Goal: Task Accomplishment & Management: Manage account settings

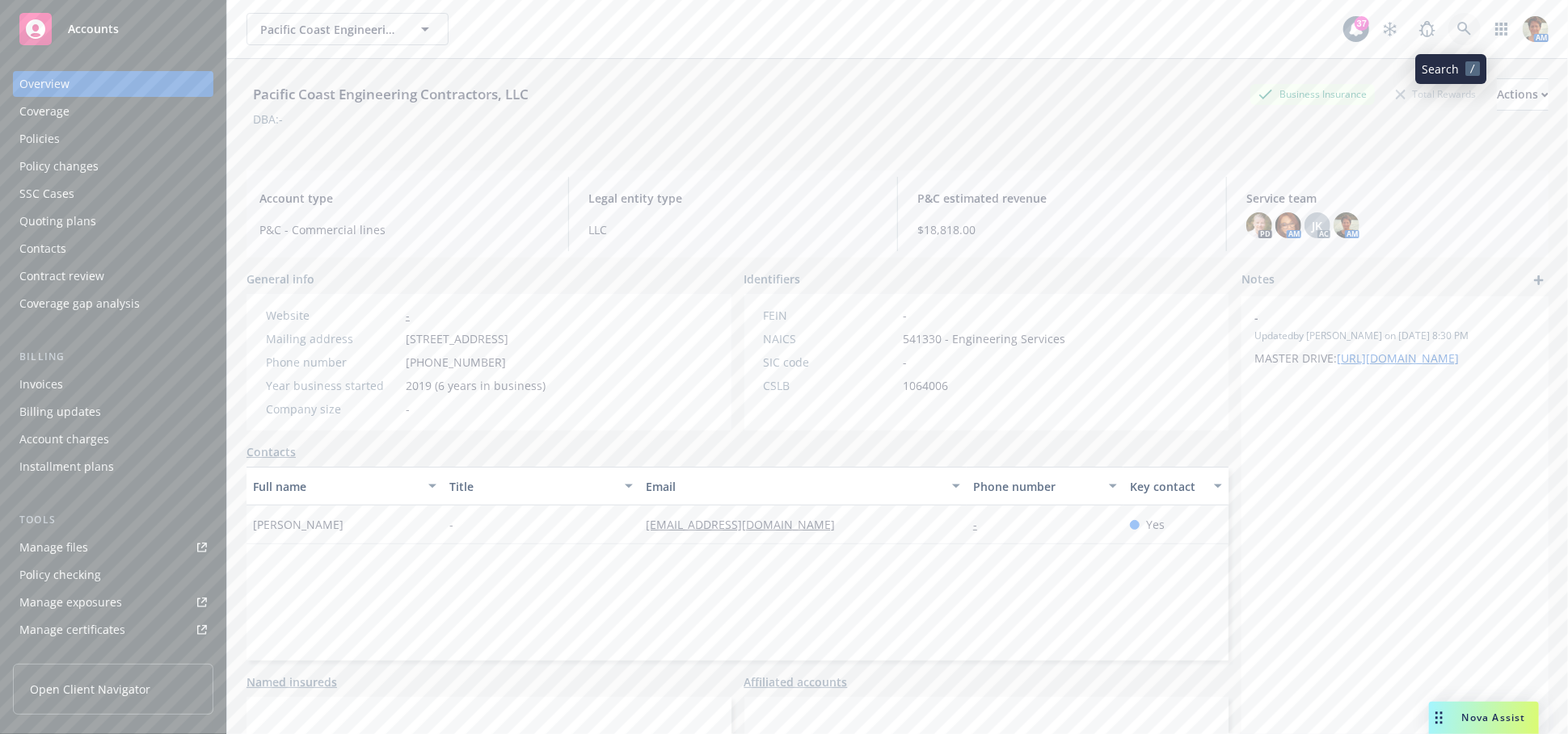
click at [1457, 32] on icon at bounding box center [1464, 28] width 15 height 15
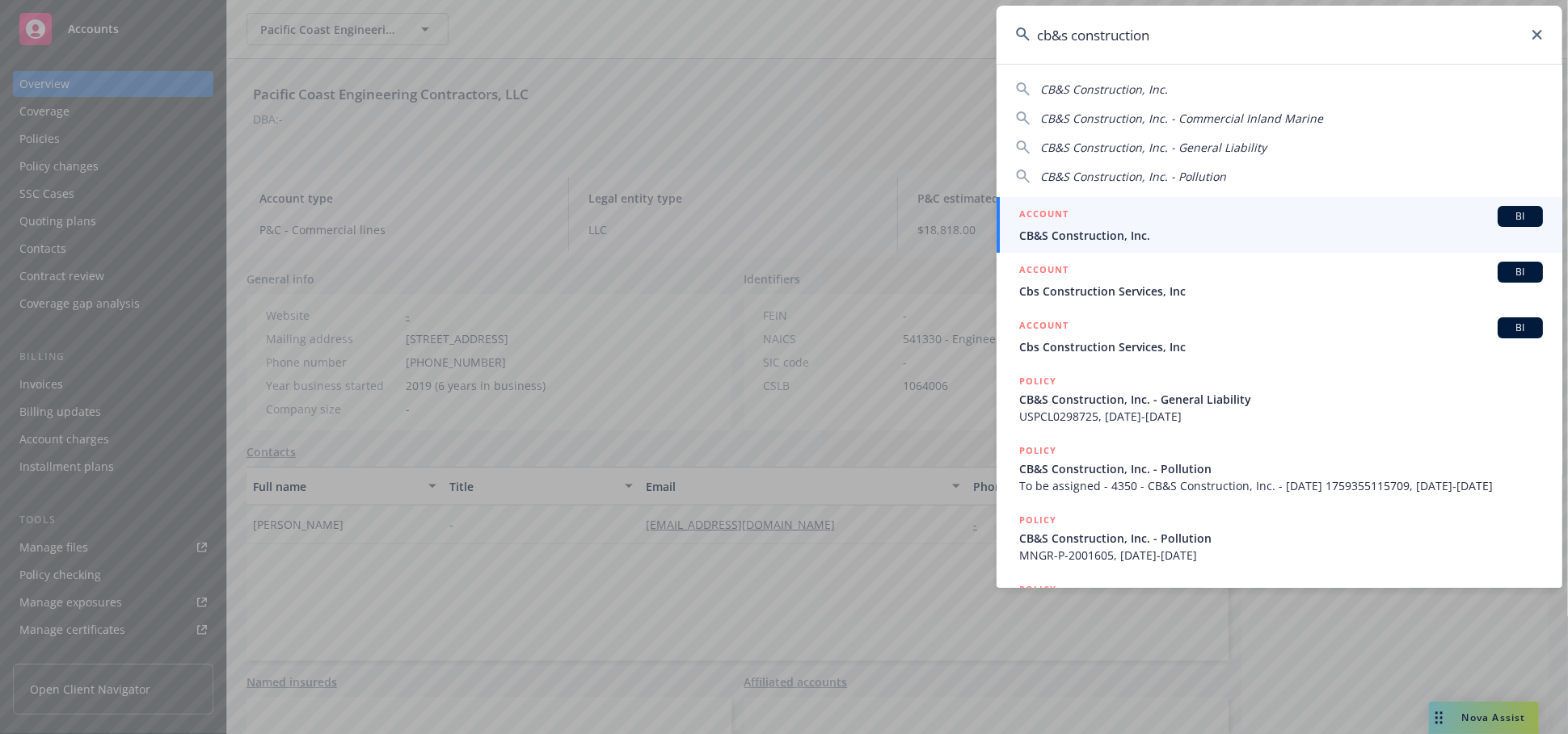
type input "cb&s construction"
click at [1104, 231] on span "CB&S Construction, Inc." at bounding box center [1281, 235] width 524 height 17
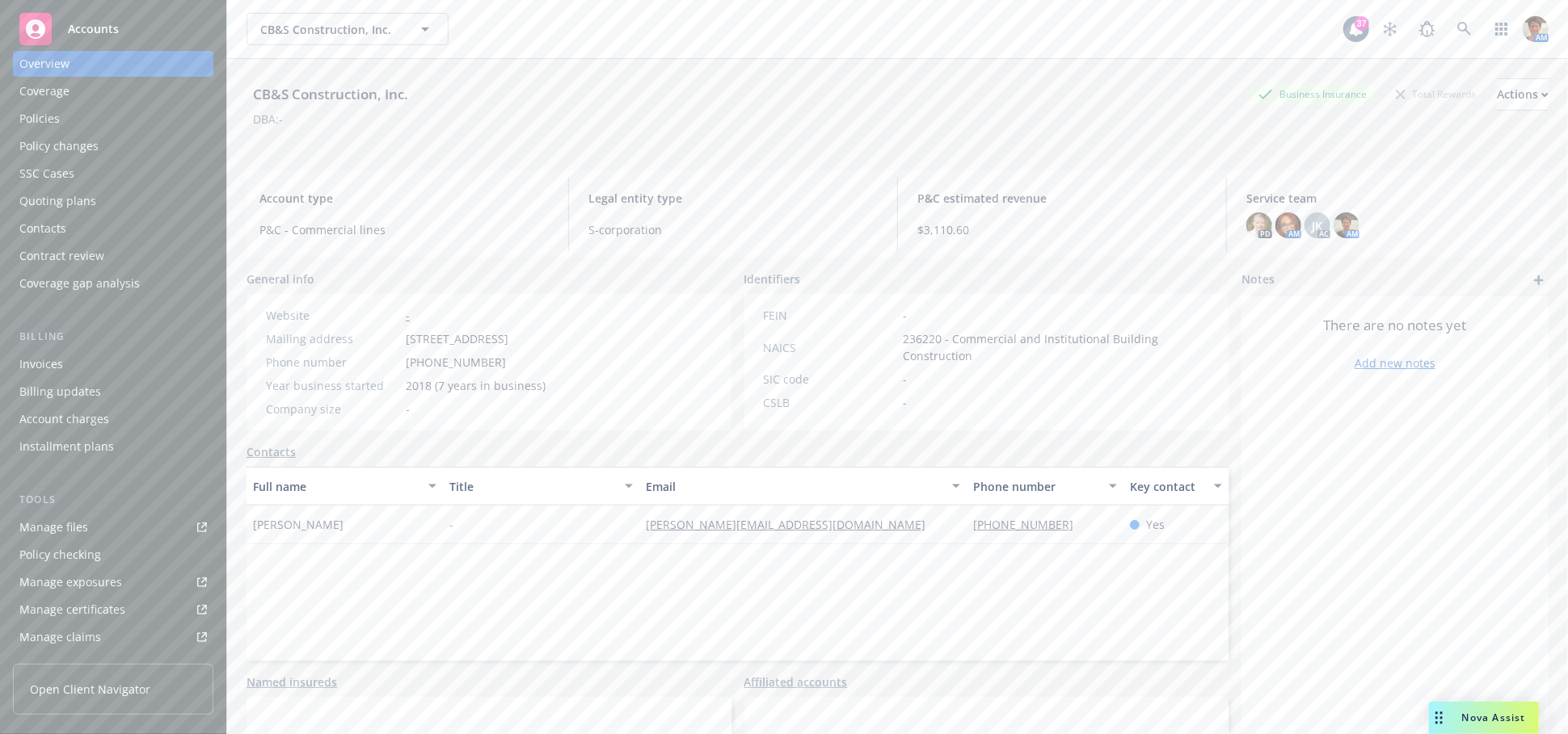
scroll to position [14, 0]
click at [71, 536] on div "Manage files" at bounding box center [54, 533] width 69 height 25
click at [40, 117] on div "Policies" at bounding box center [39, 125] width 40 height 25
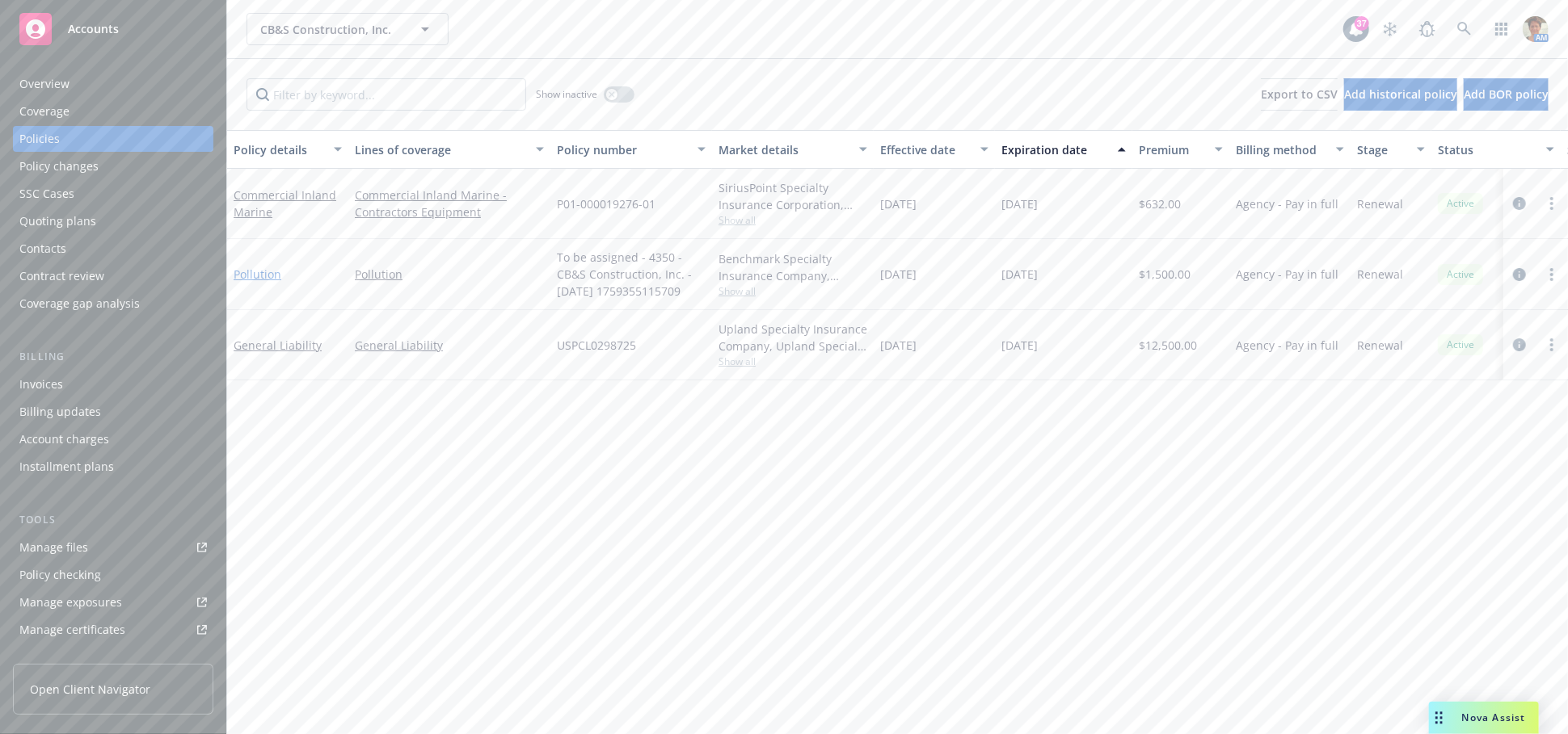
click at [261, 275] on link "Pollution" at bounding box center [257, 274] width 48 height 16
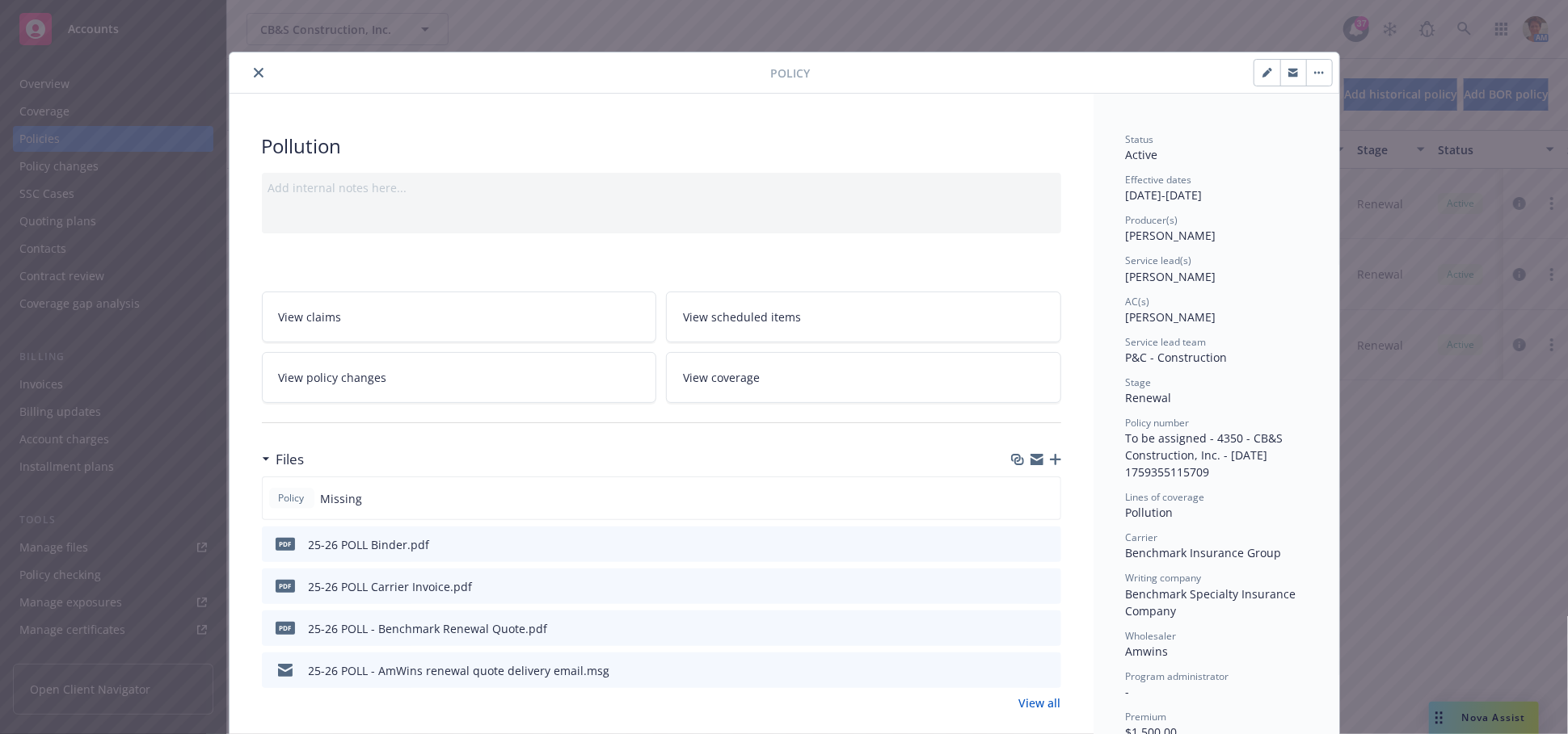
click at [1044, 704] on link "View all" at bounding box center [1039, 703] width 42 height 17
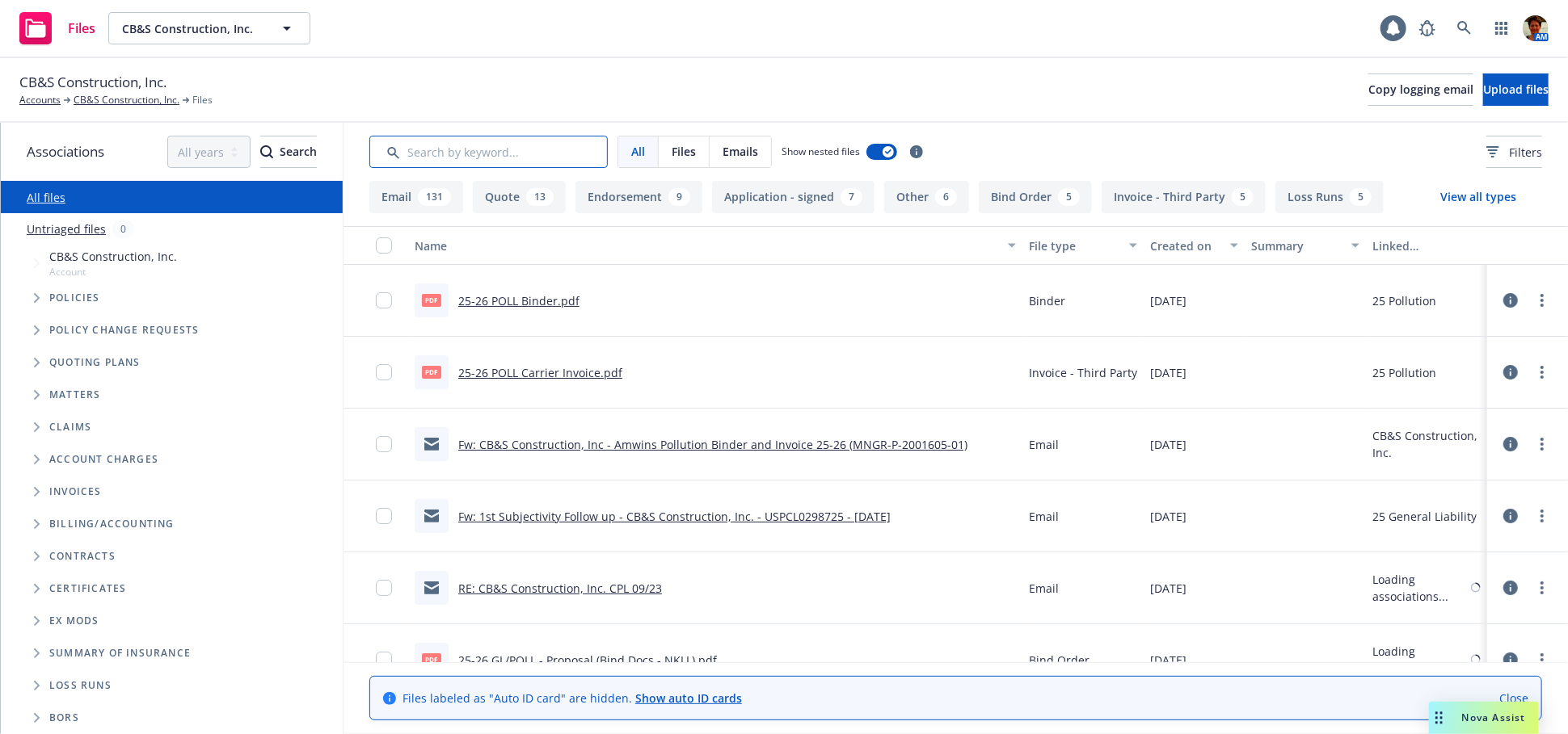
click at [462, 156] on input "Search by keyword..." at bounding box center [488, 151] width 238 height 32
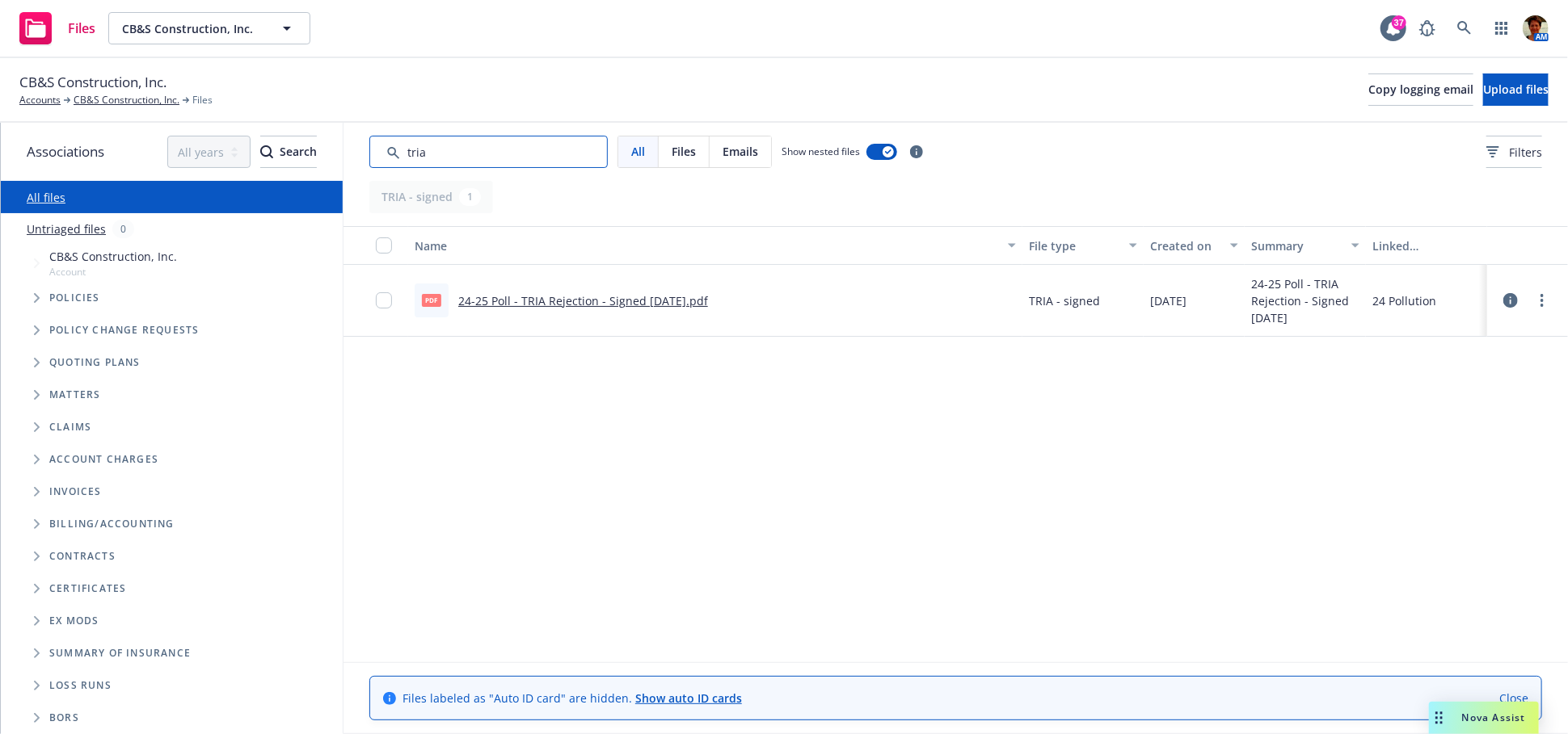
type input "tria"
click at [620, 301] on link "24-25 Poll - TRIA Rejection - Signed 09-20-2024.pdf" at bounding box center [582, 301] width 250 height 16
click at [86, 98] on link "CB&S Construction, Inc." at bounding box center [126, 100] width 106 height 15
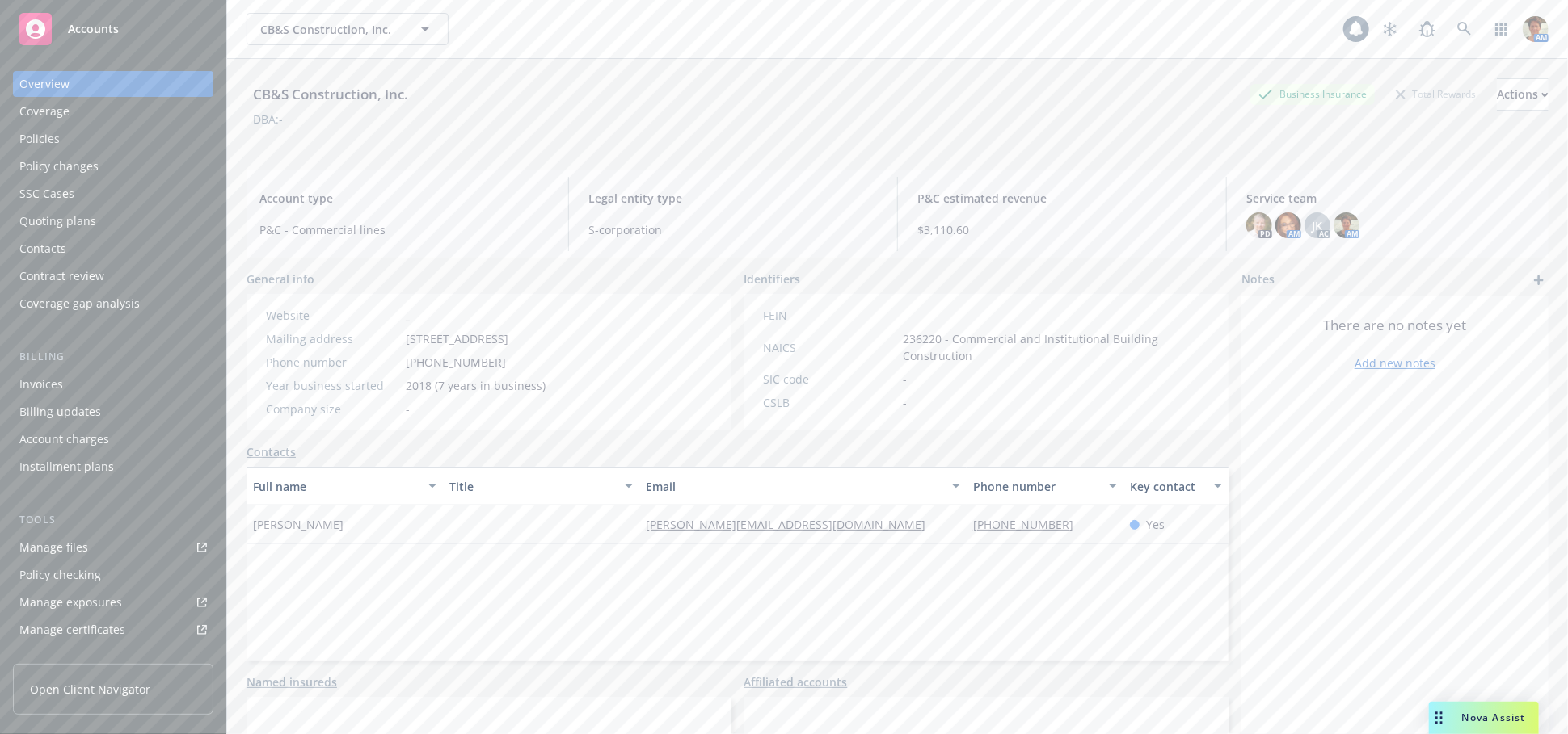
click at [48, 140] on div "Policies" at bounding box center [39, 139] width 40 height 25
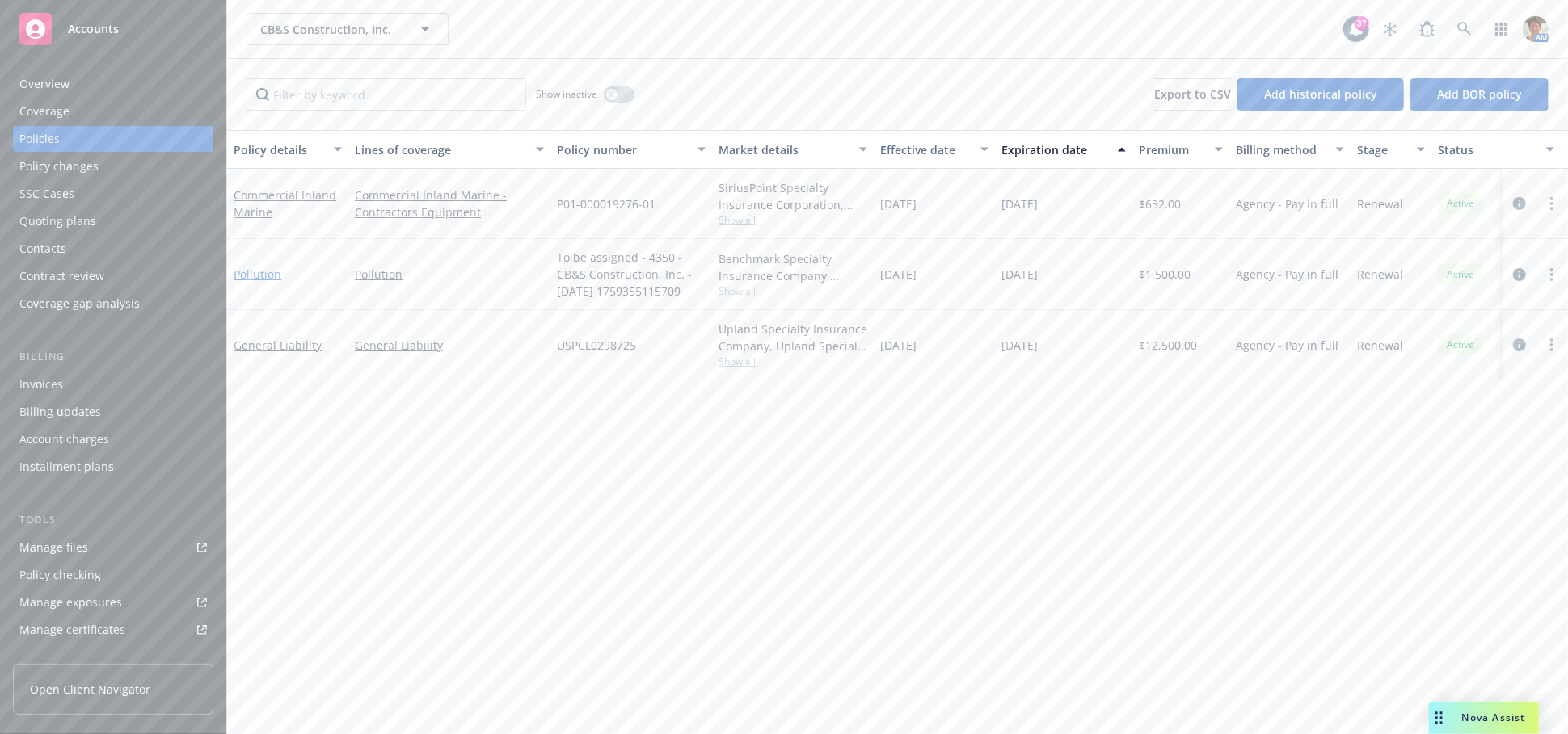
click at [270, 277] on link "Pollution" at bounding box center [257, 274] width 48 height 16
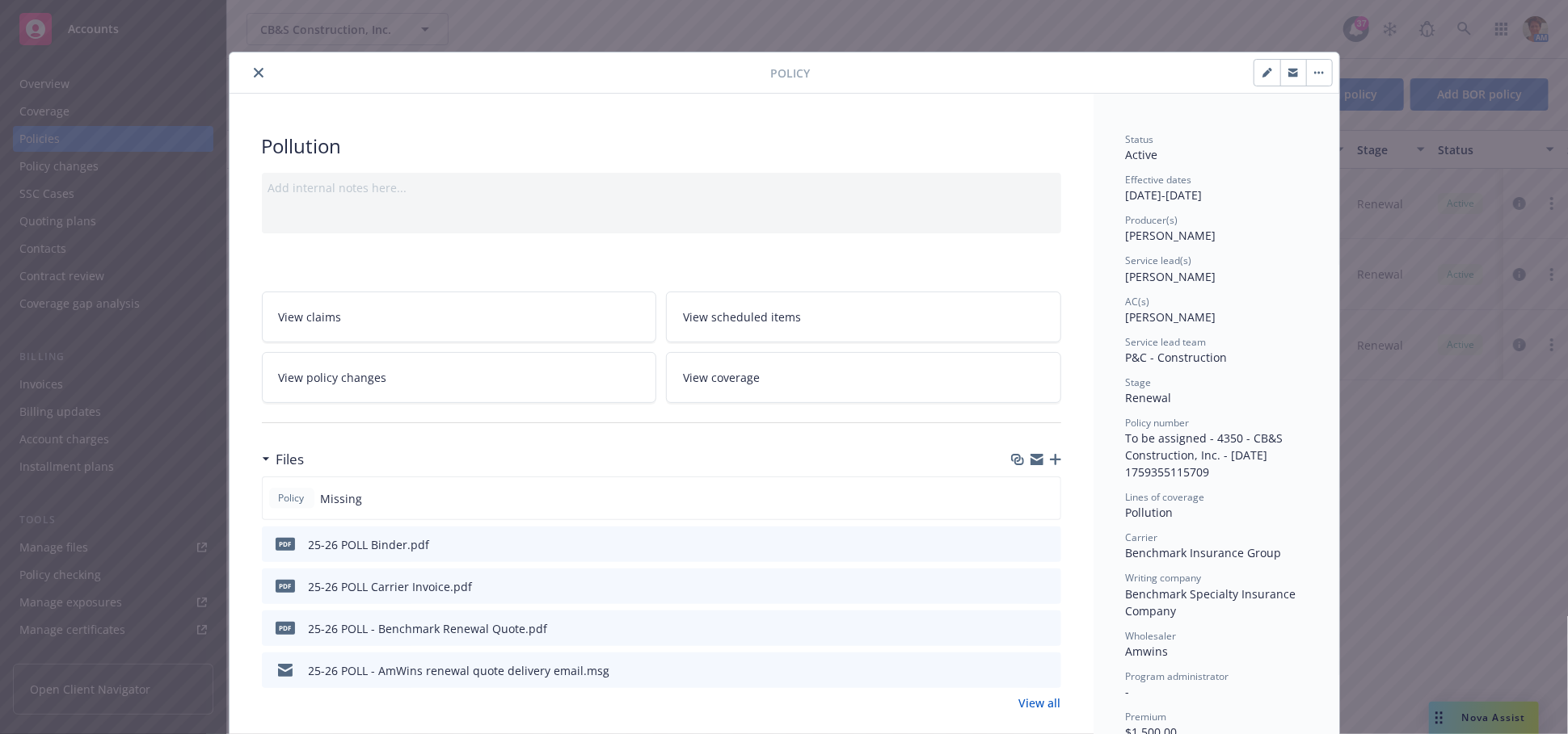
click at [1254, 70] on button "button" at bounding box center [1267, 73] width 25 height 25
select select "RENEWAL"
select select "12"
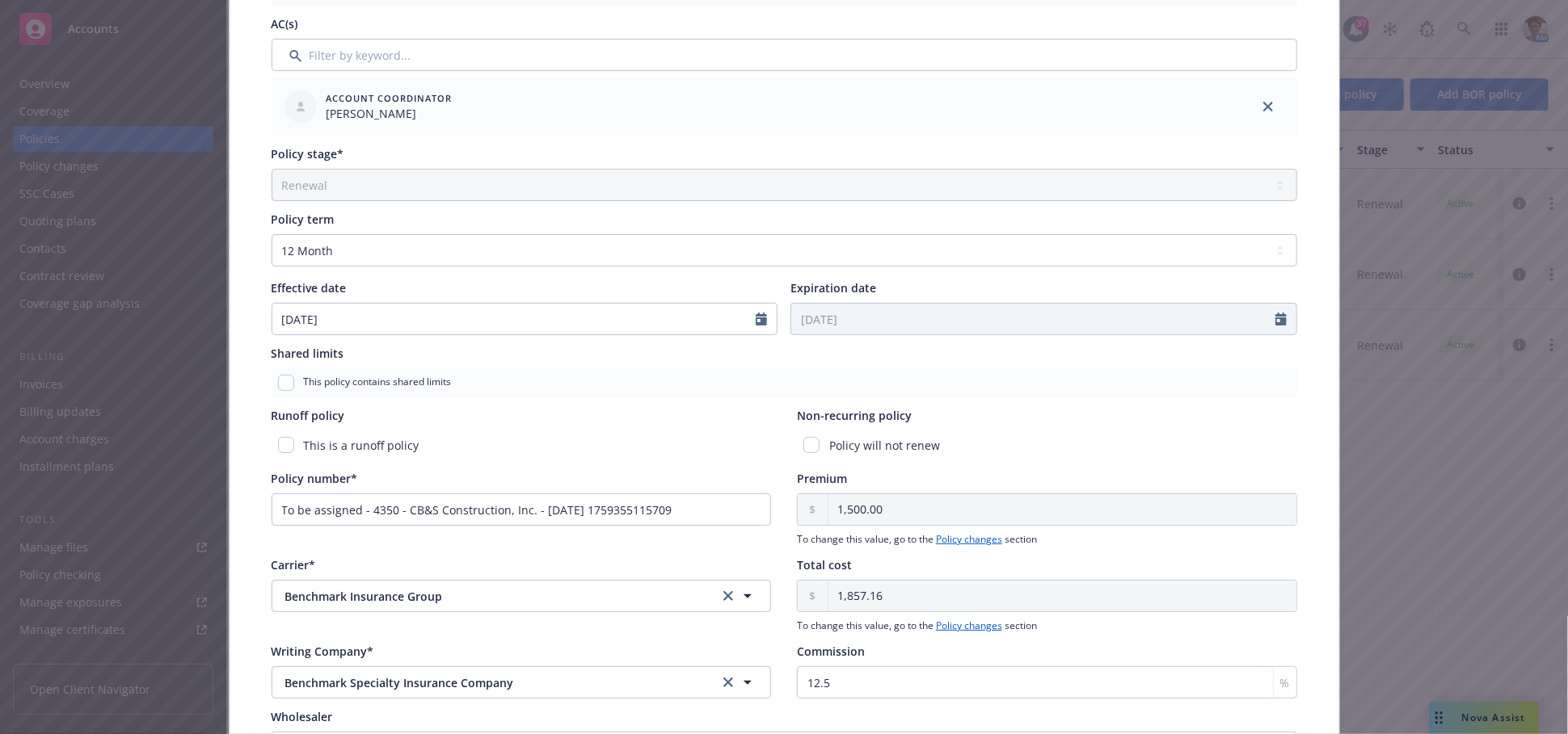
scroll to position [538, 0]
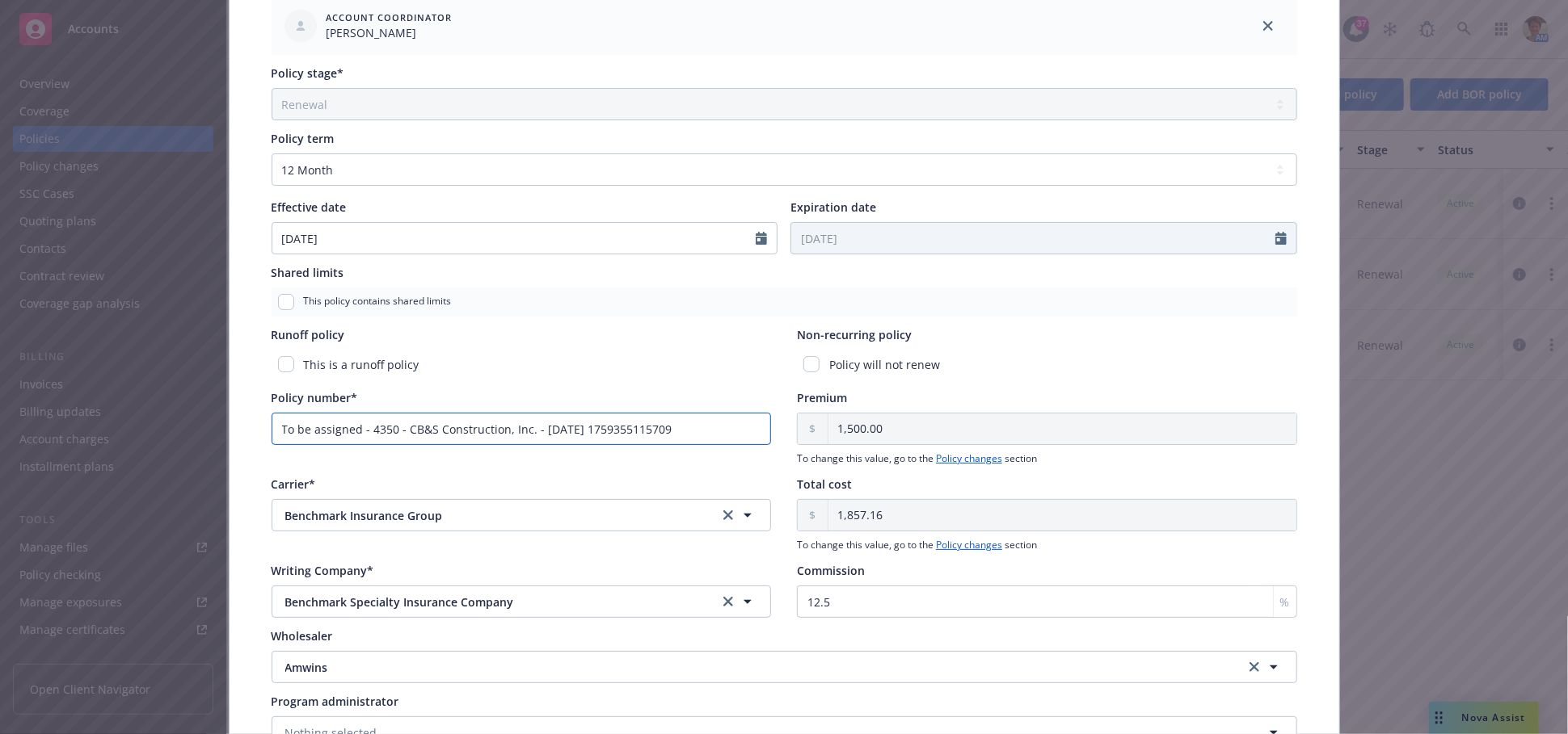
drag, startPoint x: 700, startPoint y: 428, endPoint x: 196, endPoint y: 419, distance: 504.1
click at [196, 419] on div "Edit policy details Cancel Save Policy type* Pollution Display name Producer(s)…" at bounding box center [784, 367] width 1568 height 734
paste input "MNGR-P-2001605-01"
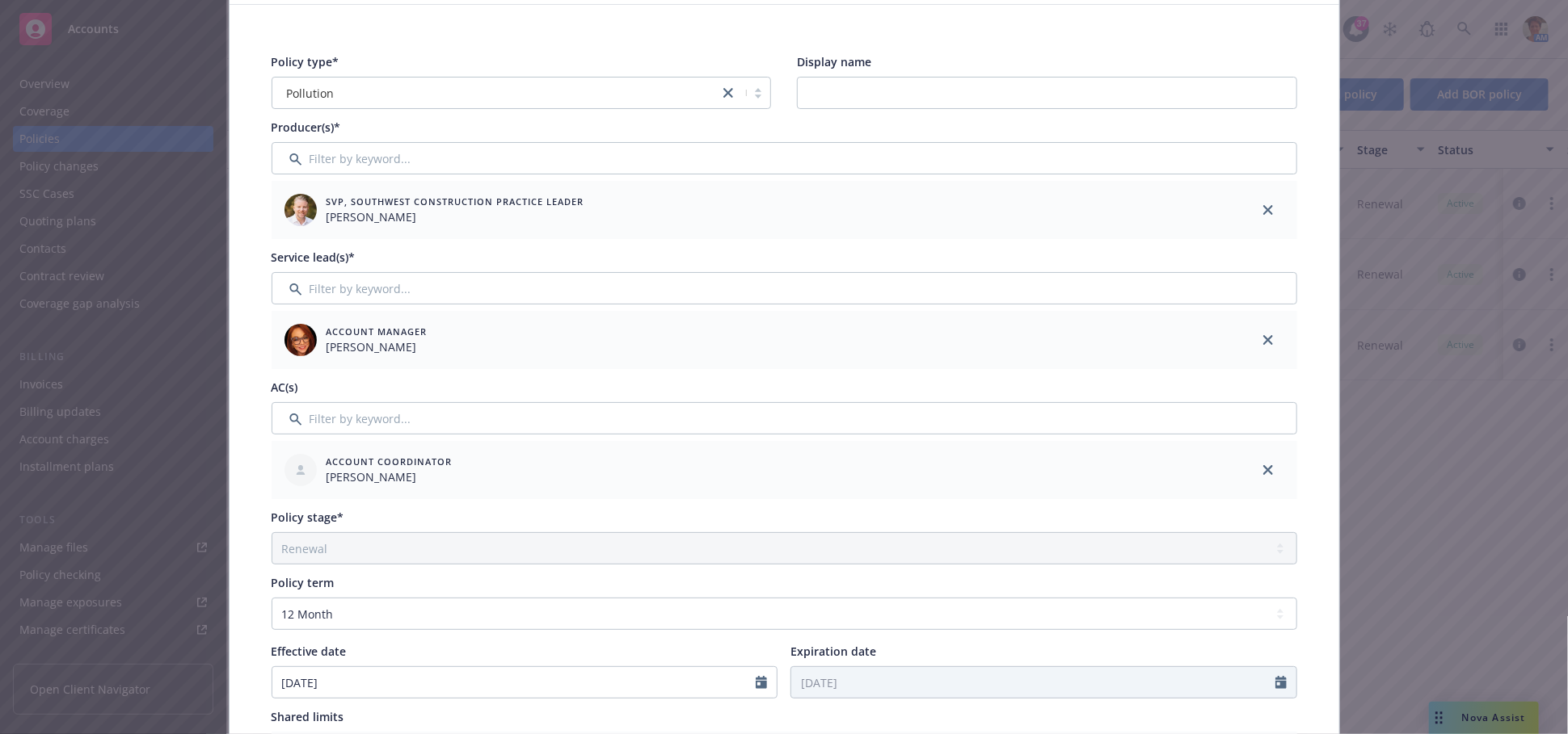
scroll to position [0, 0]
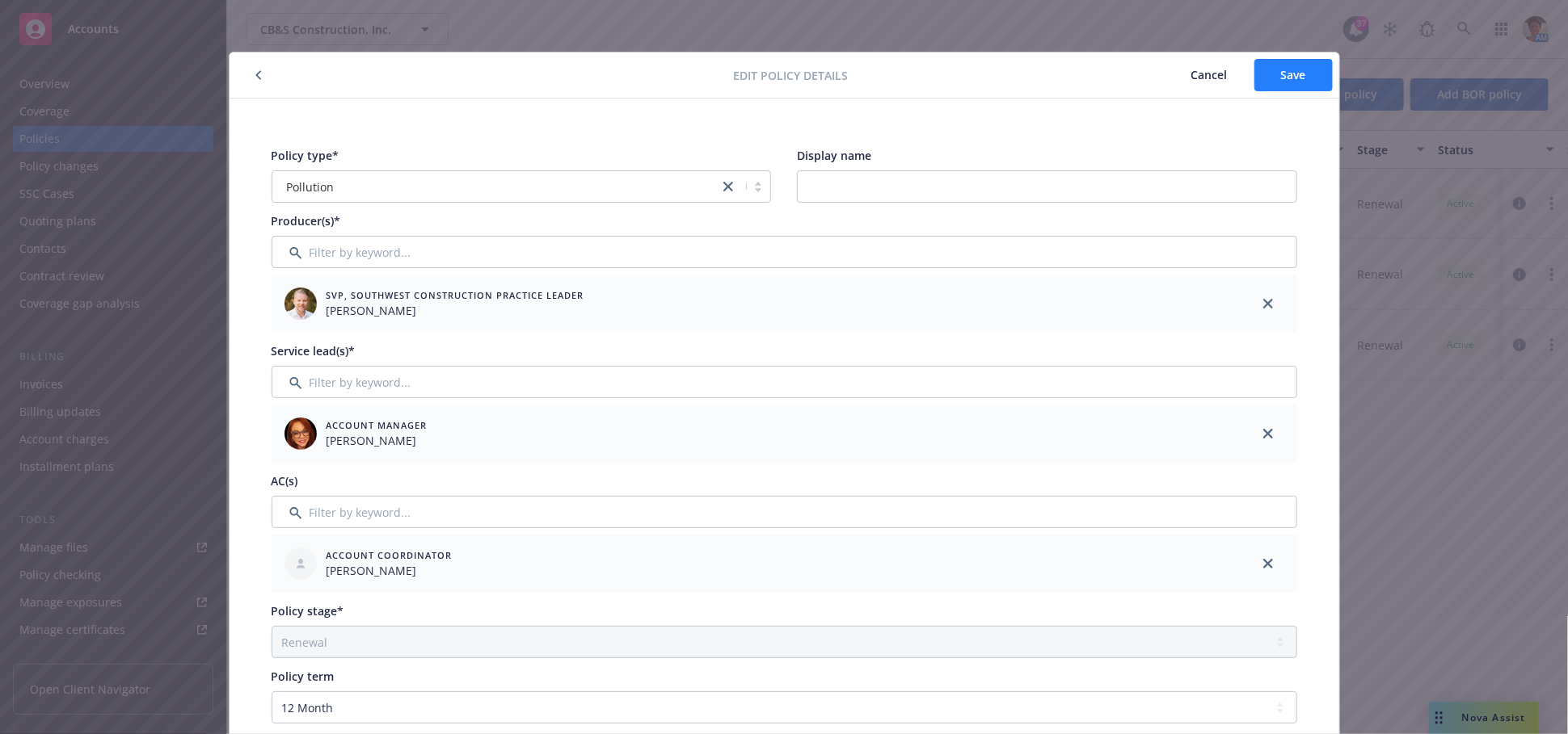
type input "MNGR-P-2001605-01"
click at [1286, 73] on span "Save" at bounding box center [1293, 74] width 25 height 16
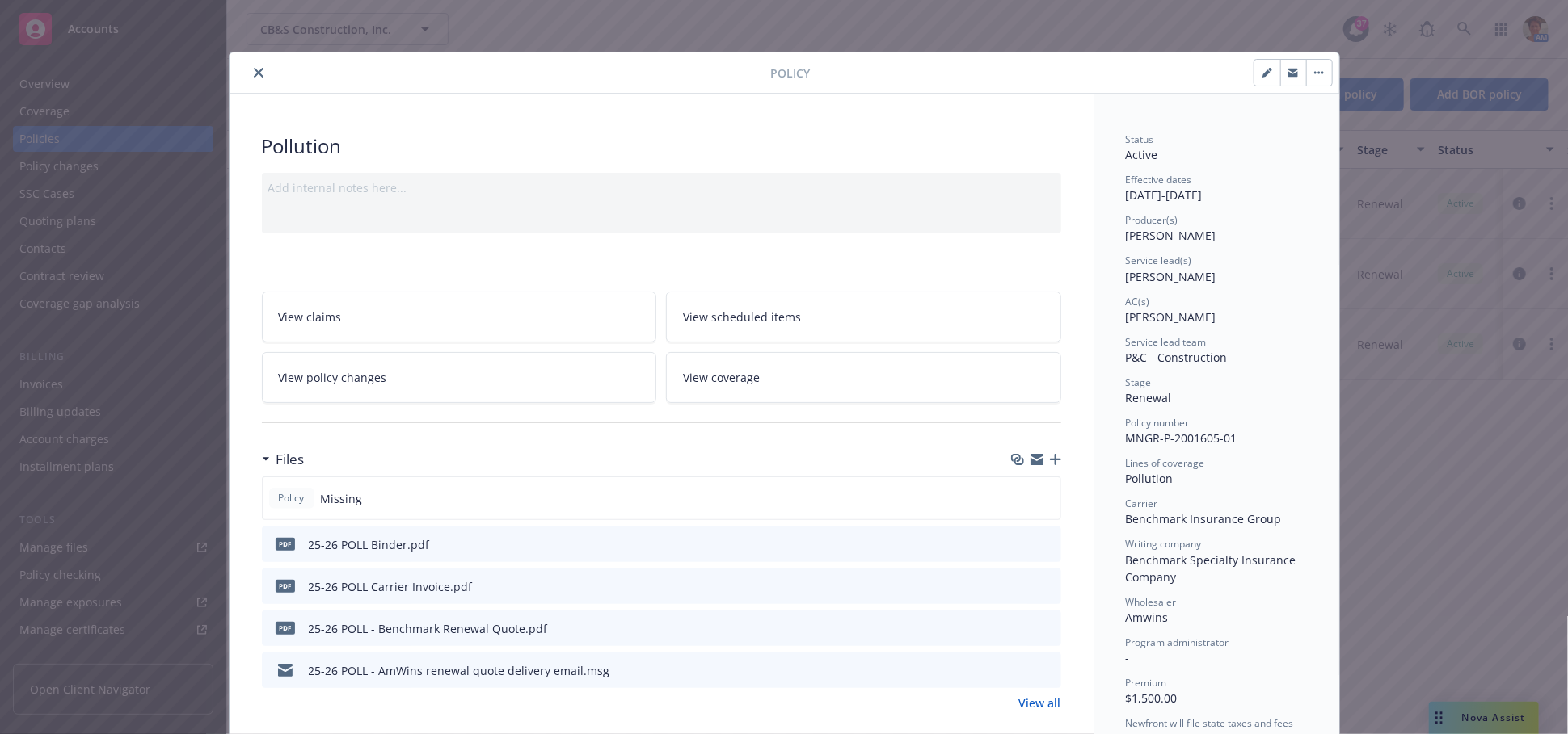
click at [254, 73] on icon "close" at bounding box center [259, 73] width 10 height 10
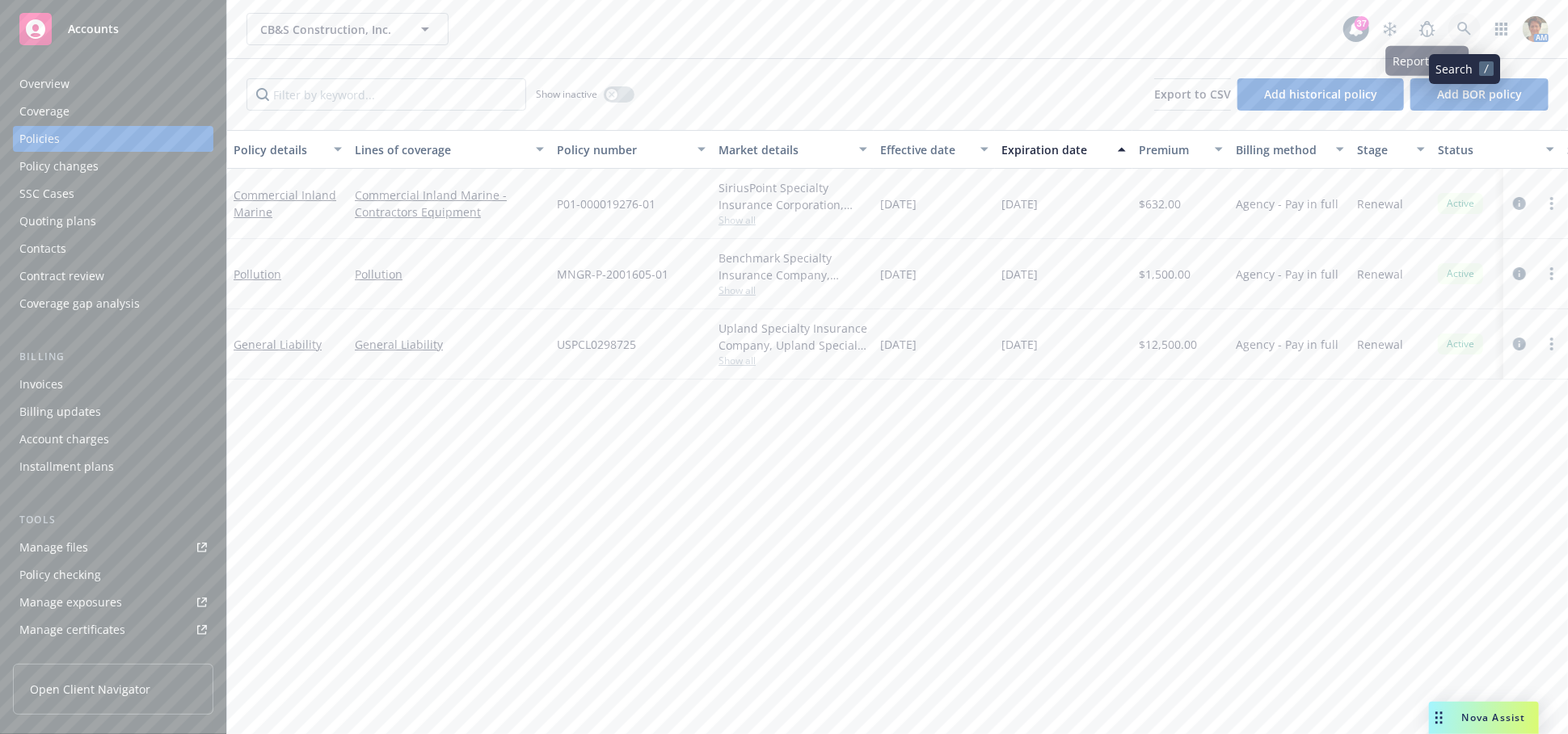
click at [1458, 30] on icon at bounding box center [1464, 28] width 15 height 15
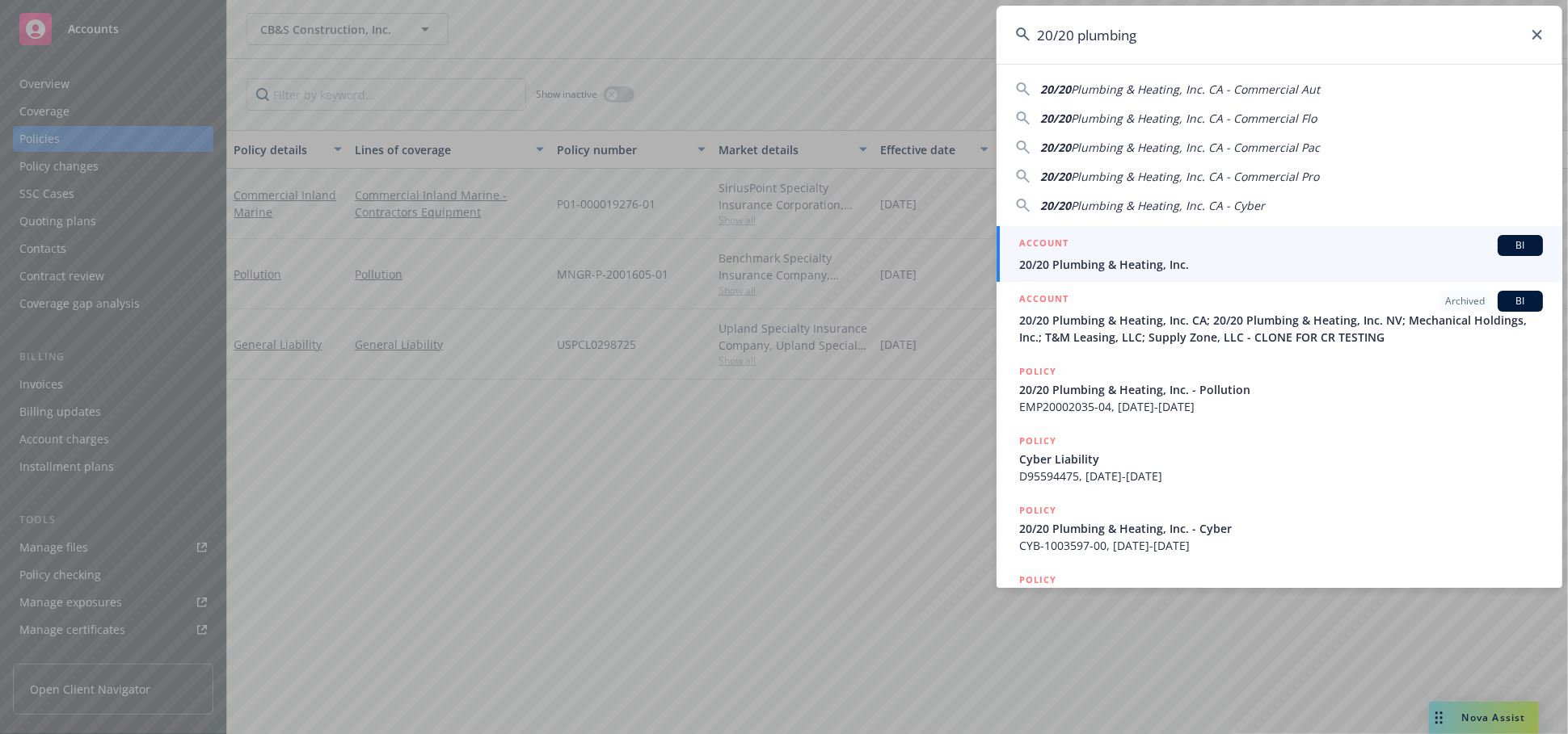
type input "20/20 plumbing"
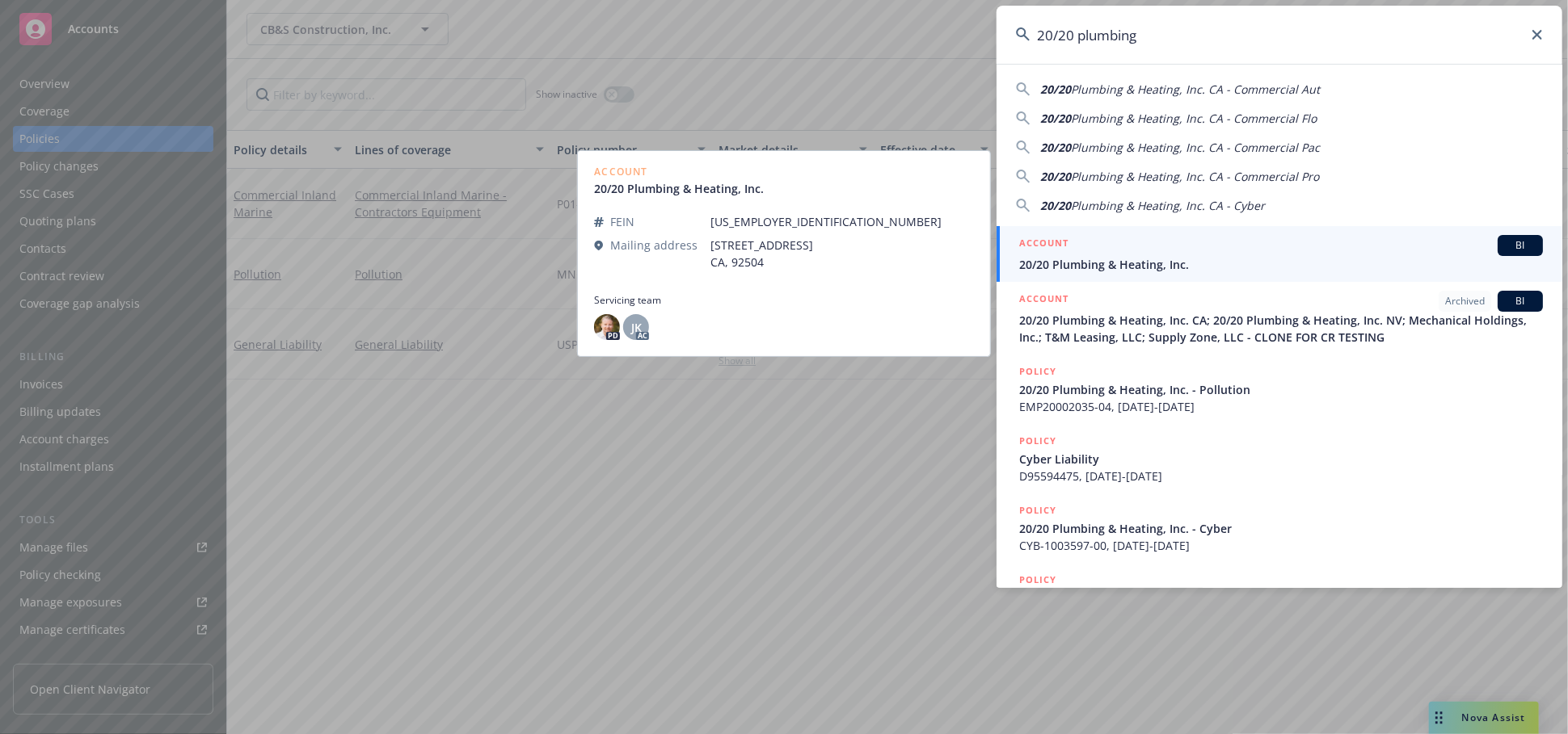
click at [1103, 247] on div "ACCOUNT BI" at bounding box center [1281, 245] width 524 height 21
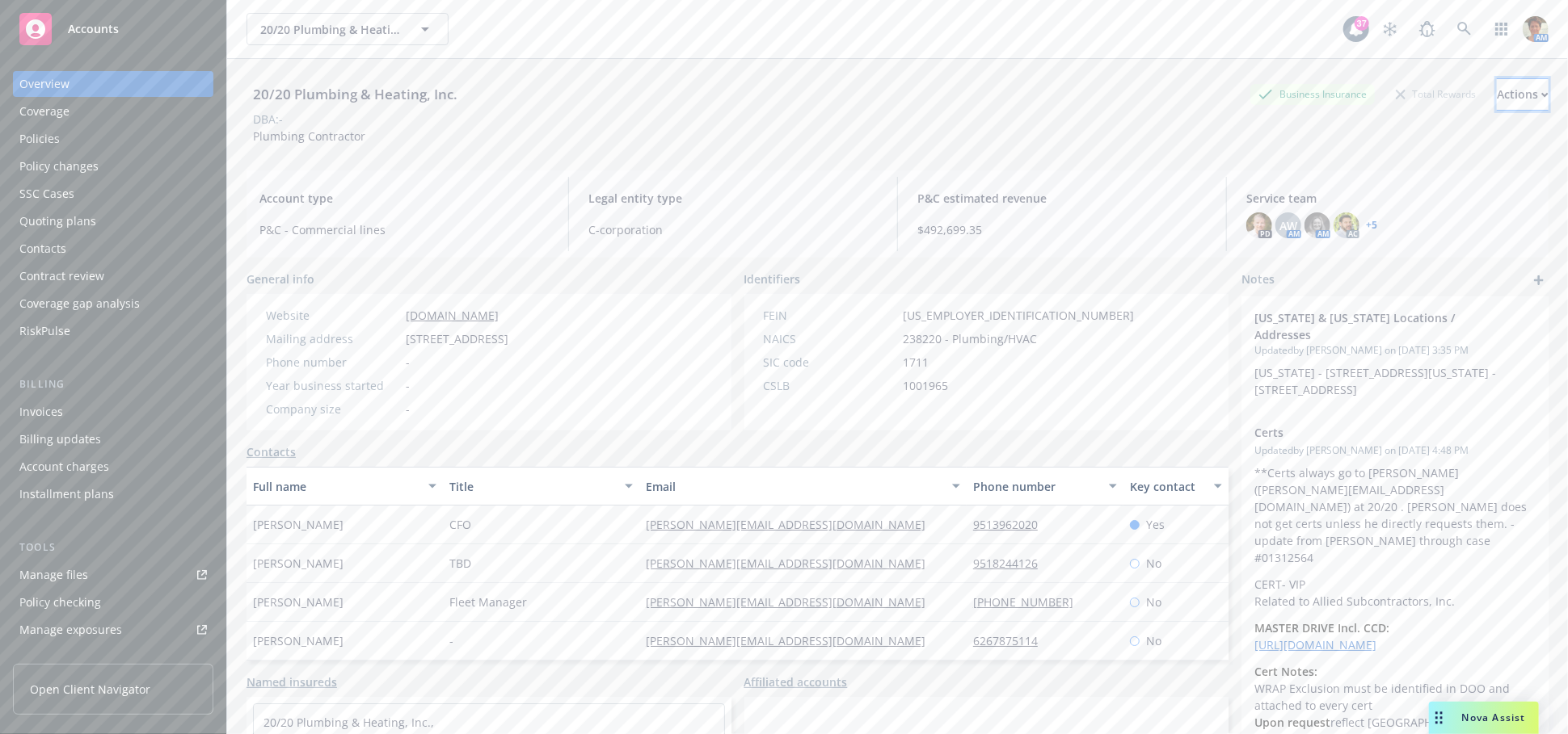
click at [1496, 85] on div "Actions" at bounding box center [1522, 94] width 52 height 30
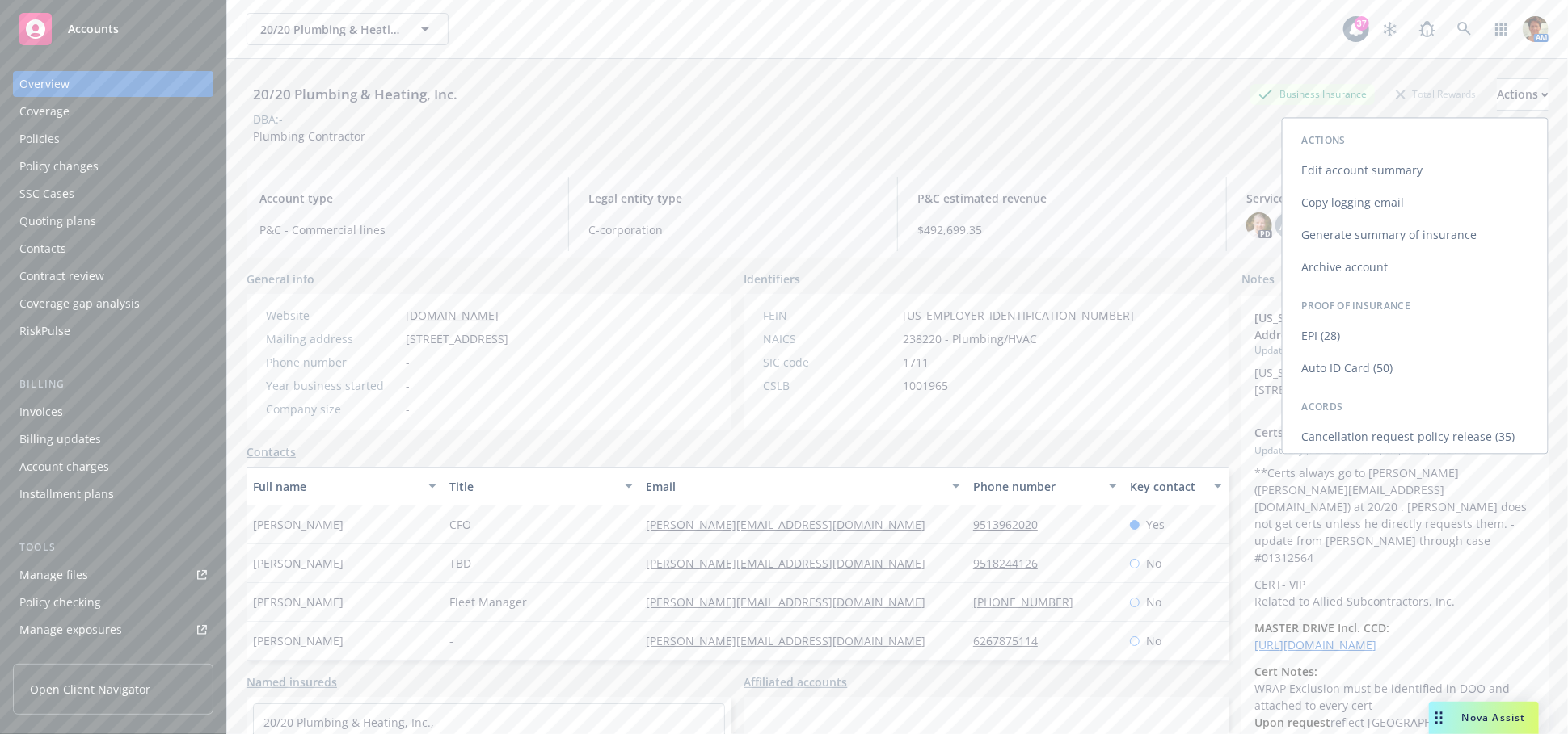
click at [1366, 198] on link "Copy logging email" at bounding box center [1415, 202] width 265 height 32
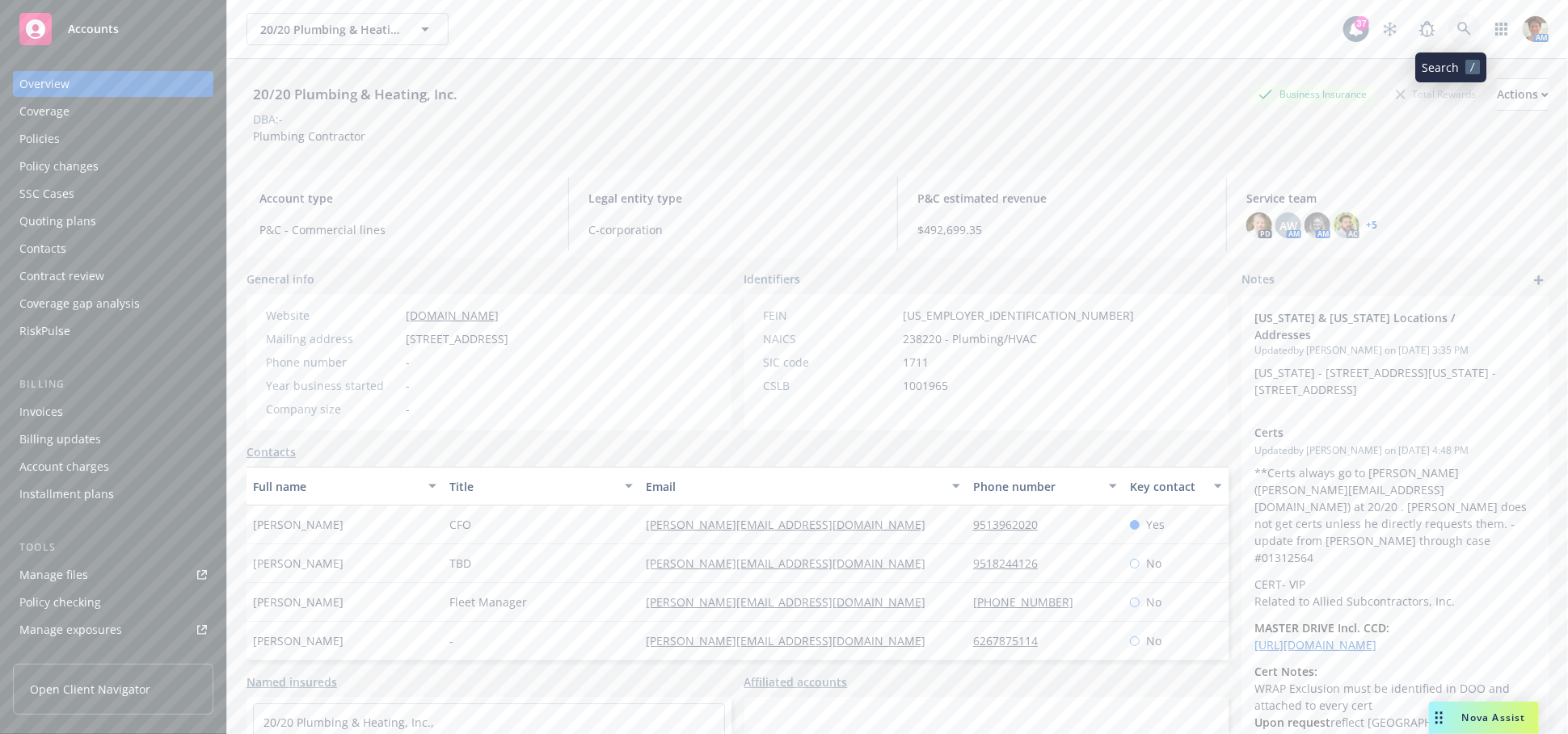
click at [1457, 32] on icon at bounding box center [1464, 28] width 15 height 15
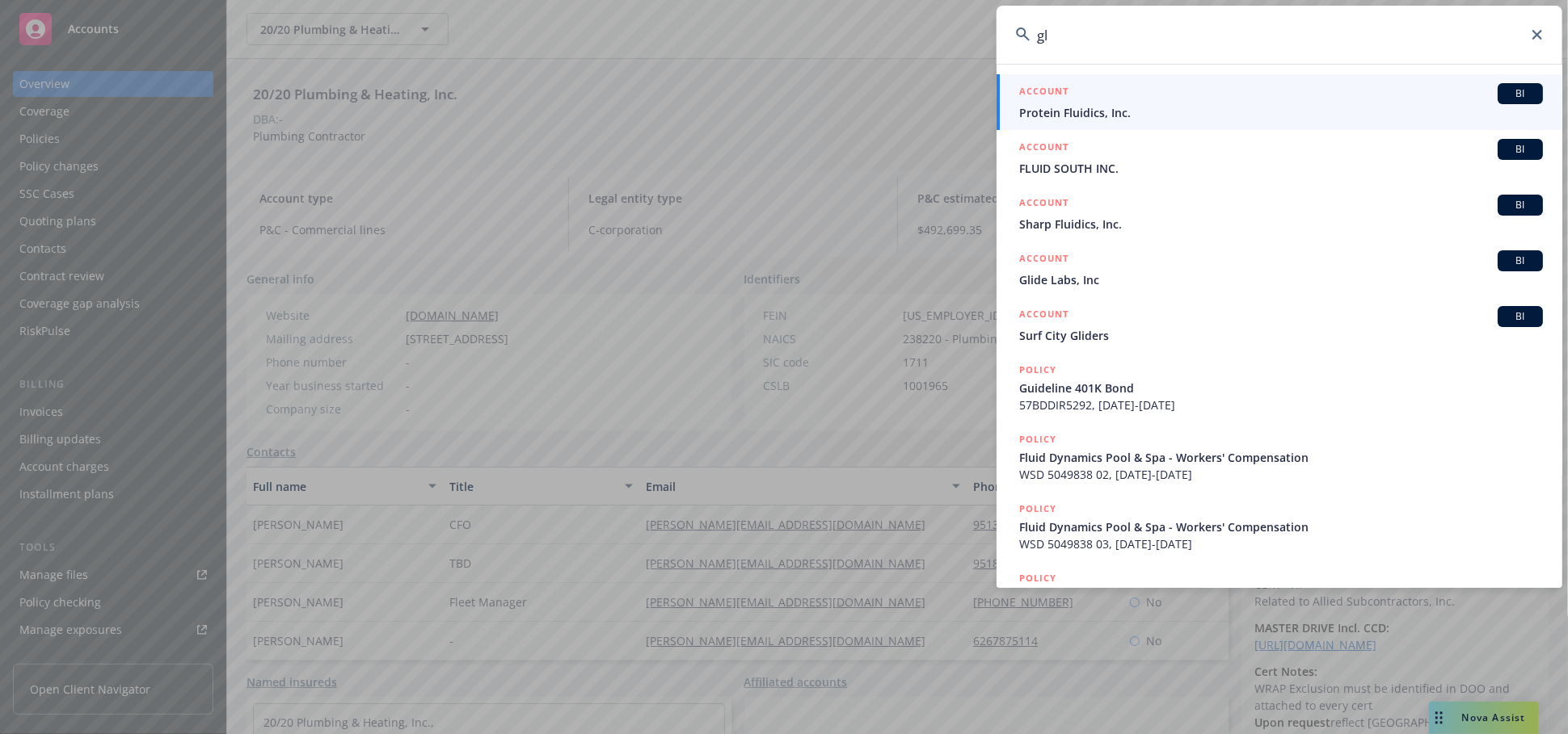
type input "g"
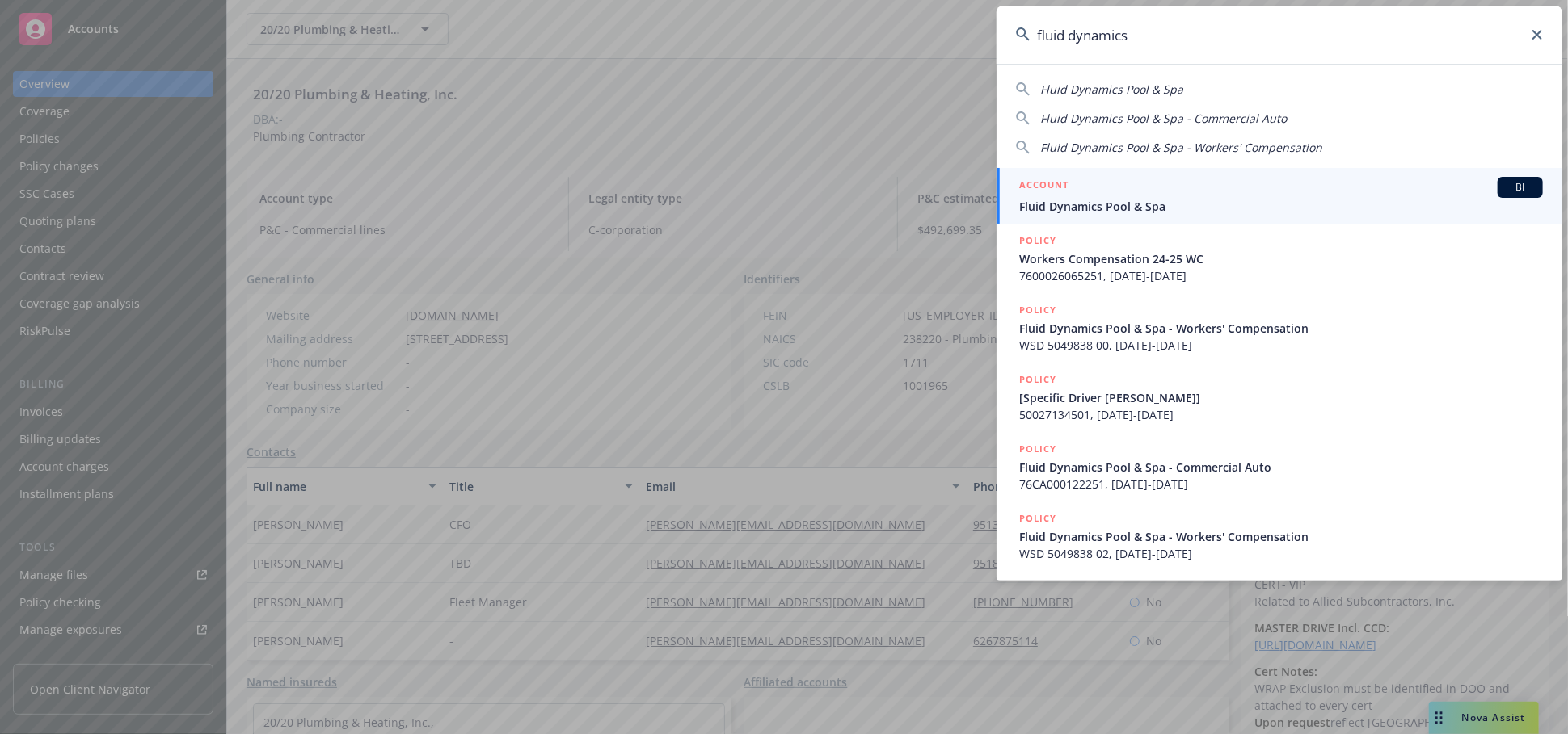
type input "fluid dynamics"
click at [1174, 194] on div "ACCOUNT BI" at bounding box center [1281, 186] width 524 height 21
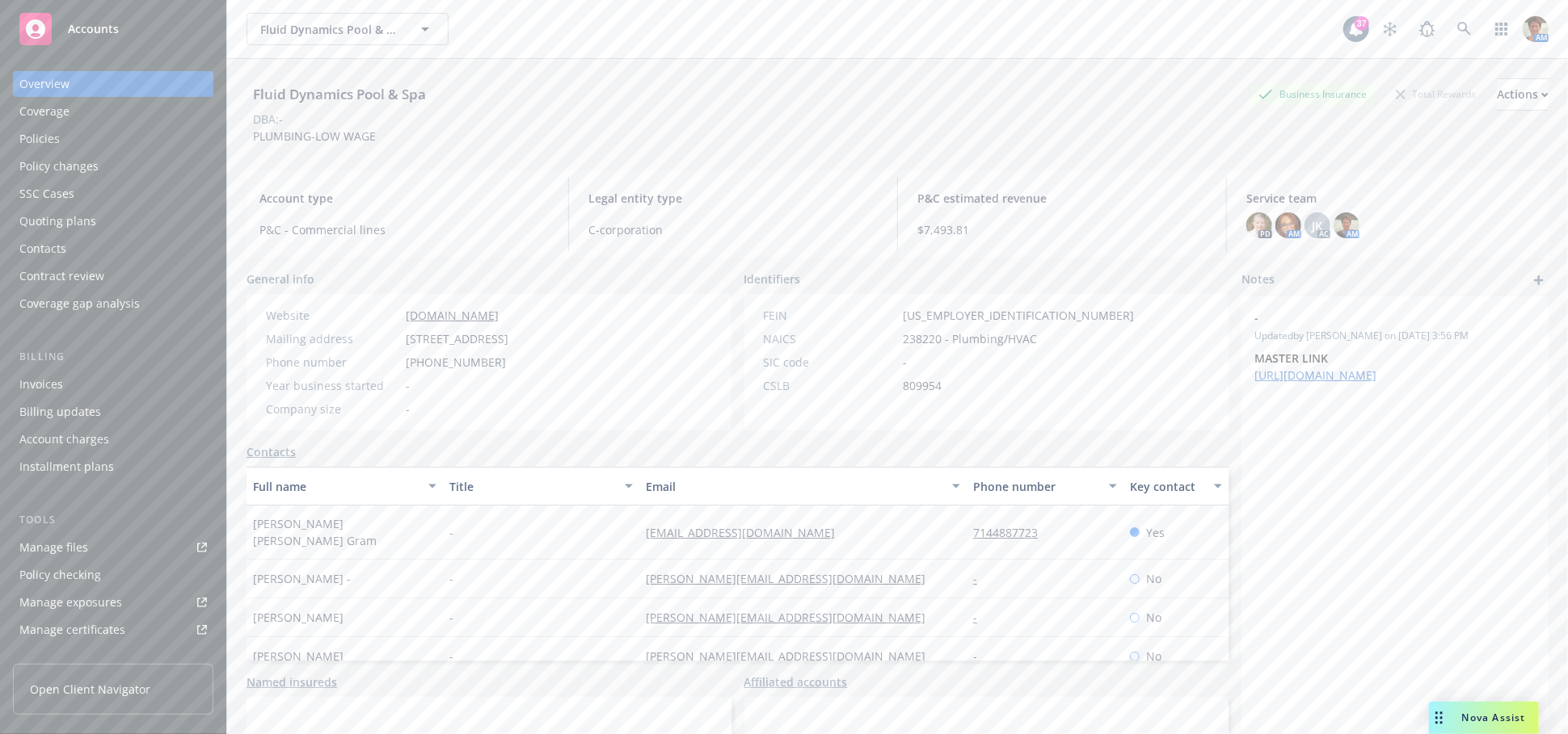
scroll to position [372, 0]
click at [92, 535] on div "Service team" at bounding box center [113, 529] width 187 height 25
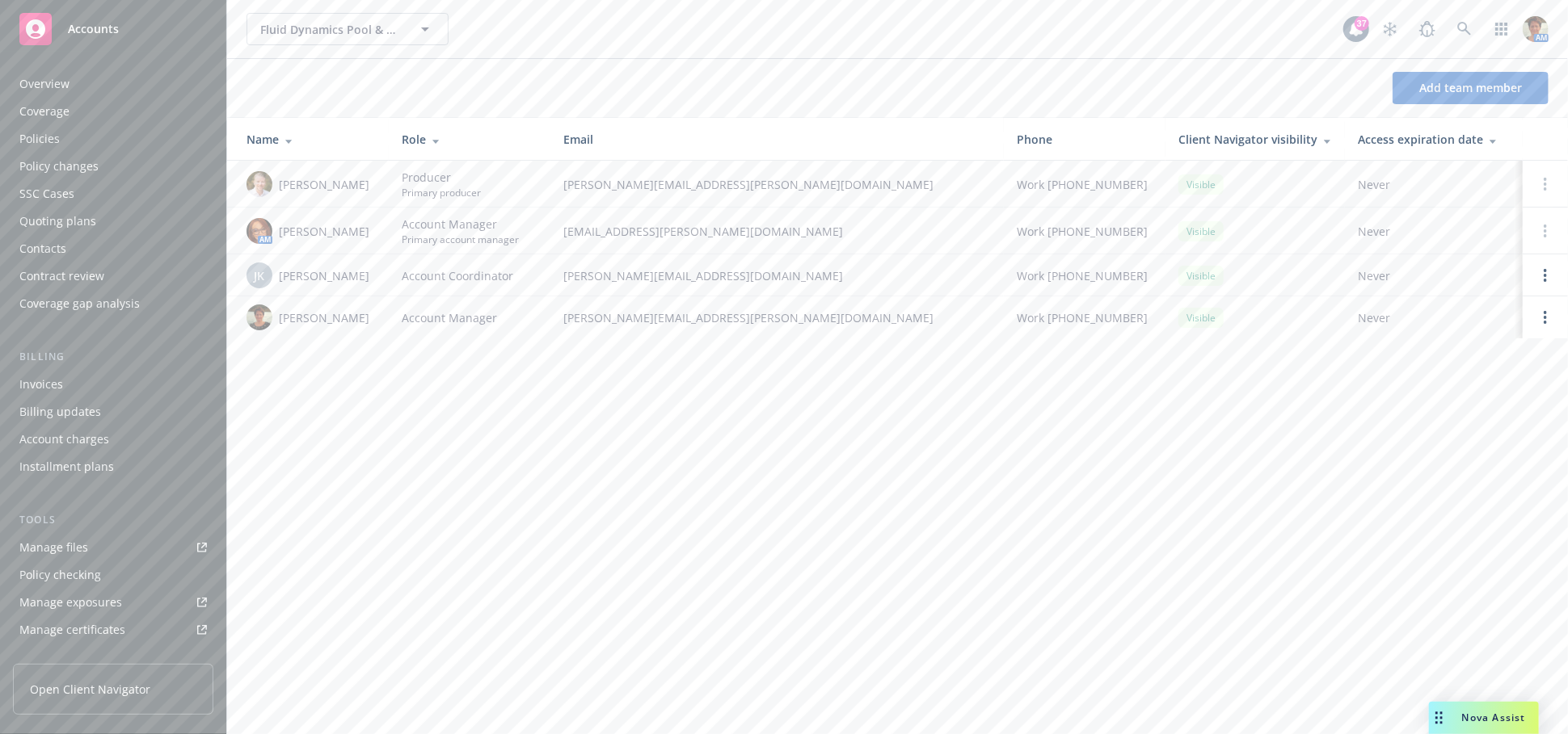
click at [76, 145] on div "Policies" at bounding box center [113, 139] width 187 height 25
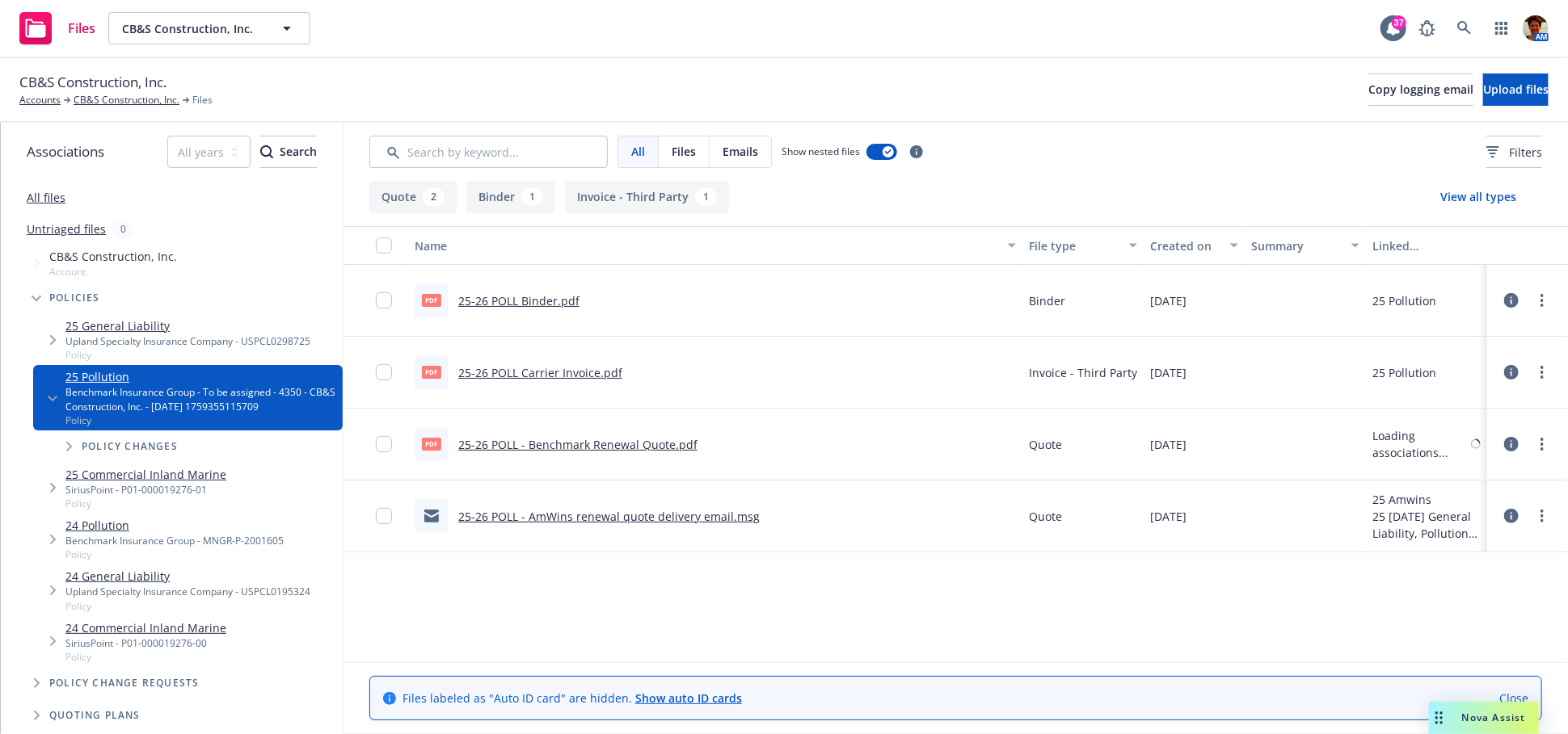
click at [508, 300] on link "25-26 POLL Binder.pdf" at bounding box center [519, 301] width 122 height 16
click at [1455, 32] on link at bounding box center [1464, 27] width 32 height 32
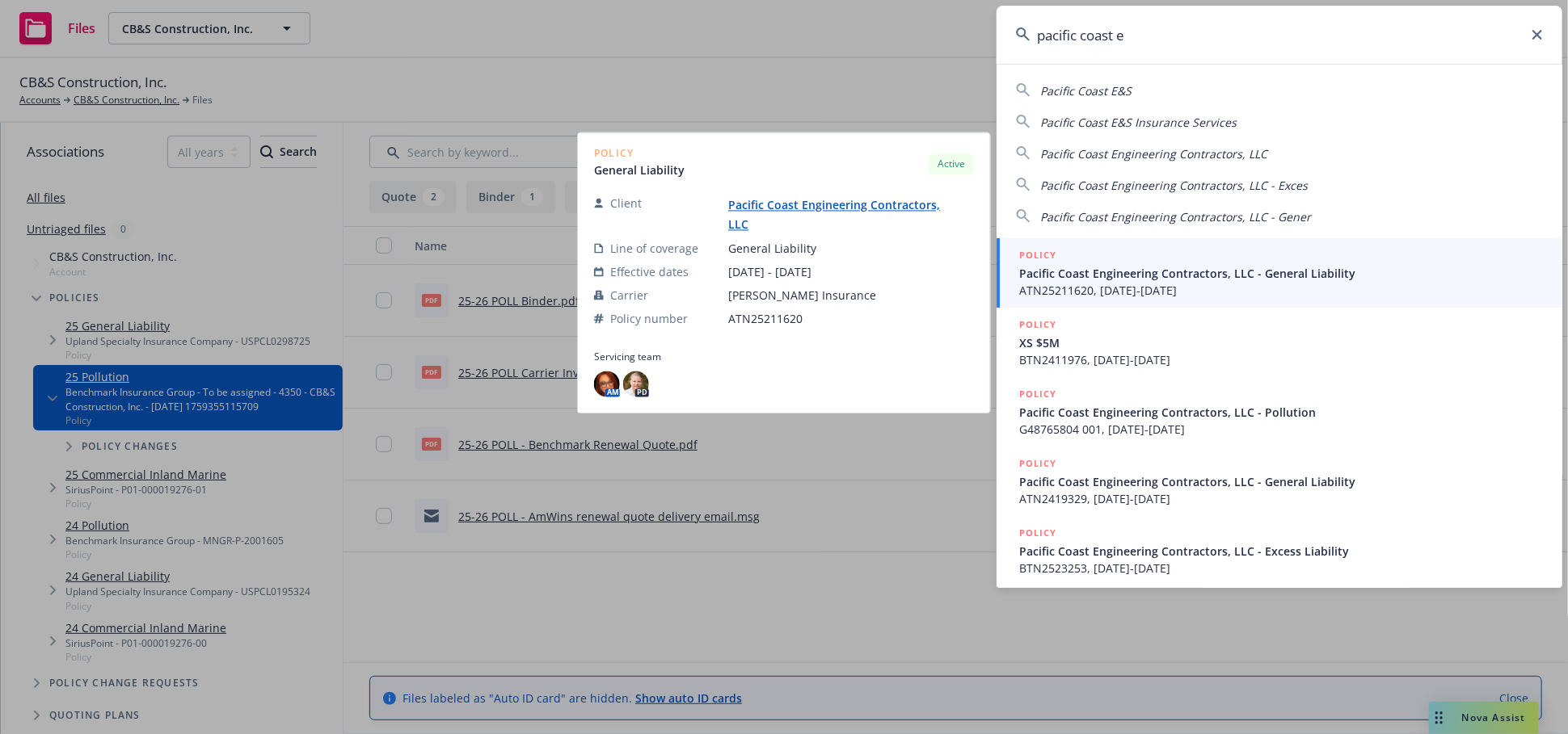
type input "pacific coast e"
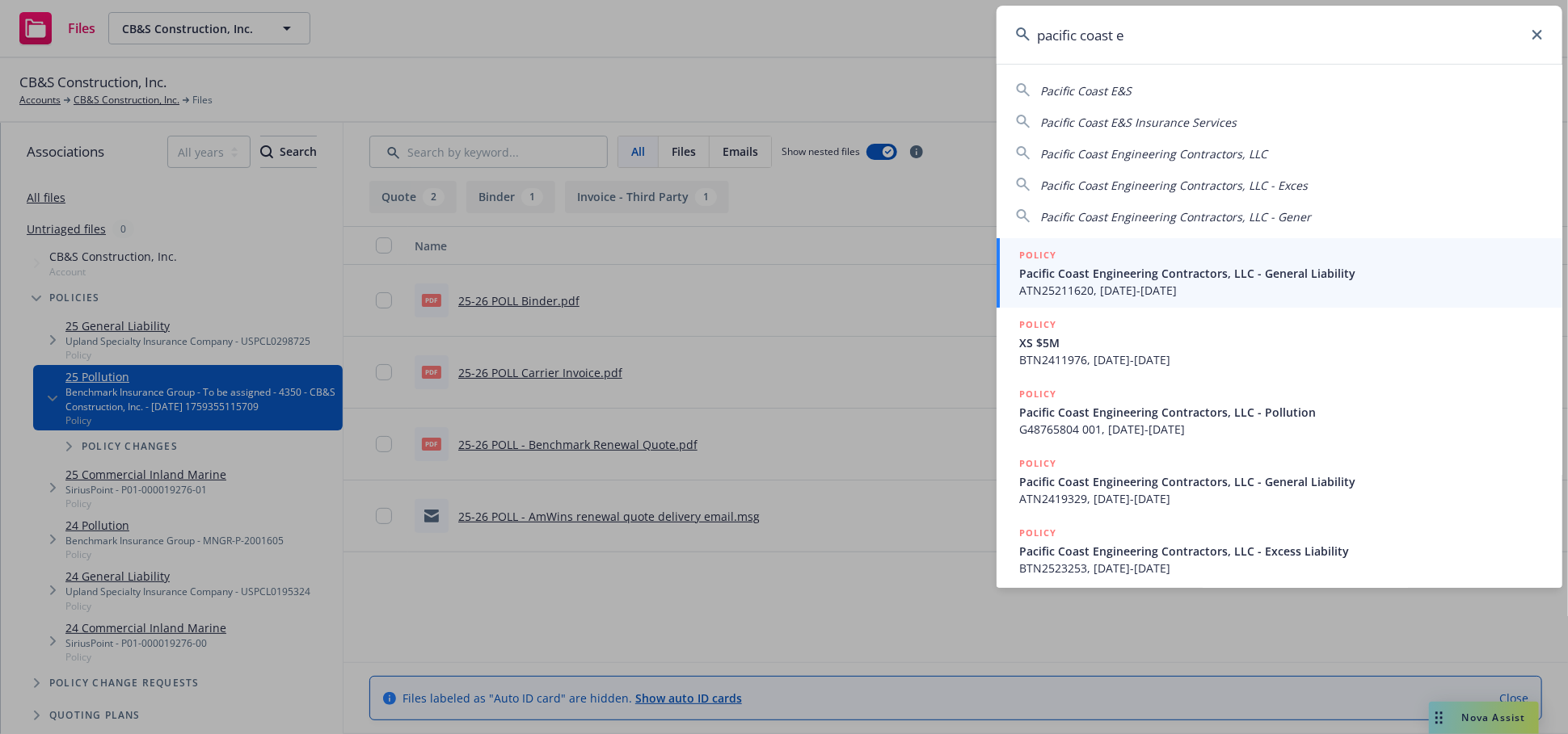
click at [1180, 269] on span "Pacific Coast Engineering Contractors, LLC - General Liability" at bounding box center [1281, 272] width 524 height 17
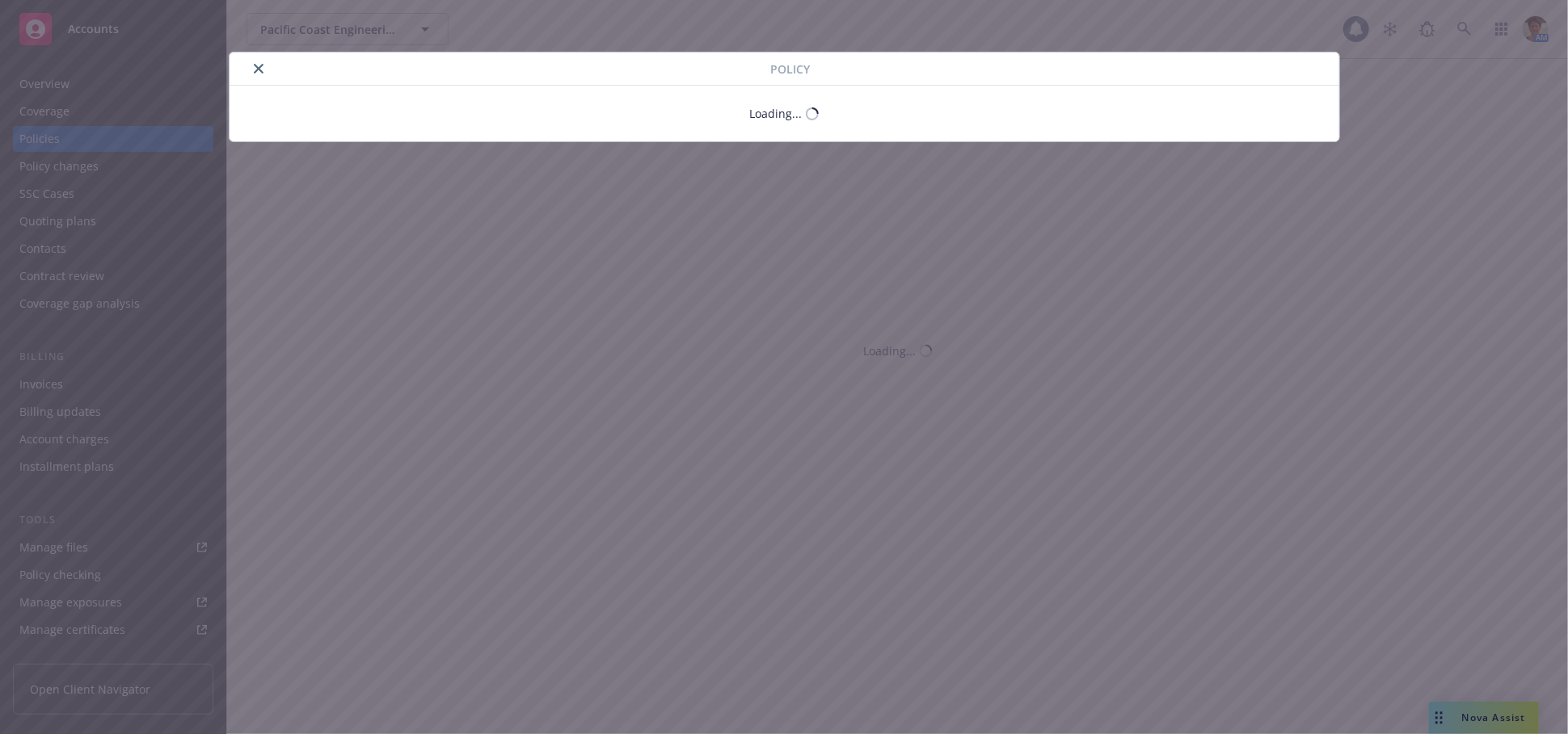
drag, startPoint x: 58, startPoint y: 80, endPoint x: 63, endPoint y: 87, distance: 8.6
click at [58, 81] on div "Policy Loading..." at bounding box center [784, 367] width 1568 height 734
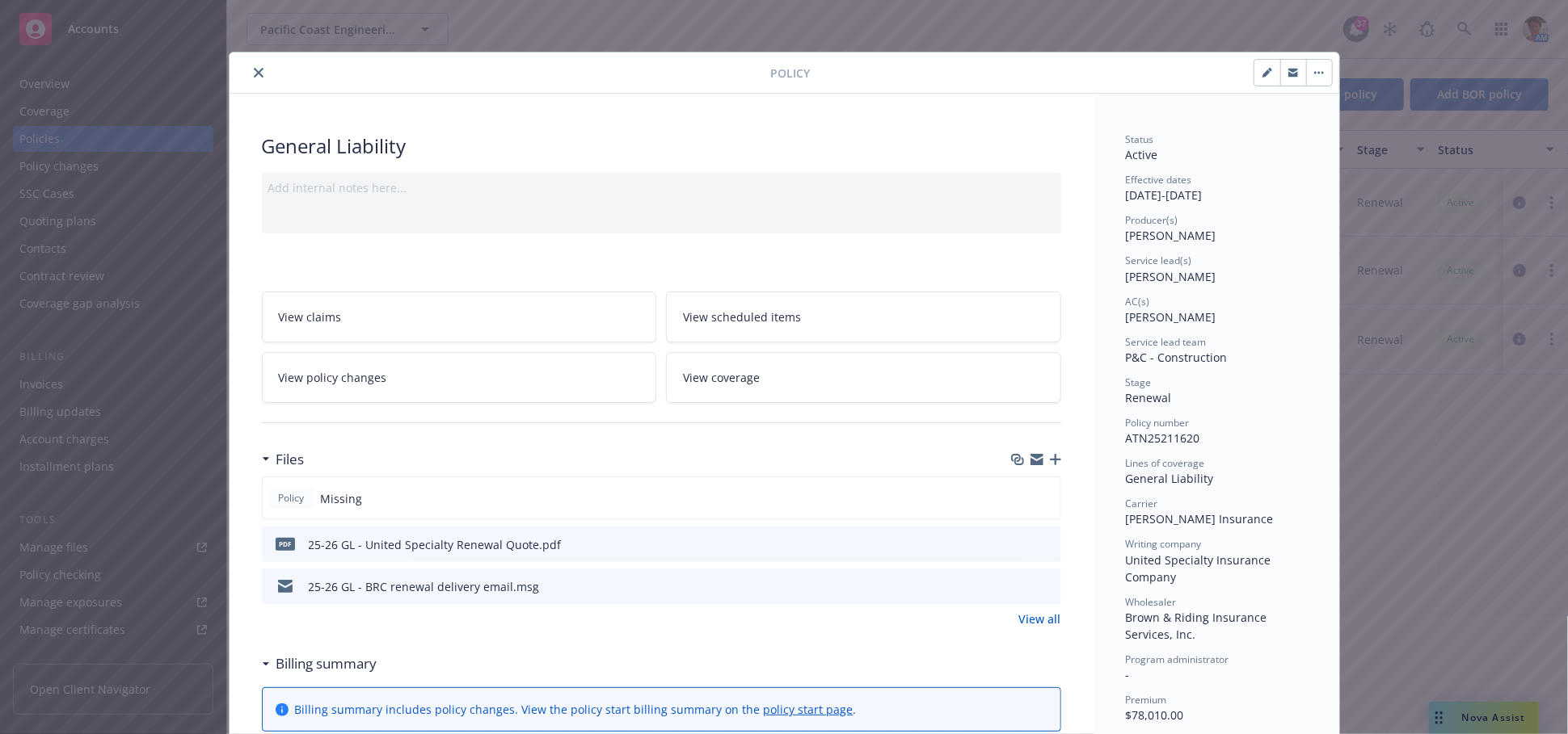
click at [254, 72] on icon "close" at bounding box center [259, 73] width 10 height 10
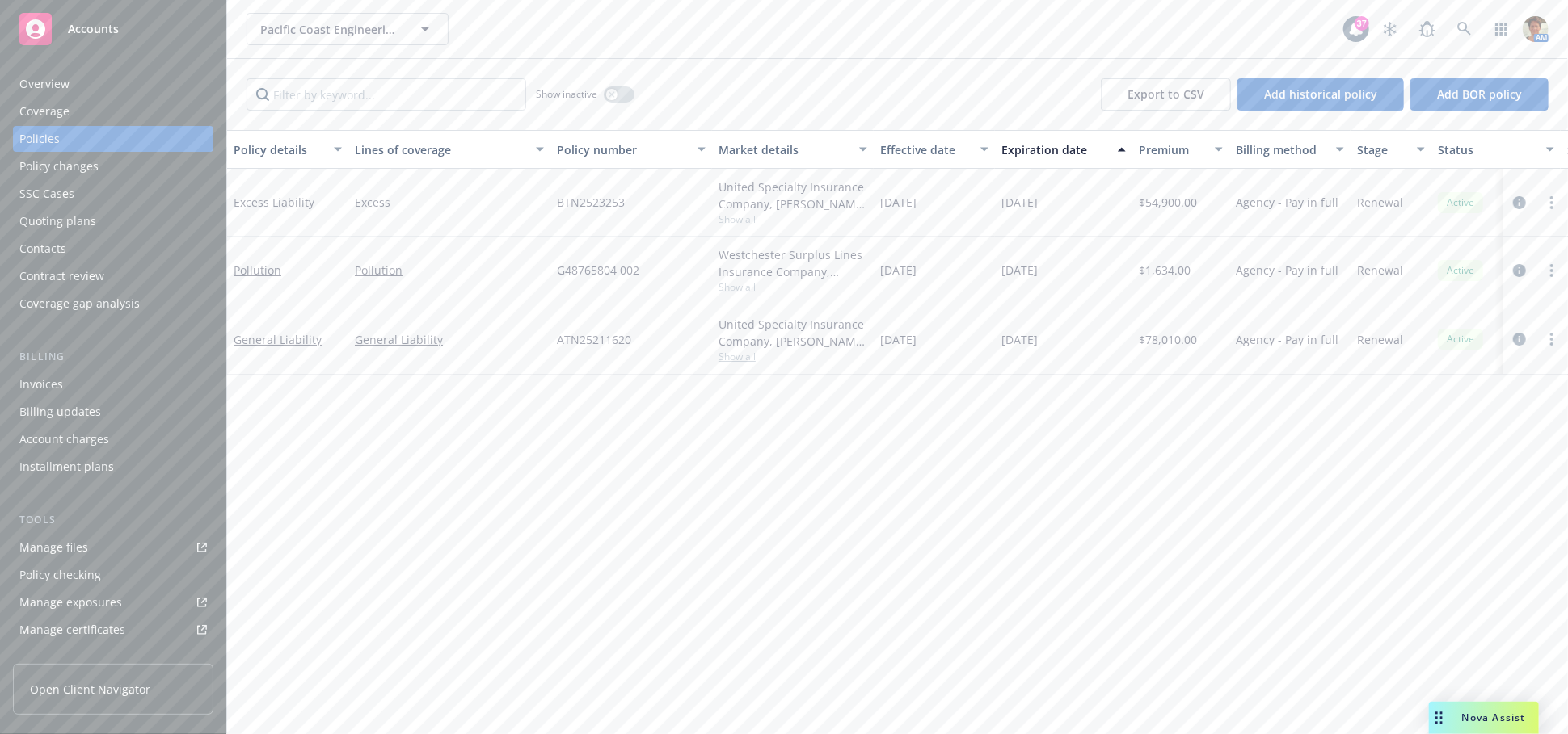
click at [71, 88] on div "Overview" at bounding box center [113, 84] width 187 height 25
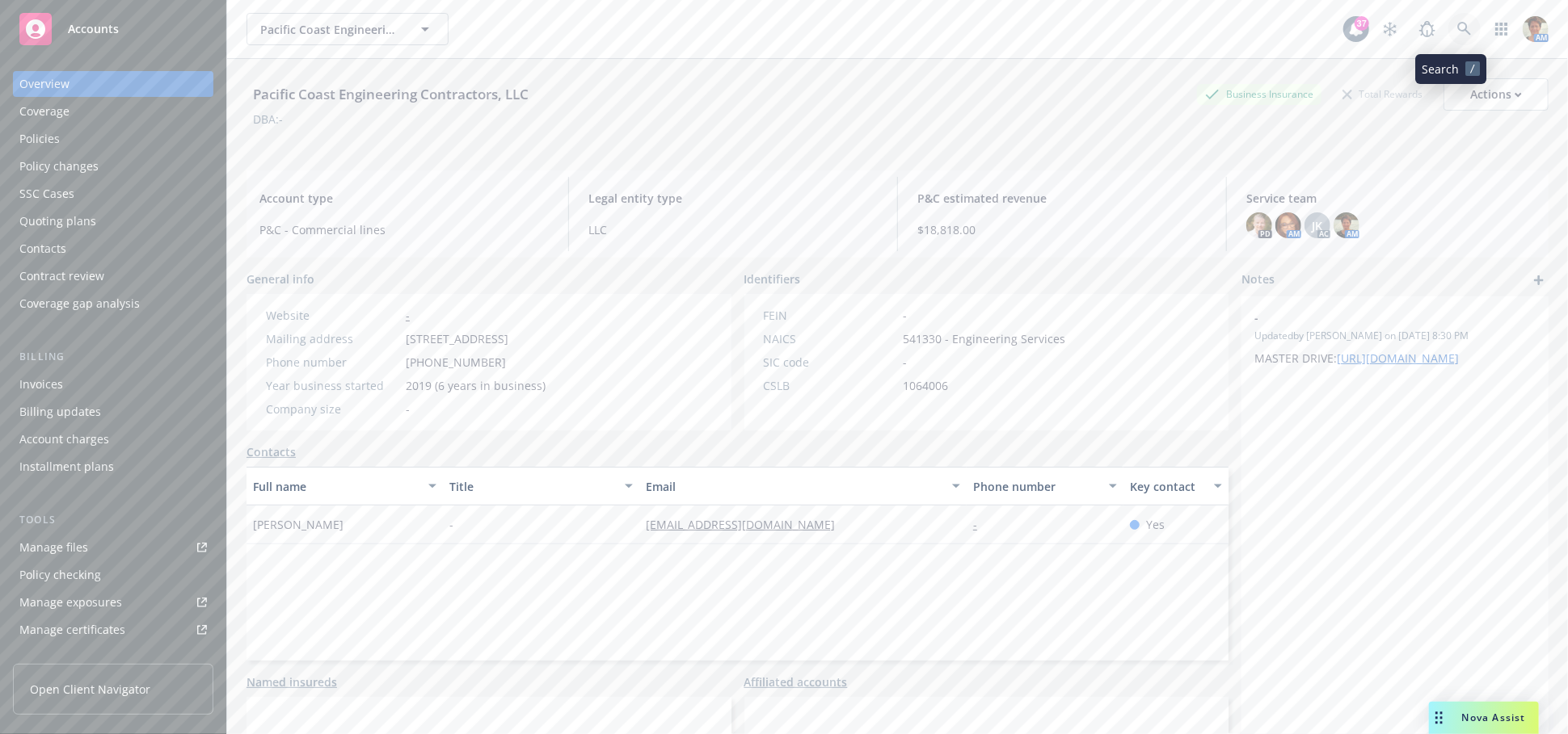
click at [1457, 29] on icon at bounding box center [1464, 28] width 15 height 15
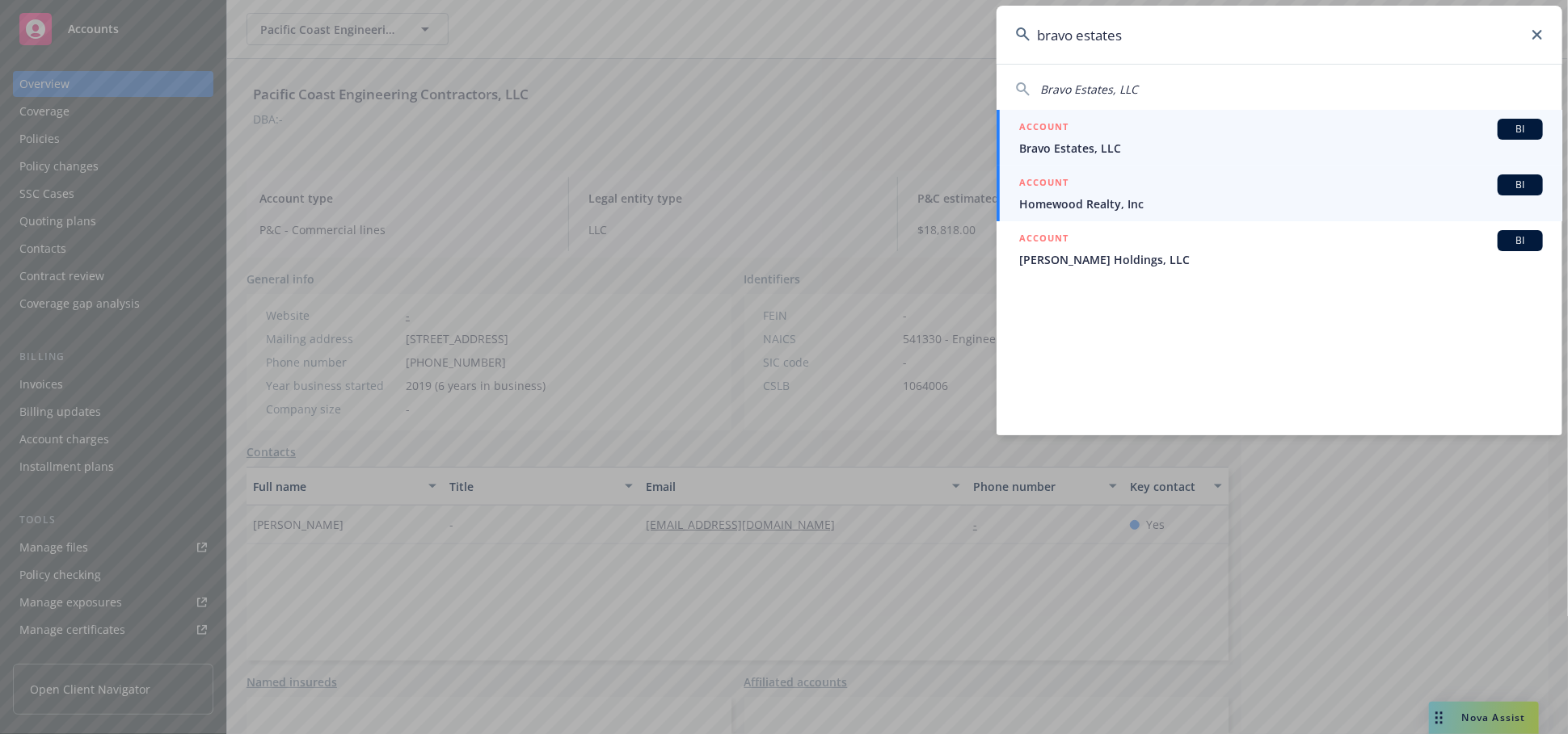
type input "bravo estates"
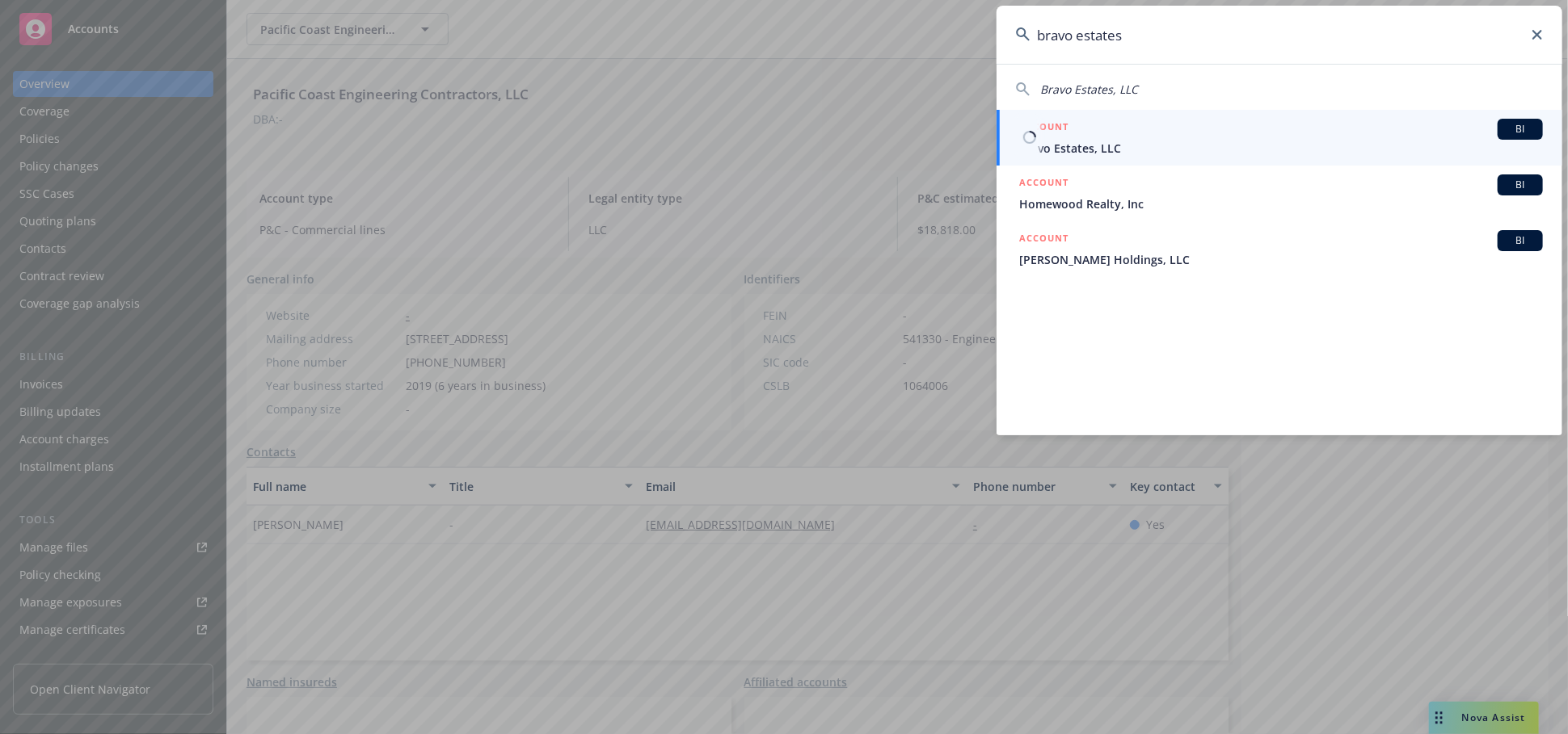
click at [1065, 148] on span "Bravo Estates, LLC" at bounding box center [1281, 148] width 524 height 17
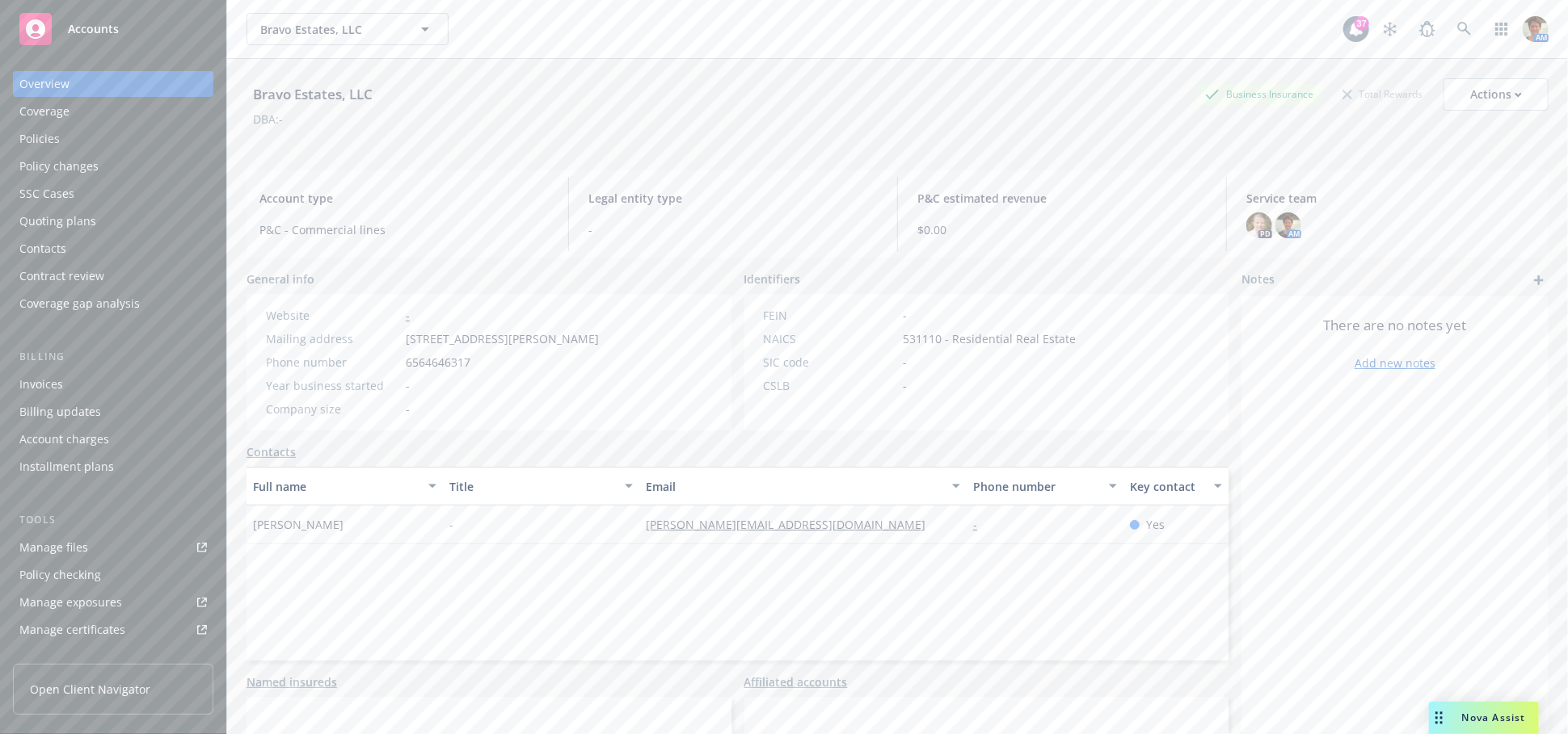
click at [55, 144] on div "Policies" at bounding box center [39, 139] width 40 height 25
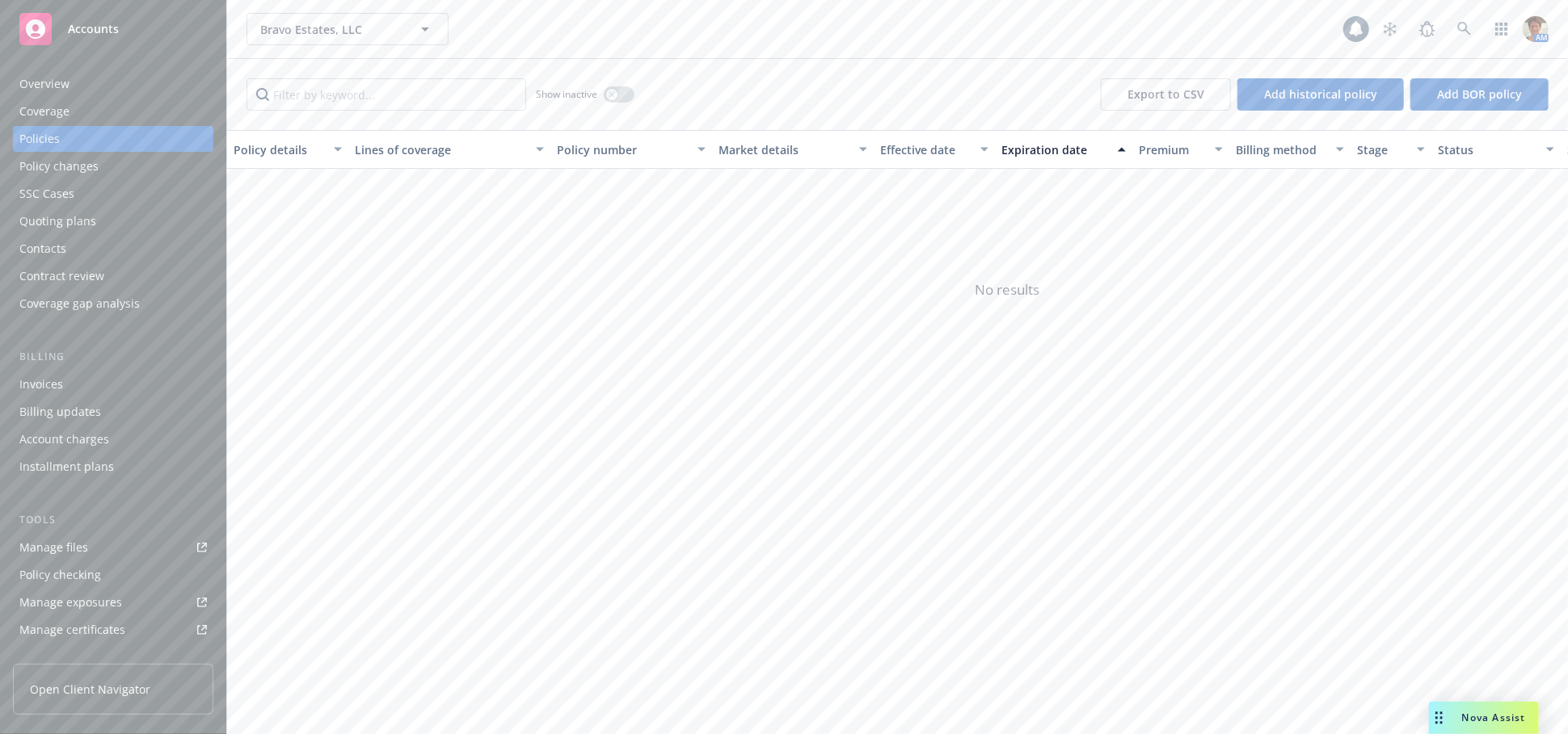
click at [68, 222] on div "Quoting plans" at bounding box center [58, 221] width 76 height 25
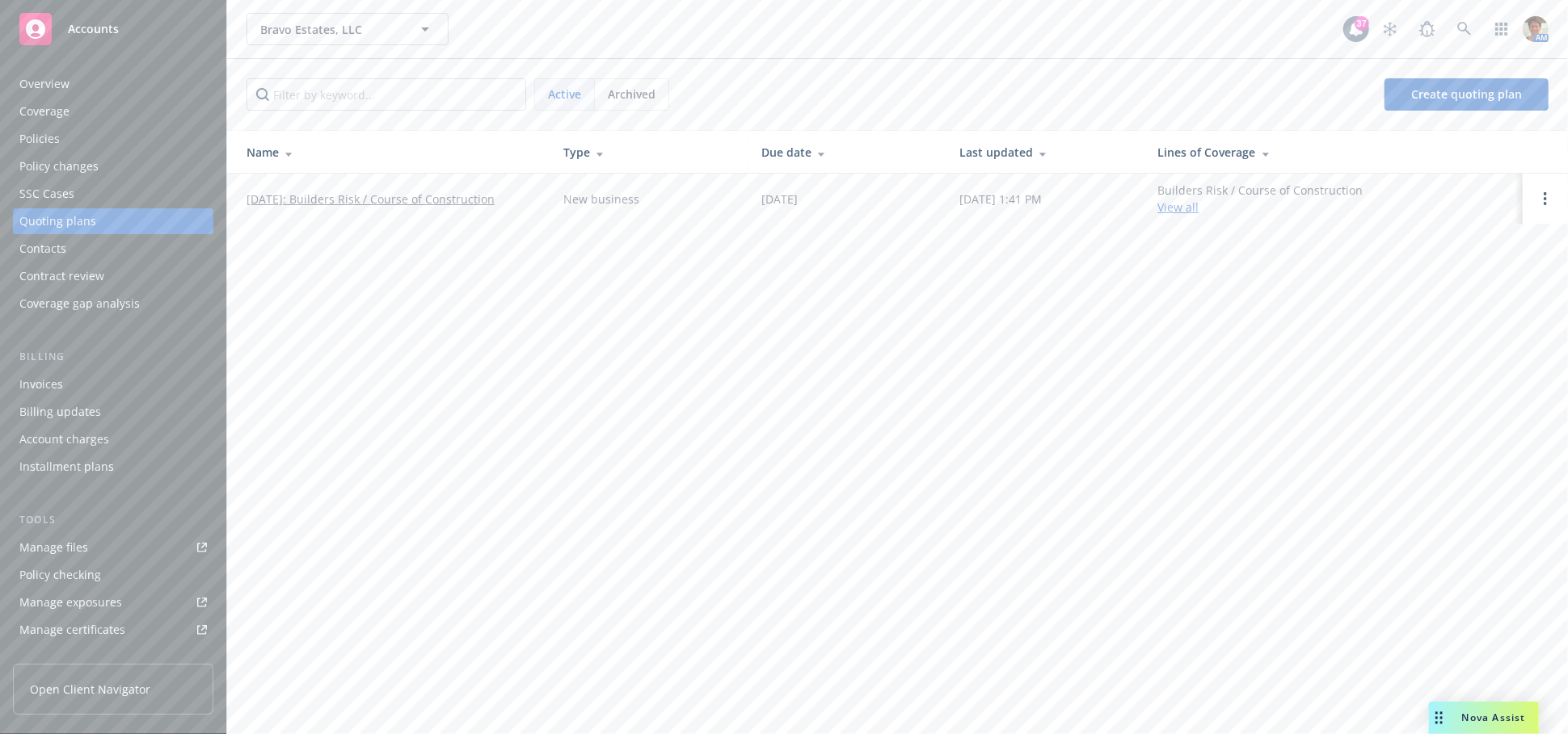
click at [417, 198] on link "09/22/2025: Builders Risk / Course of Construction" at bounding box center [370, 198] width 248 height 17
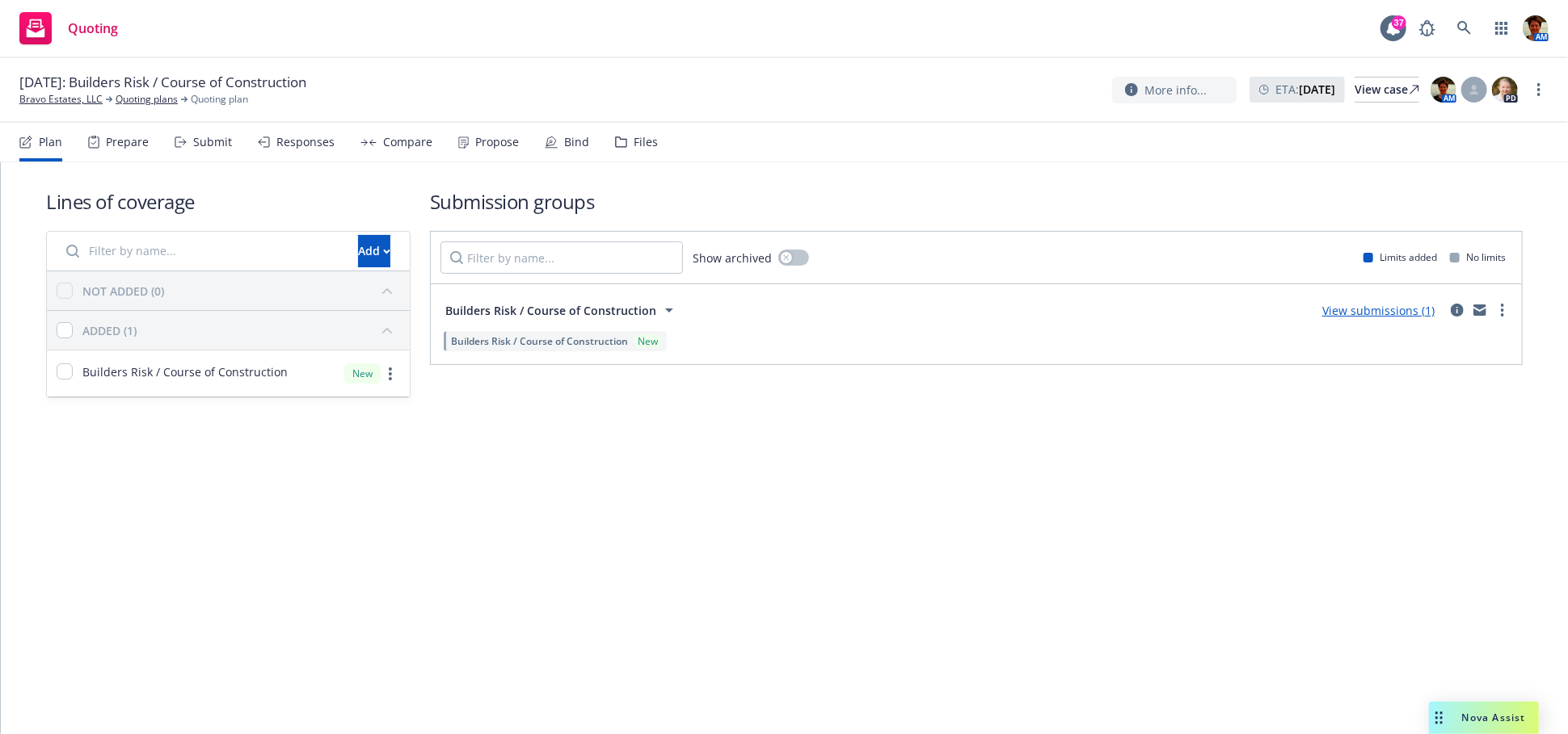
click at [564, 146] on div "Bind" at bounding box center [577, 141] width 25 height 13
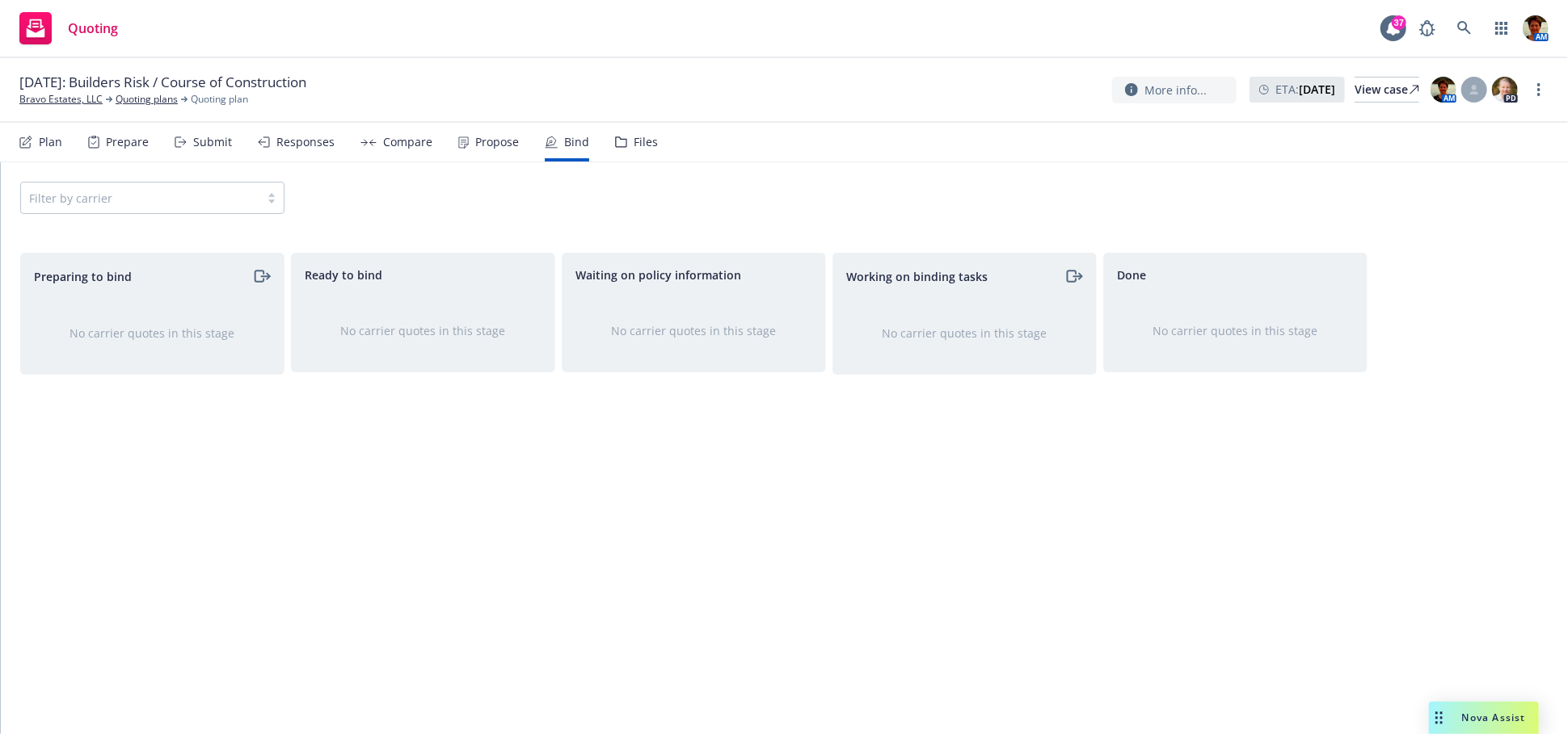
click at [218, 142] on div "Submit" at bounding box center [213, 141] width 39 height 13
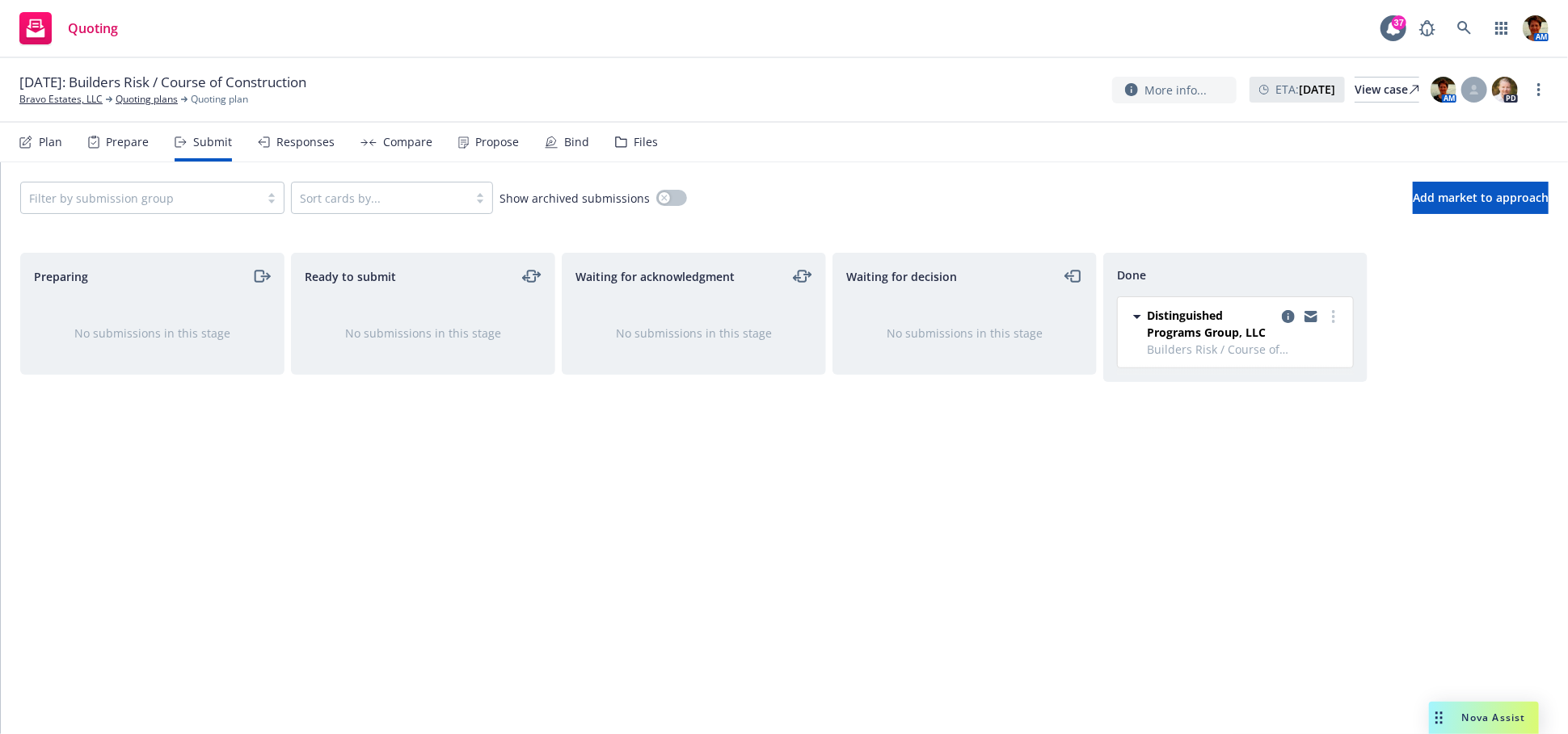
click at [305, 147] on div "Responses" at bounding box center [305, 141] width 58 height 13
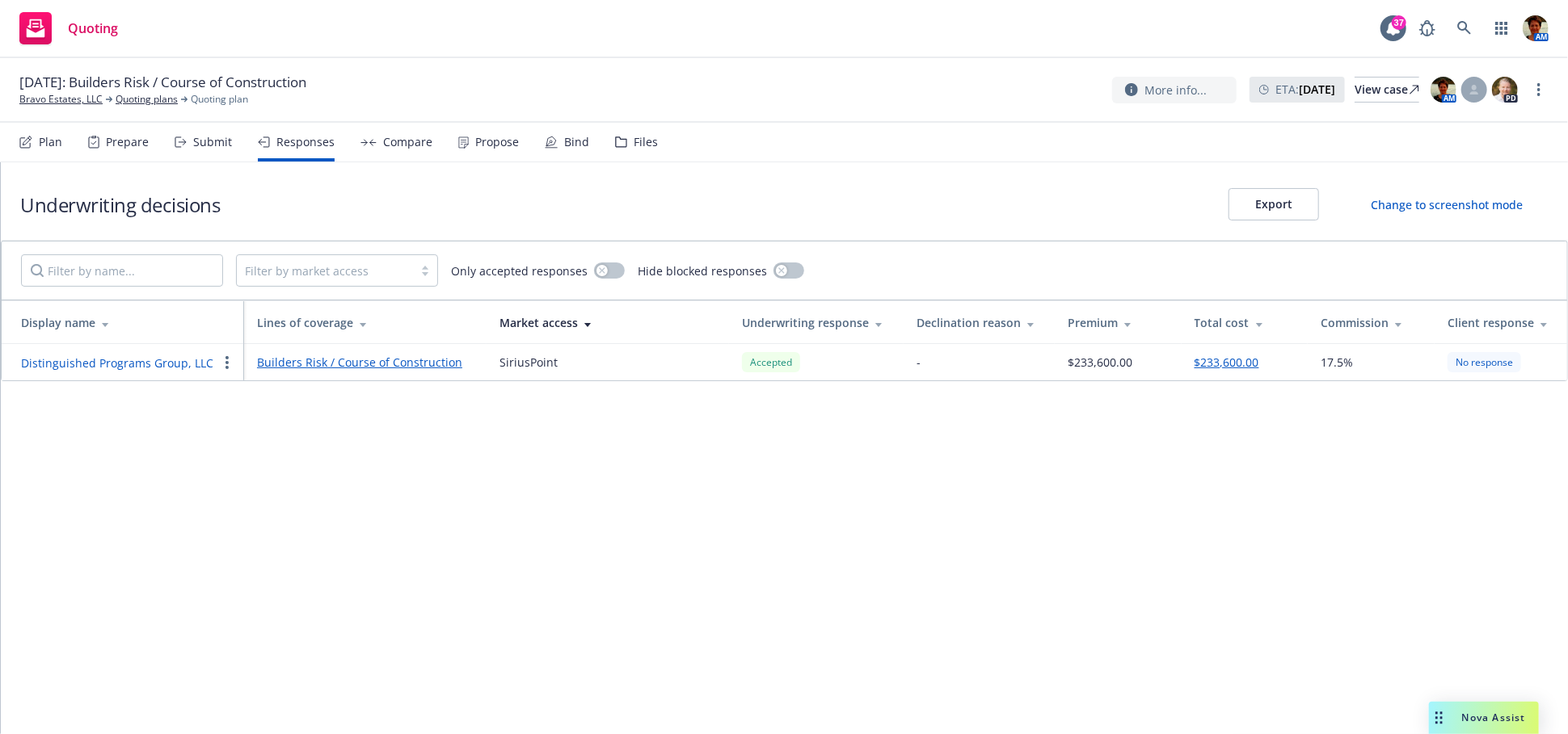
click at [410, 151] on div "Compare" at bounding box center [396, 142] width 72 height 39
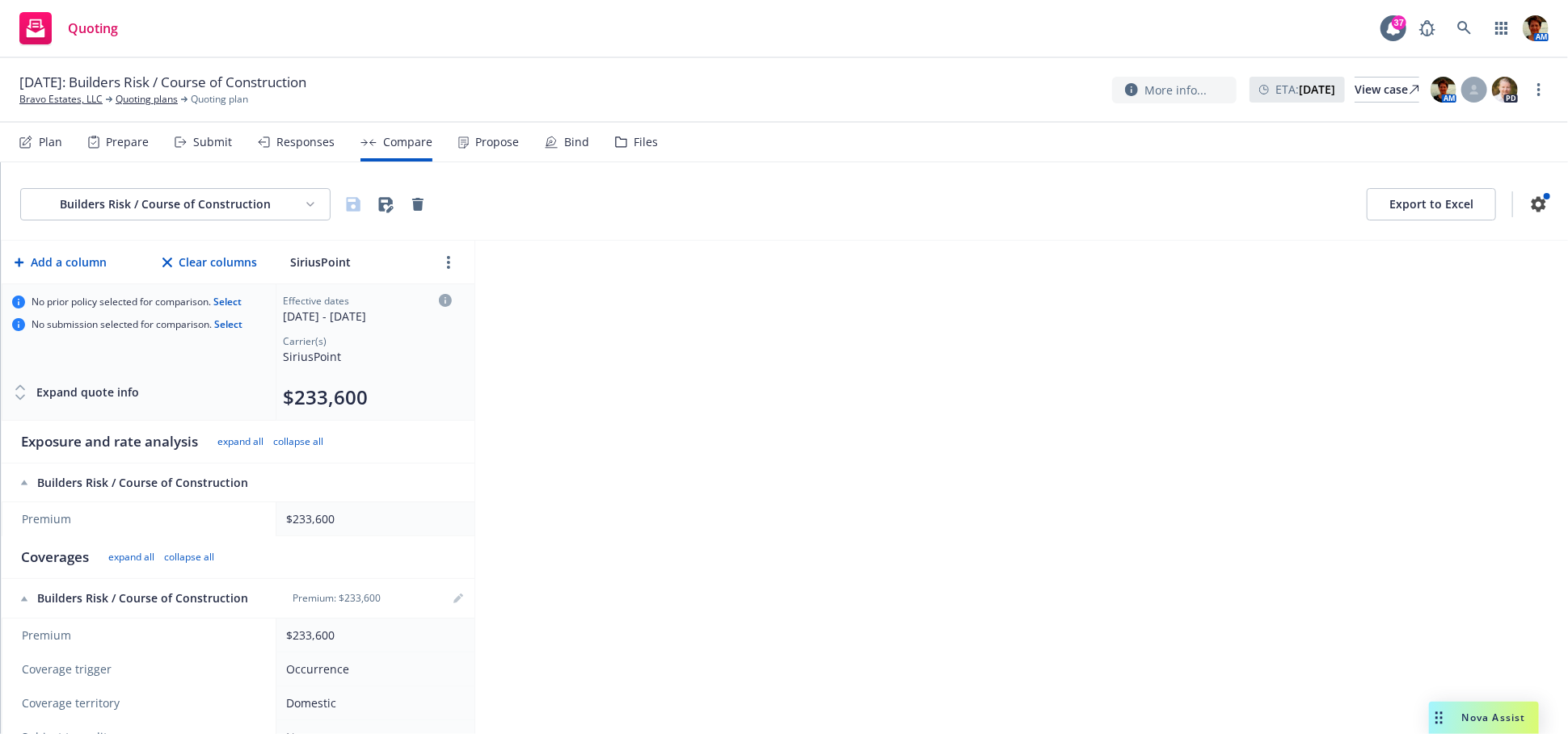
click at [486, 141] on div "Propose" at bounding box center [497, 141] width 43 height 13
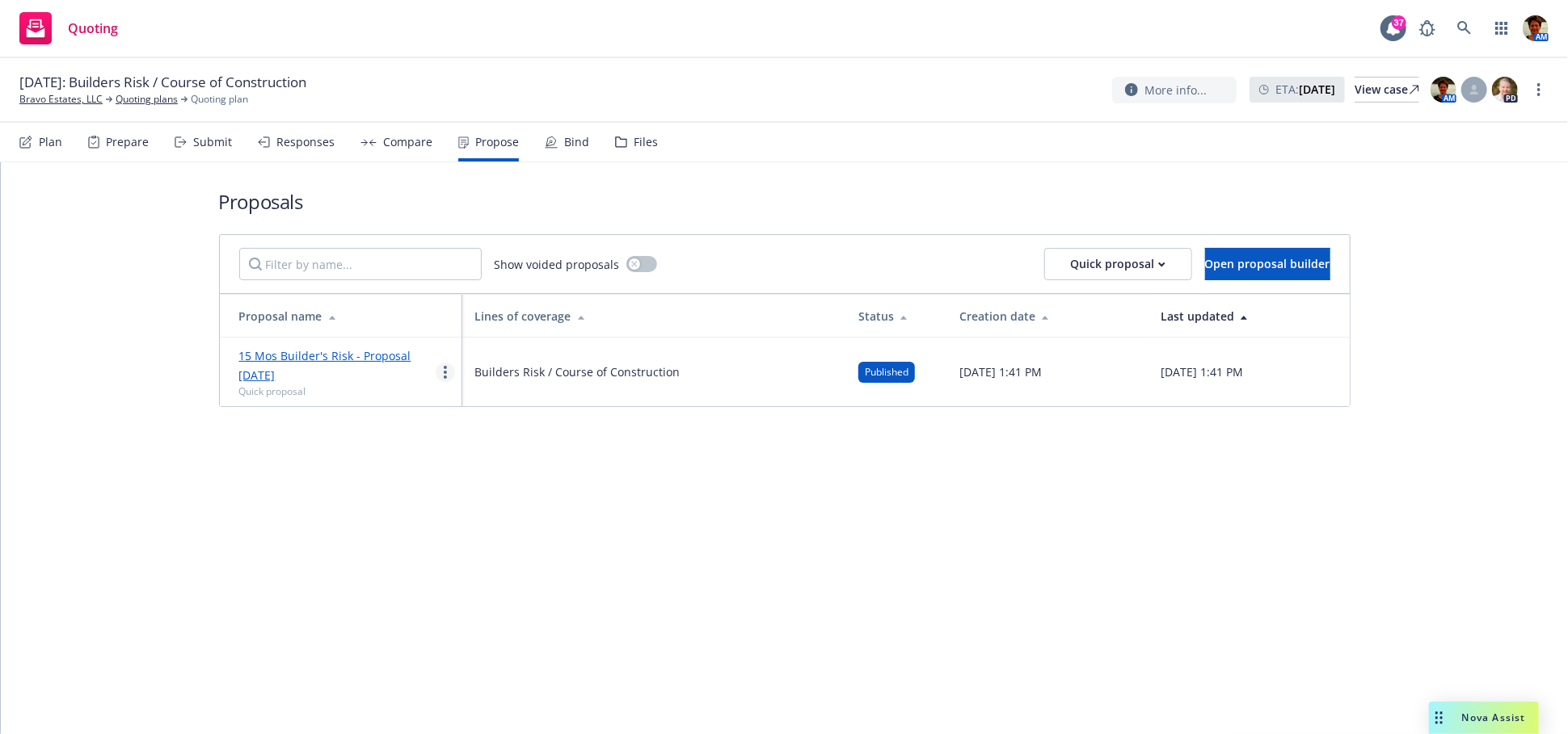
click at [443, 372] on icon "more" at bounding box center [444, 371] width 3 height 13
click at [494, 471] on span "Log client response" at bounding box center [507, 476] width 144 height 16
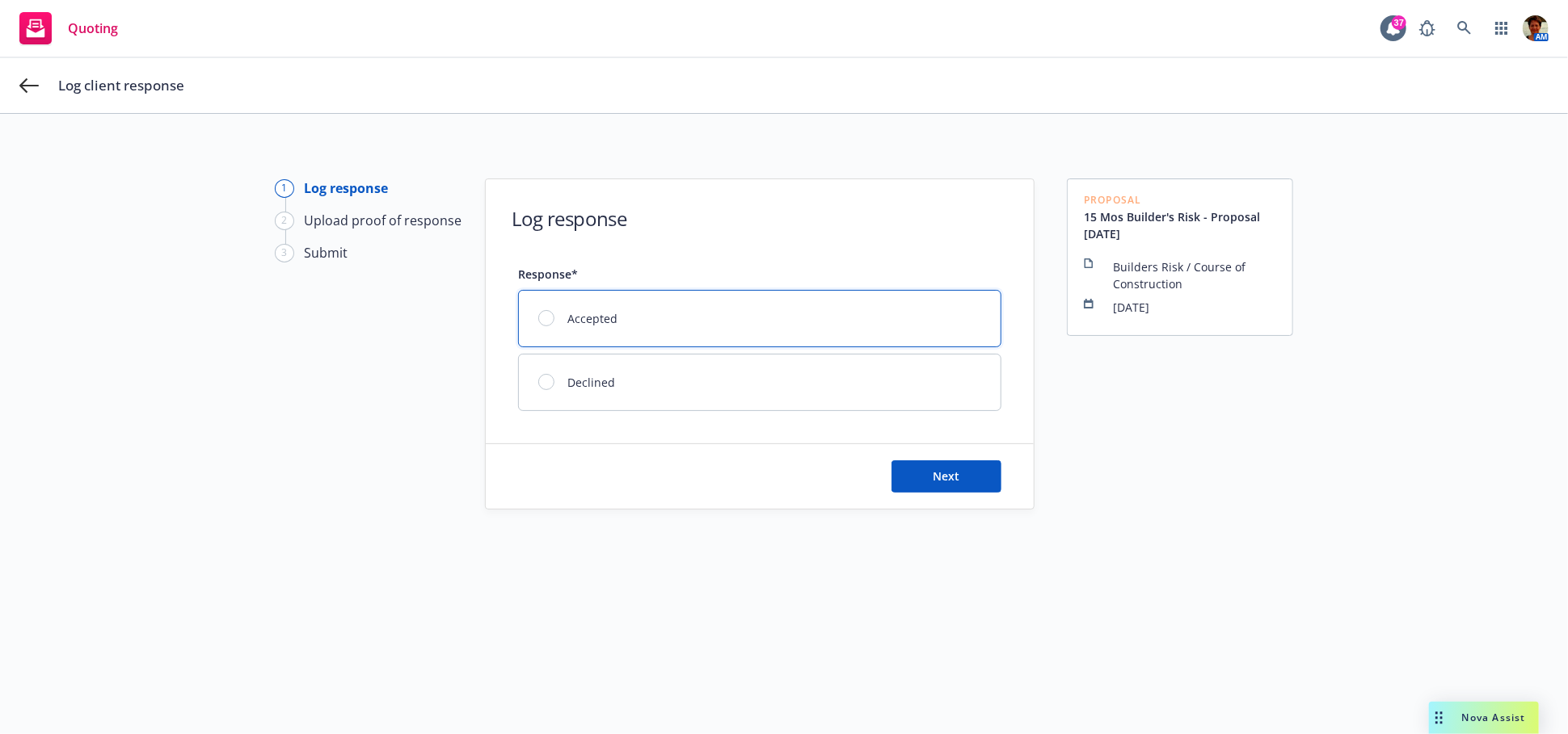
click at [538, 318] on div at bounding box center [546, 318] width 16 height 16
click at [941, 479] on span "Next" at bounding box center [946, 476] width 26 height 16
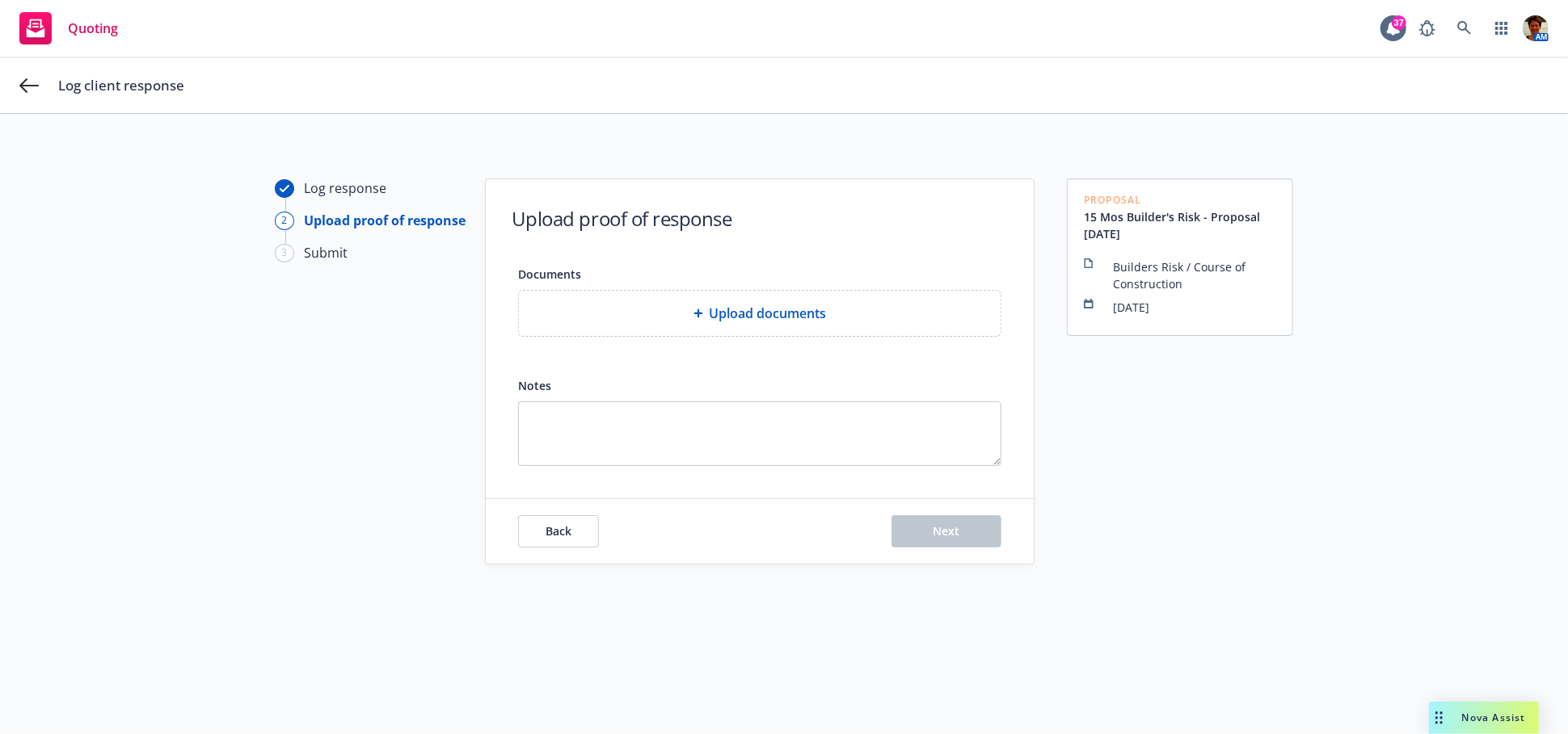
click at [740, 324] on div "Upload documents" at bounding box center [759, 314] width 481 height 45
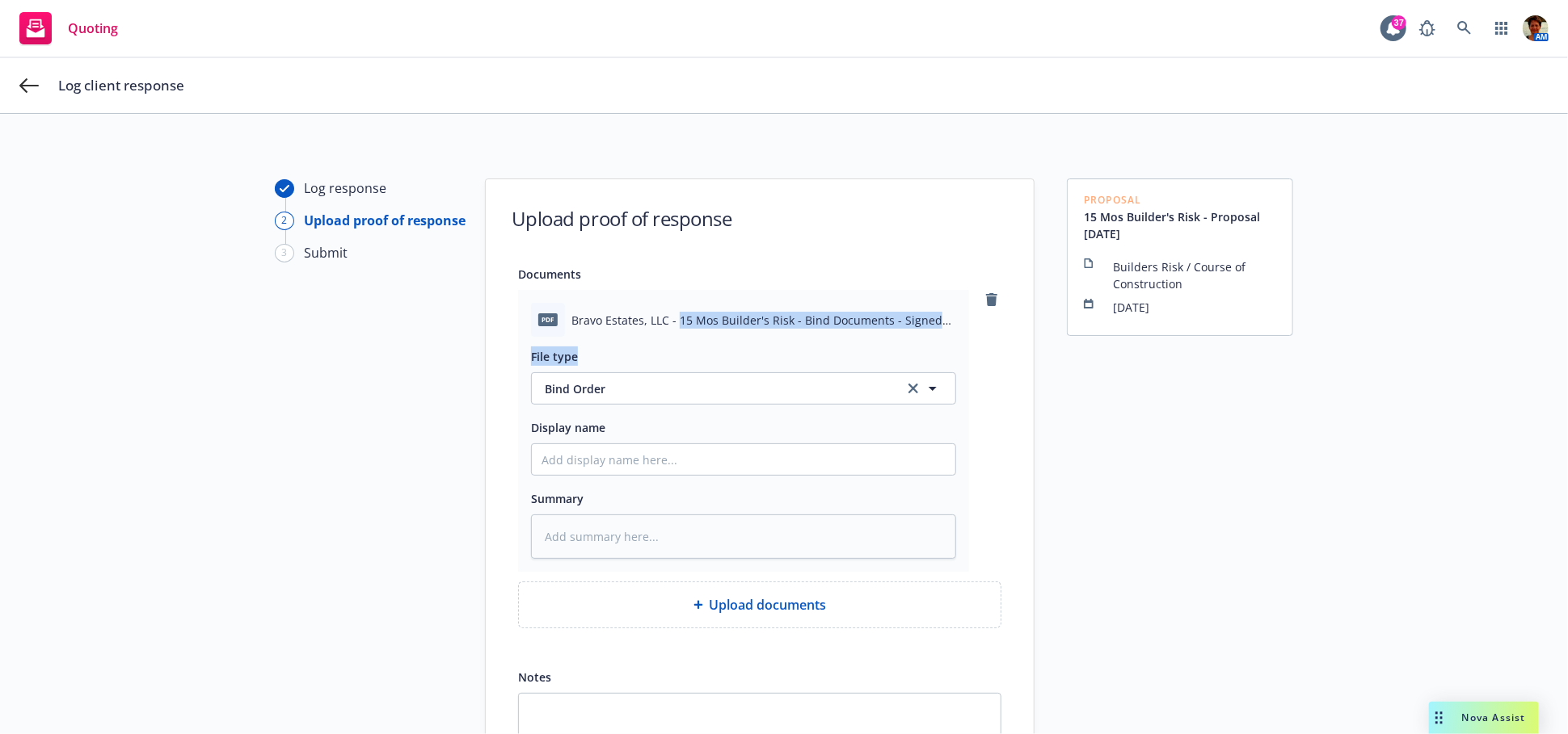
drag, startPoint x: 671, startPoint y: 323, endPoint x: 851, endPoint y: 338, distance: 180.6
click at [851, 338] on div "pdf Bravo Estates, LLC - 15 Mos Builder's Risk - Bind Documents - Signed 09-19-…" at bounding box center [743, 431] width 451 height 282
copy div "15 Mos Builder's Risk - Bind Documents - Signed 09-19-2025.pdf File type"
click at [648, 540] on textarea at bounding box center [742, 536] width 425 height 44
paste textarea "15 Mos Builder's Risk - Bind Documents - Signed 09-19-2025.pdf File type"
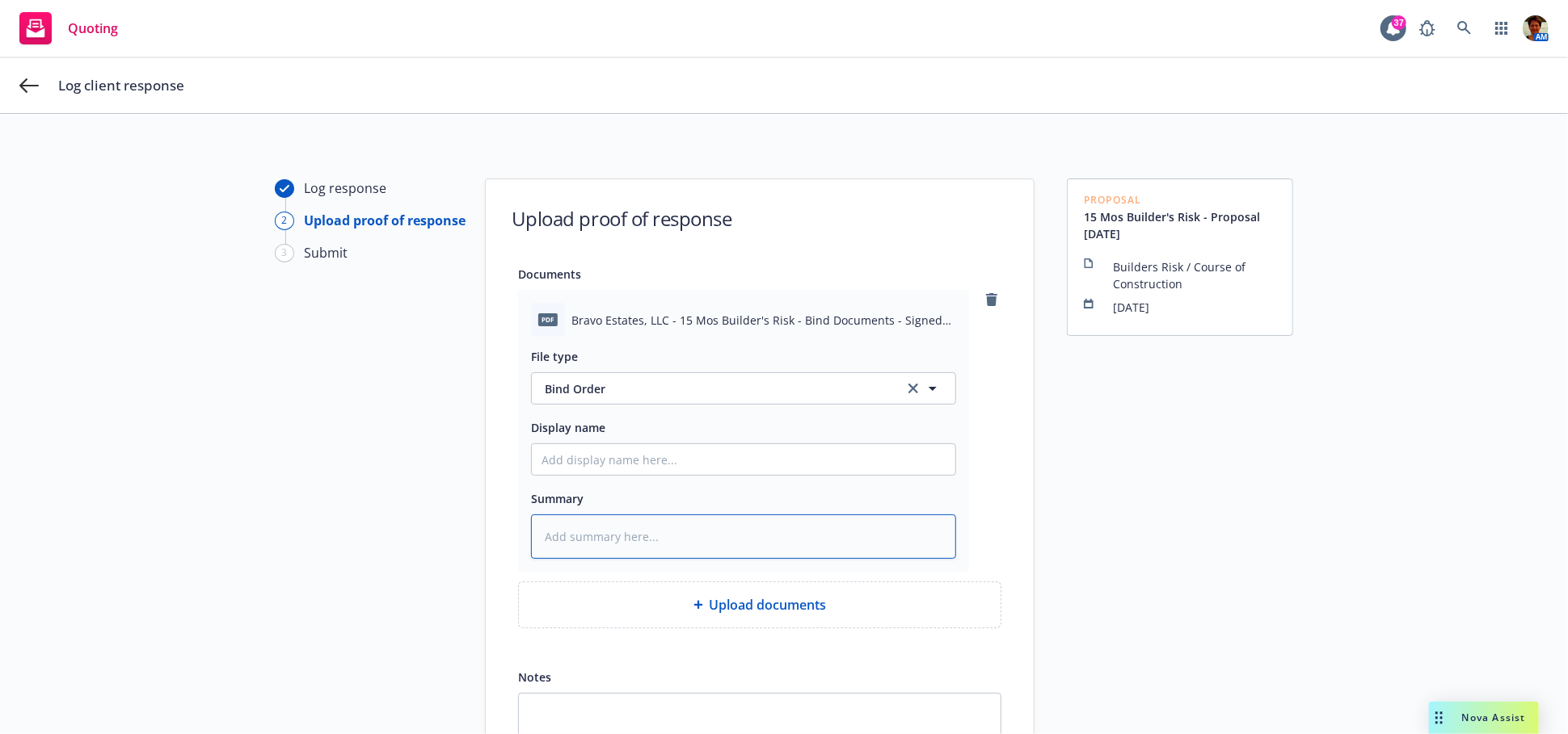
type textarea "x"
type textarea "15 Mos Builder's Risk - Bind Documents - Signed 09-19-2025.pdf File type"
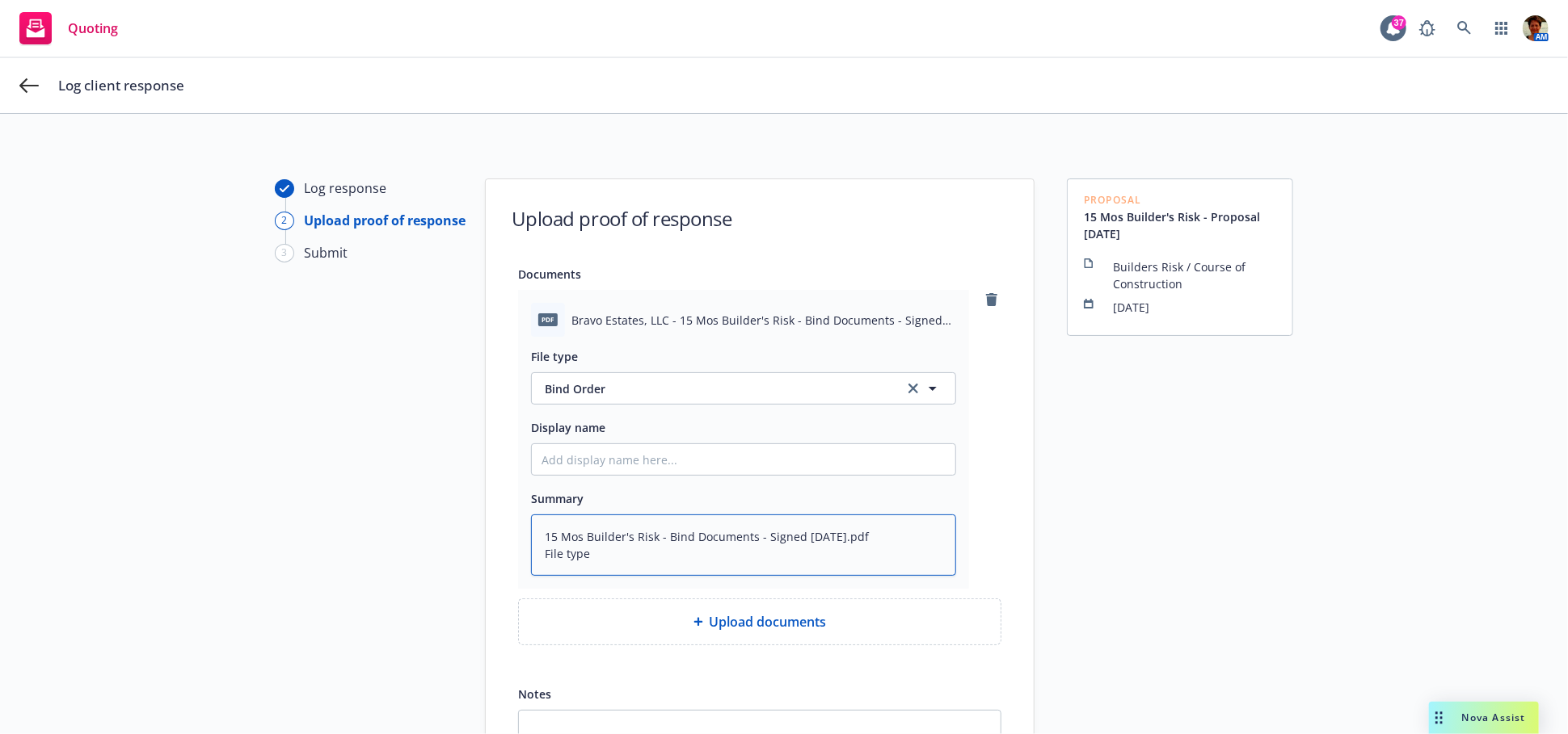
type textarea "x"
type textarea "15 Mos Builder's Risk - Bind Documents - Signed 09-19-2025.pdf File typ"
type textarea "x"
type textarea "15 Mos Builder's Risk - Bind Documents - Signed 09-19-2025.pdf File ty"
type textarea "x"
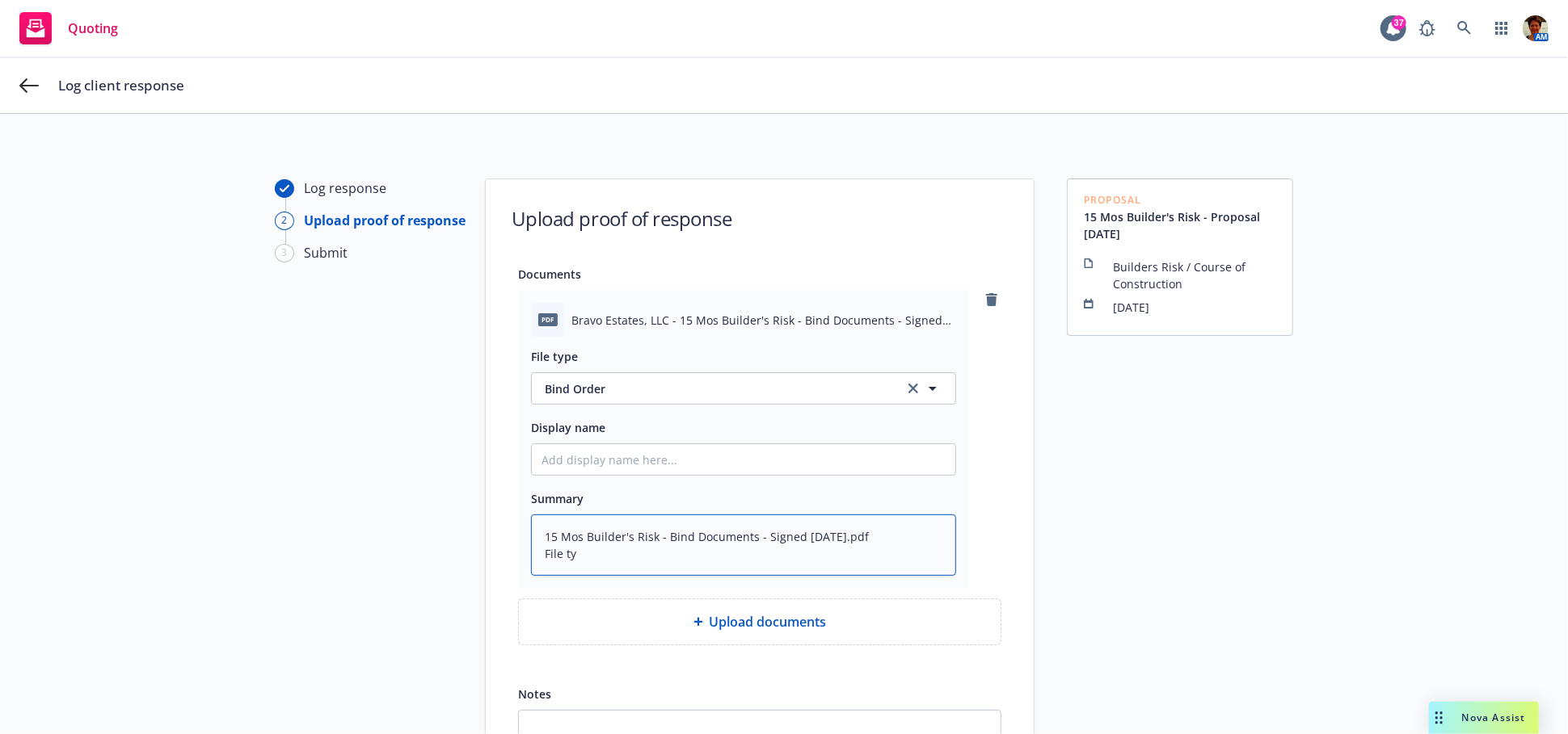
type textarea "15 Mos Builder's Risk - Bind Documents - Signed 09-19-2025.pdf File t"
type textarea "x"
type textarea "15 Mos Builder's Risk - Bind Documents - Signed 09-19-2025.pdf File"
type textarea "x"
type textarea "15 Mos Builder's Risk - Bind Documents - Signed 09-19-2025.pdf File"
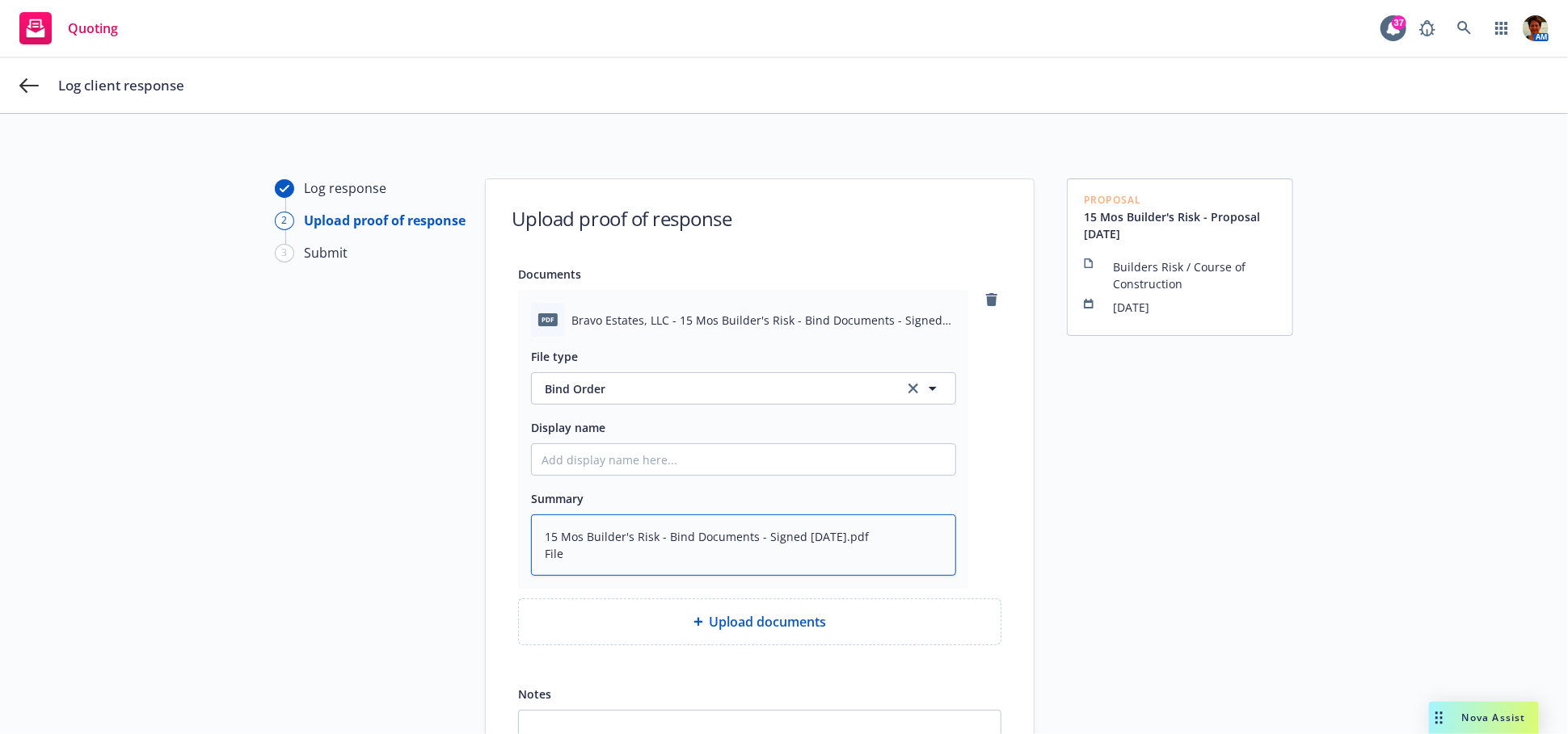
type textarea "x"
type textarea "15 Mos Builder's Risk - Bind Documents - Signed 09-19-2025.pdf Fil"
type textarea "x"
type textarea "15 Mos Builder's Risk - Bind Documents - Signed 09-19-2025.pdf Fi"
type textarea "x"
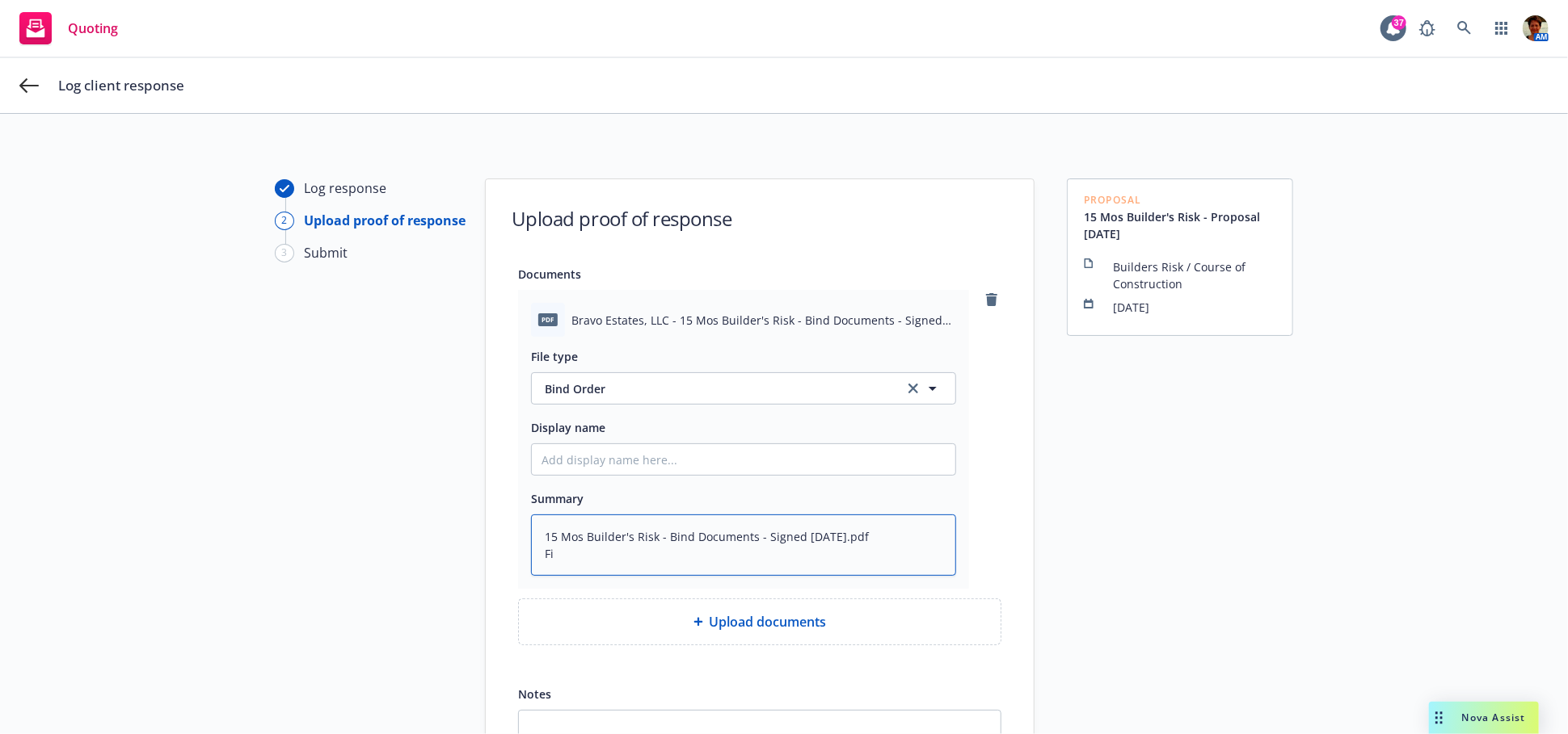
type textarea "15 Mos Builder's Risk - Bind Documents - Signed 09-19-2025.pdf F"
type textarea "x"
type textarea "15 Mos Builder's Risk - Bind Documents - Signed 09-19-2025.pdf"
type textarea "x"
type textarea "15 Mos Builder's Risk - Bind Documents - Signed 09-19-2025.pdf"
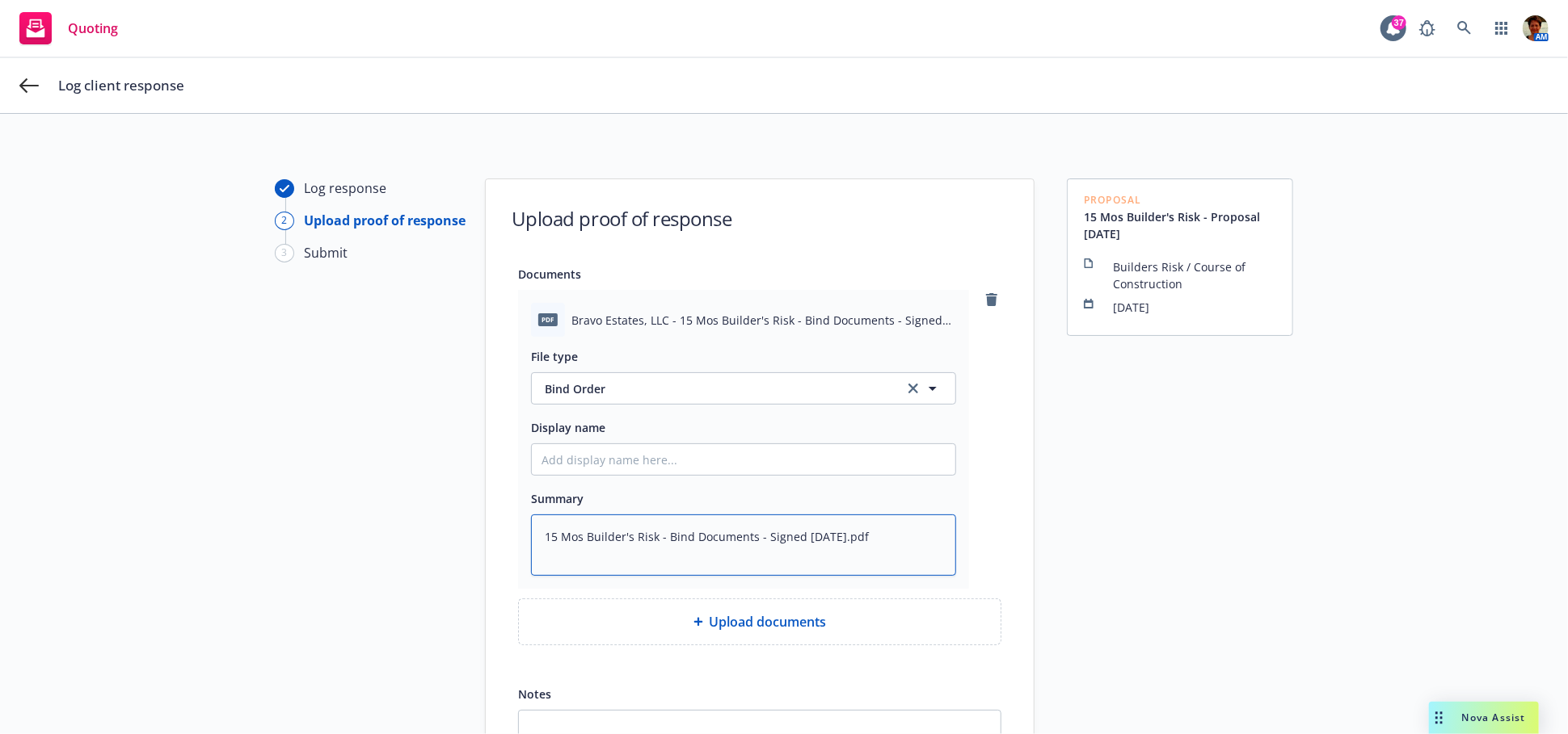
type textarea "x"
type textarea "15 Mos Builder's Risk - Bind Documents - Signed 09-19-2025.pd"
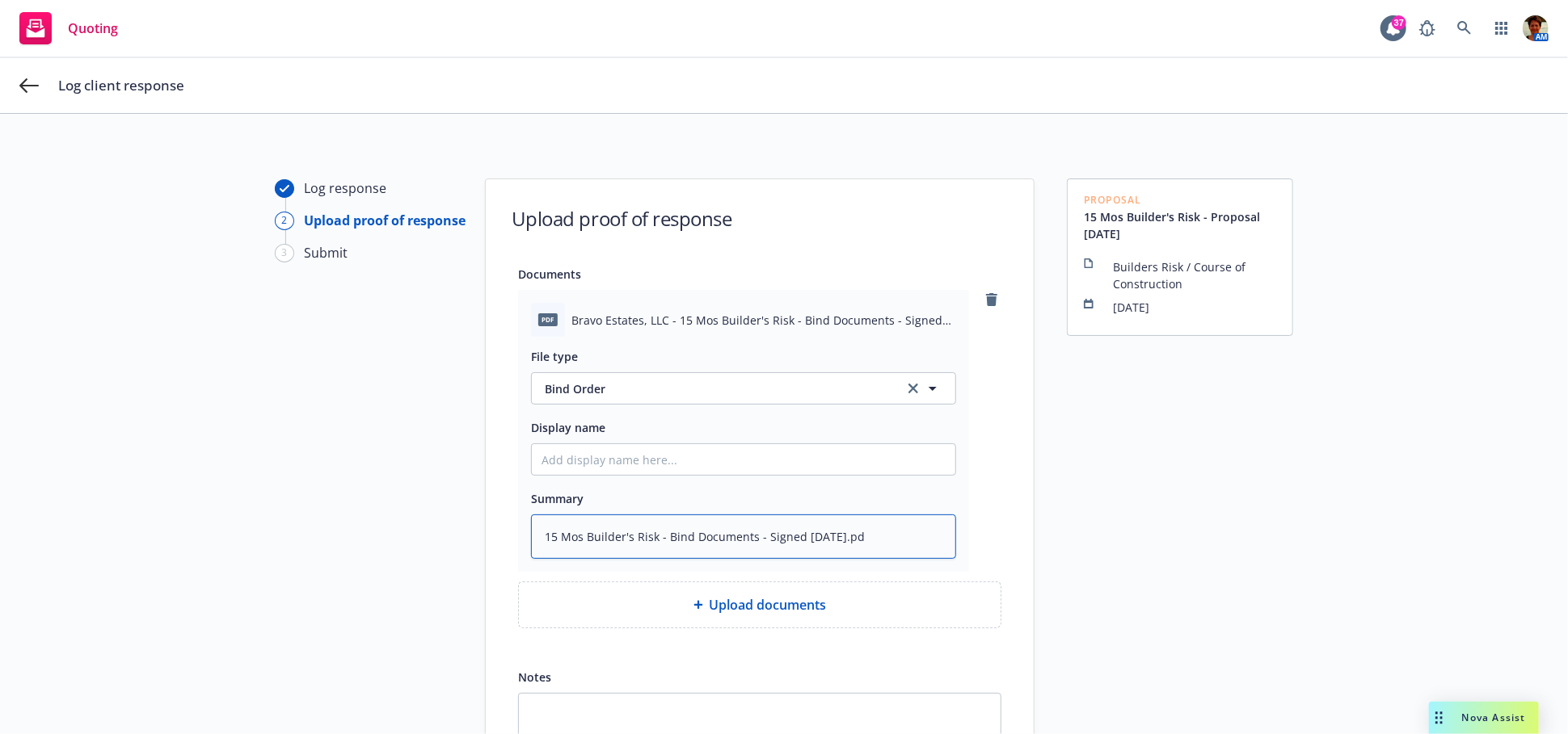
type textarea "x"
type textarea "15 Mos Builder's Risk - Bind Documents - Signed 09-19-2025.p"
type textarea "x"
type textarea "15 Mos Builder's Risk - Bind Documents - Signed 09-19-2025."
type textarea "x"
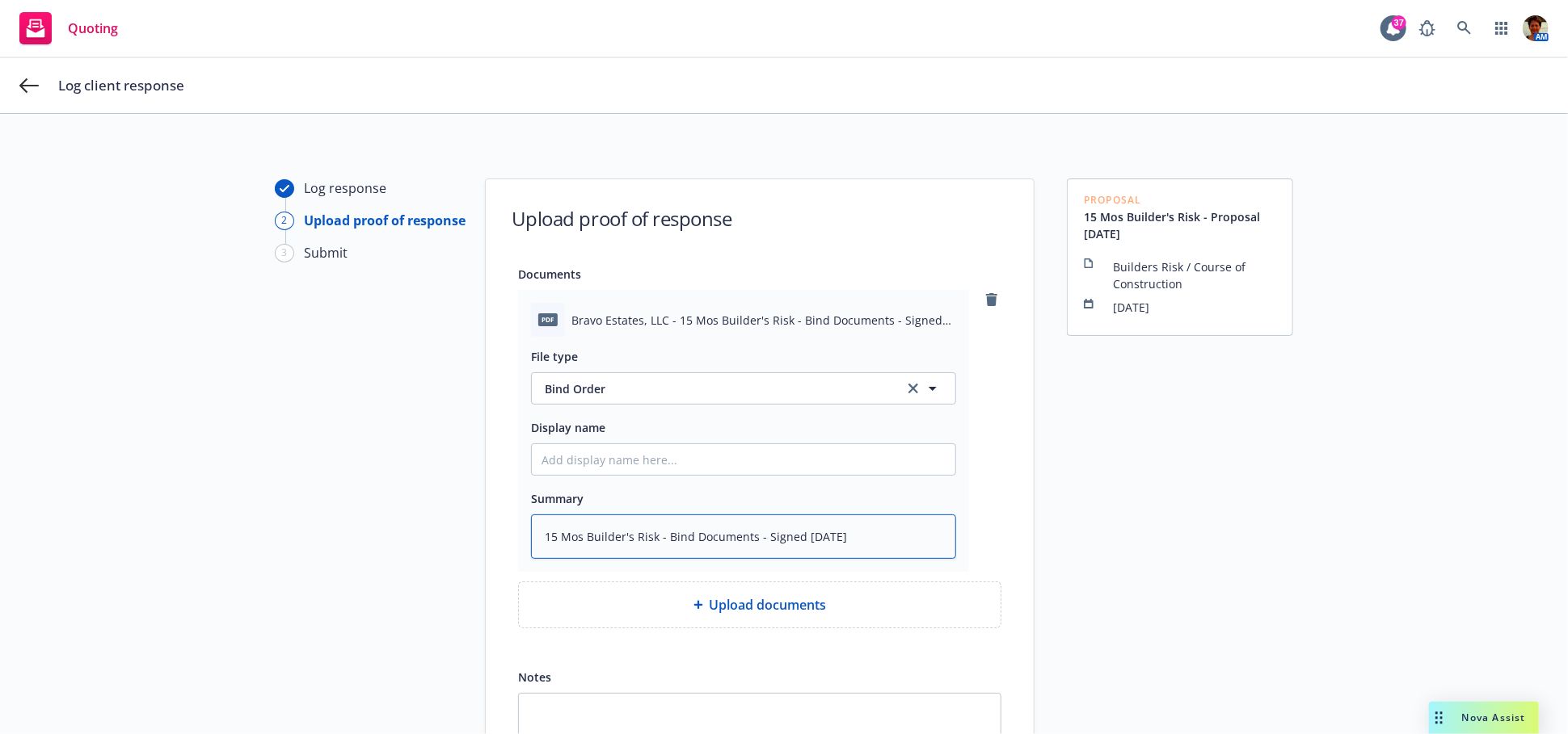
type textarea "15 Mos Builder's Risk - Bind Documents - Signed 09-19-2025"
click at [679, 459] on input "Display name" at bounding box center [743, 459] width 424 height 30
paste input "15 Mos Builder's Risk - Bind Documents - Signed 09-19-2025.pdf File type"
type textarea "x"
type input "15 Mos Builder's Risk - Bind Documents - Signed 09-19-2025.pdf File type"
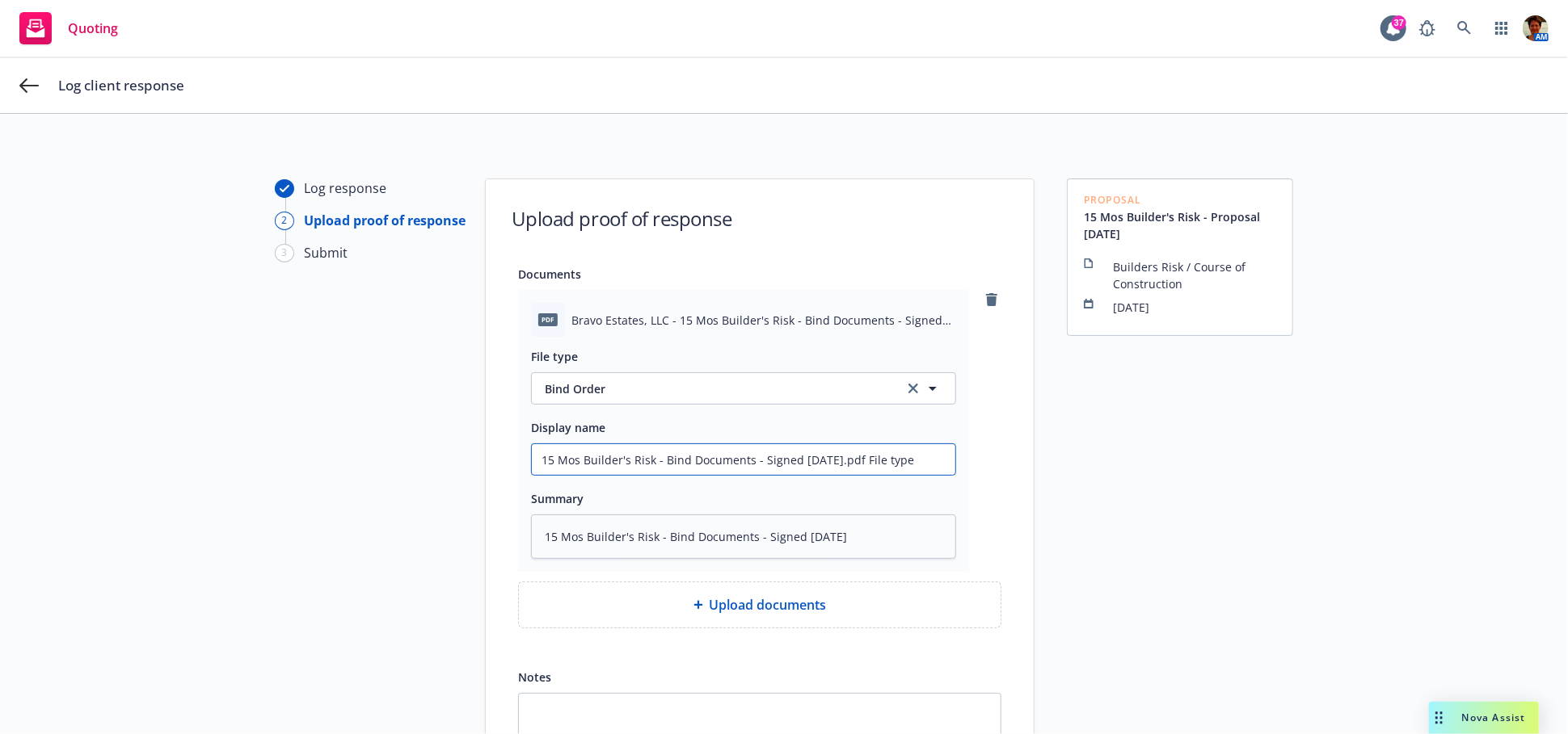
type textarea "x"
type input "15 Mos Builder's Risk - Bind Documents - Signed 09-19-2025.pdf File typ"
type textarea "x"
type input "15 Mos Builder's Risk - Bind Documents - Signed 09-19-2025.pdf File ty"
type textarea "x"
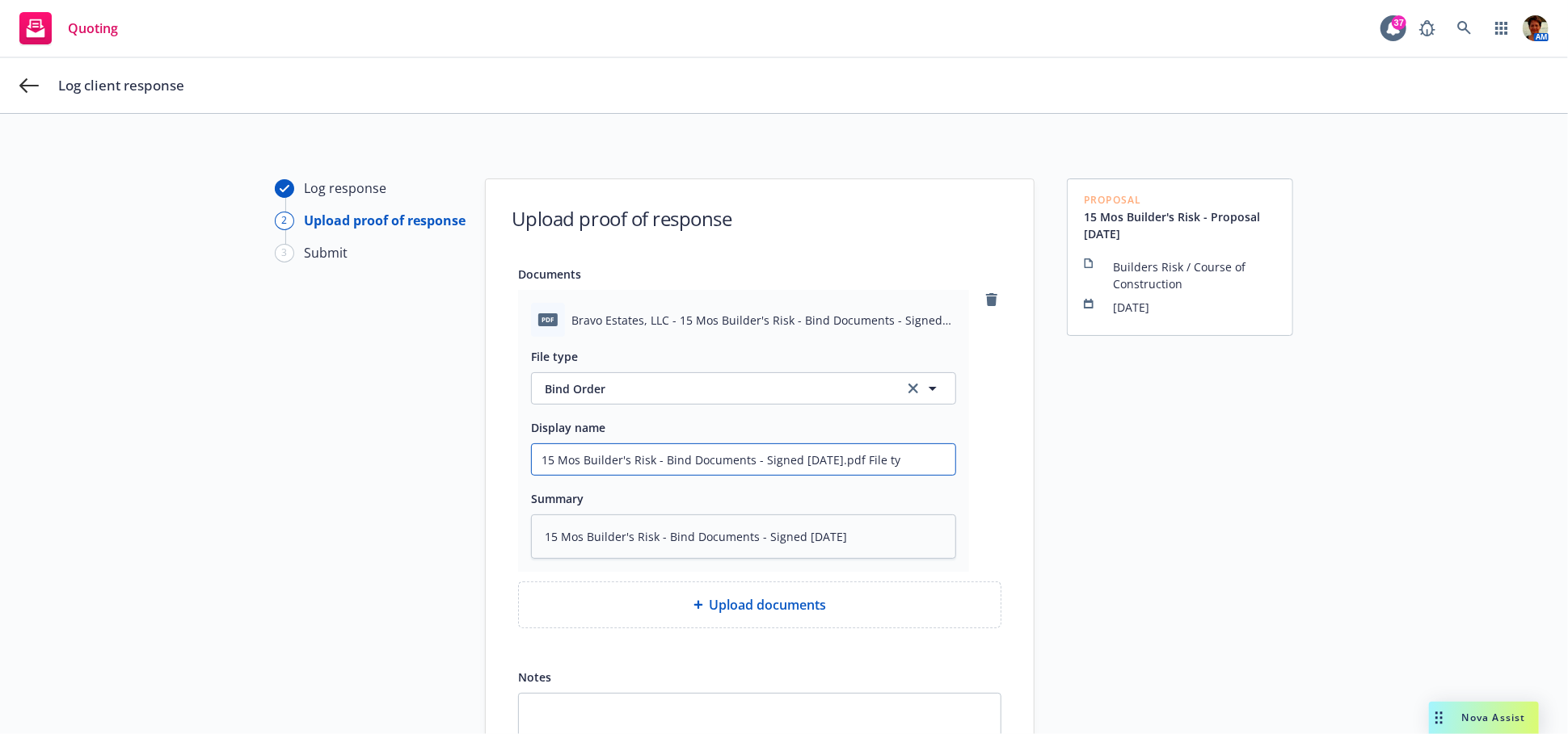
type input "15 Mos Builder's Risk - Bind Documents - Signed 09-19-2025.pdf File t"
type textarea "x"
type input "15 Mos Builder's Risk - Bind Documents - Signed 09-19-2025.pdf File"
type textarea "x"
type input "15 Mos Builder's Risk - Bind Documents - Signed 09-19-2025.pdf File"
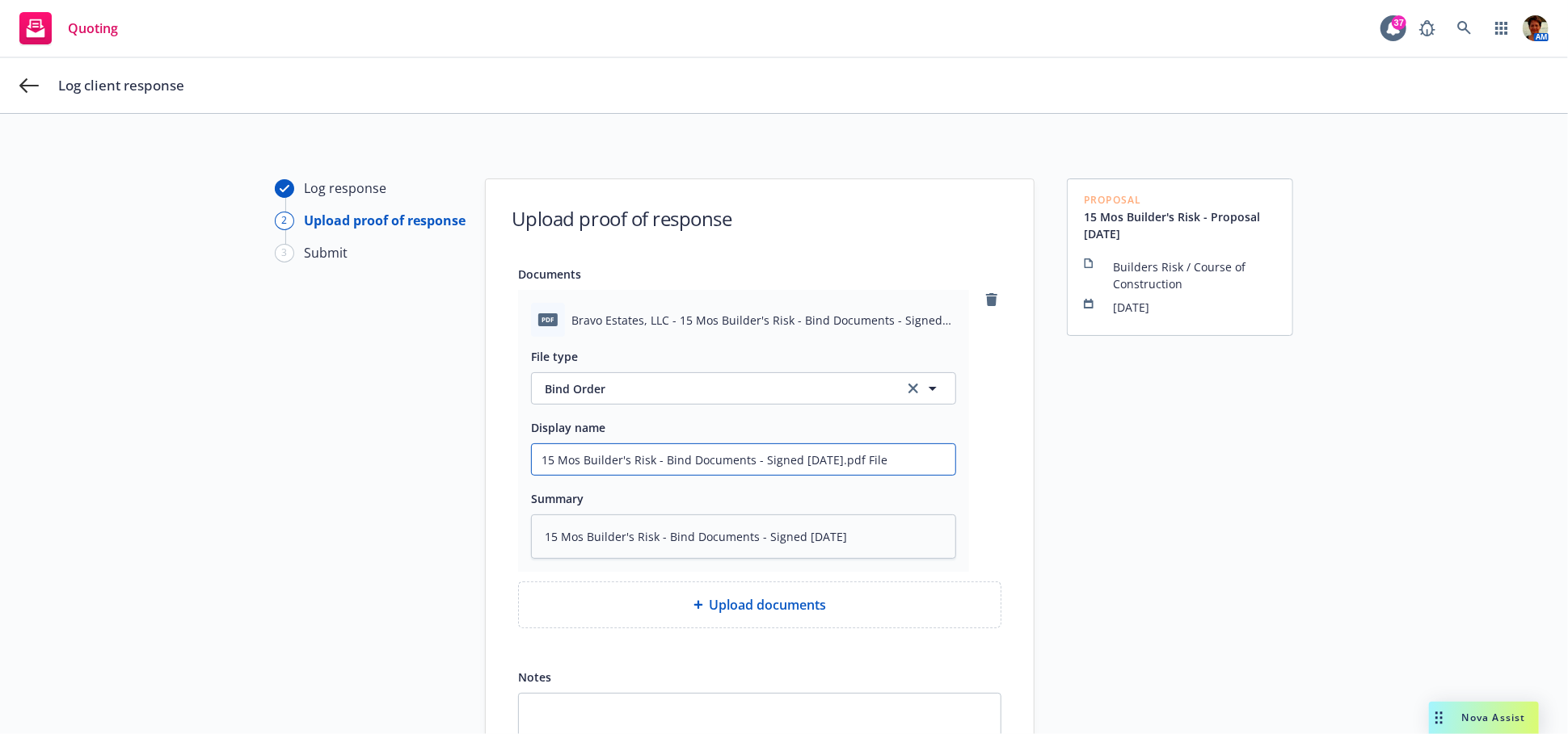
type textarea "x"
type input "15 Mos Builder's Risk - Bind Documents - Signed 09-19-2025.pdf Fi"
type textarea "x"
type input "15 Mos Builder's Risk - Bind Documents - Signed 09-19-2025.pdf F"
type textarea "x"
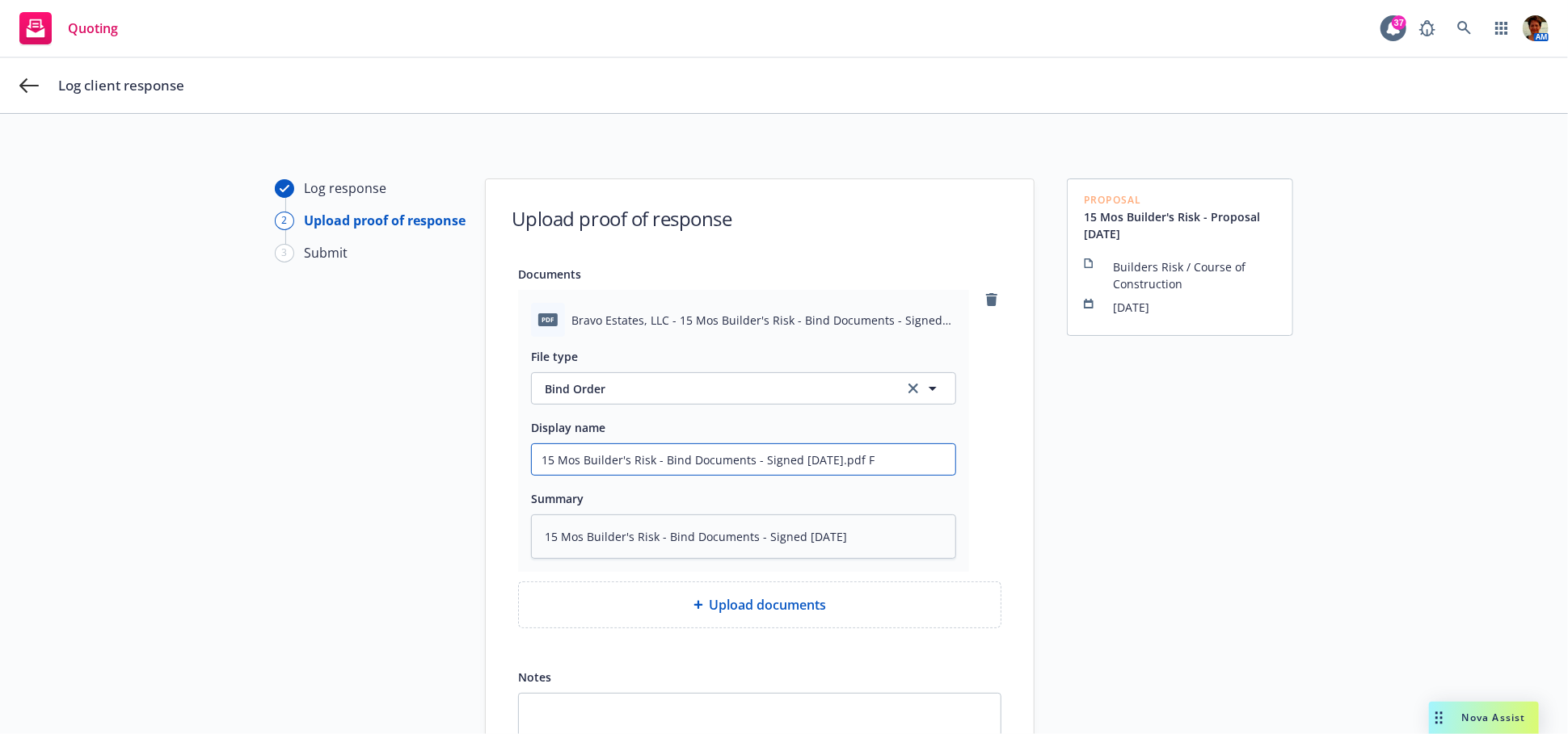
type input "15 Mos Builder's Risk - Bind Documents - Signed 09-19-2025.pdf"
type textarea "x"
type input "15 Mos Builder's Risk - Bind Documents - Signed 09-19-2025.pdf"
type textarea "x"
type input "15 Mos Builder's Risk - Bind Documents - Signed 09-19-2025.pd"
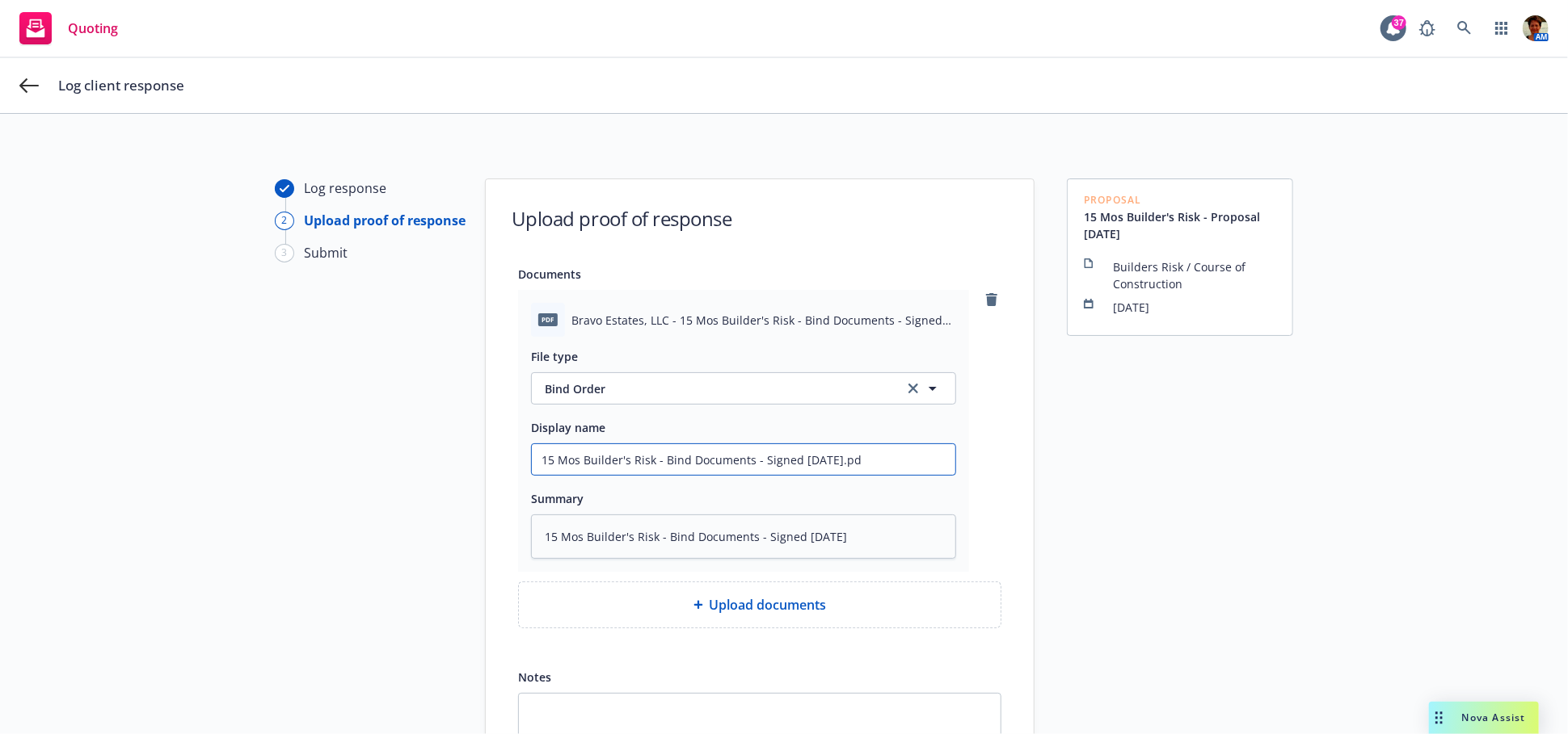
type textarea "x"
type input "15 Mos Builder's Risk - Bind Documents - Signed 09-19-2025.p"
type textarea "x"
type input "15 Mos Builder's Risk - Bind Documents - Signed 09-19-2025."
type textarea "x"
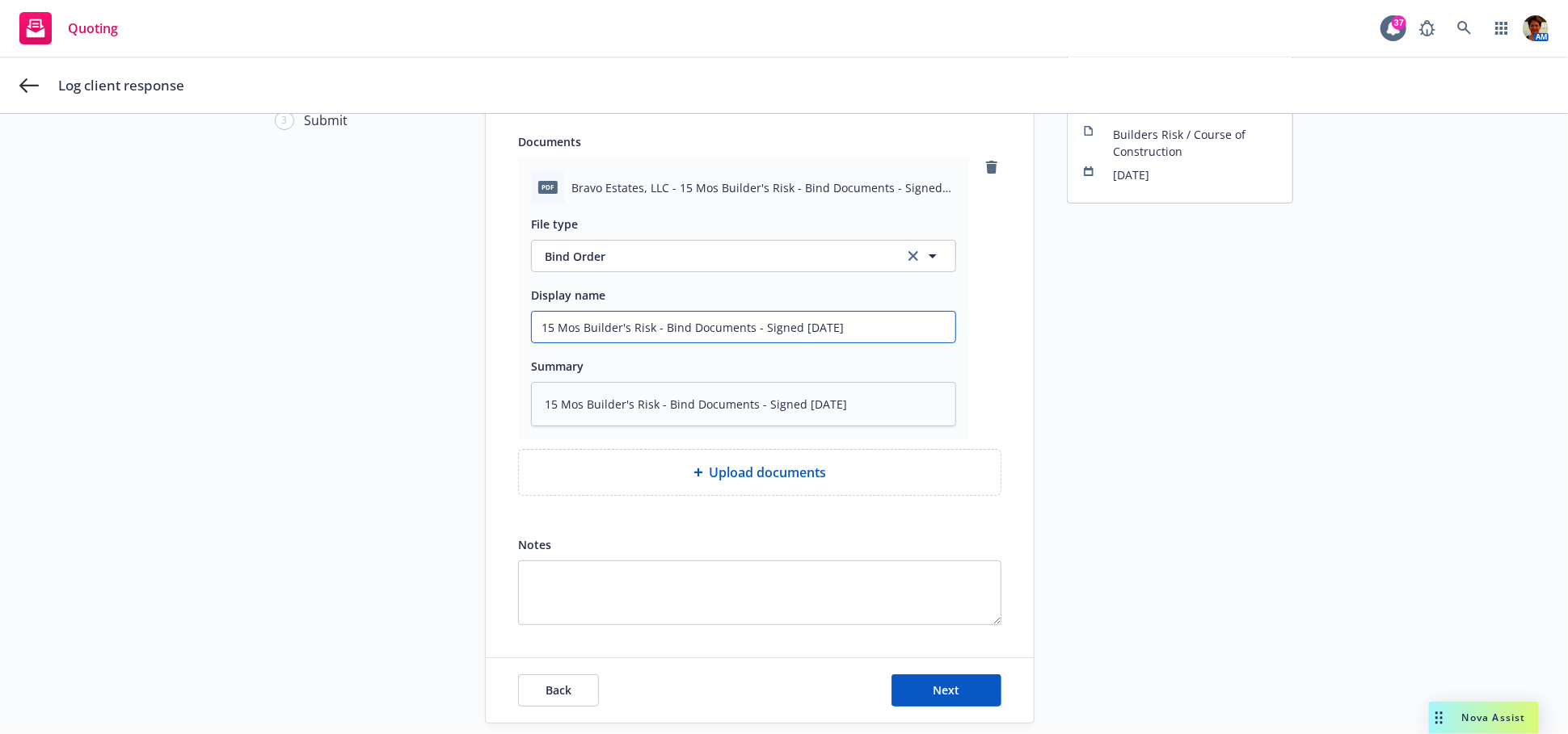
scroll to position [179, 0]
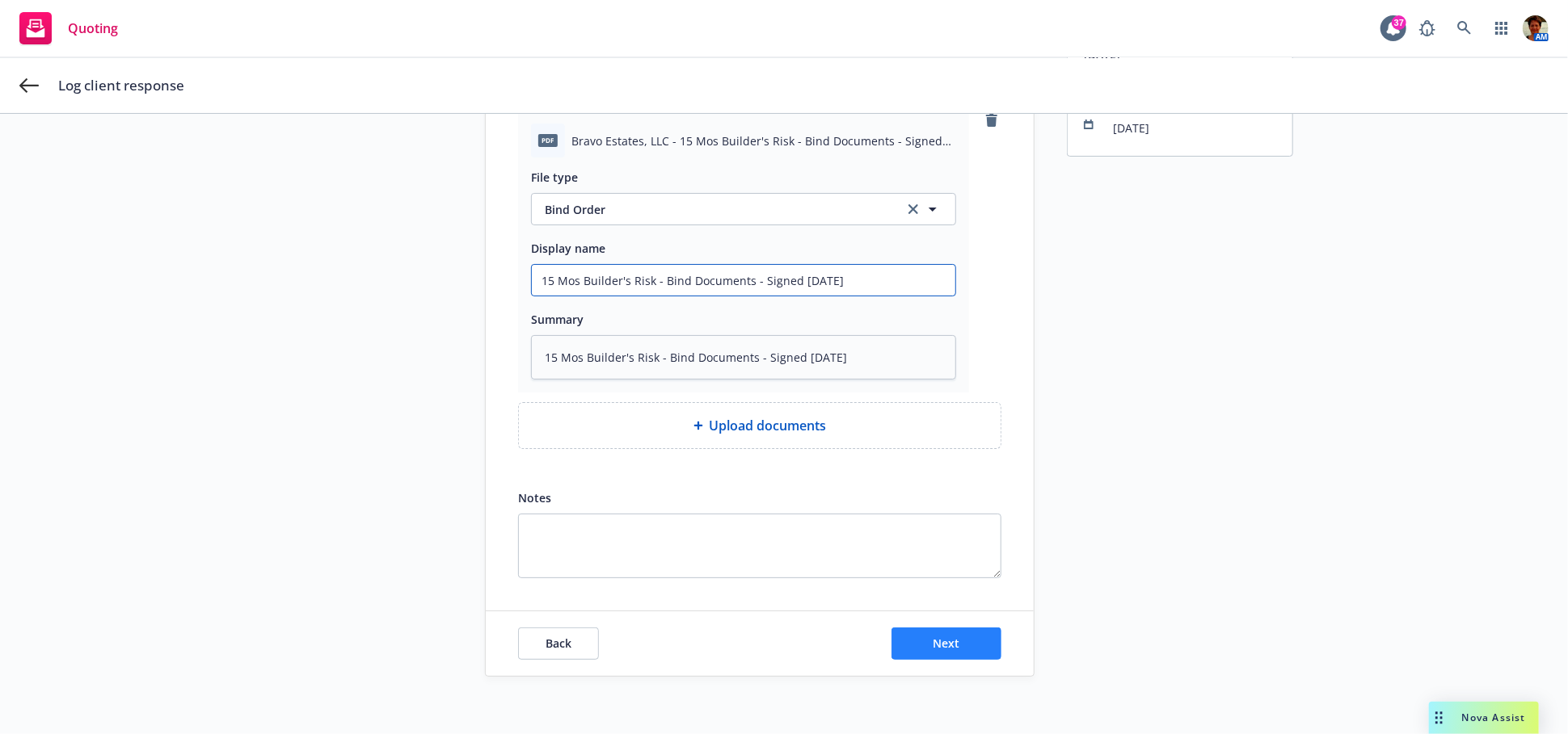
type input "15 Mos Builder's Risk - Bind Documents - Signed 09-19-2025"
click at [965, 648] on button "Next" at bounding box center [946, 643] width 110 height 32
type textarea "x"
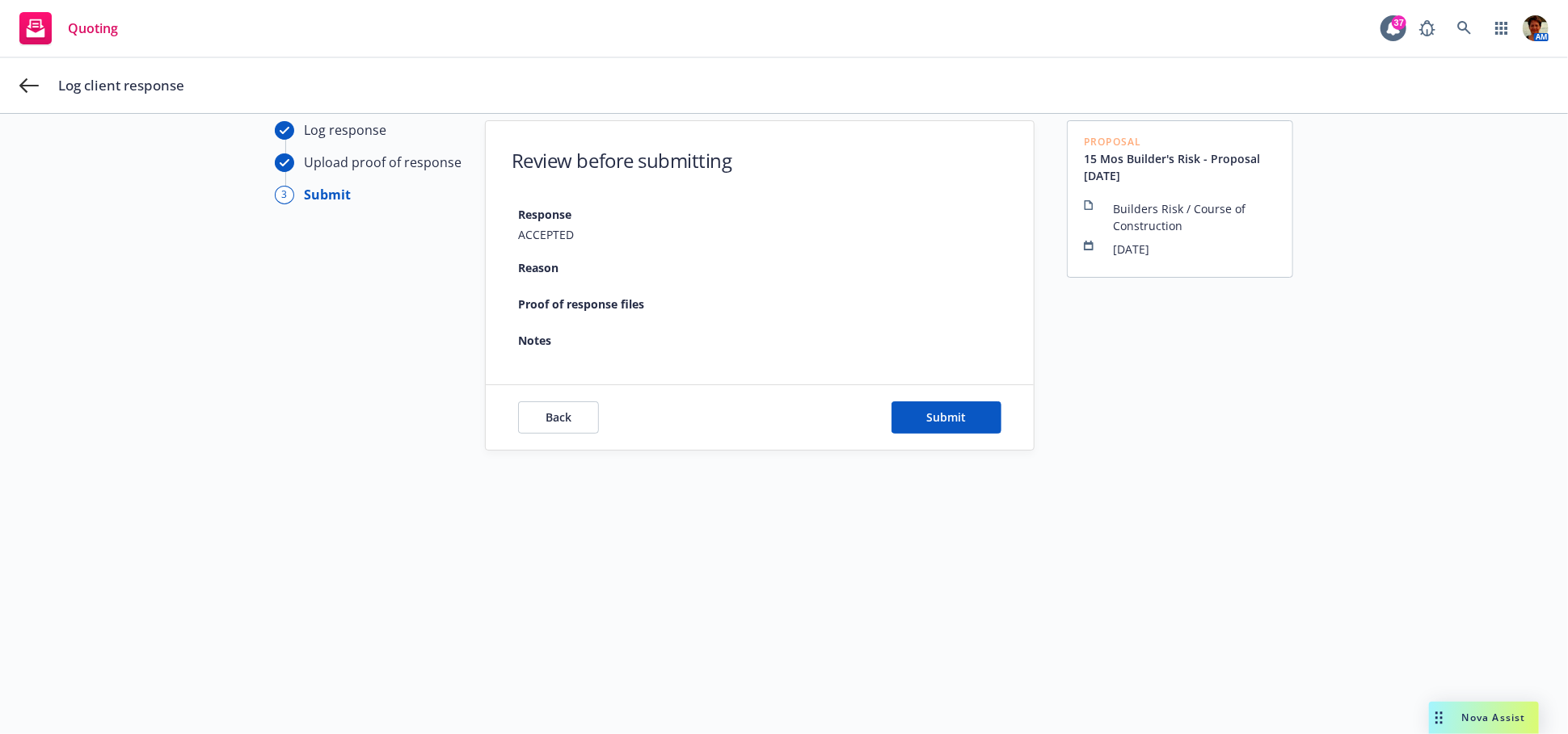
scroll to position [58, 0]
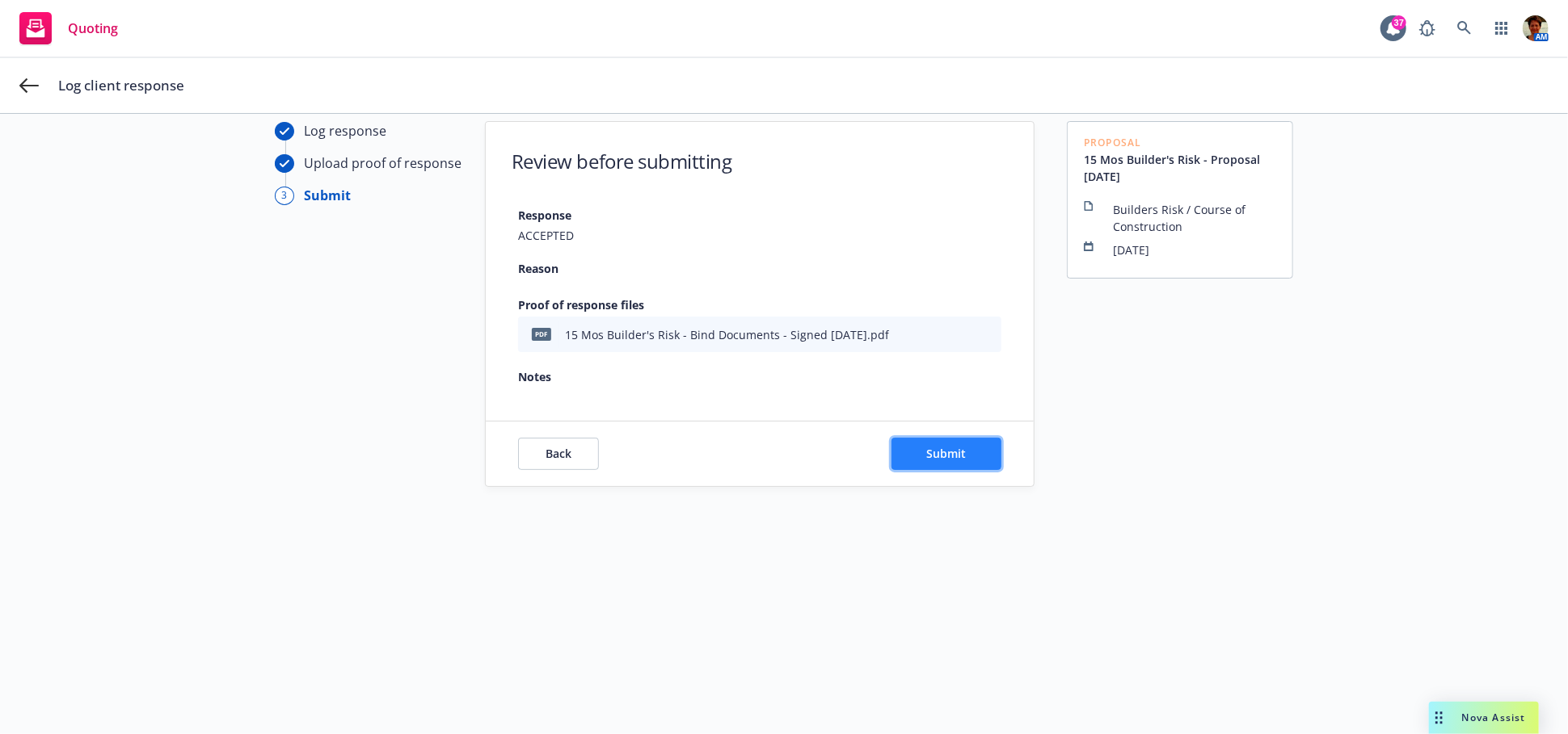
click at [927, 454] on span "Submit" at bounding box center [946, 454] width 39 height 16
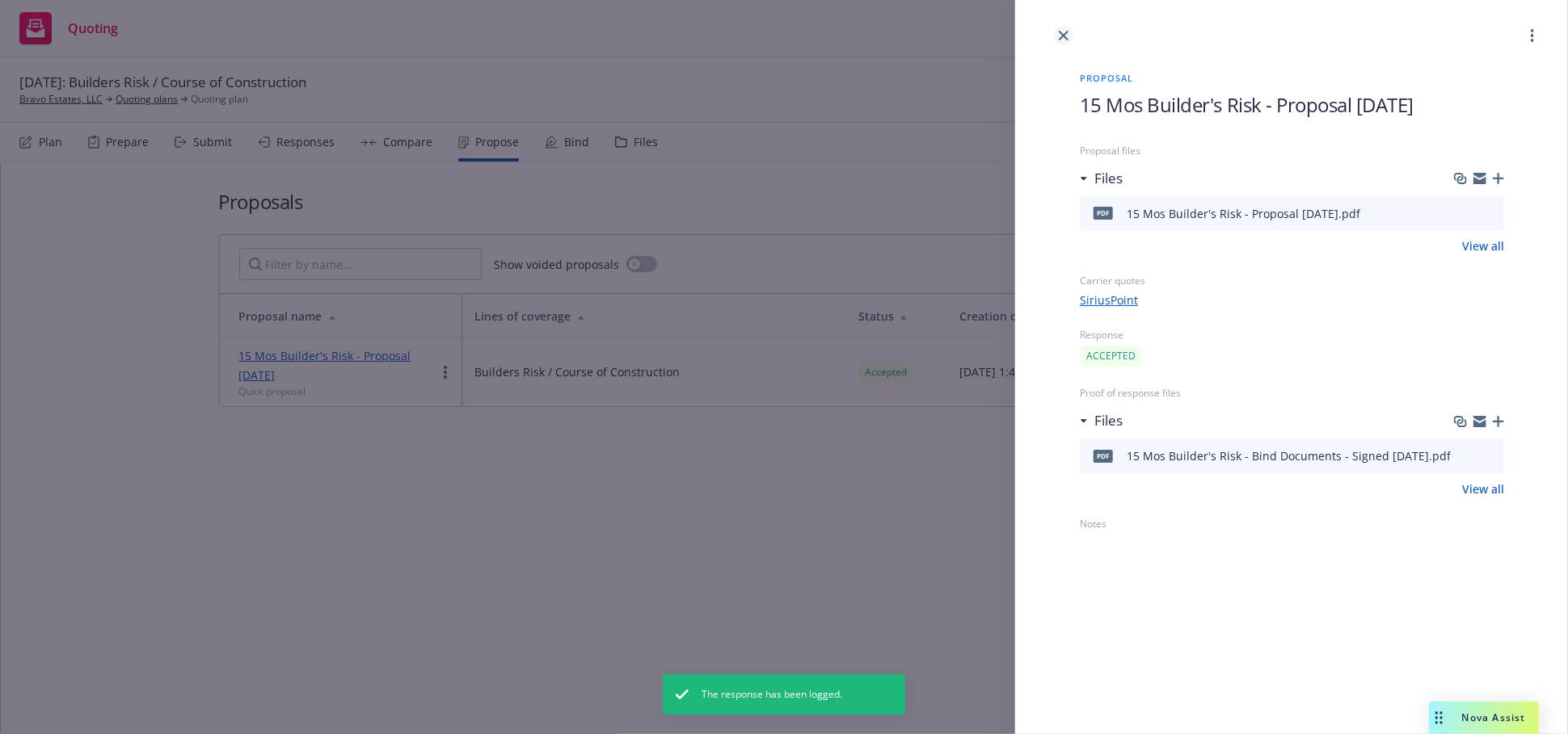
click at [1059, 35] on icon "close" at bounding box center [1063, 35] width 10 height 10
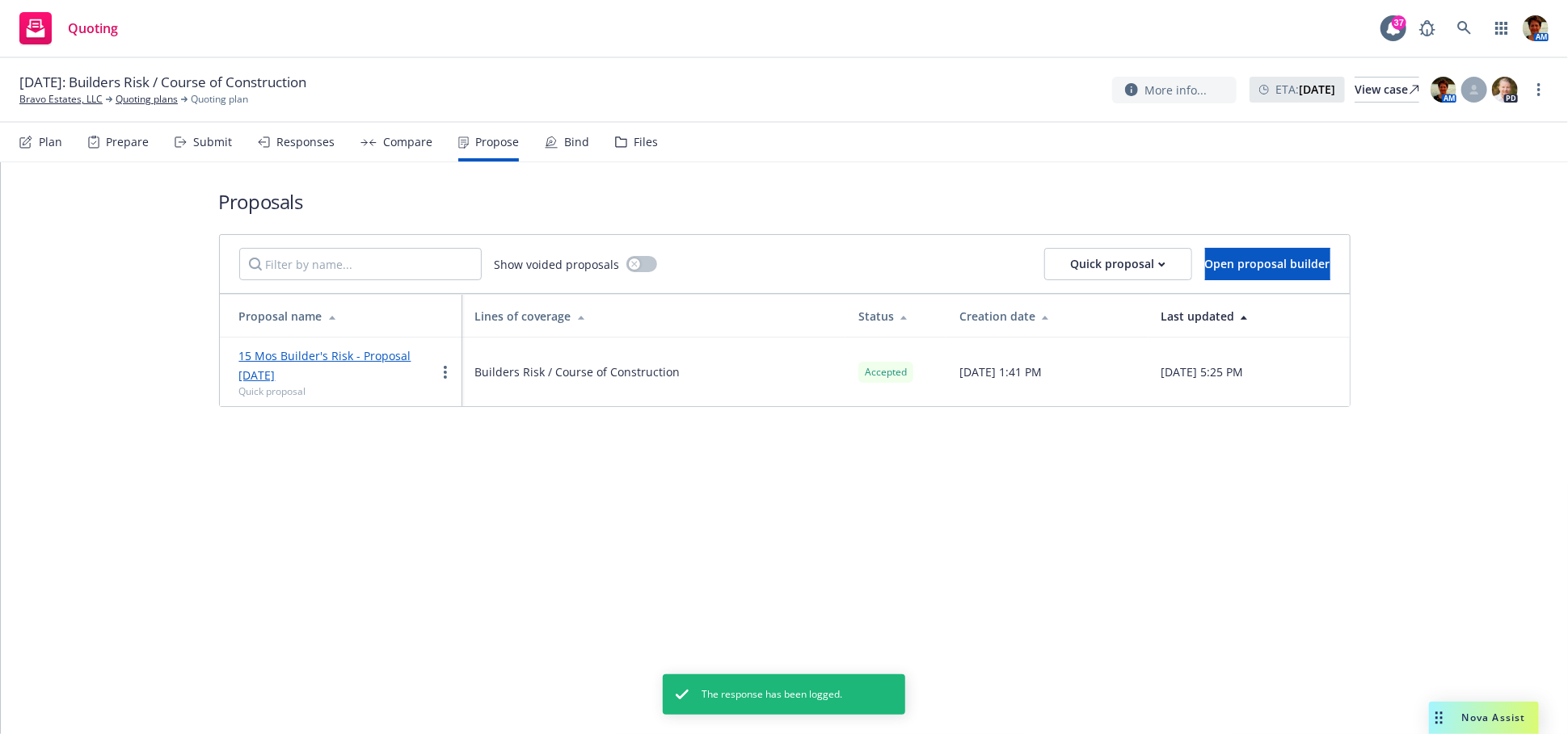
click at [571, 143] on div "Bind" at bounding box center [577, 141] width 25 height 13
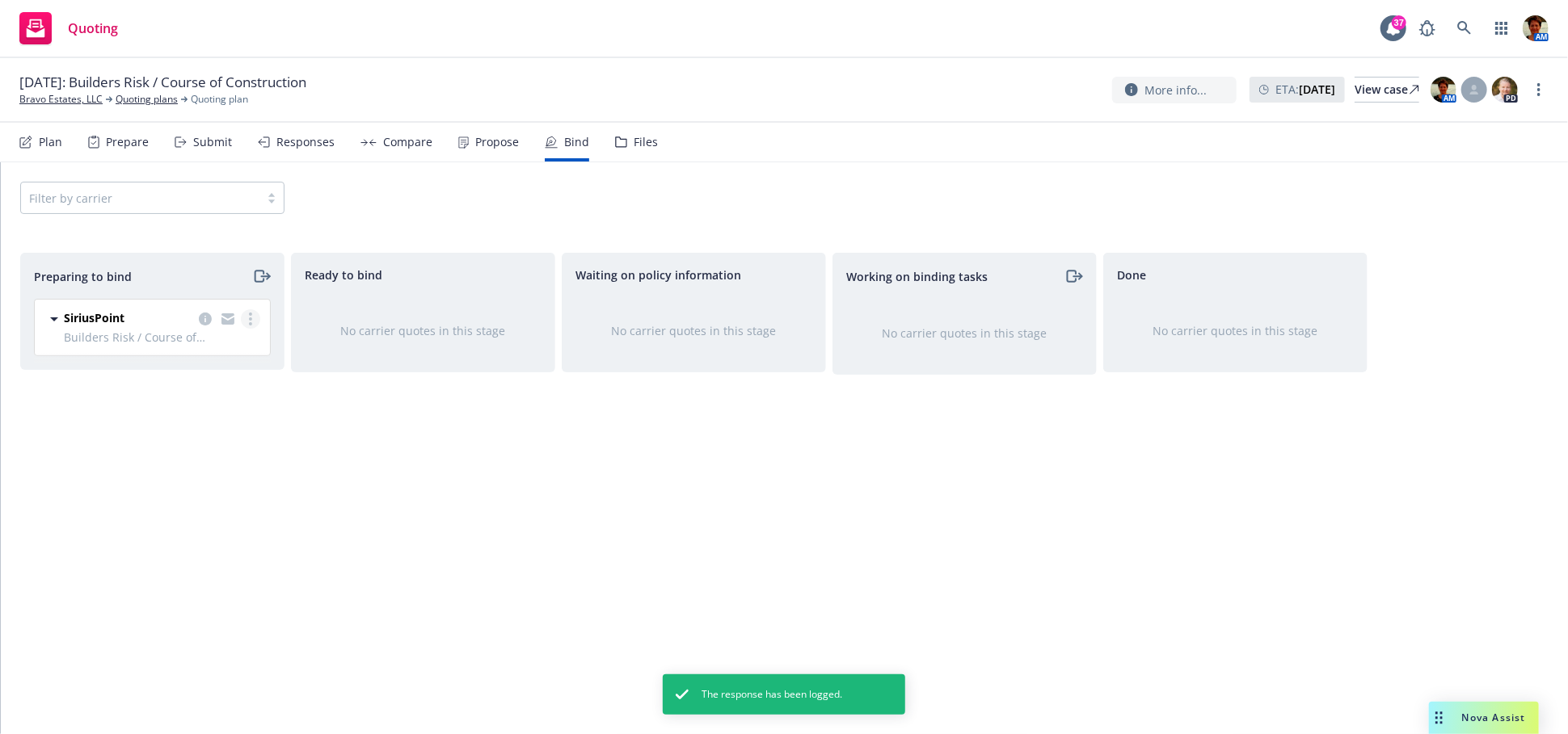
click at [254, 326] on link "more" at bounding box center [251, 319] width 20 height 20
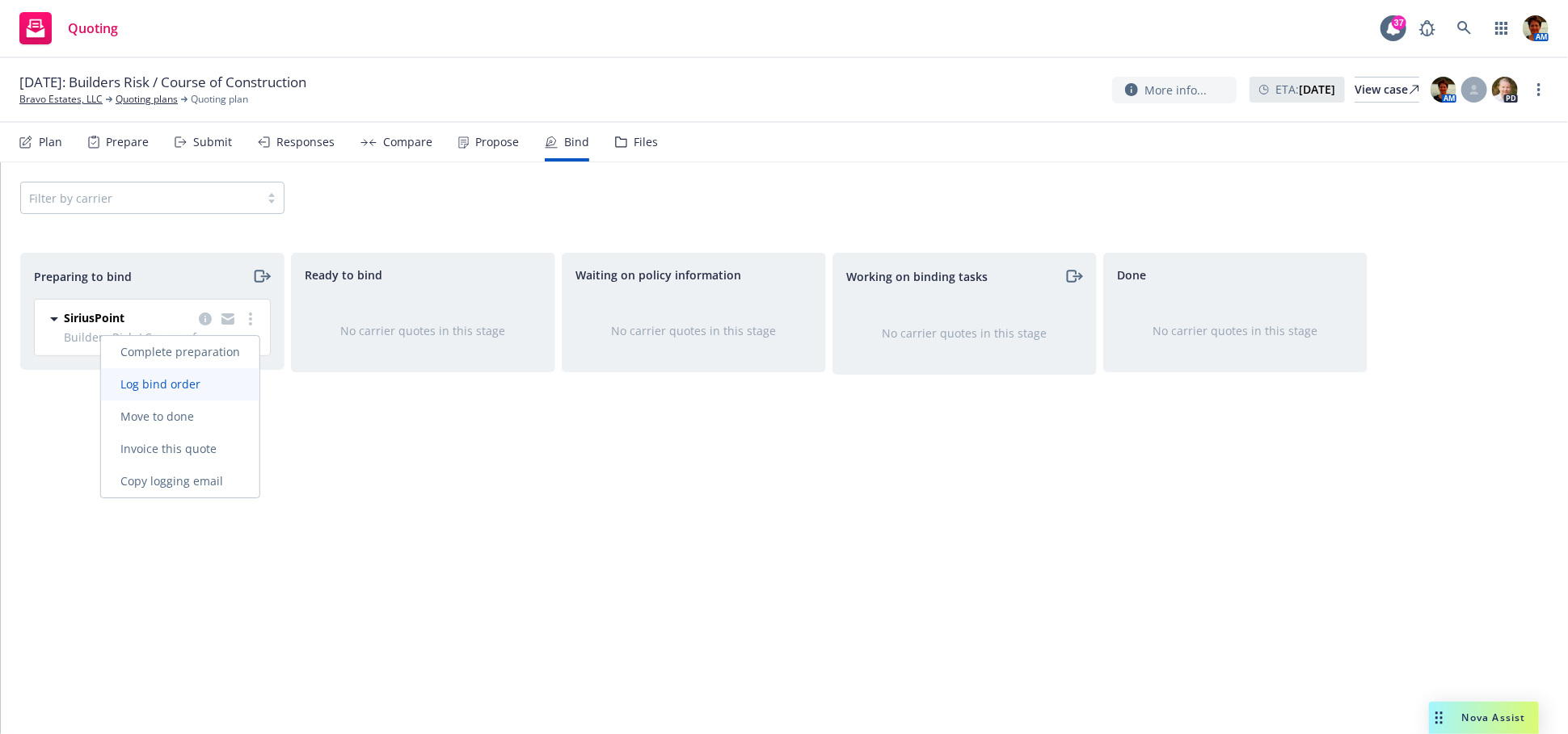
click at [195, 387] on span "Log bind order" at bounding box center [160, 384] width 119 height 16
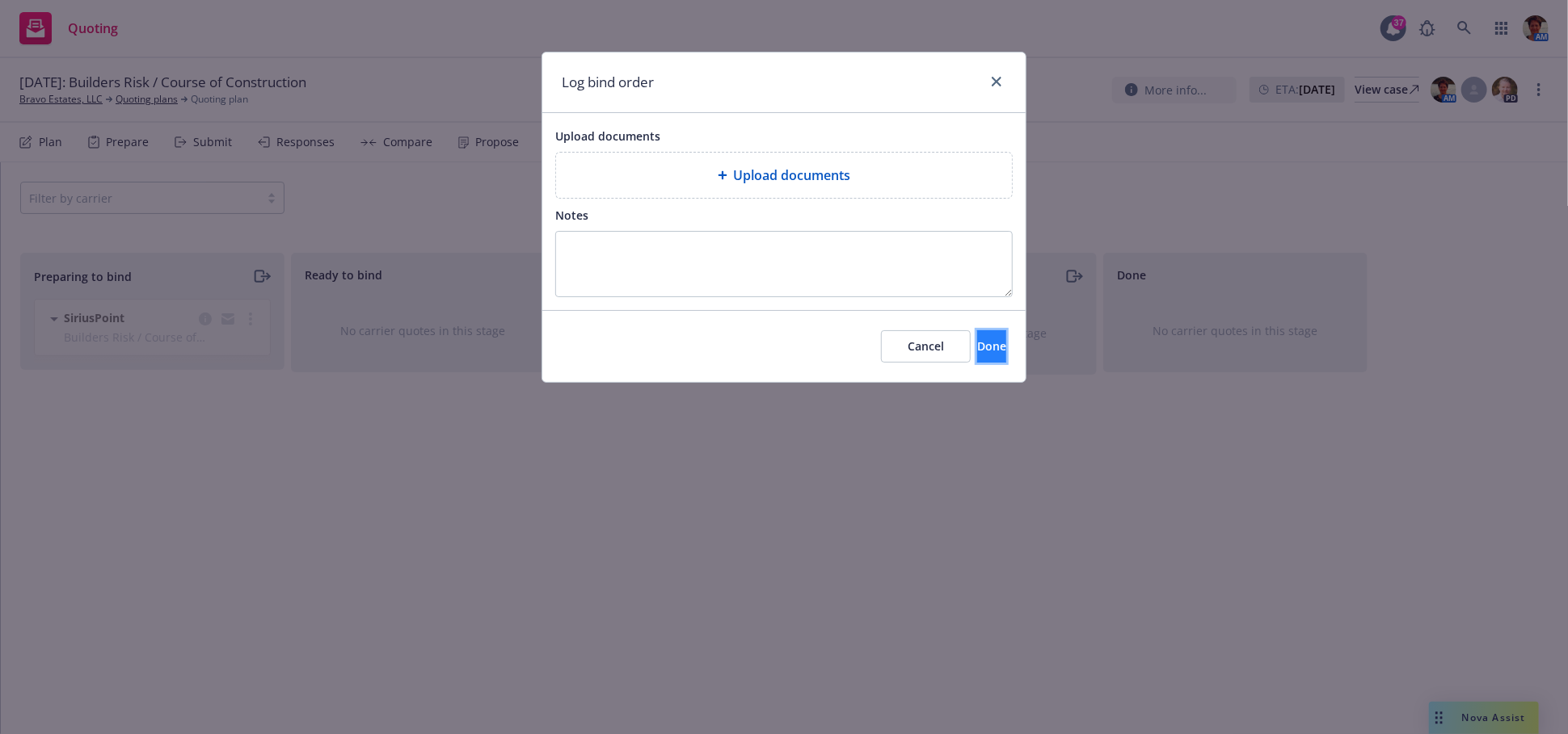
click at [977, 342] on span "Done" at bounding box center [991, 346] width 29 height 16
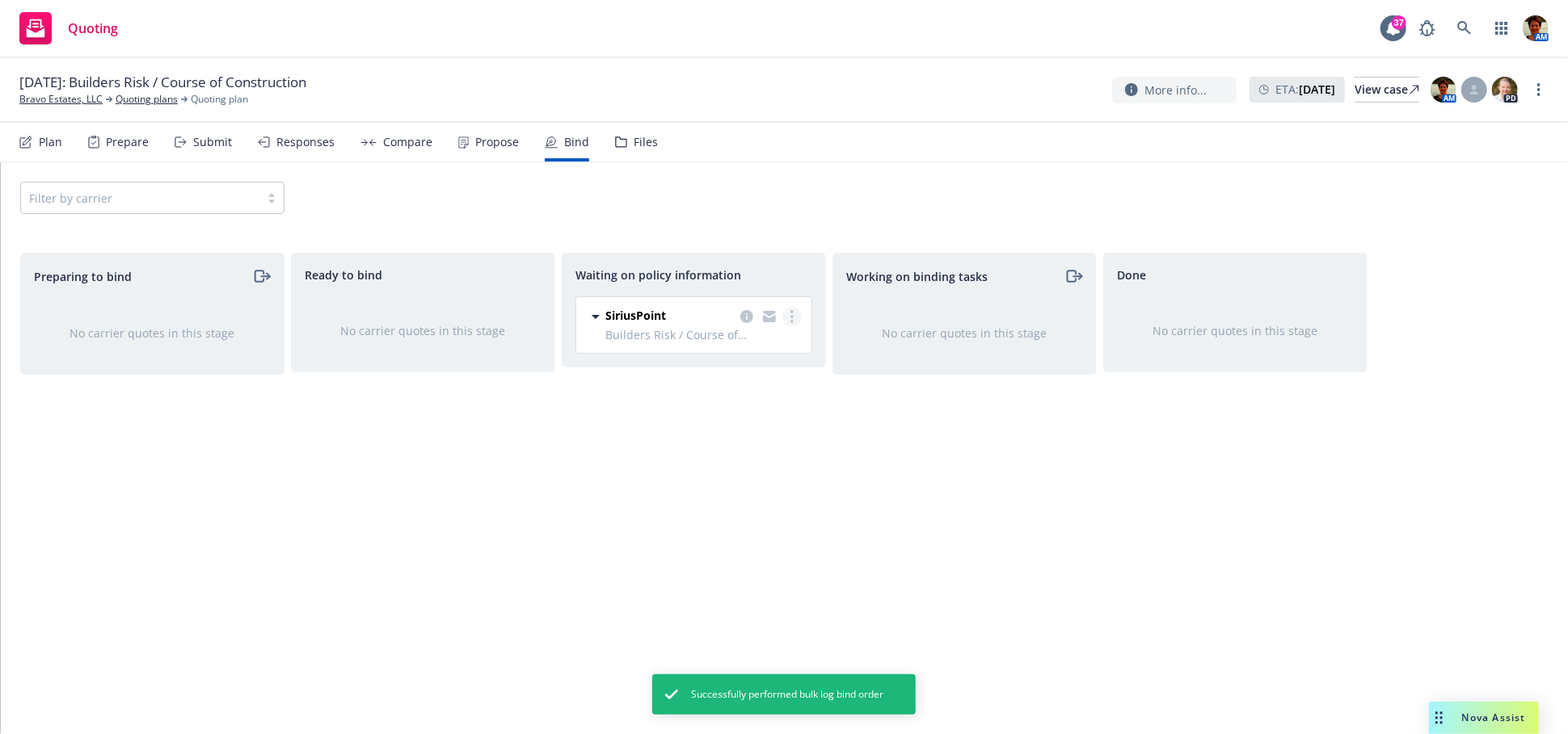
click at [788, 313] on link "more" at bounding box center [792, 317] width 20 height 20
click at [760, 342] on span "Create policies" at bounding box center [713, 350] width 119 height 16
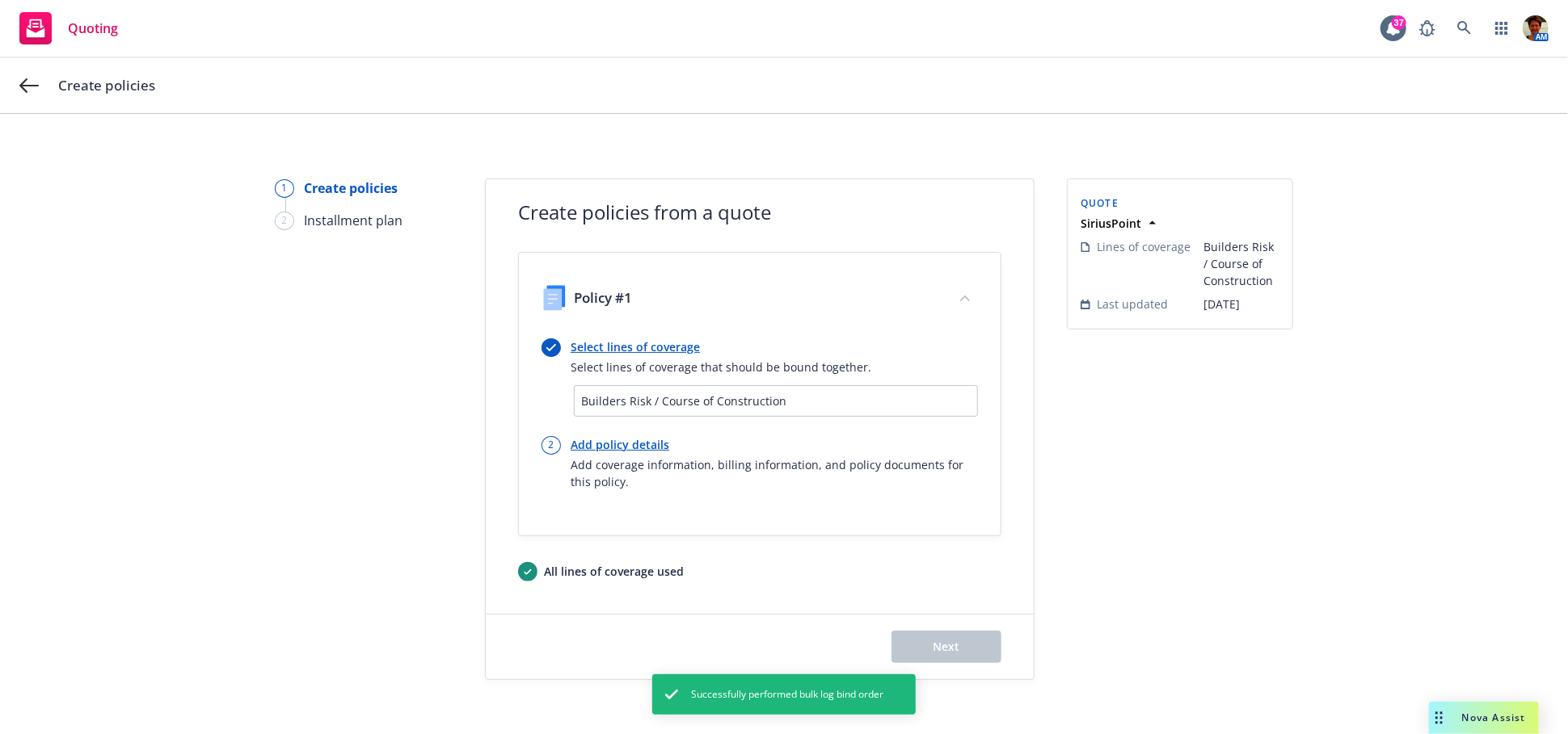
click at [600, 440] on link "Add policy details" at bounding box center [774, 444] width 407 height 17
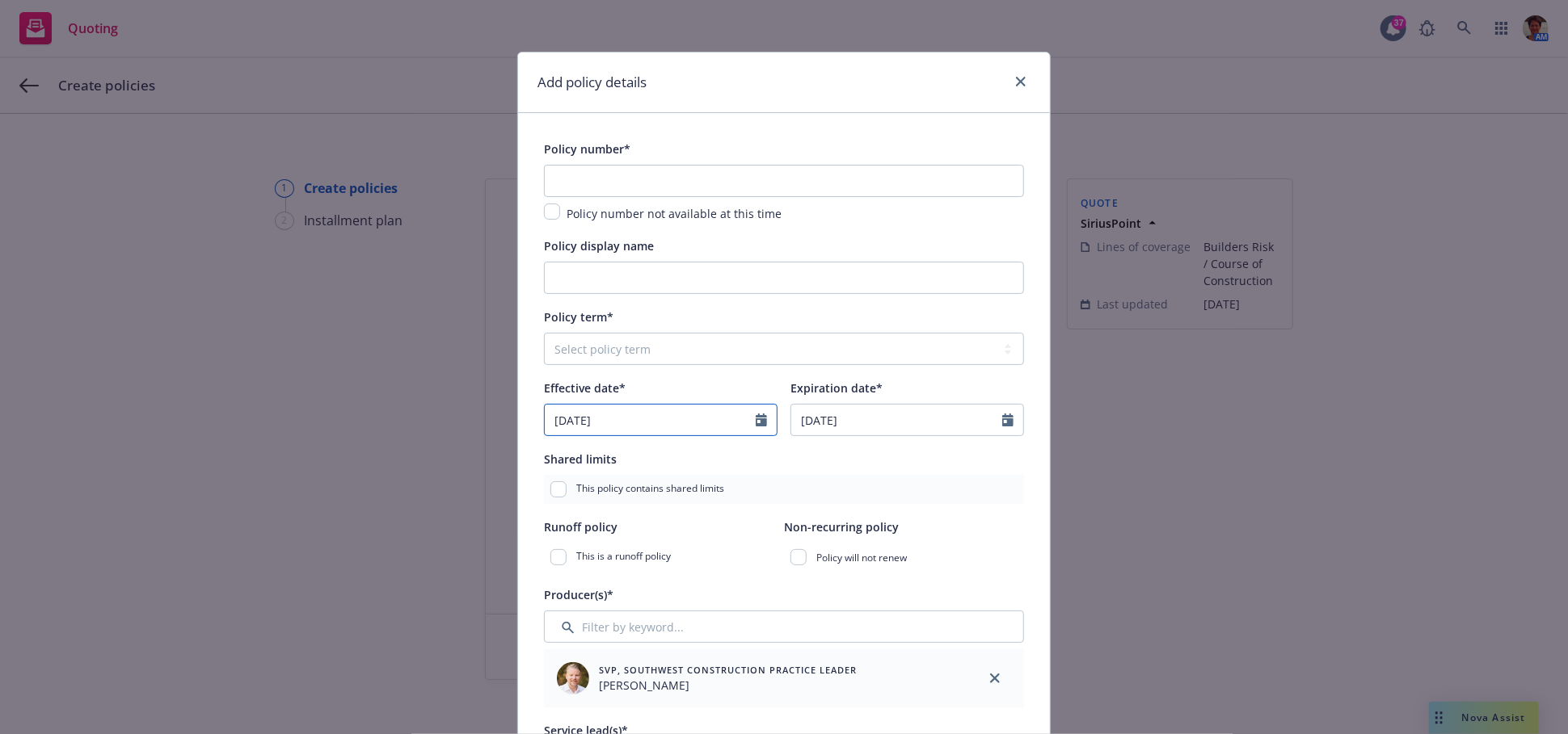
select select "9"
click at [609, 431] on input "09/19/2025" at bounding box center [649, 419] width 211 height 30
drag, startPoint x: 618, startPoint y: 417, endPoint x: 520, endPoint y: 417, distance: 98.0
type input "10/10/2025"
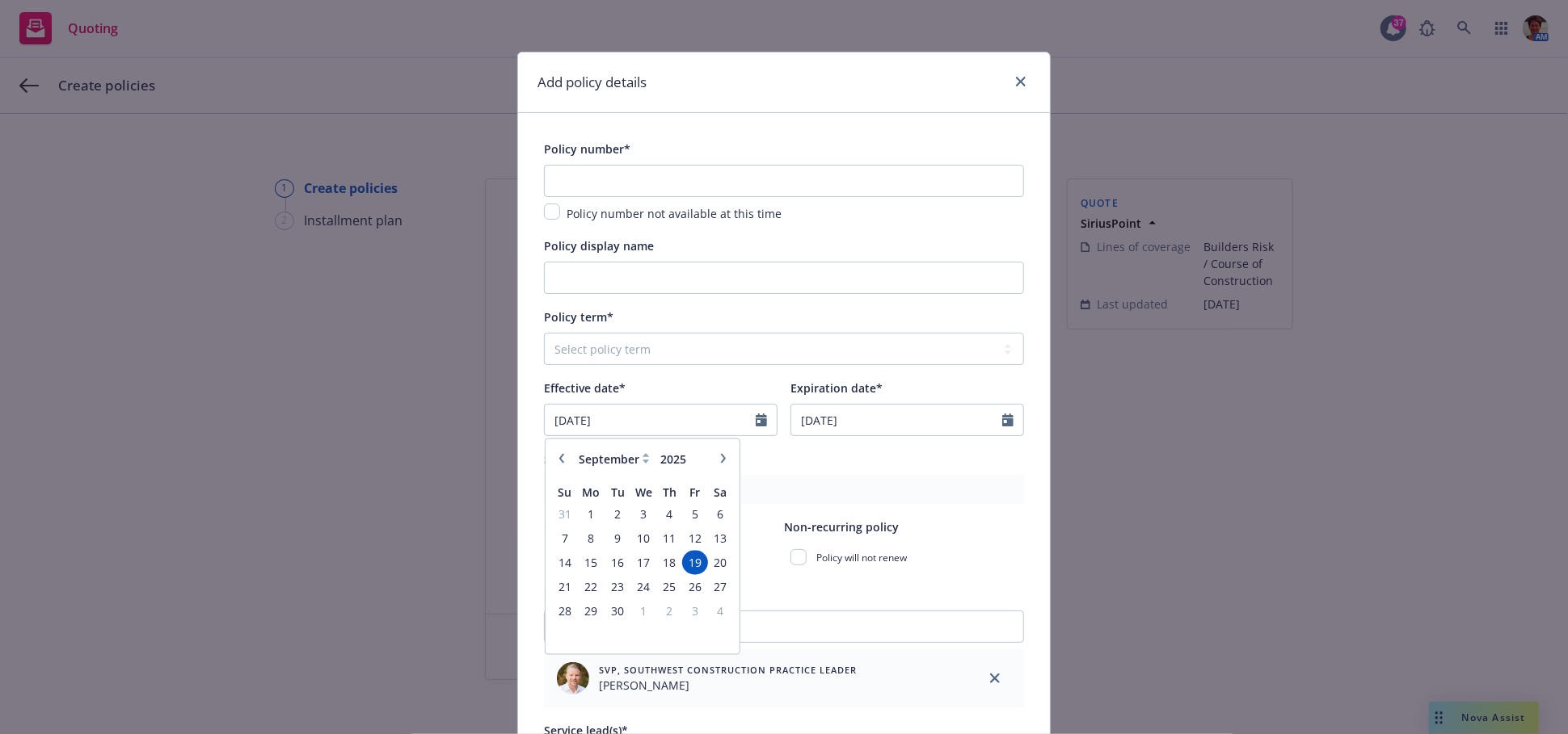
select select "other"
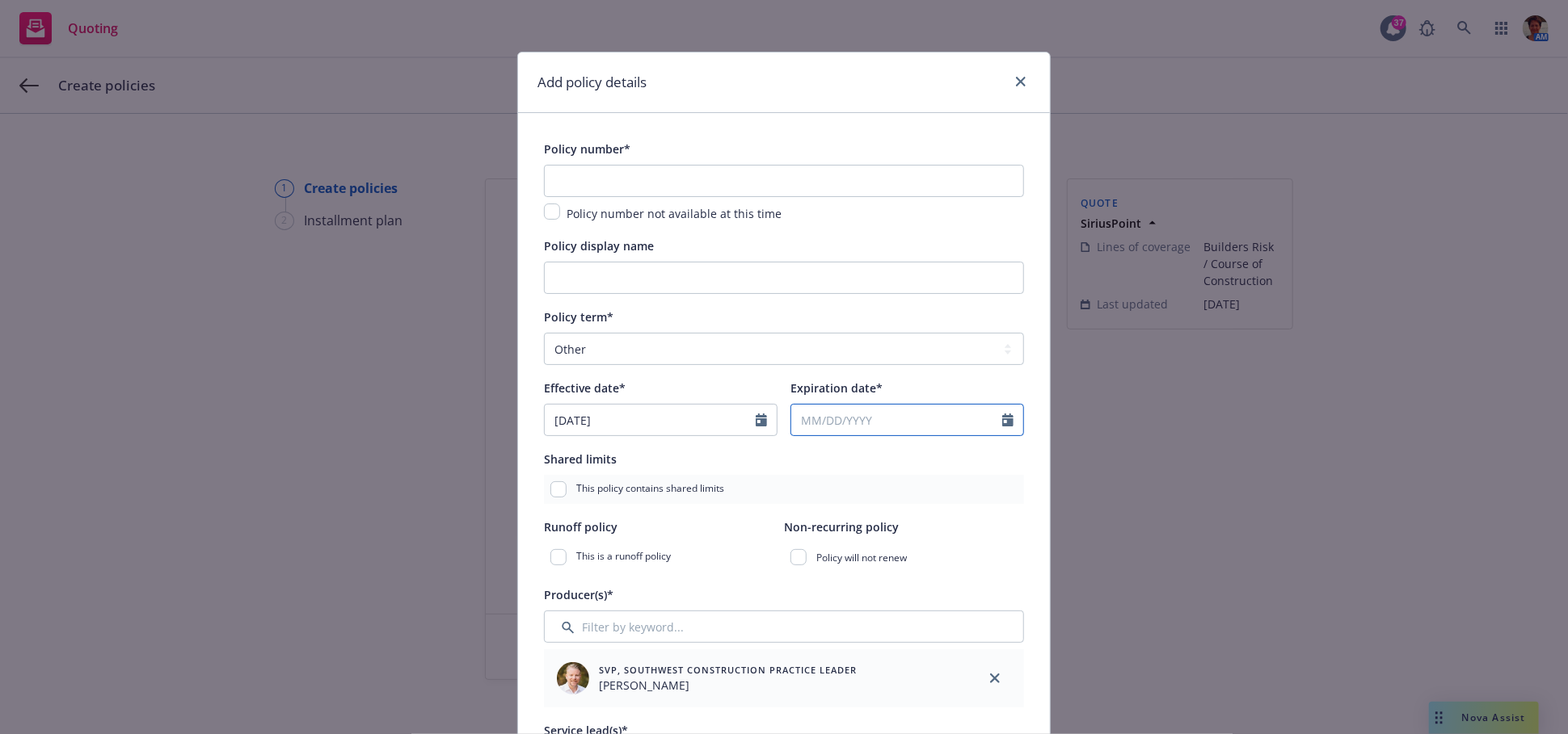
click at [926, 416] on input "Expiration date*" at bounding box center [896, 419] width 211 height 30
select select "10"
type input "01/10/2027"
click at [564, 189] on input "text" at bounding box center [784, 180] width 480 height 32
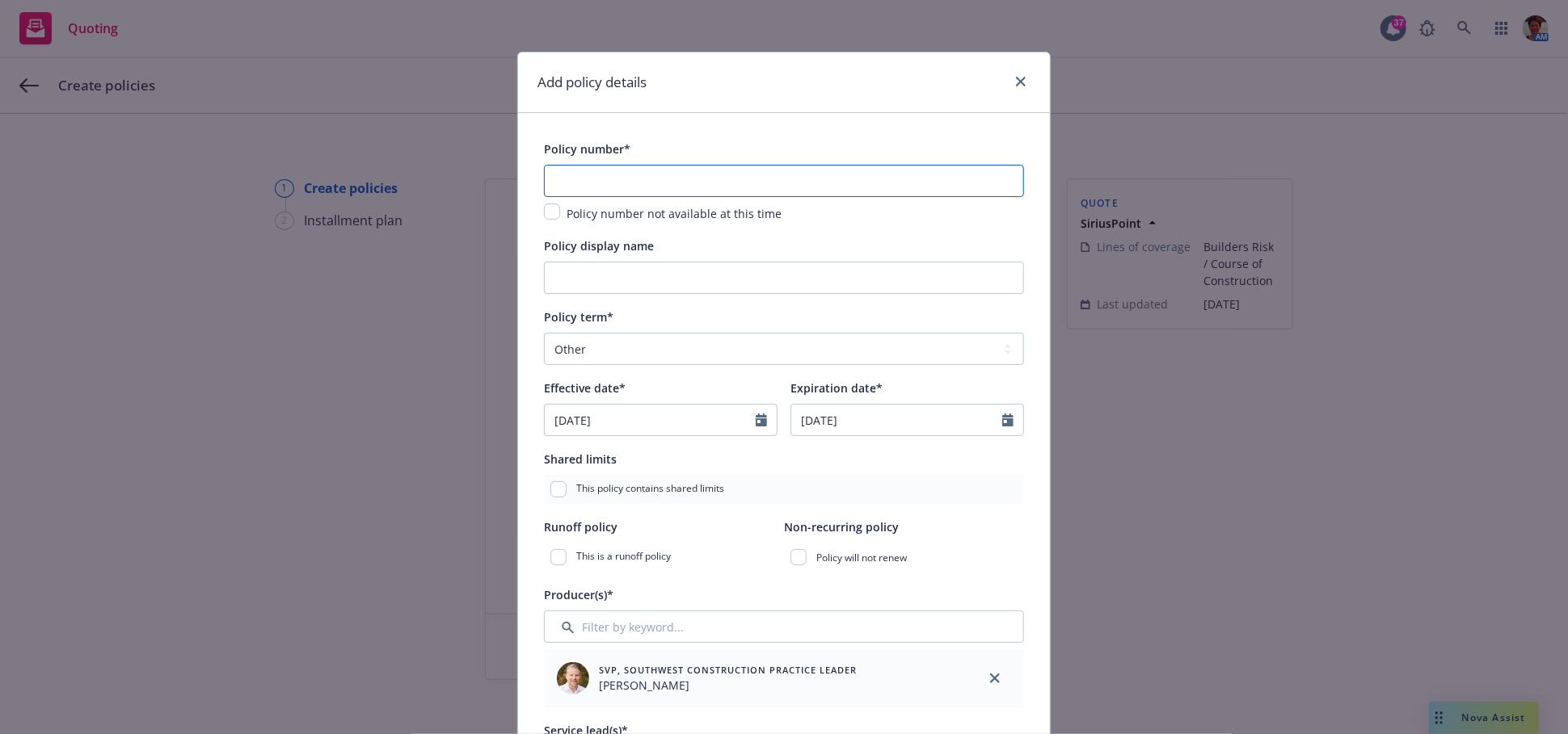
click at [590, 181] on input "text" at bounding box center [784, 180] width 480 height 32
type input "P01-000132061-00"
click at [645, 280] on input "Policy display name" at bounding box center [784, 277] width 480 height 32
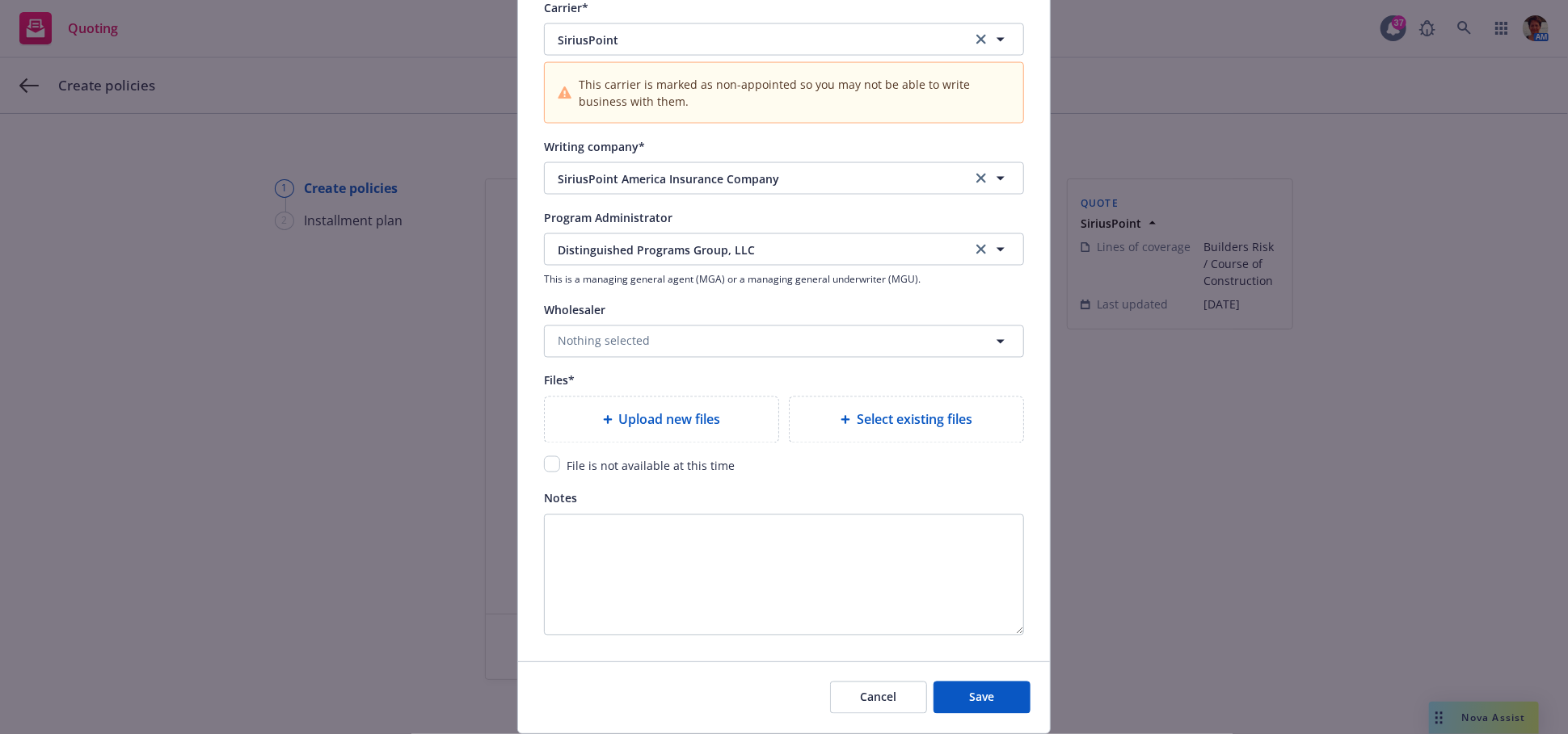
scroll to position [1668, 0]
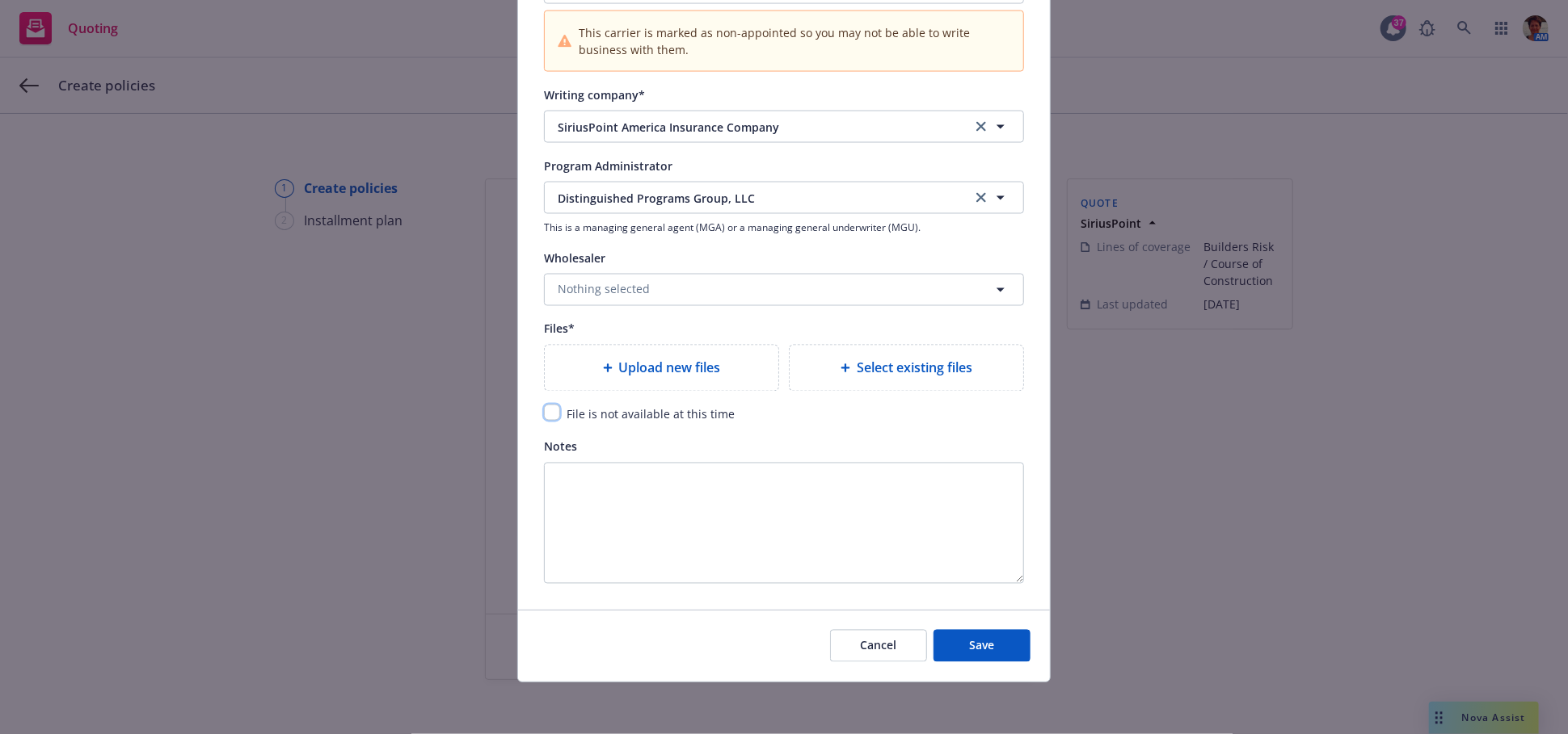
click at [544, 416] on input "checkbox" at bounding box center [552, 413] width 16 height 16
checkbox input "true"
click at [954, 641] on button "Save" at bounding box center [982, 646] width 97 height 32
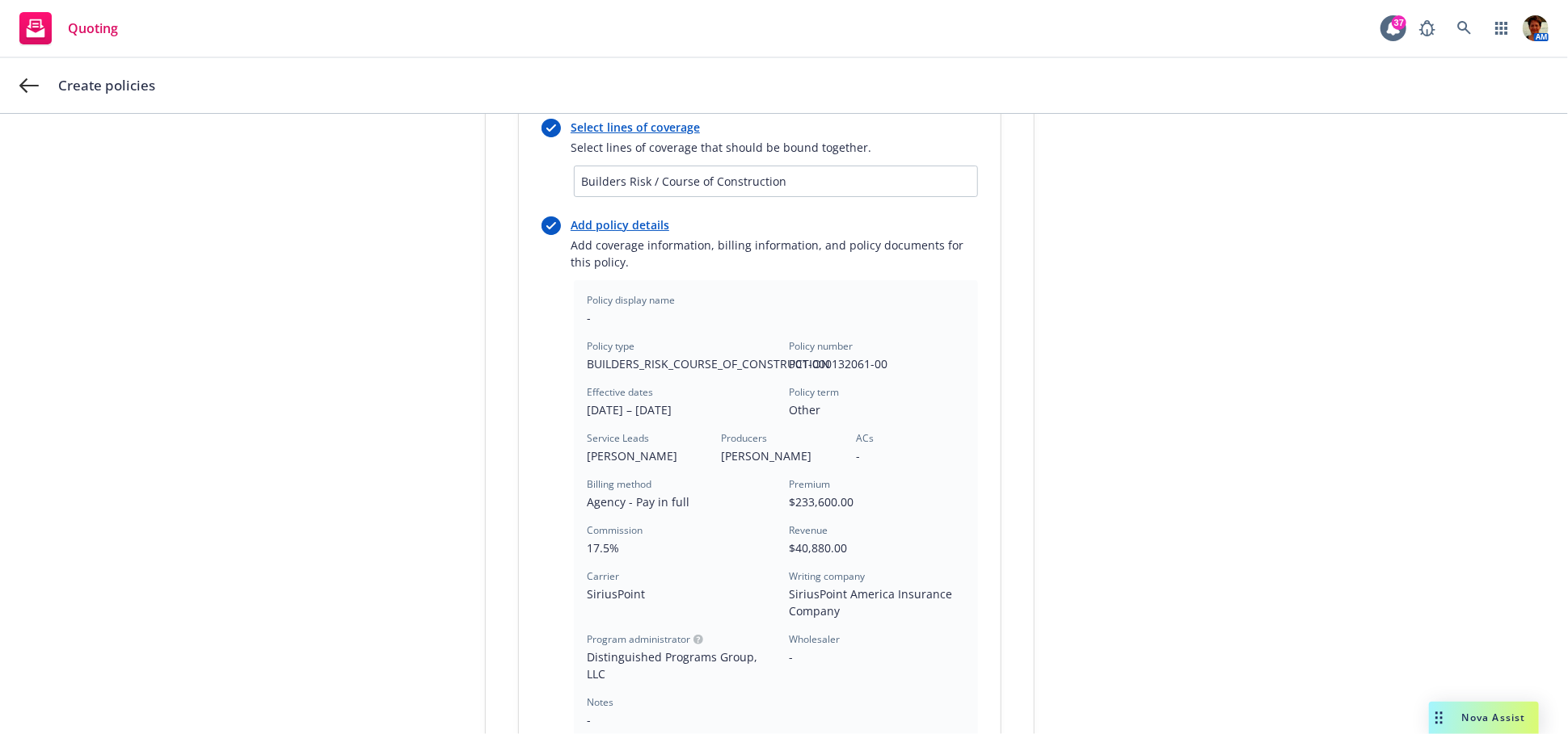
scroll to position [479, 0]
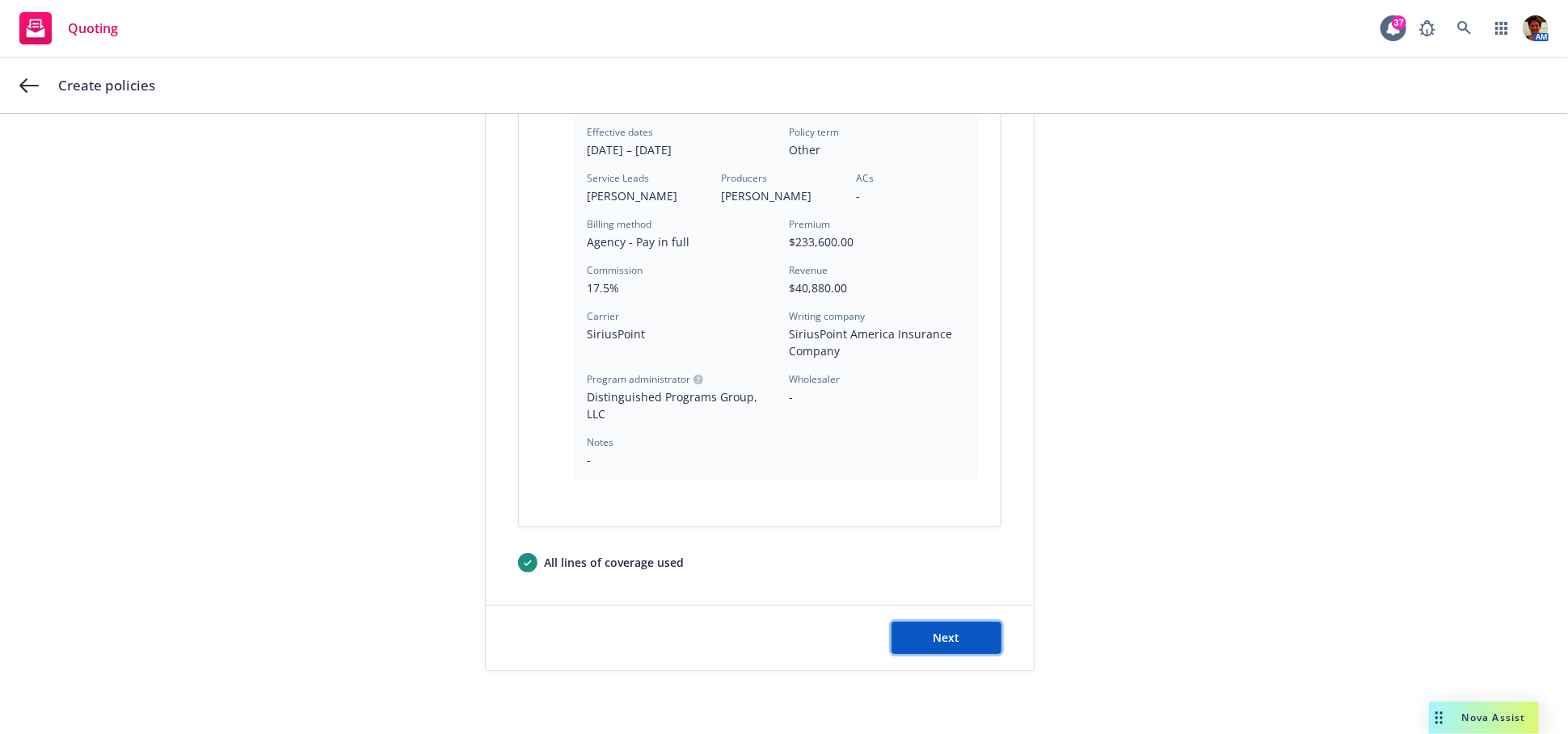
click at [956, 644] on button "Next" at bounding box center [946, 637] width 110 height 32
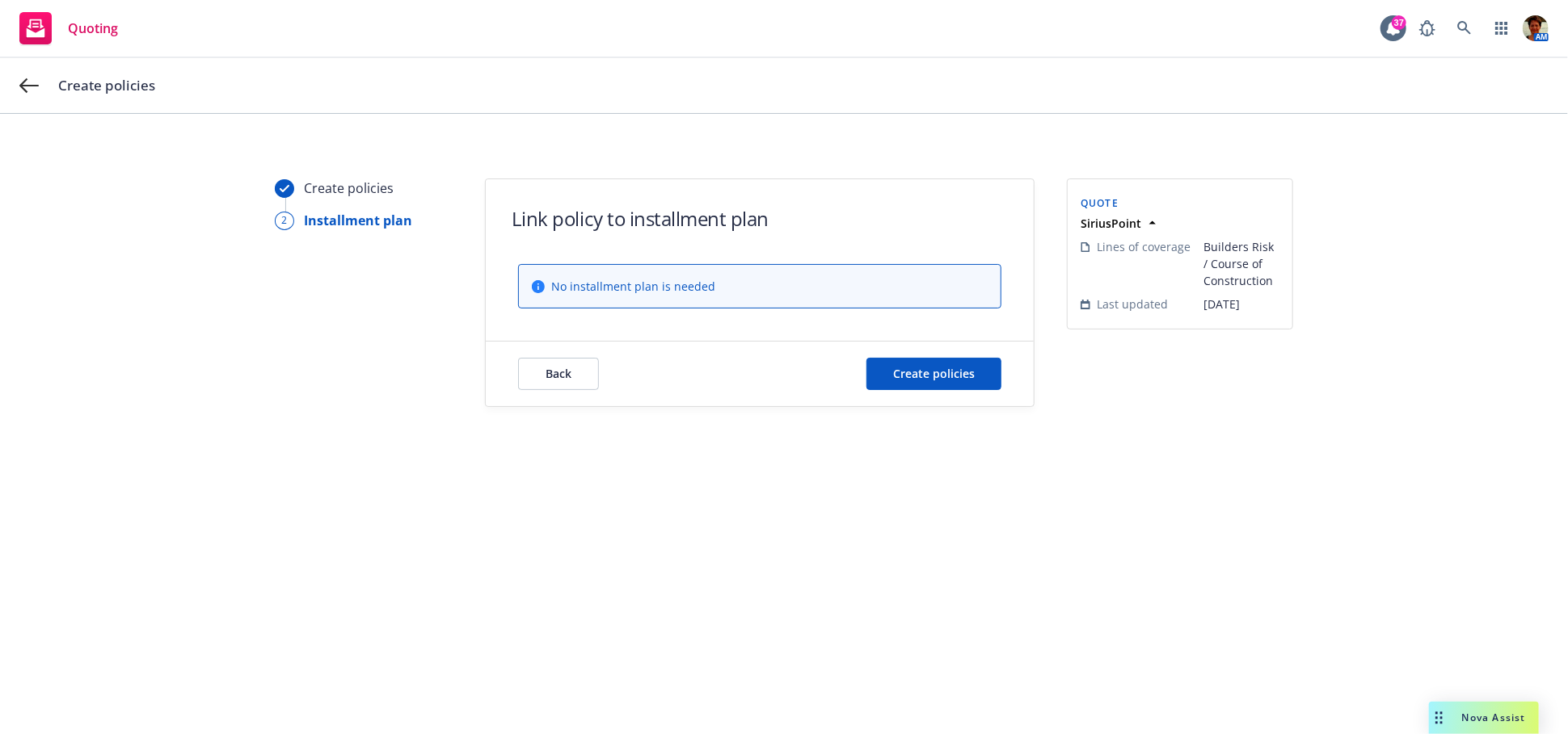
scroll to position [0, 0]
click at [913, 386] on button "Create policies" at bounding box center [934, 373] width 135 height 32
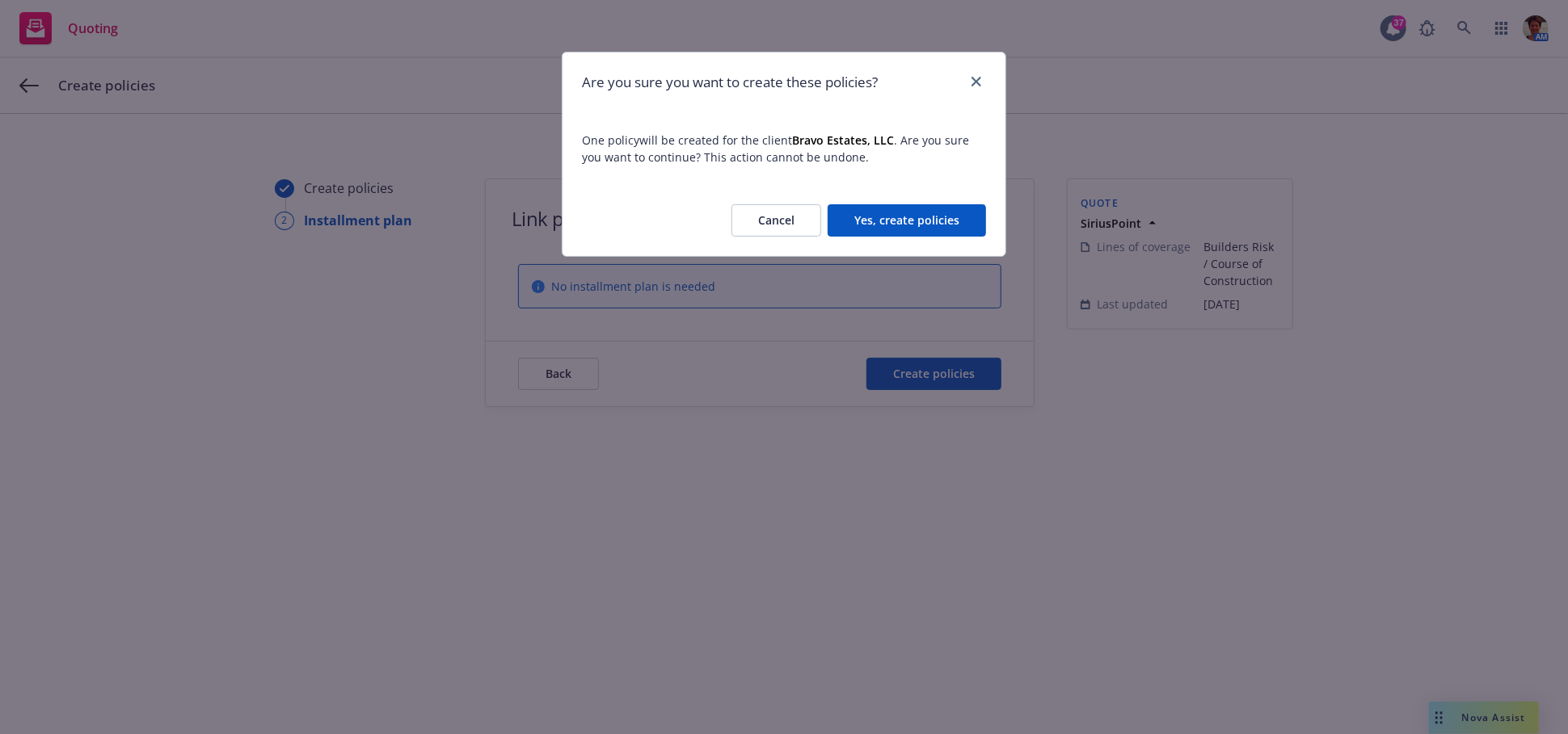
click at [869, 226] on button "Yes, create policies" at bounding box center [907, 220] width 159 height 32
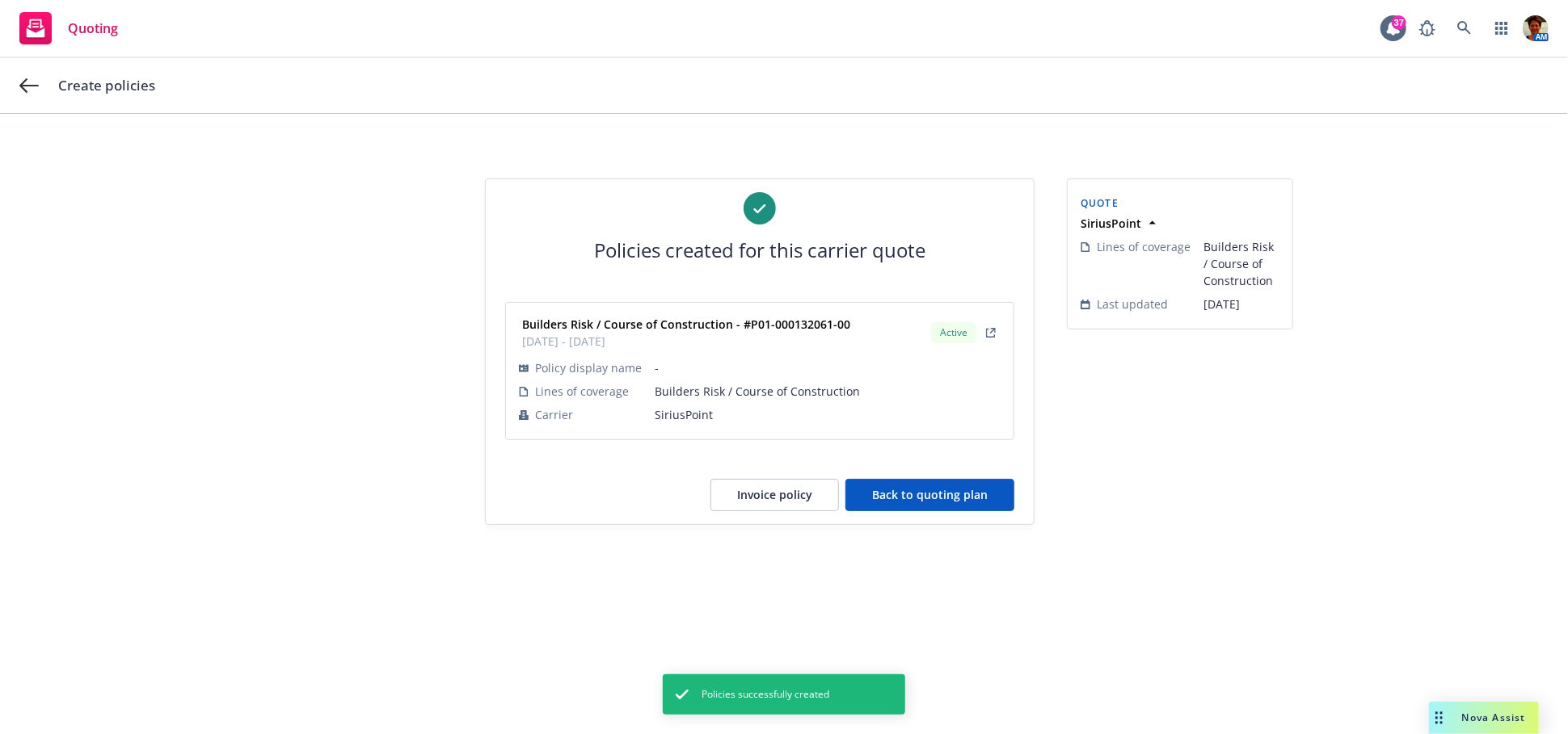
click at [888, 498] on button "Back to quoting plan" at bounding box center [930, 495] width 169 height 32
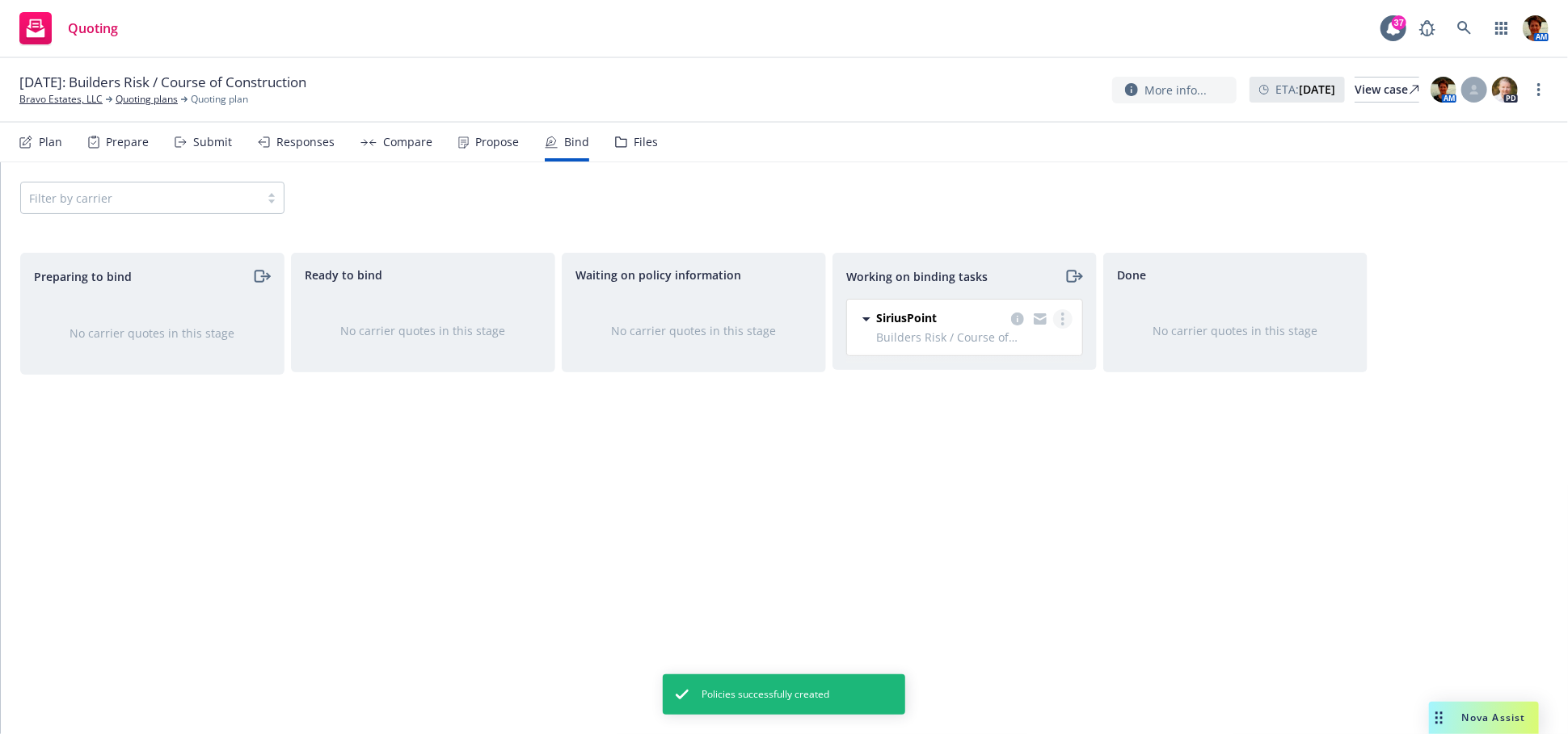
click at [1067, 316] on link "more" at bounding box center [1063, 319] width 20 height 20
click at [997, 392] on span "Move to done" at bounding box center [981, 384] width 113 height 16
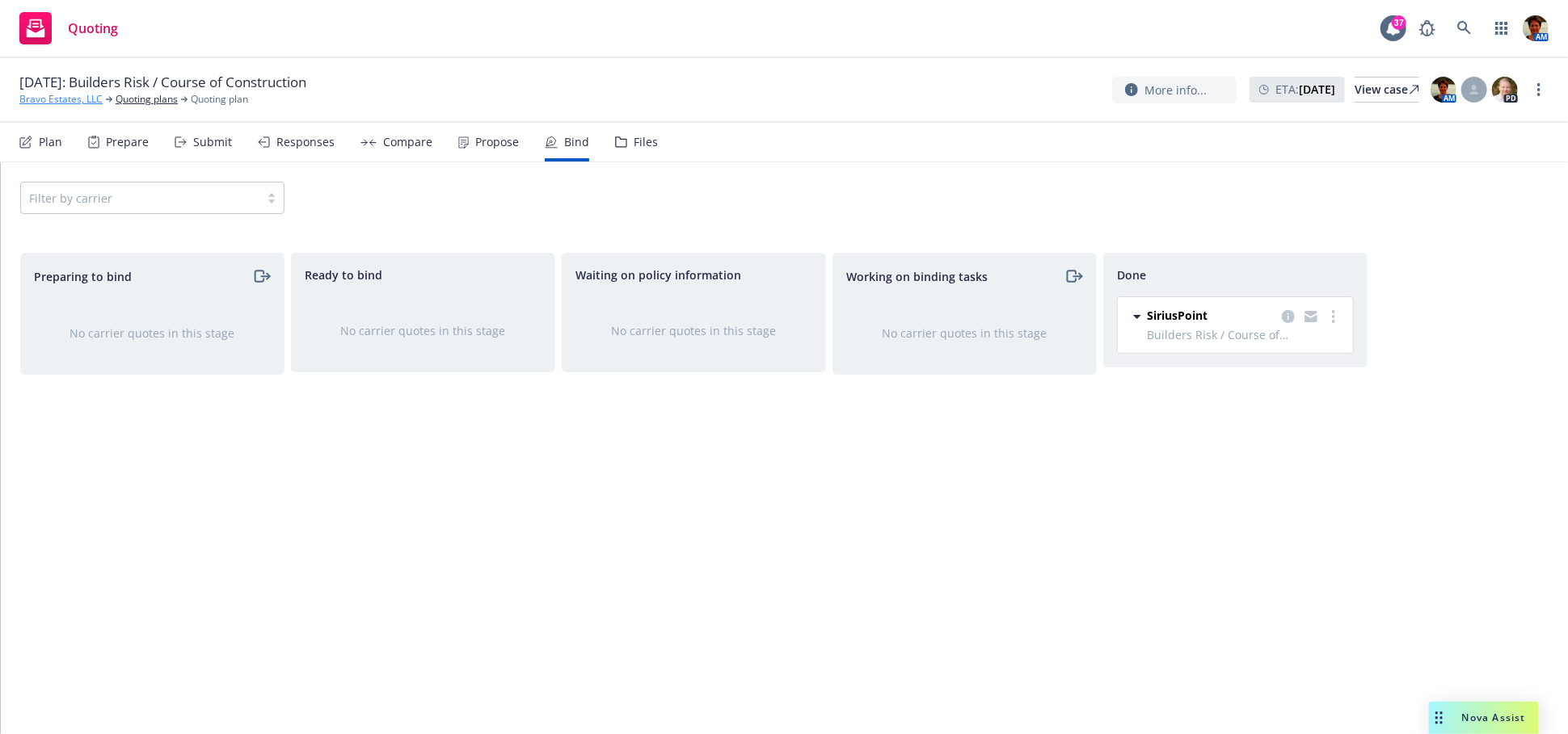
click at [62, 98] on link "Bravo Estates, LLC" at bounding box center [61, 99] width 83 height 15
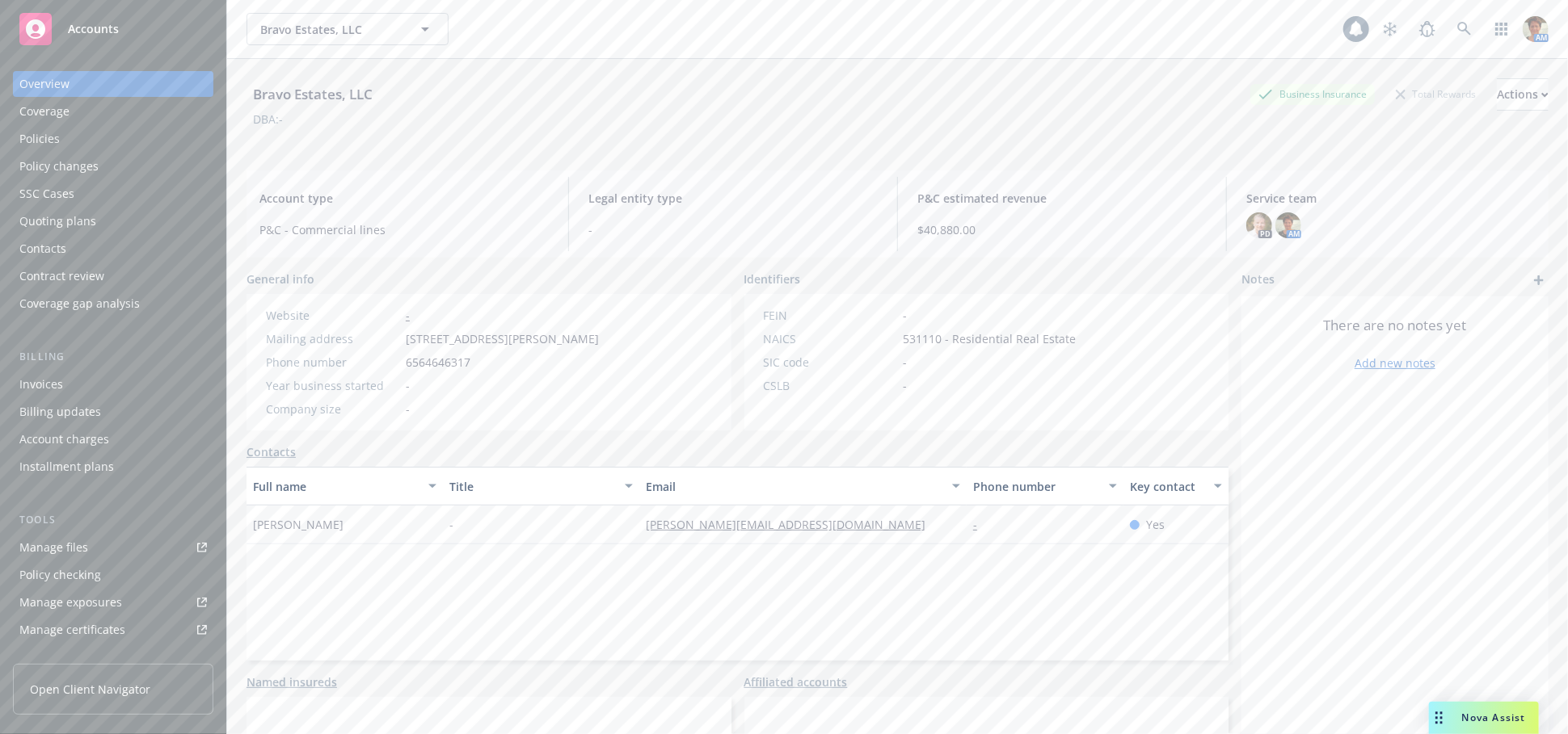
click at [43, 140] on div "Policies" at bounding box center [39, 139] width 40 height 25
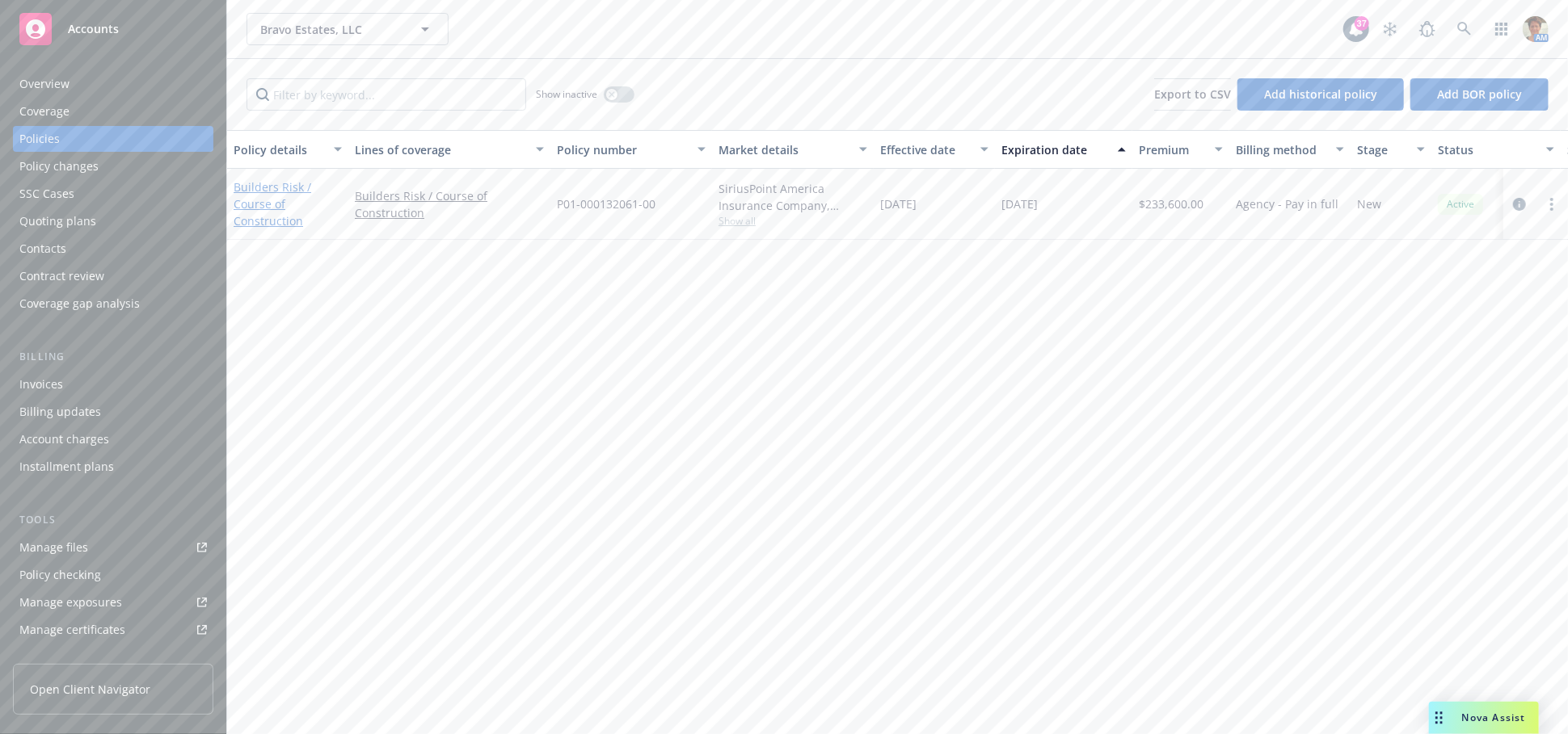
click at [269, 186] on link "Builders Risk / Course of Construction" at bounding box center [272, 204] width 77 height 49
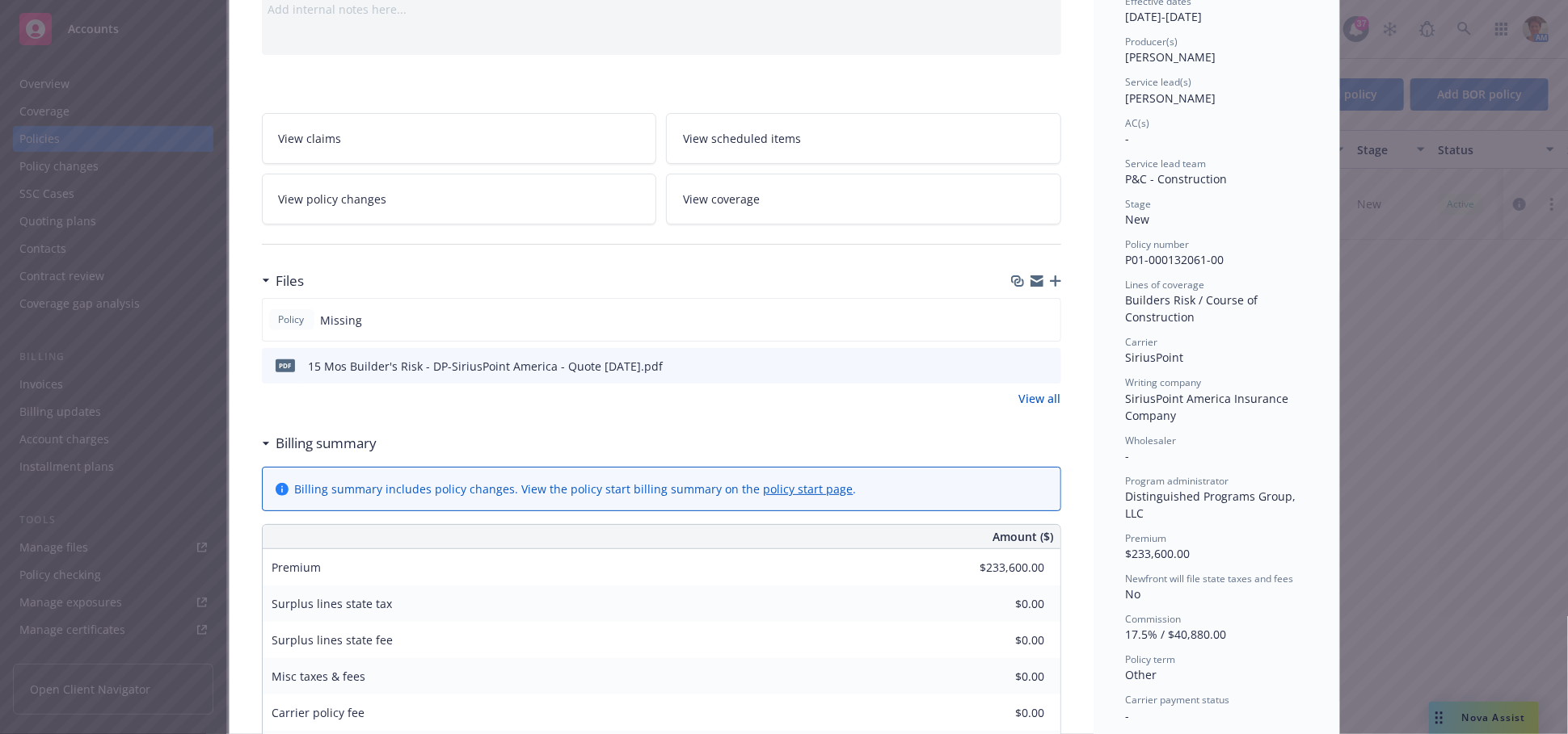
scroll to position [179, 0]
click at [1035, 393] on link "View all" at bounding box center [1039, 397] width 42 height 17
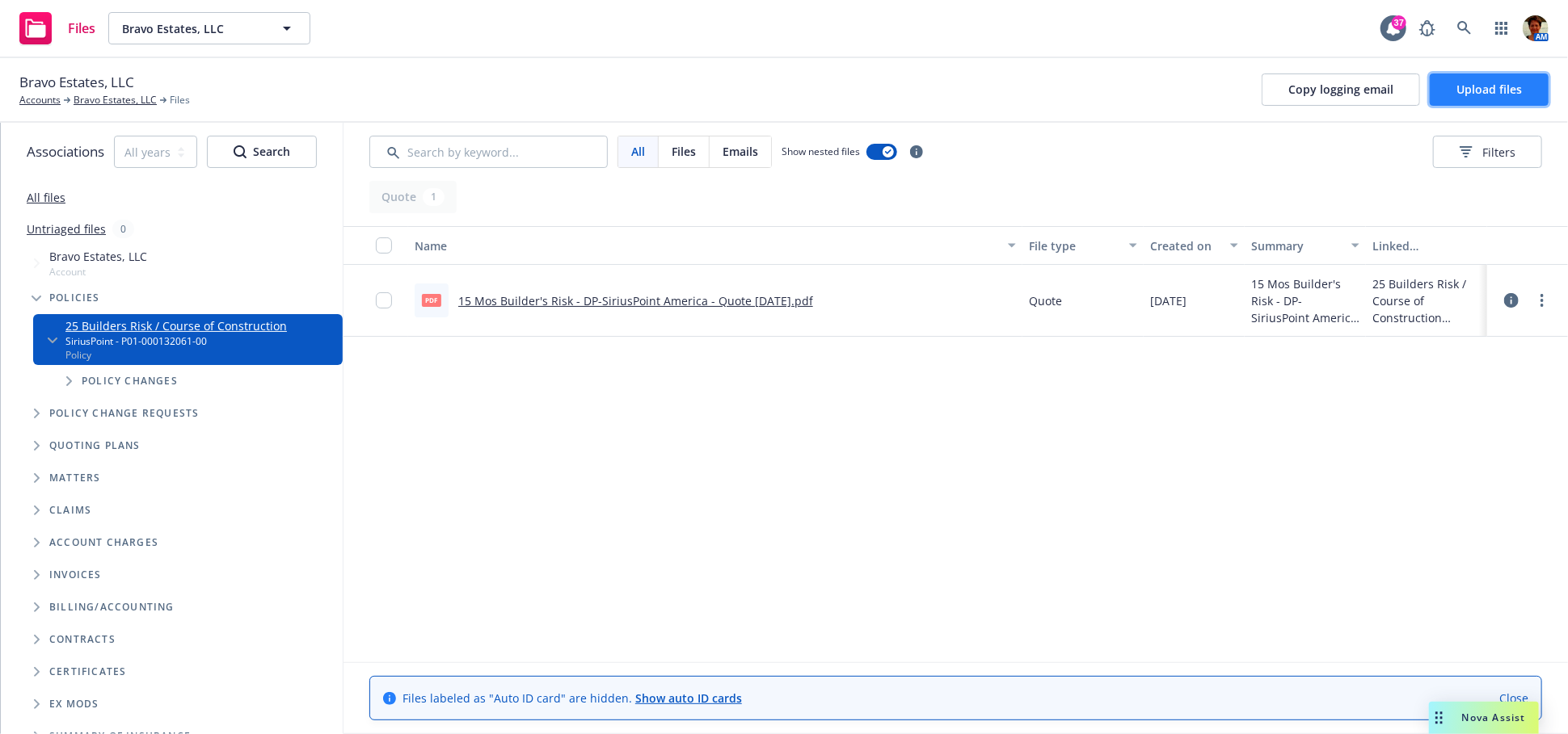
click at [1475, 89] on span "Upload files" at bounding box center [1489, 89] width 66 height 16
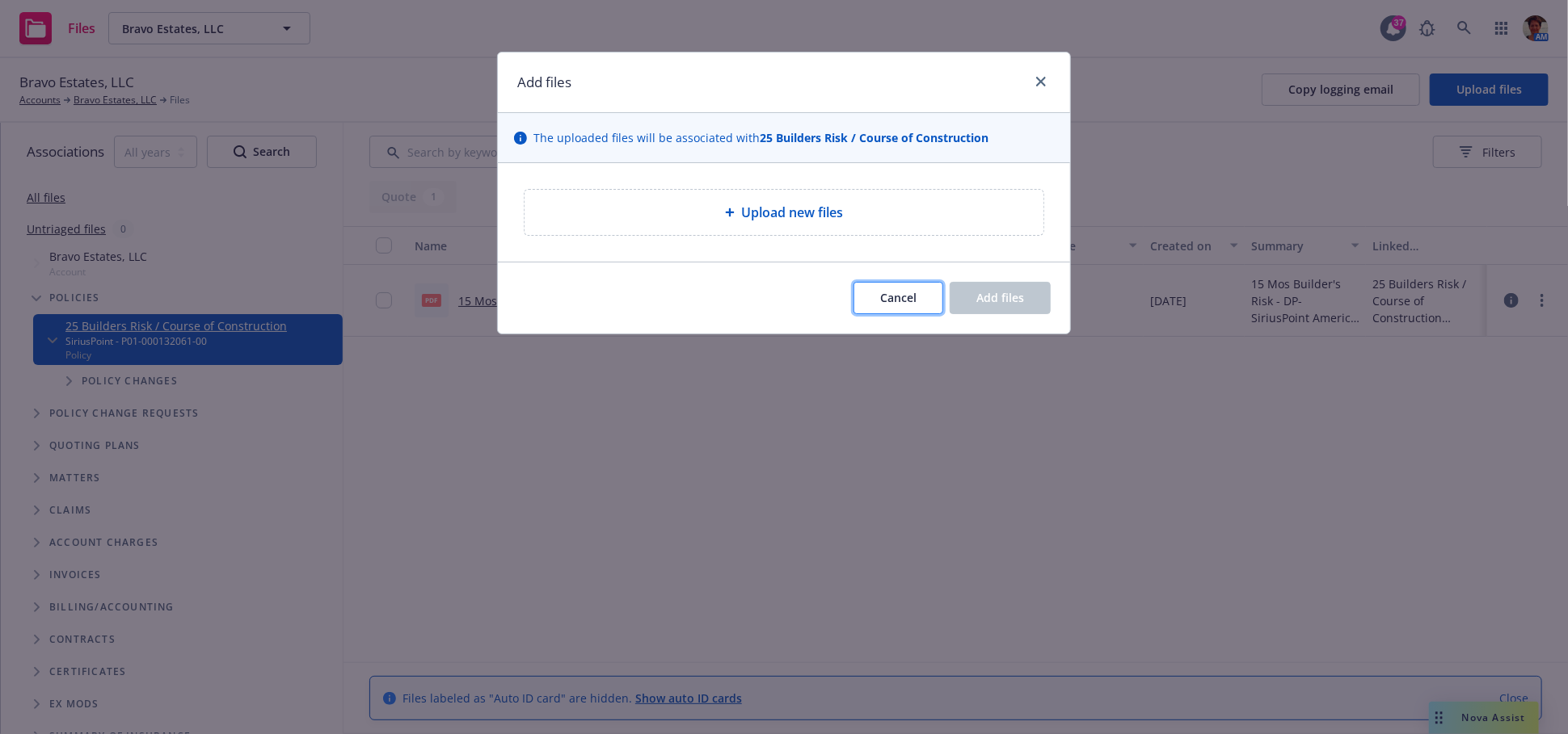
click at [906, 303] on span "Cancel" at bounding box center [897, 298] width 36 height 16
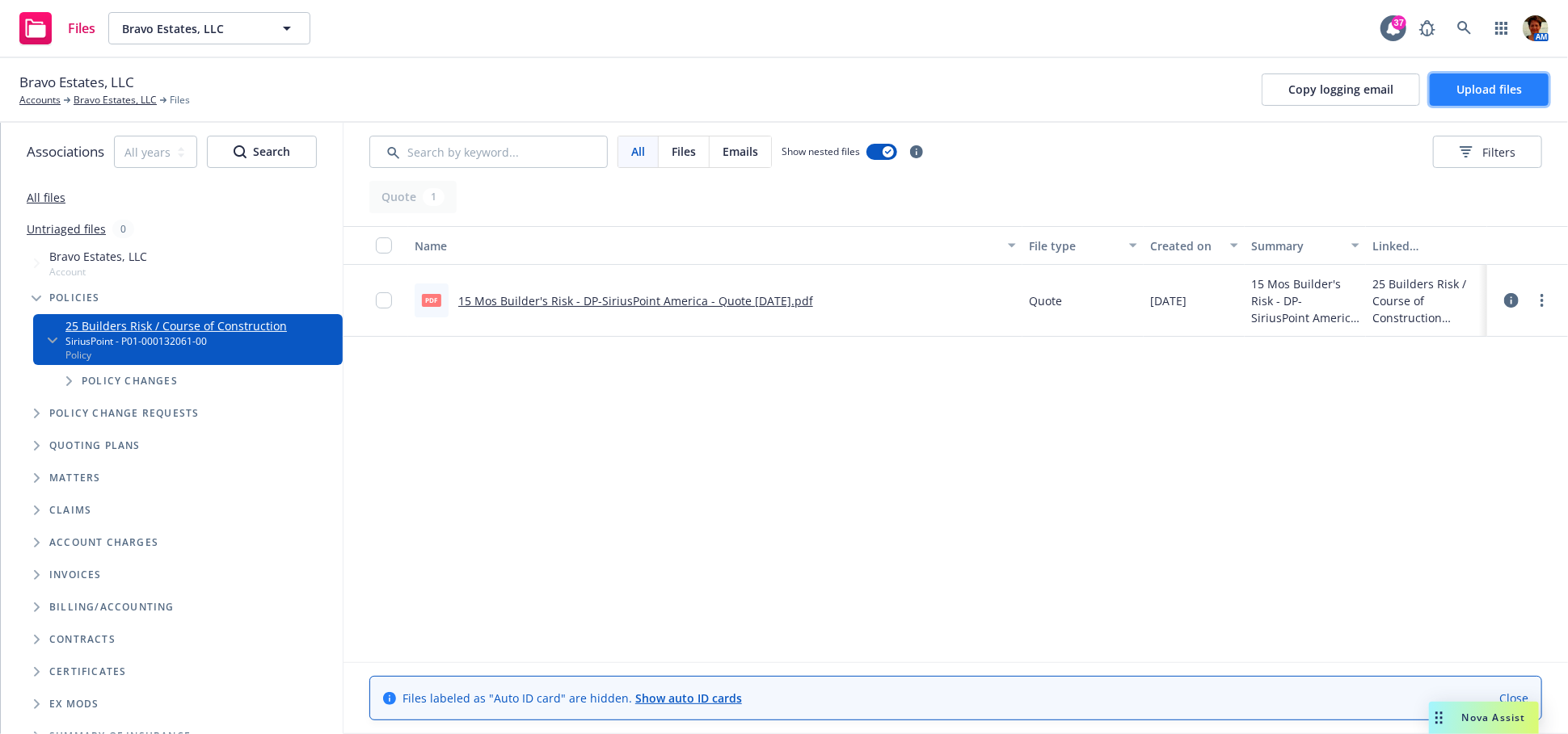
click at [1522, 80] on button "Upload files" at bounding box center [1489, 89] width 119 height 32
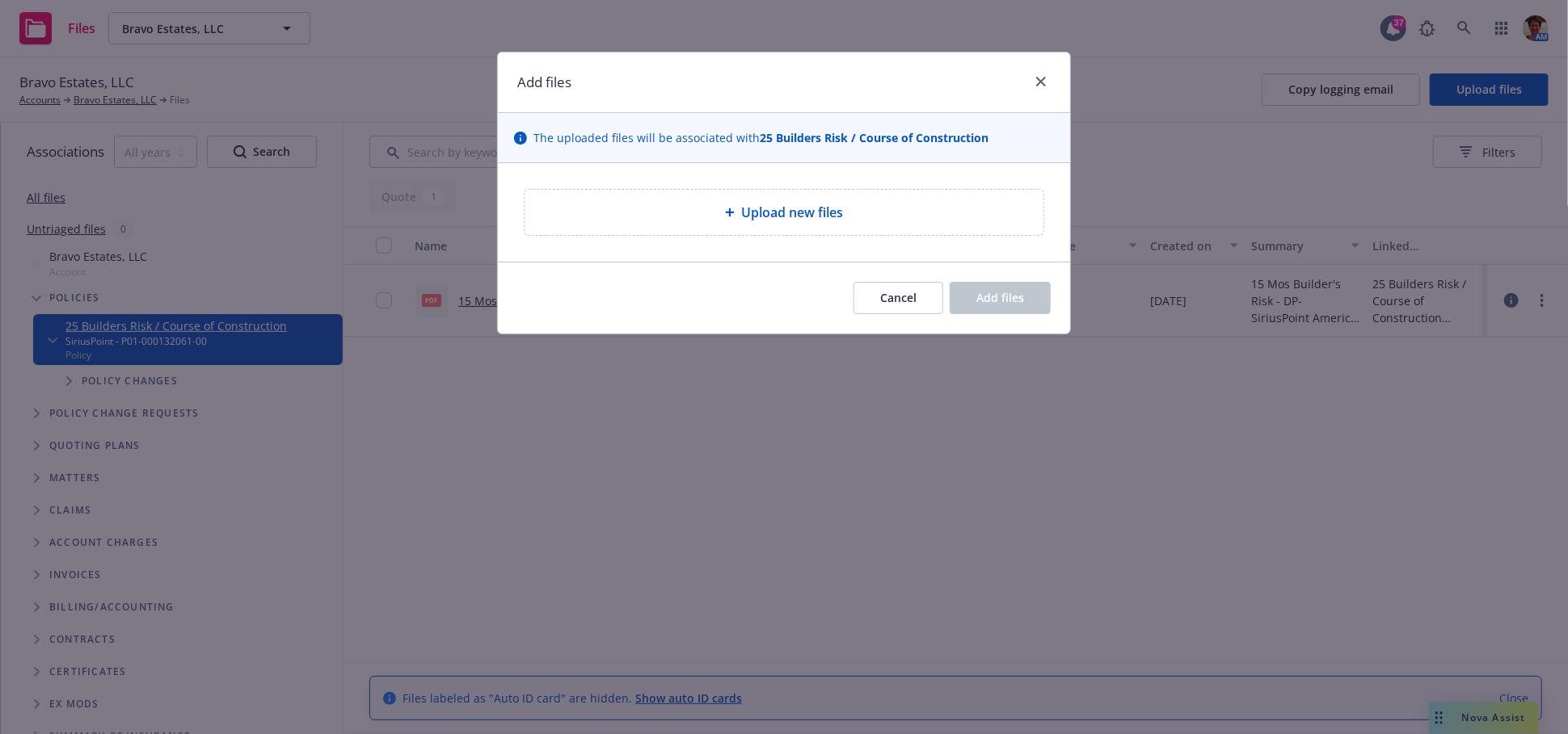
click at [815, 218] on span "Upload new files" at bounding box center [792, 213] width 102 height 20
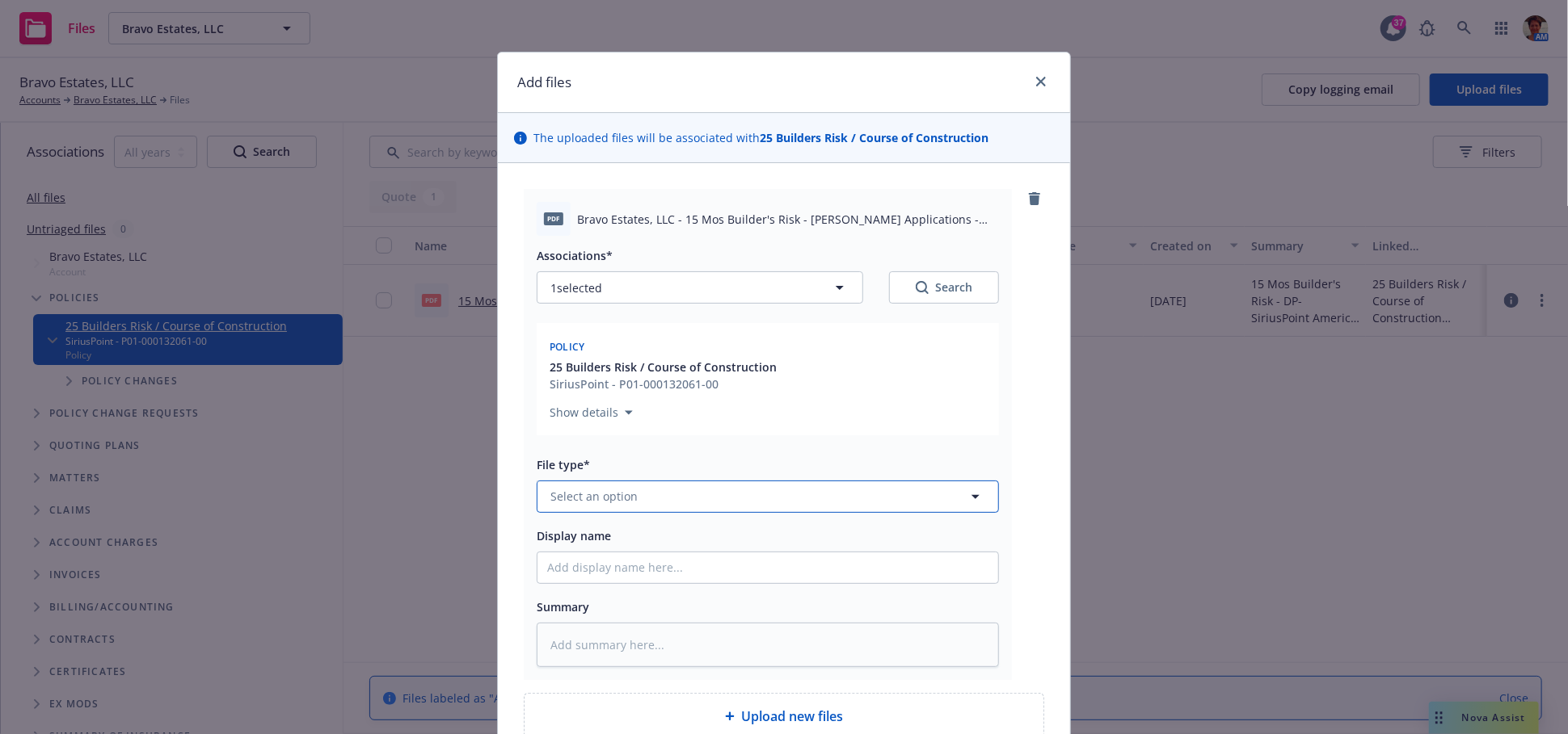
click at [666, 494] on button "Select an option" at bounding box center [767, 496] width 462 height 32
type input "applications"
click at [643, 376] on div "Application - signed" at bounding box center [607, 366] width 120 height 24
drag, startPoint x: 679, startPoint y: 219, endPoint x: 740, endPoint y: 222, distance: 61.1
click at [745, 220] on span "Bravo Estates, LLC - 15 Mos Builder's Risk - Acord Applications - Signed 09-19-…" at bounding box center [787, 219] width 422 height 17
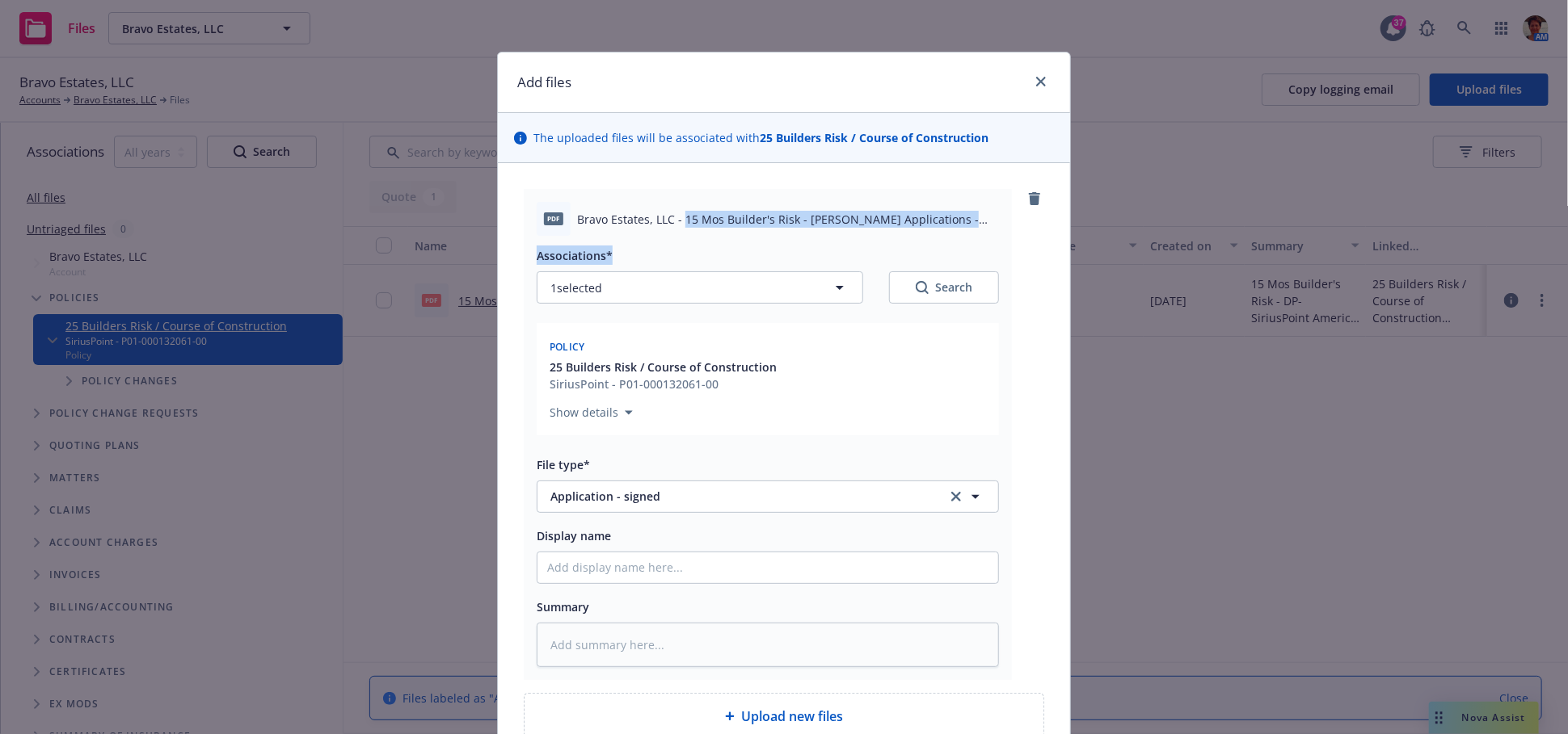
drag, startPoint x: 678, startPoint y: 220, endPoint x: 948, endPoint y: 245, distance: 271.2
click at [948, 244] on div "pdf Bravo Estates, LLC - 15 Mos Builder's Risk - Acord Applications - Signed 09…" at bounding box center [768, 434] width 488 height 491
copy div "15 Mos Builder's Risk - Acord Applications - Signed 09-19-2025.pdf Associations*"
click at [734, 563] on input "Display name" at bounding box center [768, 567] width 461 height 30
paste input "15 Mos Builder's Risk - Acord Applications - Signed 09-19-2025.pdf Associations*"
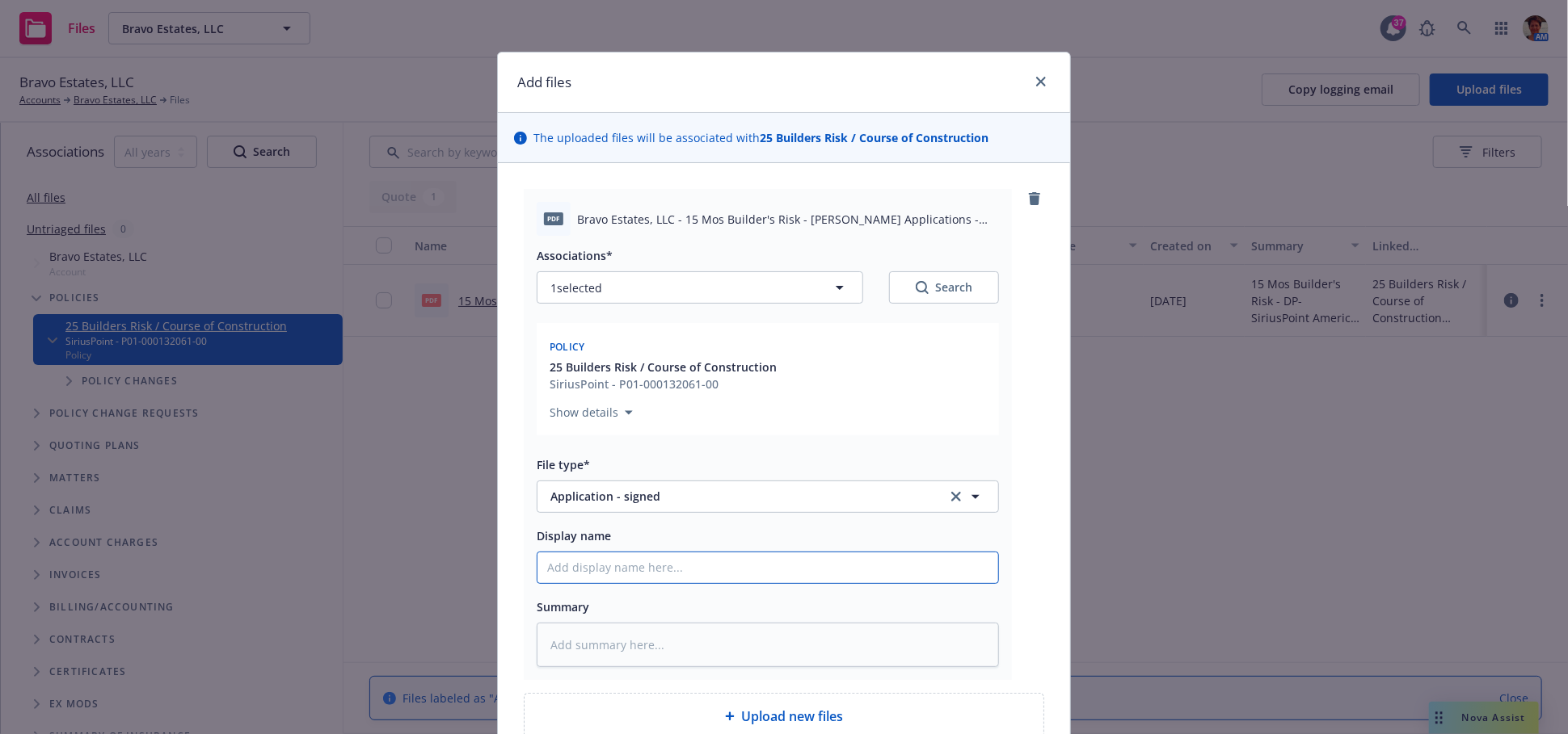
type textarea "x"
type input "15 Mos Builder's Risk - Acord Applications - Signed 09-19-2025.pdf Associations*"
type textarea "x"
type input "15 Mos Builder's Risk - Acord Applications - Signed 09-19-2025.pdf Associations"
type textarea "x"
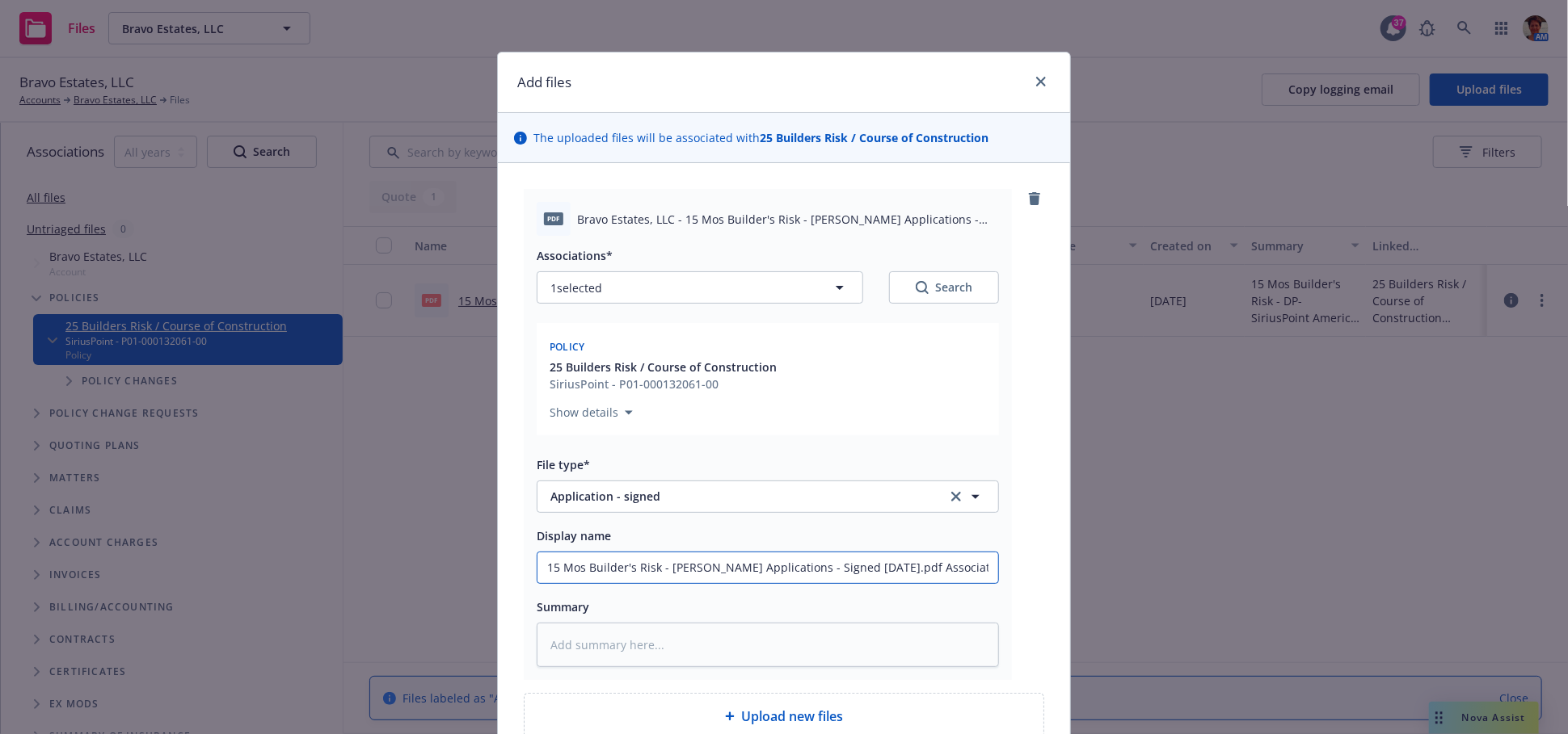
type input "15 Mos Builder's Risk - Acord Applications - Signed 09-19-2025.pdf Association"
type textarea "x"
type input "15 Mos Builder's Risk - Acord Applications - Signed 09-19-2025.pdf Associatio"
type textarea "x"
type input "15 Mos Builder's Risk - Acord Applications - Signed 09-19-2025.pdf Associati"
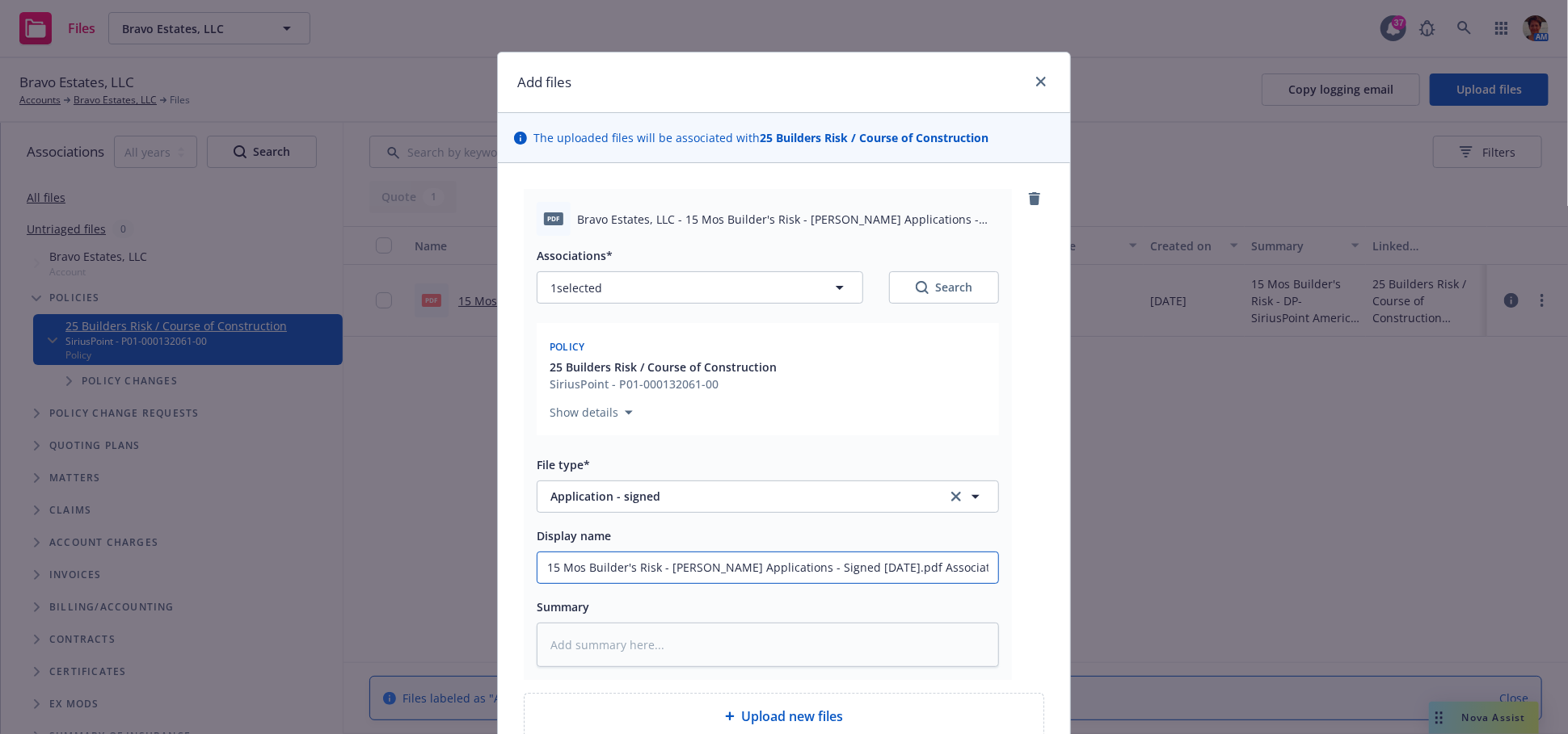
type textarea "x"
type input "15 Mos Builder's Risk - Acord Applications - Signed 09-19-2025.pdf Associat"
type textarea "x"
type input "15 Mos Builder's Risk - Acord Applications - Signed 09-19-2025.pdf Associa"
type textarea "x"
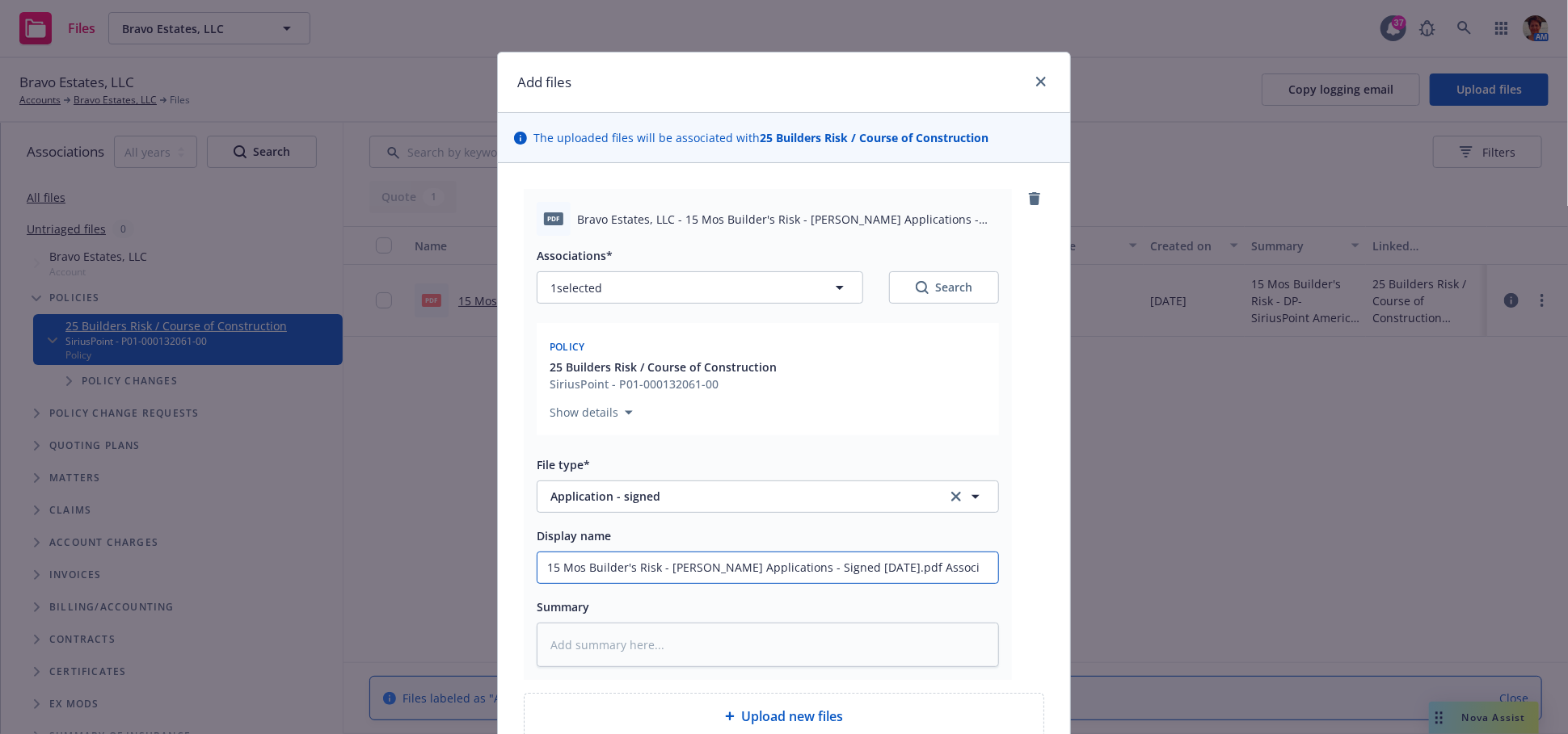
type input "15 Mos Builder's Risk - Acord Applications - Signed 09-19-2025.pdf Assoc"
type textarea "x"
type input "15 Mos Builder's Risk - Acord Applications - Signed 09-19-2025.pdf Asso"
type textarea "x"
type input "15 Mos Builder's Risk - Acord Applications - Signed 09-19-2025.pdf Ass"
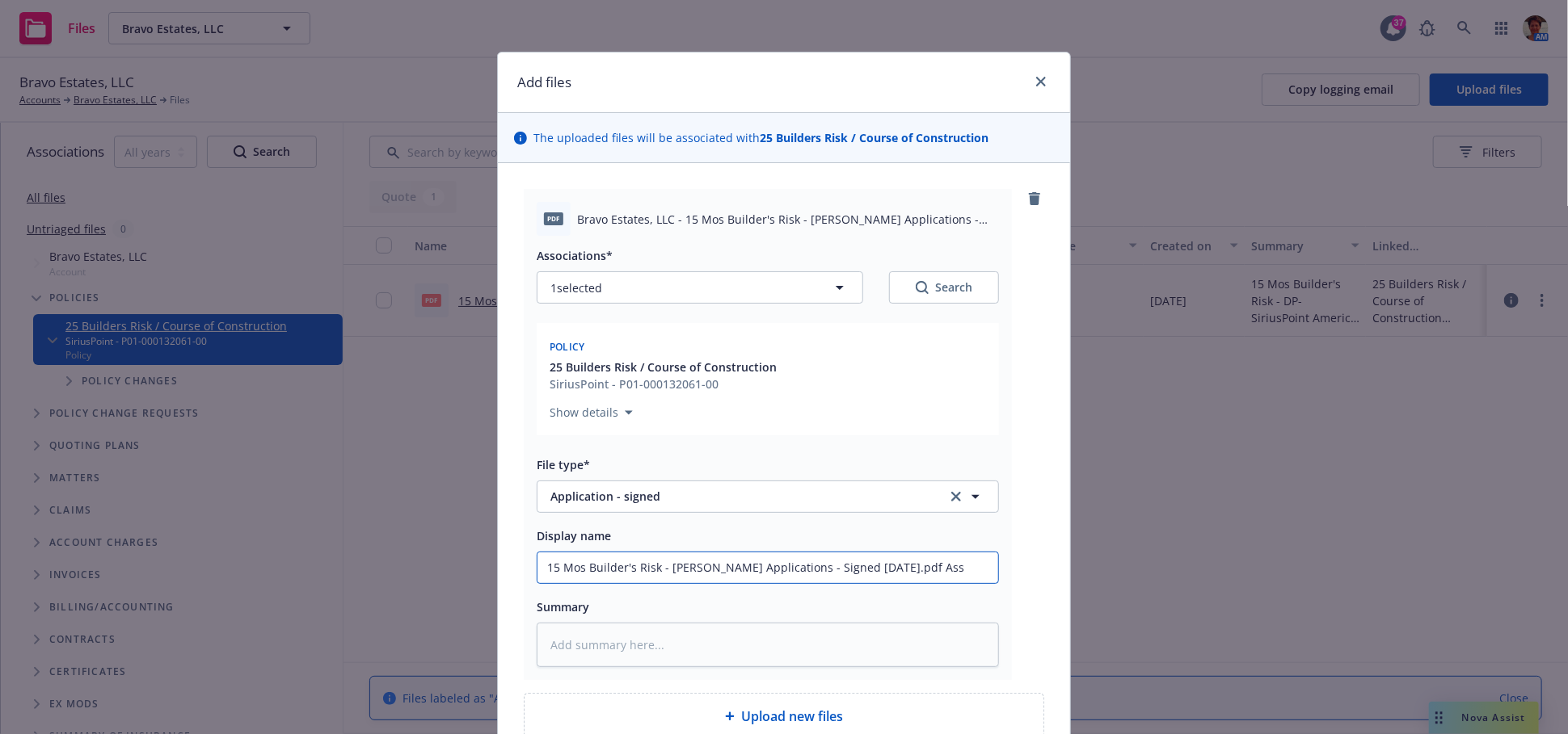
type textarea "x"
type input "15 Mos Builder's Risk - Acord Applications - Signed 09-19-2025.pdf As"
type textarea "x"
type input "15 Mos Builder's Risk - Acord Applications - Signed 09-19-2025.pdf"
type textarea "x"
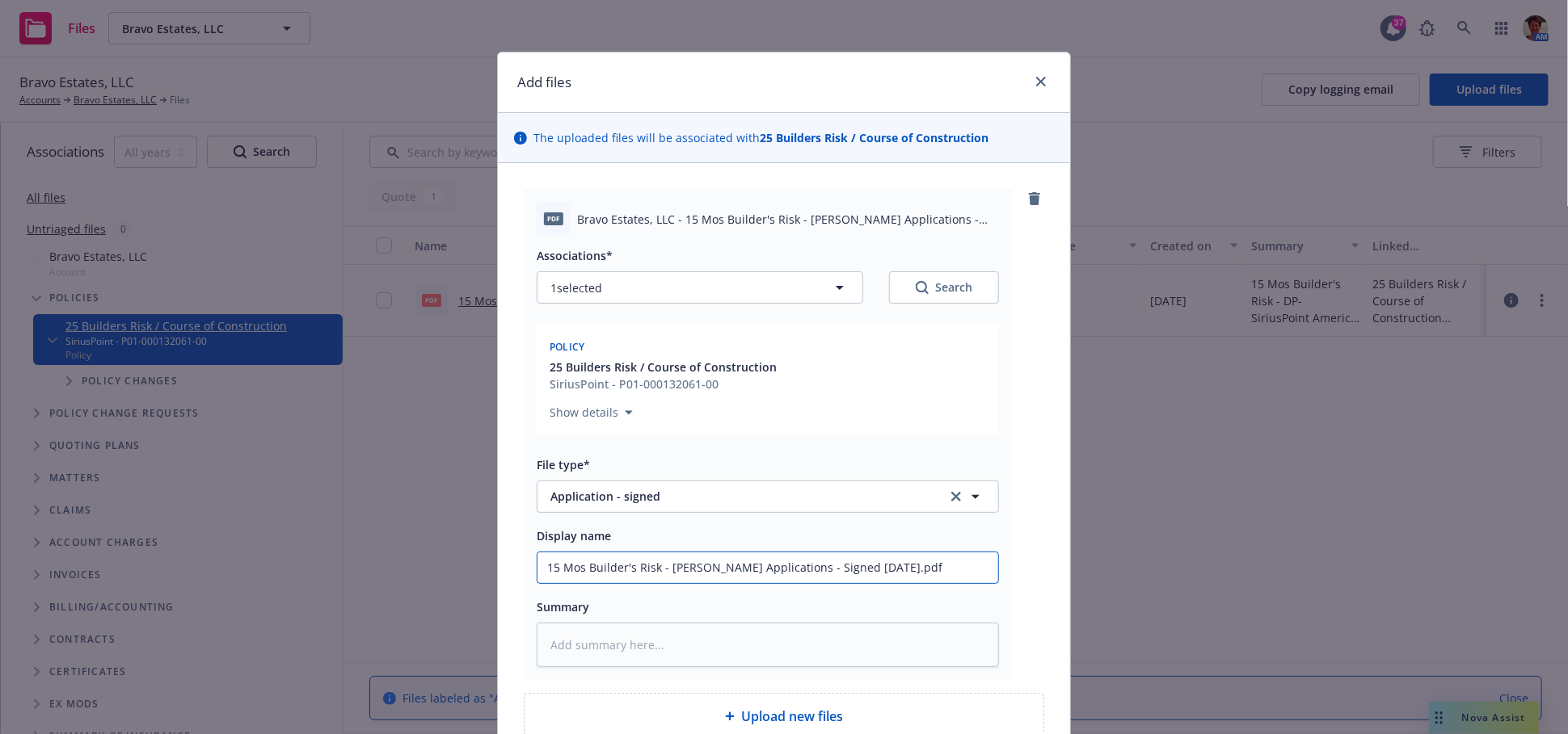
type input "15 Mos Builder's Risk - Acord Applications - Signed 09-19-2025.pdf"
type textarea "x"
type input "15 Mos Builder's Risk - Acord Applications - Signed 09-19-2025.pd"
type textarea "x"
type input "15 Mos Builder's Risk - Acord Applications - Signed 09-19-2025.p"
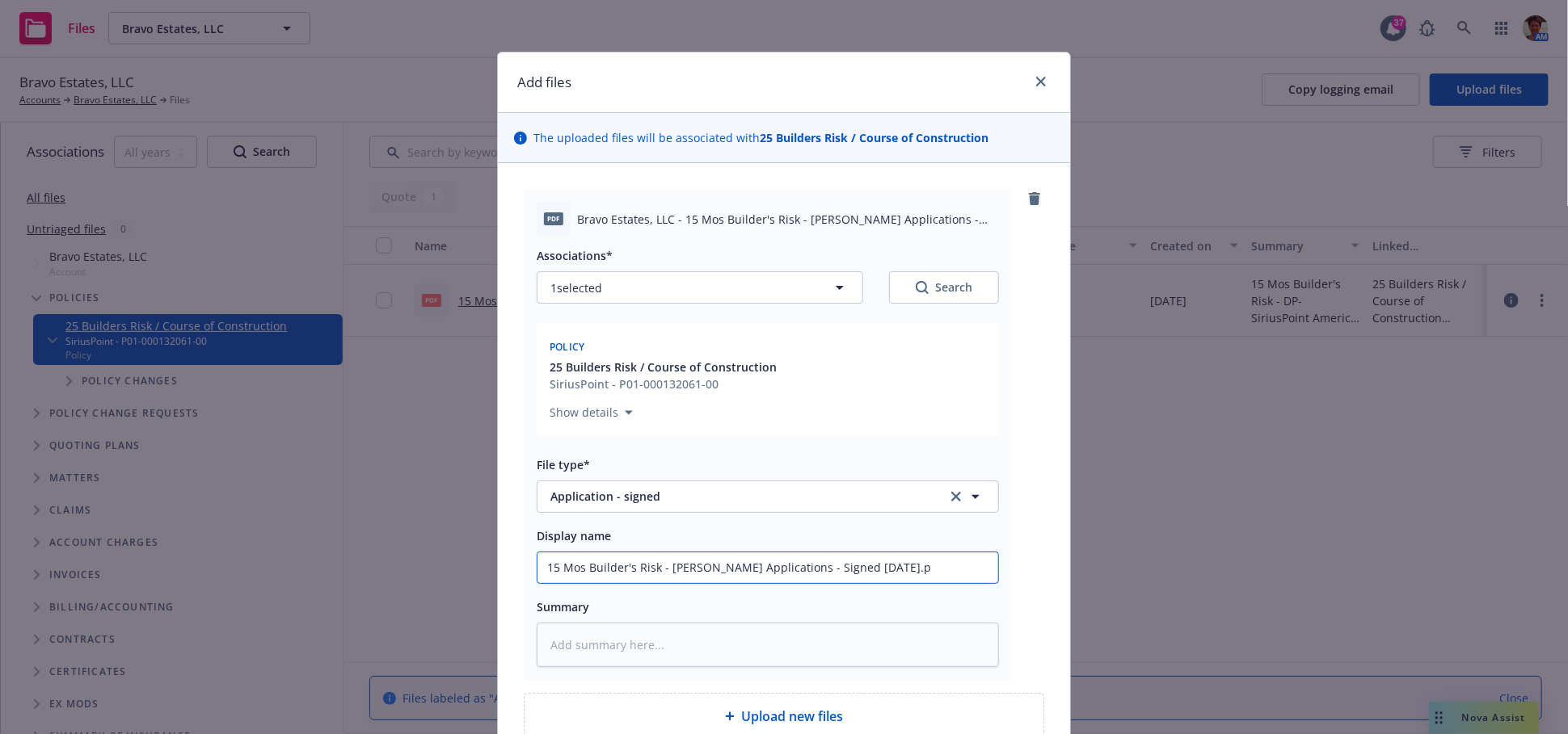
type textarea "x"
type input "15 Mos Builder's Risk - Acord Applications - Signed 09-19-2025."
type textarea "x"
type input "15 Mos Builder's Risk - Acord Applications - Signed 09-19-2025"
click at [786, 640] on textarea at bounding box center [767, 644] width 462 height 44
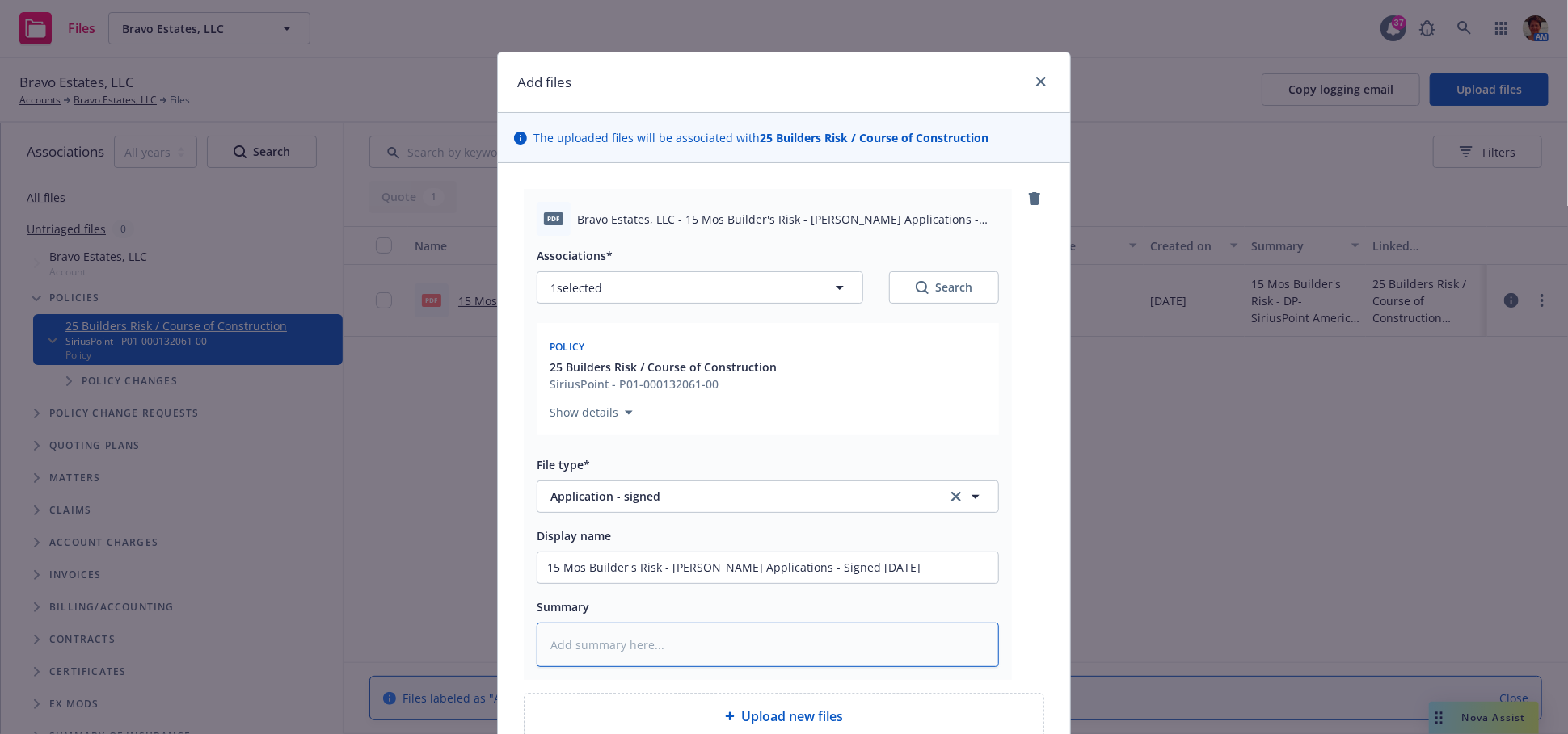
paste textarea "15 Mos Builder's Risk - Acord Applications - Signed 09-19-2025.pdf Associations*"
type textarea "x"
type textarea "15 Mos Builder's Risk - Acord Applications - Signed 09-19-2025.pdf Associations*"
type textarea "x"
type textarea "15 Mos Builder's Risk - Acord Applications - Signed 09-19-2025.pdf Associations"
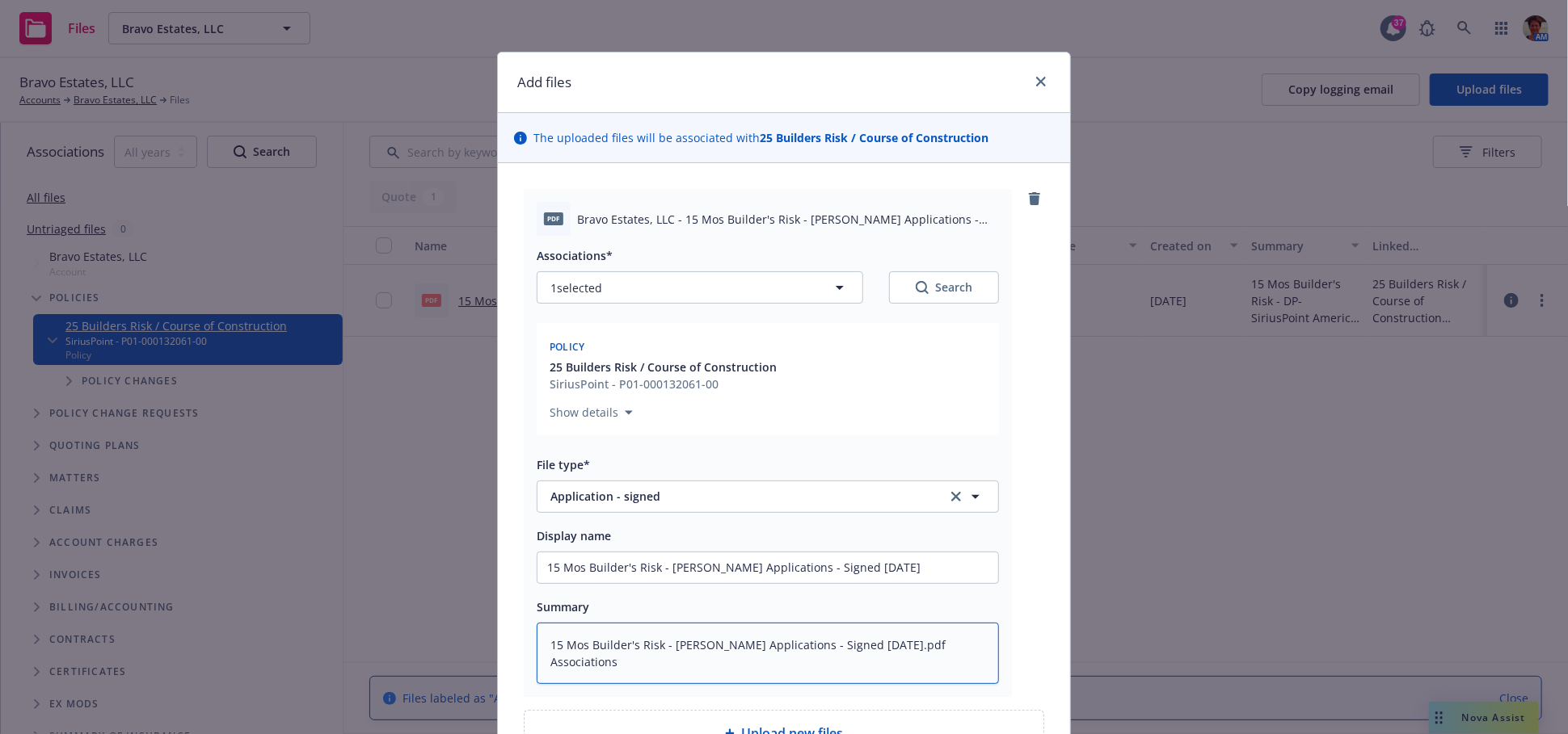
type textarea "x"
type textarea "15 Mos Builder's Risk - Acord Applications - Signed 09-19-2025.pdf Association"
type textarea "x"
type textarea "15 Mos Builder's Risk - Acord Applications - Signed 09-19-2025.pdf Associatio"
type textarea "x"
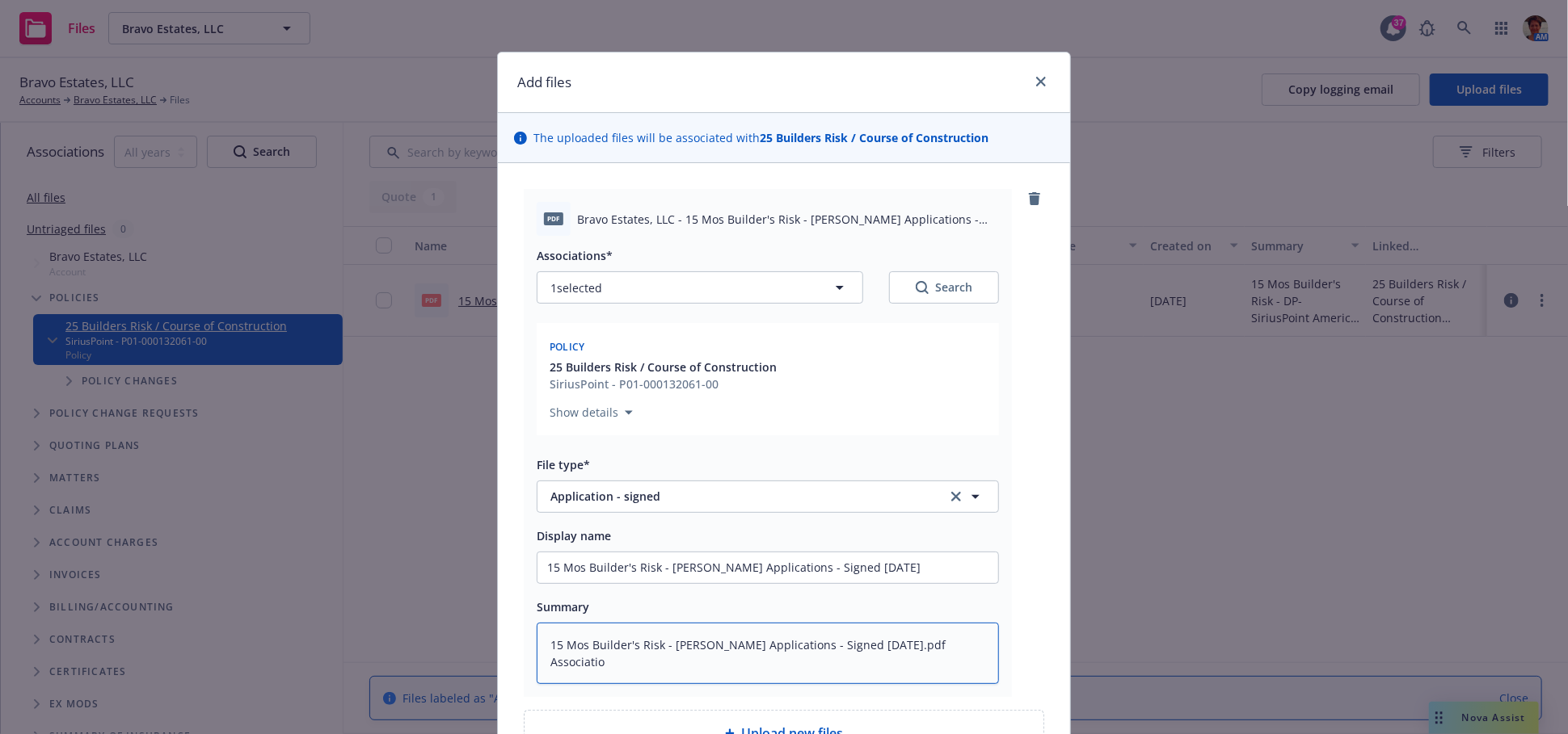
type textarea "15 Mos Builder's Risk - Acord Applications - Signed 09-19-2025.pdf Associati"
type textarea "x"
type textarea "15 Mos Builder's Risk - Acord Applications - Signed 09-19-2025.pdf Associat"
type textarea "x"
type textarea "15 Mos Builder's Risk - Acord Applications - Signed 09-19-2025.pdf Associa"
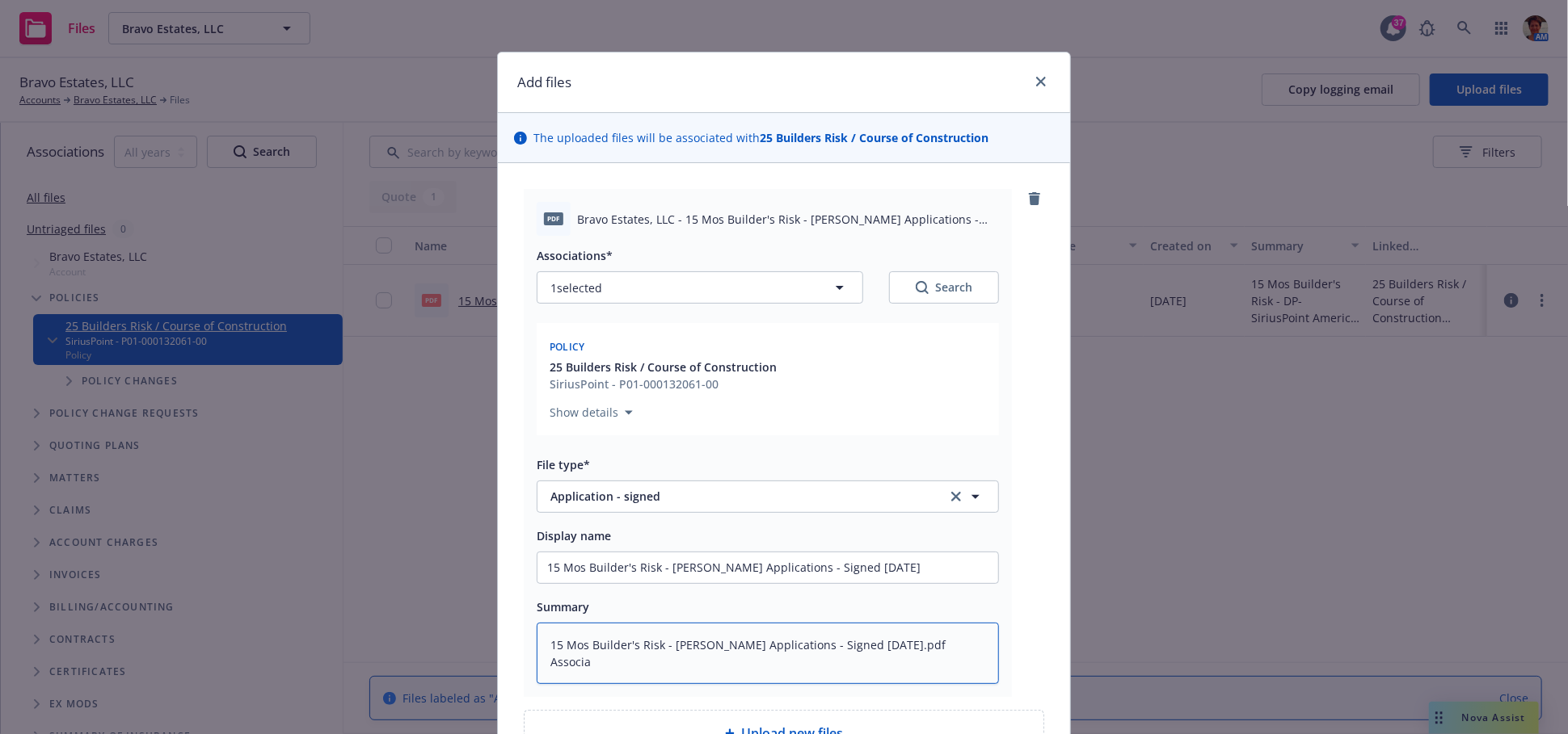
type textarea "x"
type textarea "15 Mos Builder's Risk - Acord Applications - Signed 09-19-2025.pdf Associ"
type textarea "x"
type textarea "15 Mos Builder's Risk - Acord Applications - Signed 09-19-2025.pdf Assoc"
type textarea "x"
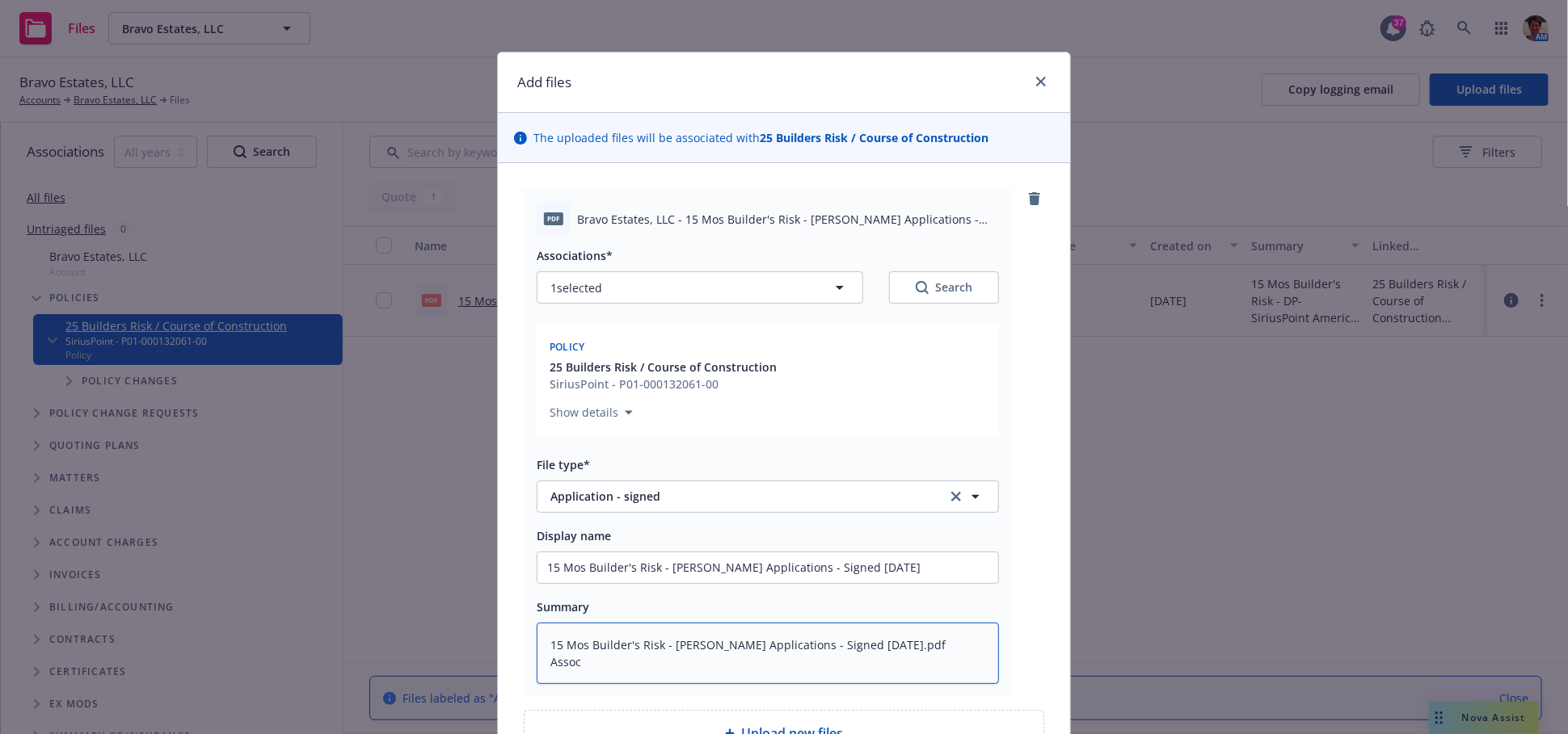
type textarea "15 Mos Builder's Risk - Acord Applications - Signed 09-19-2025.pdf Asso"
type textarea "x"
type textarea "15 Mos Builder's Risk - Acord Applications - Signed 09-19-2025.pdf Ass"
type textarea "x"
type textarea "15 Mos Builder's Risk - Acord Applications - Signed 09-19-2025.pdf As"
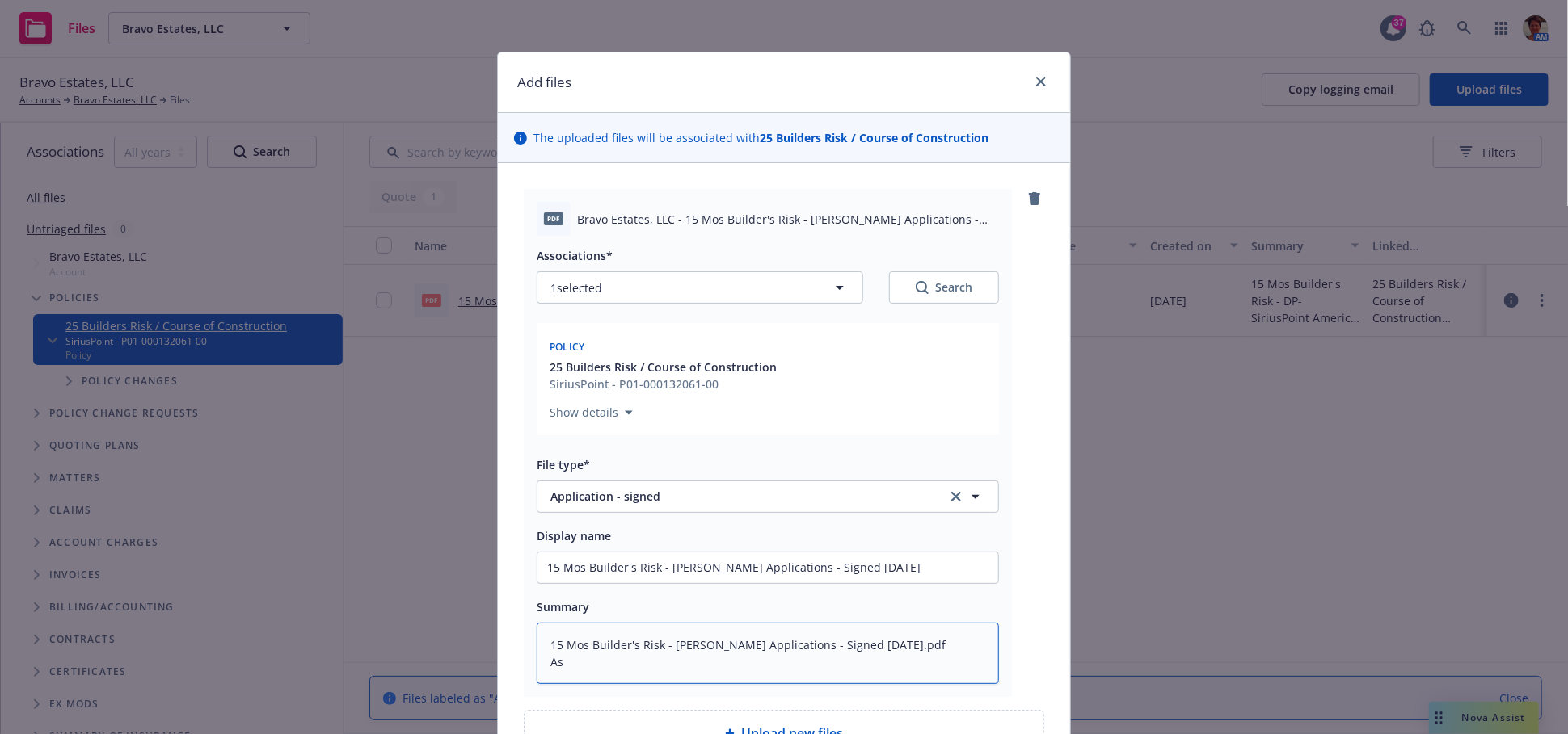
type textarea "x"
type textarea "15 Mos Builder's Risk - Acord Applications - Signed 09-19-2025.pdf A"
type textarea "x"
type textarea "15 Mos Builder's Risk - Acord Applications - Signed 09-19-2025.pdf"
type textarea "x"
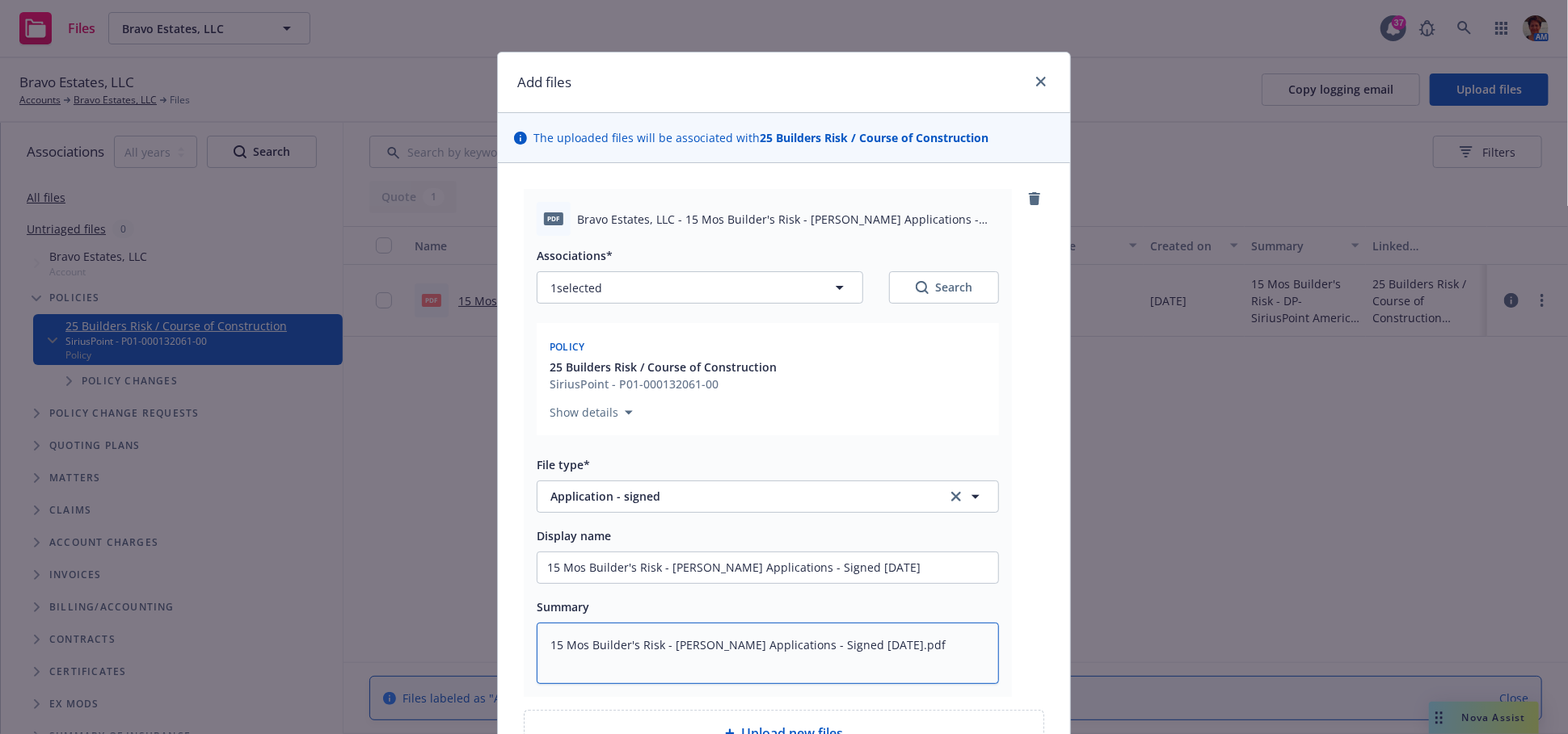
type textarea "15 Mos Builder's Risk - Acord Applications - Signed 09-19-2025.pdf"
type textarea "x"
type textarea "15 Mos Builder's Risk - Acord Applications - Signed 09-19-2025.pd"
type textarea "x"
type textarea "15 Mos Builder's Risk - Acord Applications - Signed 09-19-2025.p"
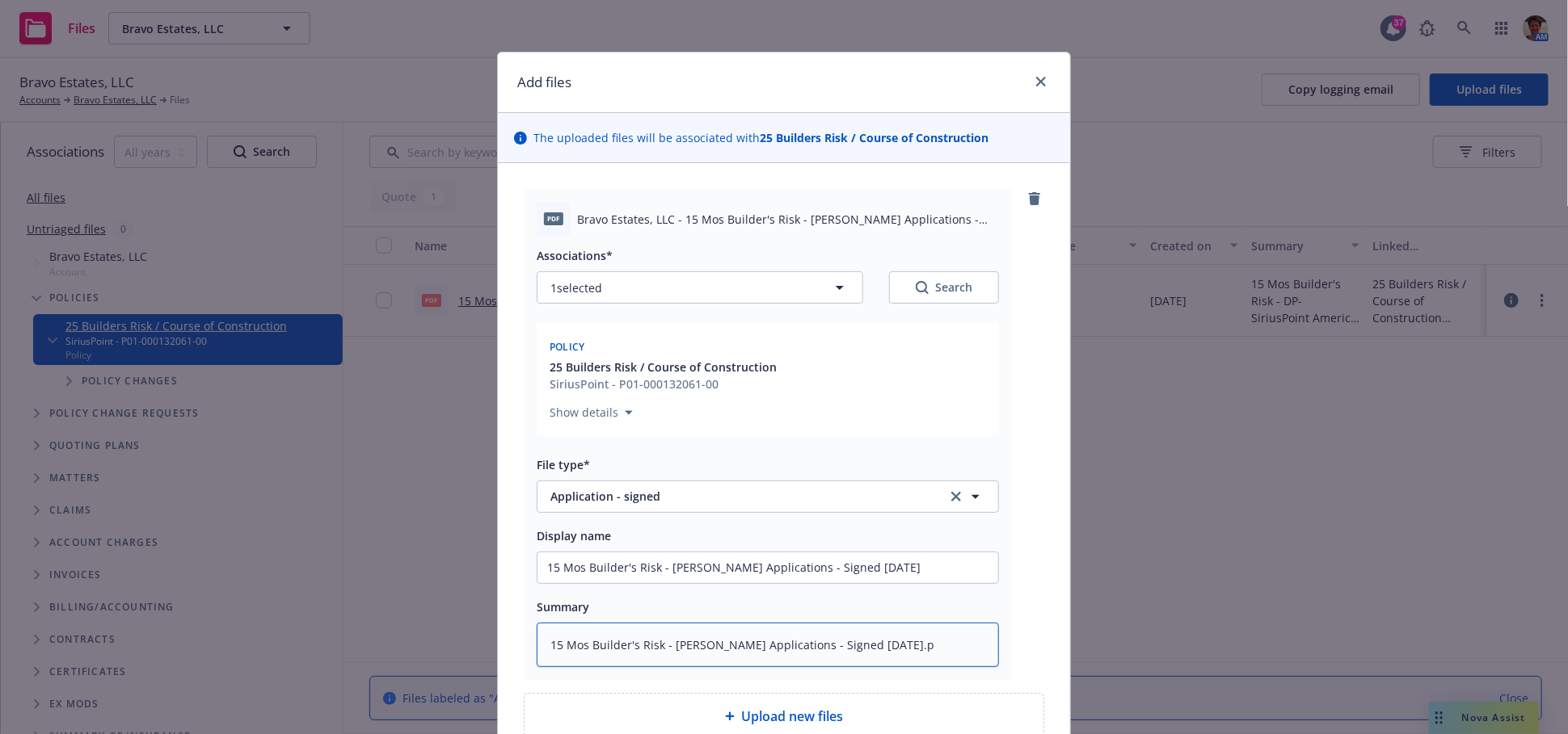
type textarea "x"
type textarea "15 Mos Builder's Risk - Acord Applications - Signed 09-19-2025."
type textarea "x"
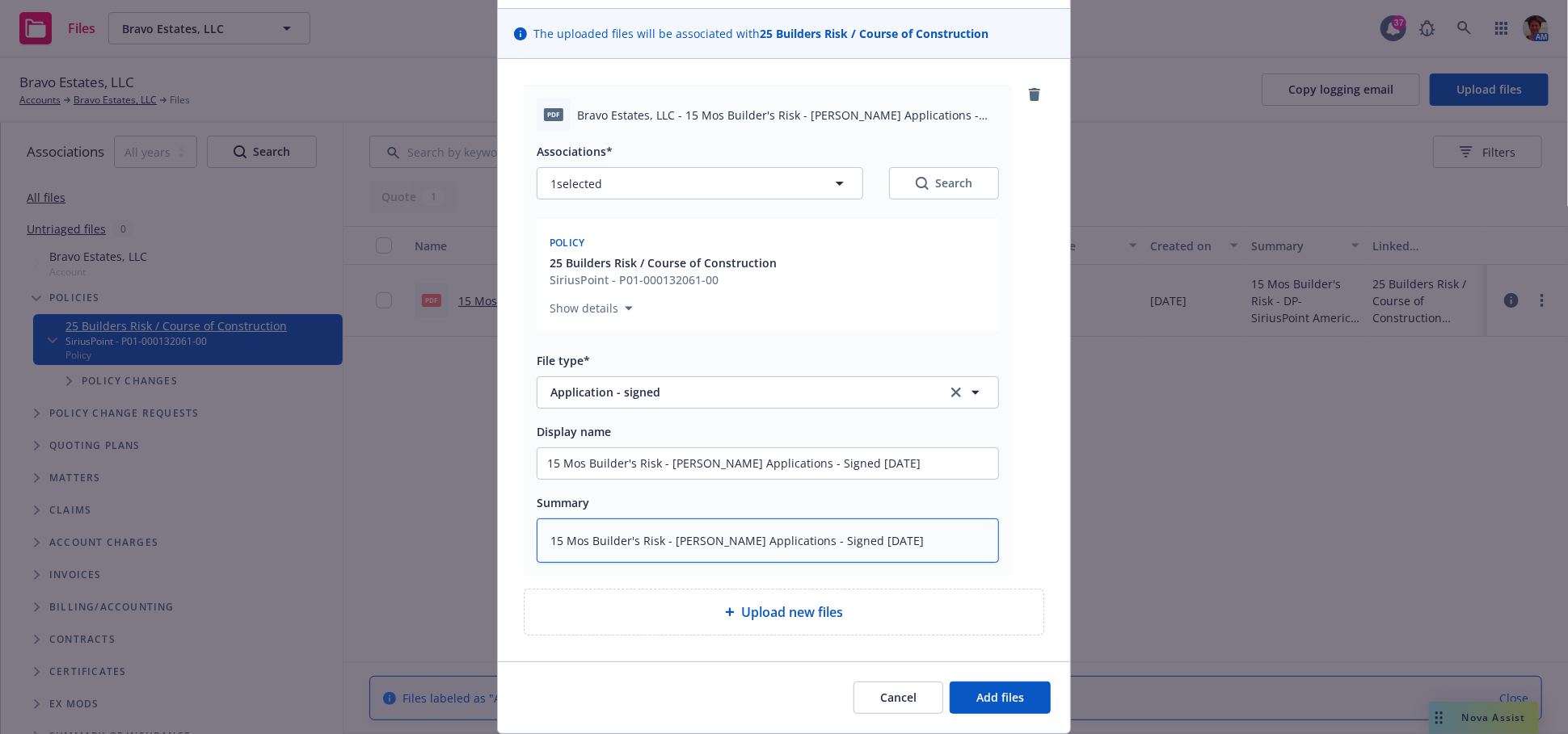
scroll to position [155, 0]
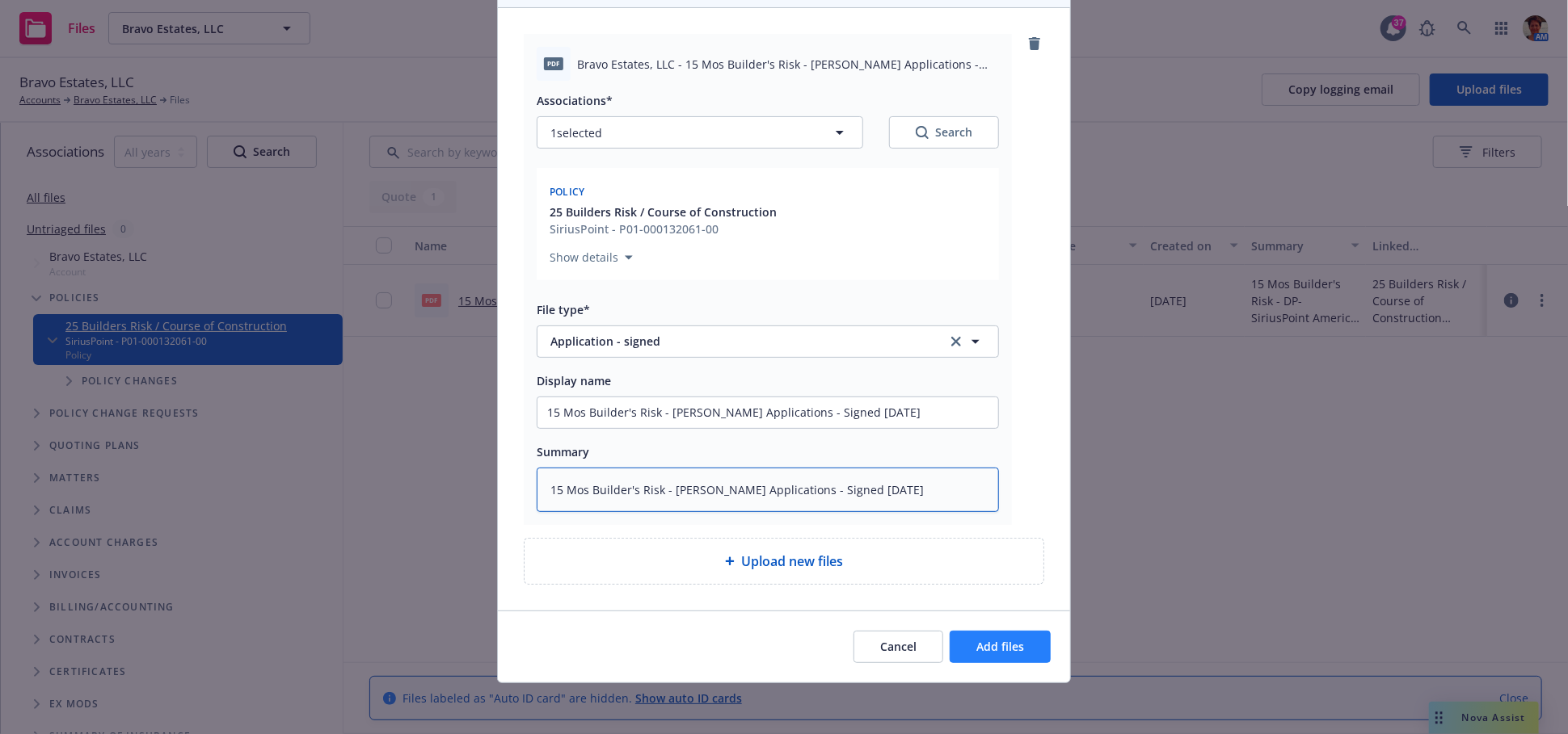
type textarea "15 Mos Builder's Risk - Acord Applications - Signed 09-19-2025"
click at [1013, 639] on span "Add files" at bounding box center [999, 647] width 48 height 16
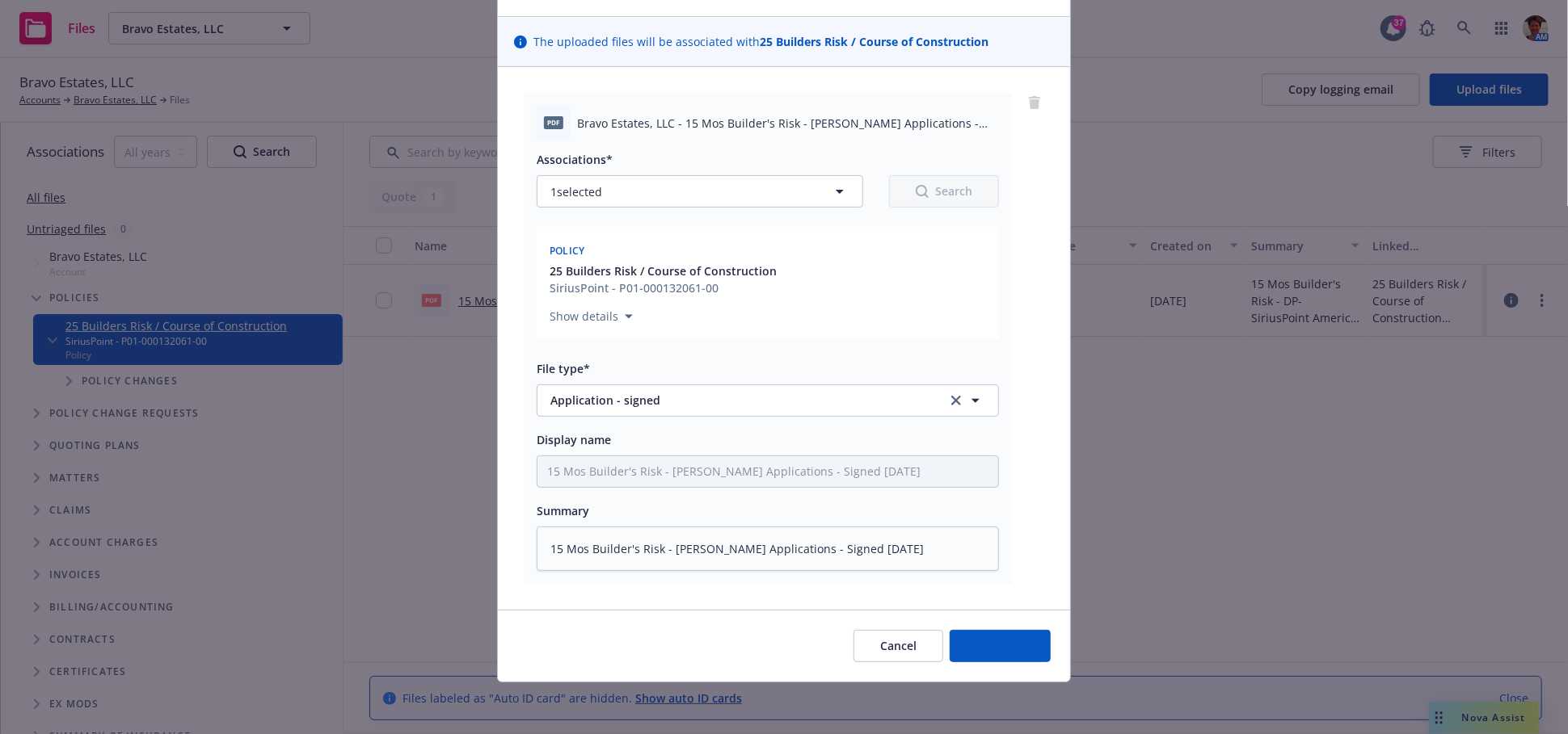
scroll to position [95, 0]
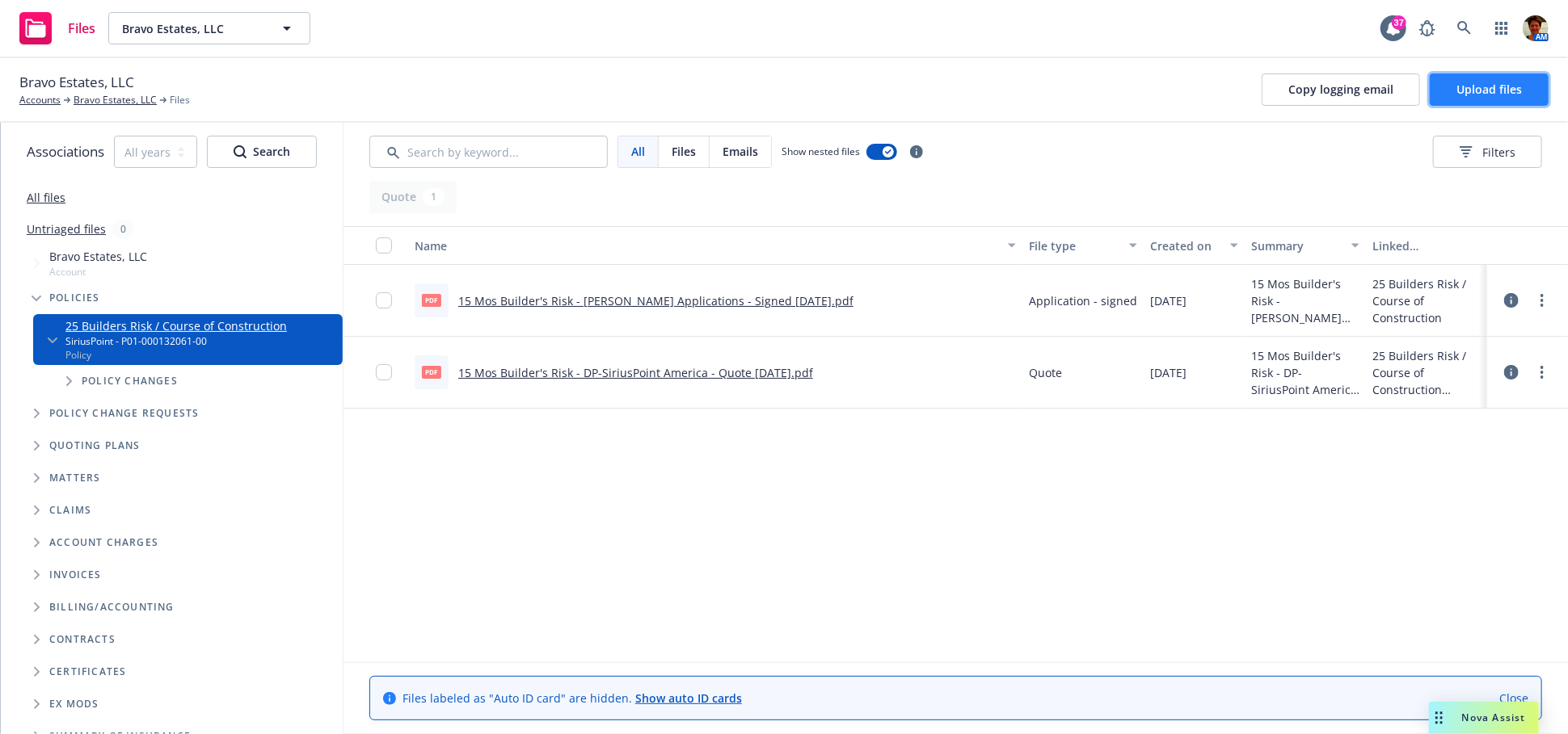
click at [1496, 91] on span "Upload files" at bounding box center [1489, 89] width 66 height 16
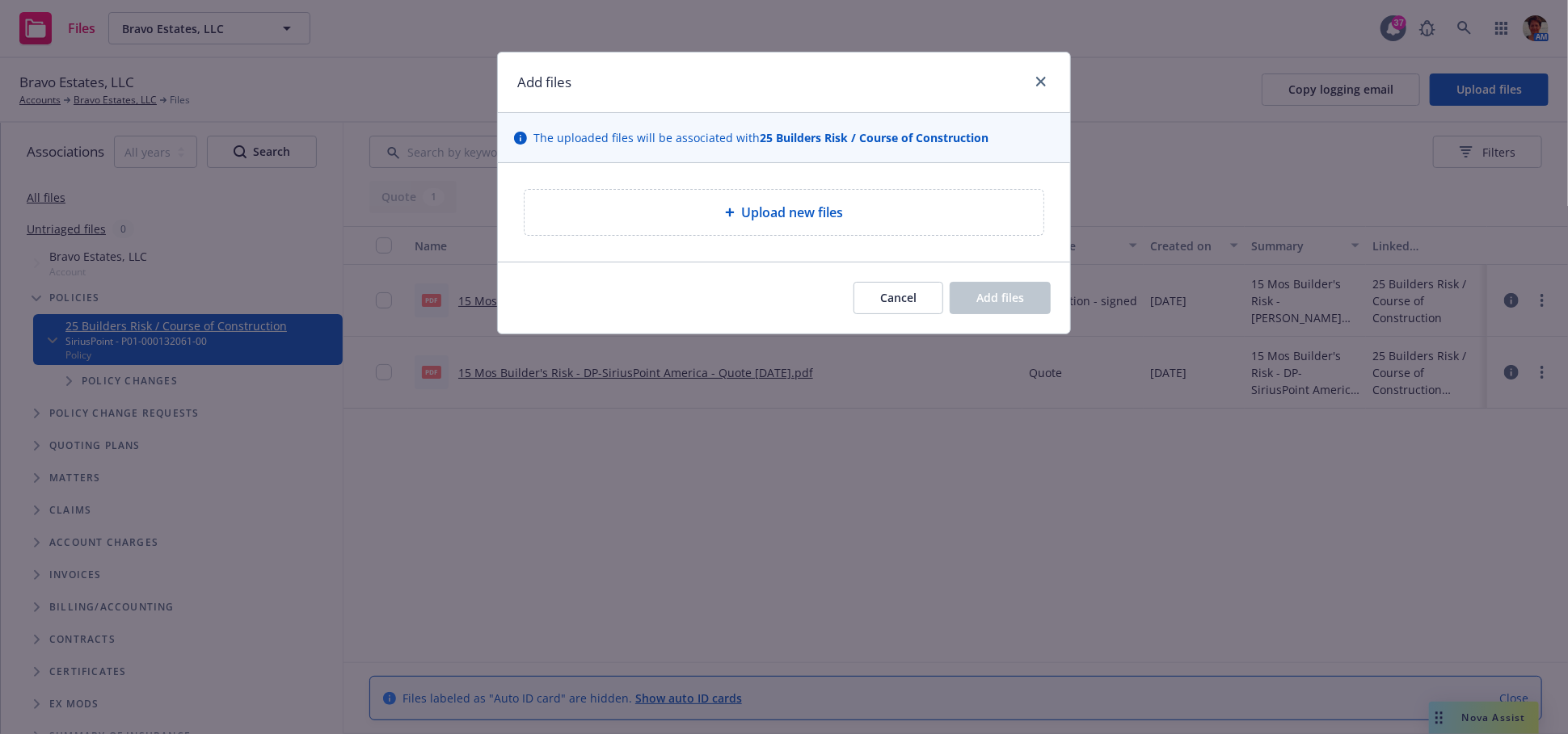
click at [686, 215] on div "Upload new files" at bounding box center [784, 213] width 493 height 20
type textarea "x"
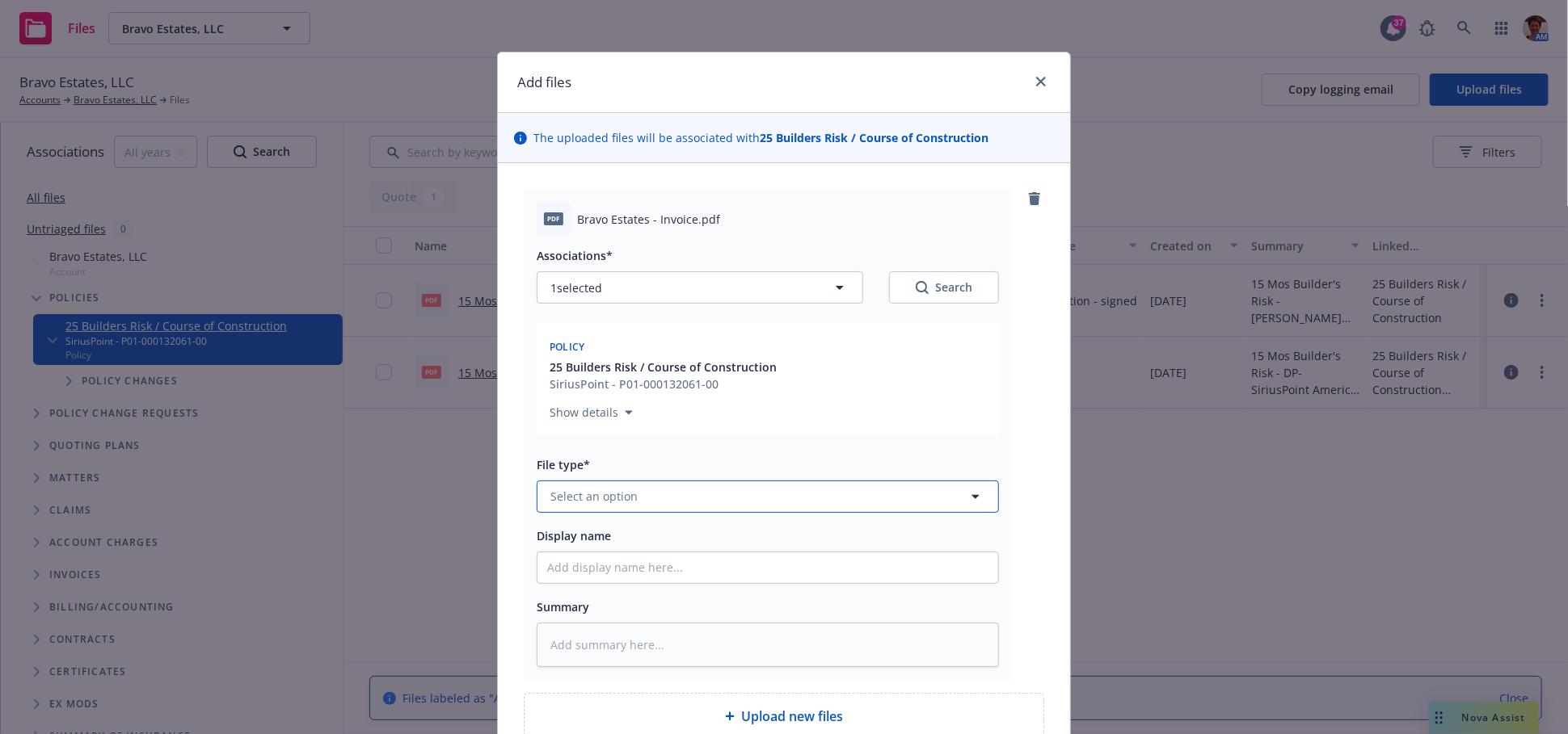
click at [590, 497] on span "Select an option" at bounding box center [593, 496] width 87 height 17
type input "Invoice"
click at [616, 457] on span "Invoice - Third Party" at bounding box center [609, 451] width 112 height 17
click at [609, 571] on input "Display name" at bounding box center [768, 567] width 461 height 30
type textarea "x"
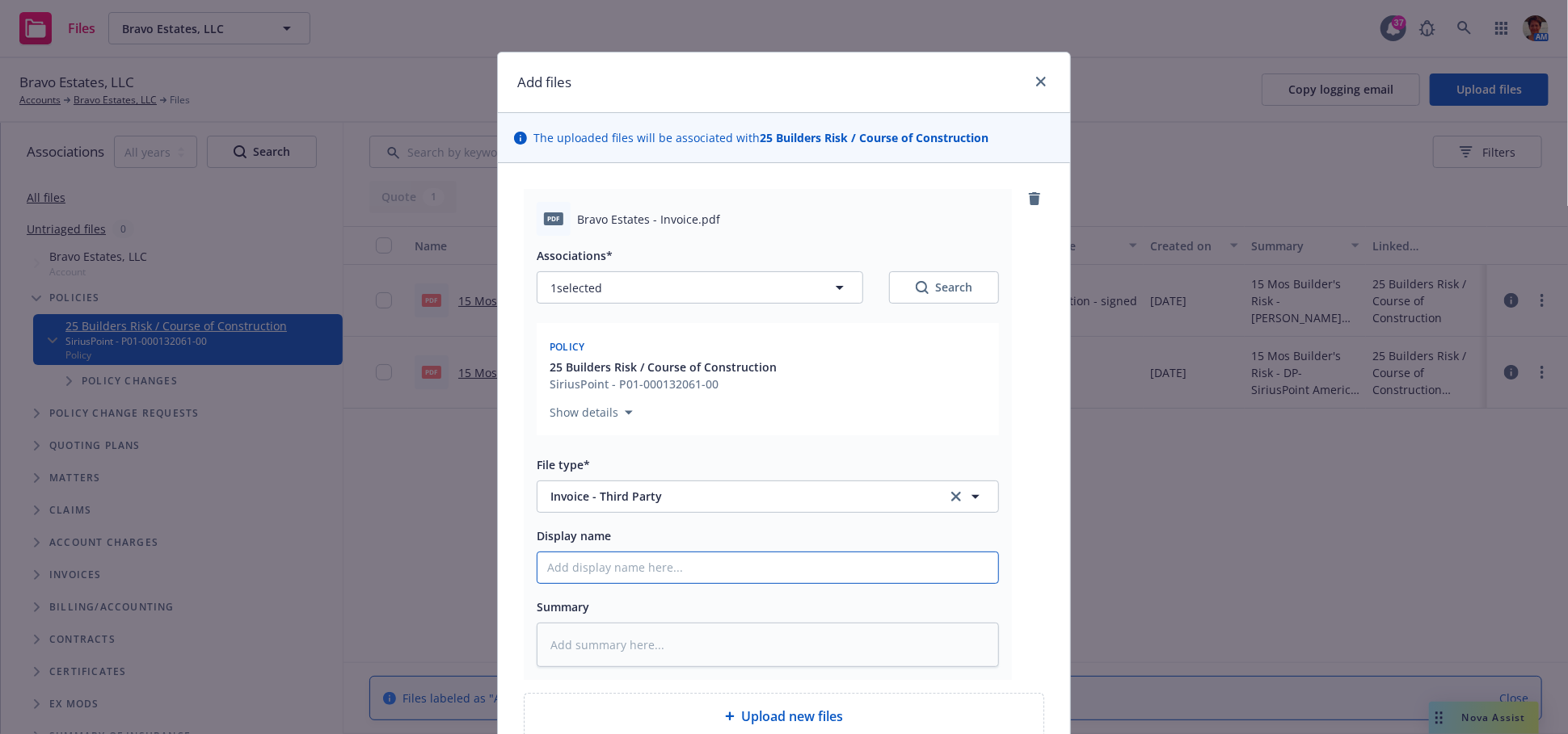
type input "B"
type textarea "x"
type input "Bu"
type textarea "x"
type input "Bui"
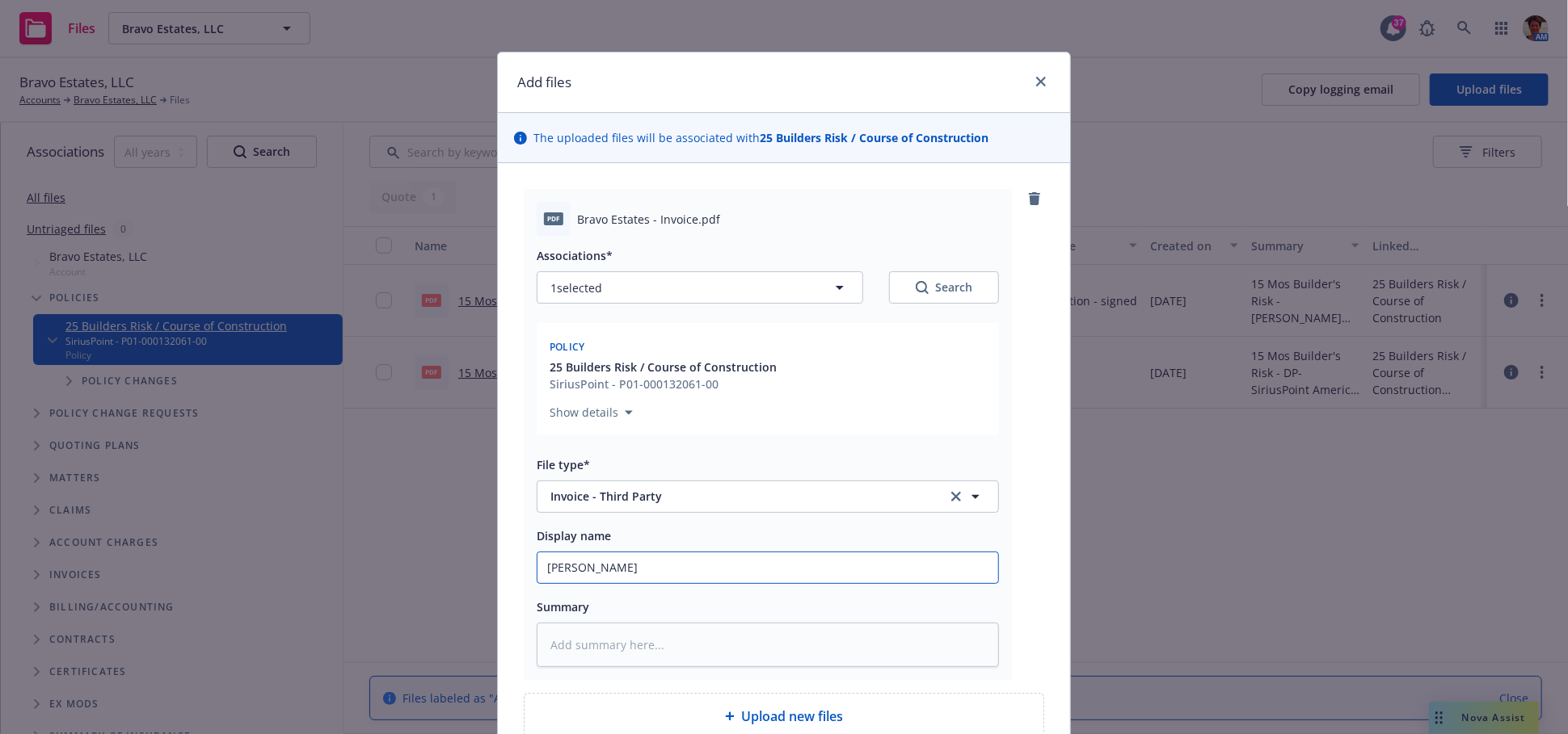
type textarea "x"
type input "Buil"
type textarea "x"
type input "Build"
type textarea "x"
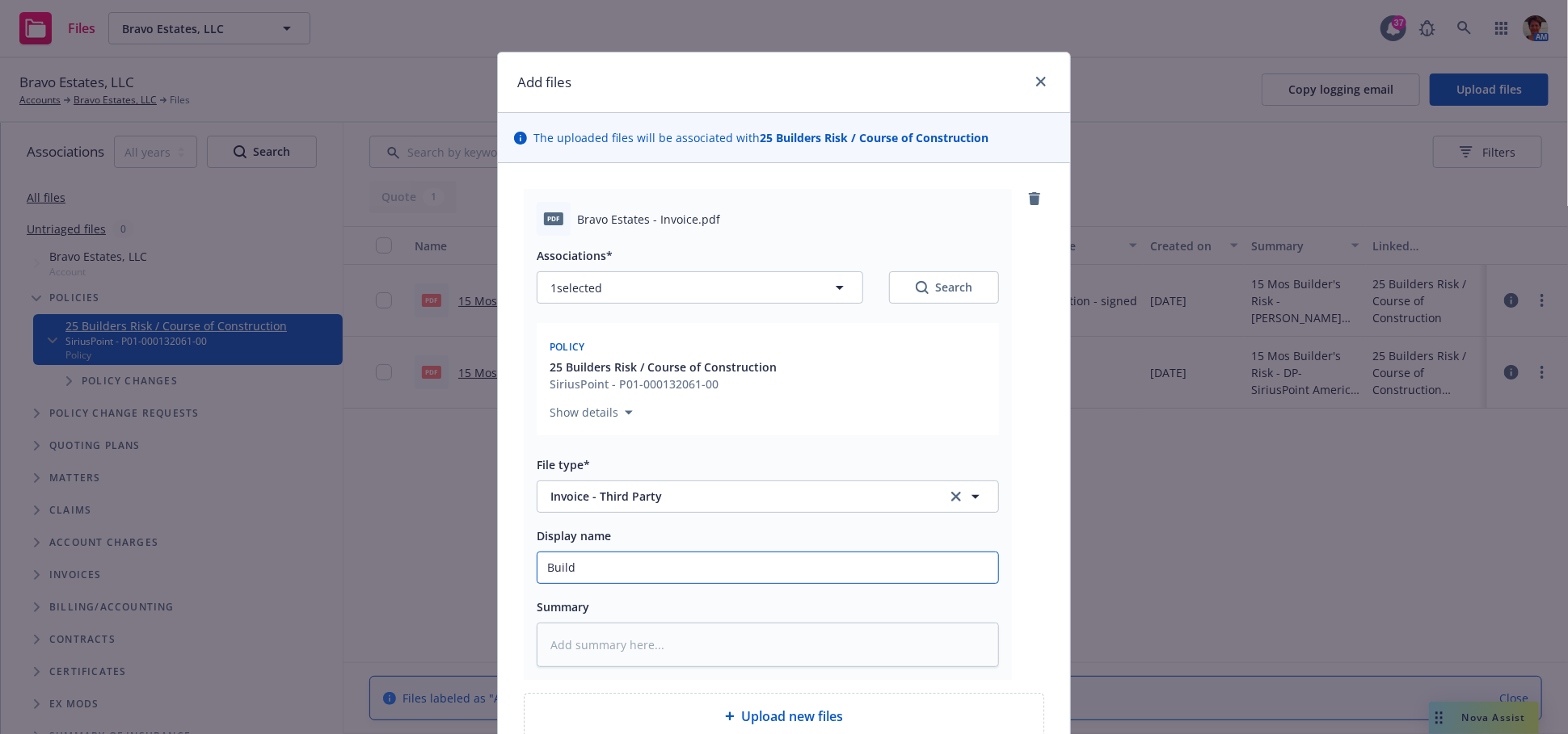
type input "Builde"
type textarea "x"
type input "Builder"
type textarea "x"
type input "Builder'"
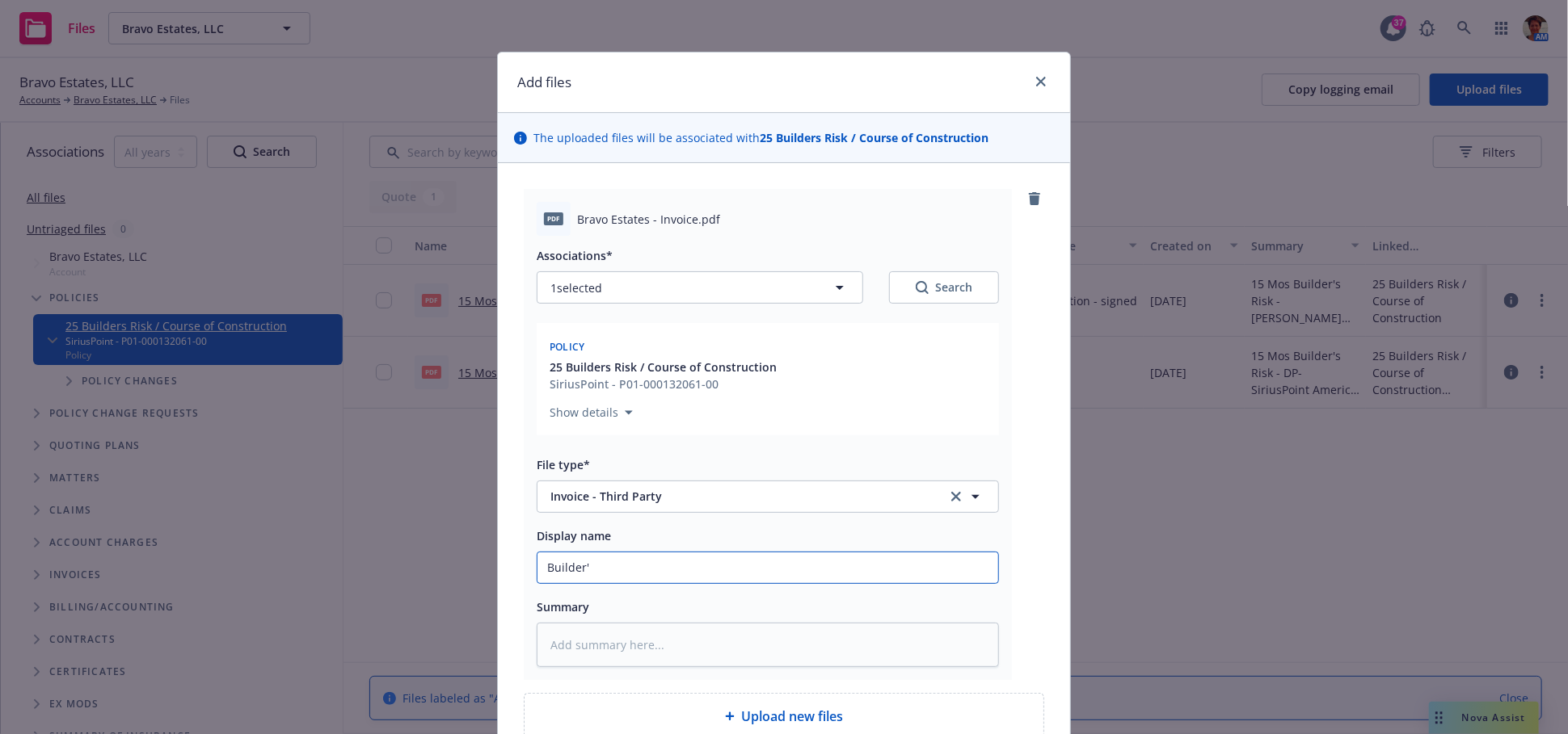
type textarea "x"
type input "Builder's"
type textarea "x"
type input "Builder's"
type textarea "x"
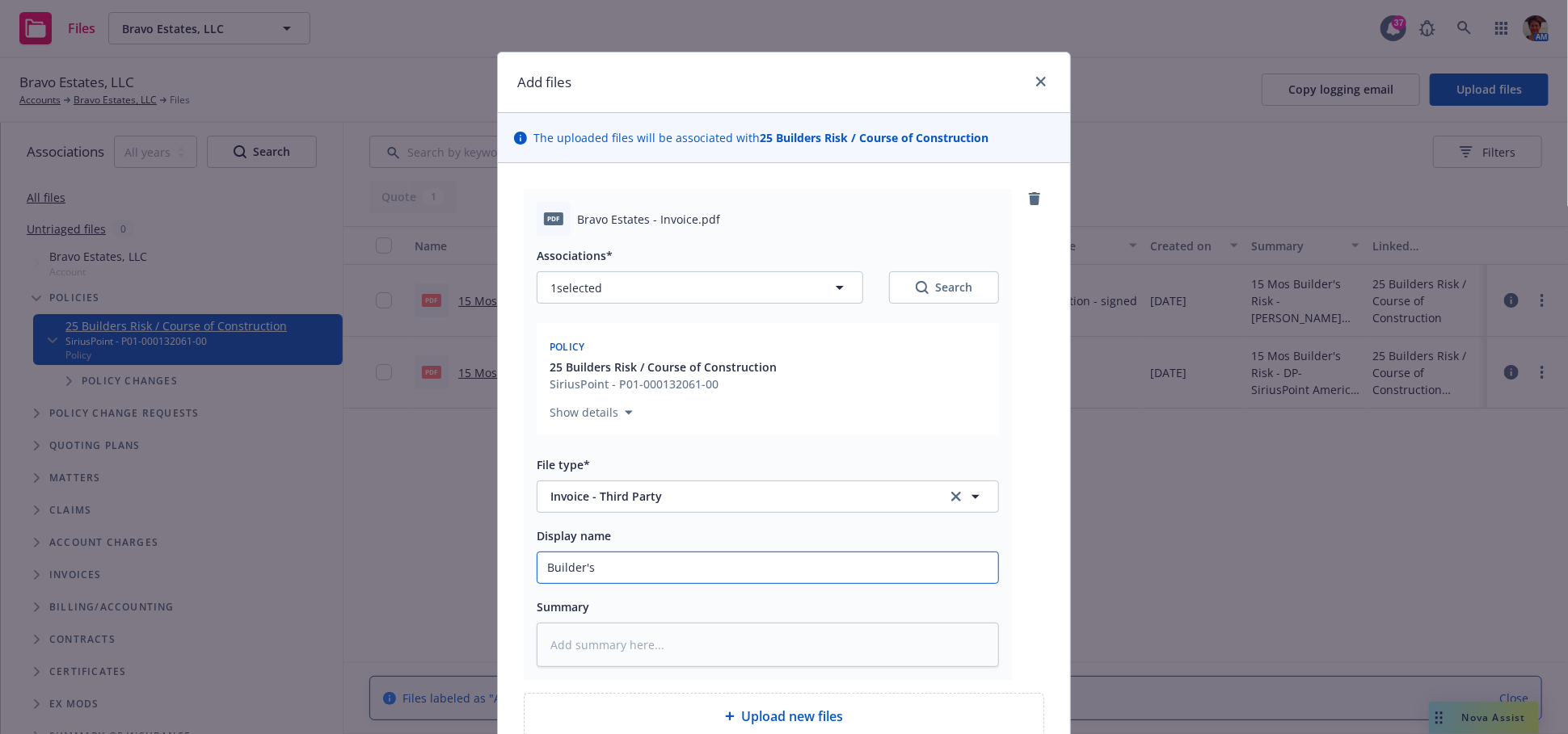
type input "Builder's R"
type textarea "x"
type input "Builder's Ri"
type textarea "x"
type input "Builder's Ris"
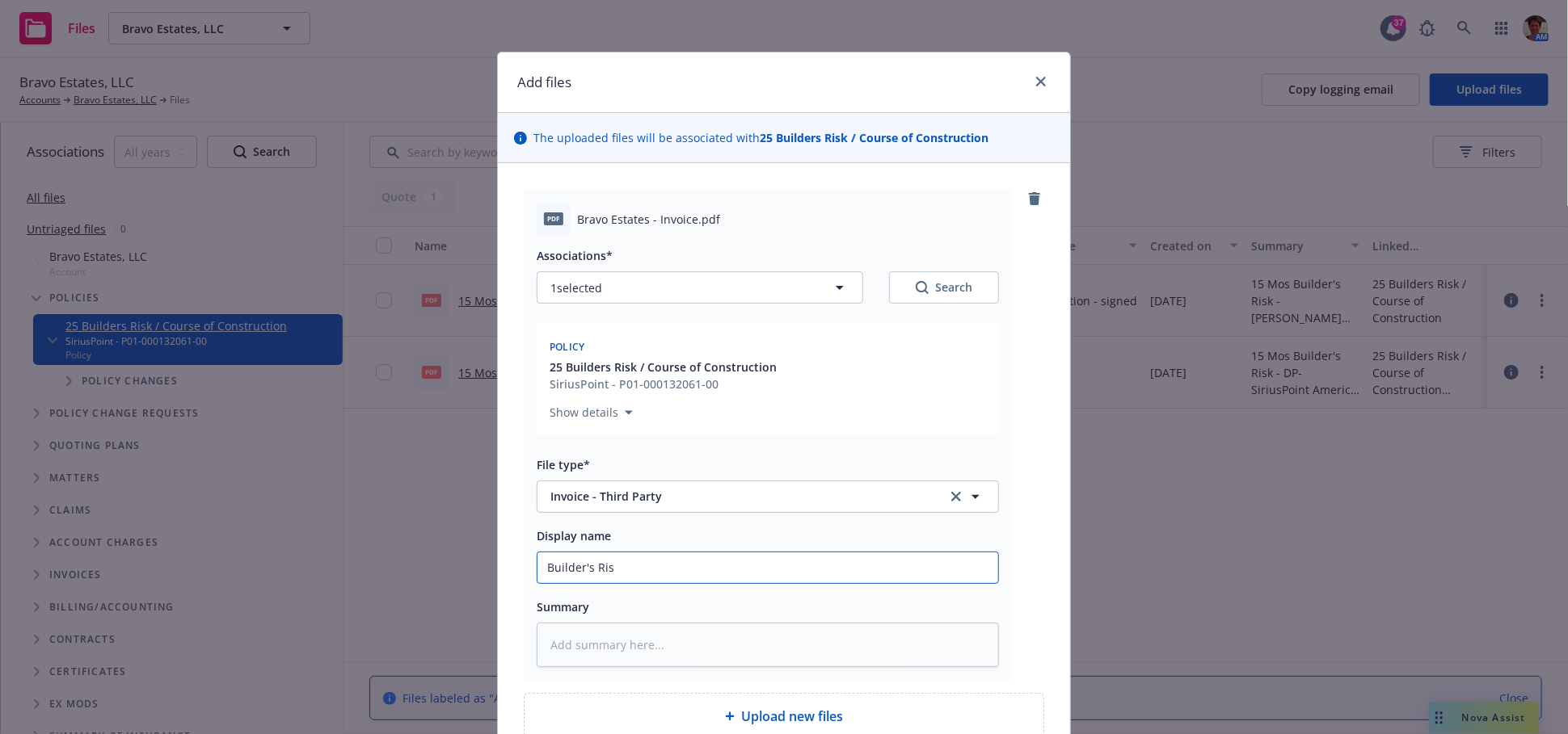
type textarea "x"
type input "Builder's Risk"
type textarea "x"
type input "Builder's Risk"
type textarea "x"
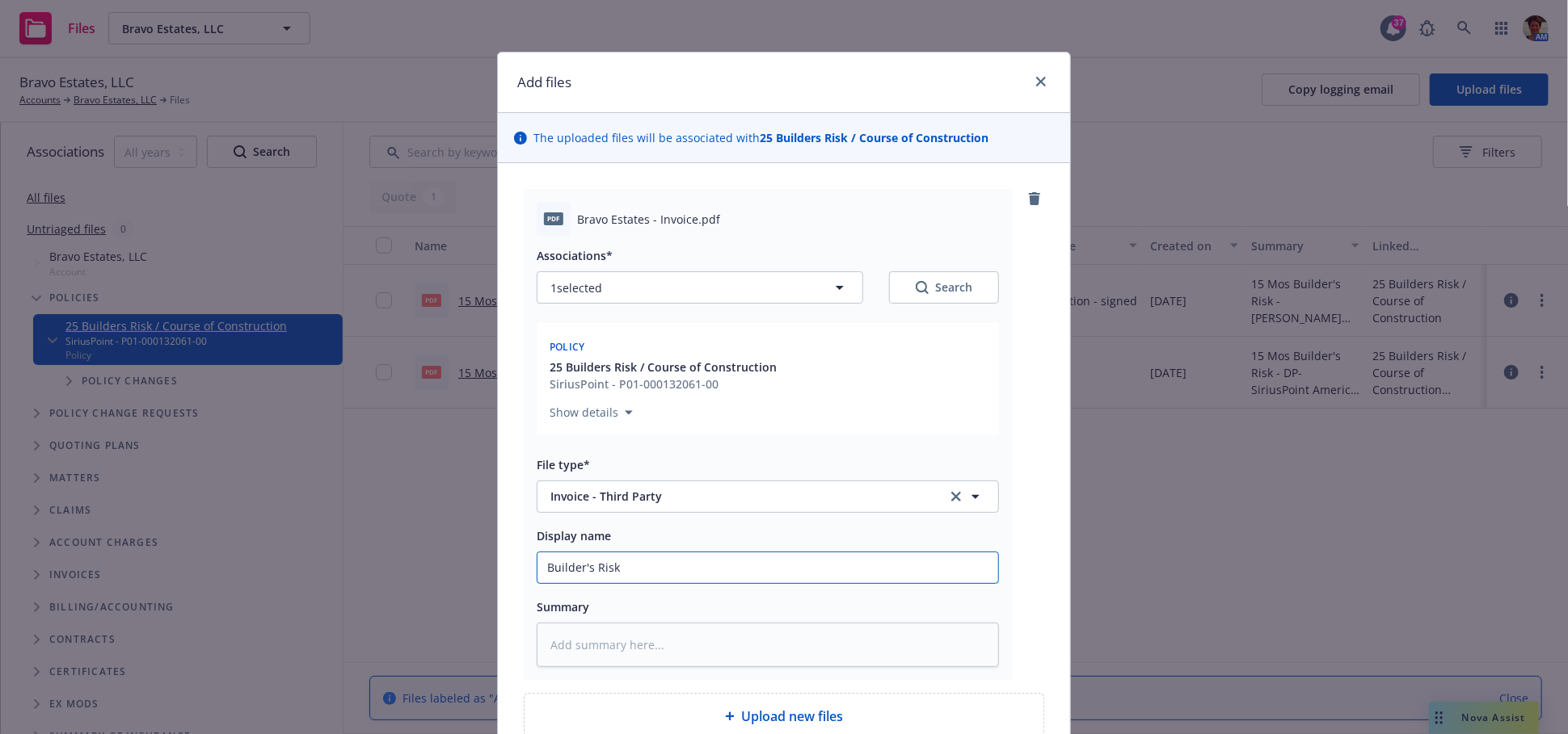
type input "Builder's Risk I"
type textarea "x"
type input "Builder's Risk In"
type textarea "x"
type input "Builder's Risk Inv"
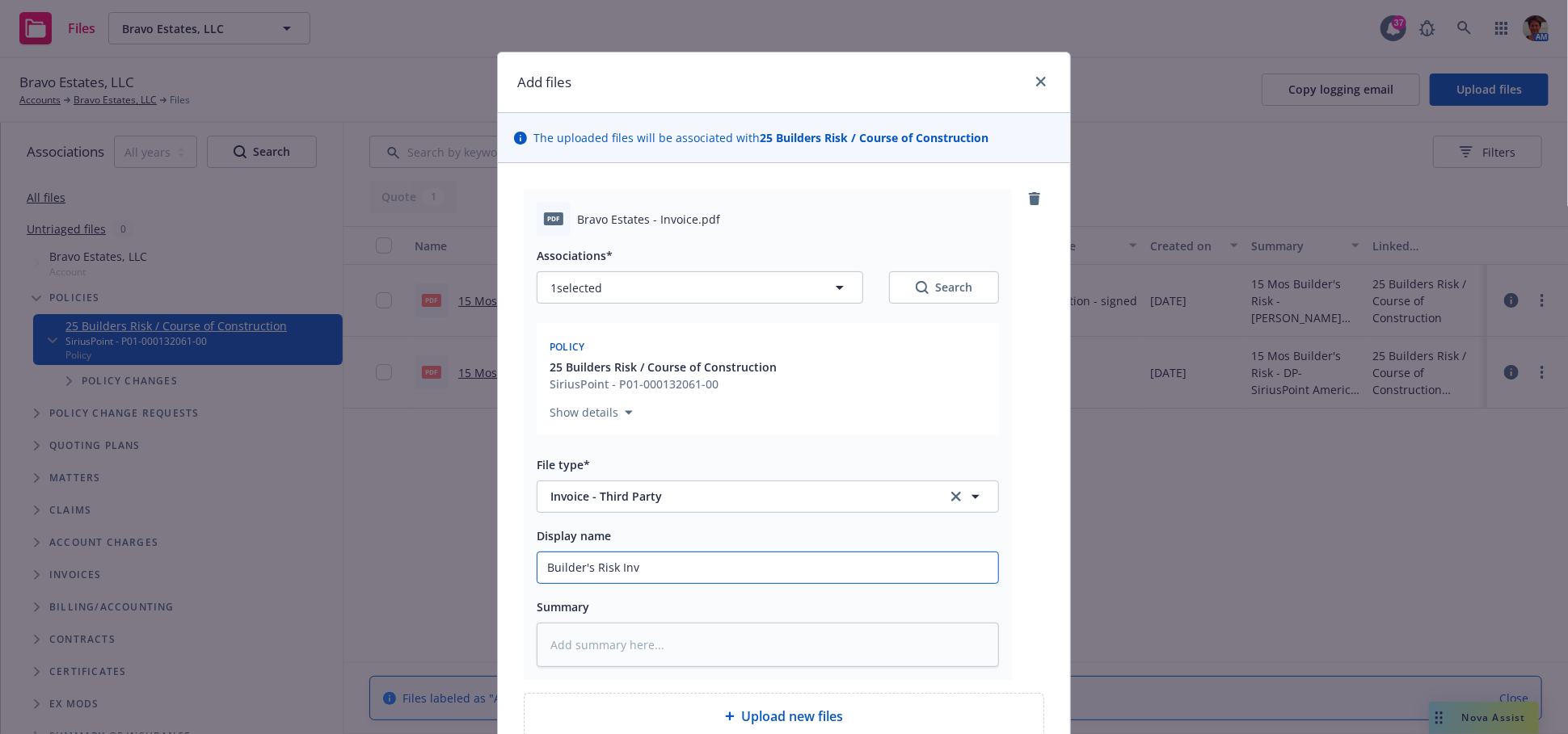
type textarea "x"
type input "Builder's Risk Invo"
type textarea "x"
type input "Builder's Risk Invoi"
type textarea "x"
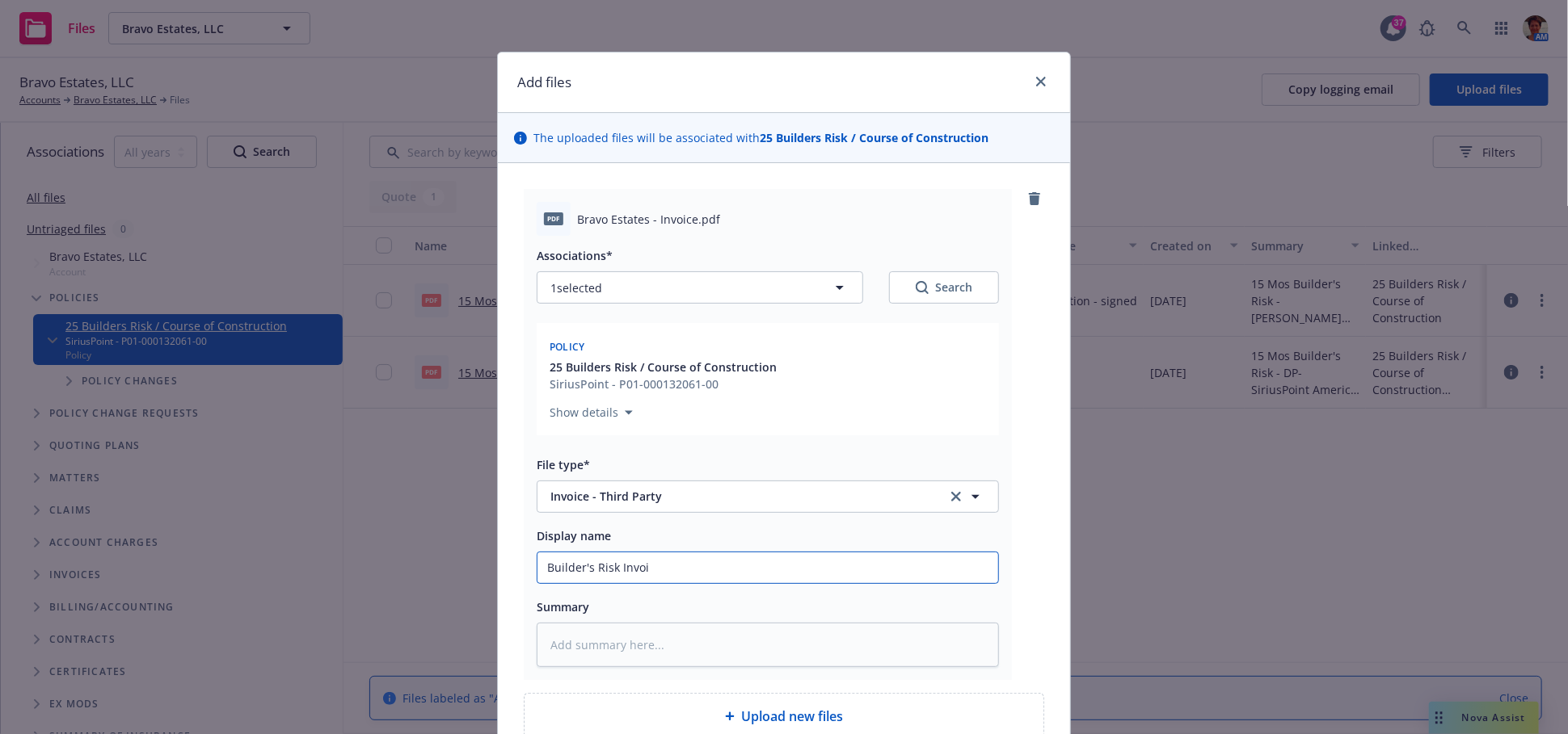
type input "Builder's Risk Invoic"
type textarea "x"
type input "Builder's Risk Invoice"
click at [753, 563] on input "Builder's Risk Invoice" at bounding box center [768, 567] width 461 height 30
type textarea "x"
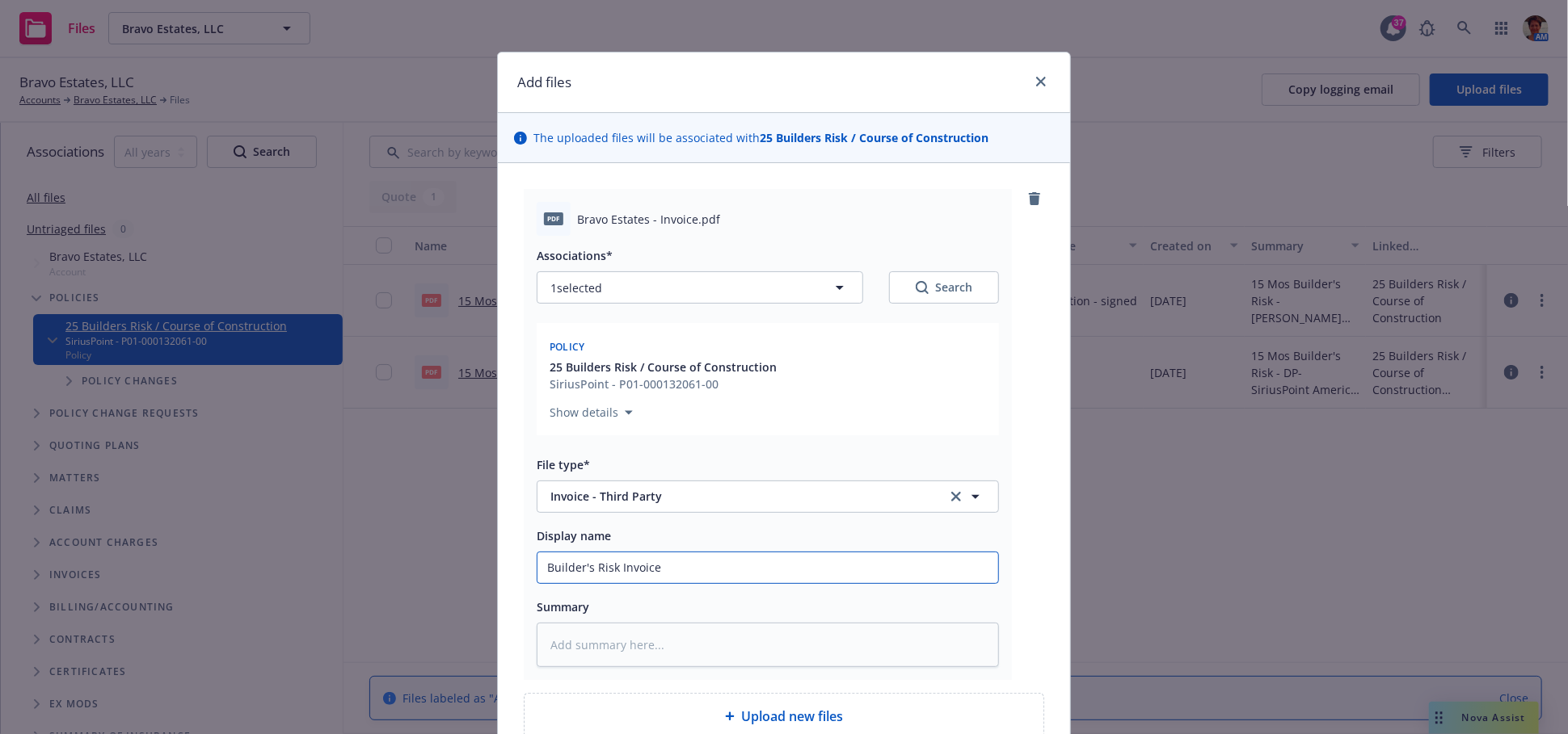
type input "Builder's Risk Invoic"
type textarea "x"
type input "Builder's Risk Invoi"
type textarea "x"
type input "Builder's Risk Invo"
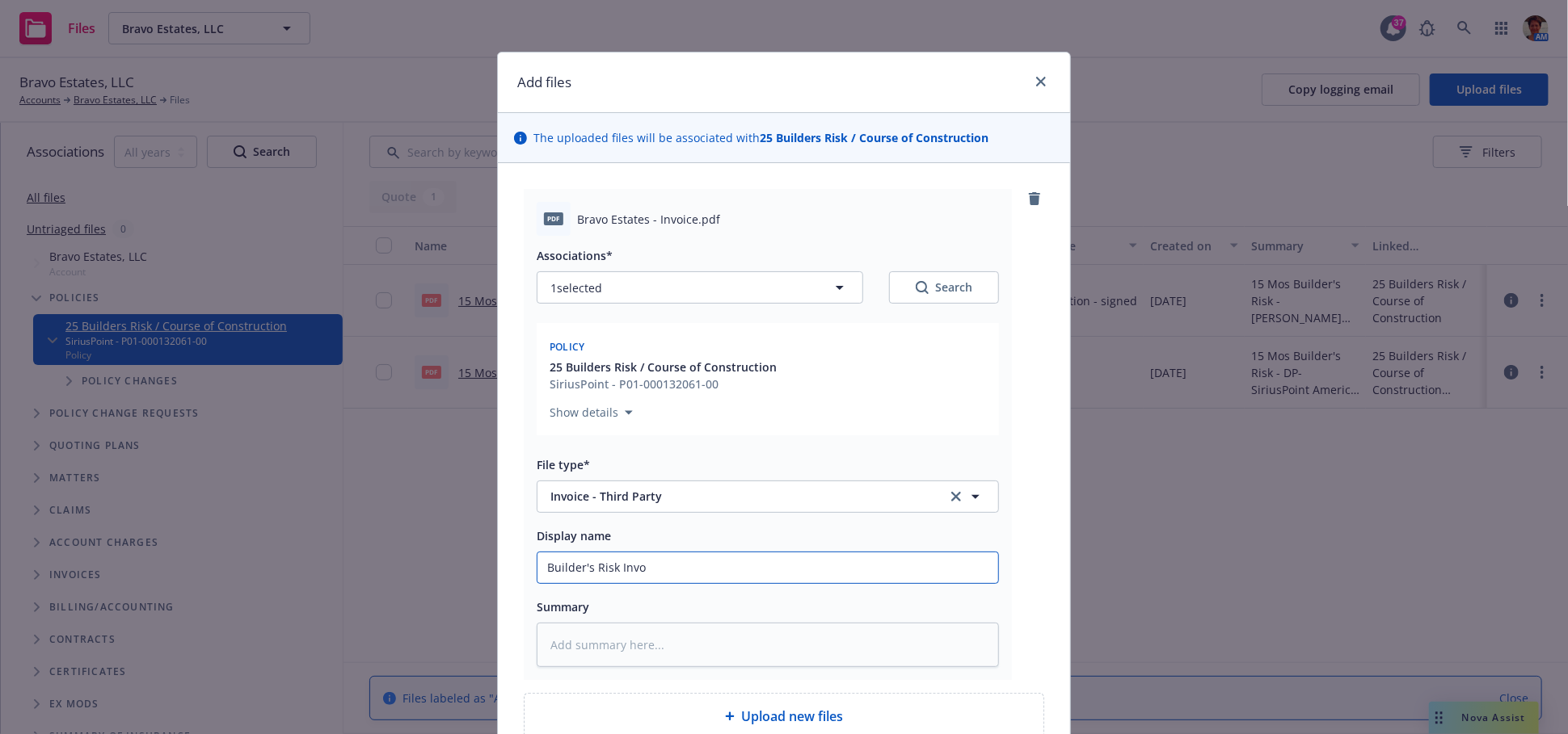
type textarea "x"
type input "Builder's Risk Inv"
type textarea "x"
type input "Builder's Risk In"
type textarea "x"
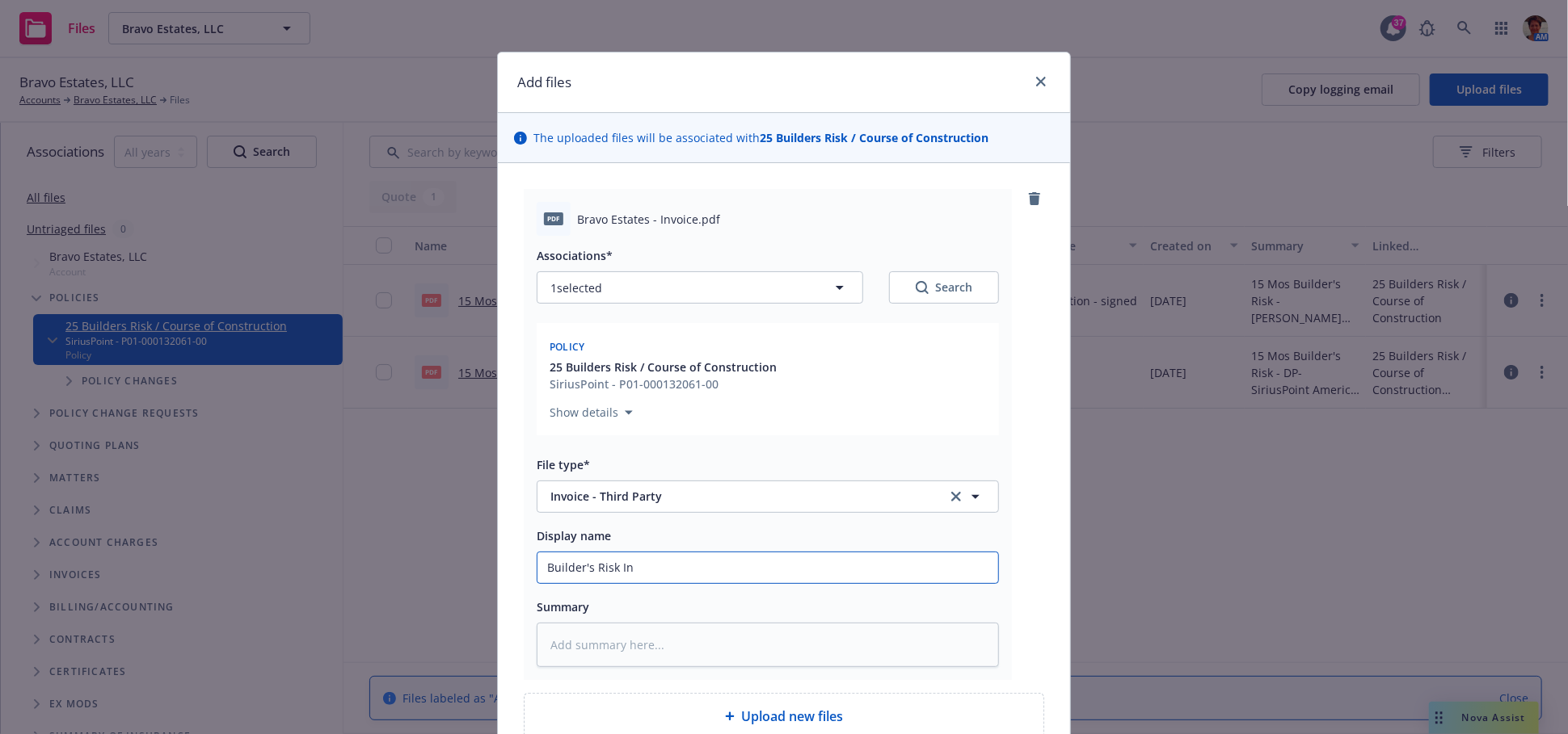
type input "Builder's Risk I"
type textarea "x"
type input "Builder's Risk"
type textarea "x"
type input "Builder's Risk -"
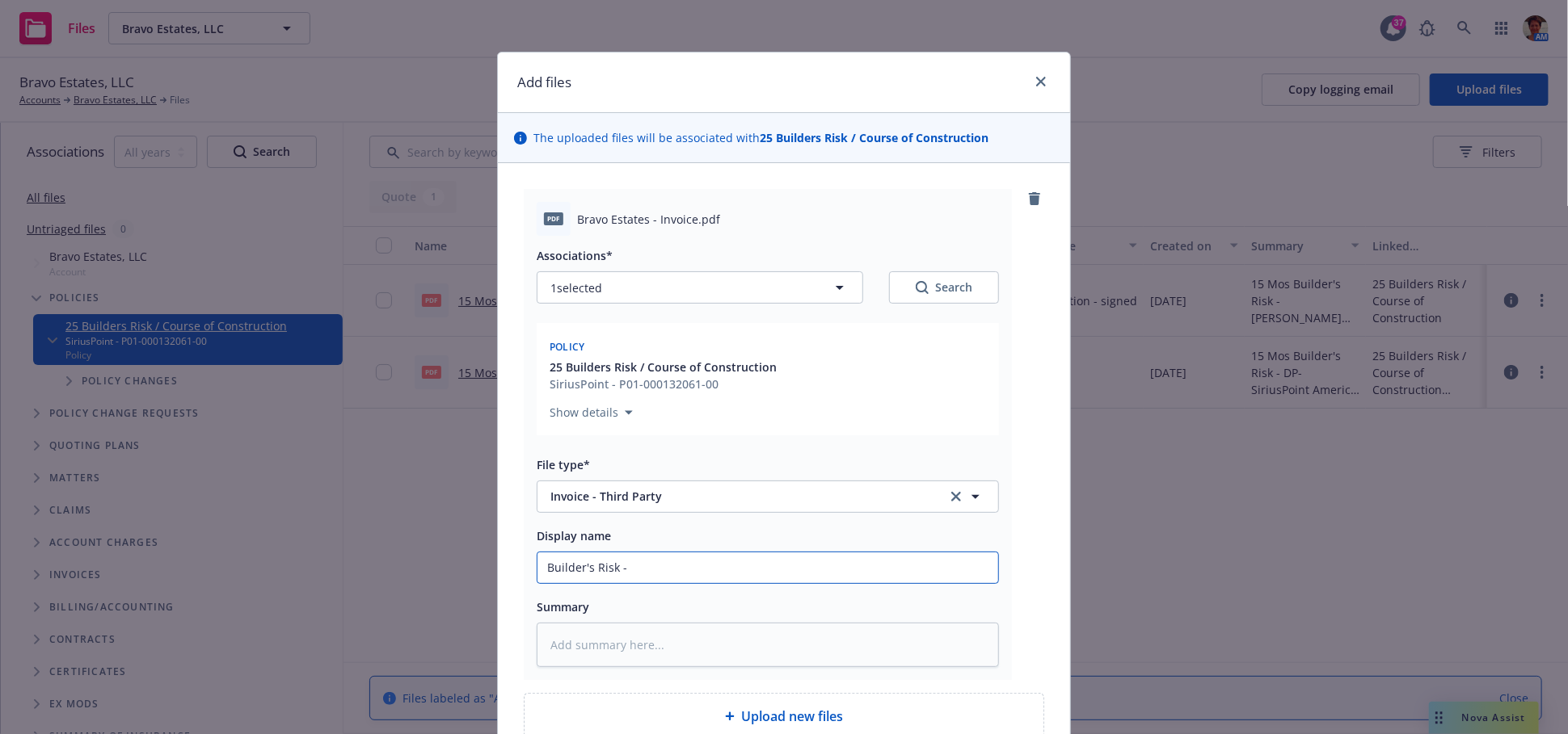
type textarea "x"
type input "Builder's Risk -"
type textarea "x"
type input "Builder's Risk - D"
type textarea "x"
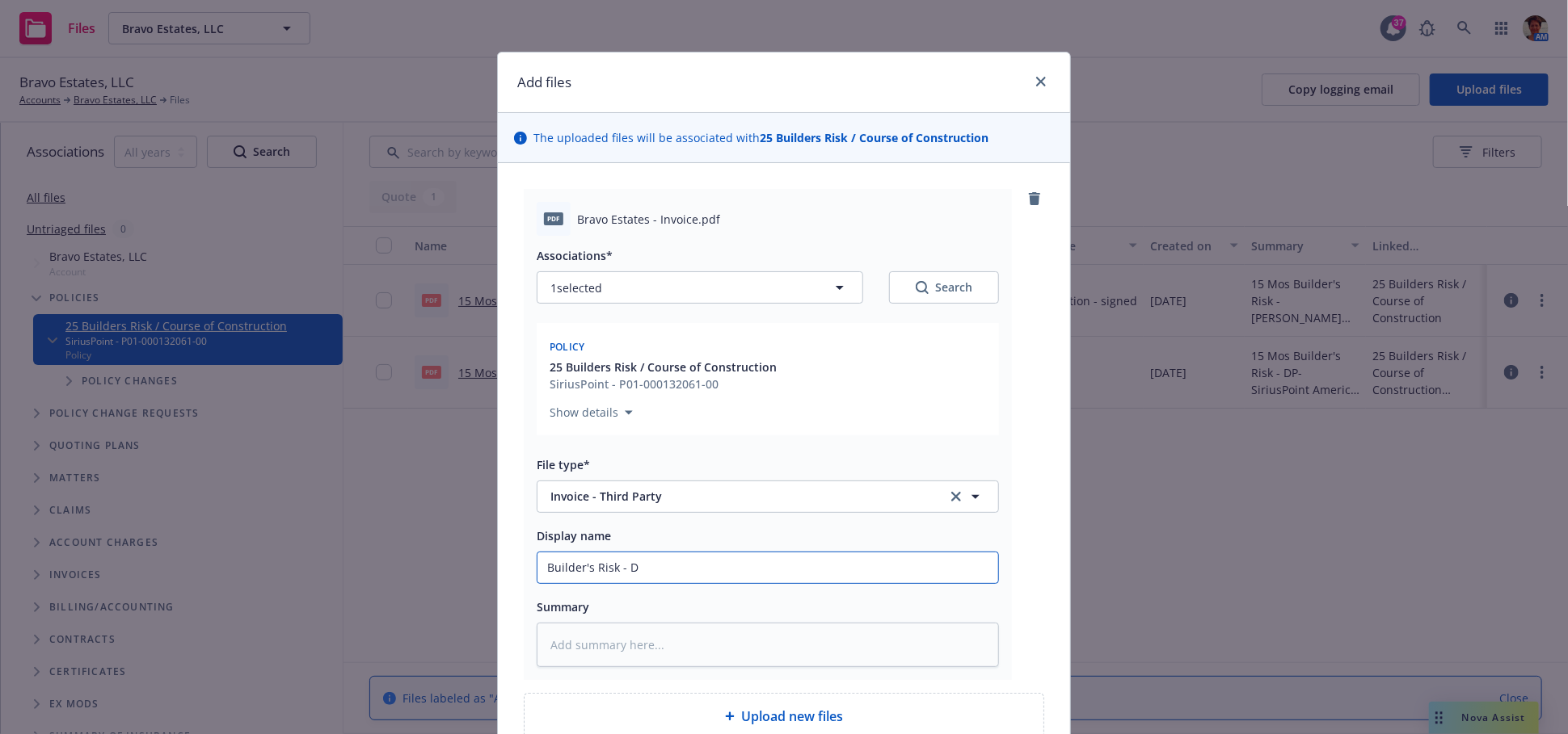
type input "Builder's Risk - DP"
type textarea "x"
type input "Builder's Risk - DP"
type textarea "x"
type input "Builder's Risk - DP I"
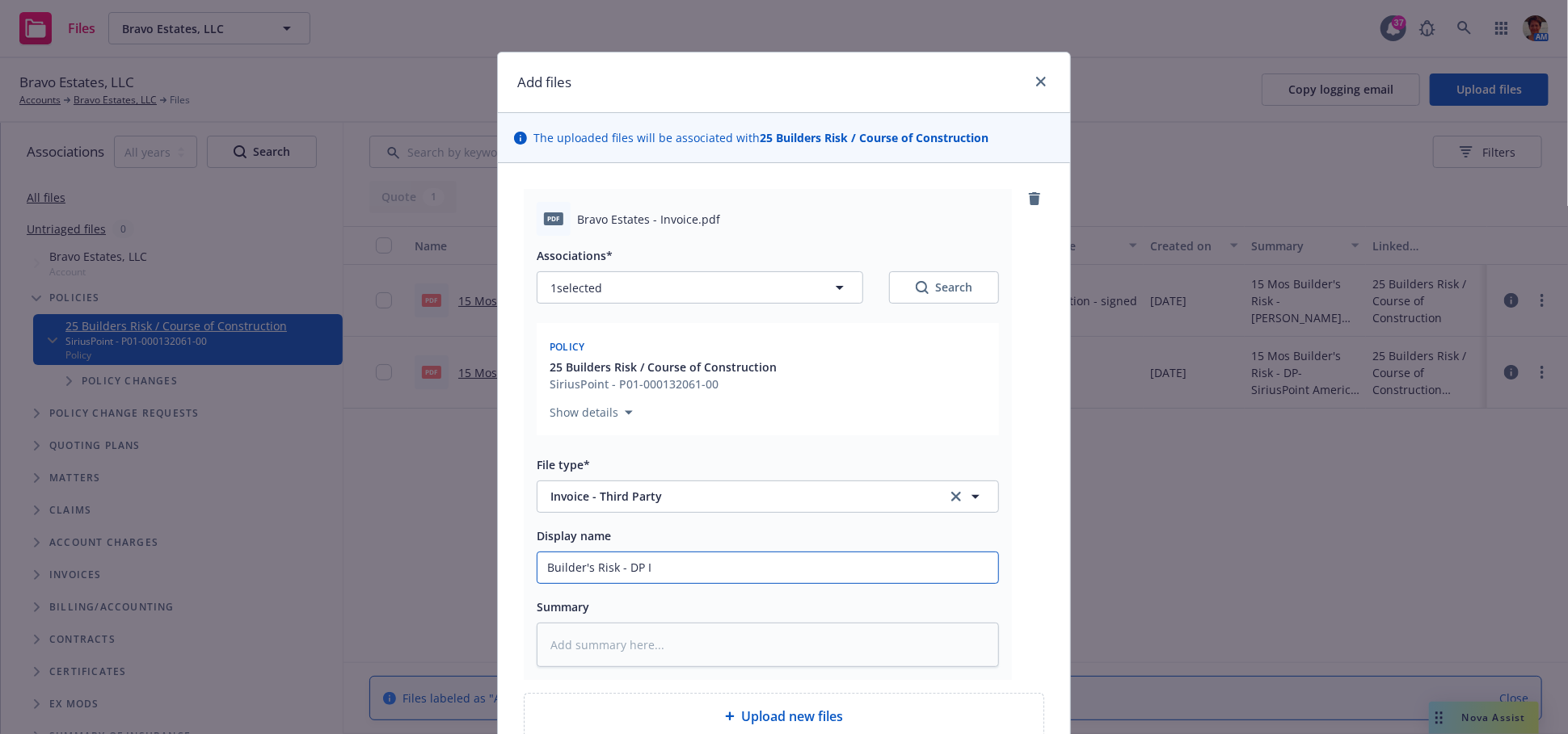
type textarea "x"
type input "Builder's Risk - DP In"
type textarea "x"
type input "Builder's Risk - DP Inv"
type textarea "x"
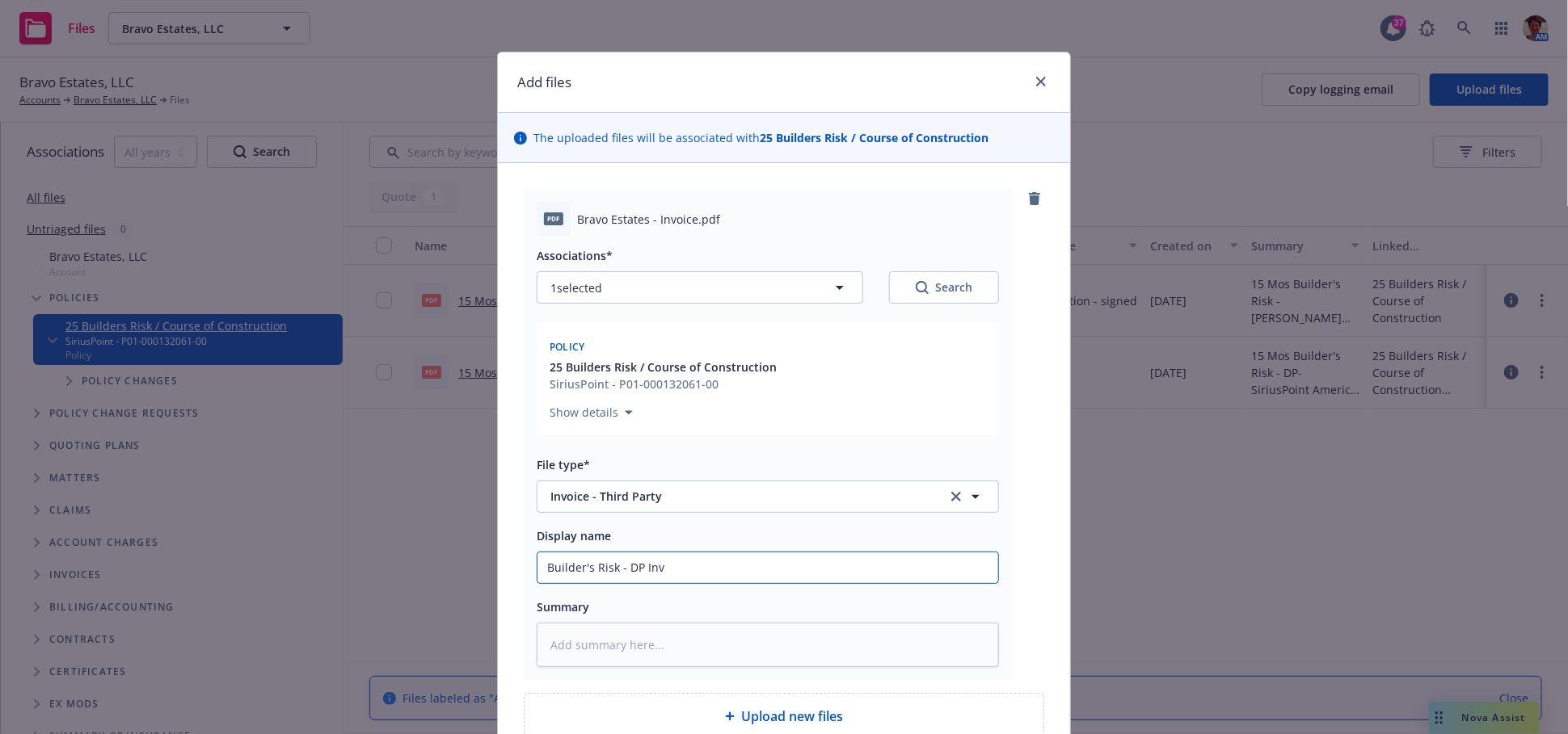
type input "Builder's Risk - DP Invo"
type textarea "x"
type input "Builder's Risk - DP Invoi"
type textarea "x"
type input "Builder's Risk - DP Invoic"
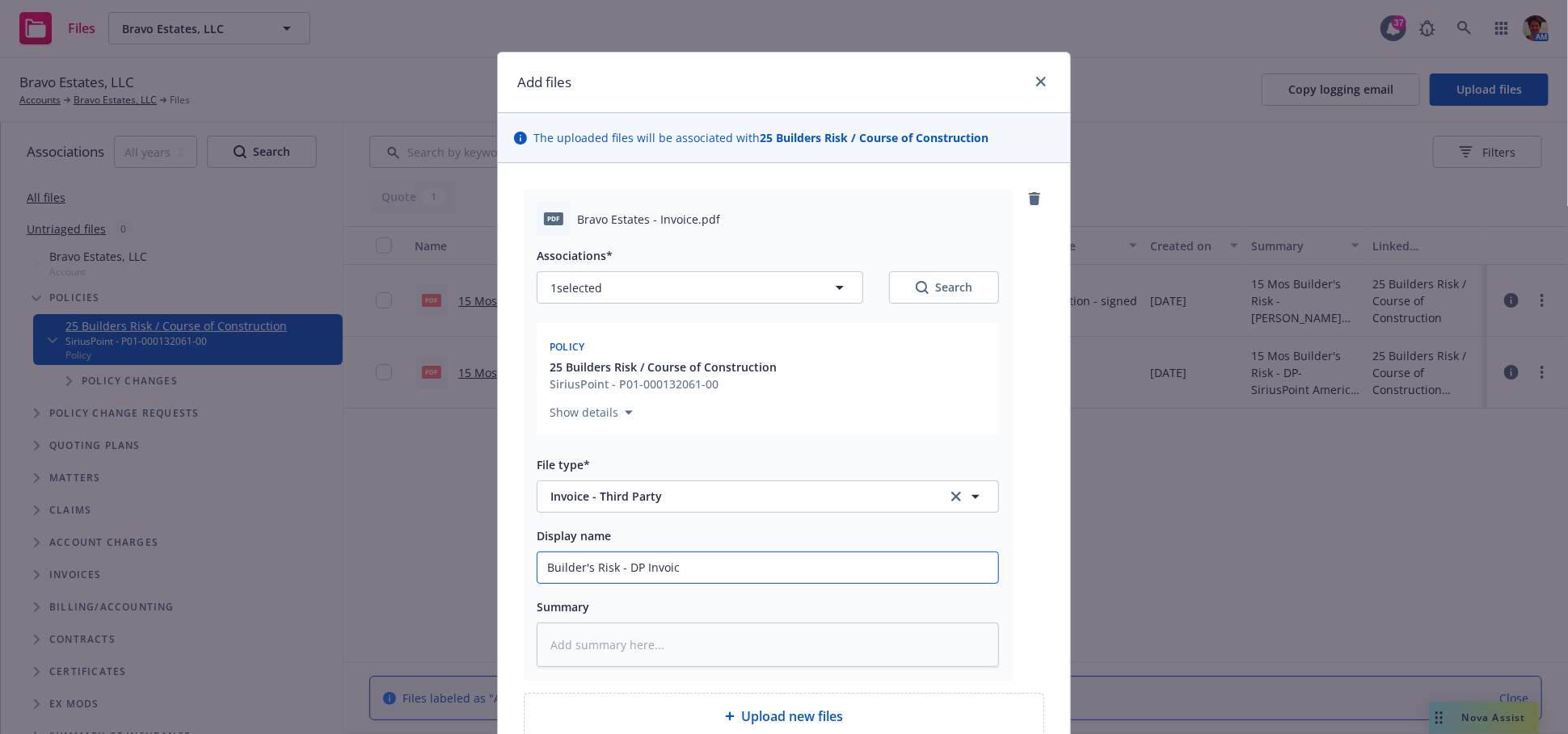
type textarea "x"
drag, startPoint x: 765, startPoint y: 563, endPoint x: 537, endPoint y: 541, distance: 229.1
click at [538, 541] on div "Display name Builder's Risk - DP Invoice" at bounding box center [767, 554] width 462 height 58
type input "Builder's Risk - DP Invoice"
click at [593, 642] on textarea at bounding box center [767, 644] width 462 height 44
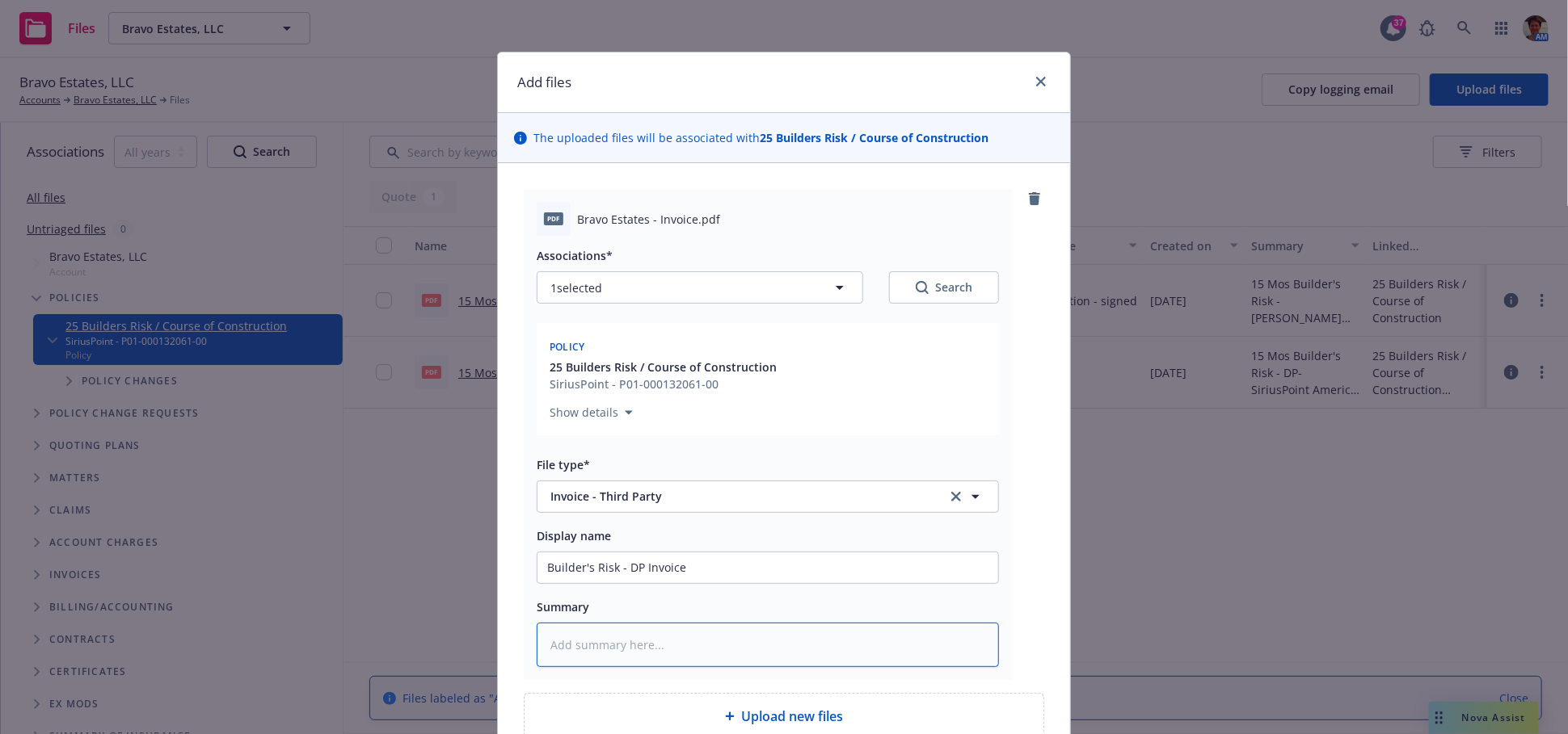
paste textarea "Builder's Risk - DP Invoice"
type textarea "x"
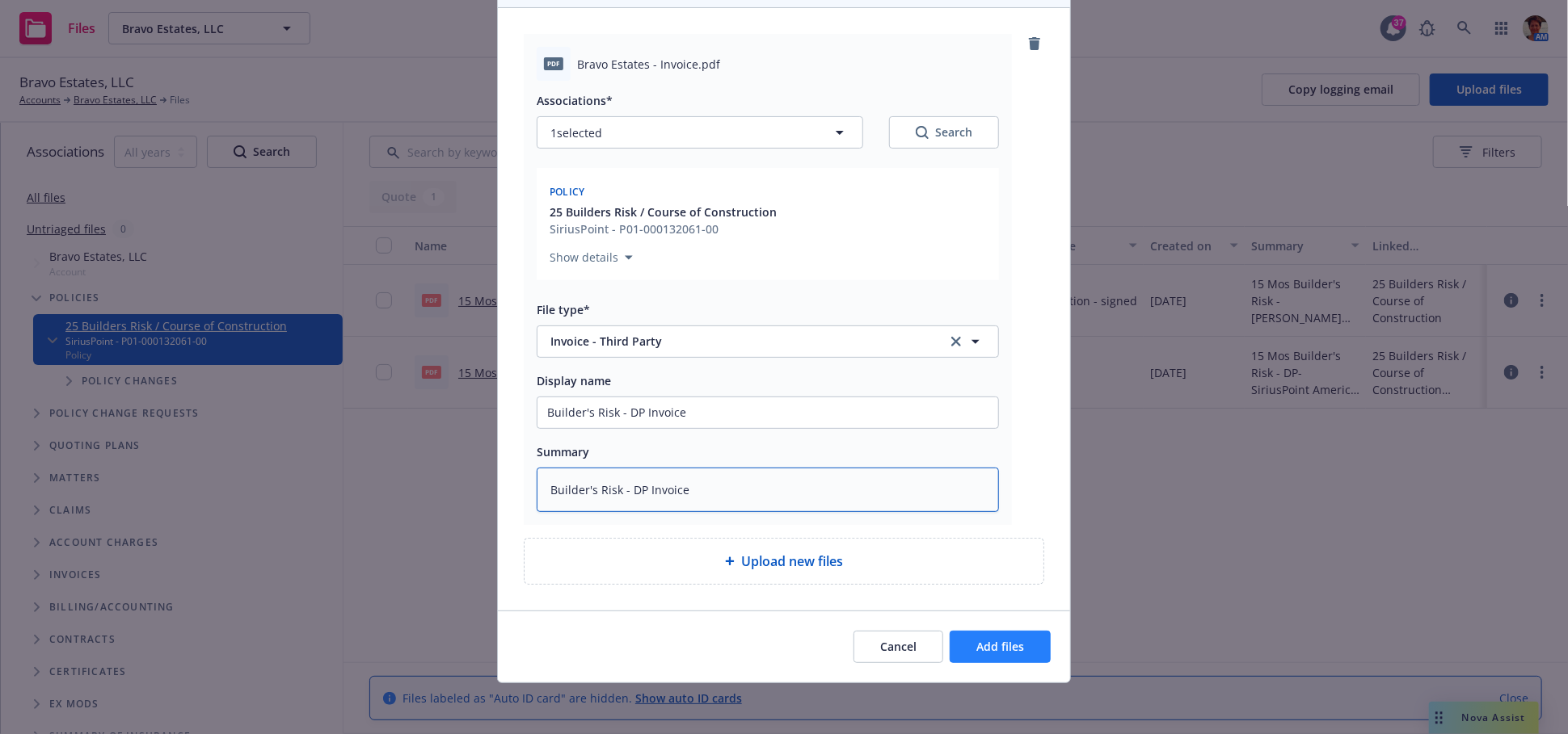
type textarea "Builder's Risk - DP Invoice"
click at [984, 649] on span "Add files" at bounding box center [999, 647] width 48 height 16
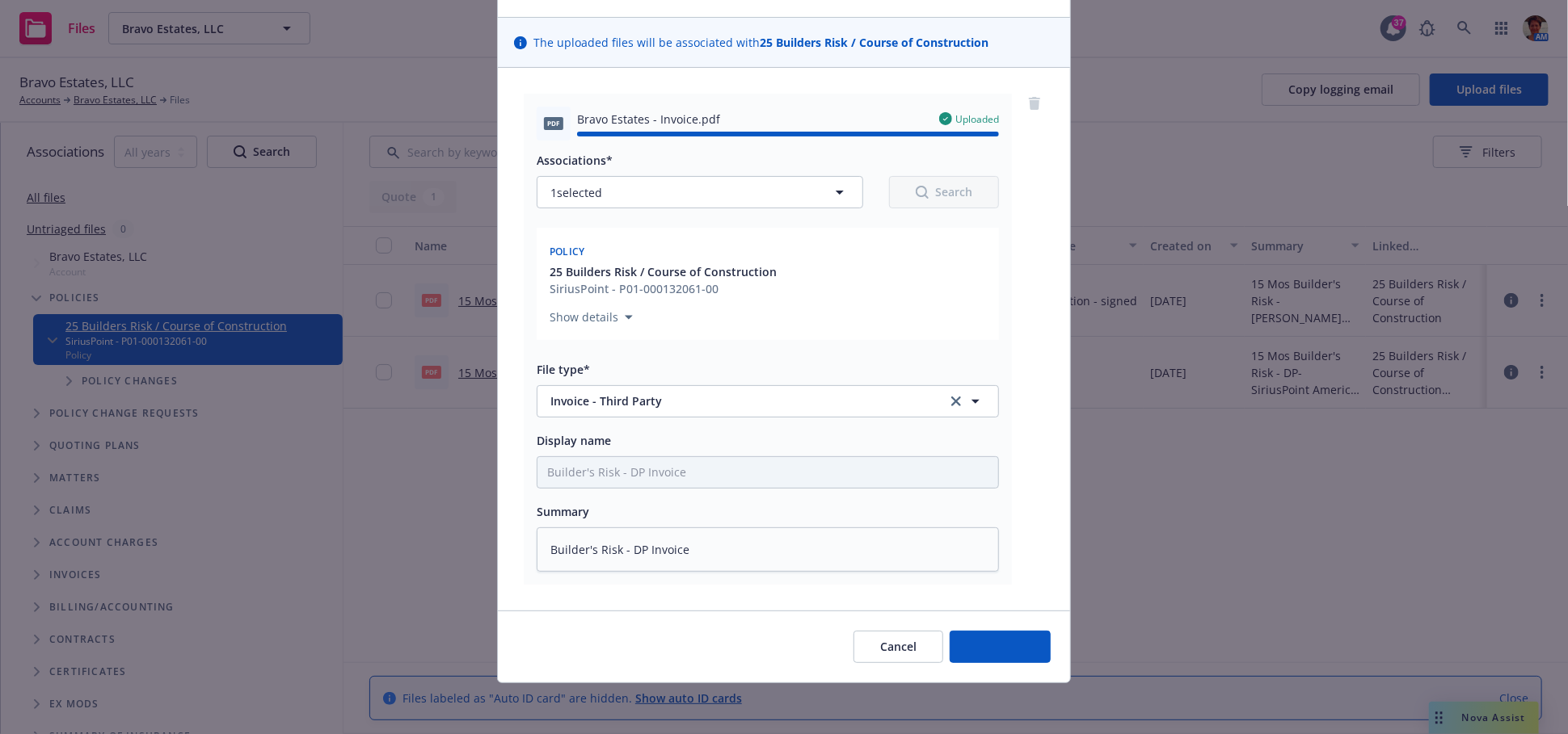
type textarea "x"
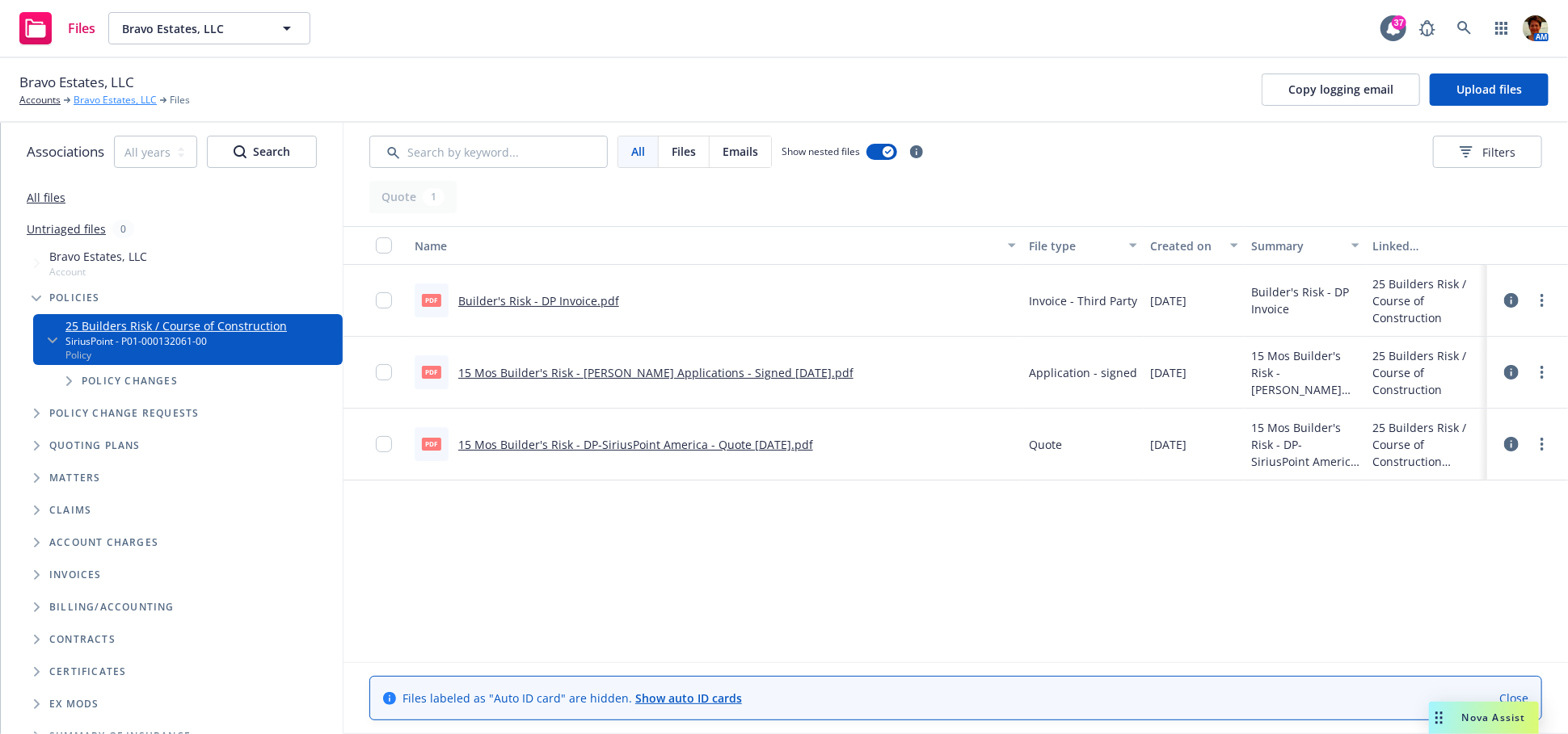
click at [120, 99] on link "Bravo Estates, LLC" at bounding box center [115, 100] width 83 height 15
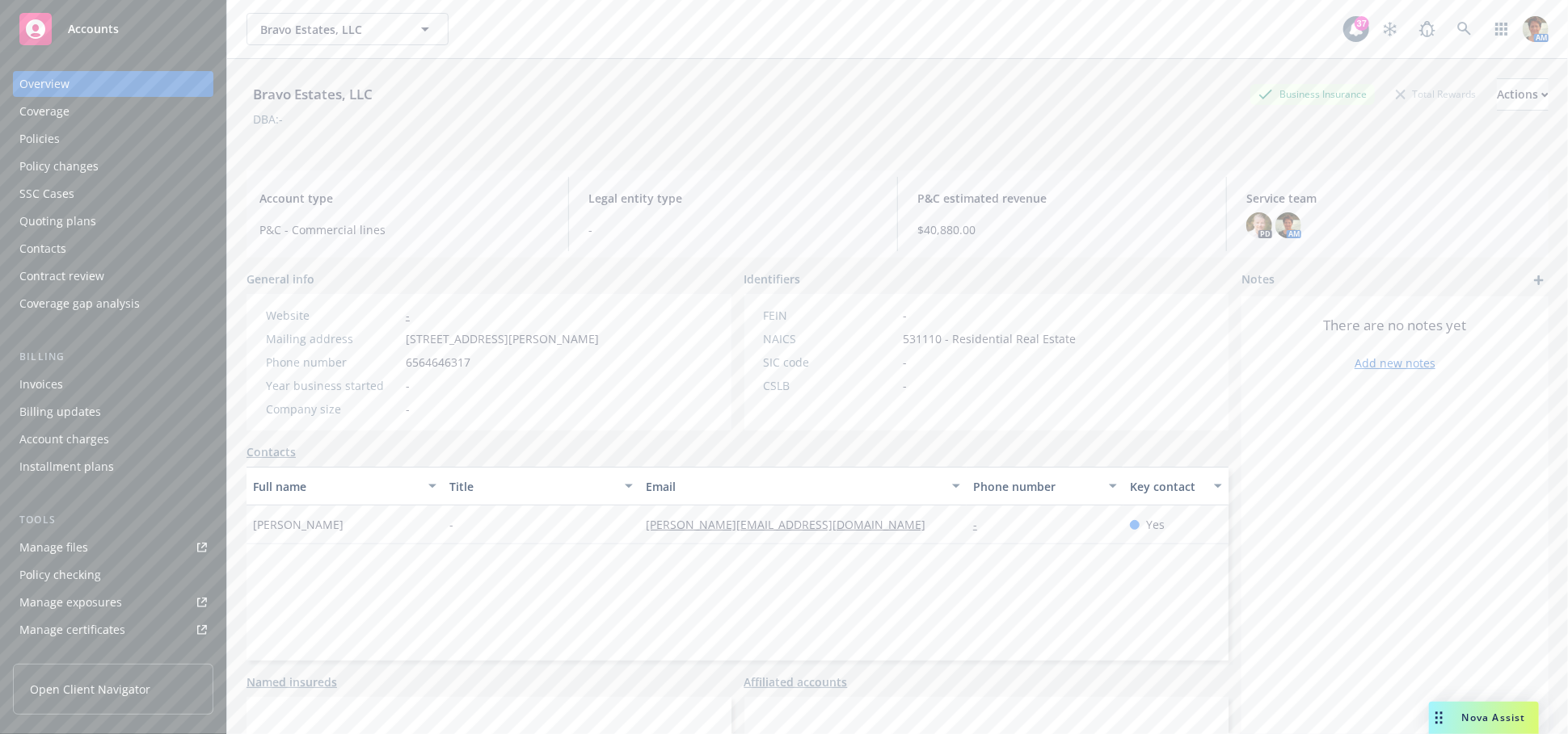
click at [57, 140] on div "Policies" at bounding box center [39, 139] width 40 height 25
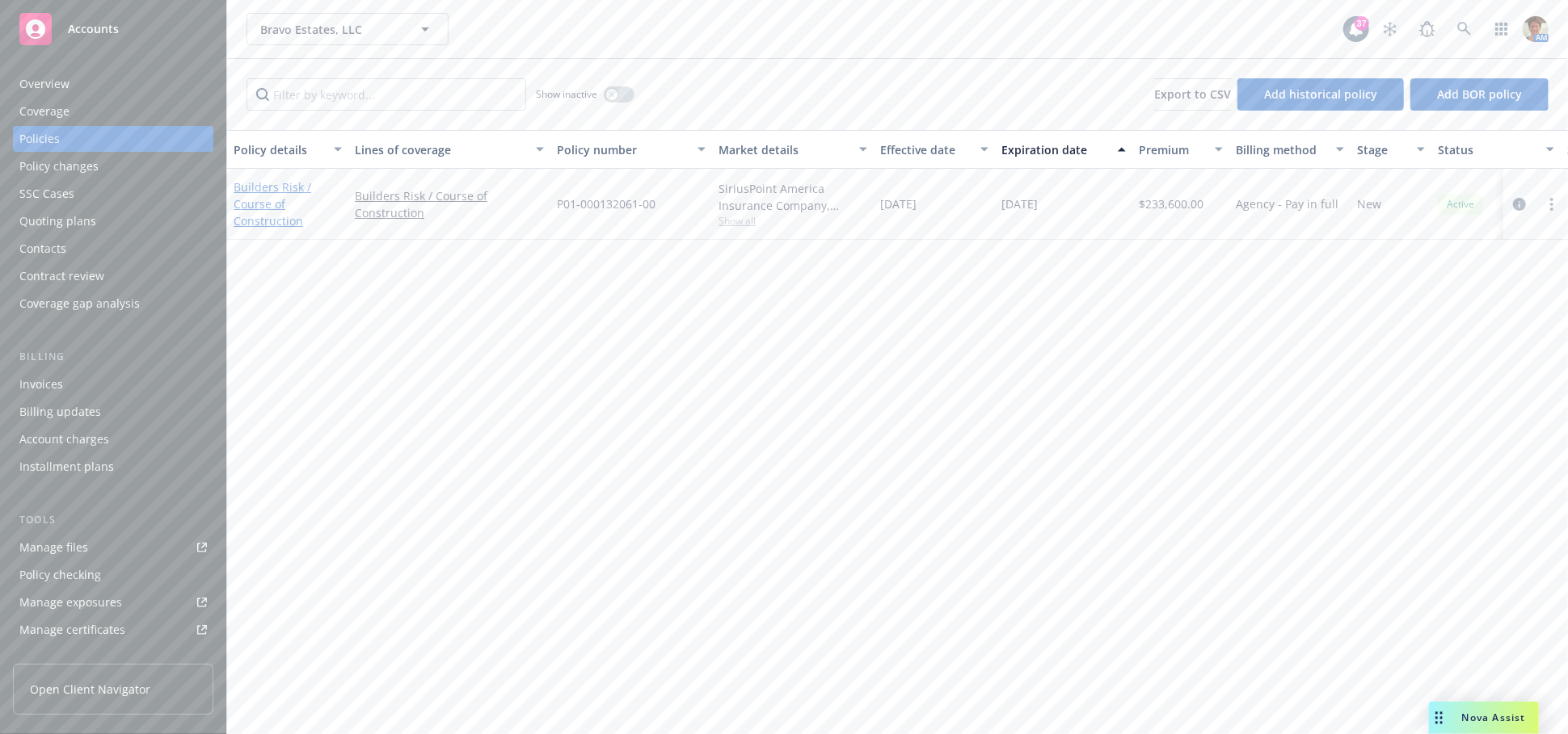
click at [264, 203] on link "Builders Risk / Course of Construction" at bounding box center [272, 204] width 77 height 49
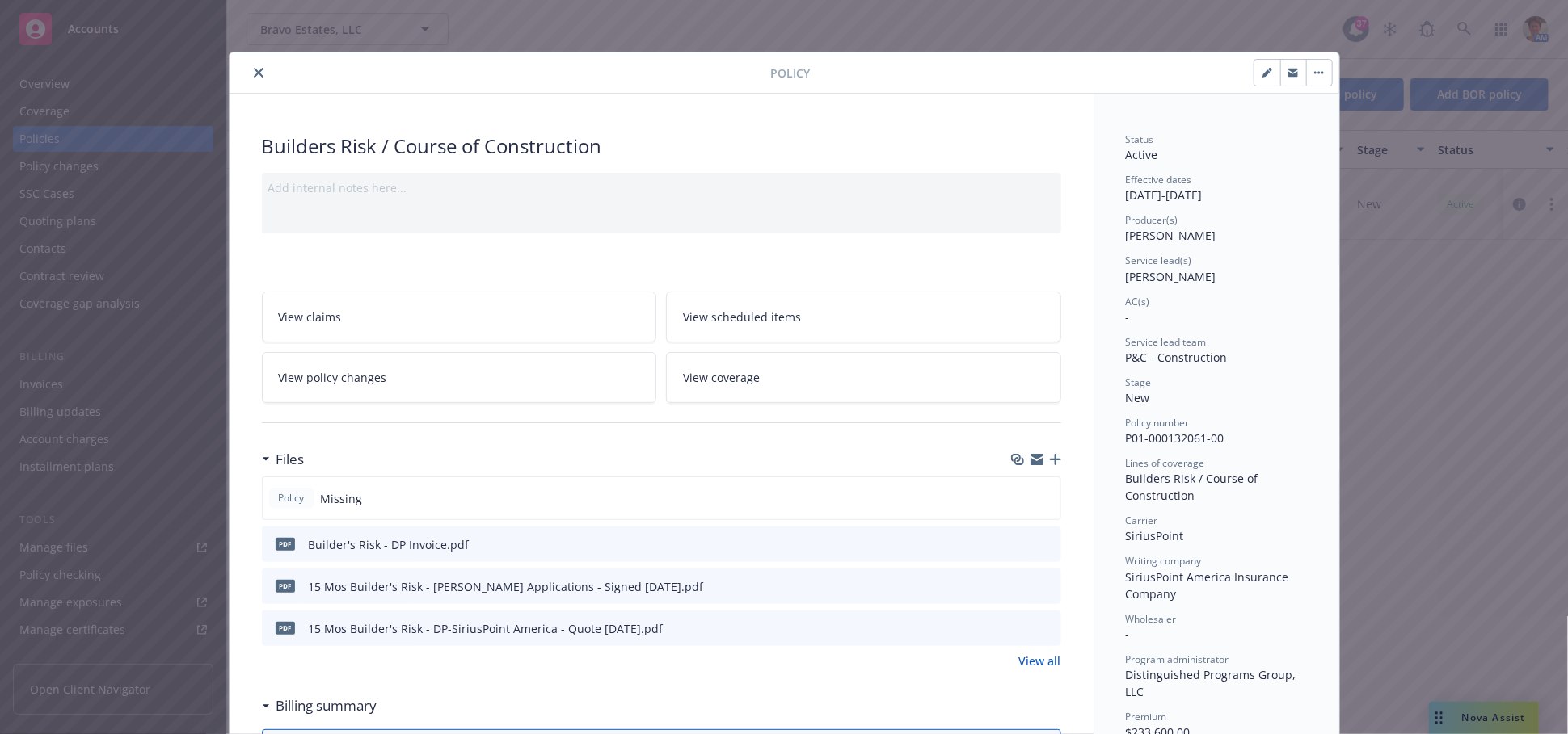
drag, startPoint x: 248, startPoint y: 73, endPoint x: 328, endPoint y: 30, distance: 90.8
click at [254, 74] on icon "close" at bounding box center [259, 73] width 10 height 10
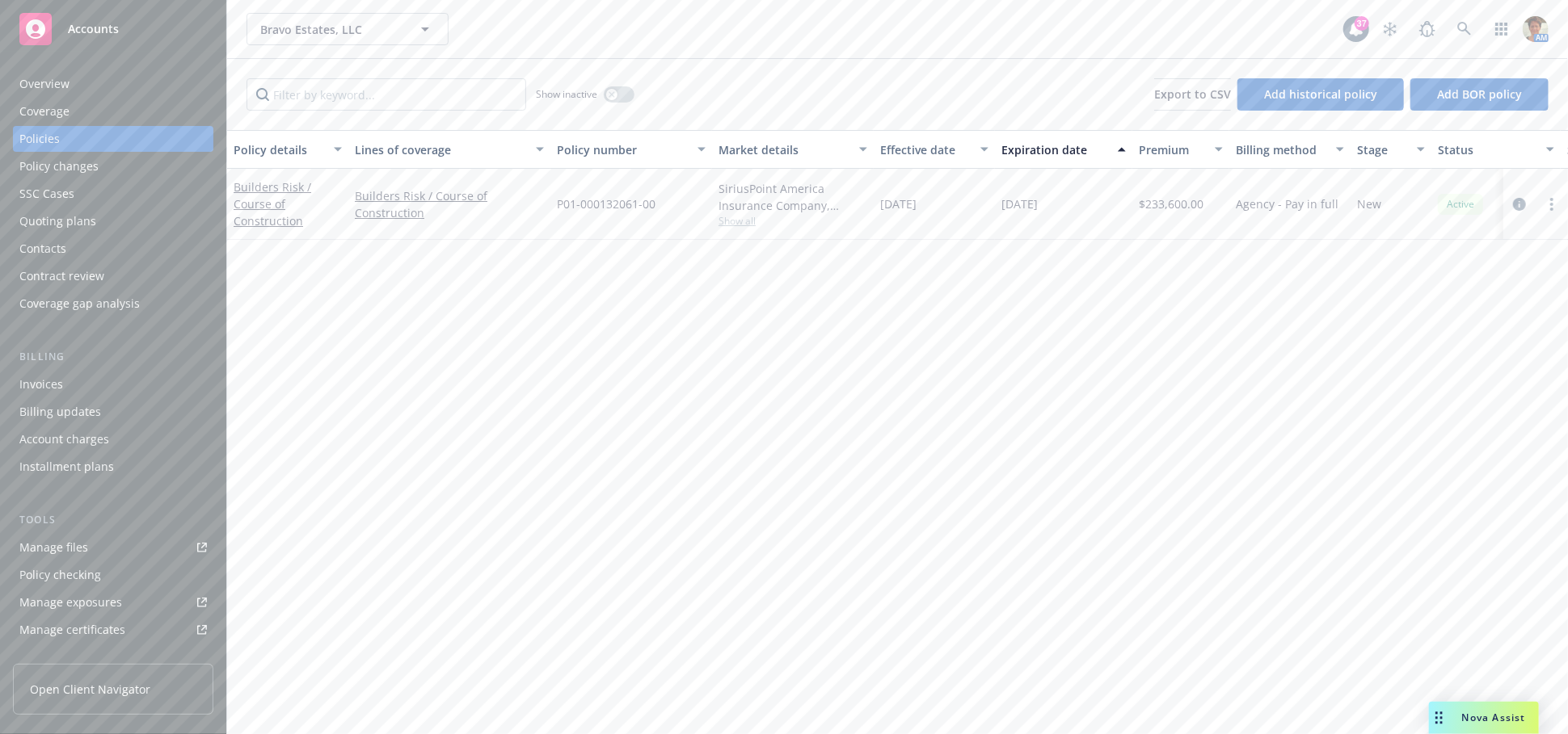
click at [262, 195] on div "Builders Risk / Course of Construction" at bounding box center [287, 204] width 108 height 51
click at [244, 219] on link "Builders Risk / Course of Construction" at bounding box center [272, 204] width 77 height 49
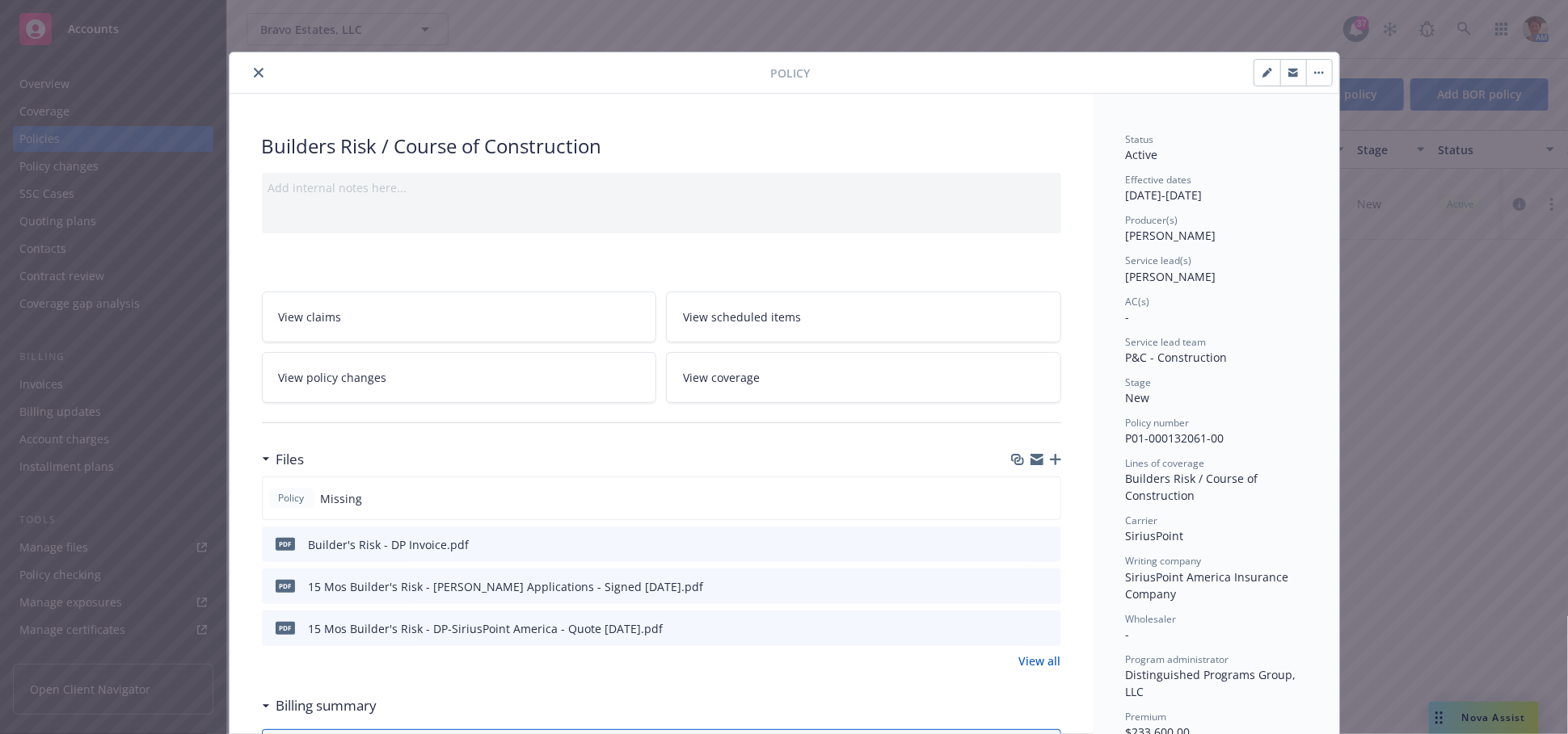
scroll to position [48, 0]
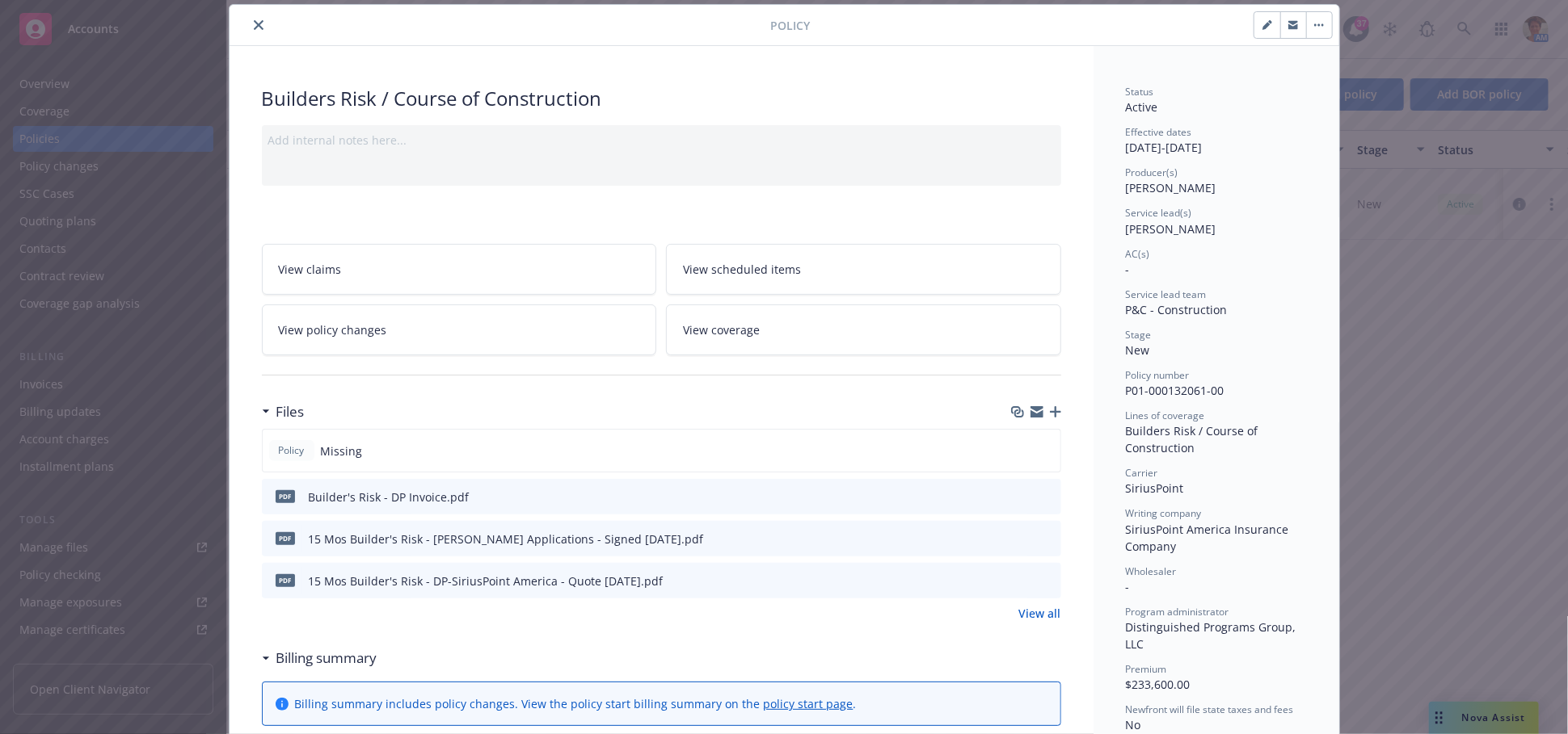
click at [1049, 413] on icon "button" at bounding box center [1055, 412] width 12 height 12
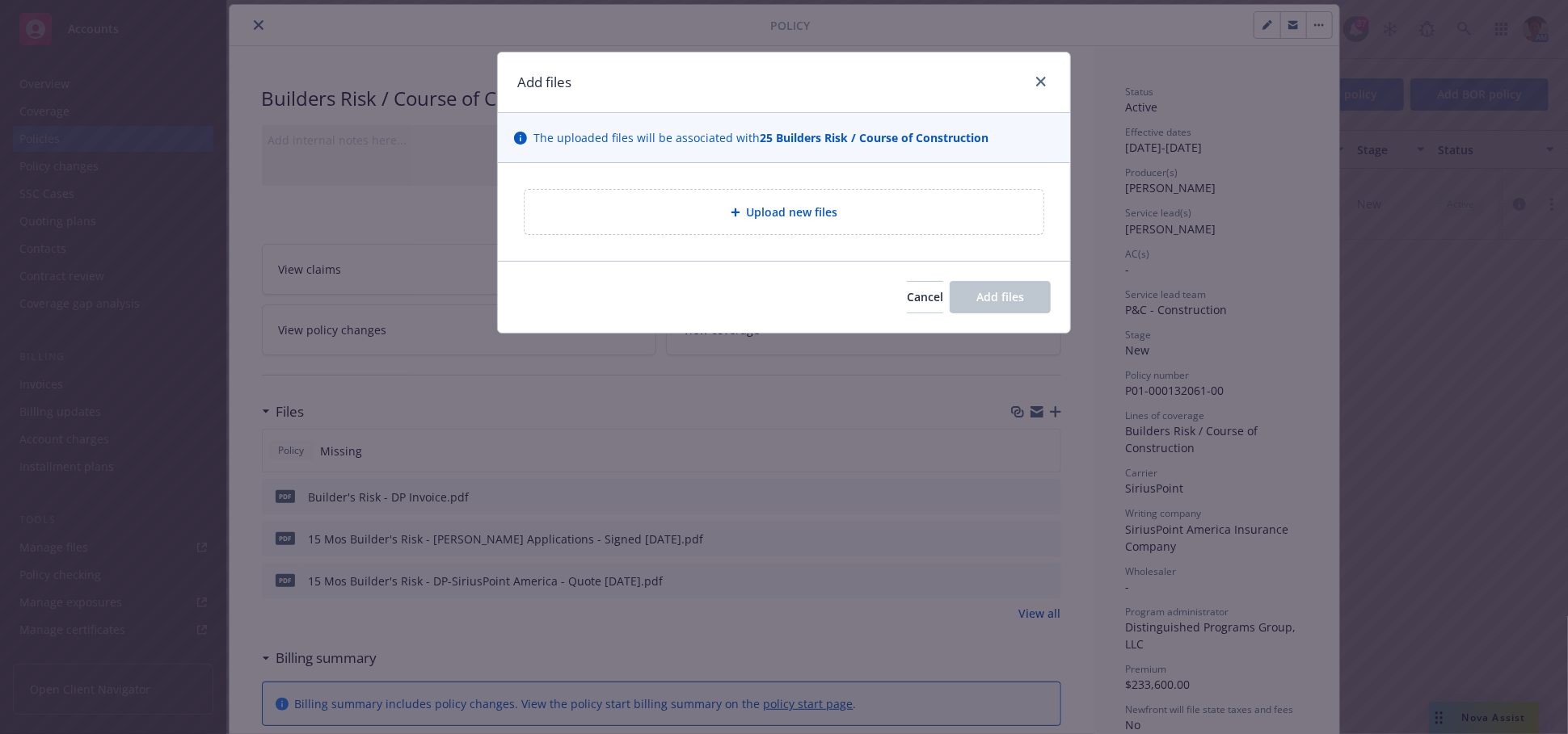
click at [804, 214] on span "Upload new files" at bounding box center [791, 212] width 91 height 17
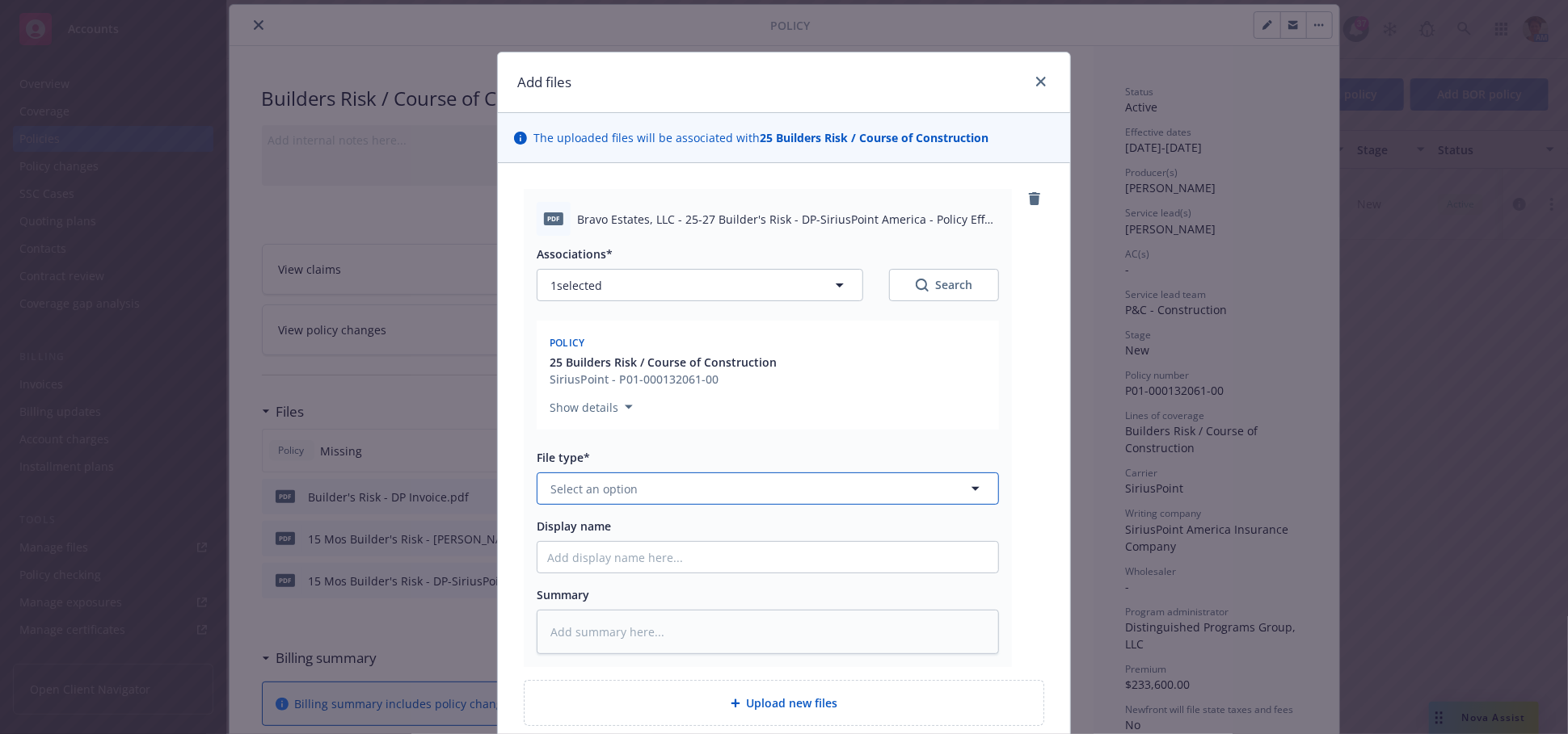
click at [660, 494] on button "Select an option" at bounding box center [767, 488] width 462 height 32
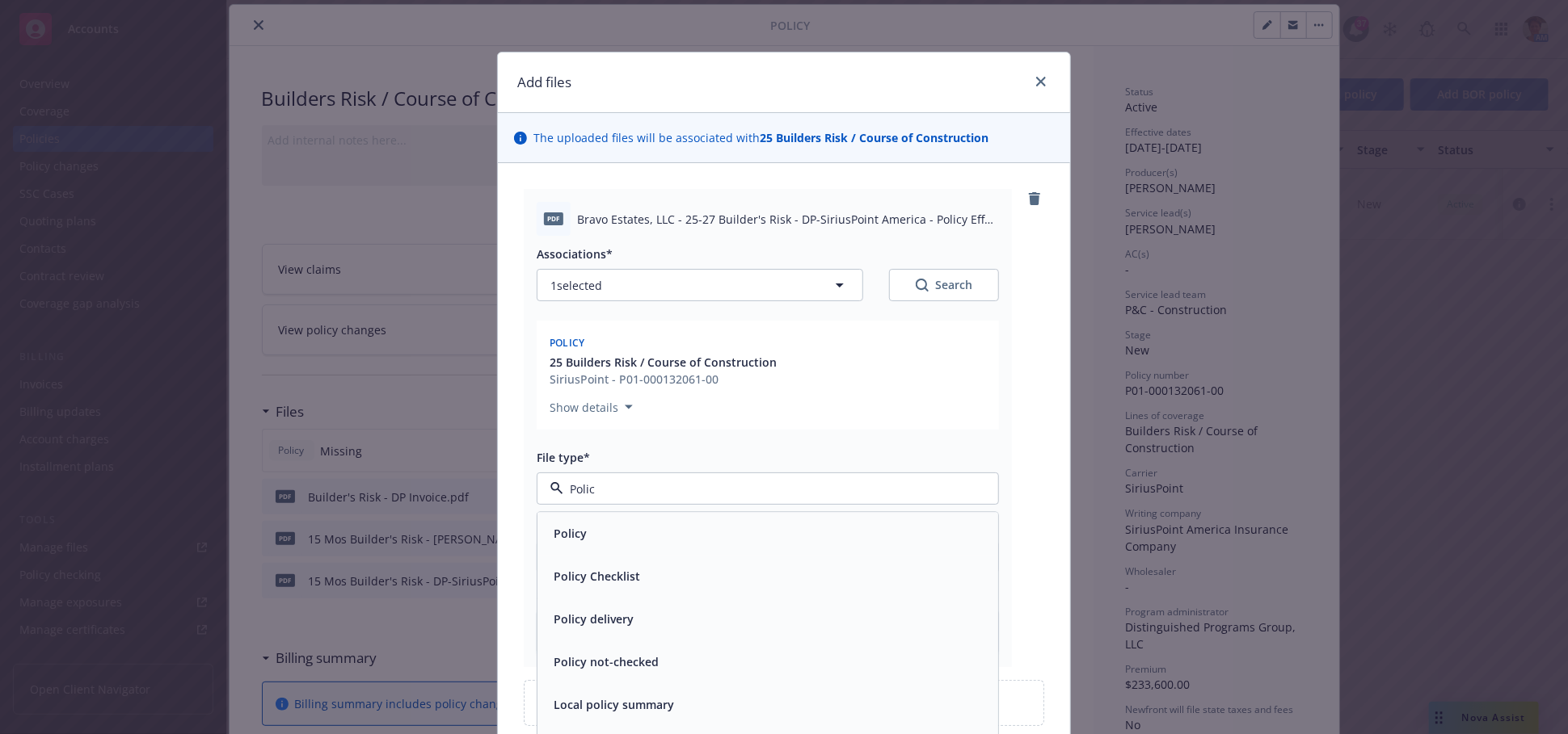
type input "Policy"
click at [676, 526] on div "Policy" at bounding box center [768, 534] width 441 height 24
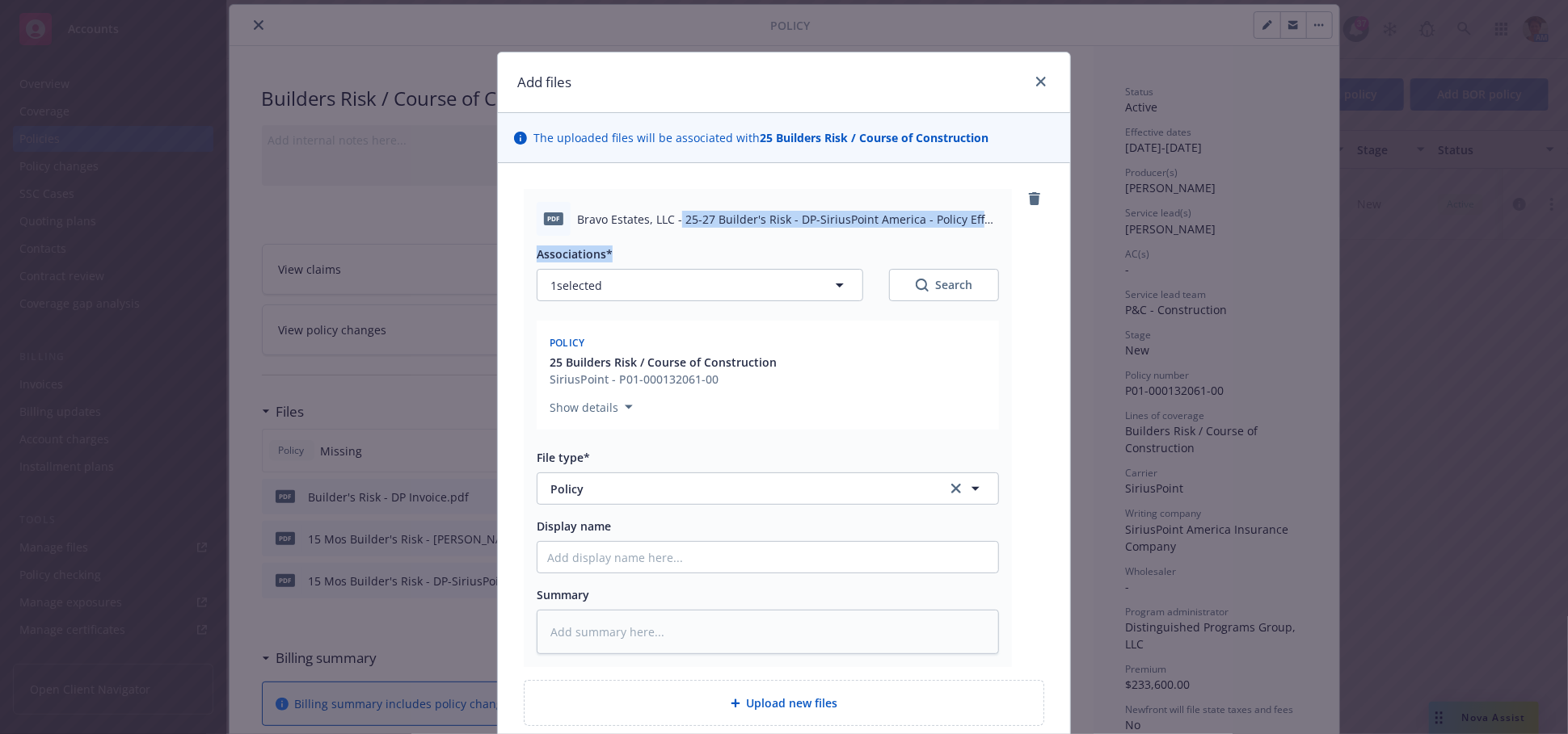
drag, startPoint x: 673, startPoint y: 215, endPoint x: 942, endPoint y: 246, distance: 270.8
click at [942, 246] on div "pdf Bravo Estates, LLC - 25-27 Builder's Risk - DP-SiriusPoint America - Policy…" at bounding box center [768, 428] width 488 height 478
copy div "25-27 Builder's Risk - DP-SiriusPoint America - Policy Eff [DATE] to [DATE].pdf…"
click at [673, 639] on textarea at bounding box center [767, 631] width 462 height 44
paste textarea "25-27 Builder's Risk - DP-SiriusPoint America - Policy Eff [DATE] to [DATE].pdf…"
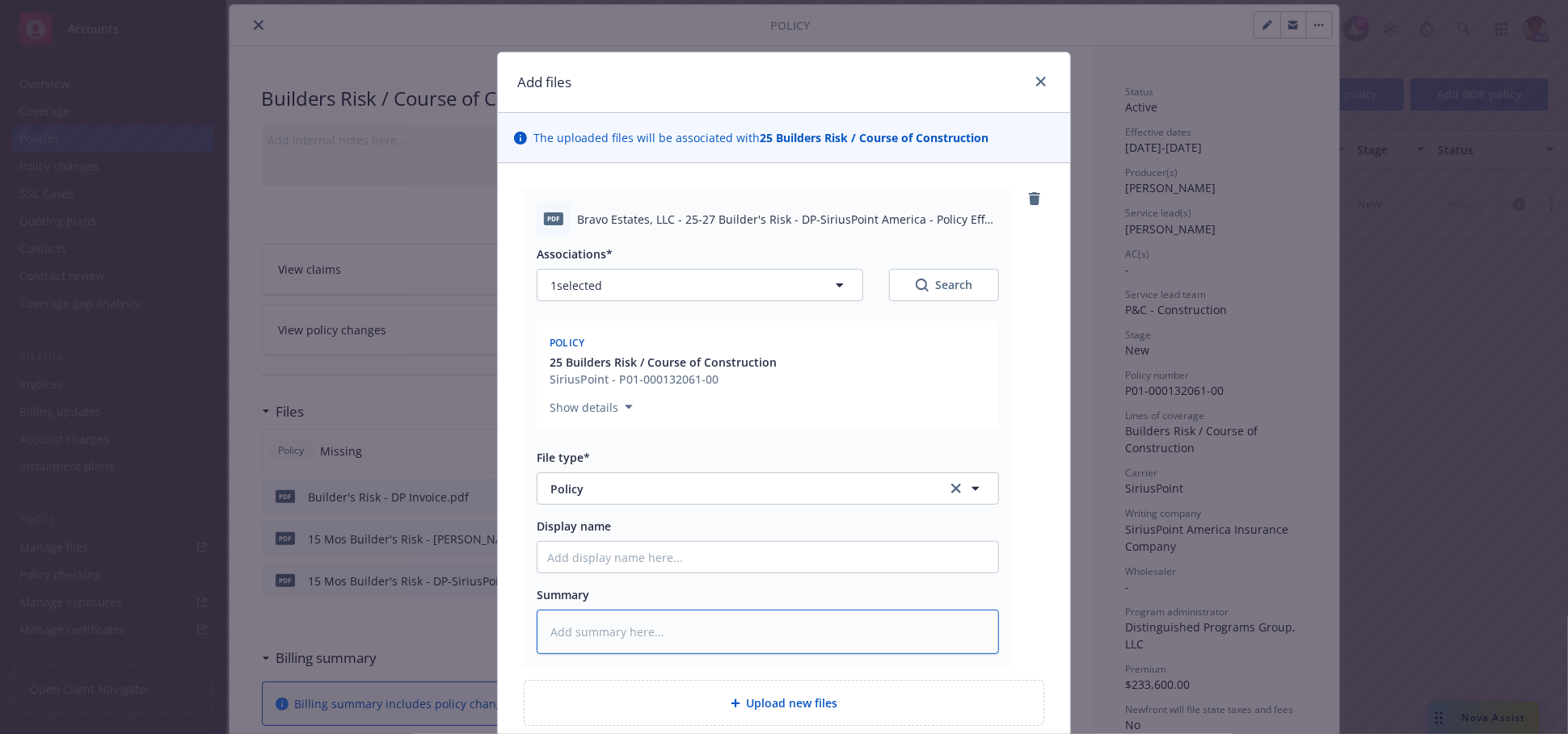
type textarea "x"
type textarea "25-27 Builder's Risk - DP-SiriusPoint America - Policy Eff [DATE] to [DATE].pdf…"
type textarea "x"
type textarea "25-27 Builder's Risk - DP-SiriusPoint America - Policy Eff [DATE] to [DATE].pdf…"
type textarea "x"
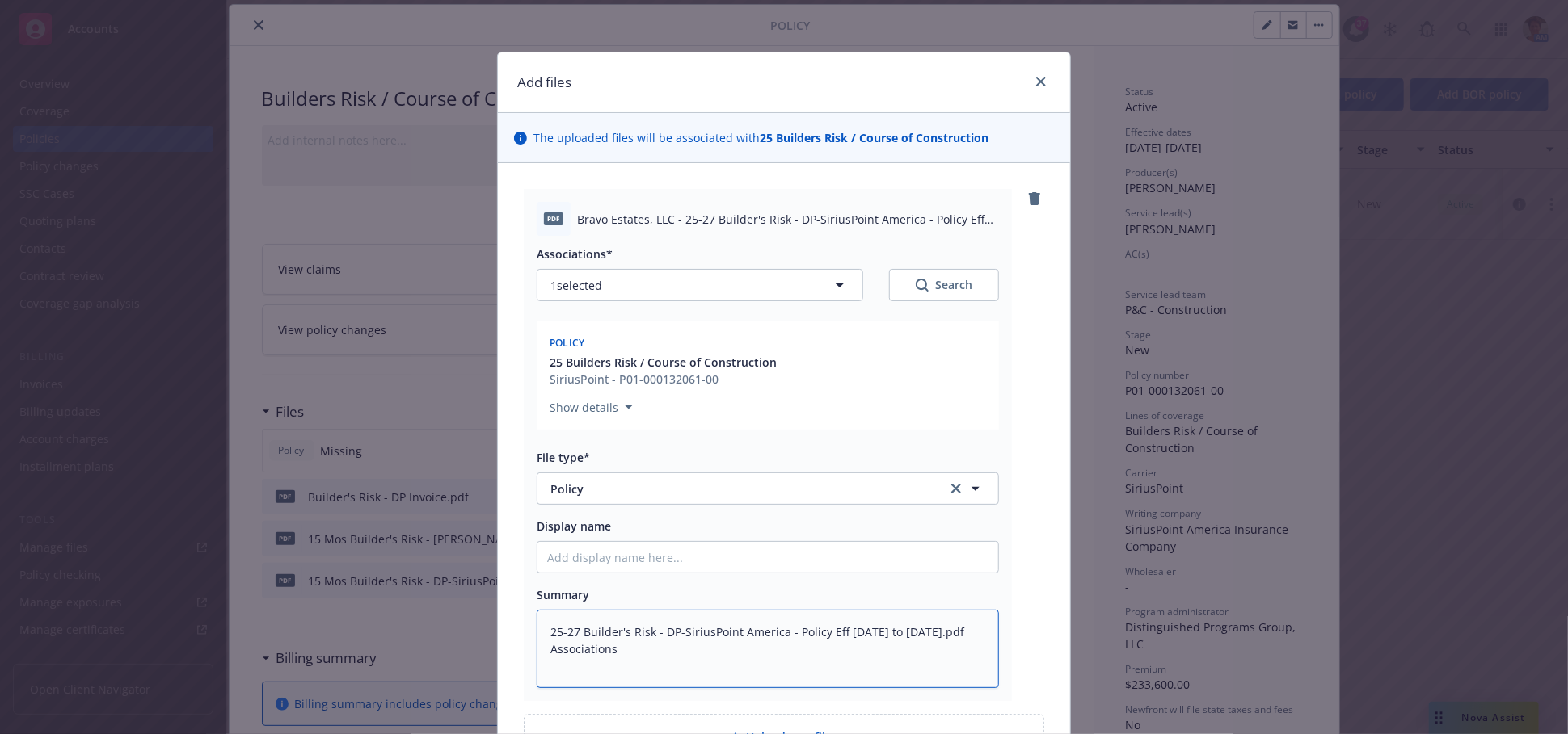
type textarea "25-27 Builder's Risk - DP-SiriusPoint America - Policy Eff [DATE] to [DATE].pdf…"
type textarea "x"
type textarea "25-27 Builder's Risk - DP-SiriusPoint America - Policy Eff [DATE] to [DATE].pdf…"
type textarea "x"
type textarea "25-27 Builder's Risk - DP-SiriusPoint America - Policy Eff [DATE] to [DATE].pdf…"
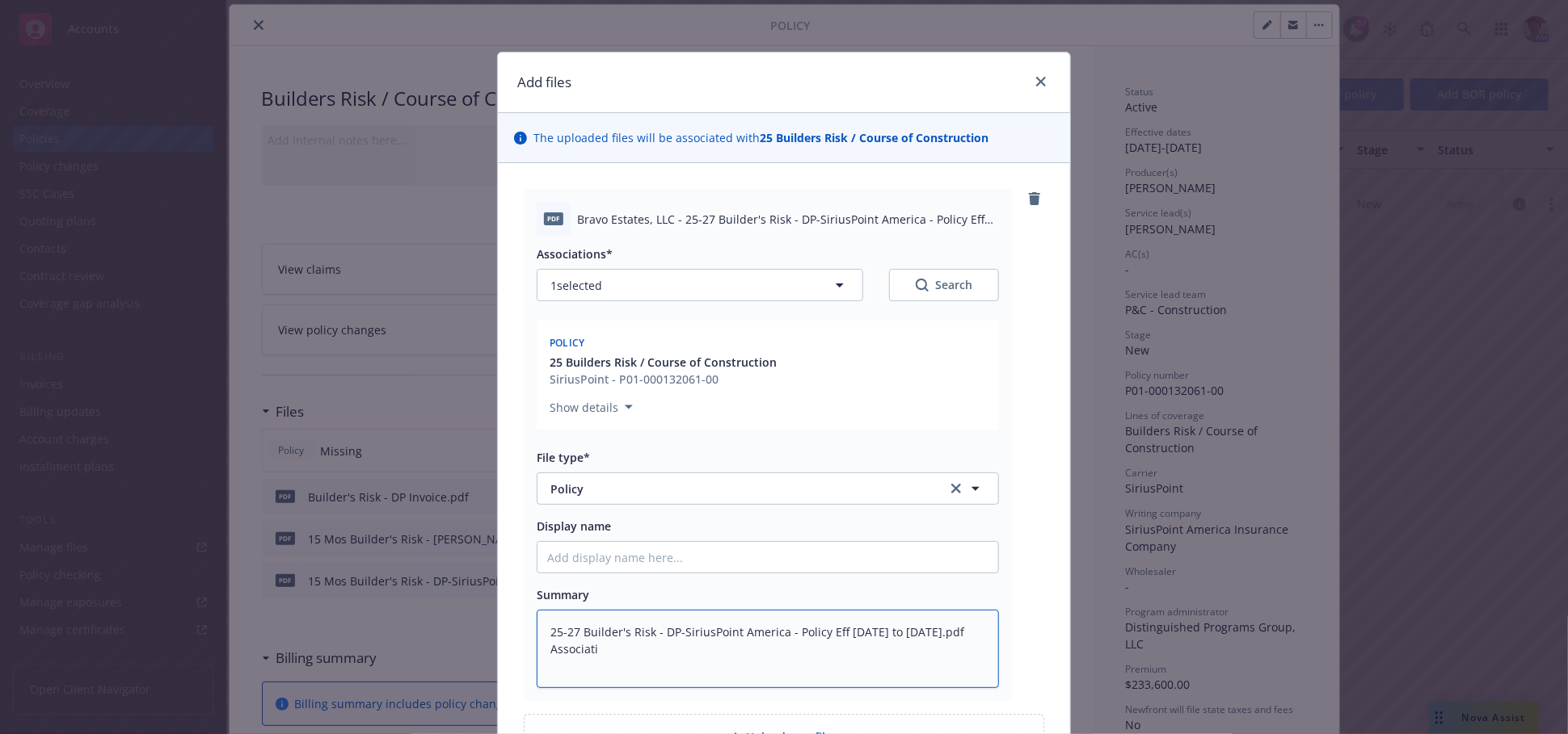
type textarea "x"
type textarea "25-27 Builder's Risk - DP-SiriusPoint America - Policy Eff [DATE] to [DATE].pdf…"
type textarea "x"
type textarea "25-27 Builder's Risk - DP-SiriusPoint America - Policy Eff [DATE] to [DATE].pdf…"
type textarea "x"
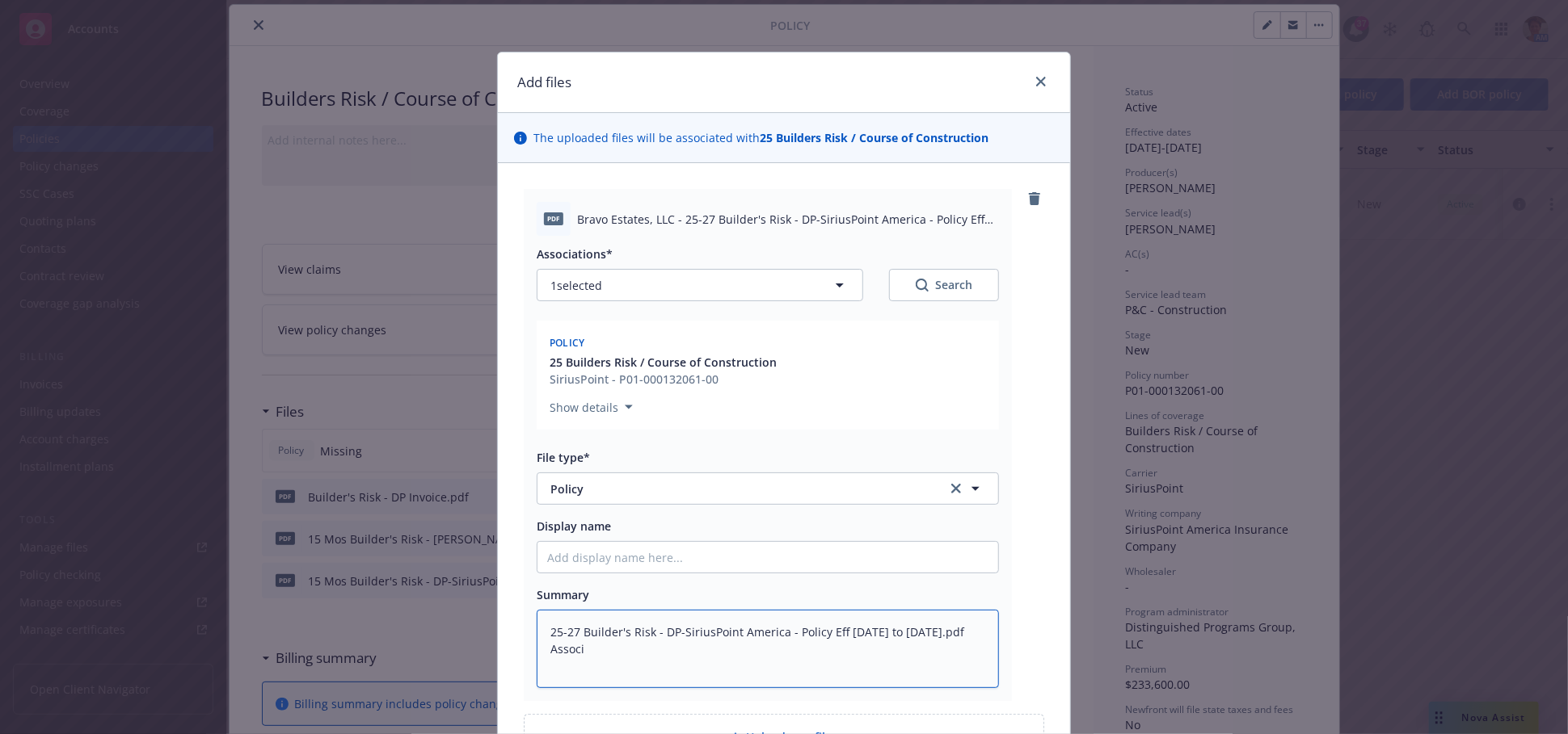
type textarea "25-27 Builder's Risk - DP-SiriusPoint America - Policy Eff [DATE] to [DATE].pdf…"
type textarea "x"
type textarea "25-27 Builder's Risk - DP-SiriusPoint America - Policy Eff [DATE] to [DATE].pdf…"
type textarea "x"
type textarea "25-27 Builder's Risk - DP-SiriusPoint America - Policy Eff [DATE] to [DATE].pdf…"
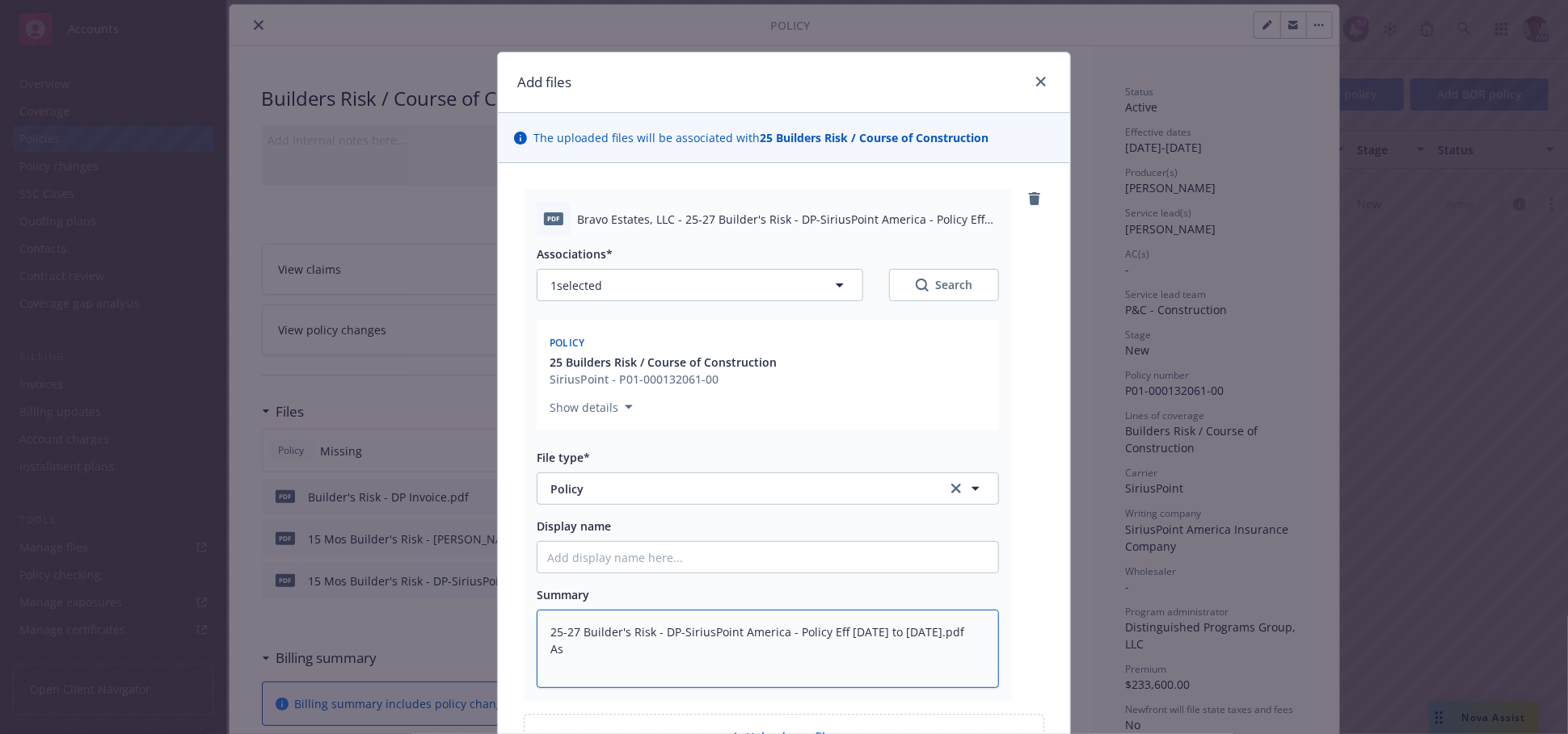
type textarea "x"
type textarea "25-27 Builder's Risk - DP-SiriusPoint America - Policy Eff [DATE] to [DATE].pdf…"
type textarea "x"
type textarea "25-27 Builder's Risk - DP-SiriusPoint America - Policy Eff [DATE] to [DATE].pdf"
type textarea "x"
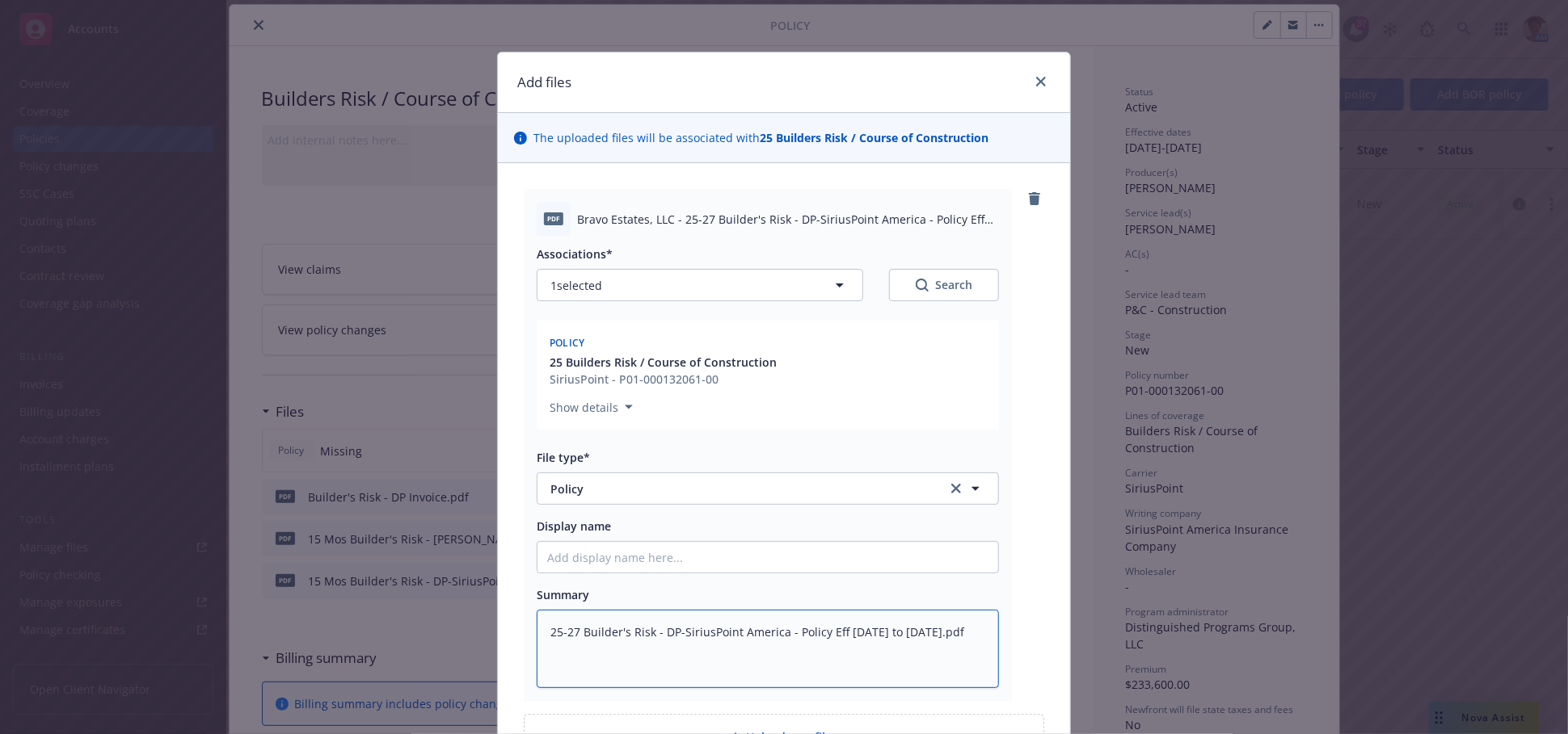
type textarea "25-27 Builder's Risk - DP-SiriusPoint America - Policy Eff [DATE] to [DATE].pdf"
type textarea "x"
type textarea "25-27 Builder's Risk - DP-SiriusPoint America - Policy Eff [DATE] to [DATE].pd"
type textarea "x"
type textarea "25-27 Builder's Risk - DP-SiriusPoint America - Policy Eff [DATE] to [DATE].p"
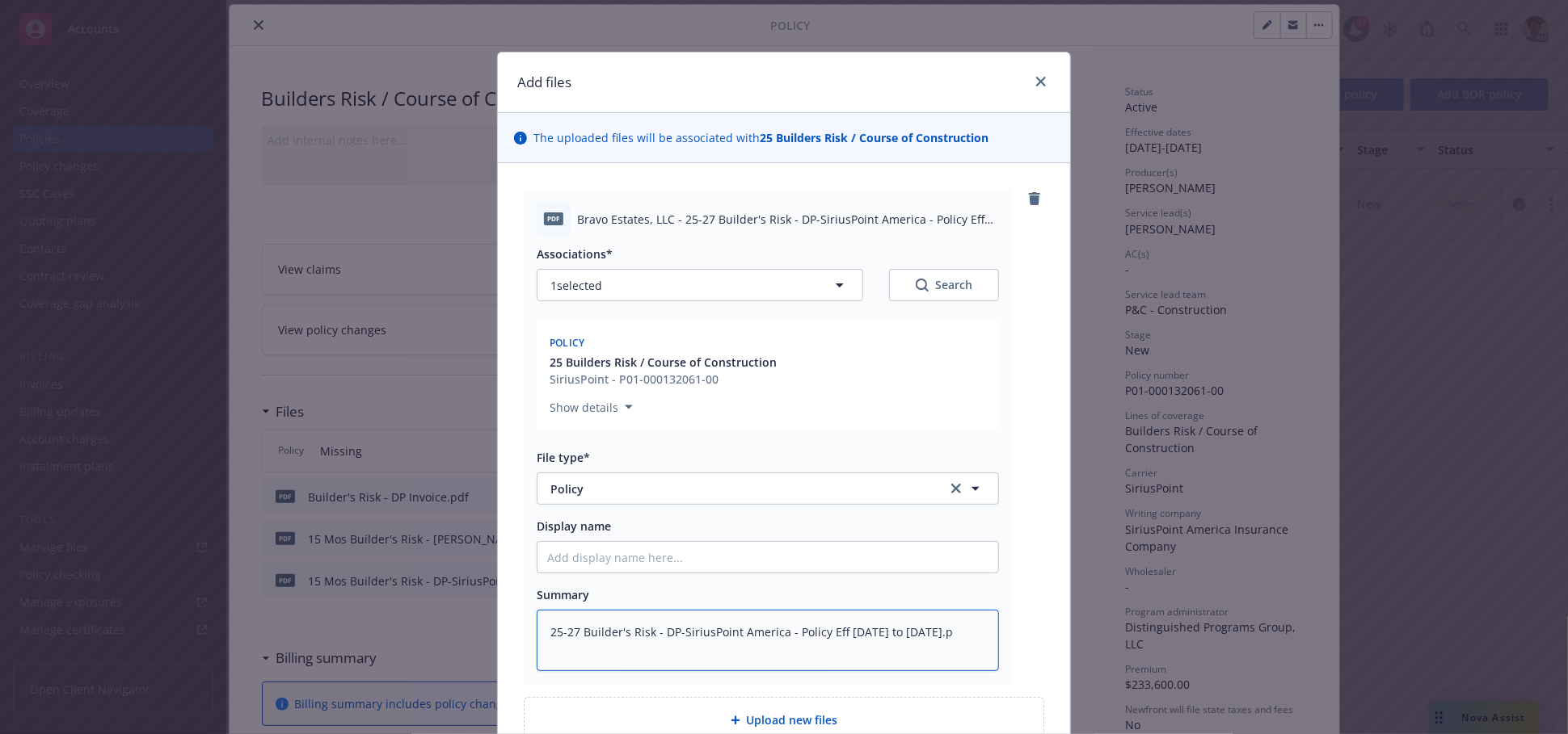
type textarea "x"
type textarea "25-27 Builder's Risk - DP-SiriusPoint America - Policy Eff [DATE] to [DATE]."
type textarea "x"
type textarea "25-27 Builder's Risk - DP-SiriusPoint America - Policy Eff [DATE] to [DATE]"
click at [677, 560] on input "Display name" at bounding box center [768, 557] width 461 height 30
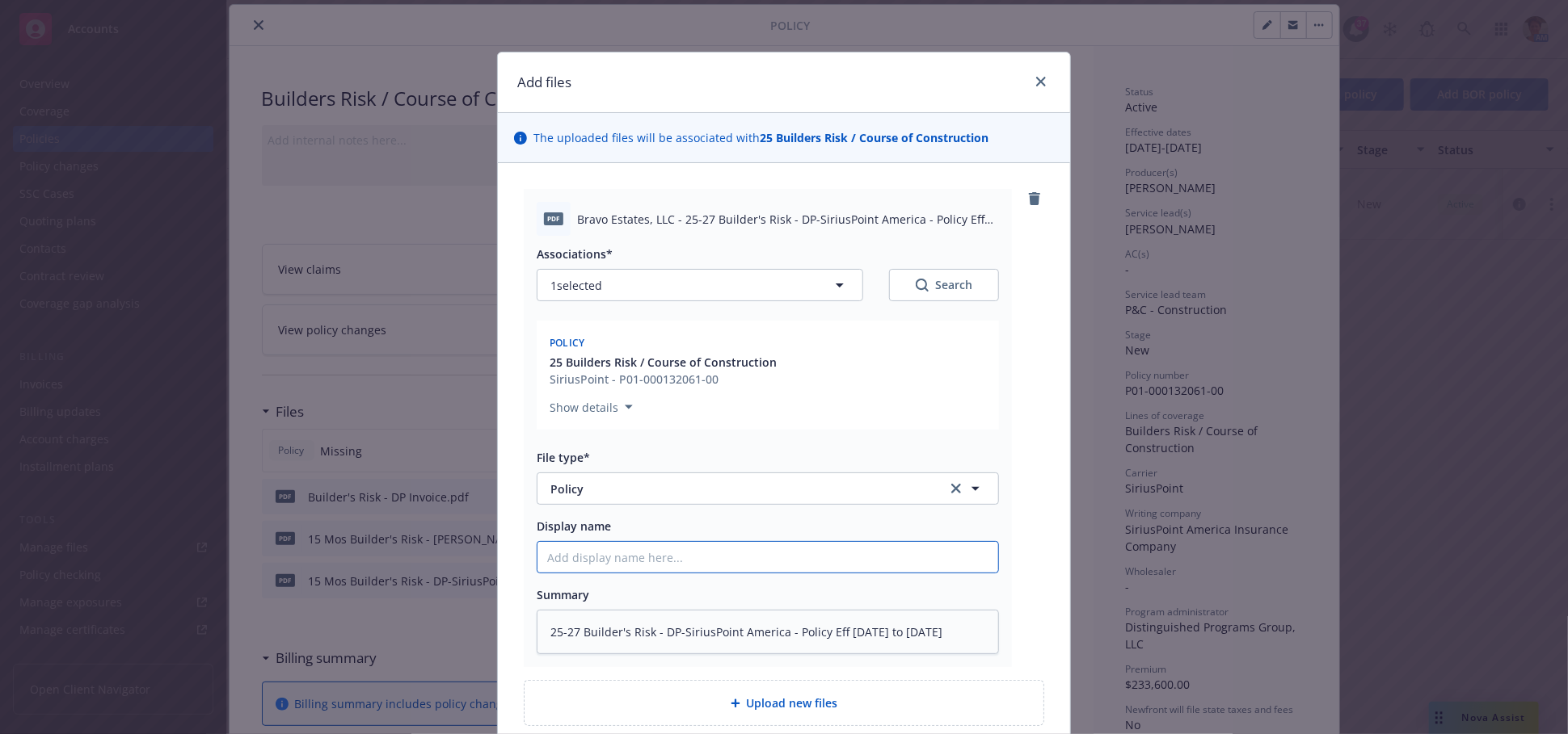
paste input "25-27 Builder's Risk - DP-SiriusPoint America - Policy Eff [DATE] to [DATE].pdf…"
type textarea "x"
type input "25-27 Builder's Risk - DP-SiriusPoint America - Policy Eff [DATE] to [DATE].pdf…"
type textarea "x"
type input "25-27 Builder's Risk - DP-SiriusPoint America - Policy Eff [DATE] to [DATE].pdf…"
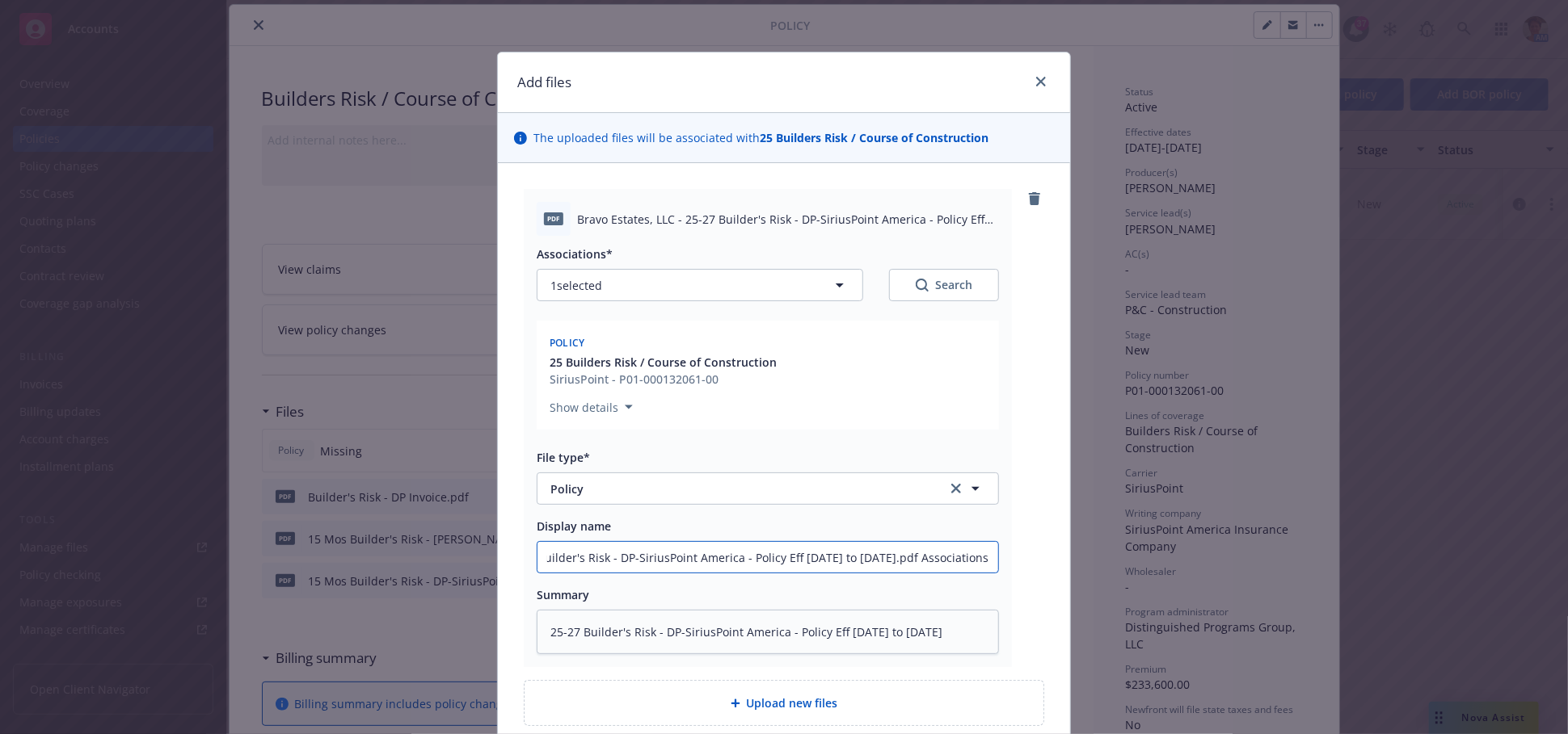
type textarea "x"
type input "25-27 Builder's Risk - DP-SiriusPoint America - Policy Eff [DATE] to [DATE].pdf…"
type textarea "x"
type input "25-27 Builder's Risk - DP-SiriusPoint America - Policy Eff [DATE] to [DATE].pdf…"
type textarea "x"
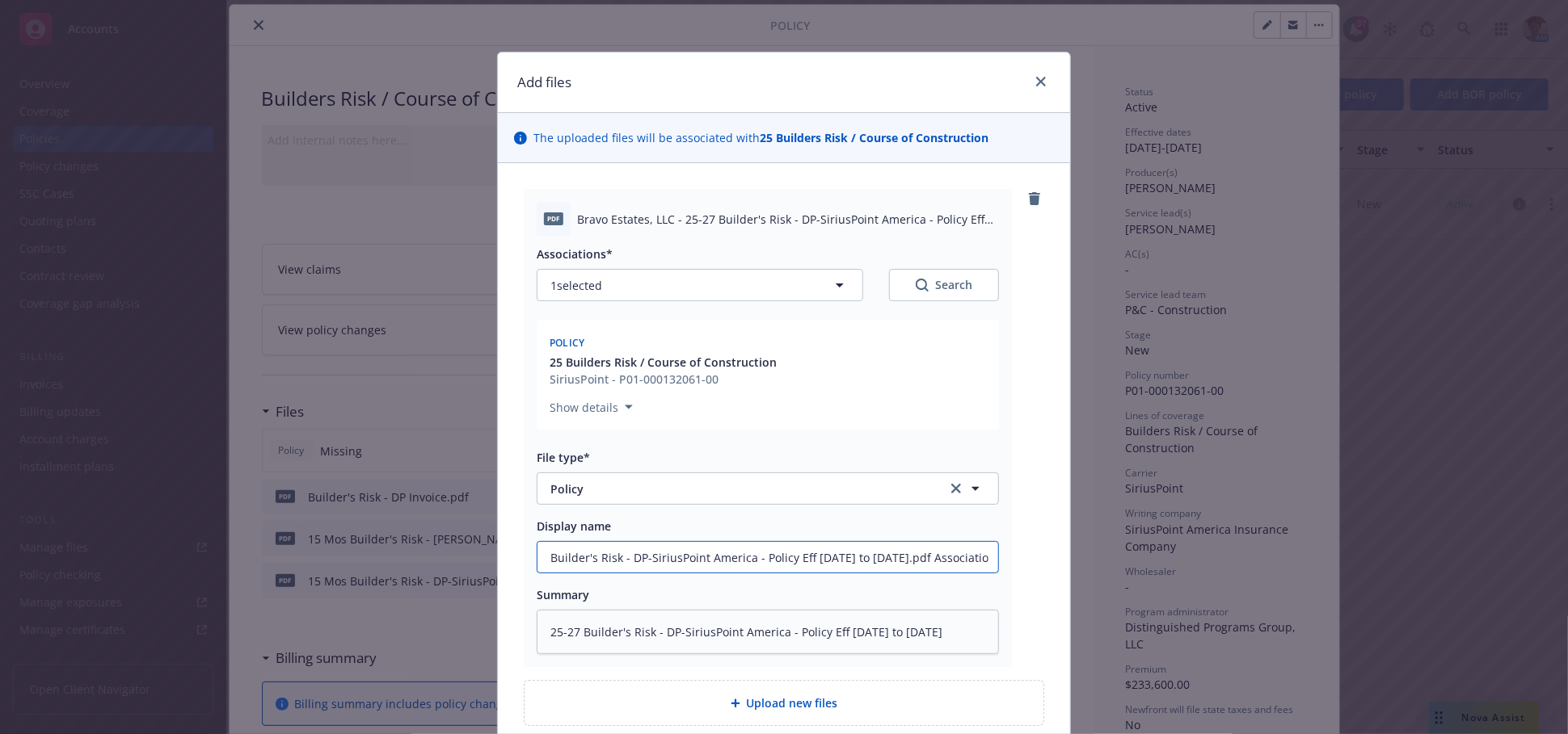
type input "25-27 Builder's Risk - DP-SiriusPoint America - Policy Eff [DATE] to [DATE].pdf…"
type textarea "x"
type input "25-27 Builder's Risk - DP-SiriusPoint America - Policy Eff [DATE] to [DATE].pdf…"
type textarea "x"
type input "25-27 Builder's Risk - DP-SiriusPoint America - Policy Eff [DATE] to [DATE].pdf…"
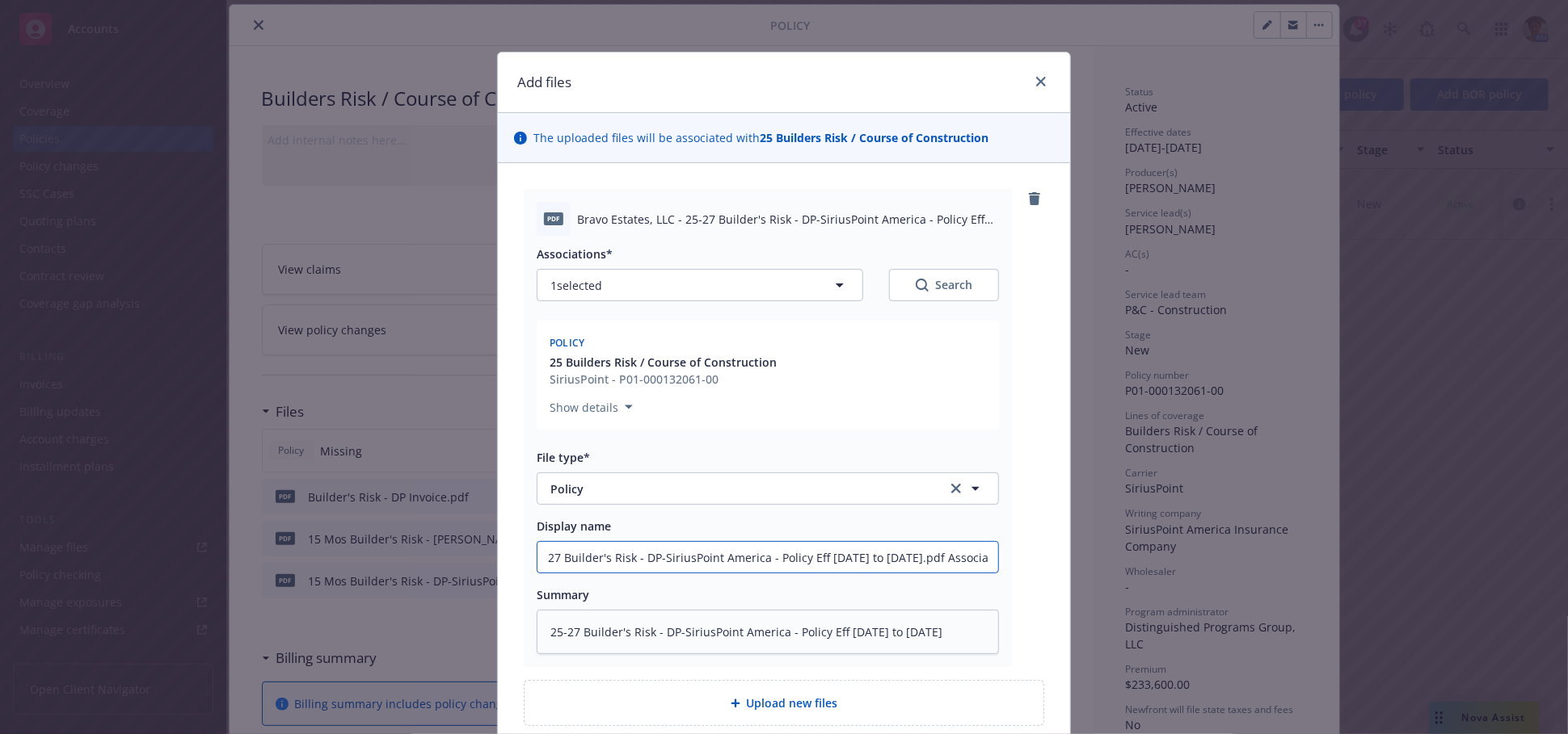
type textarea "x"
type input "25-27 Builder's Risk - DP-SiriusPoint America - Policy Eff [DATE] to [DATE].pdf…"
type textarea "x"
type input "25-27 Builder's Risk - DP-SiriusPoint America - Policy Eff [DATE] to [DATE].pdf…"
type textarea "x"
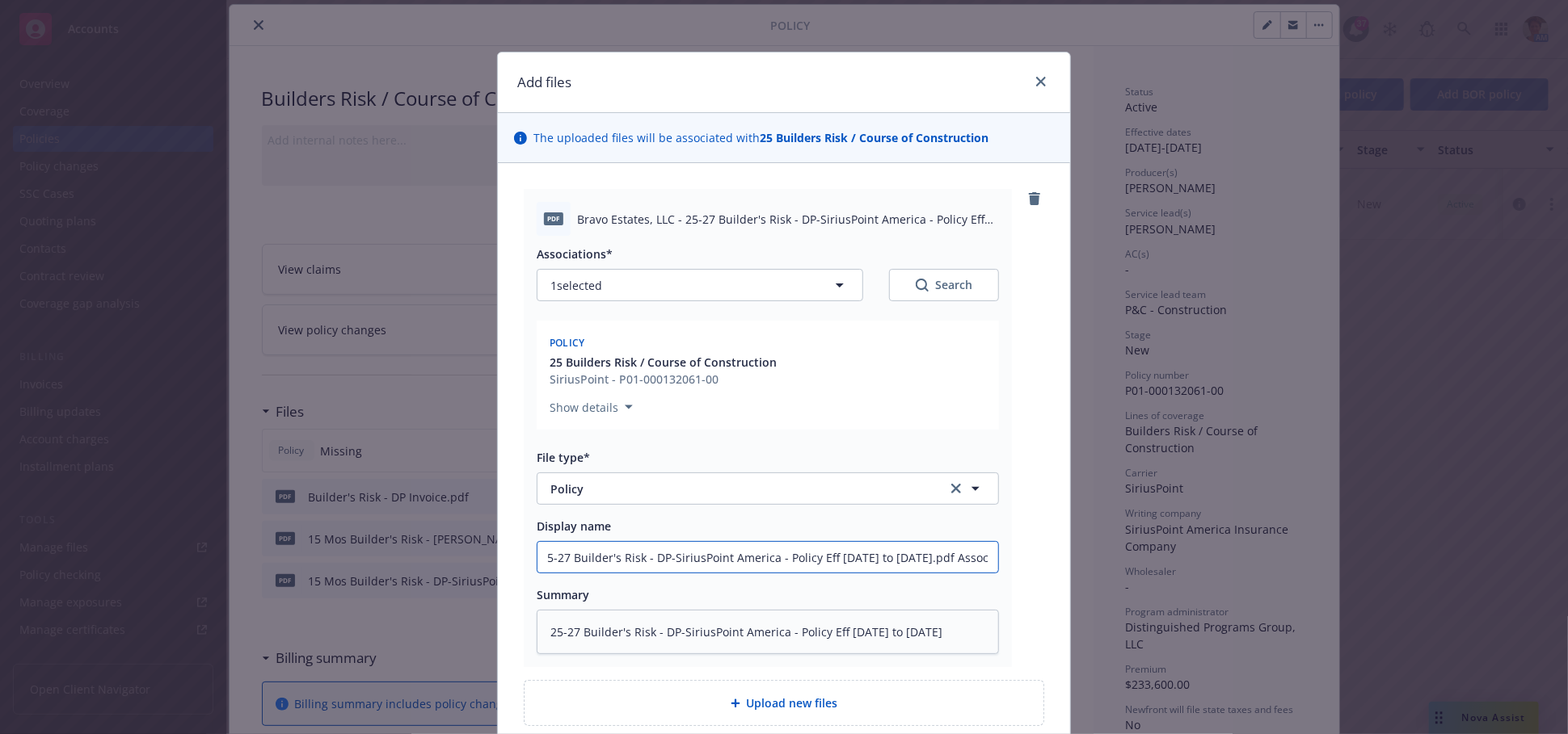
type input "25-27 Builder's Risk - DP-SiriusPoint America - Policy Eff [DATE] to [DATE].pdf…"
type textarea "x"
type input "25-27 Builder's Risk - DP-SiriusPoint America - Policy Eff [DATE] to [DATE].pdf…"
type textarea "x"
type input "25-27 Builder's Risk - DP-SiriusPoint America - Policy Eff [DATE] to [DATE].pdf…"
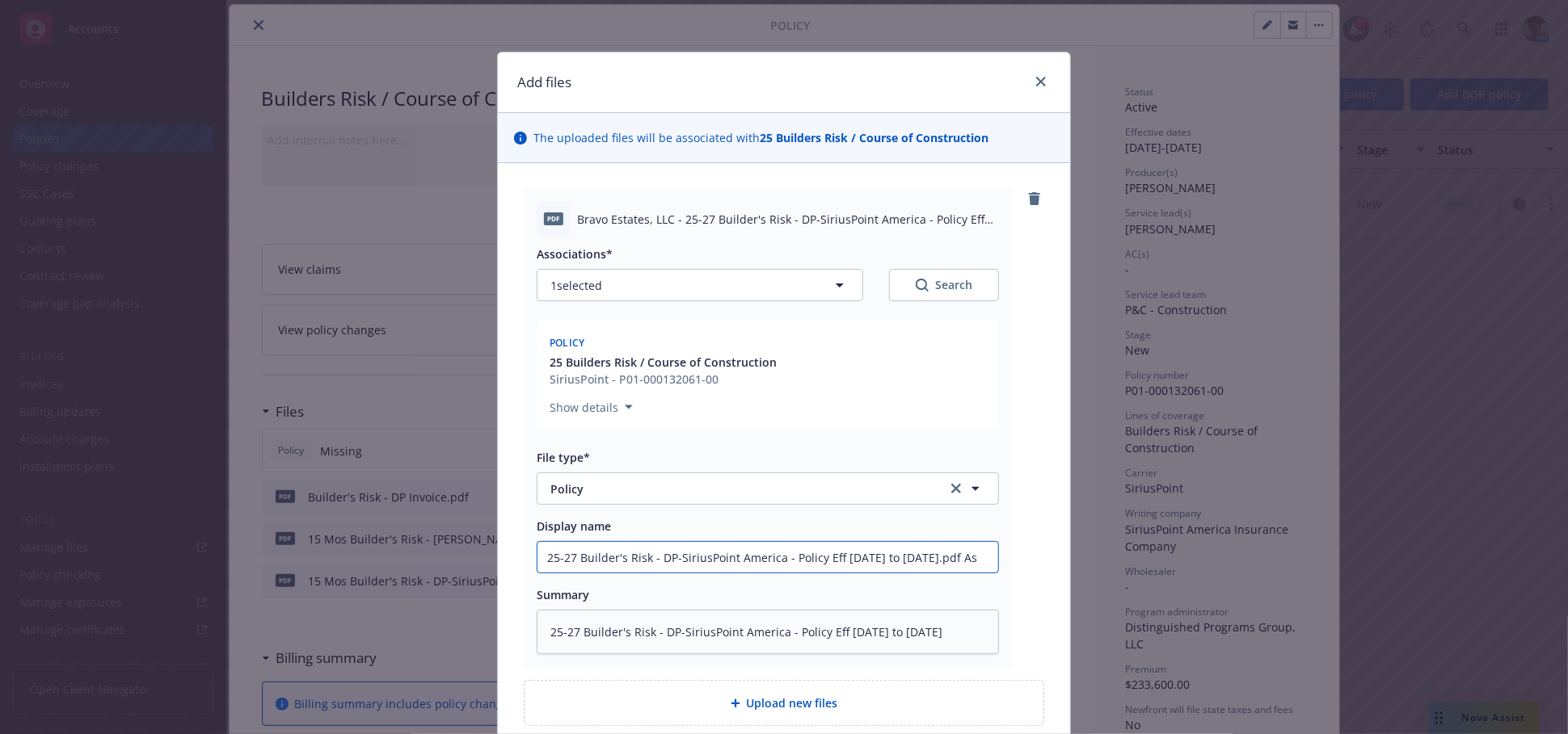
type textarea "x"
type input "25-27 Builder's Risk - DP-SiriusPoint America - Policy Eff [DATE] to [DATE].pdf…"
type textarea "x"
type input "25-27 Builder's Risk - DP-SiriusPoint America - Policy Eff [DATE] to [DATE].pdf"
type textarea "x"
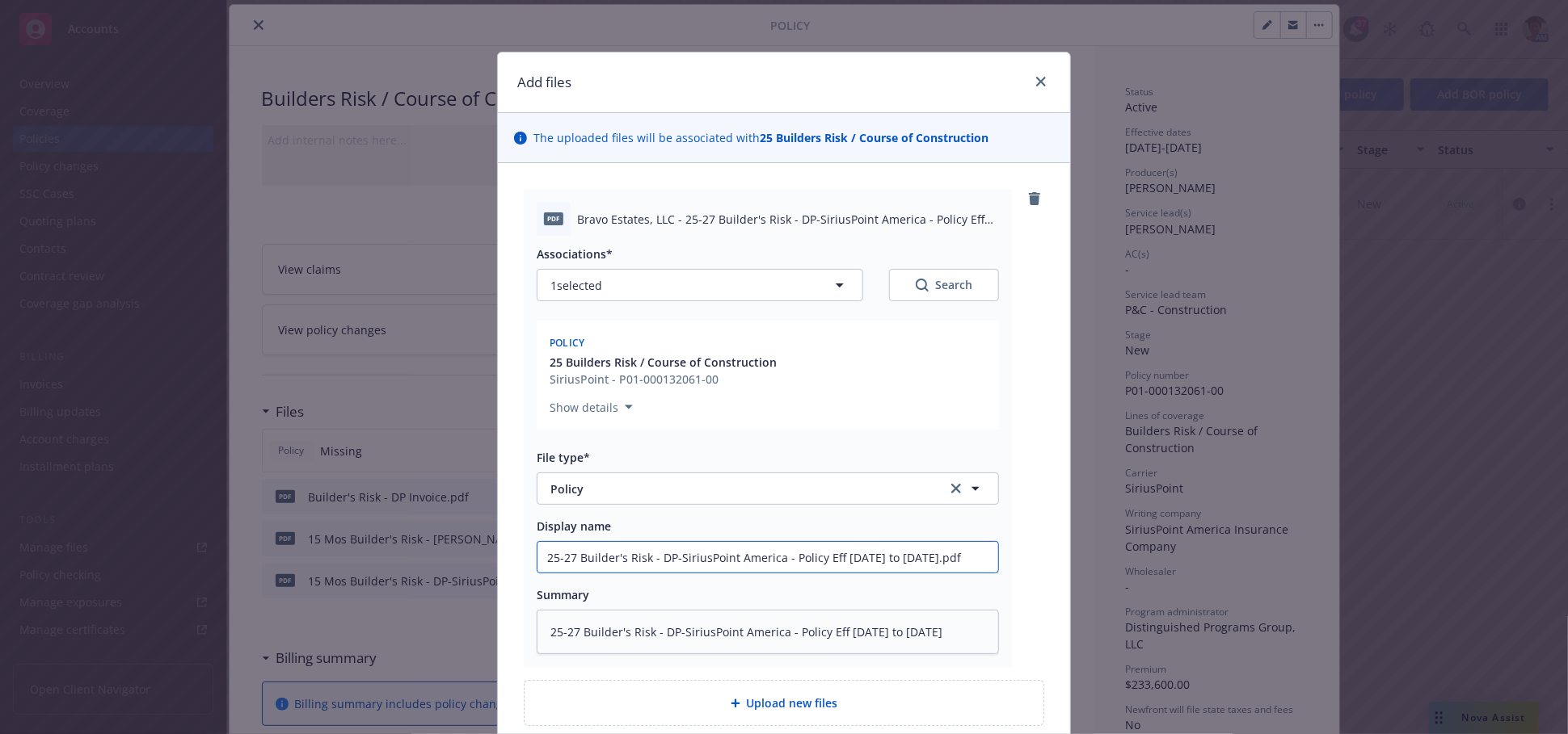
type input "25-27 Builder's Risk - DP-SiriusPoint America - Policy Eff 10-10-2025 to 01-10-…"
type textarea "x"
type input "25-27 Builder's Risk - DP-SiriusPoint America - Policy Eff 10-10-2025 to 01-10-…"
type textarea "x"
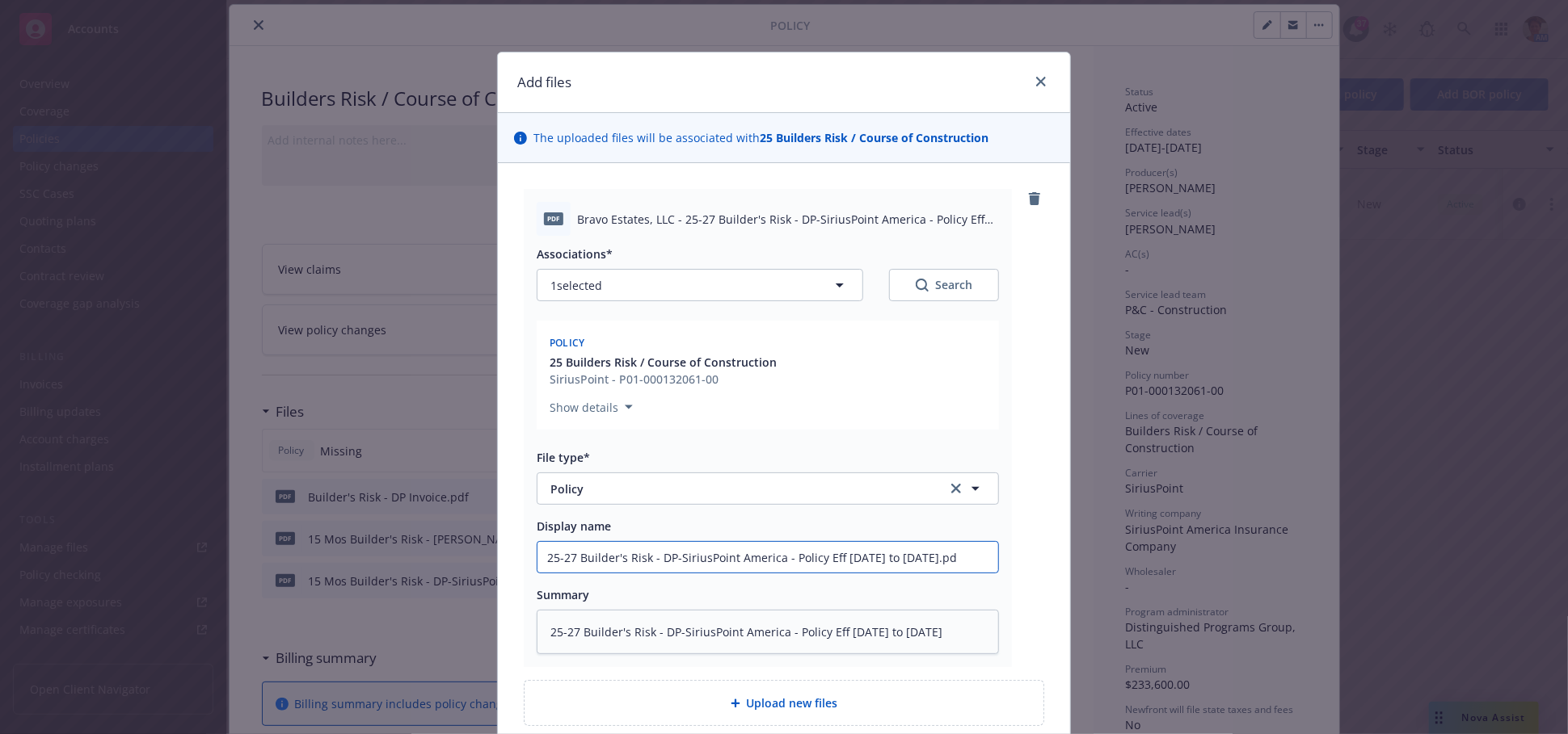
type input "25-27 Builder's Risk - DP-SiriusPoint America - Policy Eff 10-10-2025 to 01-10-…"
type textarea "x"
type input "25-27 Builder's Risk - DP-SiriusPoint America - Policy Eff 10-10-2025 to 01-10-…"
type textarea "x"
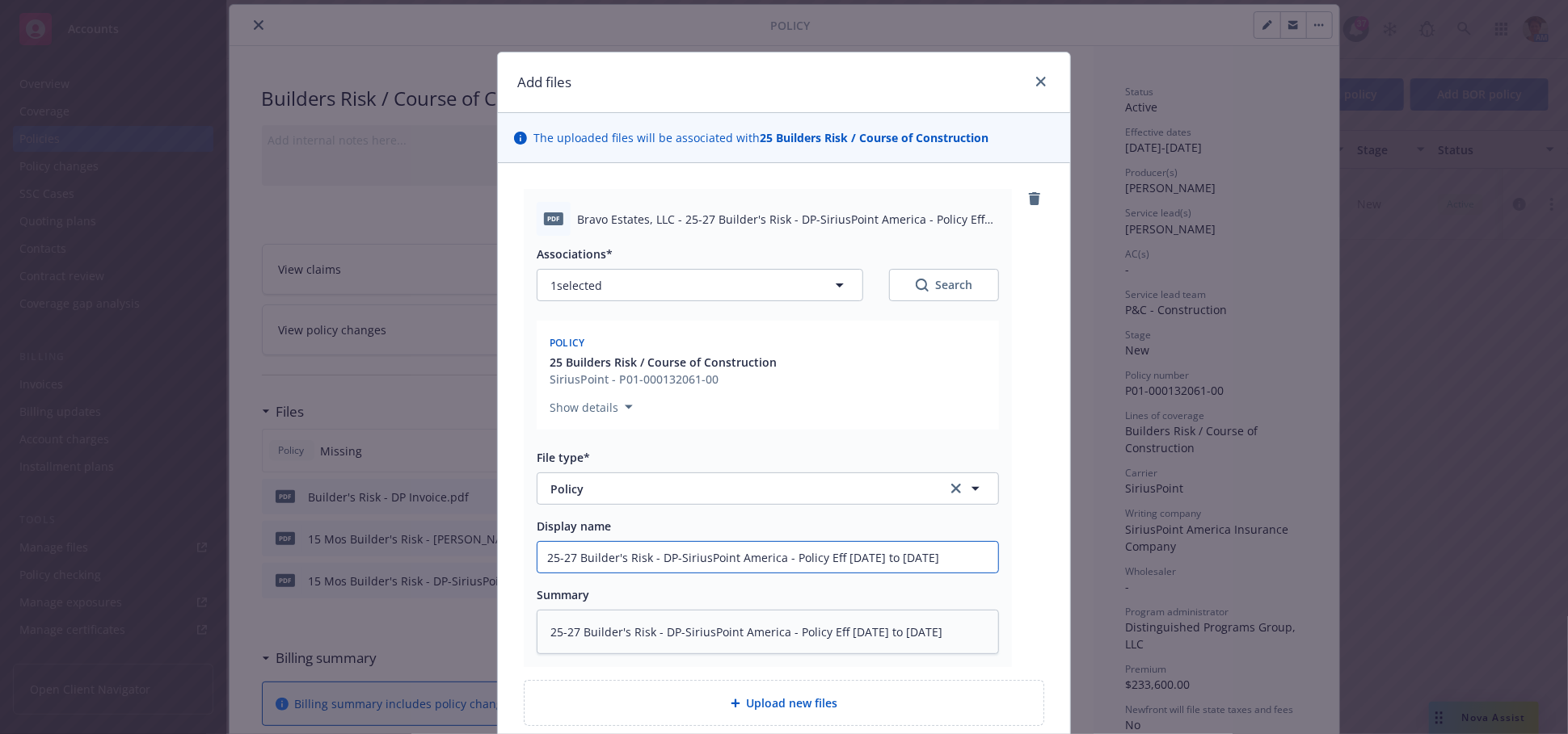
scroll to position [141, 0]
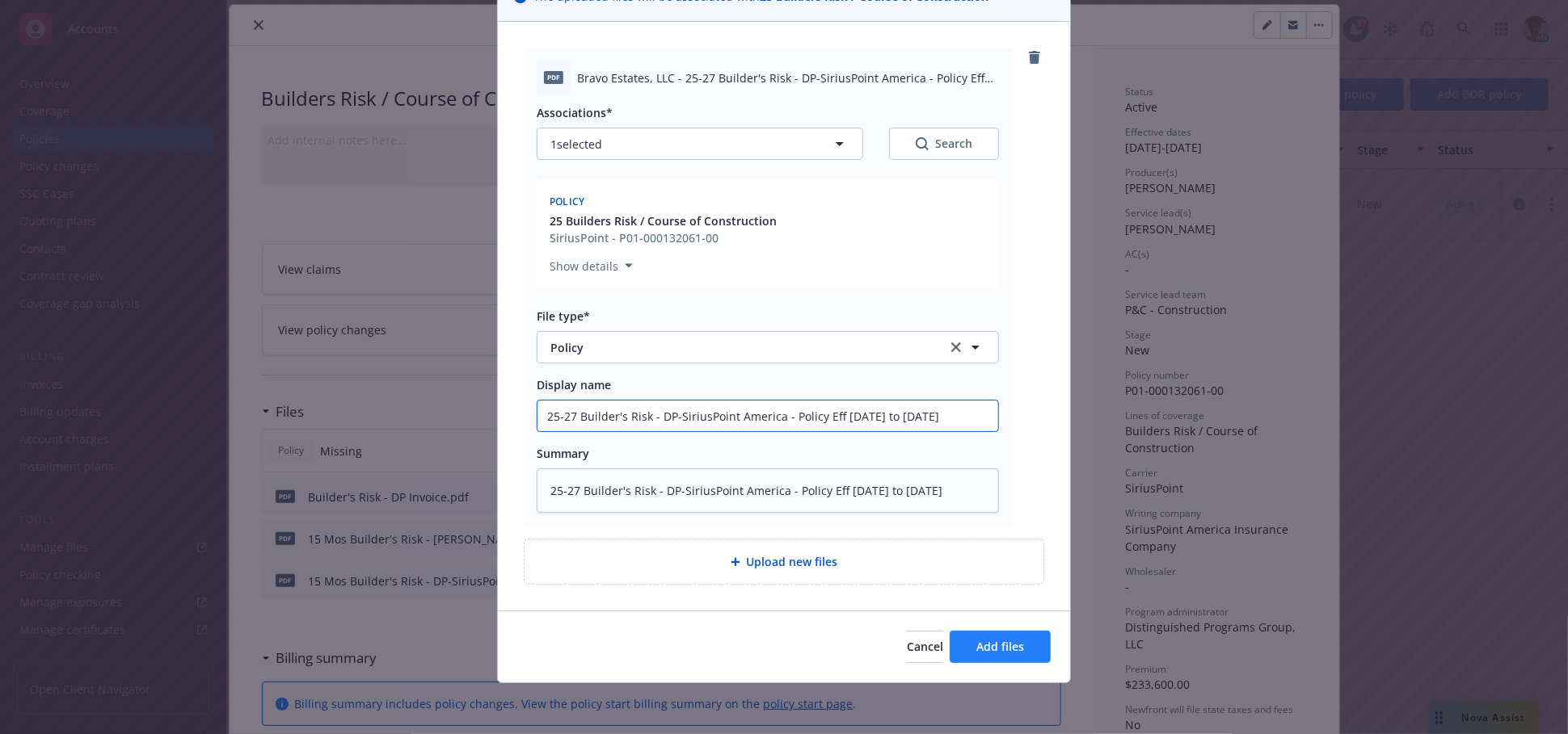
type input "25-27 Builder's Risk - DP-SiriusPoint America - Policy Eff 10-10-2025 to 01-10-…"
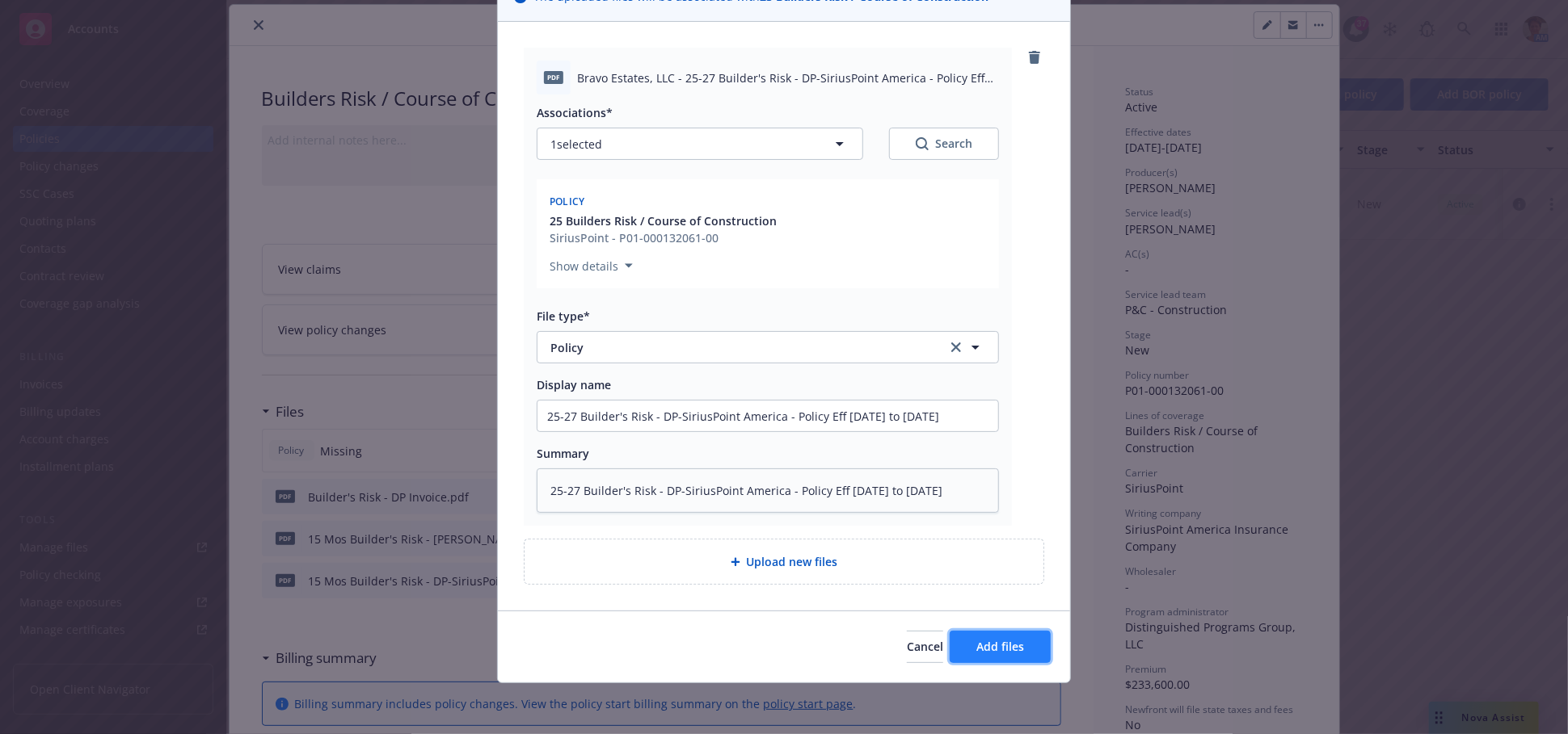
click at [960, 642] on button "Add files" at bounding box center [999, 647] width 101 height 32
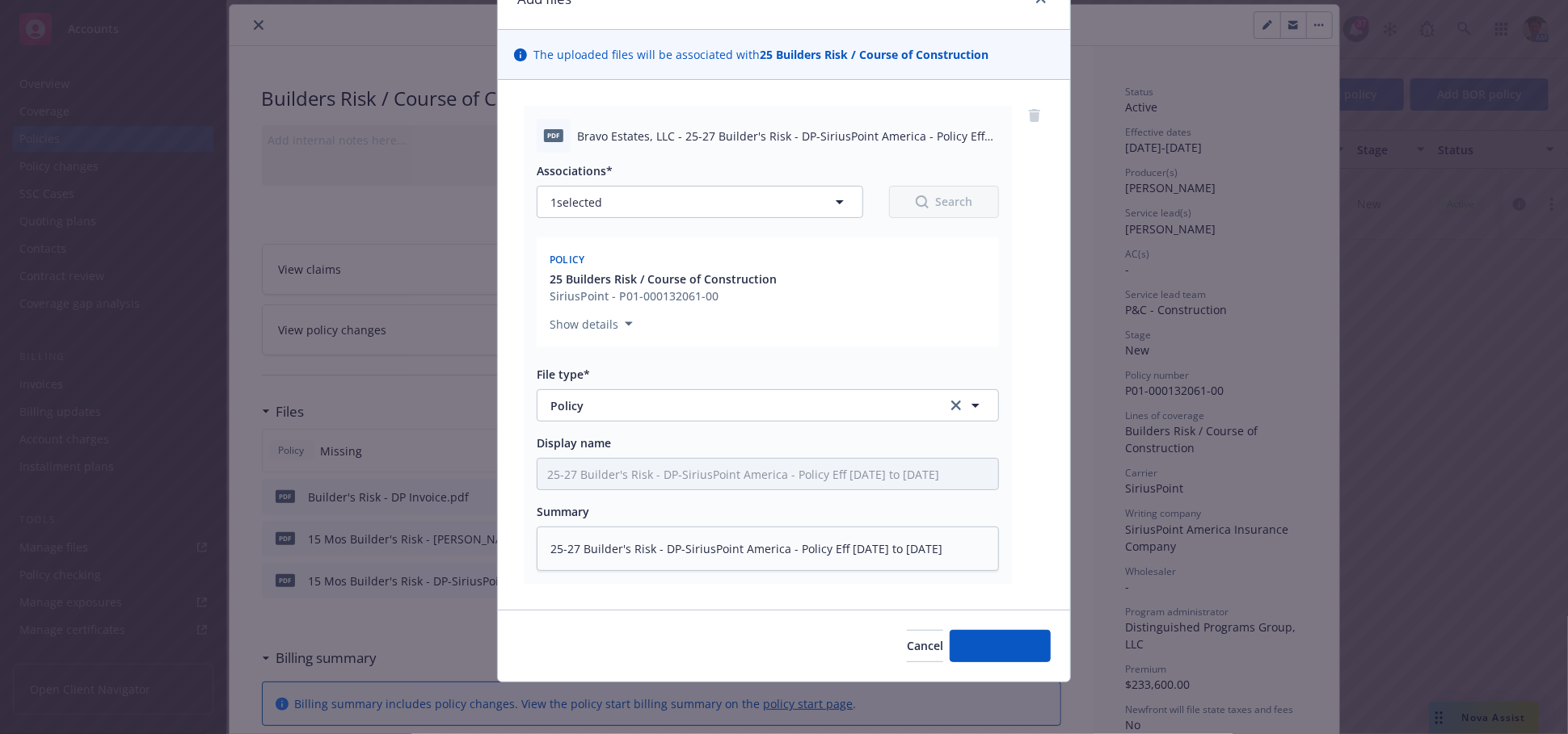
scroll to position [83, 0]
type textarea "x"
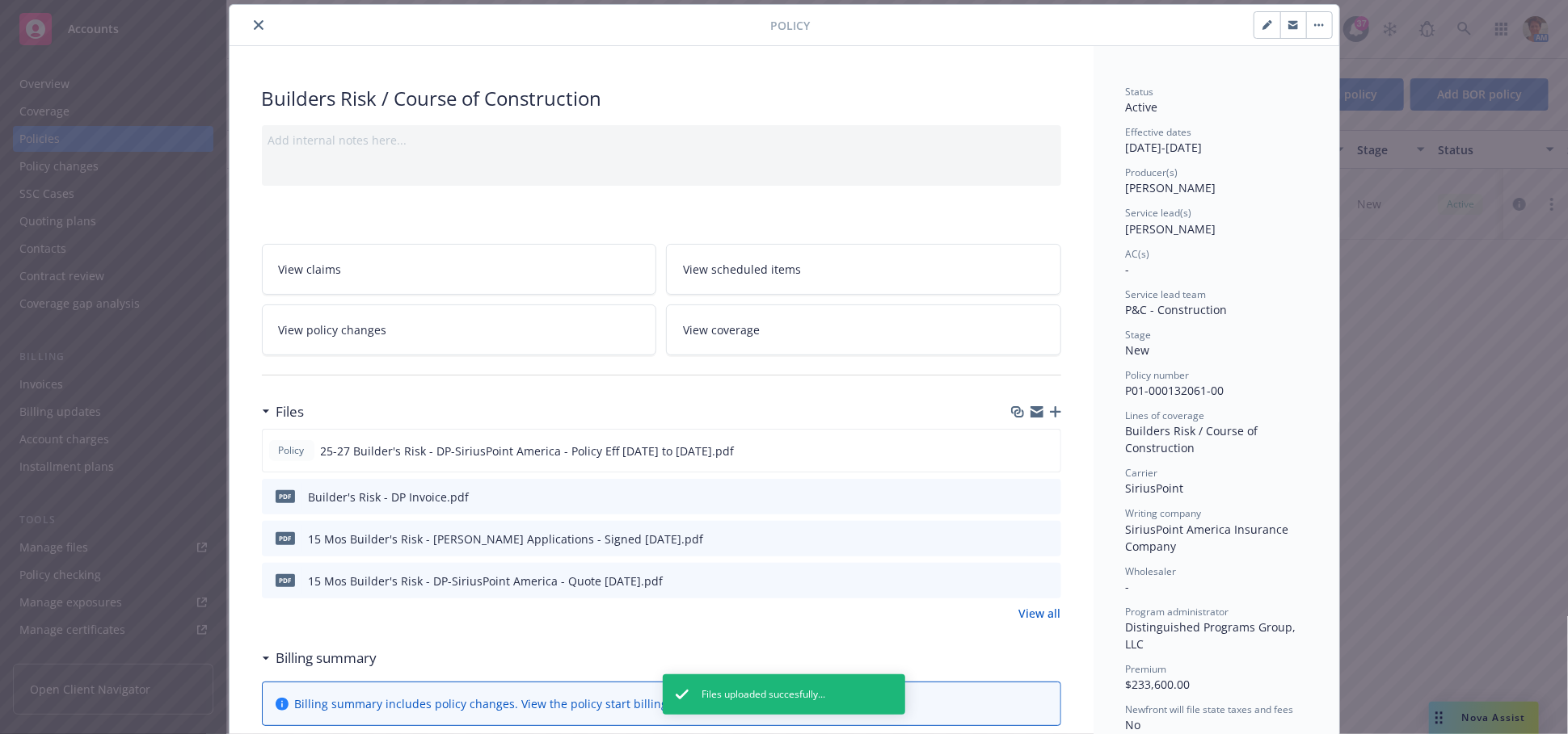
click at [719, 324] on span "View coverage" at bounding box center [721, 329] width 76 height 17
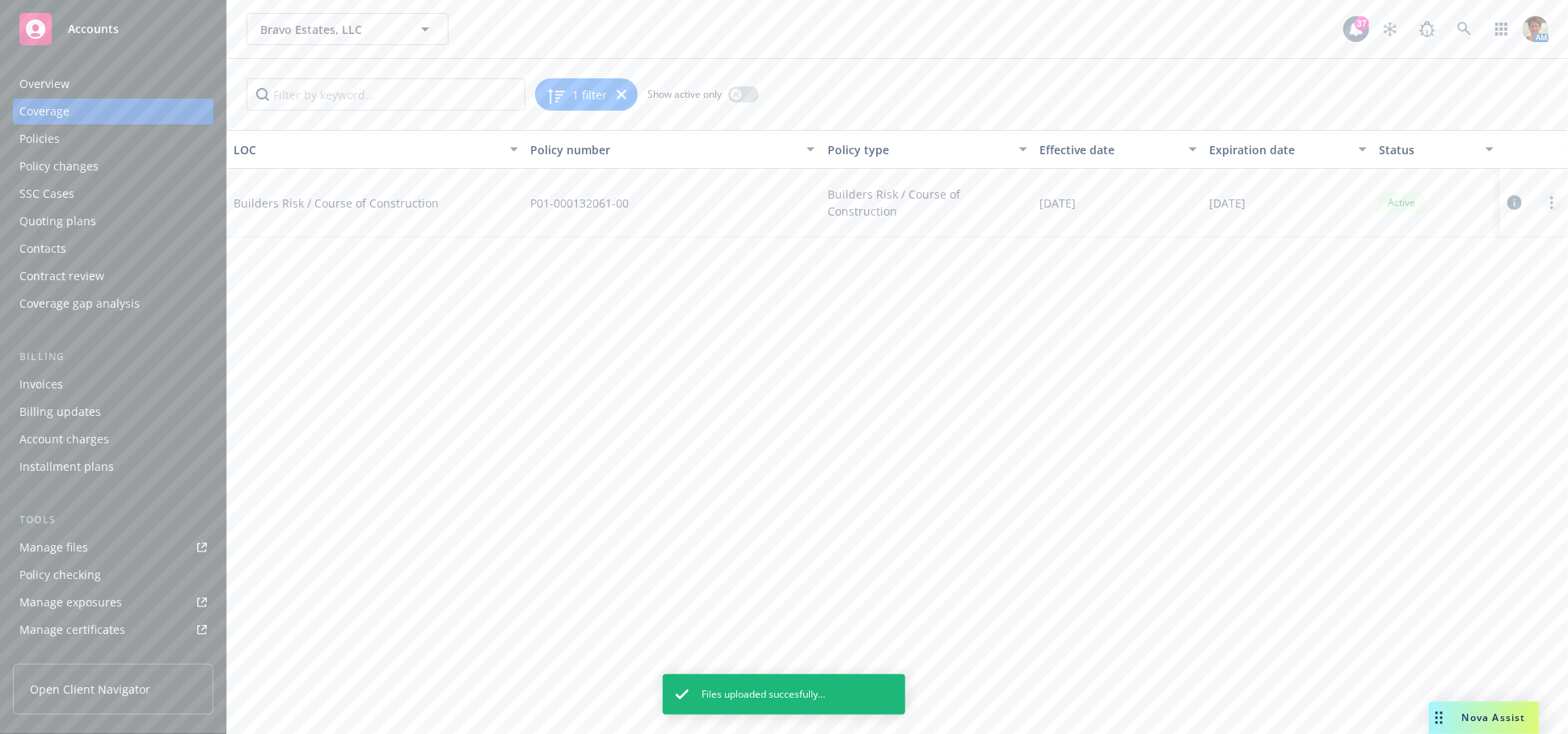
click at [1550, 200] on icon "more" at bounding box center [1550, 202] width 3 height 13
click at [1375, 245] on link "Edit coverage" at bounding box center [1453, 235] width 213 height 32
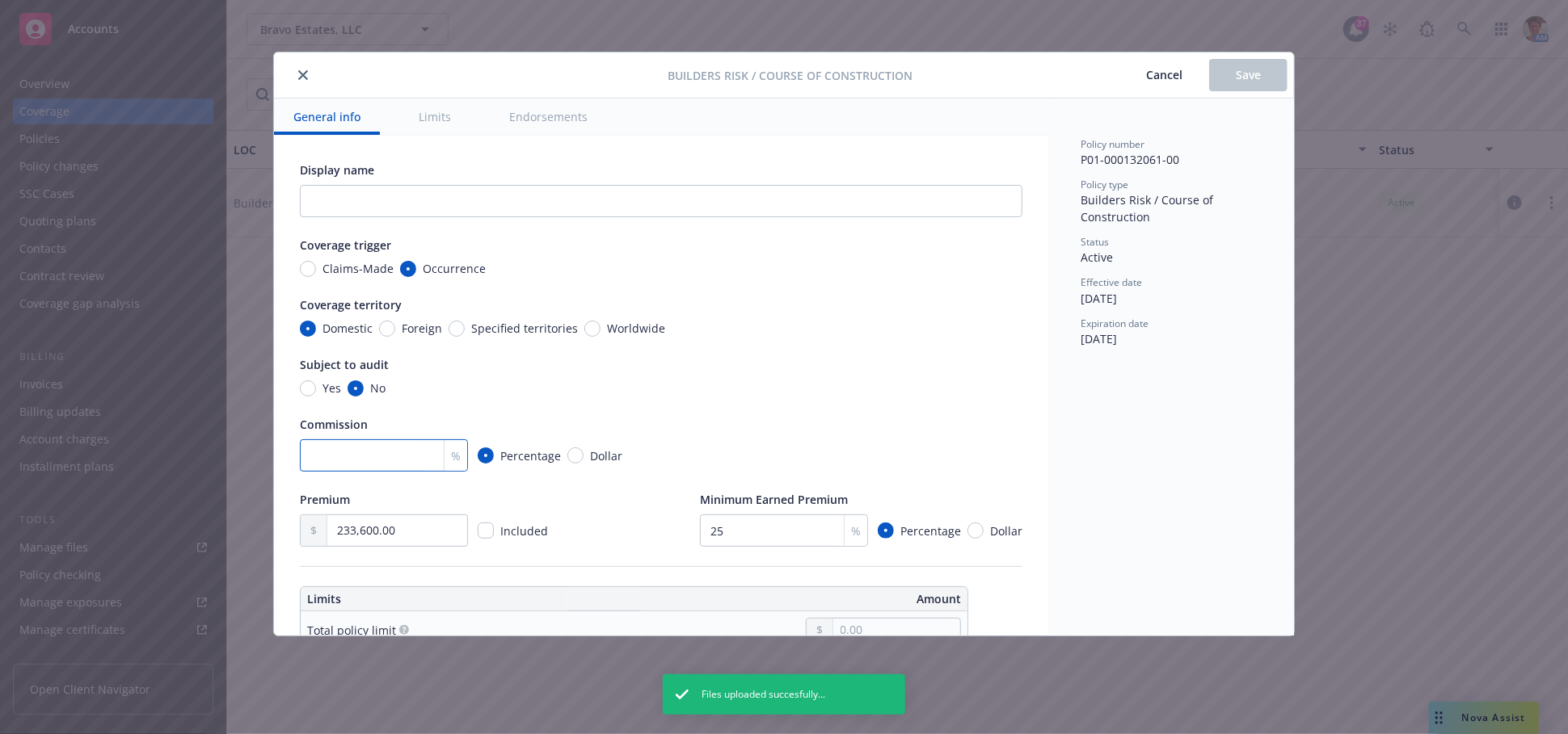
click at [365, 452] on input "number" at bounding box center [383, 455] width 168 height 32
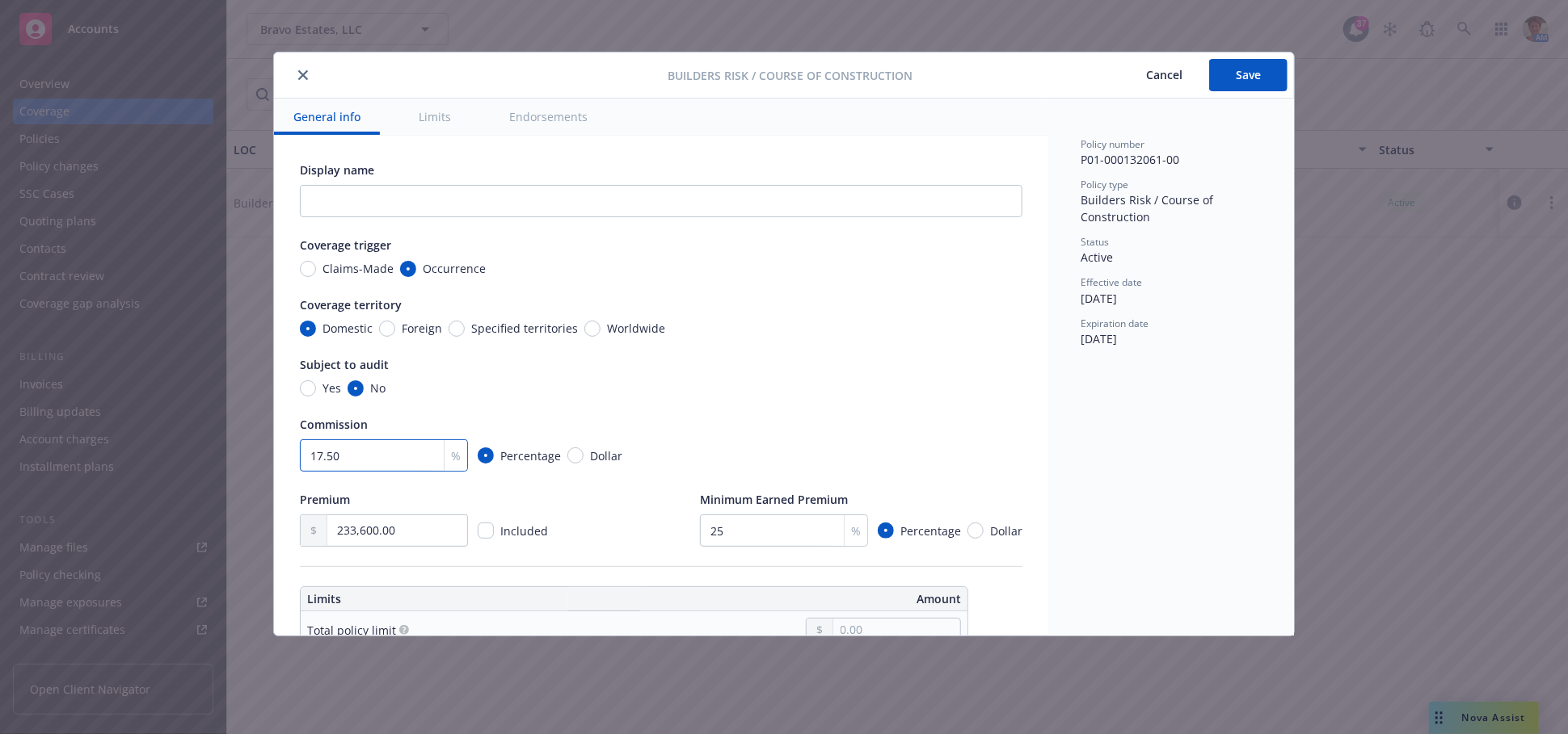
type input "17.50"
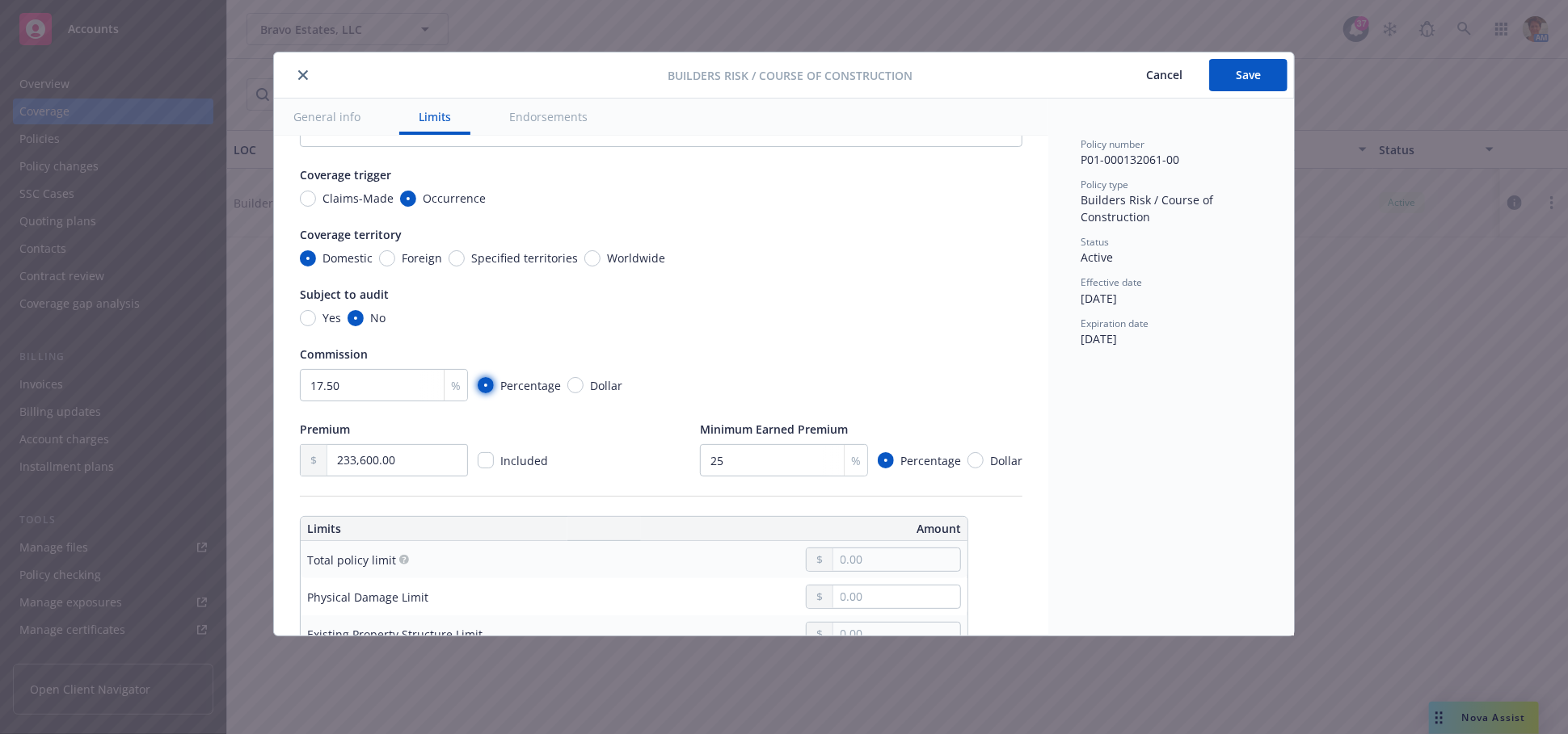
scroll to position [179, 0]
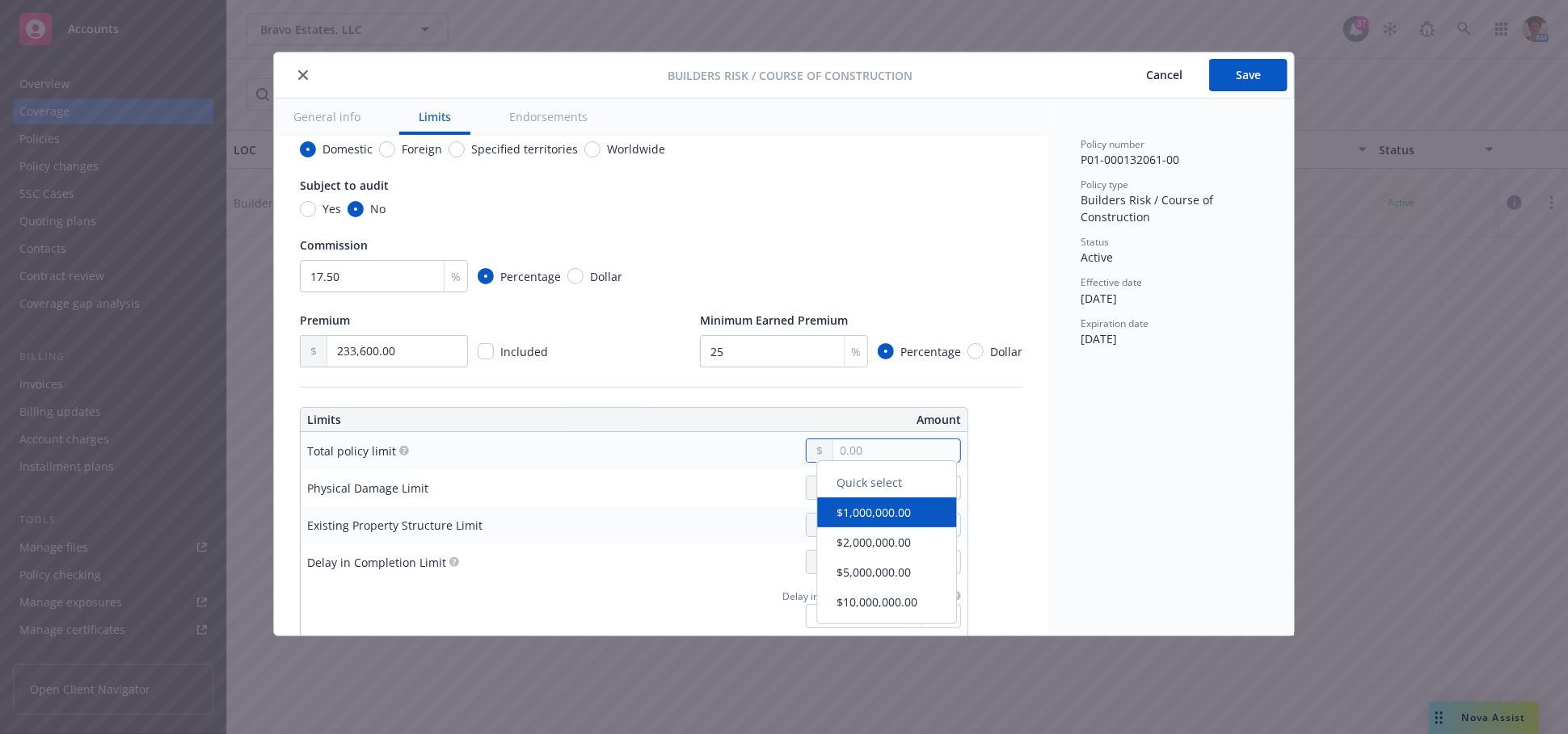
click at [875, 457] on input "text" at bounding box center [896, 450] width 126 height 23
type input "5,000,000.00"
drag, startPoint x: 908, startPoint y: 443, endPoint x: 791, endPoint y: 467, distance: 119.4
click at [798, 465] on td "5,000,000.00" at bounding box center [755, 451] width 425 height 37
click at [788, 469] on td at bounding box center [755, 488] width 425 height 37
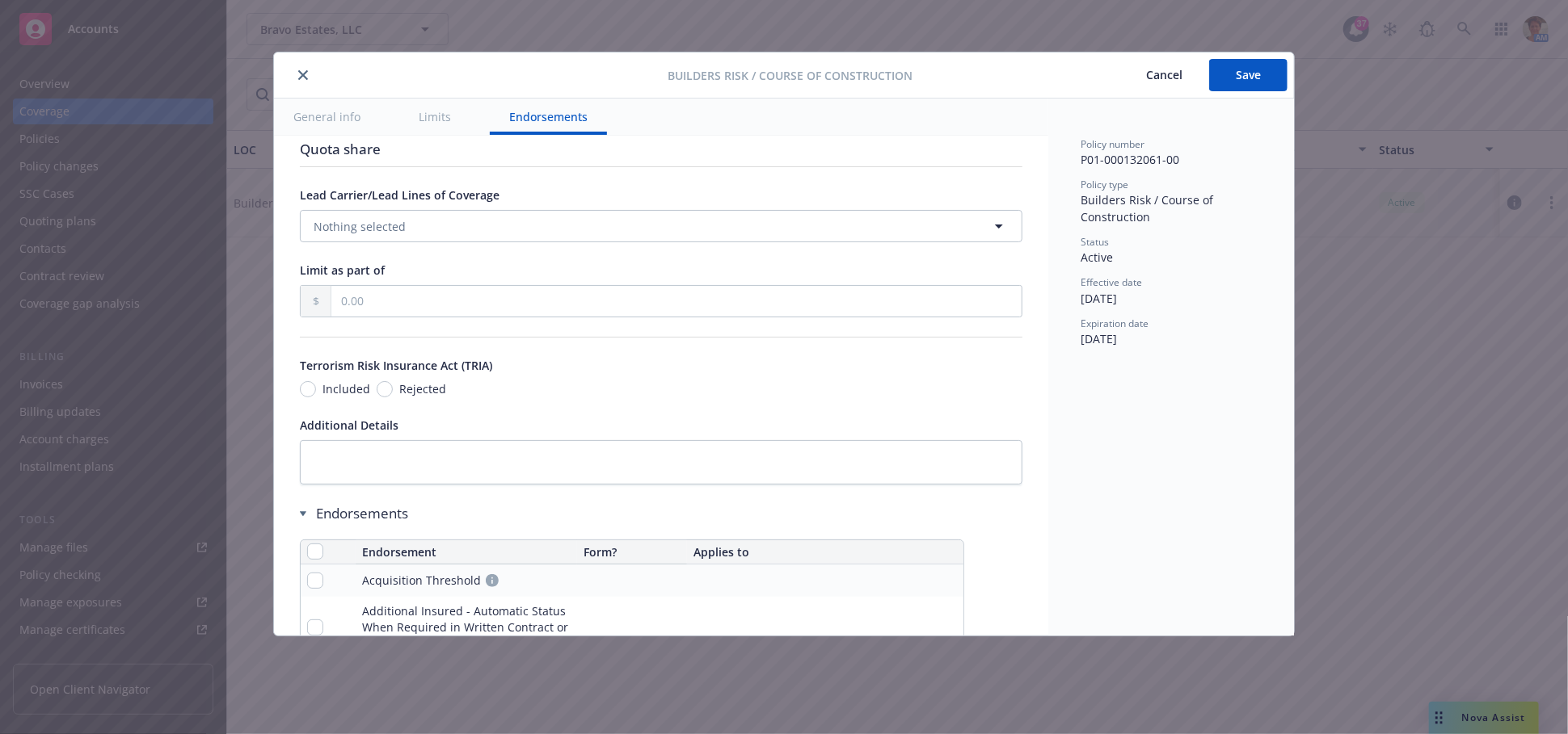
scroll to position [1974, 0]
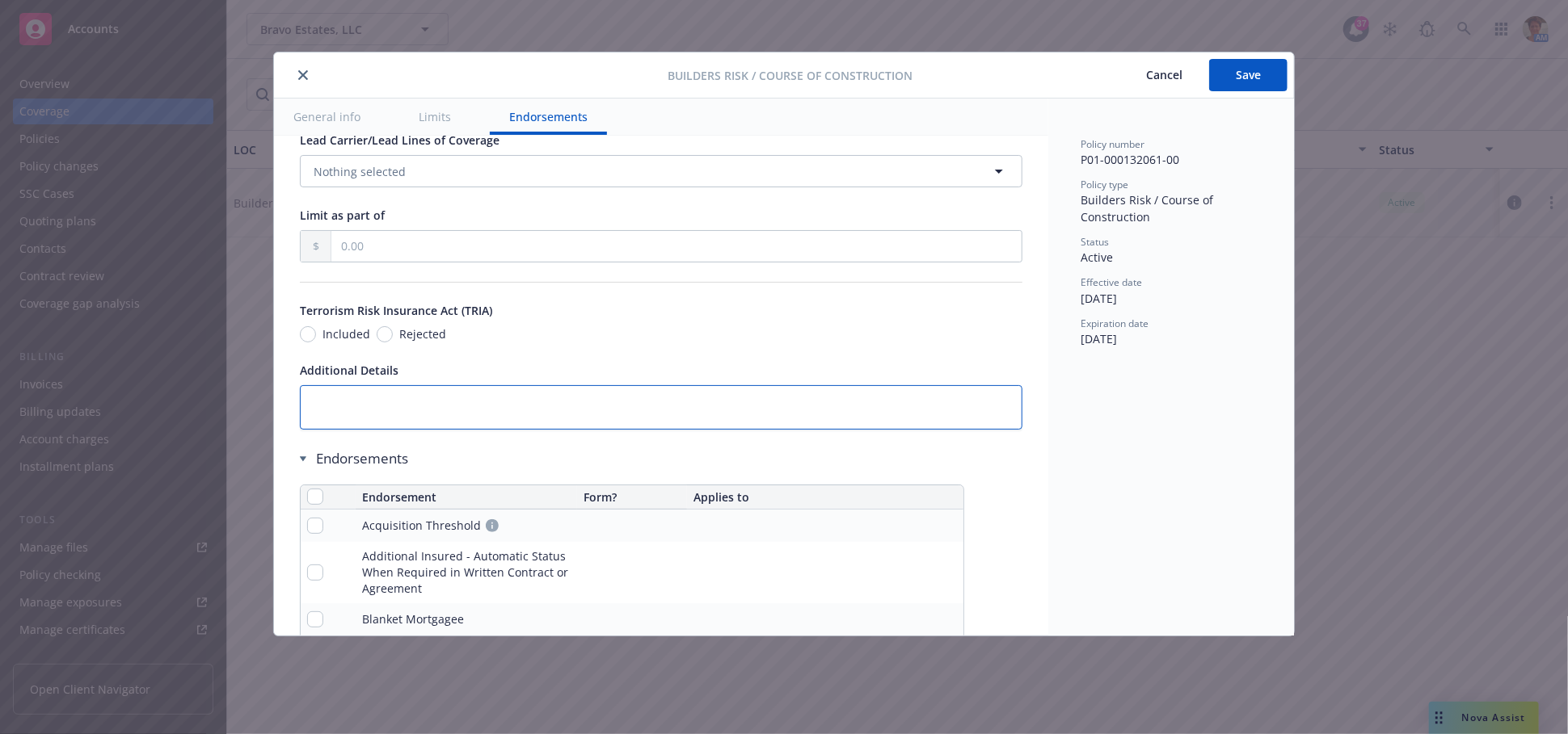
click at [392, 392] on textarea at bounding box center [661, 407] width 723 height 44
type textarea "x"
type textarea "C"
type textarea "x"
type textarea "Cat"
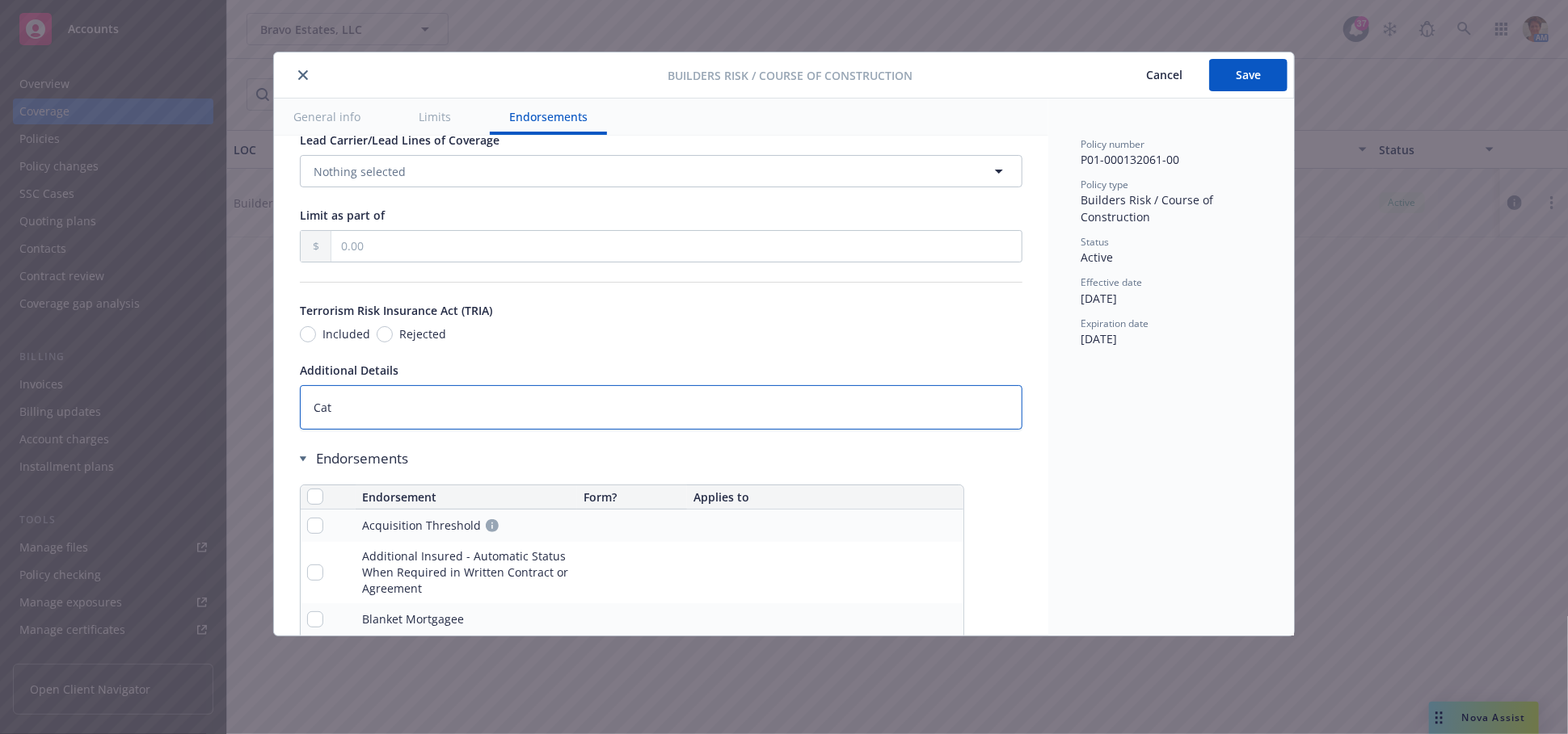
type textarea "x"
type textarea "Cata"
type textarea "x"
type textarea "Catas"
type textarea "x"
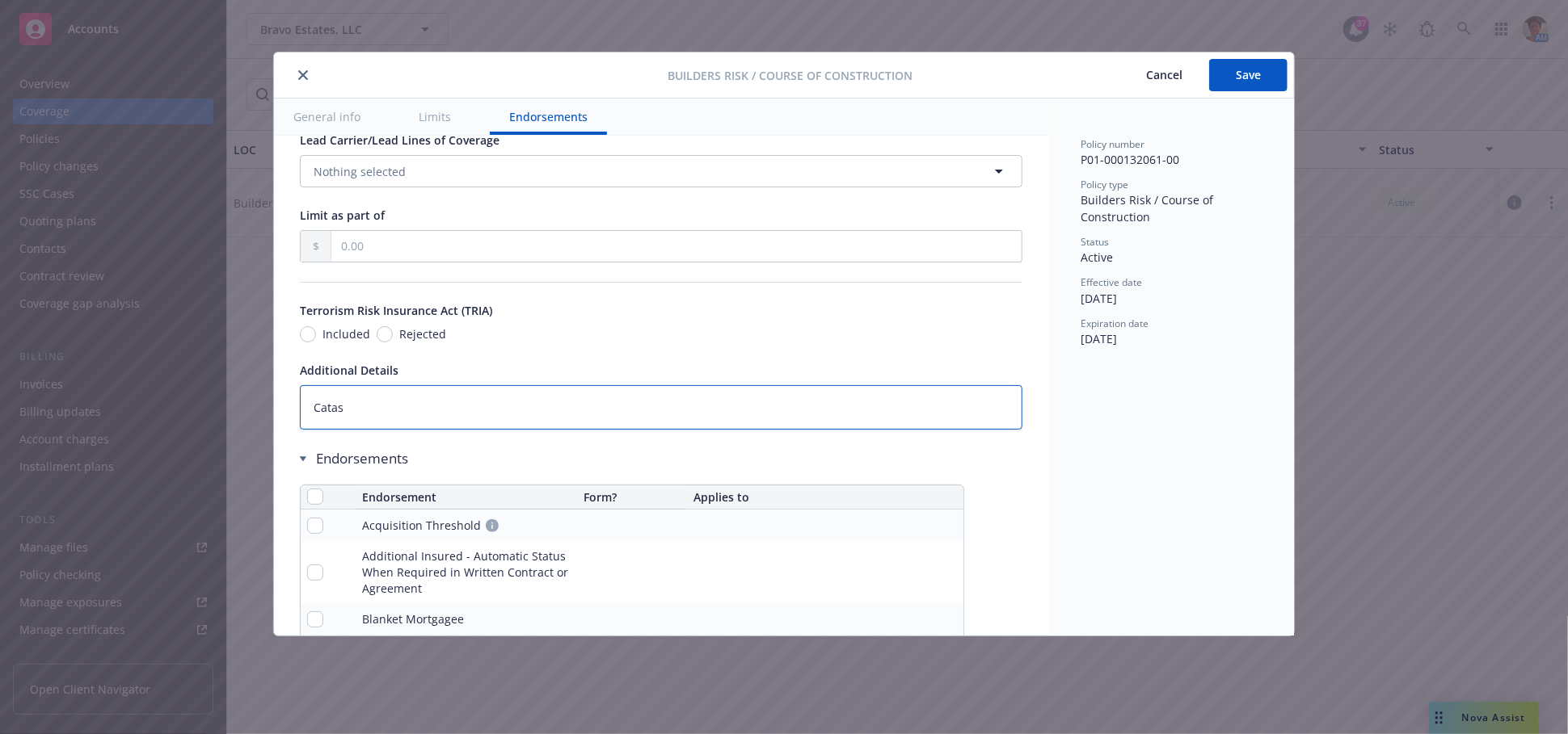
type textarea "Catast"
type textarea "x"
type textarea "Catastro"
type textarea "x"
type textarea "Catastrop"
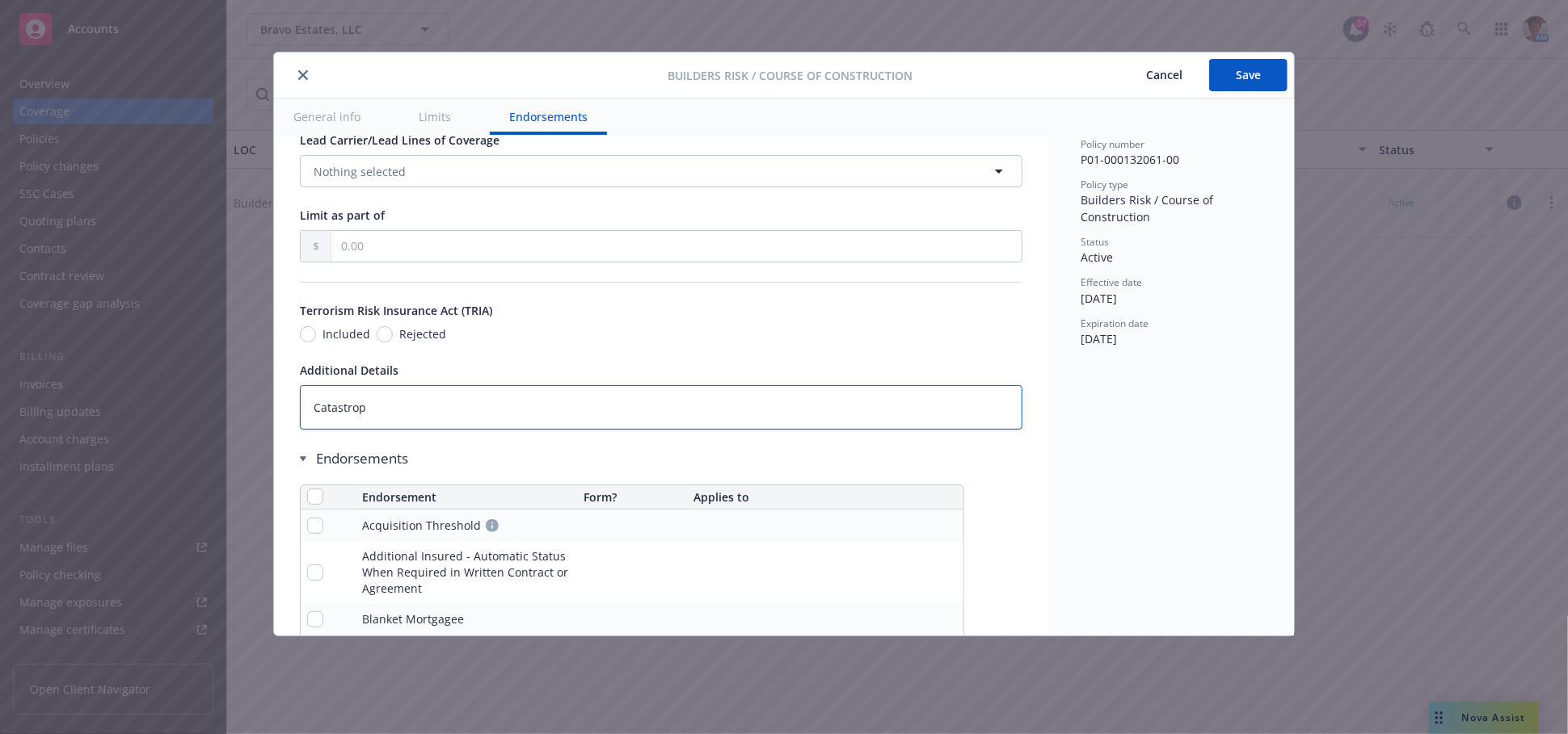
type textarea "x"
type textarea "Catastroph"
type textarea "x"
type textarea "Catastrophe"
type textarea "x"
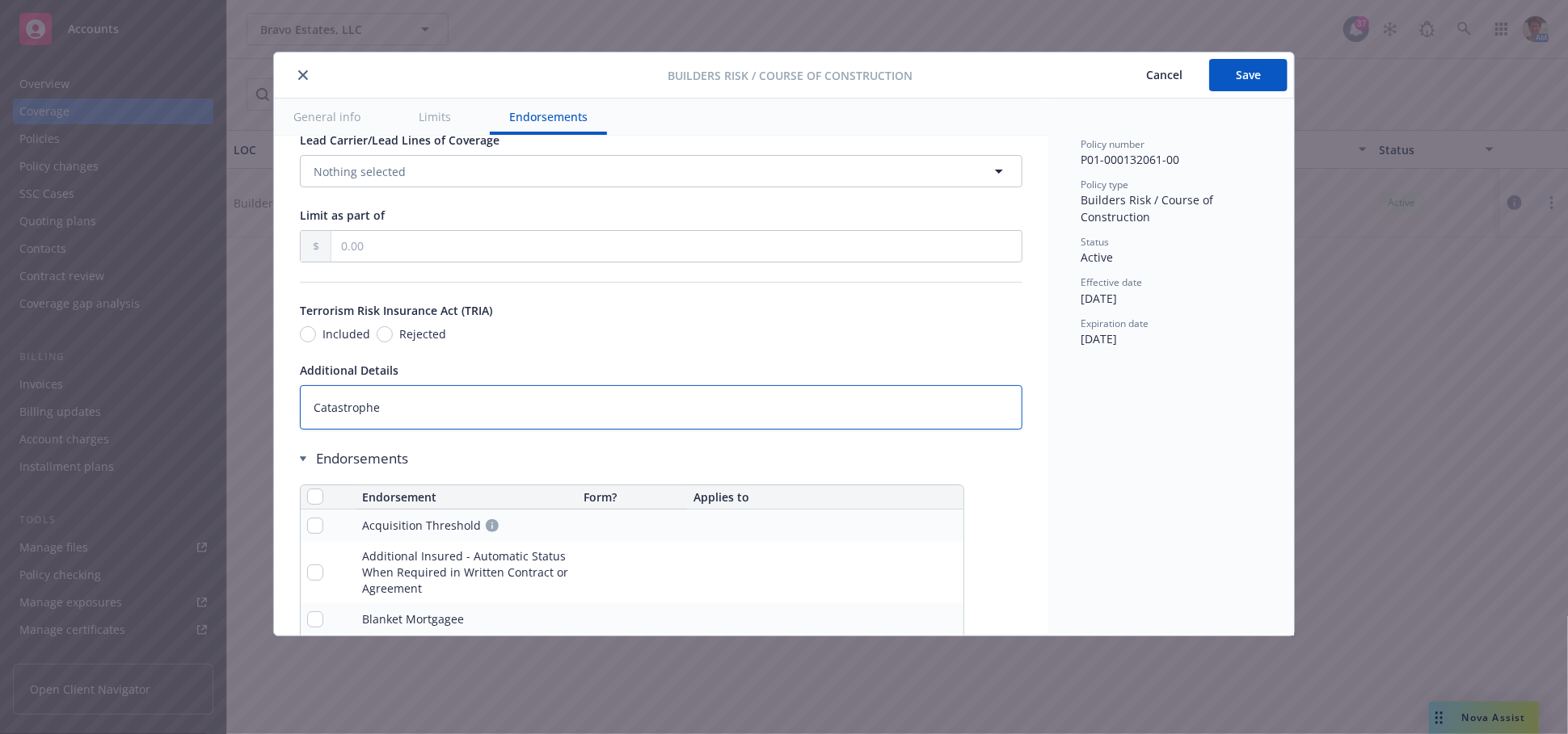
type textarea "Catastrophe"
type textarea "x"
type textarea "Catastrophe L"
type textarea "x"
type textarea "Catastrophe Li"
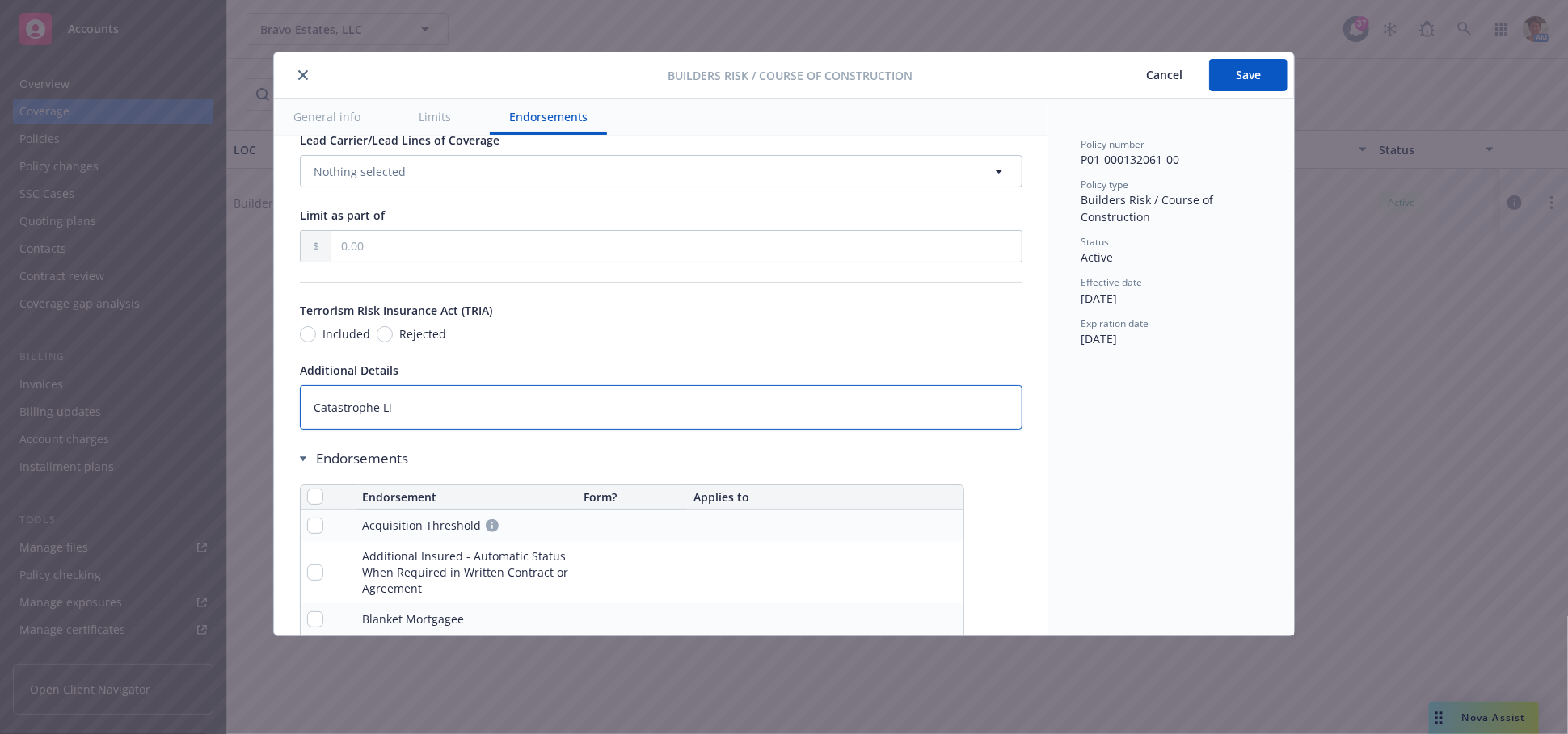
type textarea "x"
type textarea "Catastrophe Limi"
type textarea "x"
type textarea "Catastrophe Limit"
type textarea "x"
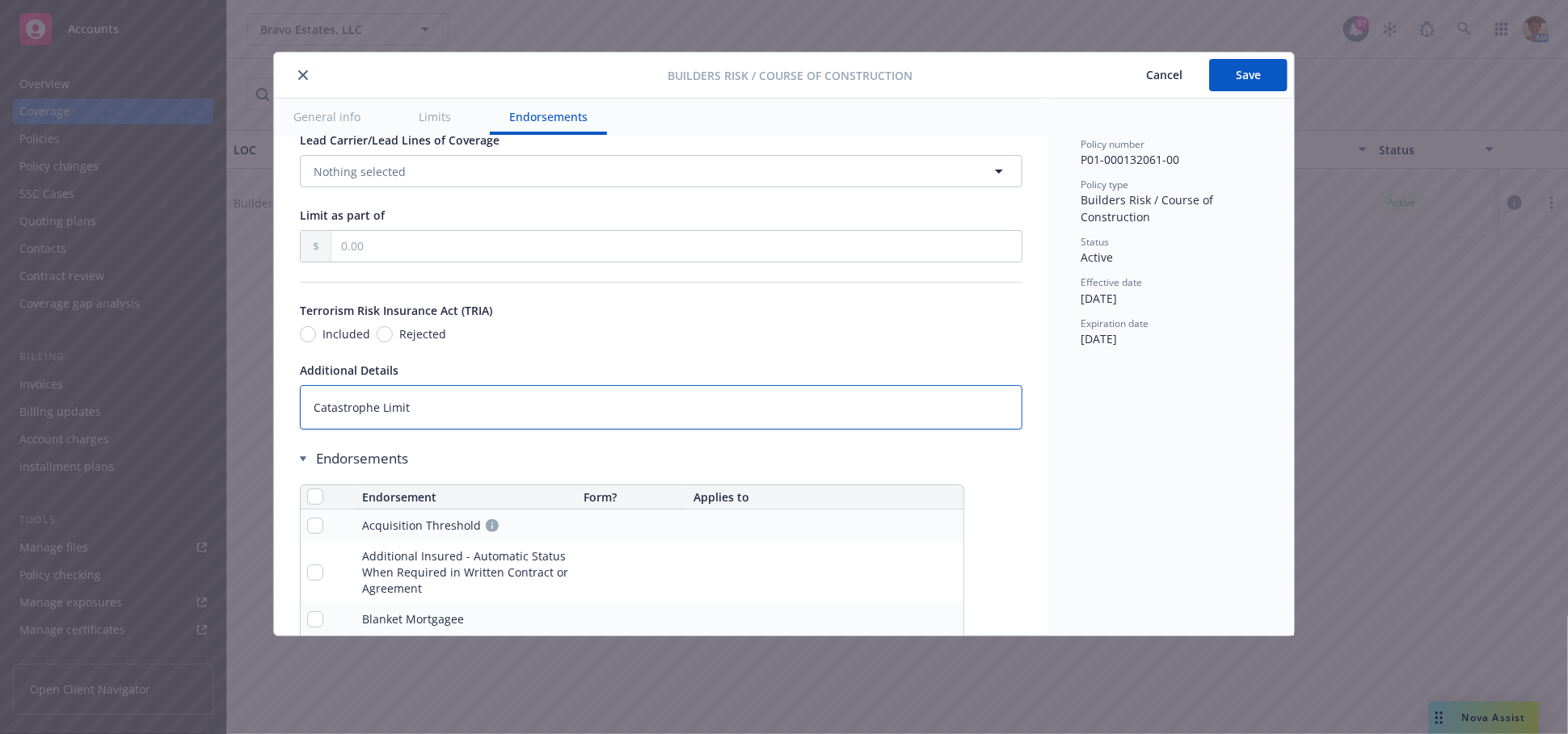
type textarea "Catastrophe Limit -"
type textarea "x"
type textarea "Catastrophe Limit -"
type textarea "x"
type textarea "Catastrophe Limit - $"
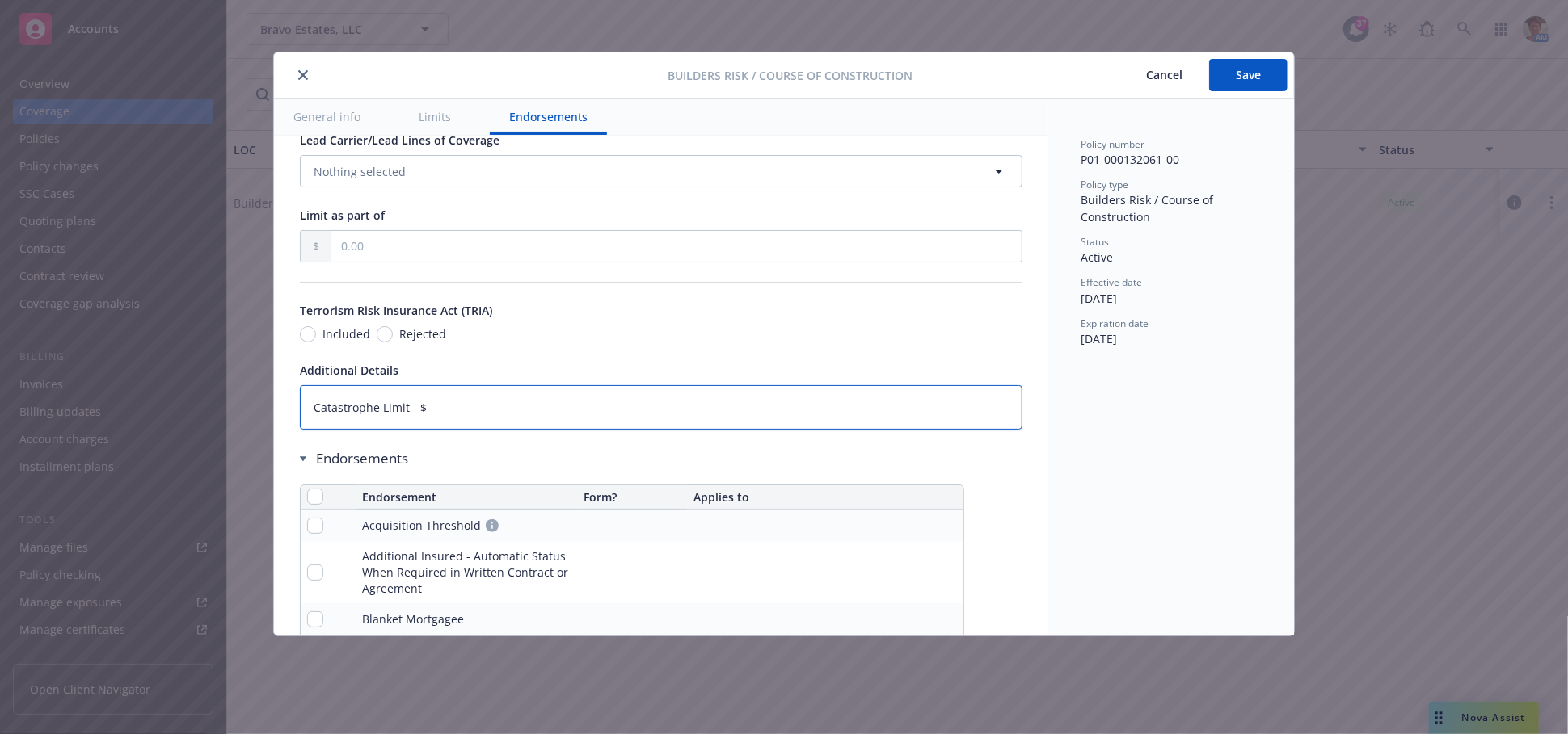
type textarea "x"
type textarea "Catastrophe Limit - $1"
type textarea "x"
type textarea "Catastrophe Limit - $10"
type textarea "x"
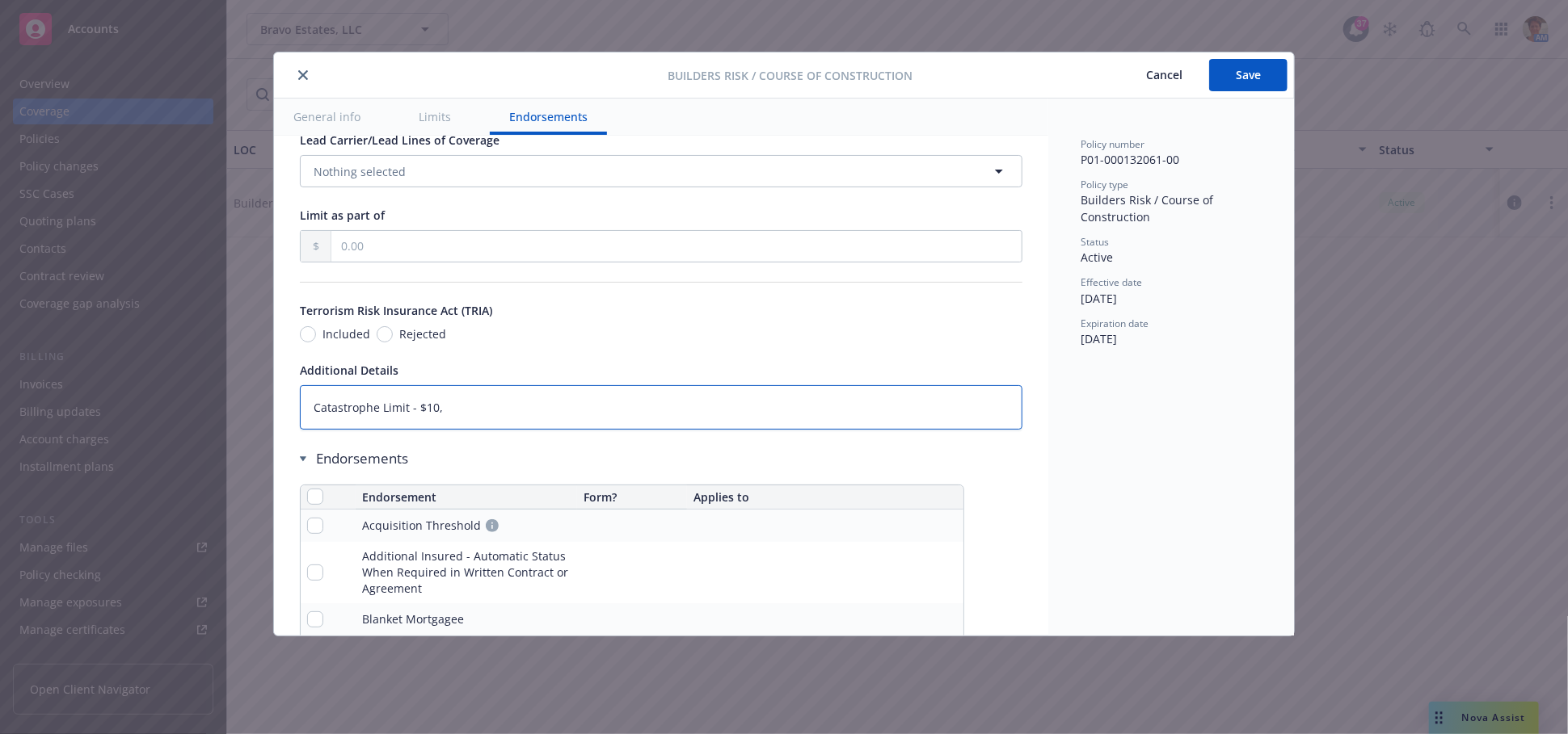
type textarea "Catastrophe Limit - $10,0"
type textarea "x"
type textarea "Catastrophe Limit - $10,00"
type textarea "x"
type textarea "Catastrophe Limit - $10,000"
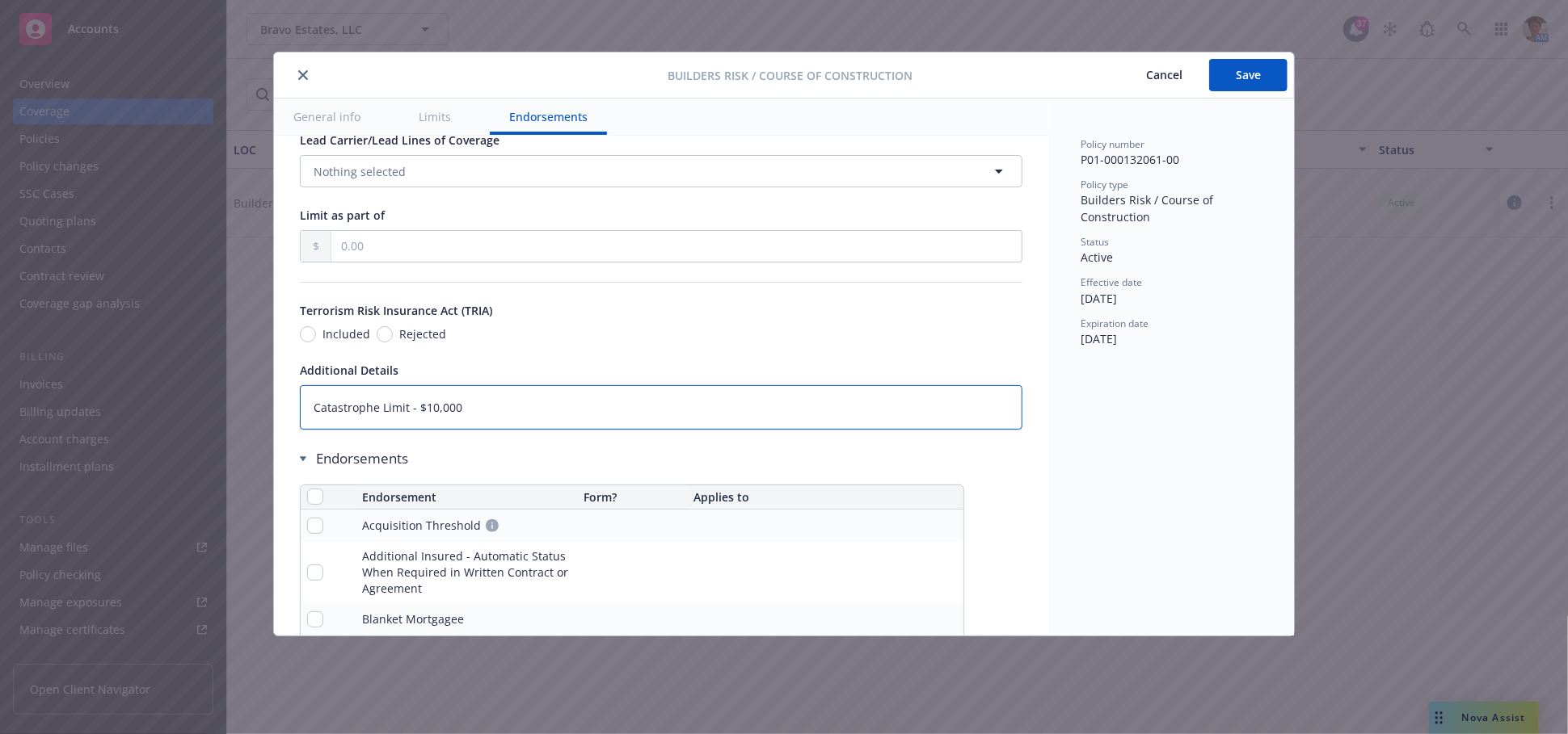
type textarea "x"
type textarea "Catastrophe Limit - $10,000,"
type textarea "x"
type textarea "Catastrophe Limit - $10,000,0"
type textarea "x"
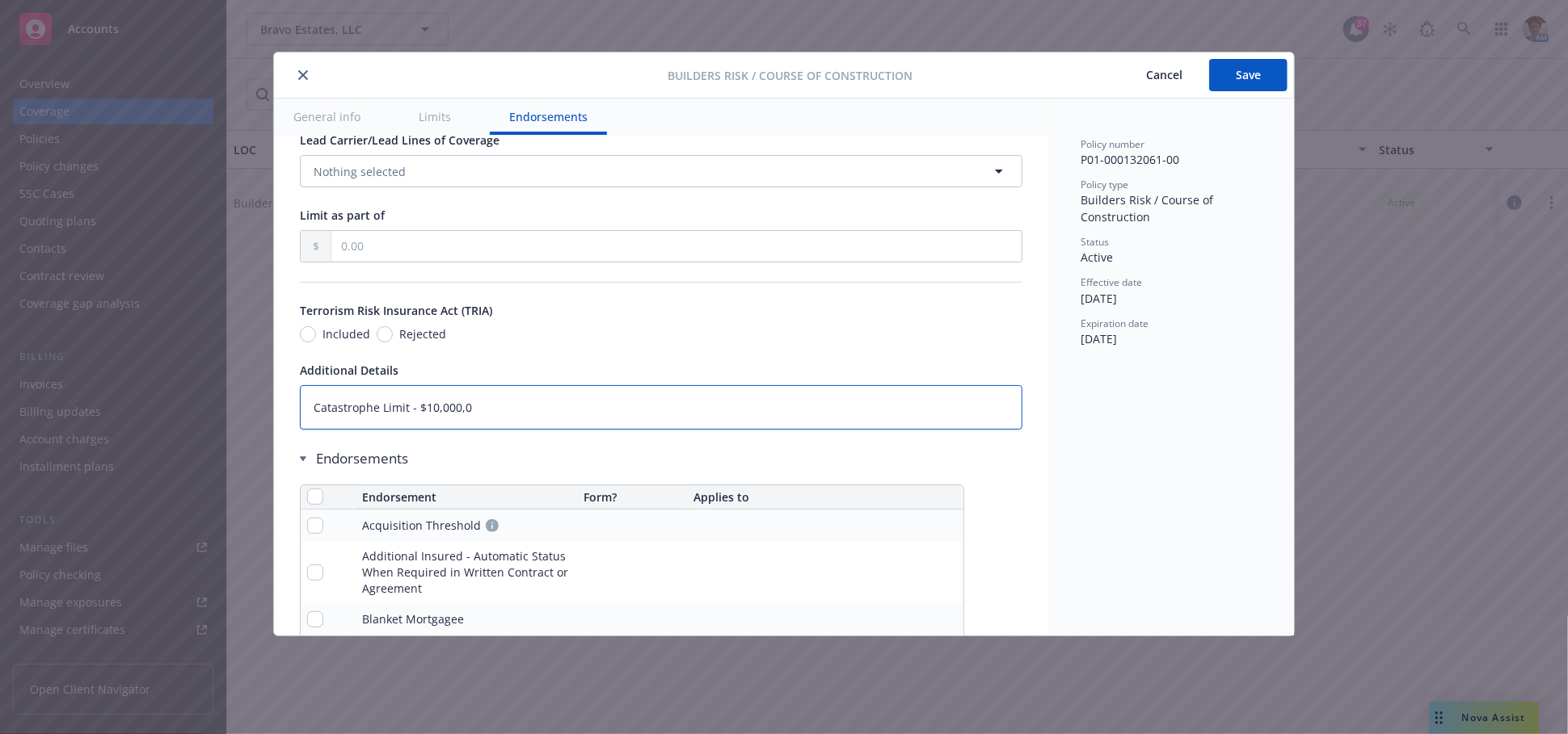
type textarea "Catastrophe Limit - $10,000,00"
type textarea "x"
type textarea "Catastrophe Limit - $10,000,000"
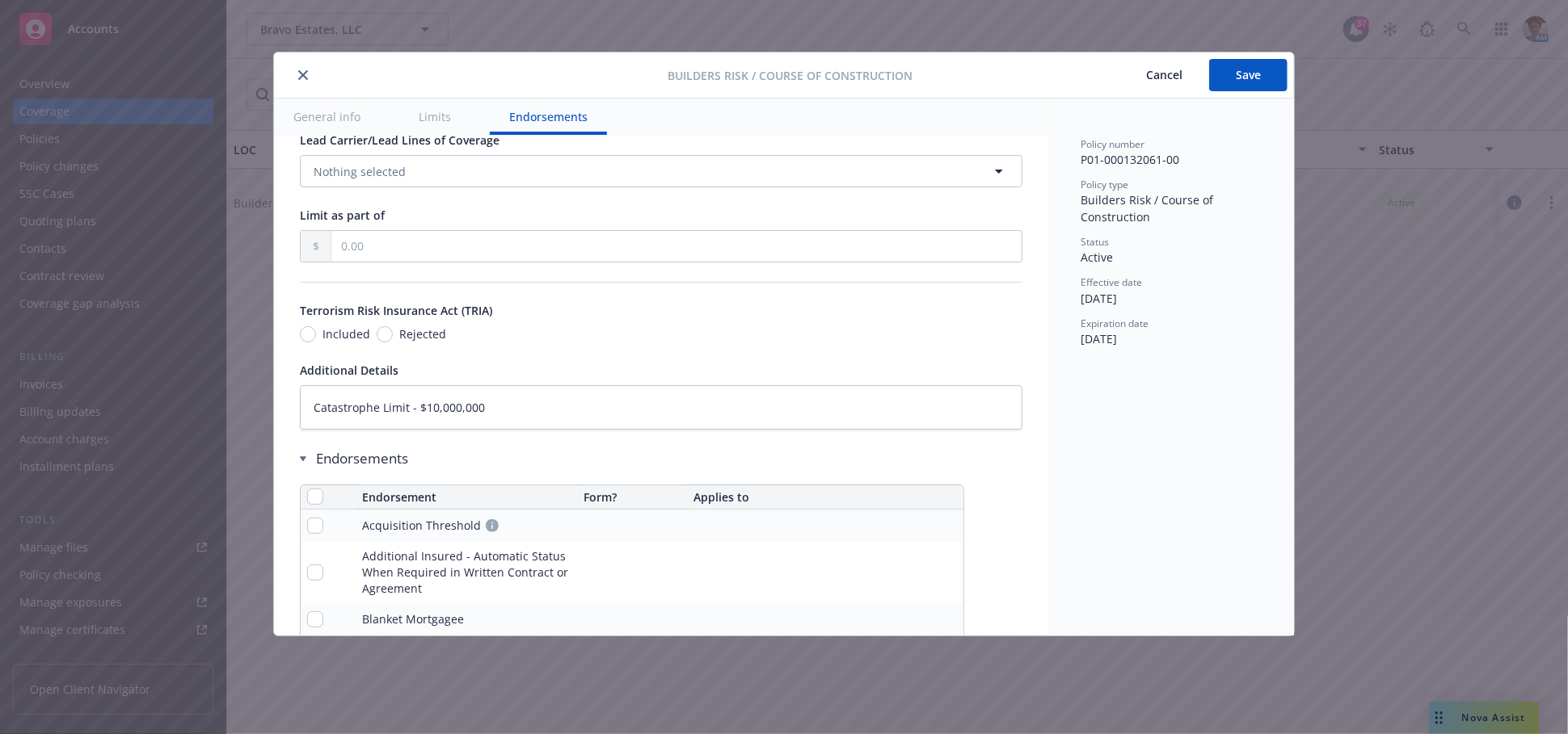
drag, startPoint x: 390, startPoint y: 320, endPoint x: 606, endPoint y: 363, distance: 220.2
click at [393, 325] on span "Rejected" at bounding box center [419, 333] width 53 height 17
click at [392, 326] on input "Rejected" at bounding box center [384, 334] width 16 height 16
radio input "true"
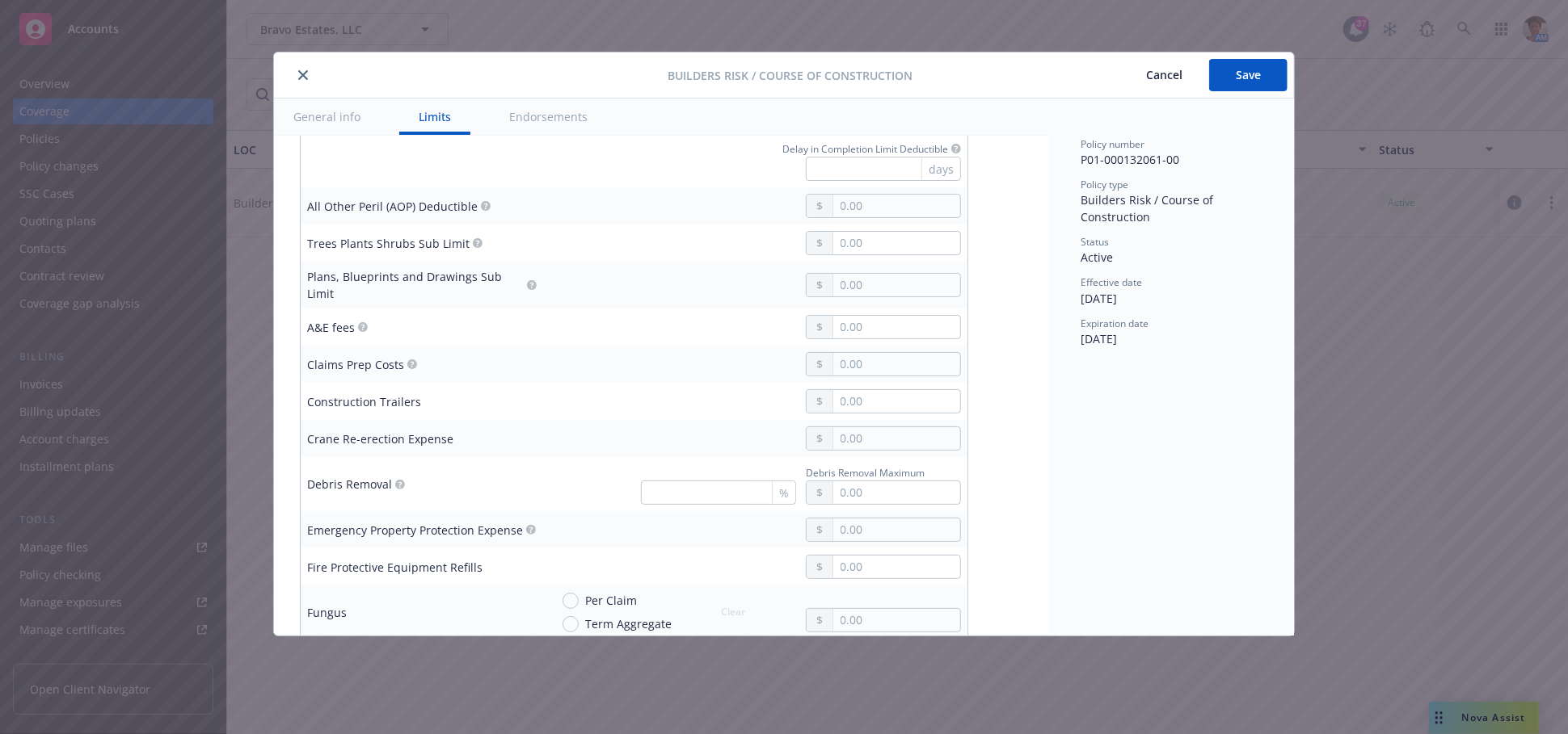
scroll to position [627, 0]
click at [858, 201] on input "text" at bounding box center [896, 205] width 126 height 23
type textarea "x"
type input "5.00"
type textarea "x"
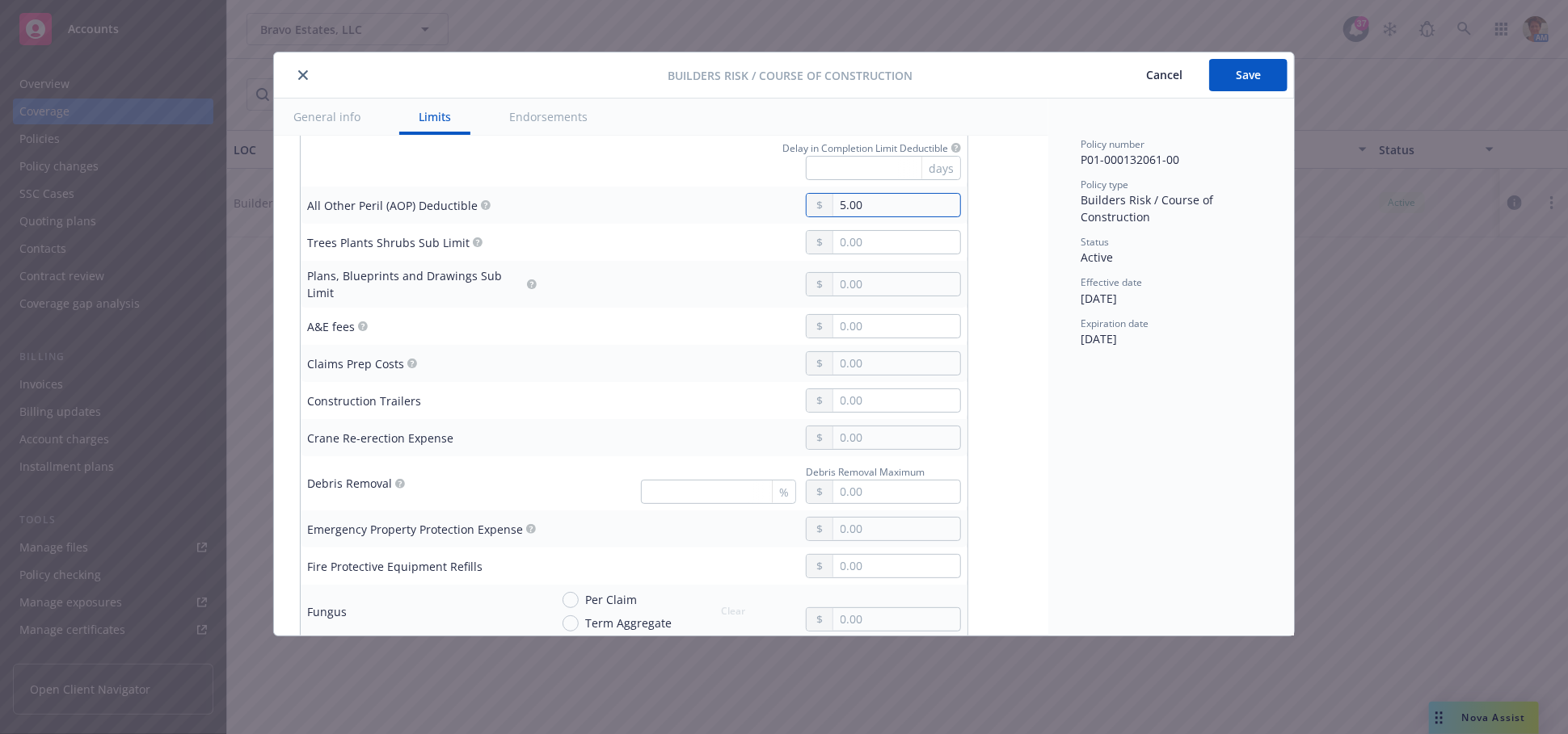
type input "50.00"
type textarea "x"
type input "500.00"
type textarea "x"
type input "5,000.00"
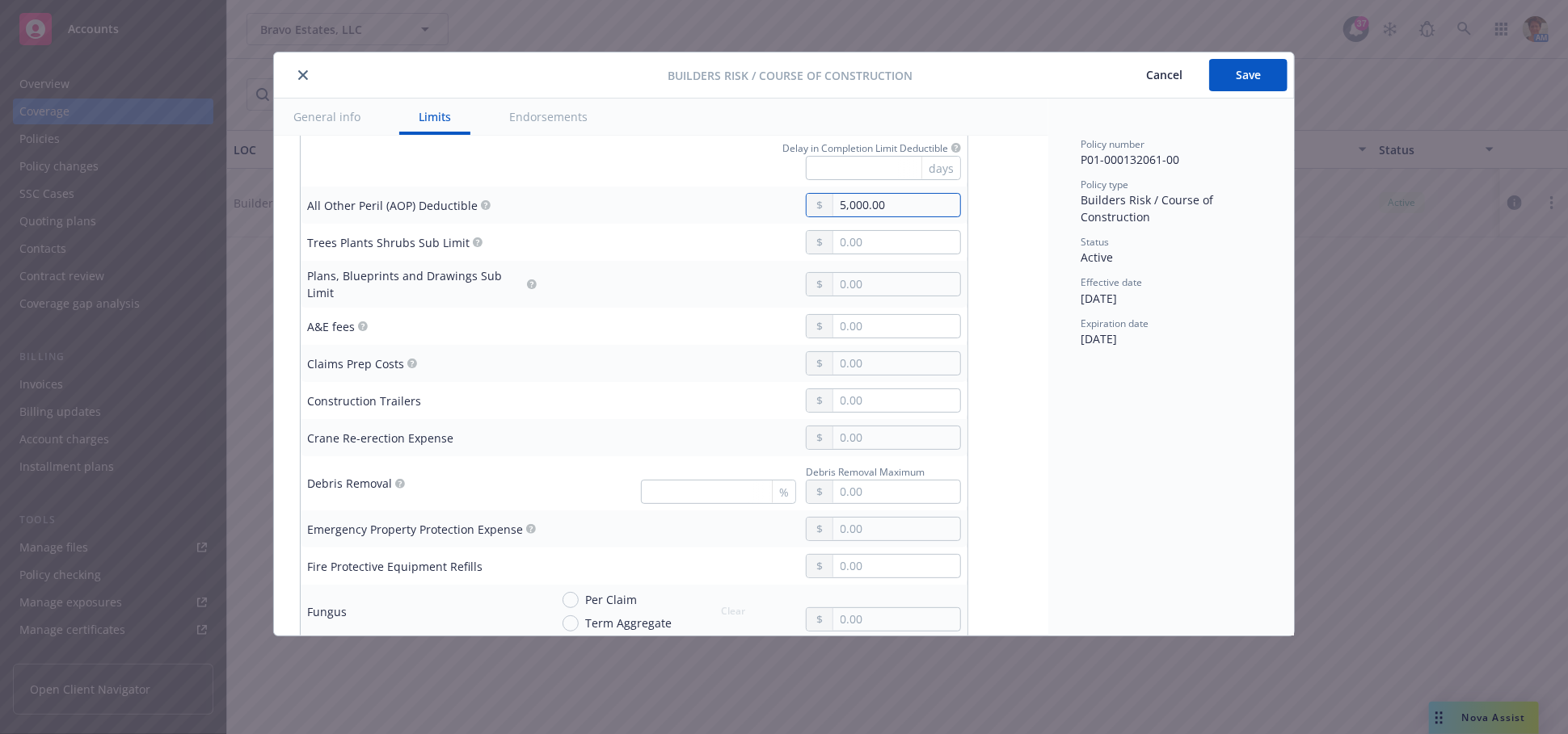
type textarea "x"
type input "50,000.00"
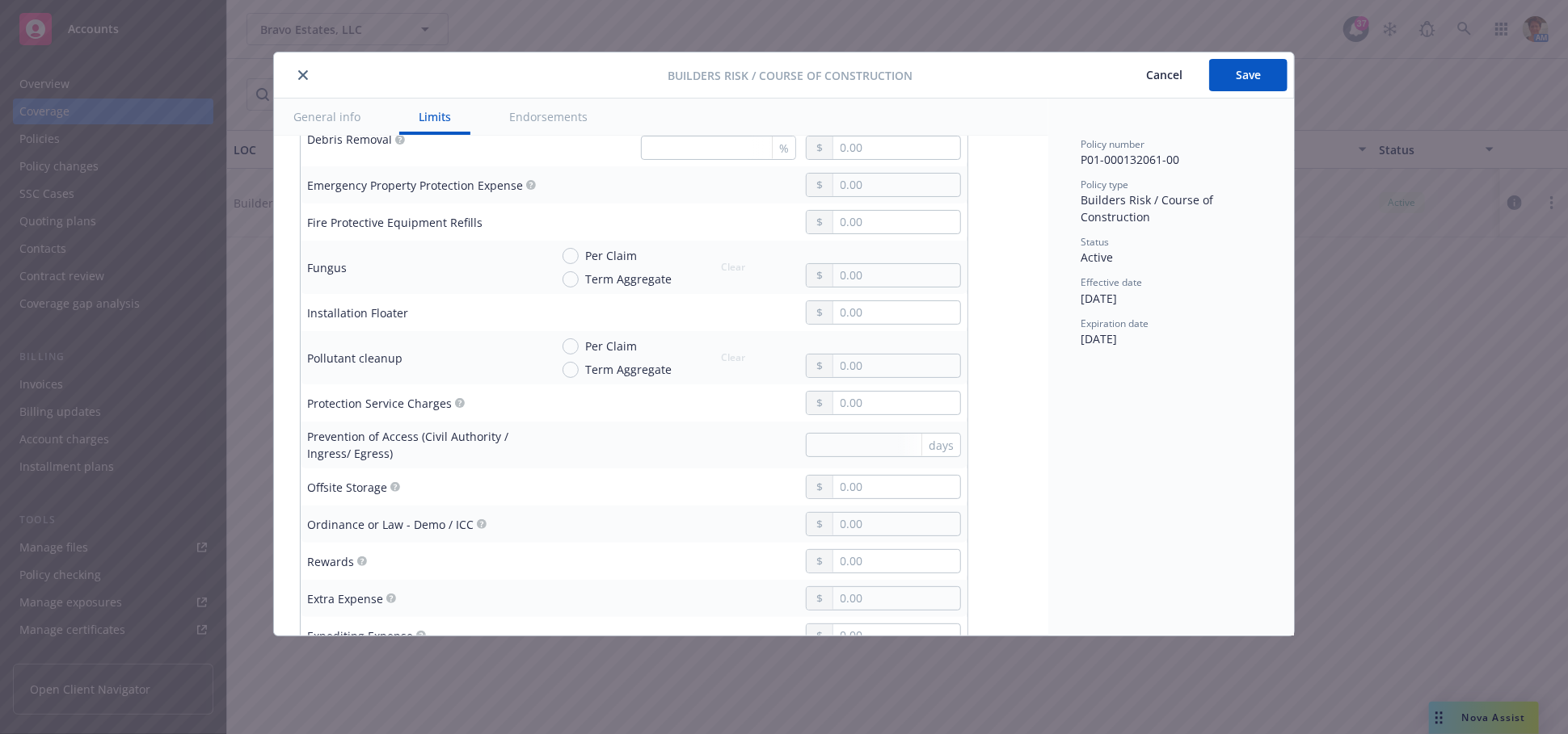
scroll to position [987, 0]
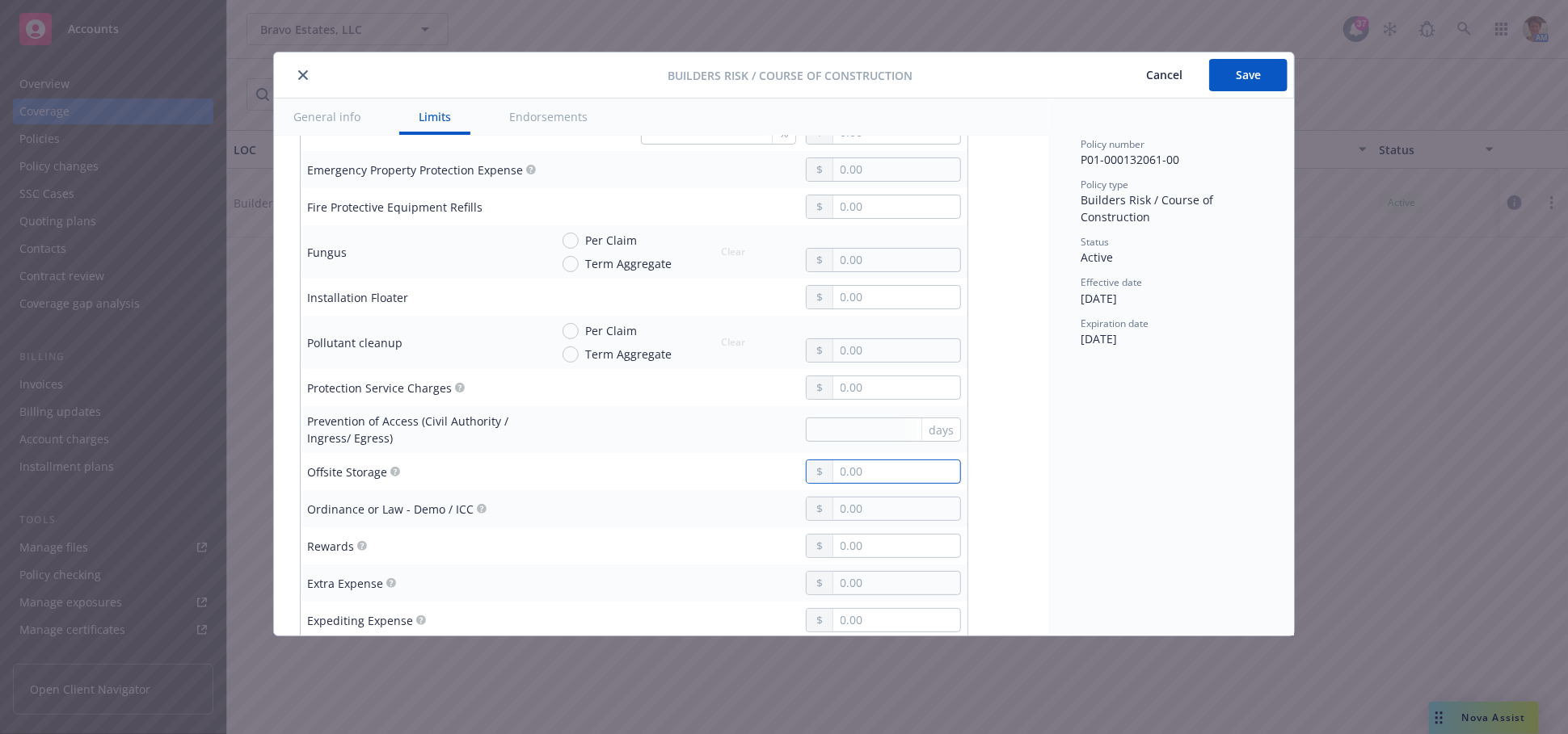
click at [893, 465] on input "text" at bounding box center [896, 471] width 126 height 23
type textarea "x"
type input "2.00"
type textarea "x"
type input "25.00"
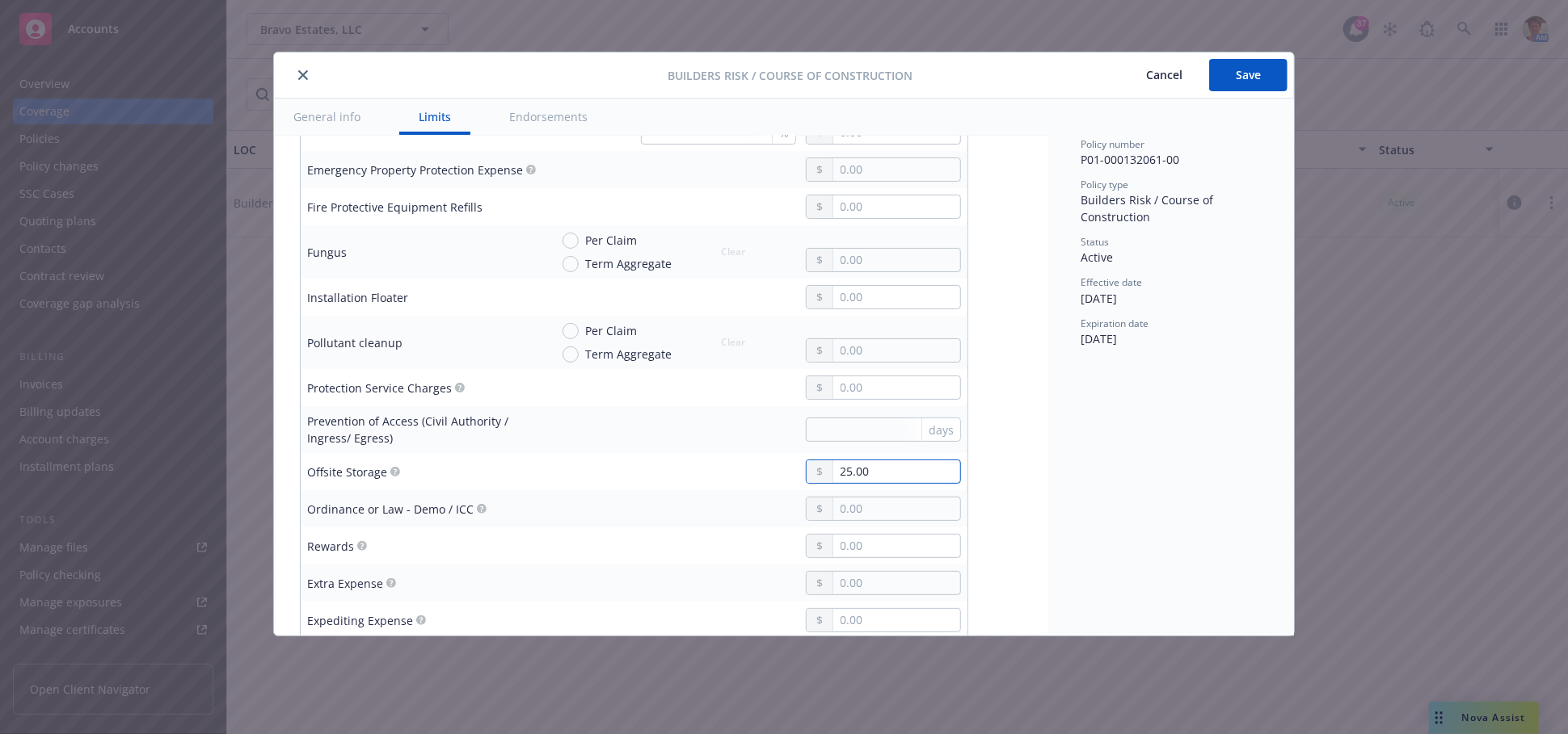
type textarea "x"
type input "250.00"
type textarea "x"
type input "2,500.00"
type textarea "x"
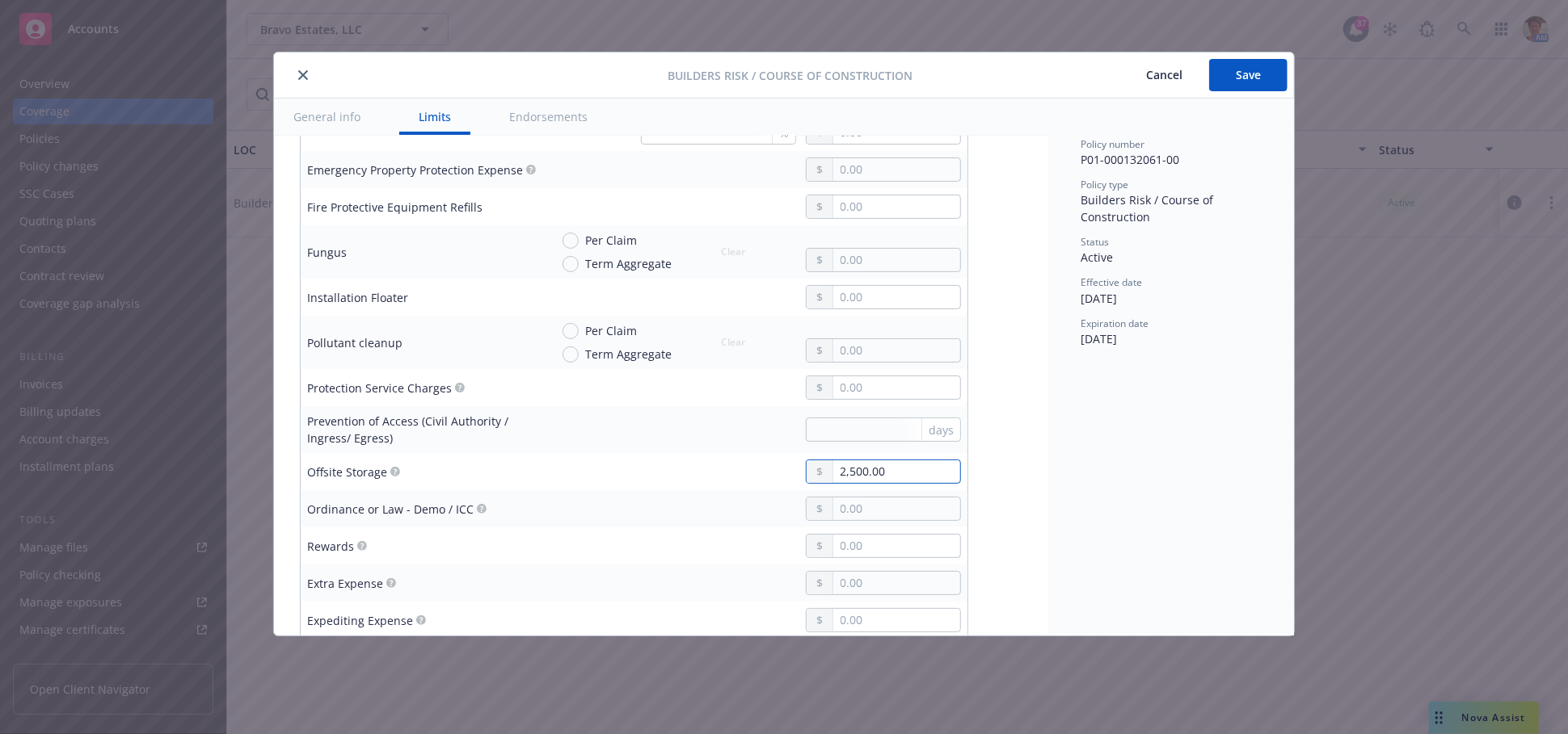
type input "25,000.00"
type textarea "x"
type input "250,000.00"
type textarea "x"
type input "5.00"
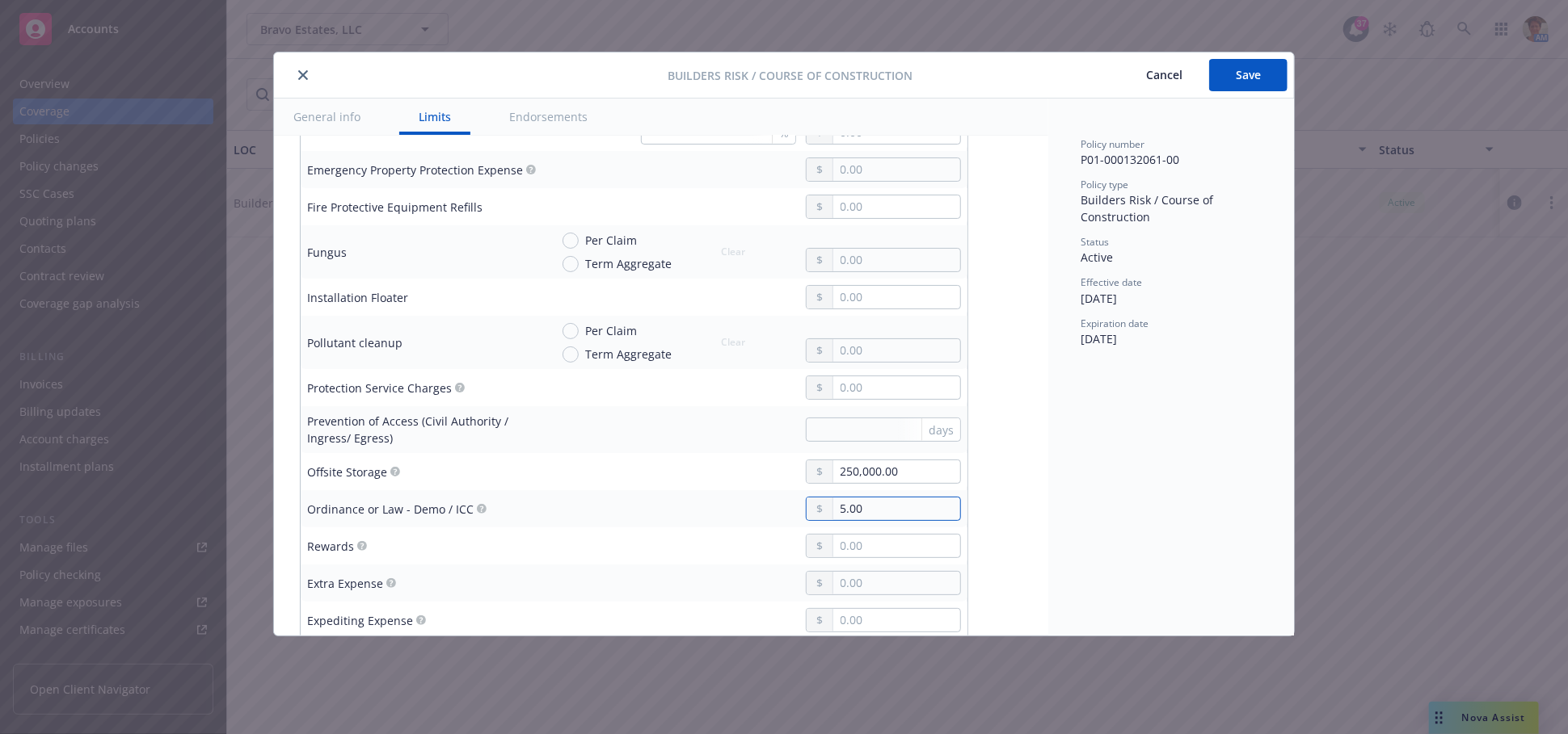
type textarea "x"
type input "50.00"
type textarea "x"
type input "500.00"
type textarea "x"
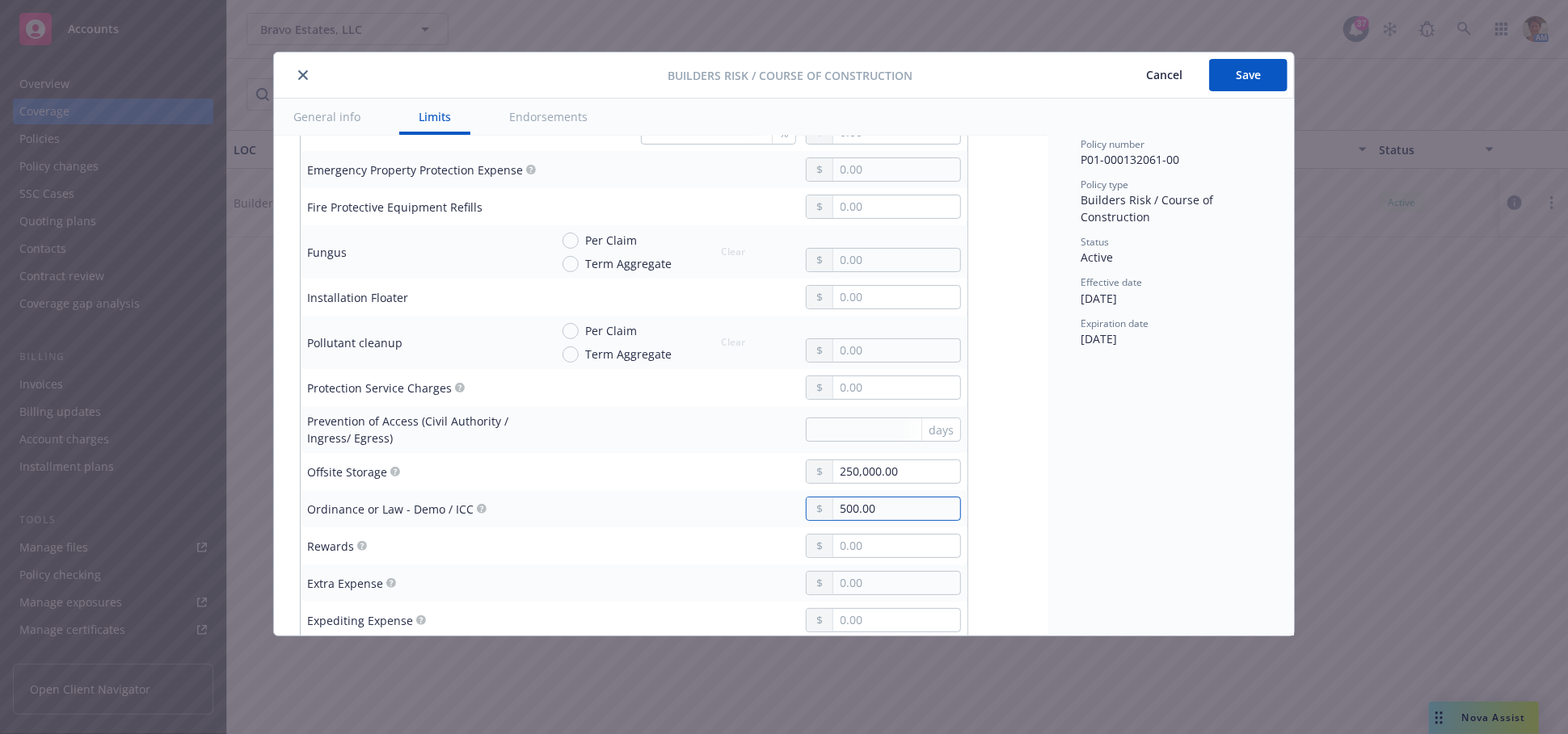
type input "5,000.00"
type textarea "x"
type input "50,000.00"
type textarea "x"
type input "1.00"
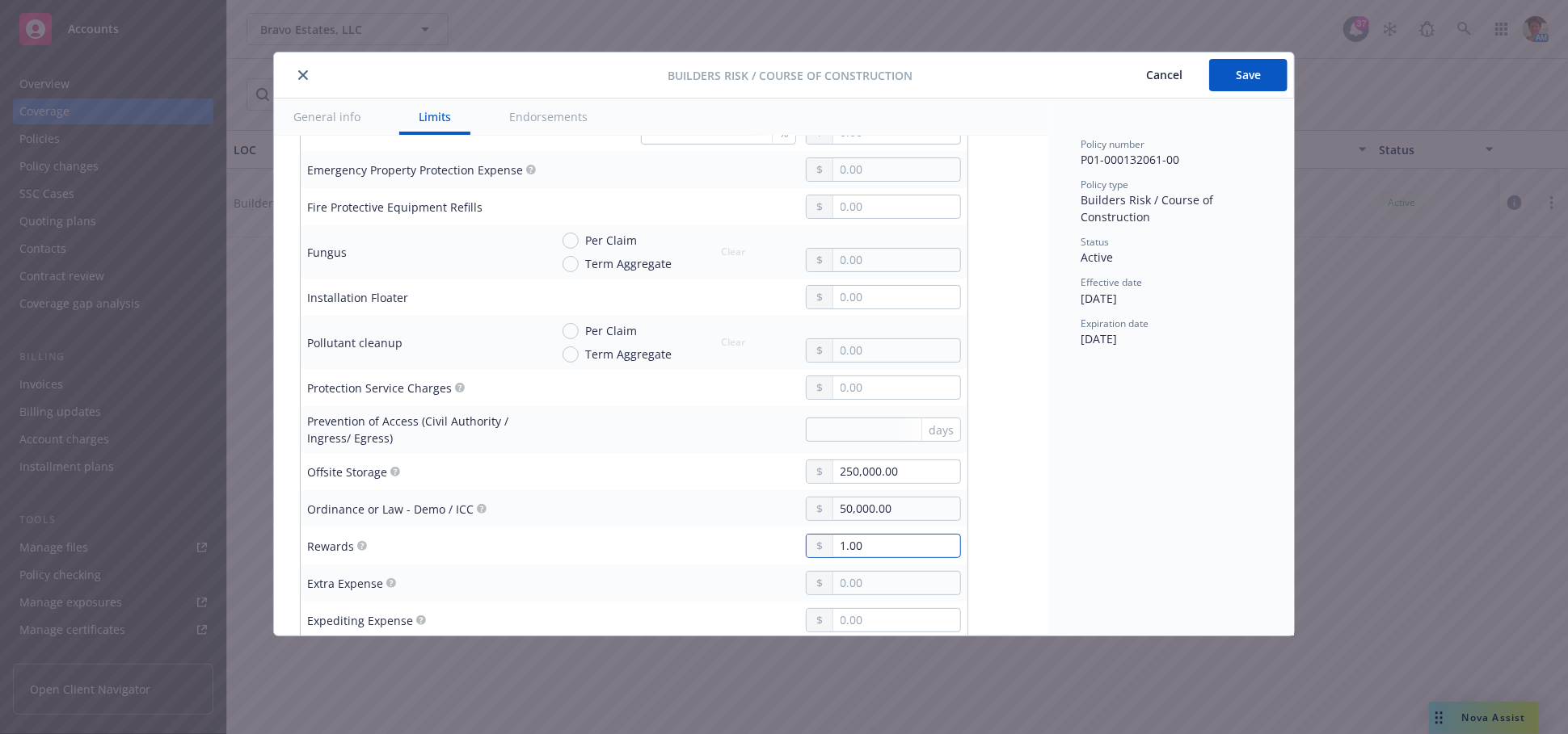
type textarea "x"
type input "10.00"
type textarea "x"
type input "100.00"
type textarea "x"
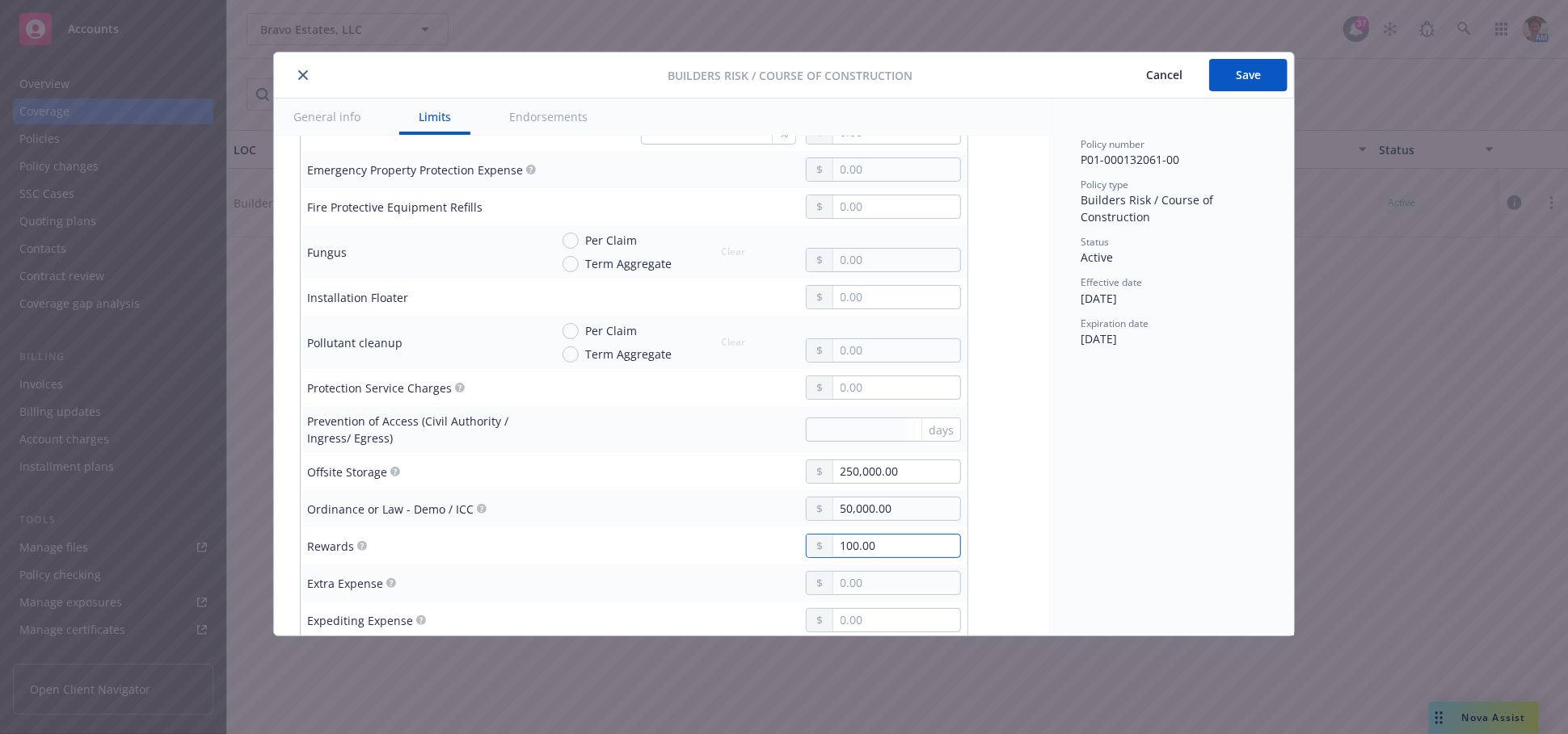
type input "1,000.00"
type textarea "x"
type input "10,000.00"
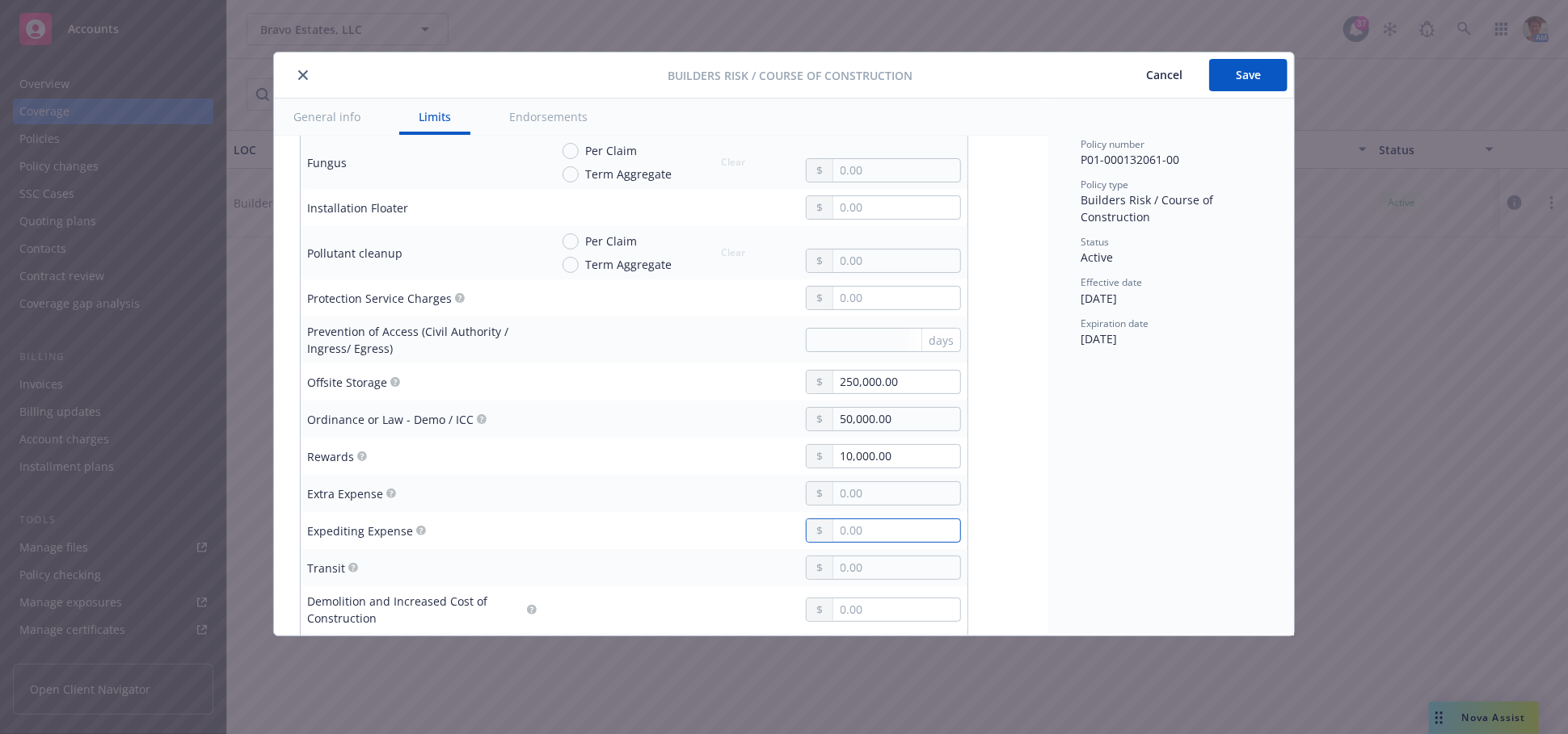
click at [861, 519] on input "text" at bounding box center [896, 530] width 126 height 23
type textarea "x"
type input "1.00"
type textarea "x"
type input "10.00"
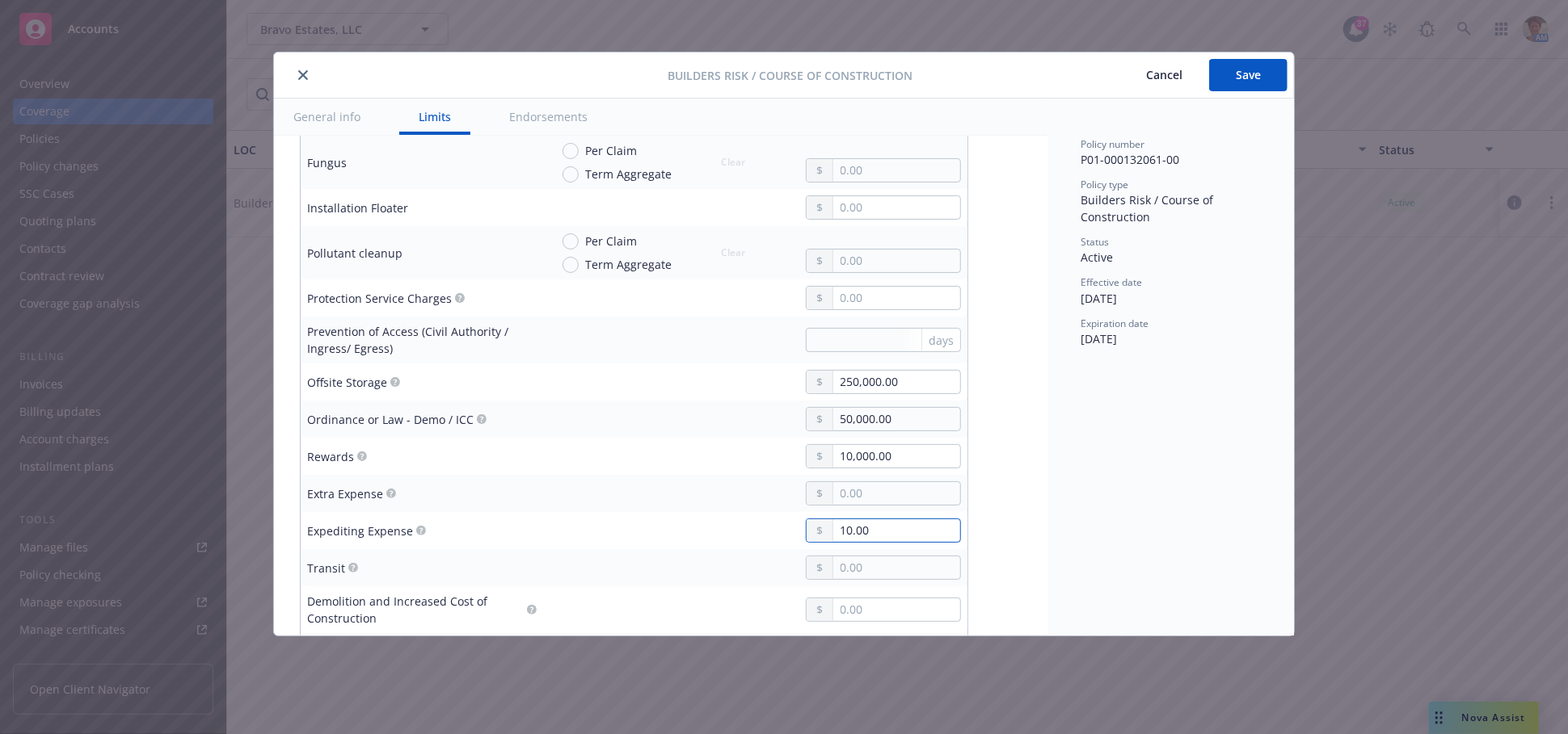
type textarea "x"
type input "100.00"
type textarea "x"
type input "1,000.00"
type textarea "x"
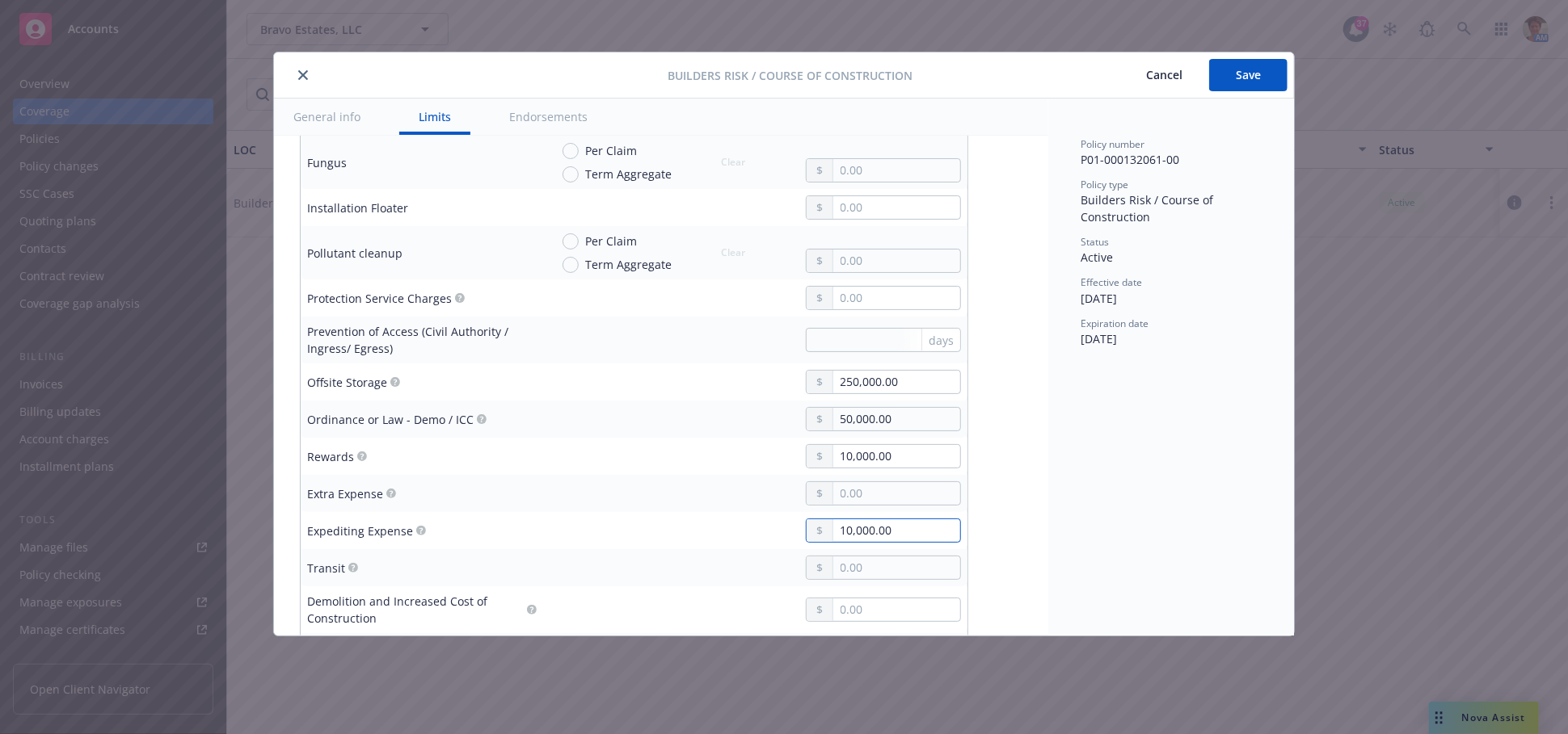
type input "10,000.00"
type textarea "x"
type input "2.00"
type textarea "x"
type input "25.00"
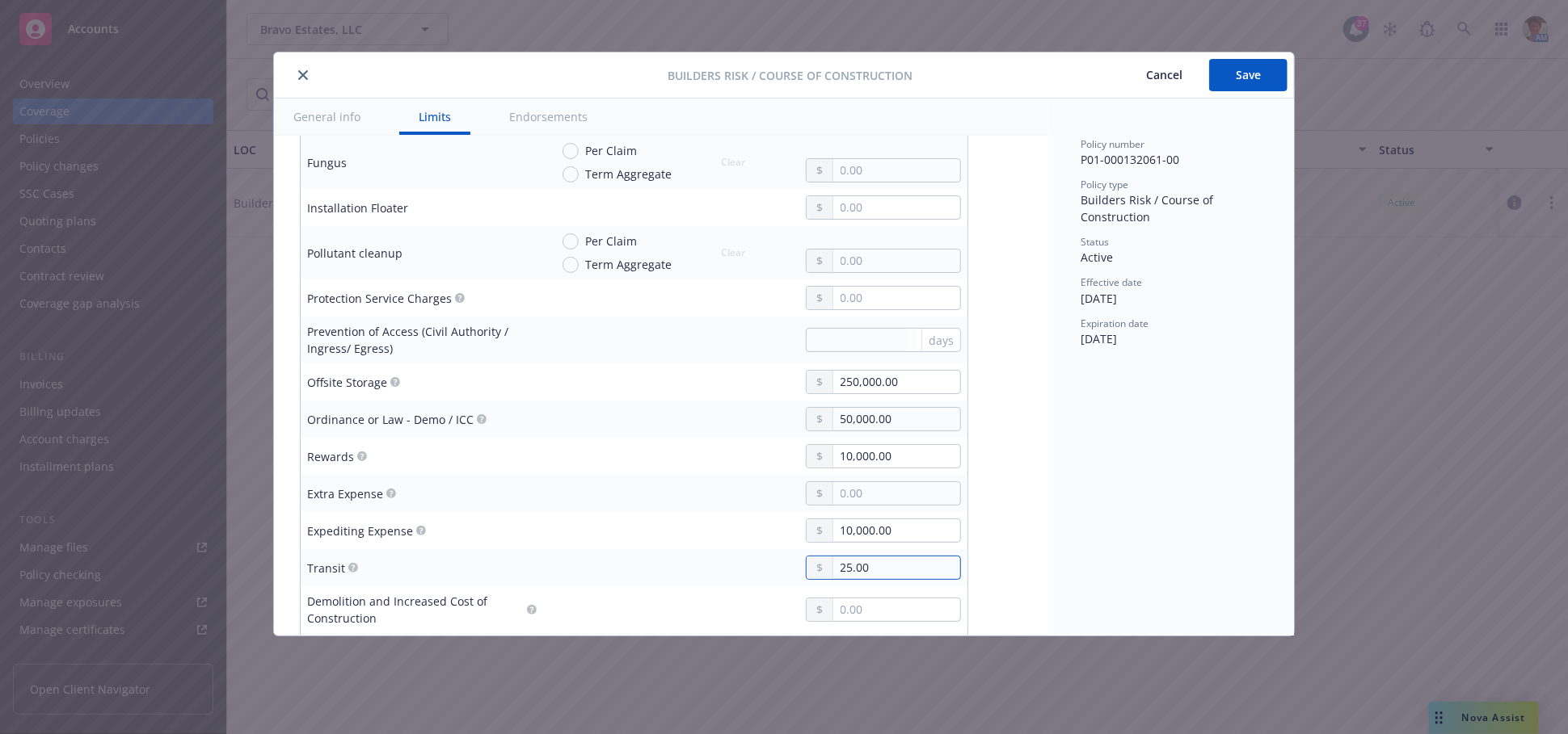
type textarea "x"
type input "250.00"
type textarea "x"
type input "2,500.00"
type textarea "x"
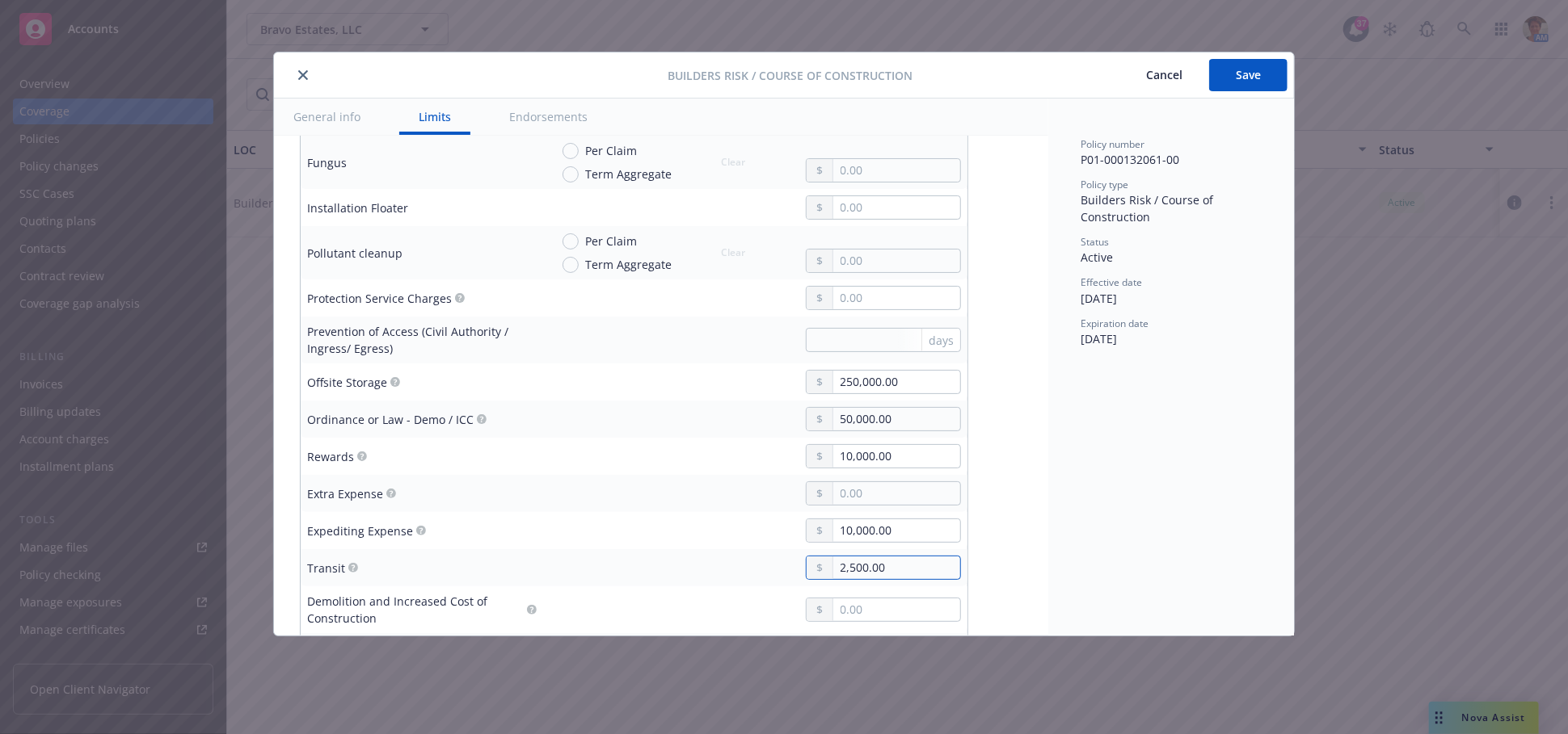
type input "25,000.00"
type textarea "x"
type input "250,000.00"
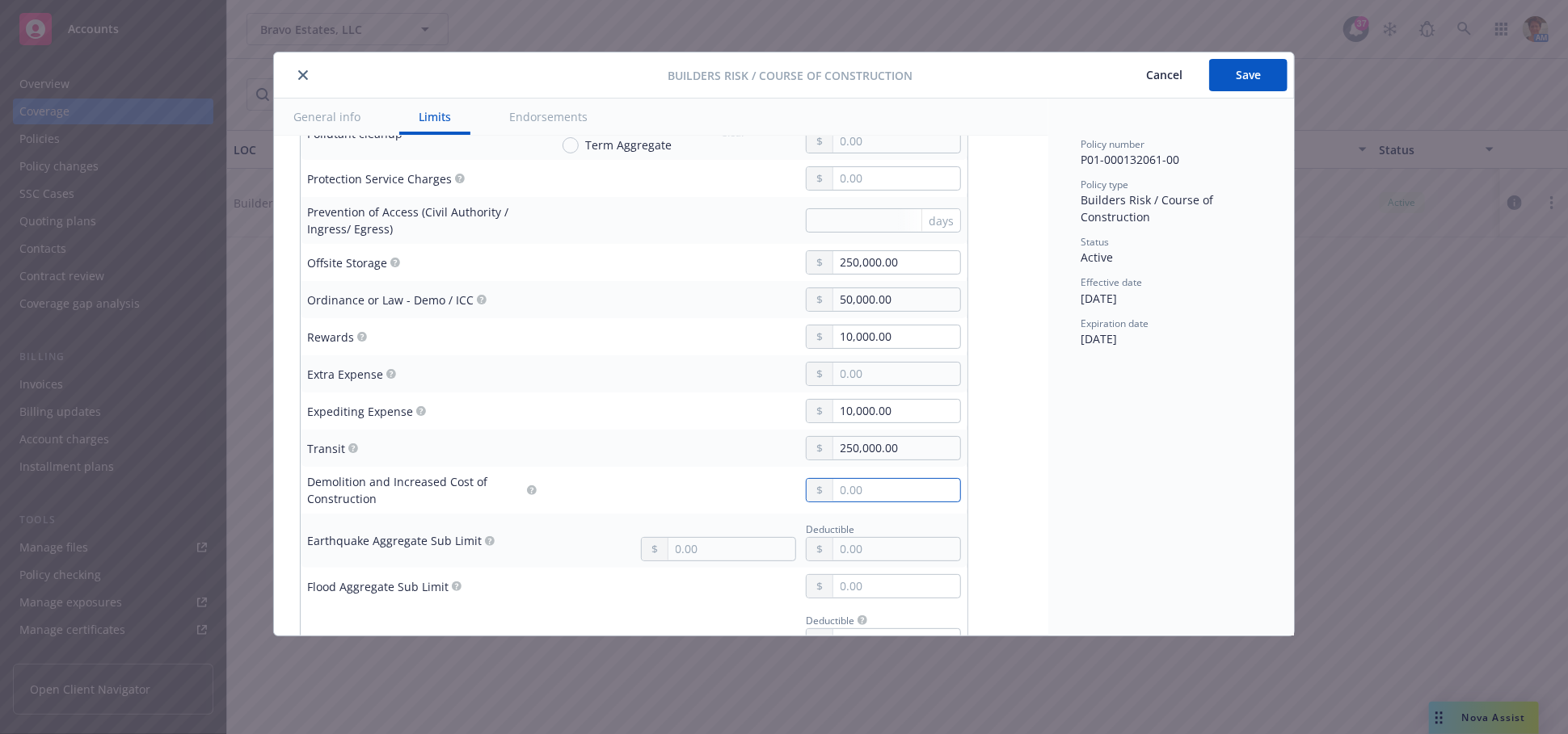
scroll to position [1255, 0]
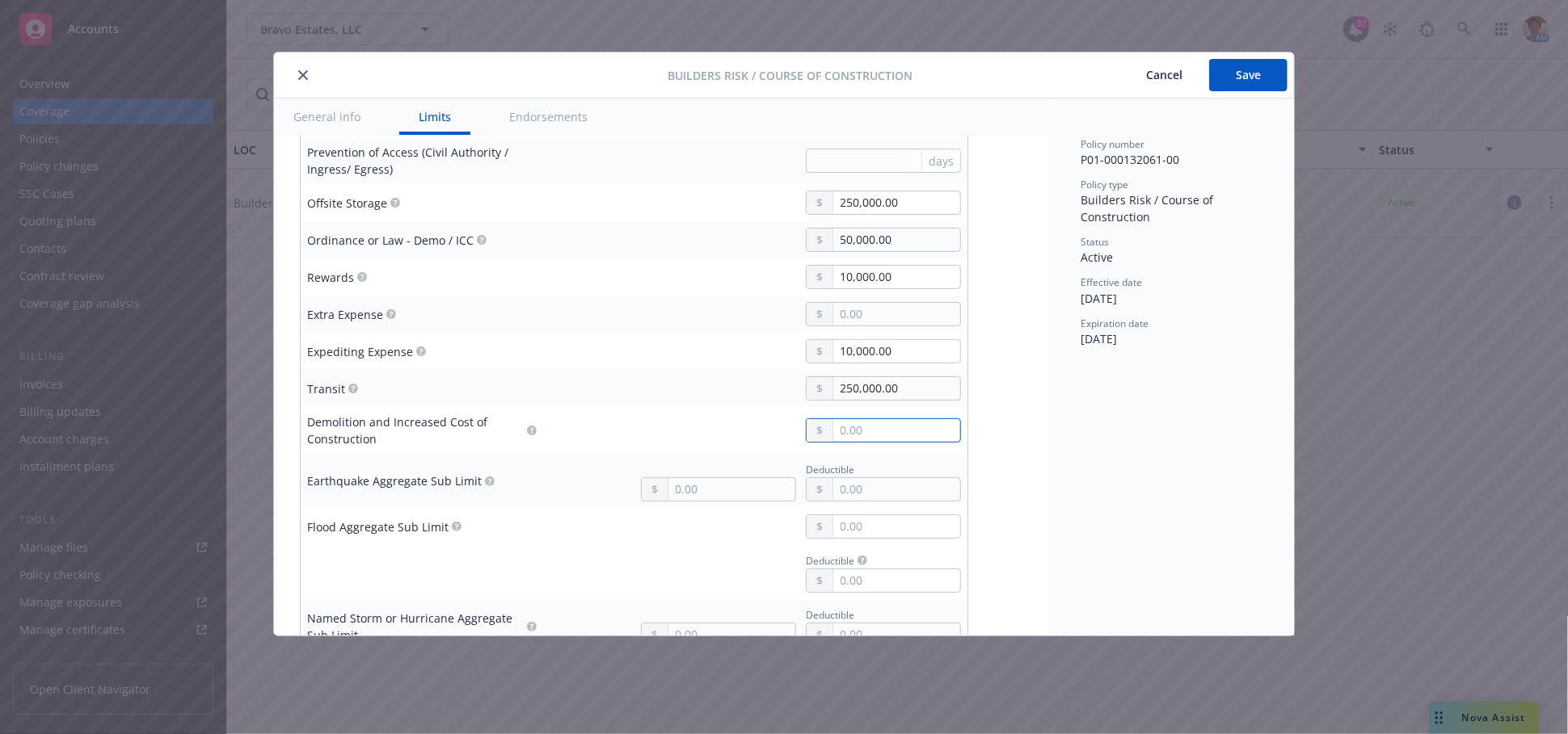
type textarea "x"
type input "5.00"
type textarea "x"
type input "50.00"
type textarea "x"
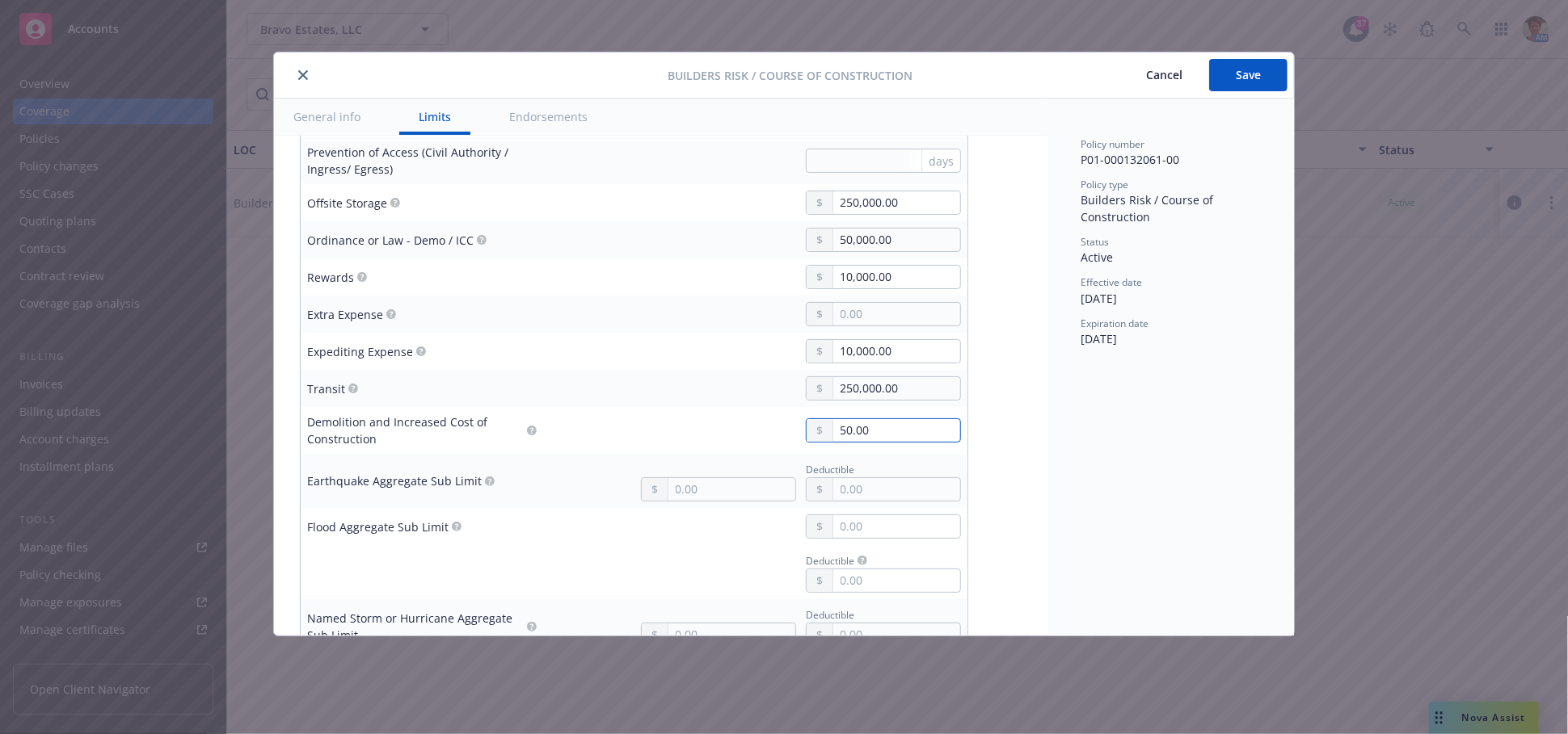
type input "500.00"
type textarea "x"
drag, startPoint x: 897, startPoint y: 224, endPoint x: 802, endPoint y: 227, distance: 95.0
click at [806, 227] on div "50,000.00" at bounding box center [884, 239] width 155 height 24
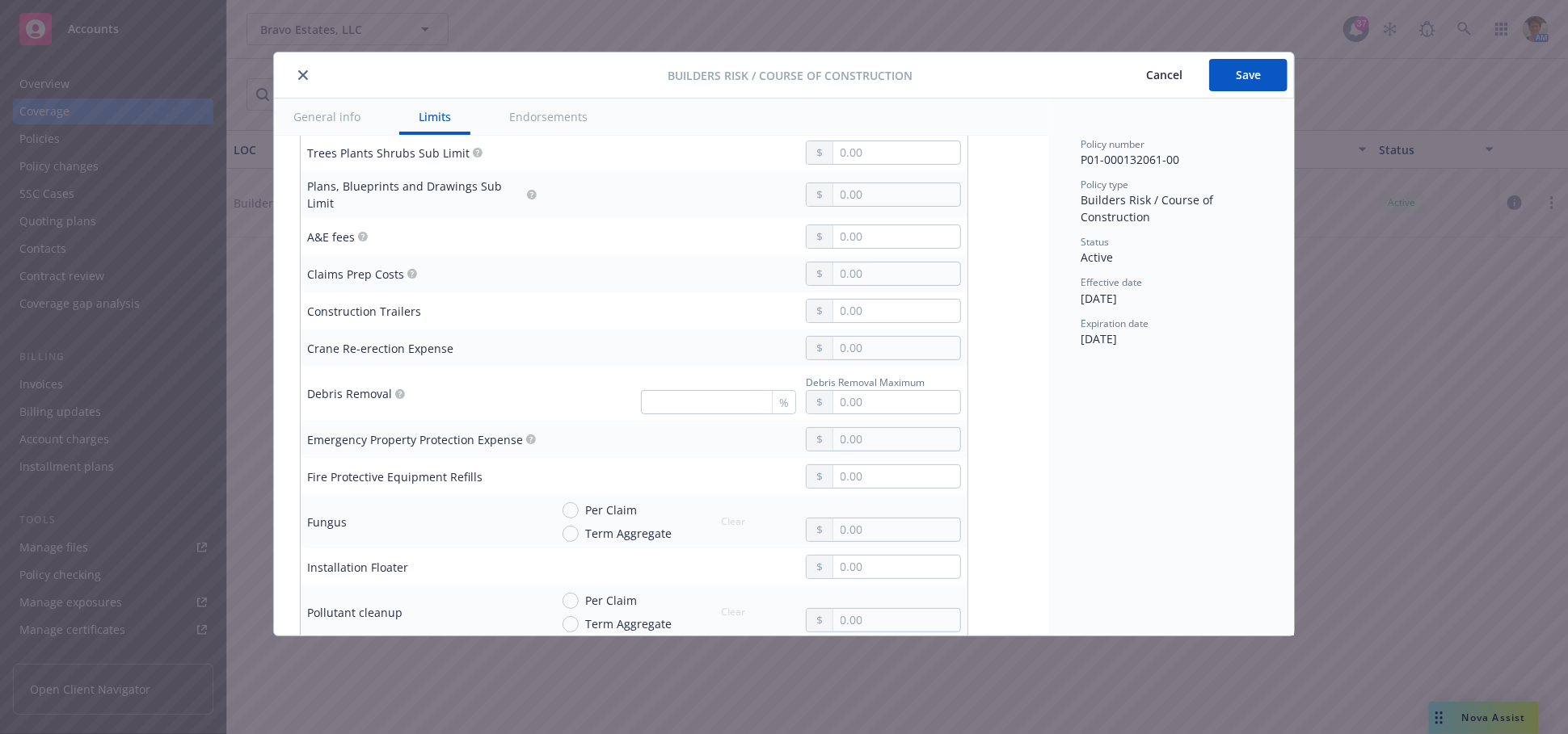
scroll to position [627, 0]
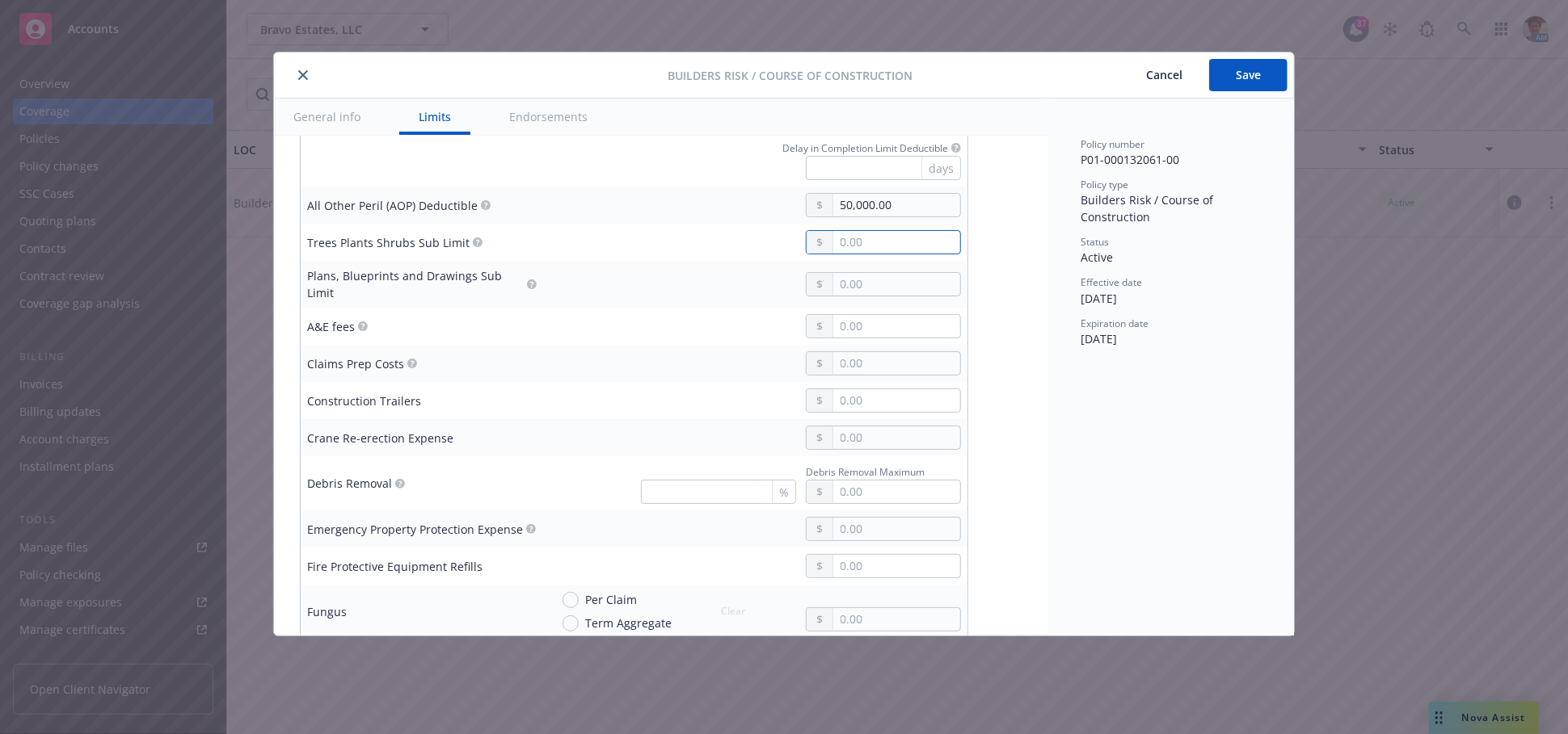
click at [910, 241] on input "text" at bounding box center [896, 242] width 126 height 23
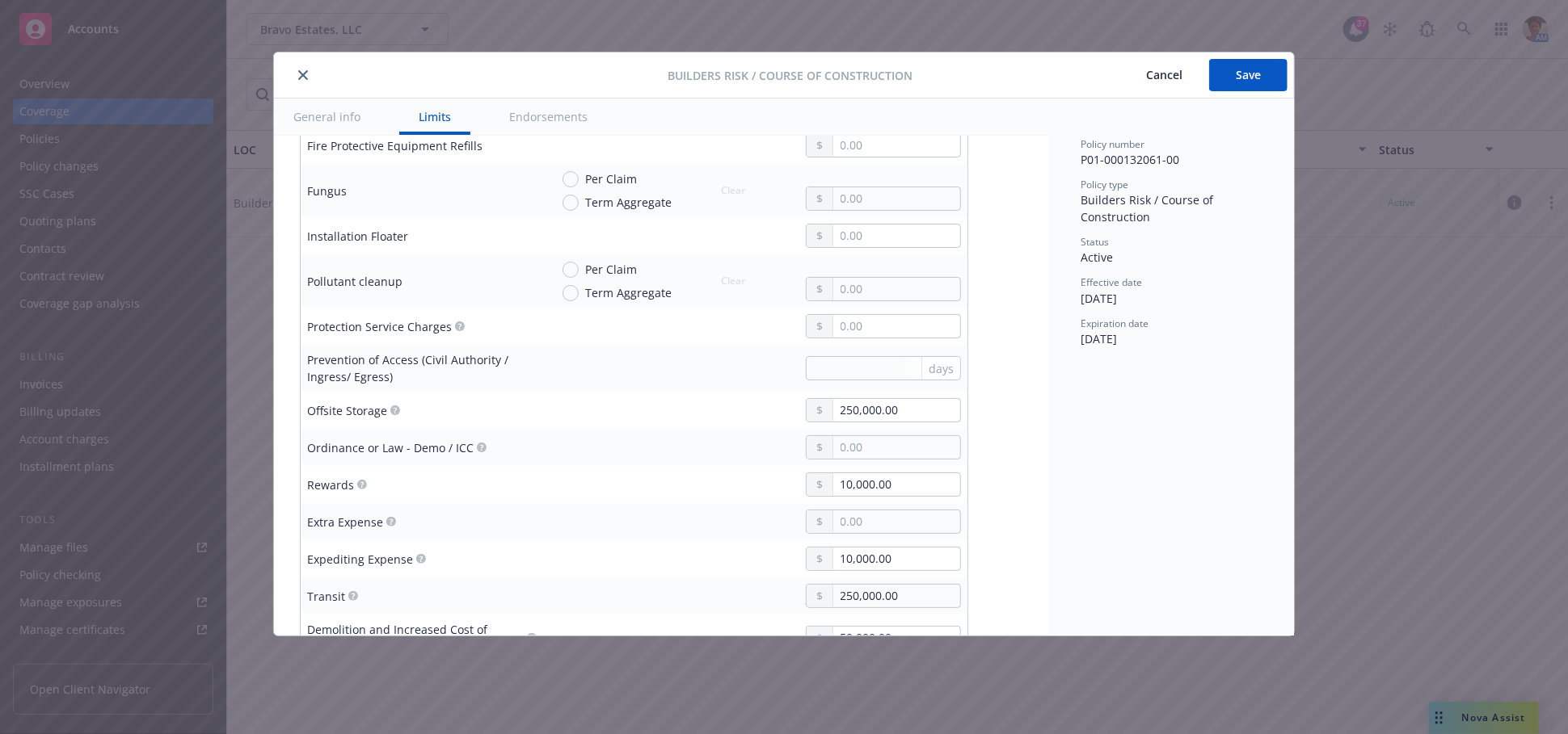
scroll to position [1016, 0]
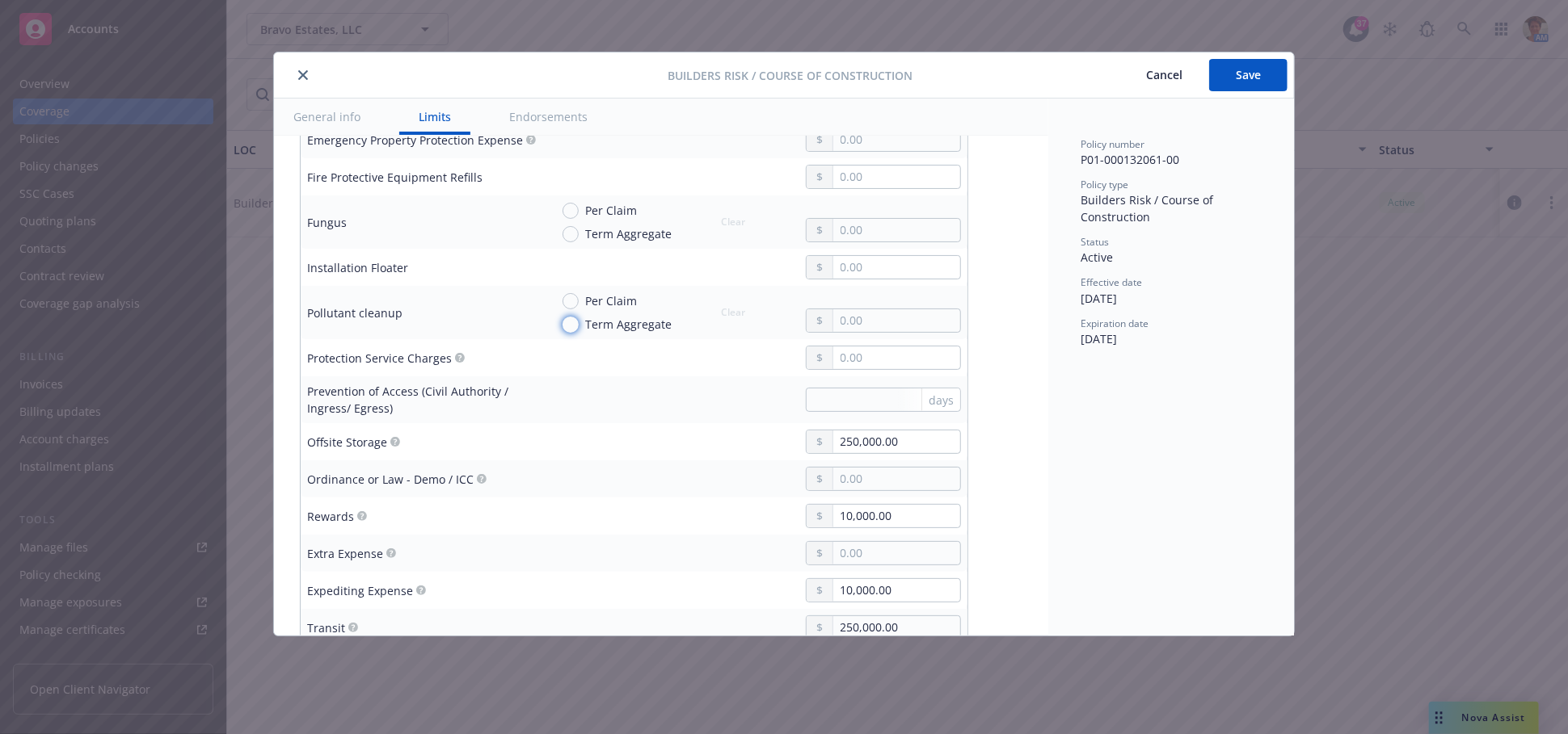
click at [574, 317] on input "Term Aggregate" at bounding box center [571, 324] width 16 height 16
click at [885, 310] on input "text" at bounding box center [896, 320] width 126 height 23
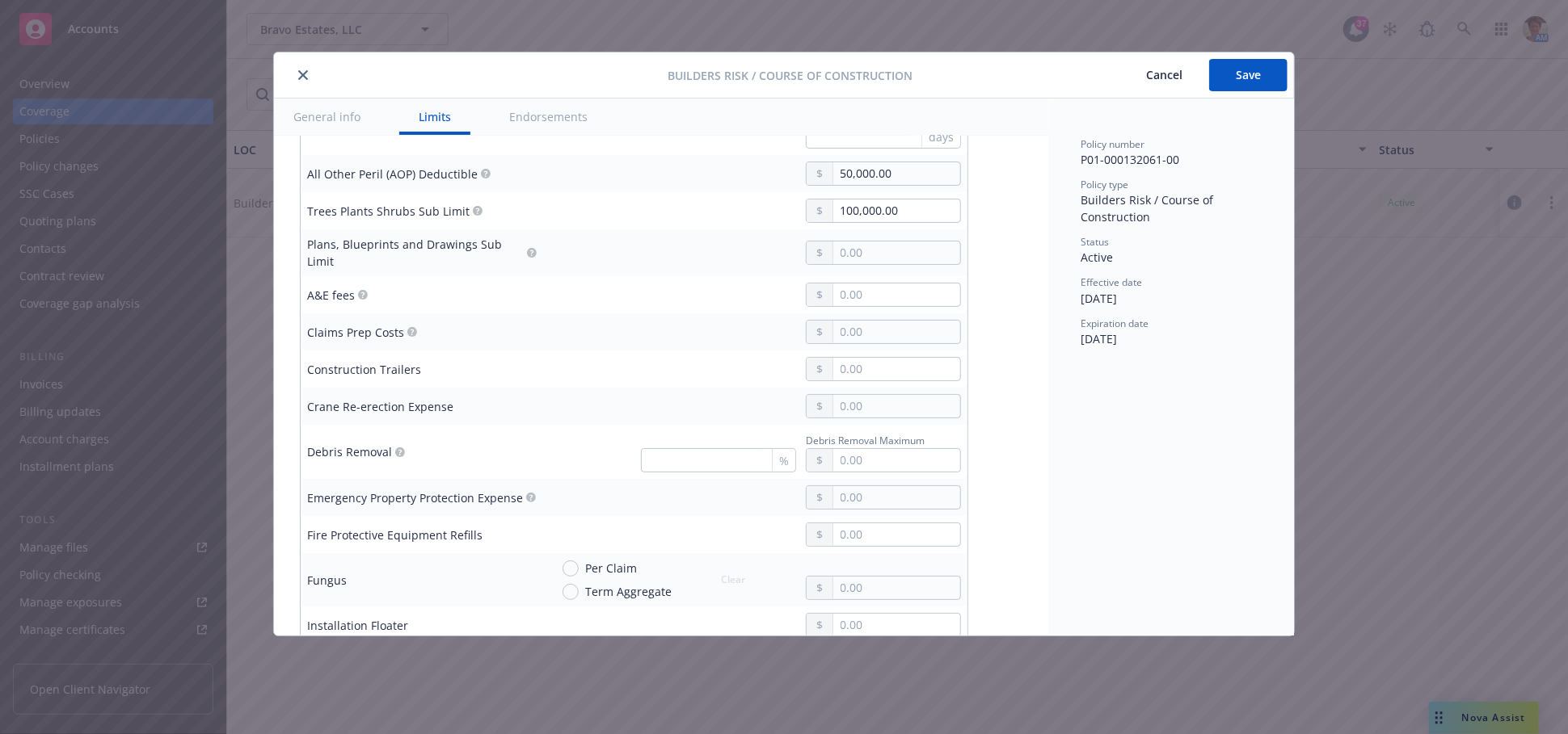
scroll to position [659, 0]
click at [1237, 80] on span "Save" at bounding box center [1248, 74] width 25 height 16
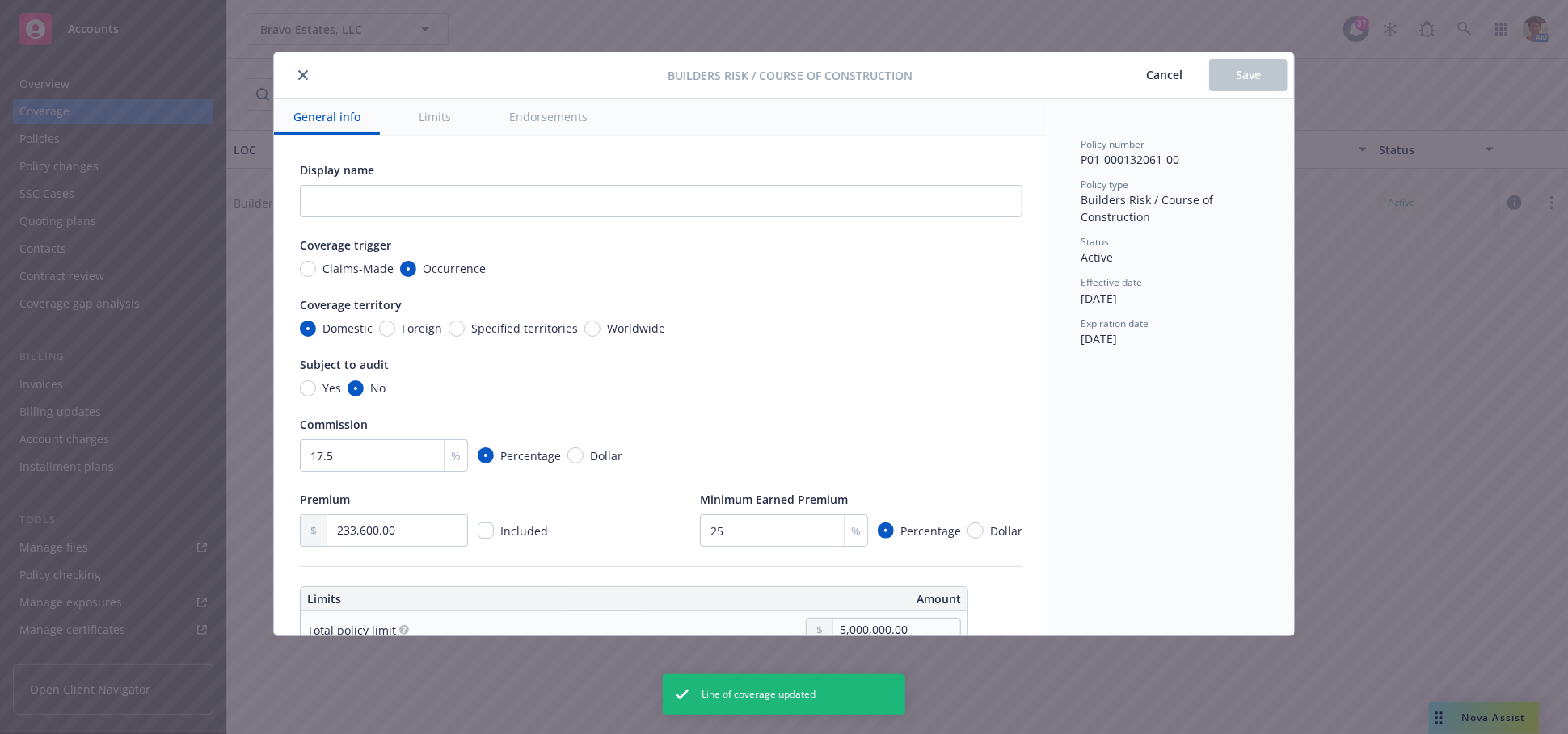
click at [307, 73] on icon "close" at bounding box center [303, 75] width 10 height 10
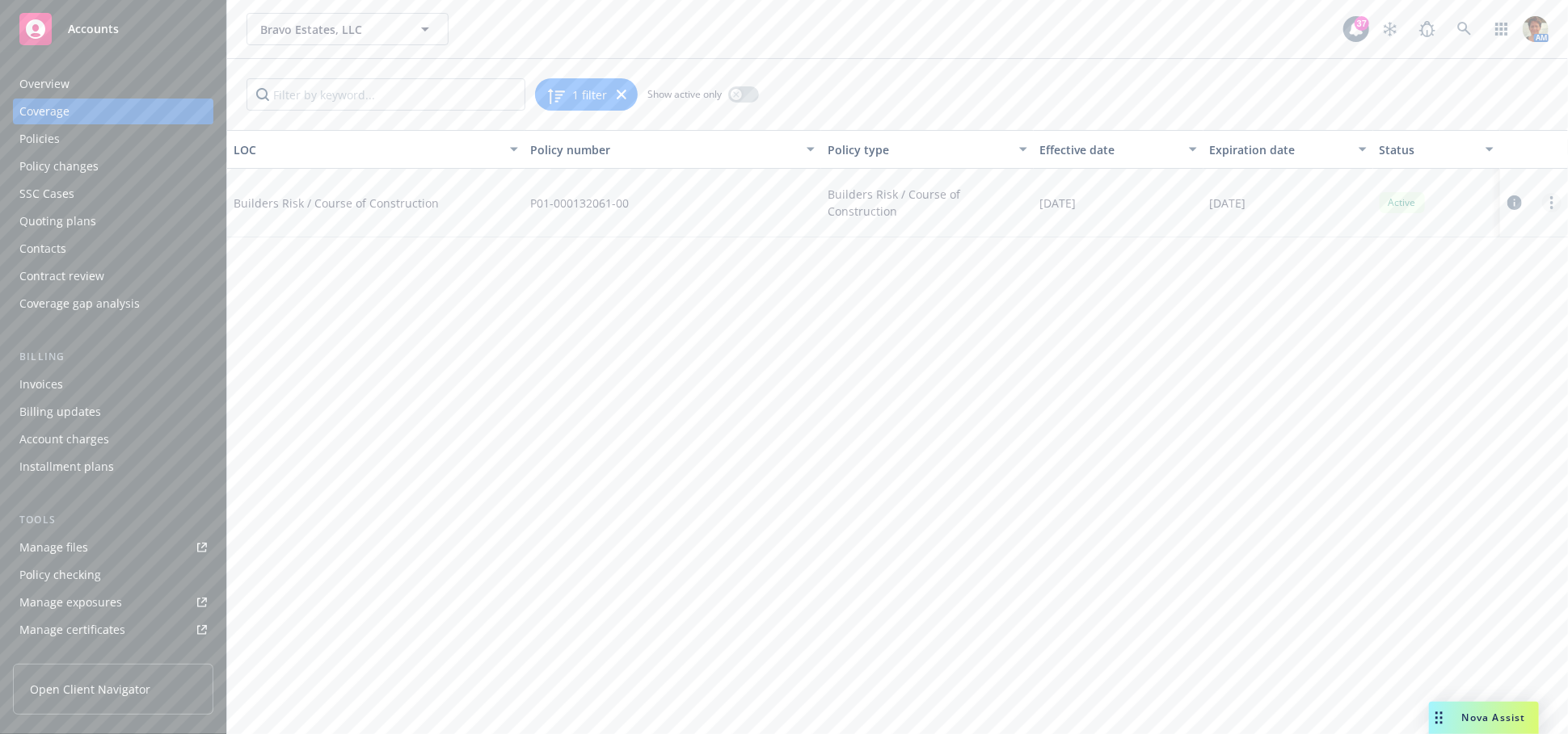
drag, startPoint x: 1554, startPoint y: 198, endPoint x: 1545, endPoint y: 202, distance: 9.8
click at [1554, 199] on link "more" at bounding box center [1551, 203] width 20 height 20
click at [1414, 367] on link "Copy logging email" at bounding box center [1453, 365] width 213 height 32
click at [1460, 33] on icon at bounding box center [1464, 28] width 15 height 15
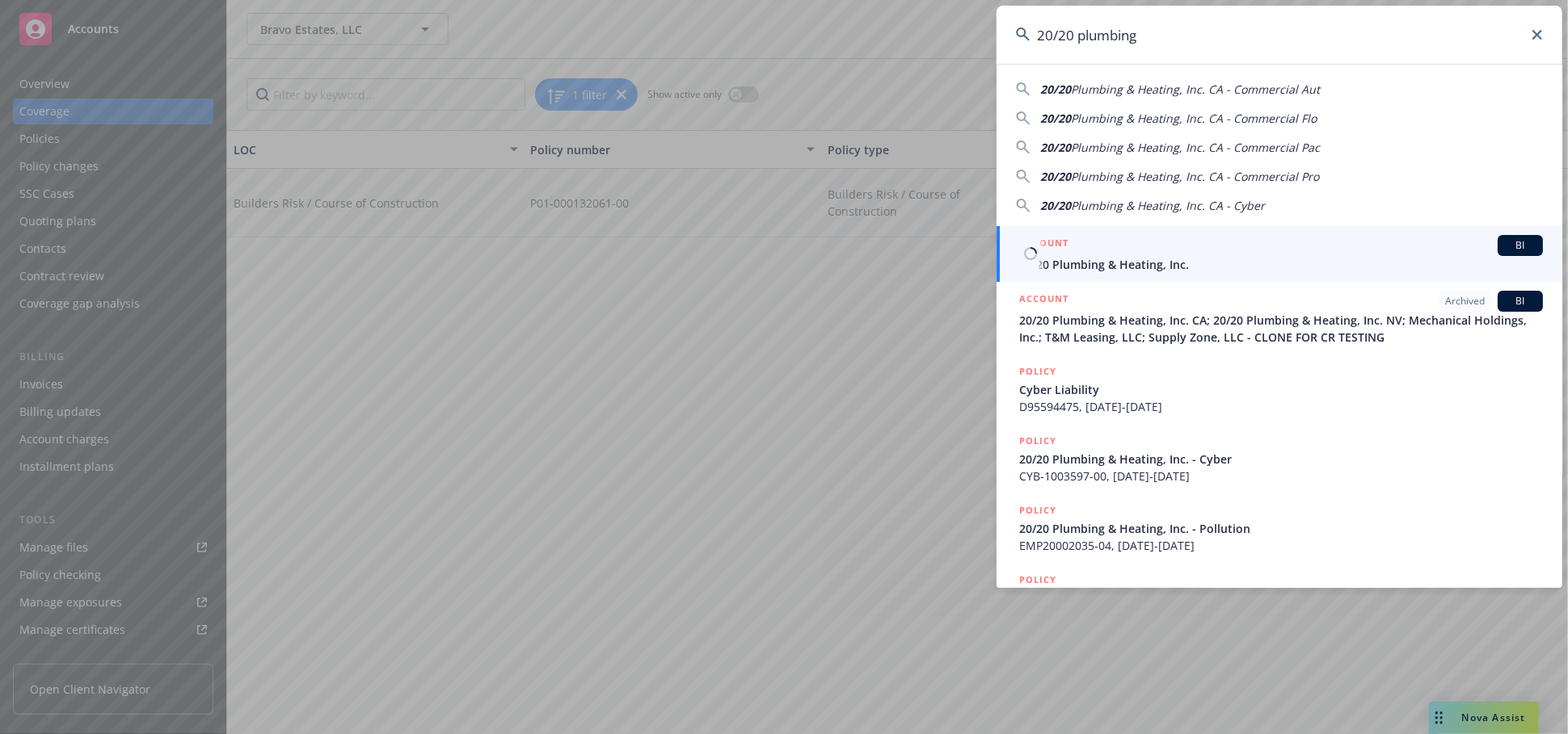
click at [1084, 255] on div "ACCOUNT BI 20/20 Plumbing & Heating, Inc." at bounding box center [1281, 254] width 524 height 38
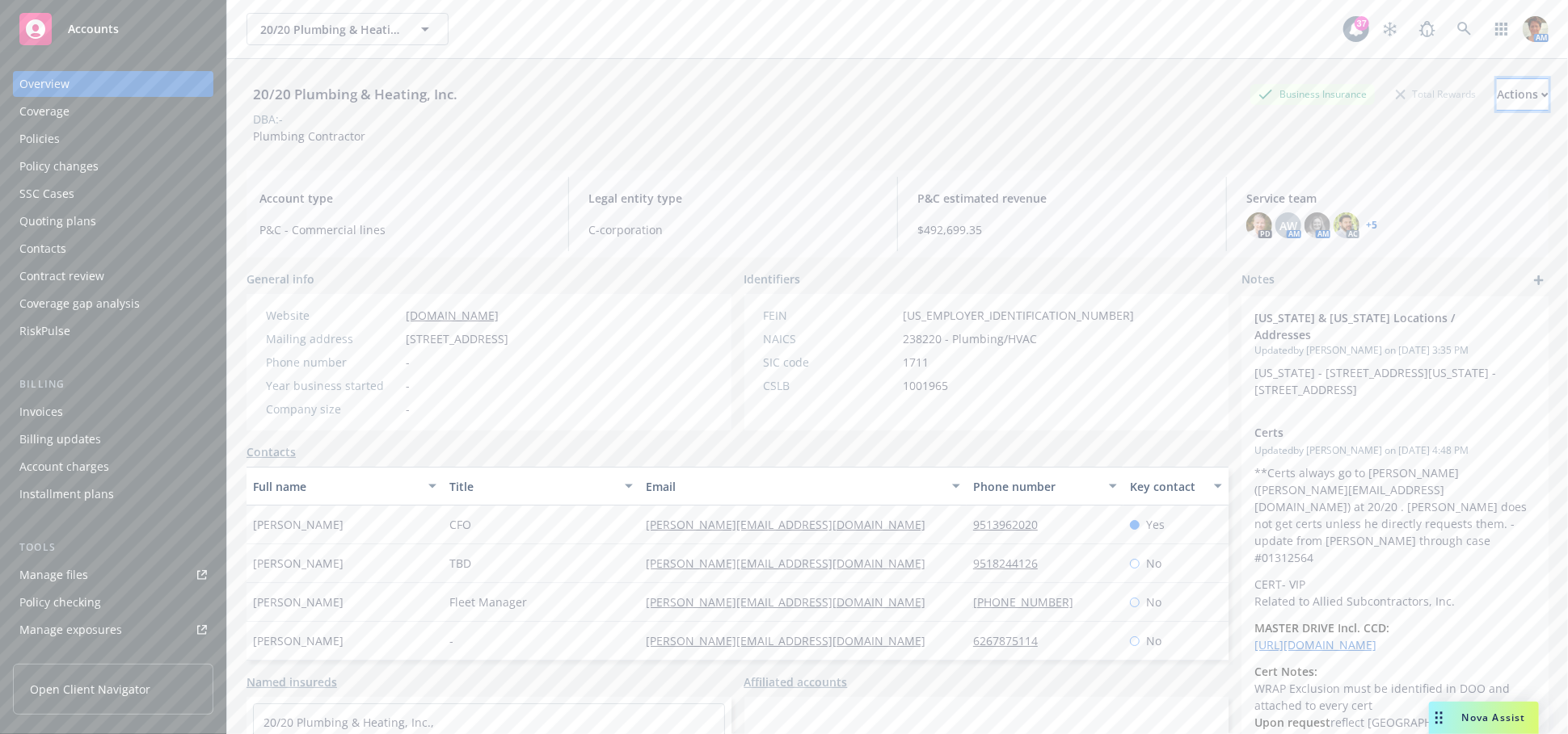
click at [1496, 90] on div "Actions" at bounding box center [1522, 94] width 52 height 30
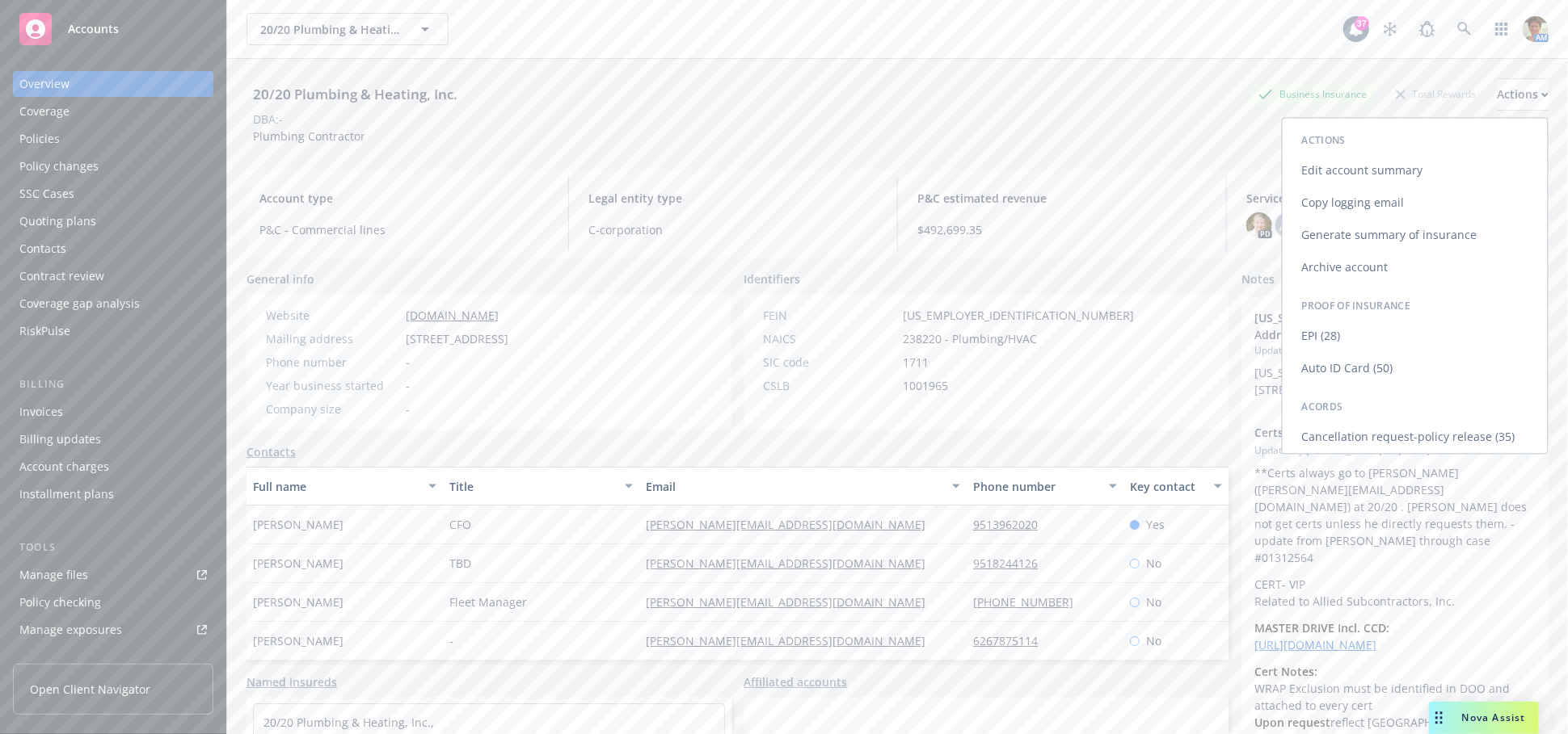
click at [1357, 206] on link "Copy logging email" at bounding box center [1415, 202] width 265 height 32
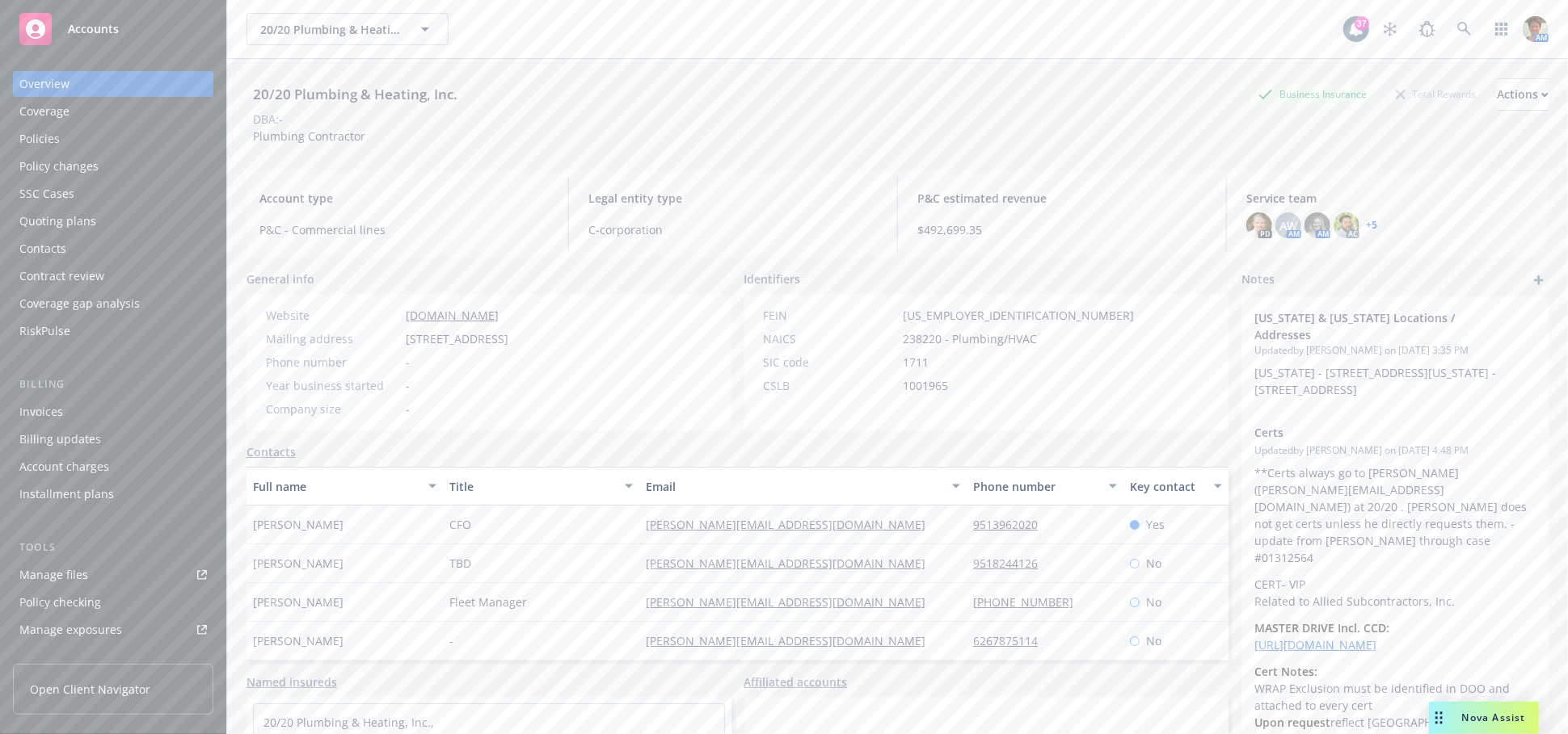
click at [68, 570] on div "Manage files" at bounding box center [54, 575] width 69 height 25
click at [1457, 31] on icon at bounding box center [1464, 28] width 15 height 15
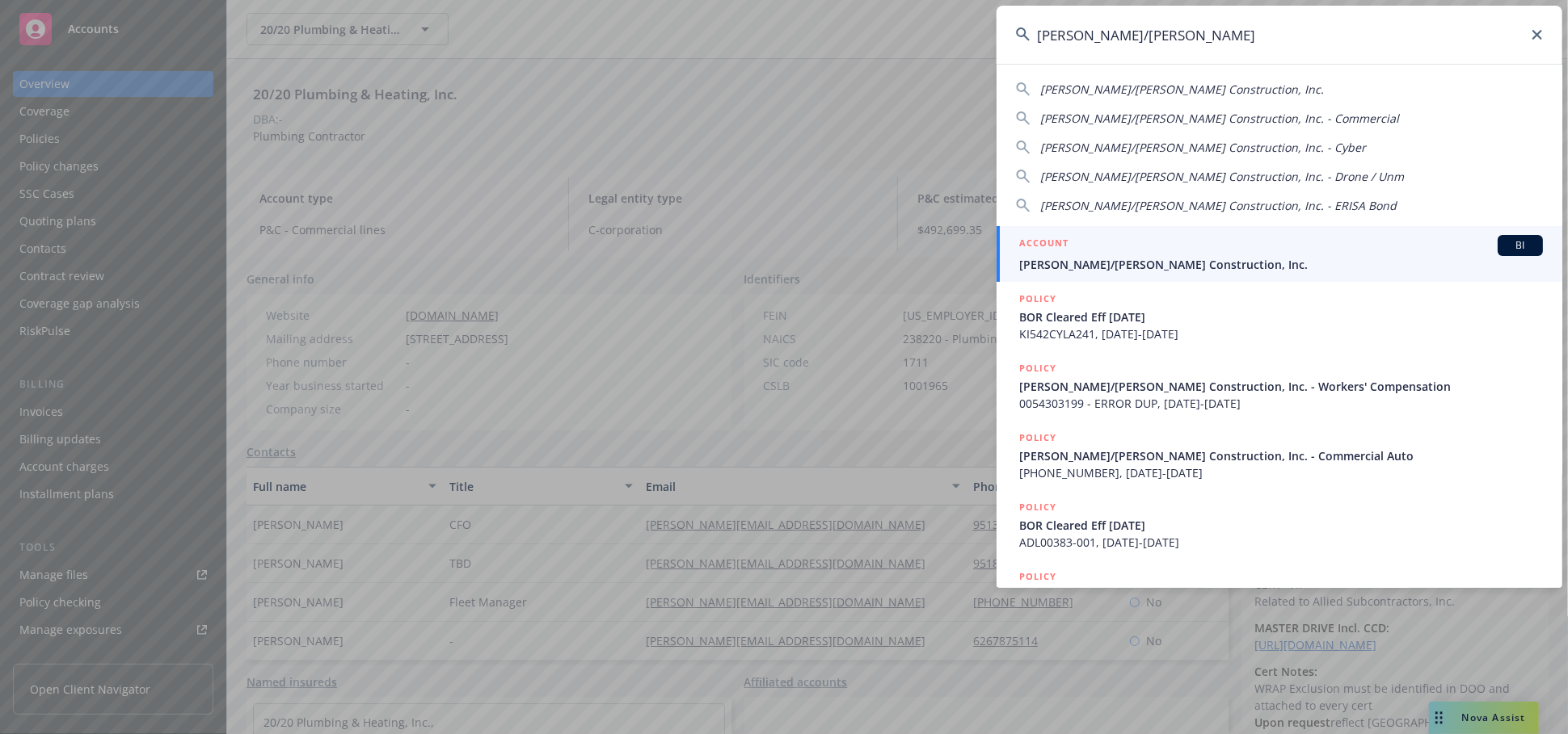
click at [1124, 247] on div "ACCOUNT BI" at bounding box center [1281, 245] width 524 height 21
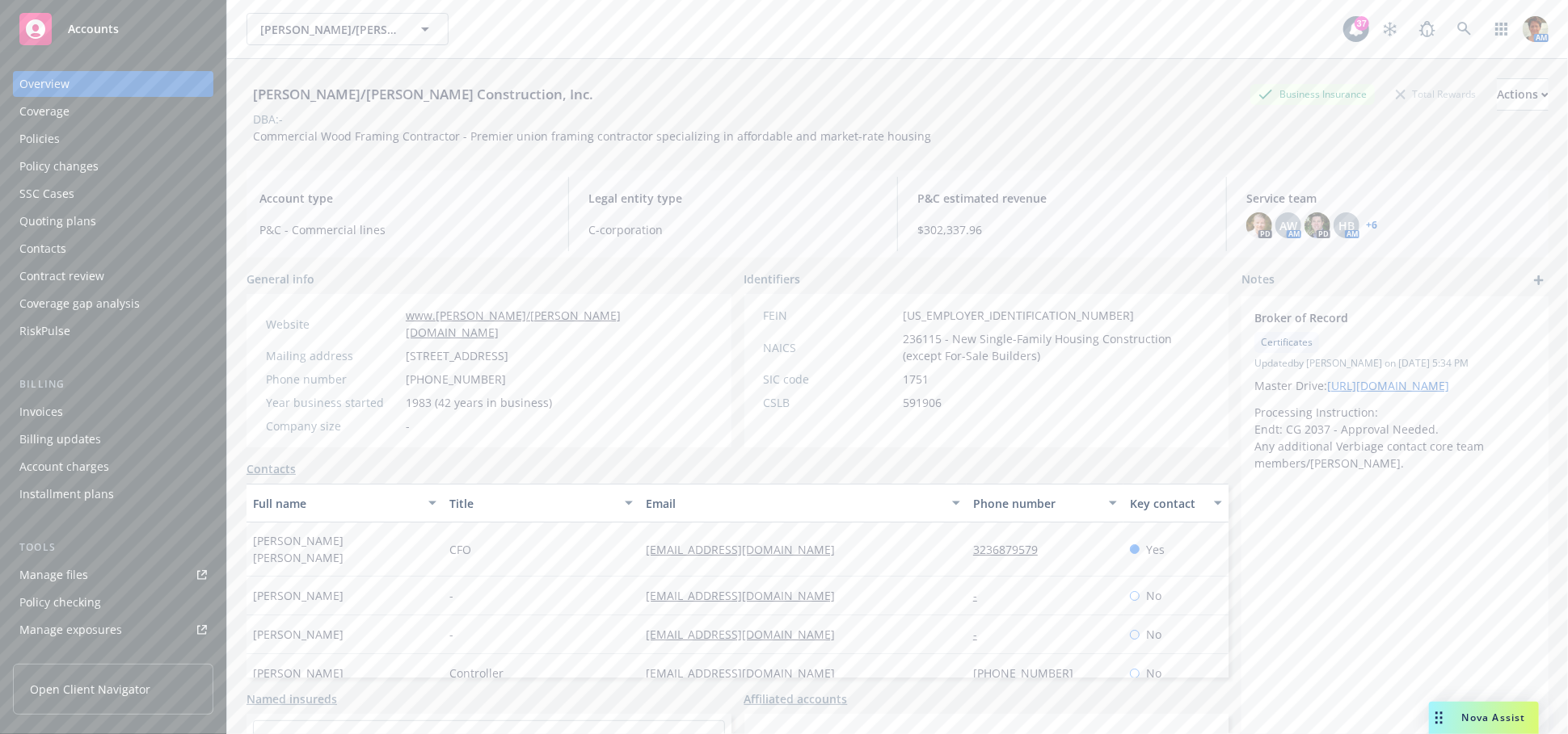
click at [64, 137] on div "Policies" at bounding box center [113, 139] width 187 height 25
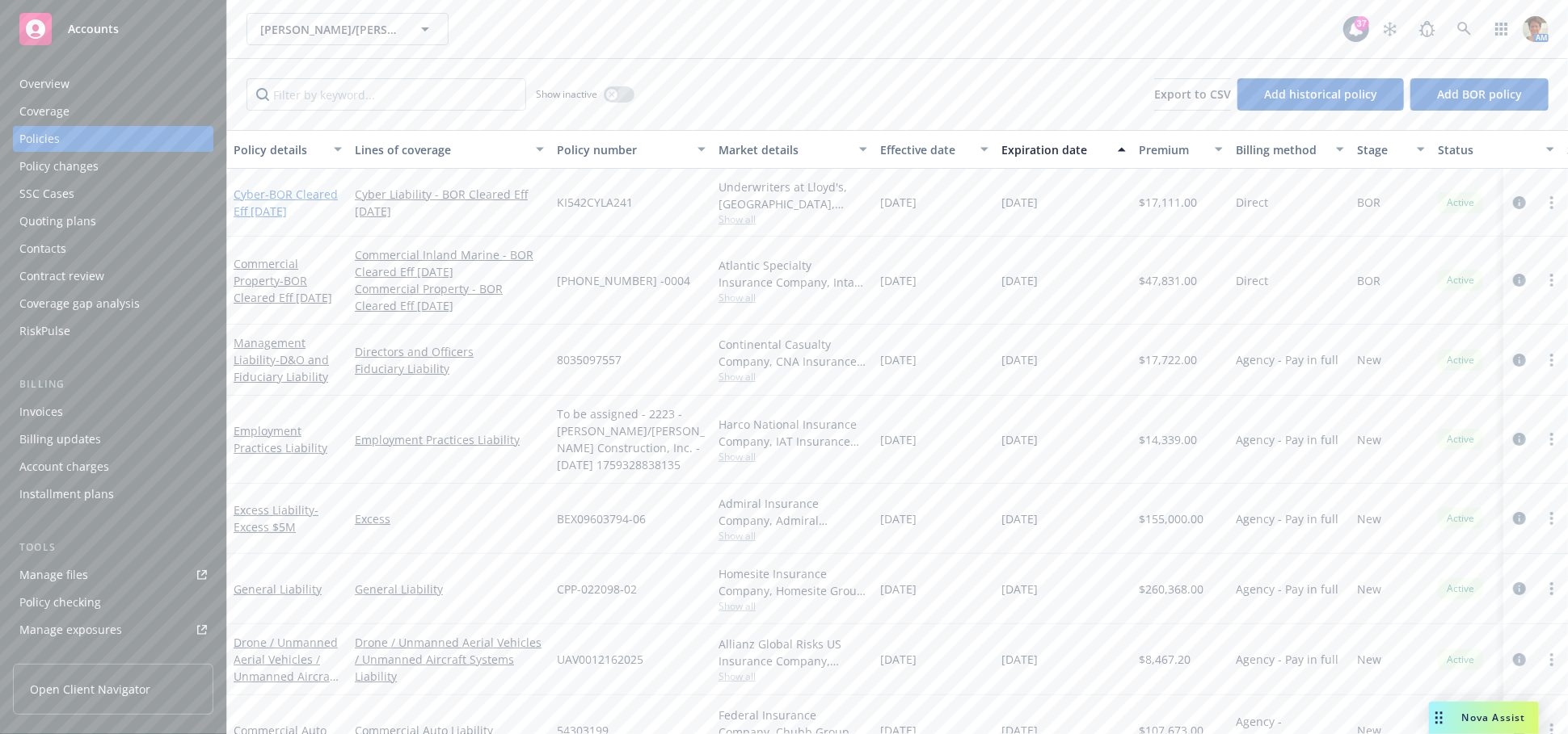
click at [260, 202] on span "- BOR Cleared Eff [DATE]" at bounding box center [285, 202] width 104 height 32
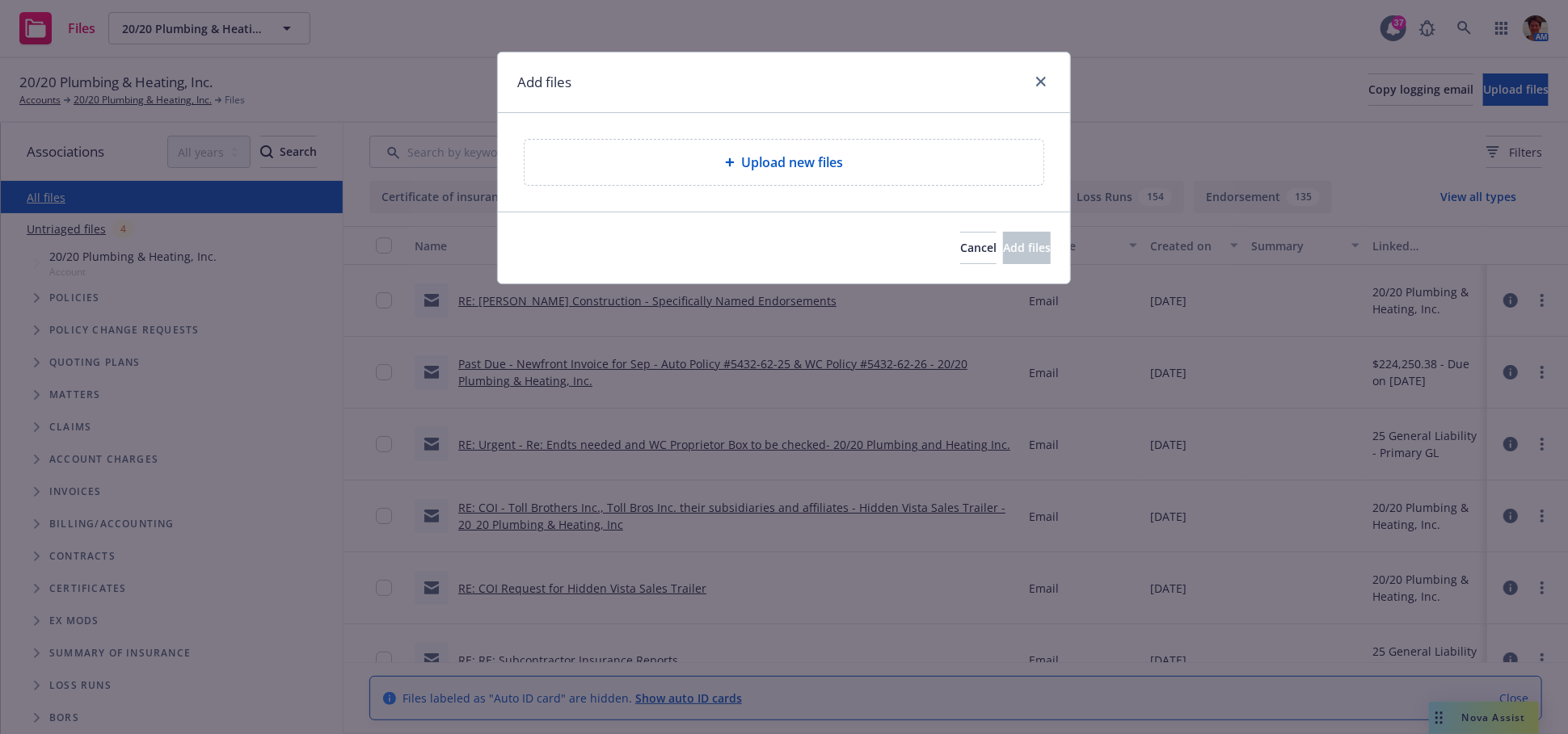
click at [801, 171] on span "Upload new files" at bounding box center [792, 163] width 102 height 20
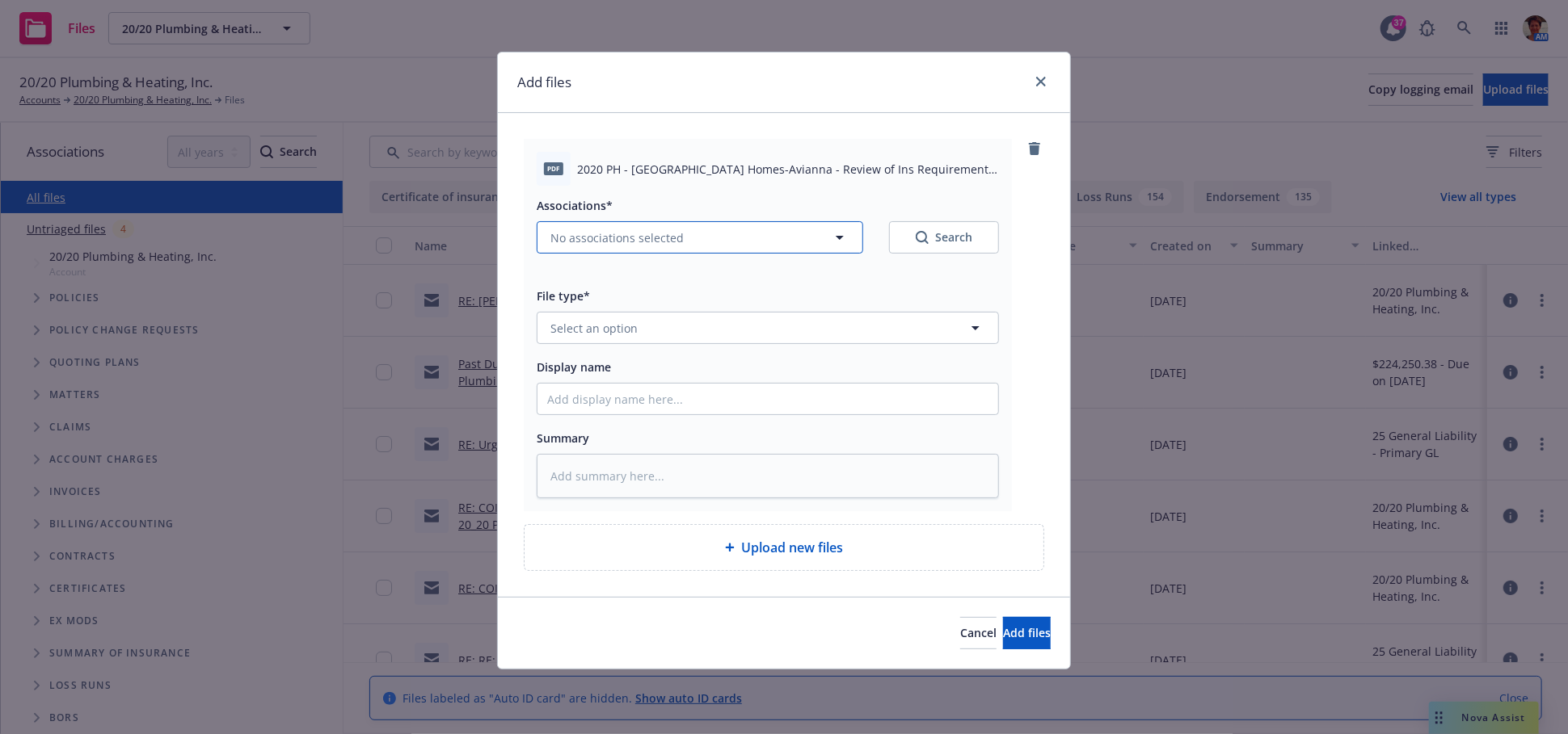
click at [618, 230] on span "No associations selected" at bounding box center [617, 237] width 133 height 17
type textarea "x"
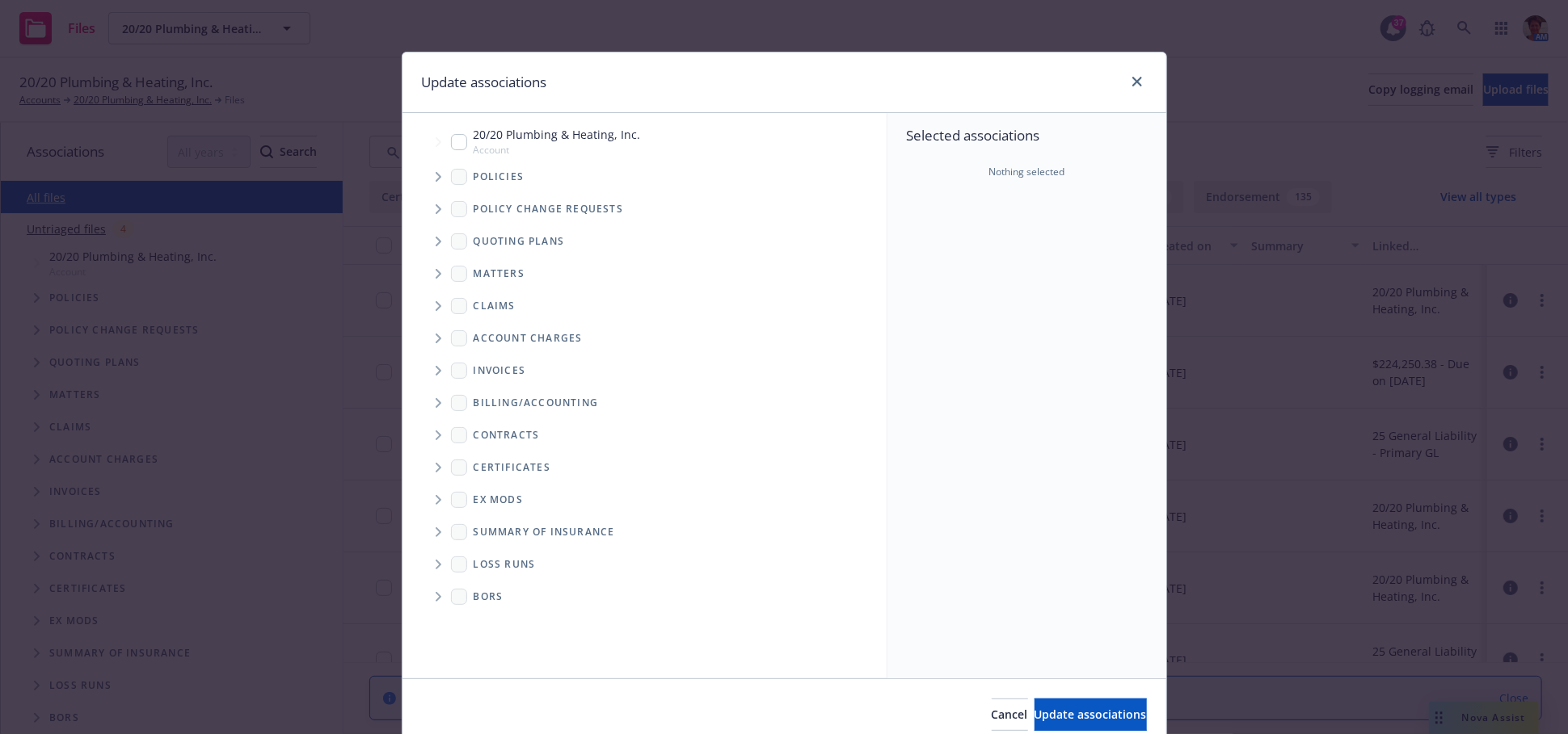
drag, startPoint x: 453, startPoint y: 138, endPoint x: 519, endPoint y: 245, distance: 125.7
click at [453, 141] on input "Tree Example" at bounding box center [459, 142] width 16 height 16
checkbox input "true"
click at [1052, 713] on span "Update associations" at bounding box center [1090, 714] width 113 height 16
type textarea "x"
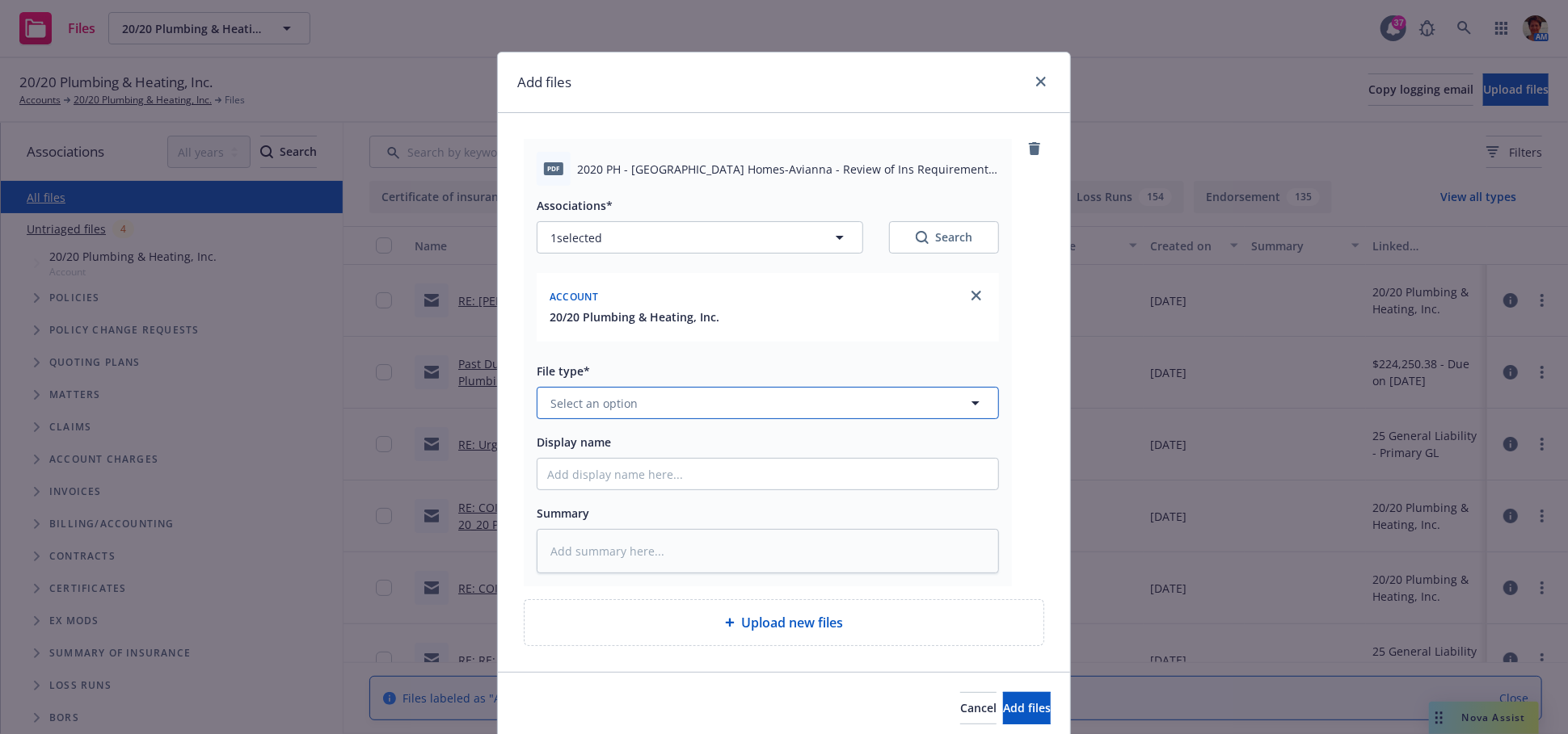
click at [627, 407] on span "Select an option" at bounding box center [593, 403] width 87 height 17
type input "contract"
click at [643, 445] on div "Contract" at bounding box center [768, 449] width 441 height 24
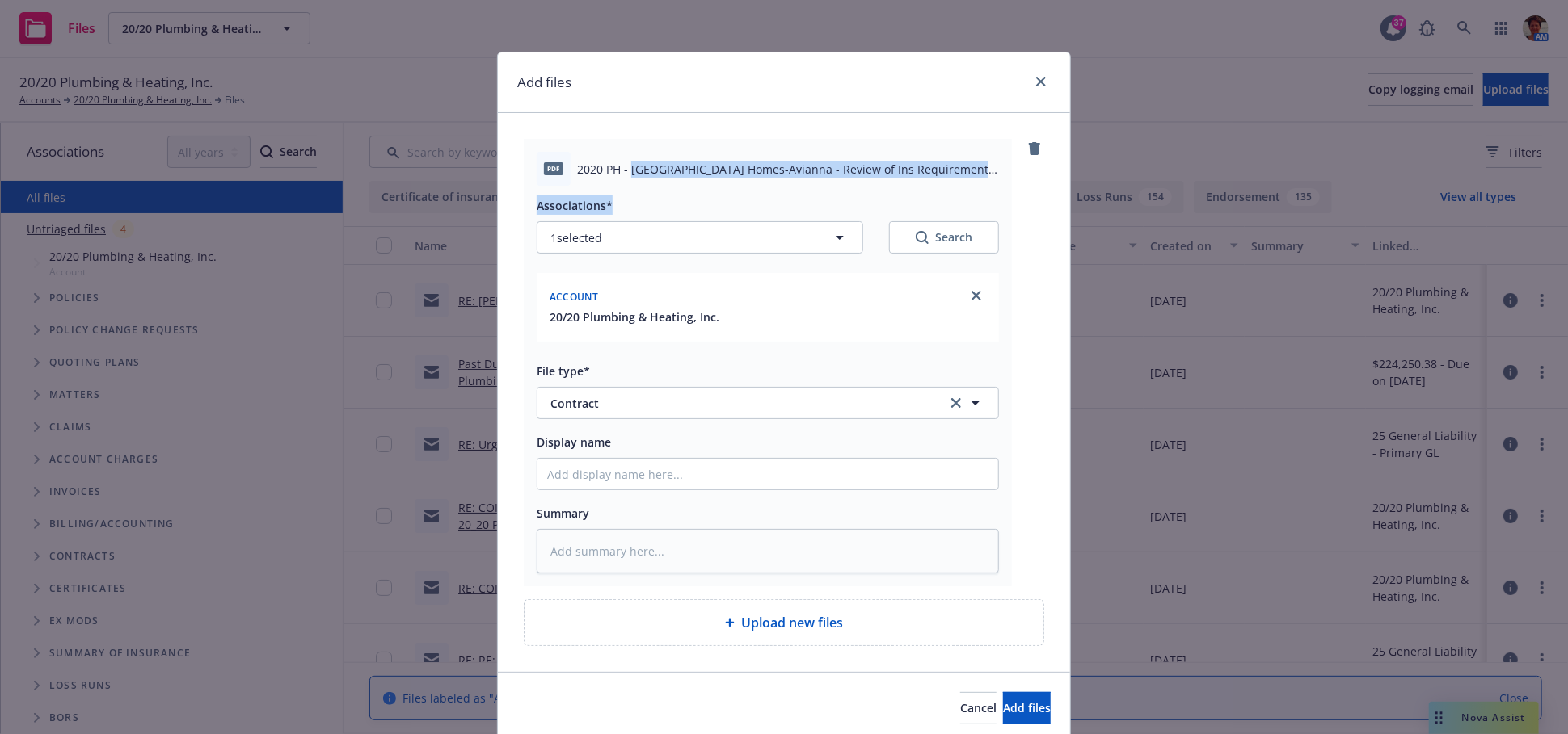
drag, startPoint x: 623, startPoint y: 168, endPoint x: 920, endPoint y: 188, distance: 297.7
click at [920, 188] on div "pdf 2020 PH - [GEOGRAPHIC_DATA] Homes-Avianna - Review of Ins Requirements [DAT…" at bounding box center [768, 363] width 488 height 447
copy div "Monte Vista Homes-Avianna - Review of Ins Requirements [DATE].pdf Associations*"
click at [699, 563] on textarea at bounding box center [767, 551] width 462 height 44
paste textarea "Monte Vista Homes-Avianna - Review of Ins Requirements [DATE].pdf Associations*"
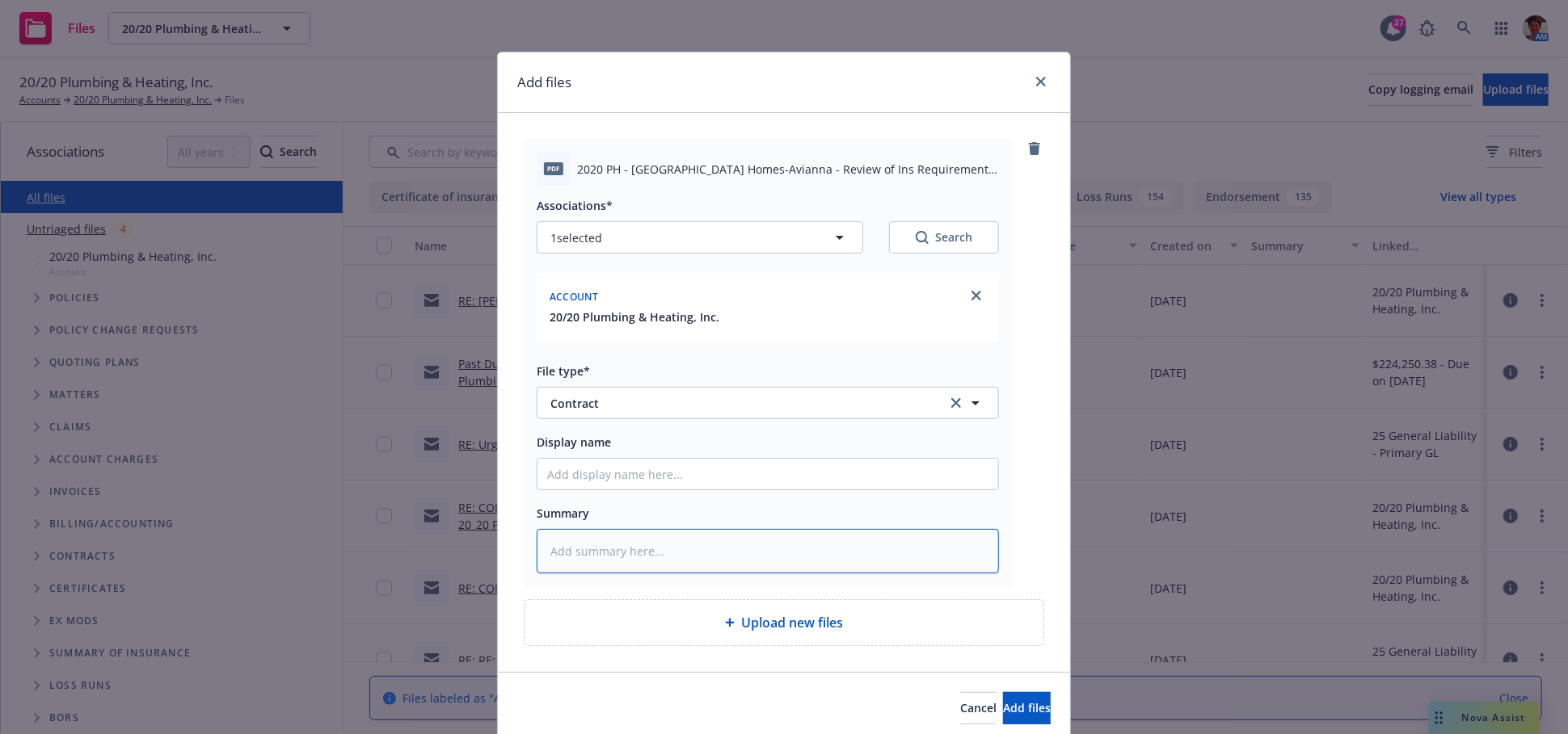
type textarea "x"
type textarea "Monte Vista Homes-Avianna - Review of Ins Requirements [DATE].pdf Associations*"
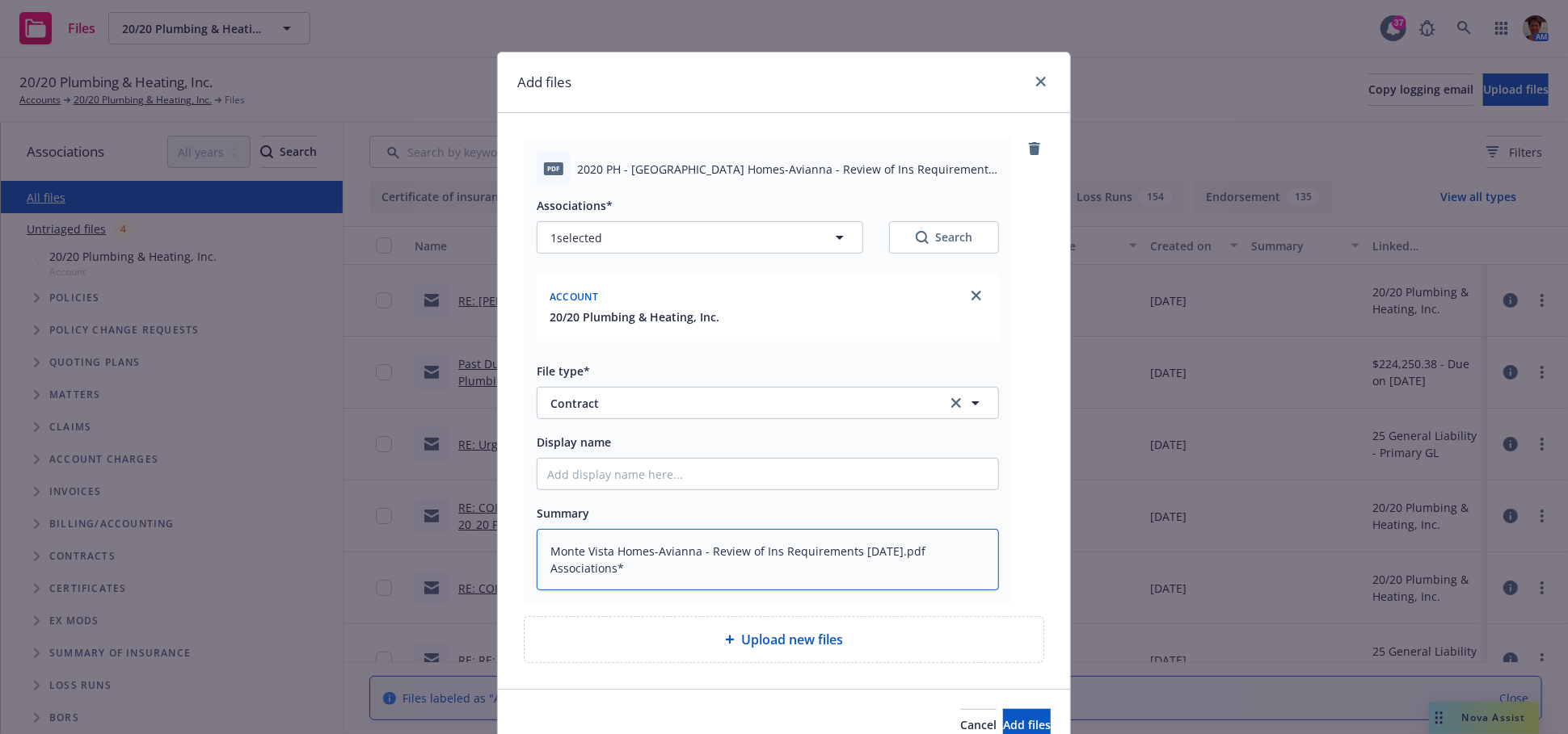
type textarea "x"
type textarea "Monte Vista Homes-Avianna - Review of Ins Requirements [DATE].pdf Associations"
type textarea "x"
type textarea "Monte Vista Homes-Avianna - Review of Ins Requirements [DATE].pdf Association"
type textarea "x"
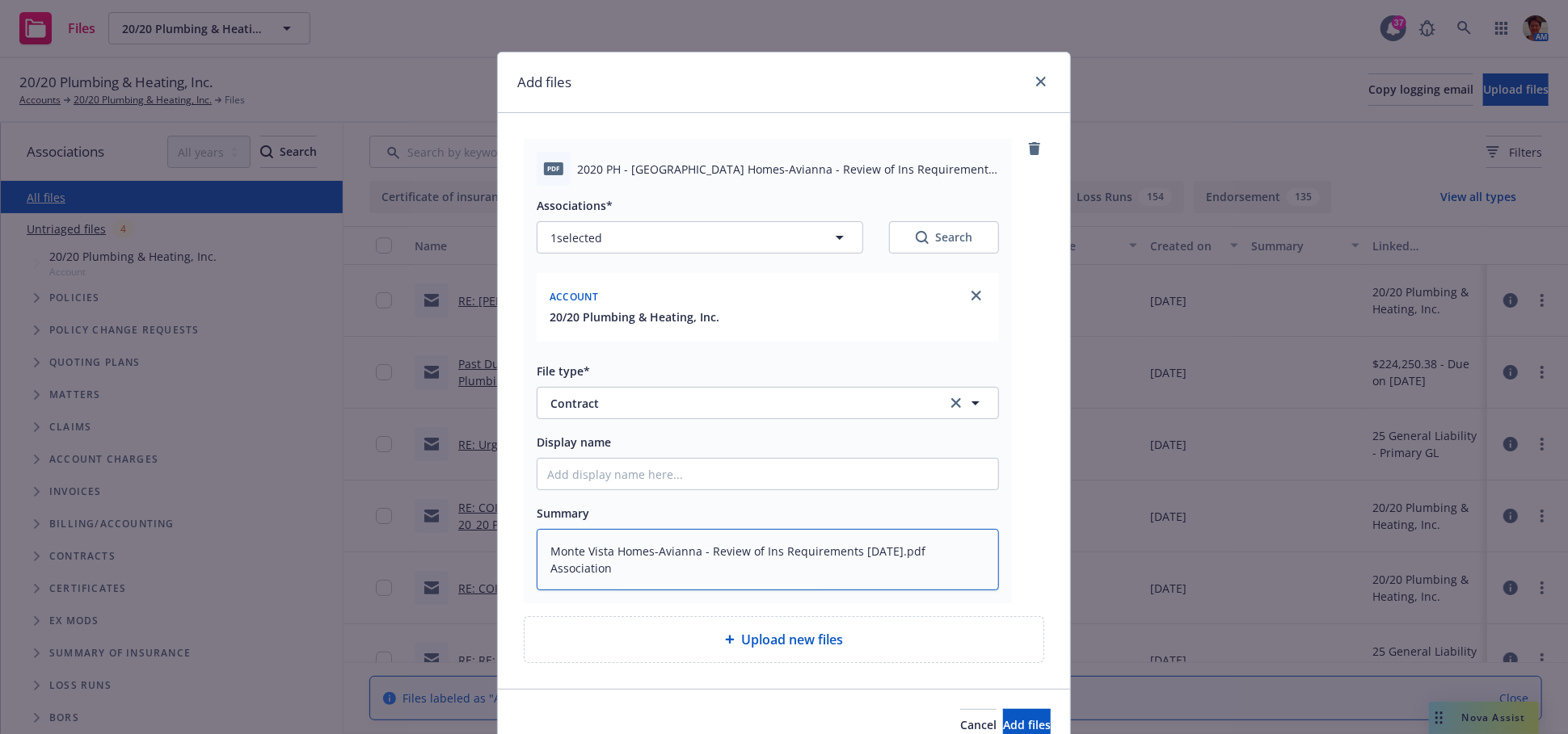
type textarea "Monte Vista Homes-Avianna - Review of Ins Requirements [DATE].pdf Associatio"
type textarea "x"
type textarea "Monte Vista Homes-Avianna - Review of Ins Requirements [DATE].pdf Associati"
type textarea "x"
type textarea "Monte Vista Homes-Avianna - Review of Ins Requirements [DATE].pdf Associat"
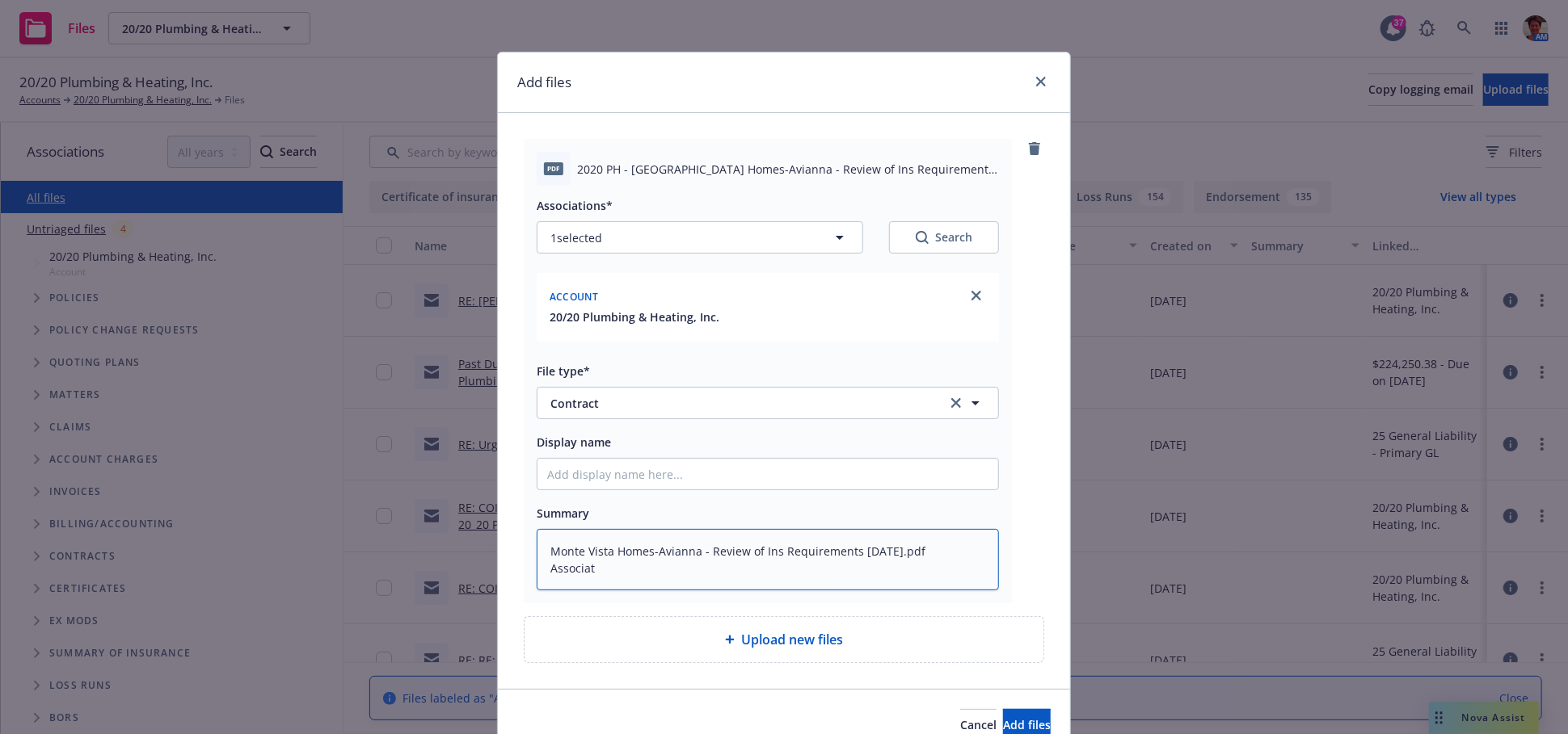
type textarea "x"
type textarea "Monte Vista Homes-Avianna - Review of Ins Requirements [DATE].pdf Associa"
type textarea "x"
type textarea "Monte Vista Homes-Avianna - Review of Ins Requirements [DATE].pdf Associ"
type textarea "x"
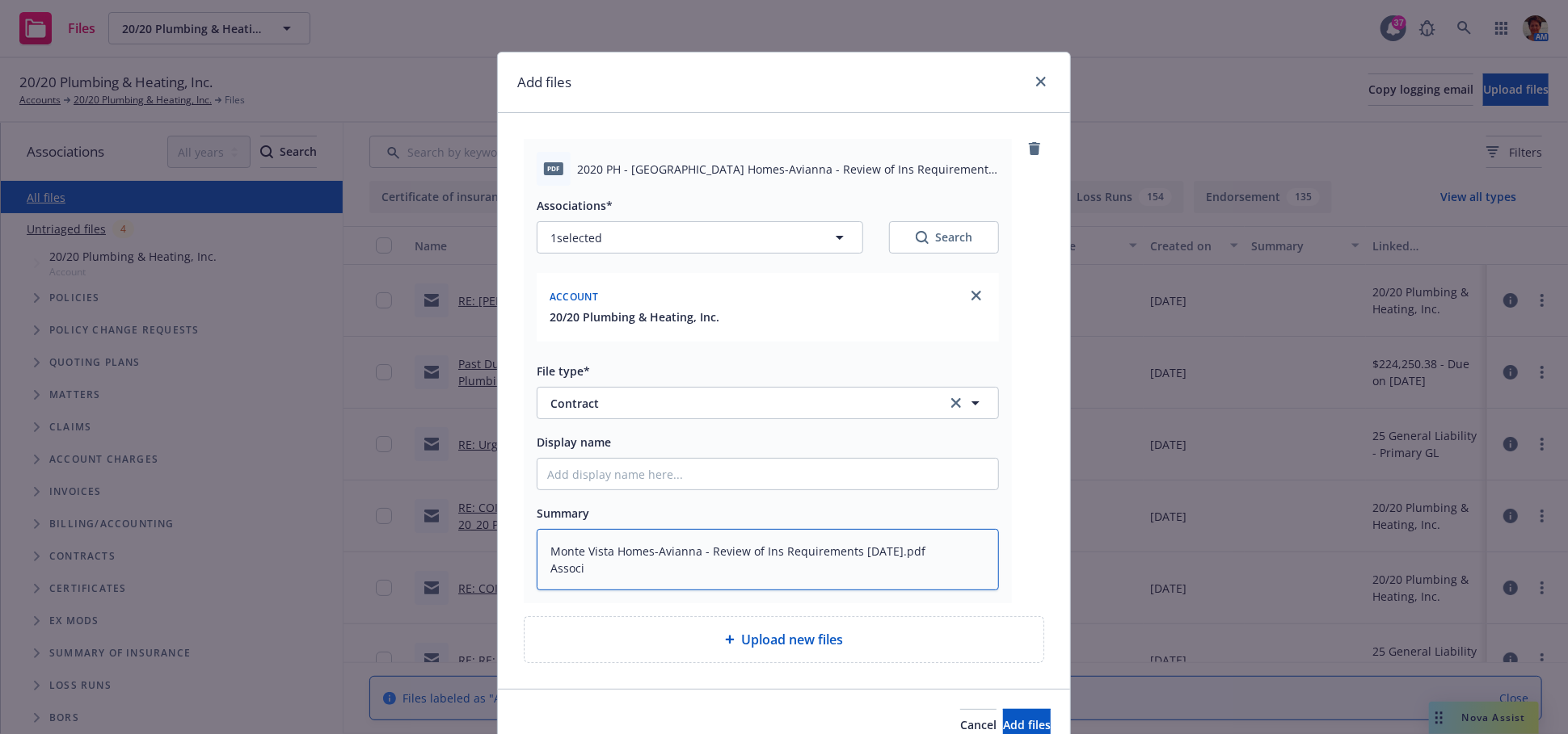
type textarea "Monte Vista Homes-Avianna - Review of Ins Requirements [DATE].pdf Assoc"
type textarea "x"
type textarea "Monte Vista Homes-Avianna - Review of Ins Requirements [DATE].pdf Asso"
type textarea "x"
type textarea "Monte Vista Homes-Avianna - Review of Ins Requirements [DATE].pdf Ass"
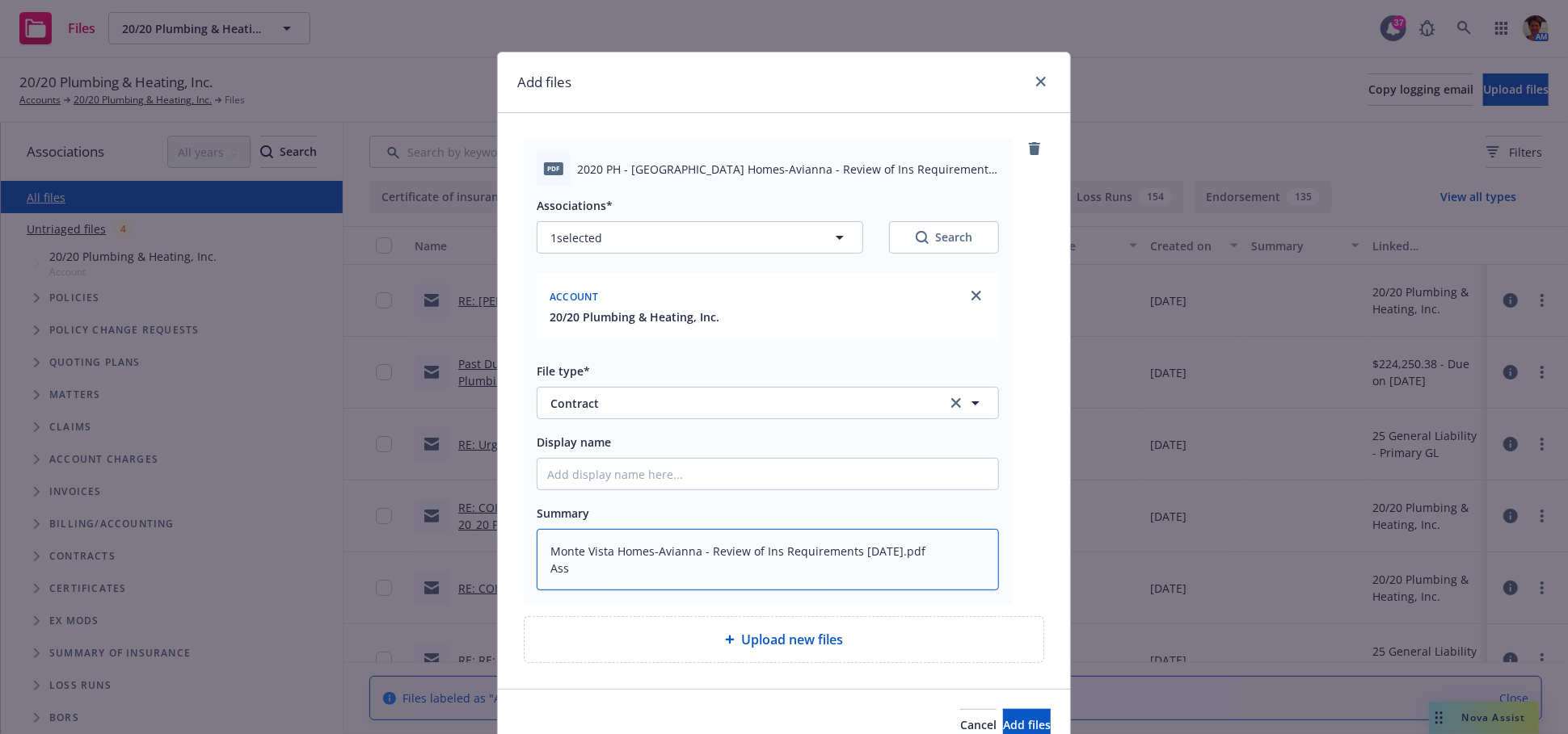
type textarea "x"
type textarea "Monte Vista Homes-Avianna - Review of Ins Requirements [DATE].pdf A"
type textarea "x"
type textarea "Monte Vista Homes-Avianna - Review of Ins Requirements [DATE].pdf"
type textarea "x"
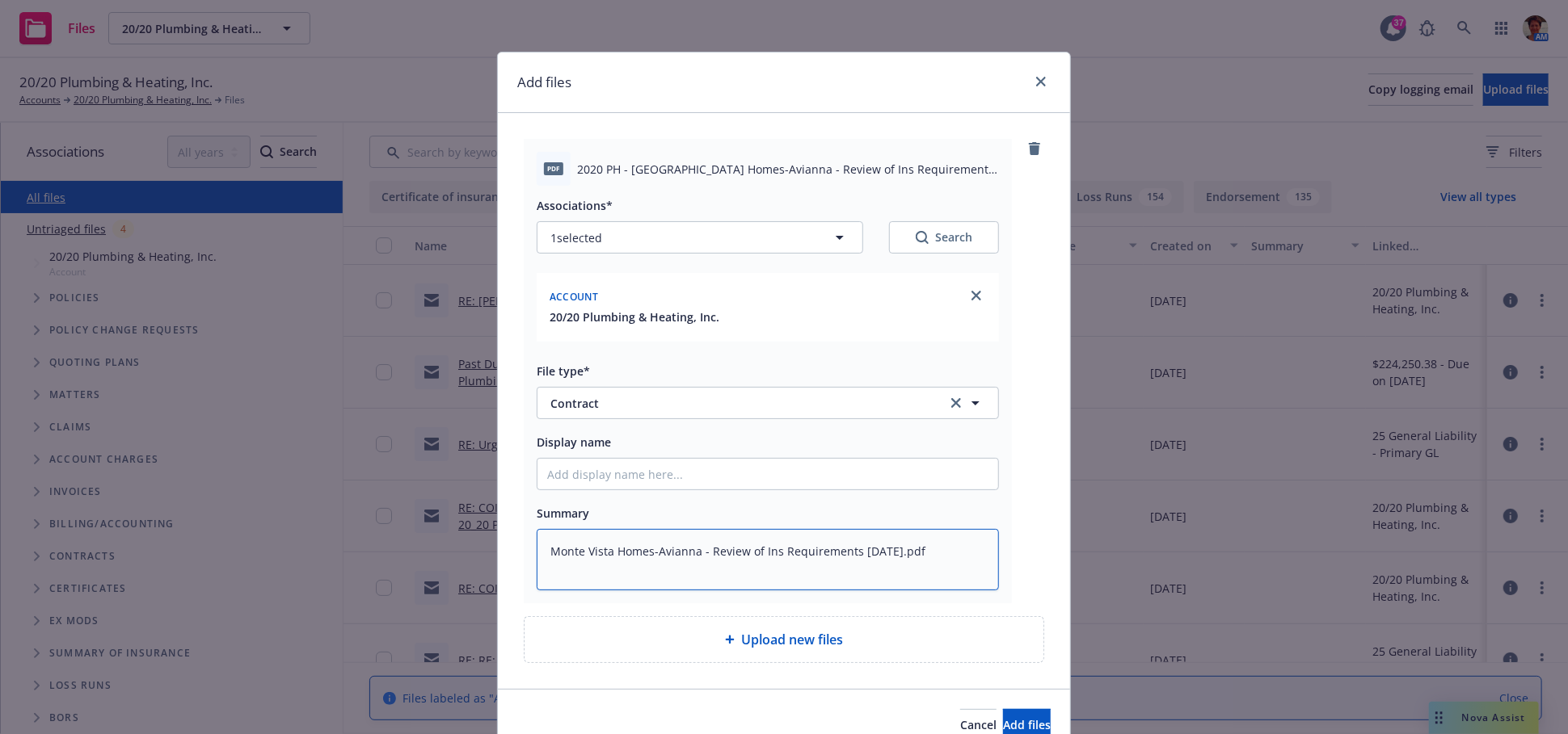
type textarea "Monte Vista Homes-Avianna - Review of Ins Requirements [DATE].pdf"
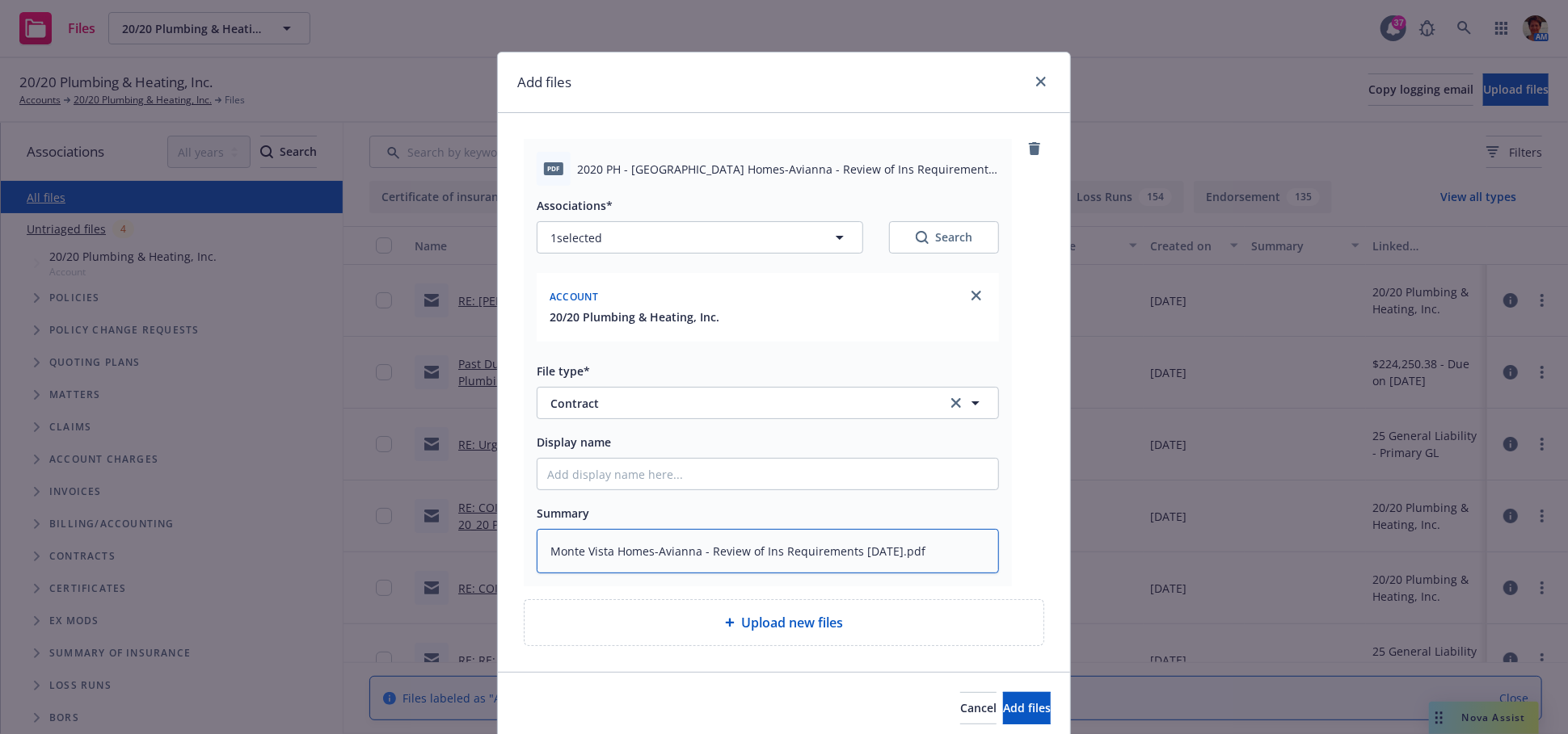
type textarea "x"
type textarea "Monte Vista Homes-Avianna - Review of Ins Requirements [DATE].pd"
type textarea "x"
type textarea "Monte Vista Homes-Avianna - Review of Ins Requirements [DATE].p"
type textarea "x"
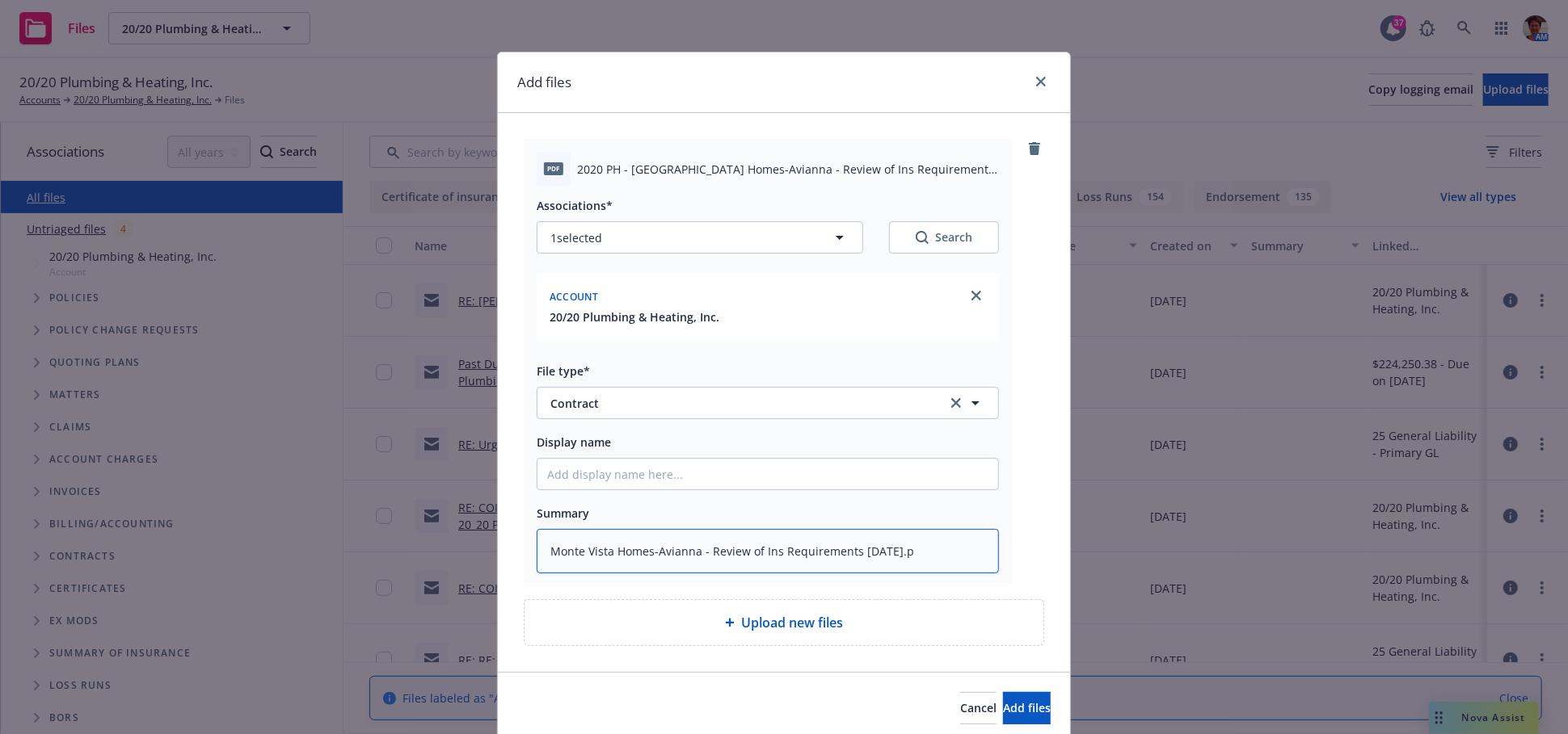
type textarea "Monte Vista Homes-Avianna - Review of Ins Requirements [DATE]."
type textarea "x"
type textarea "Monte Vista Homes-Avianna - Review of Ins Requirements [DATE]"
click at [707, 473] on input "Display name" at bounding box center [768, 473] width 461 height 30
paste input "Monte Vista Homes-Avianna - Review of Ins Requirements [DATE].pdf Associations*"
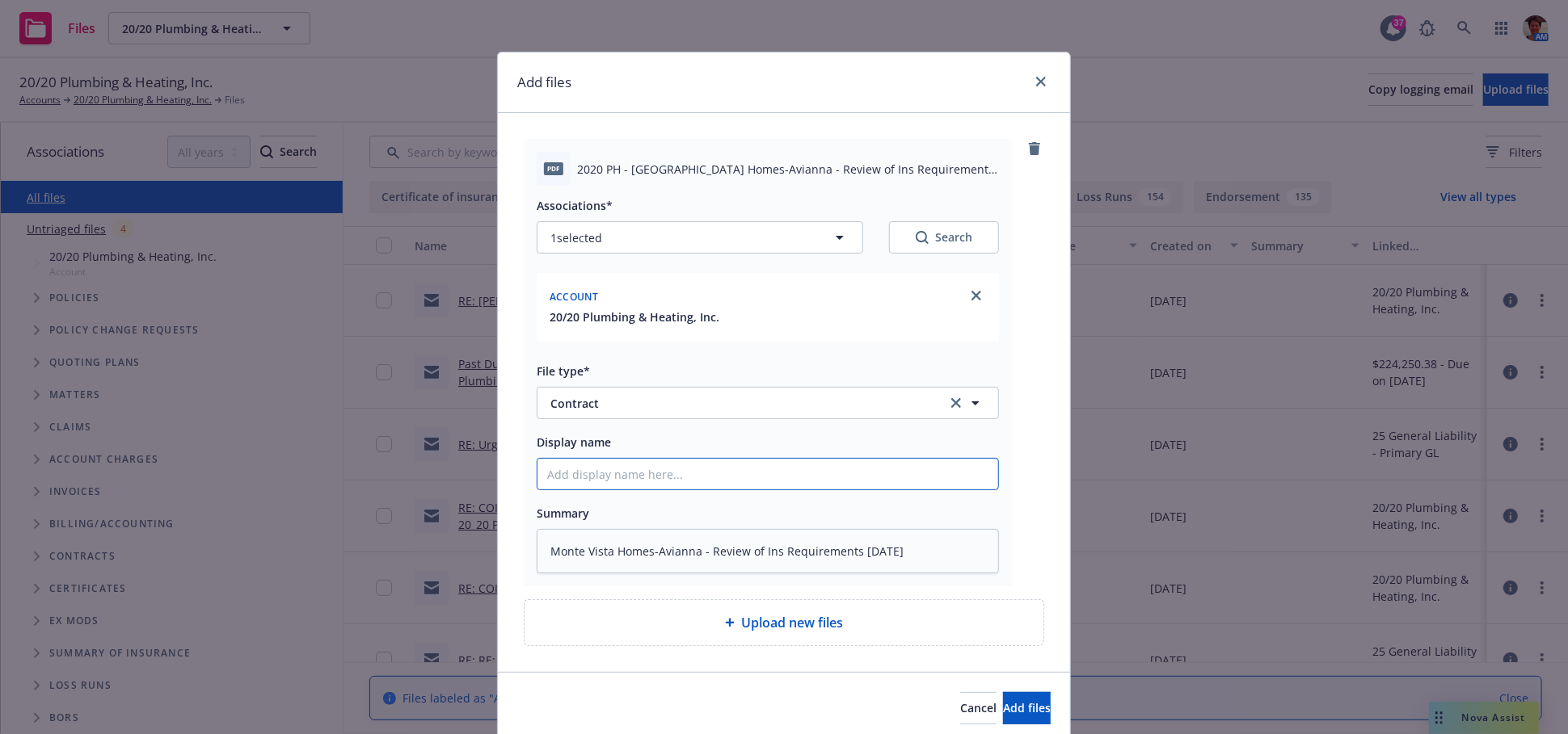
type textarea "x"
type input "Monte Vista Homes-Avianna - Review of Ins Requirements [DATE].pdf Associations*"
type textarea "x"
type input "Monte Vista Homes-Avianna - Review of Ins Requirements [DATE].pdf Associations"
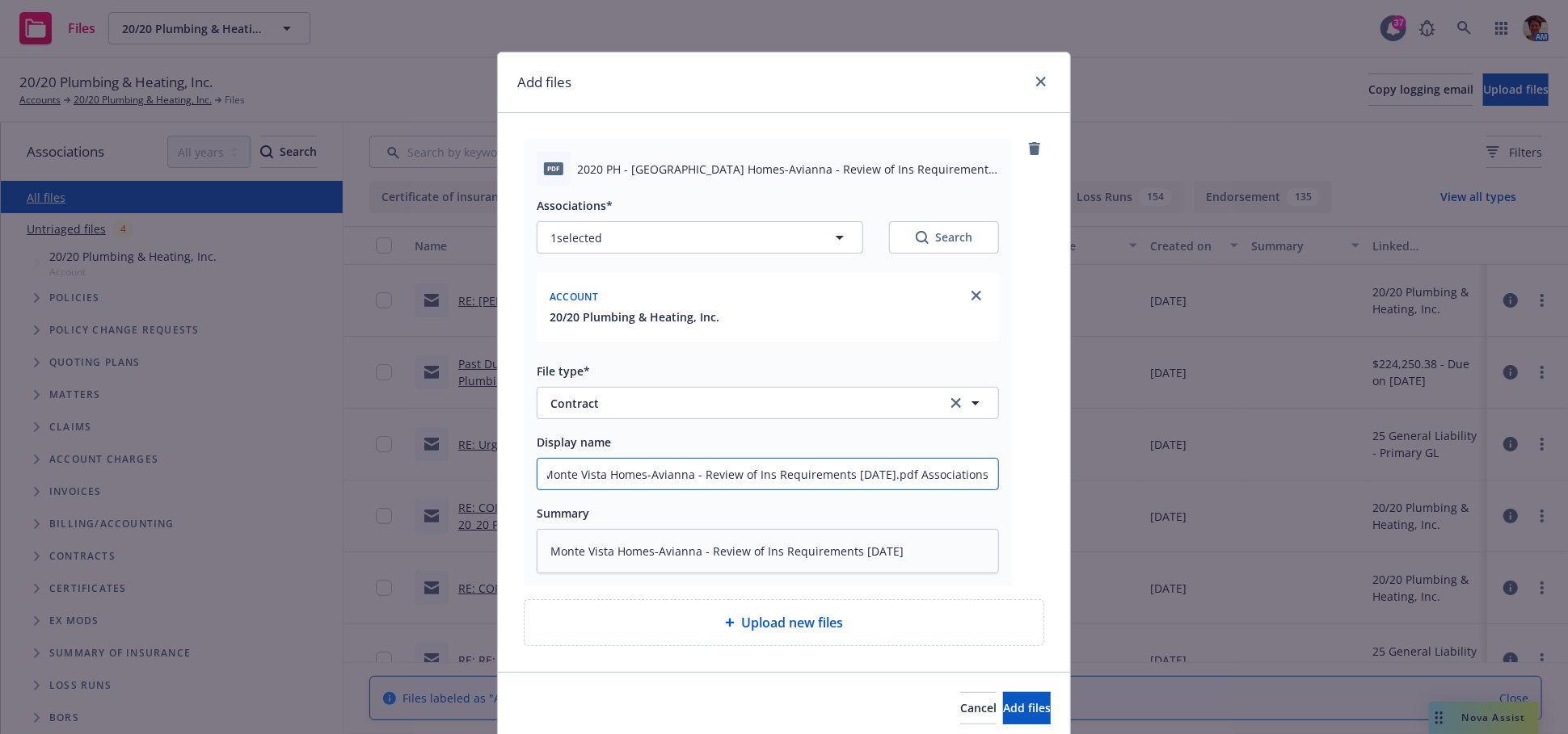
type textarea "x"
type input "Monte Vista Homes-Avianna - Review of Ins Requirements [DATE].pdf Association"
type textarea "x"
type input "Monte Vista Homes-Avianna - Review of Ins Requirements [DATE].pdf Associatio"
type textarea "x"
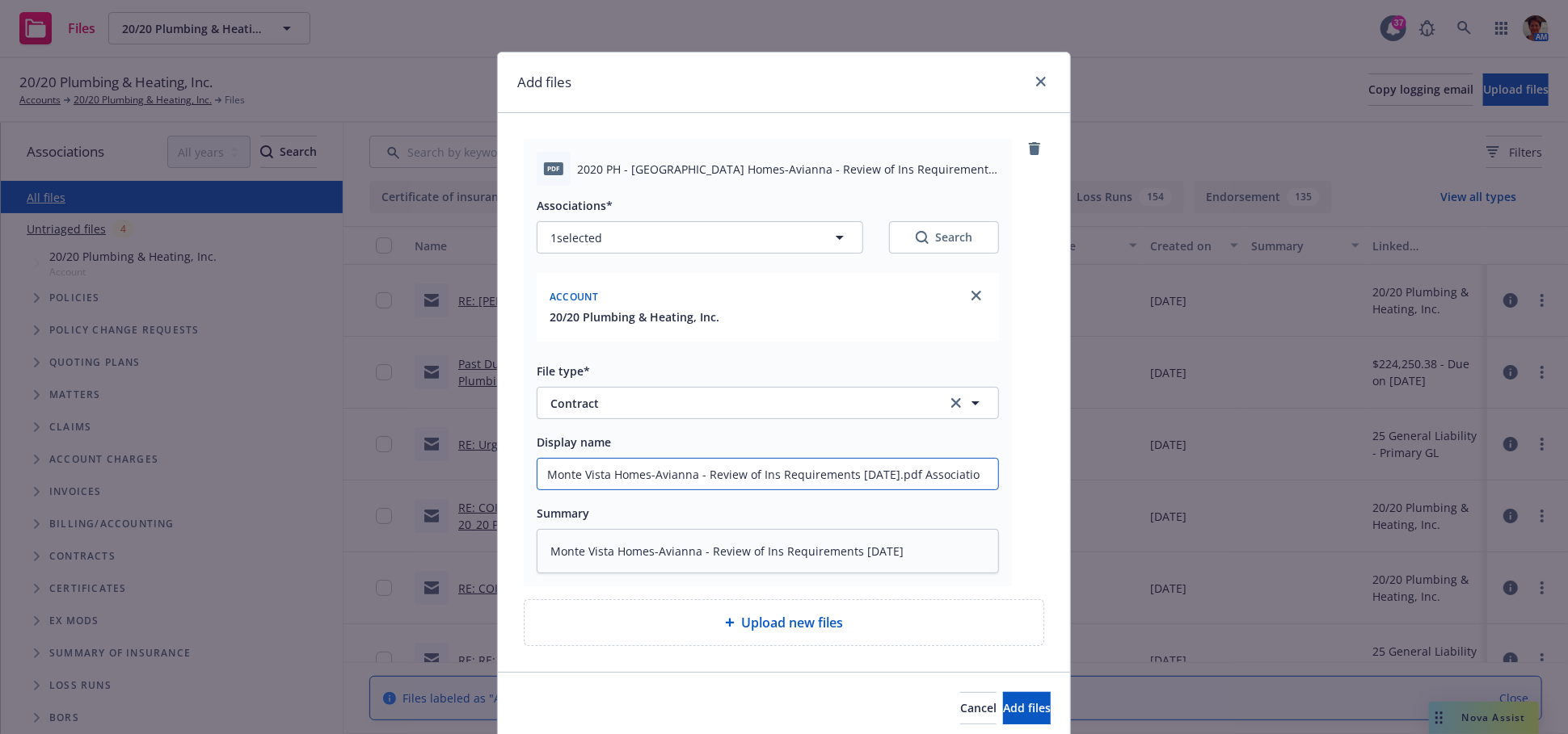
type input "Monte Vista Homes-Avianna - Review of Ins Requirements [DATE].pdf Associati"
type textarea "x"
type input "Monte Vista Homes-Avianna - Review of Ins Requirements [DATE].pdf Associat"
type textarea "x"
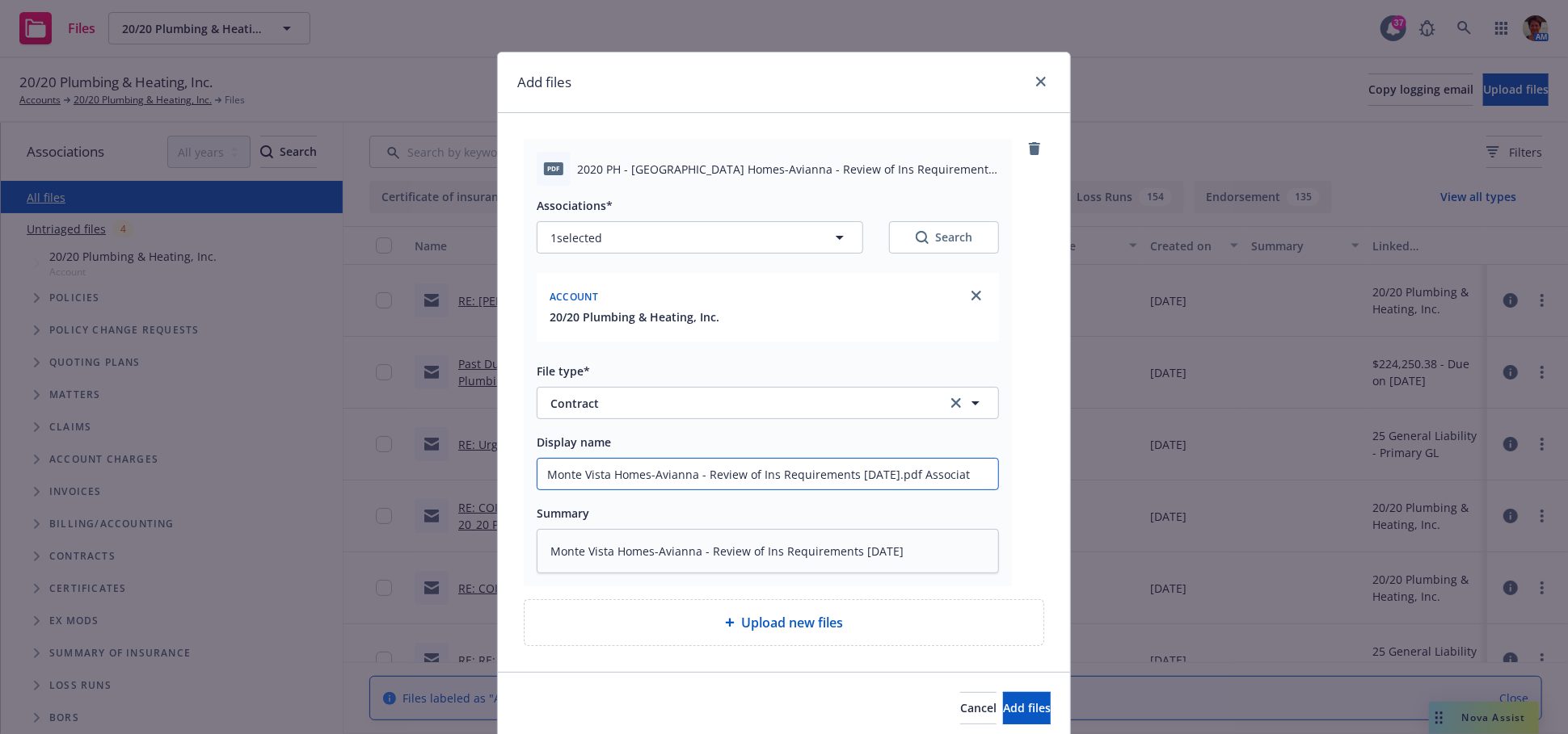
type input "Monte Vista Homes-Avianna - Review of Ins Requirements [DATE].pdf Associa"
type textarea "x"
type input "Monte Vista Homes-Avianna - Review of Ins Requirements [DATE].pdf Associ"
type textarea "x"
type input "Monte Vista Homes-Avianna - Review of Ins Requirements [DATE].pdf Assoc"
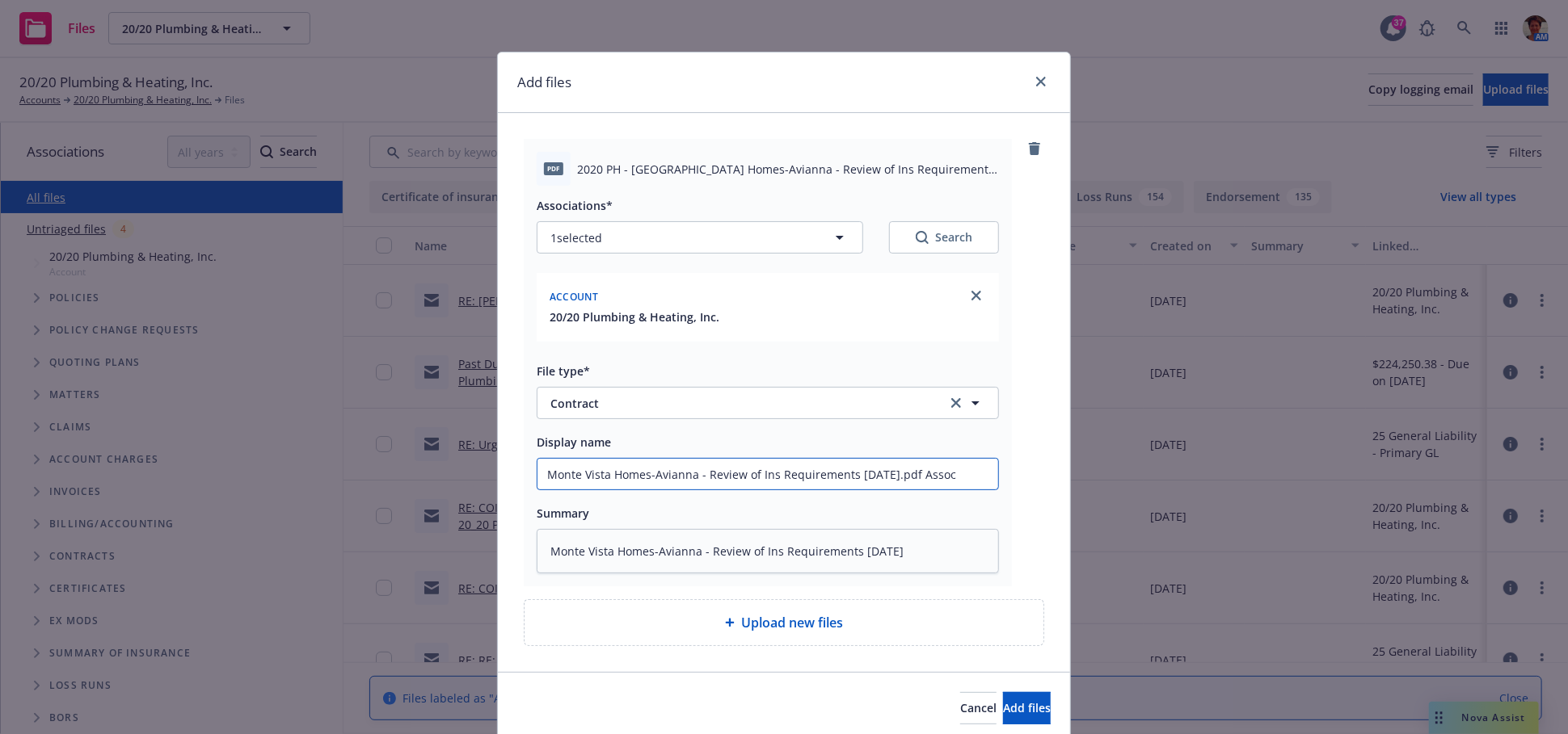
type textarea "x"
type input "Monte Vista Homes-Avianna - Review of Ins Requirements [DATE].pdf Asso"
type textarea "x"
type input "Monte Vista Homes-Avianna - Review of Ins Requirements [DATE].pdf Ass"
type textarea "x"
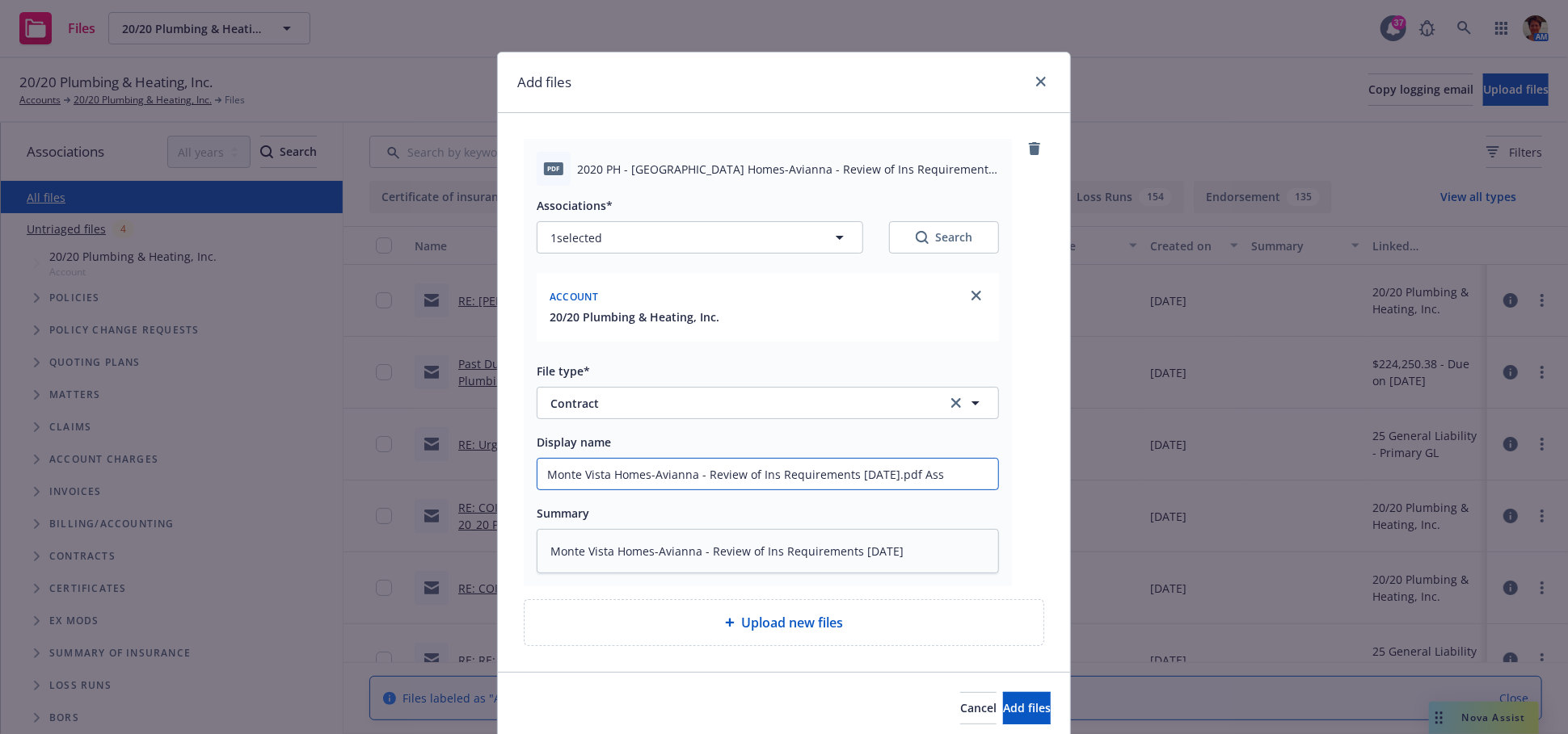
type input "Monte Vista Homes-Avianna - Review of Ins Requirements [DATE].pdf As"
type textarea "x"
type input "Monte Vista Homes-Avianna - Review of Ins Requirements [DATE].pdf A"
type textarea "x"
type input "Monte Vista Homes-Avianna - Review of Ins Requirements [DATE].pdf"
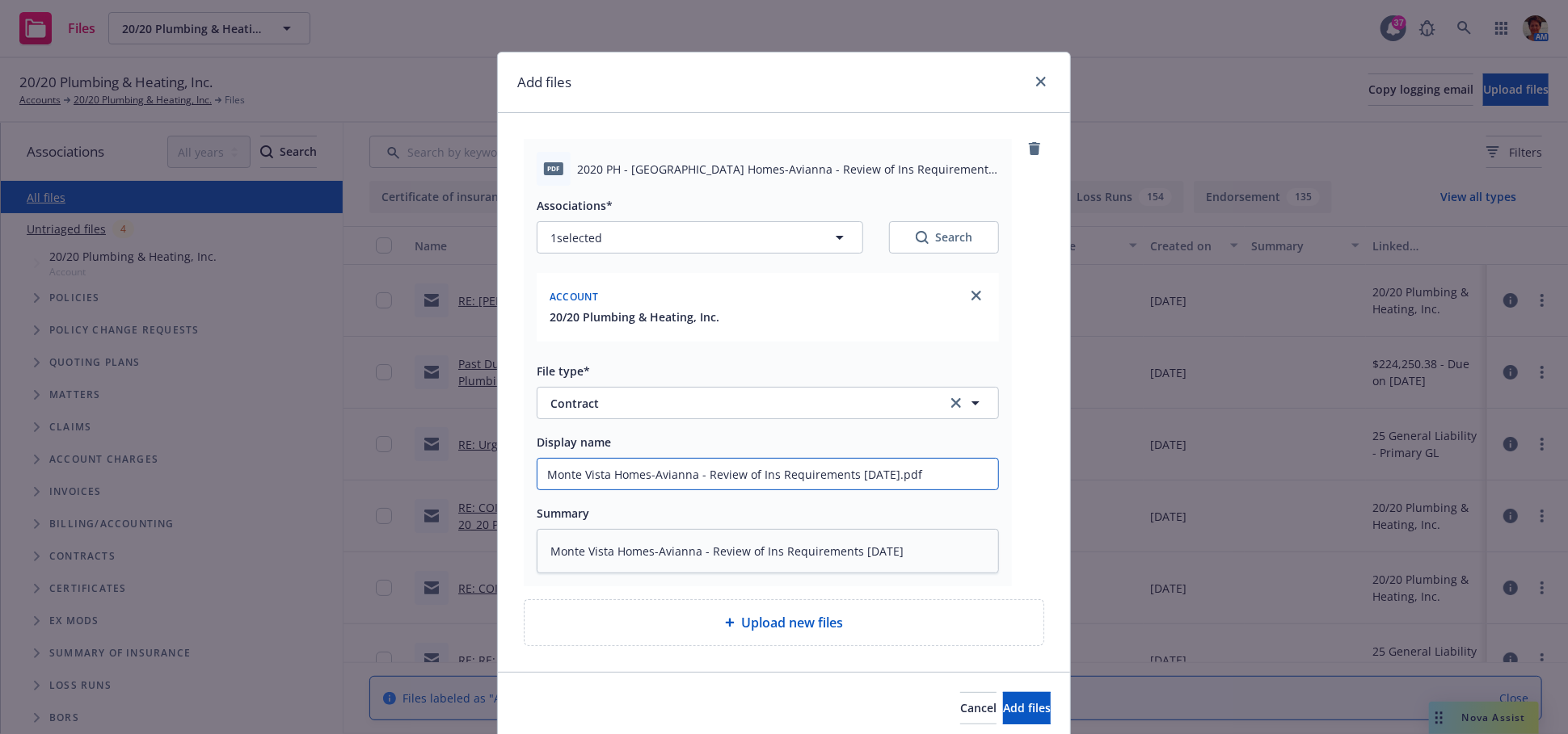
type textarea "x"
type input "Monte Vista Homes-Avianna - Review of Ins Requirements [DATE].pd"
type textarea "x"
type input "Monte Vista Homes-Avianna - Review of Ins Requirements [DATE].p"
type textarea "x"
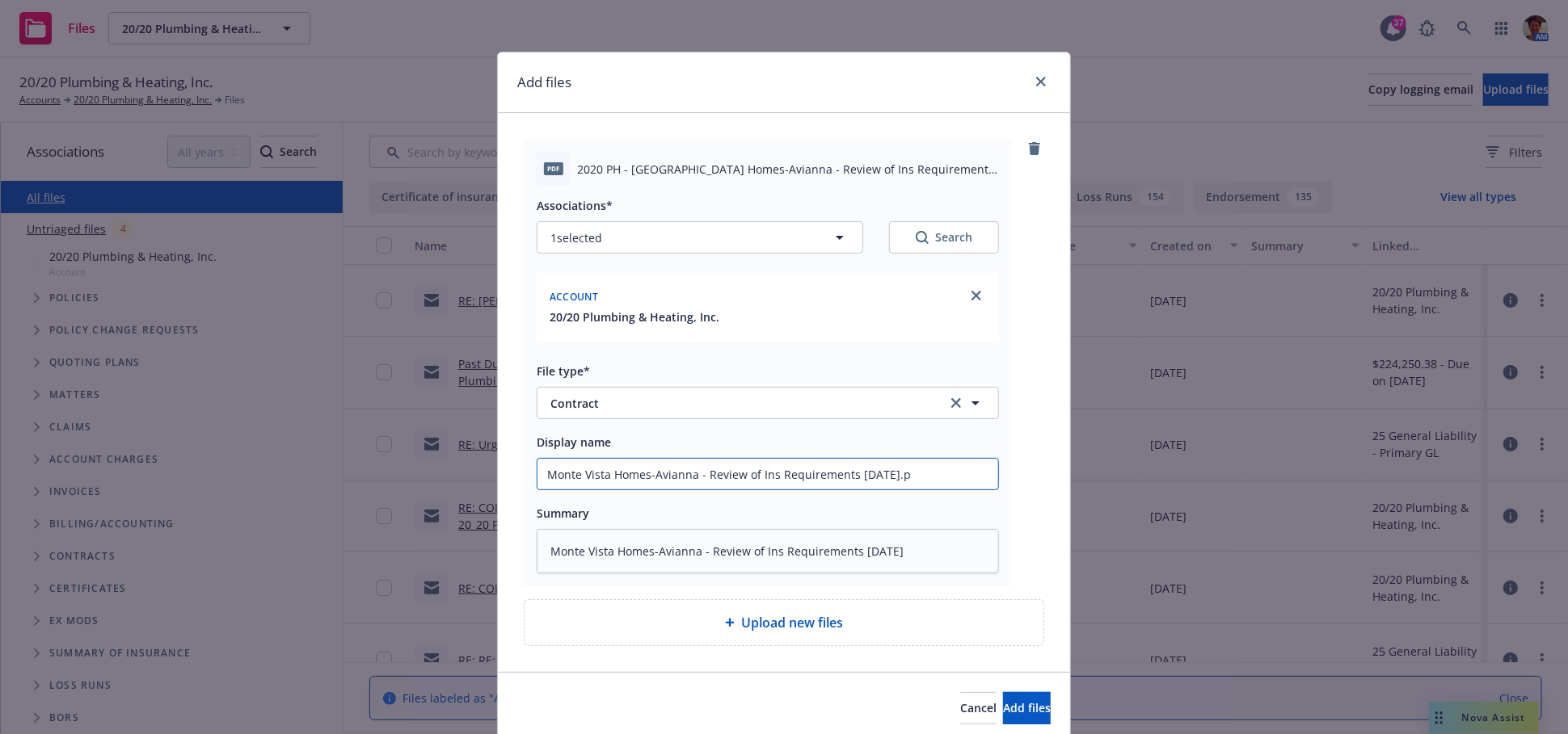
type input "Monte Vista Homes-Avianna - Review of Ins Requirements [DATE]."
type textarea "x"
type input "Monte Vista Homes-Avianna - Review of Ins Requirements [DATE]"
click at [1003, 703] on span "Add files" at bounding box center [1027, 708] width 48 height 16
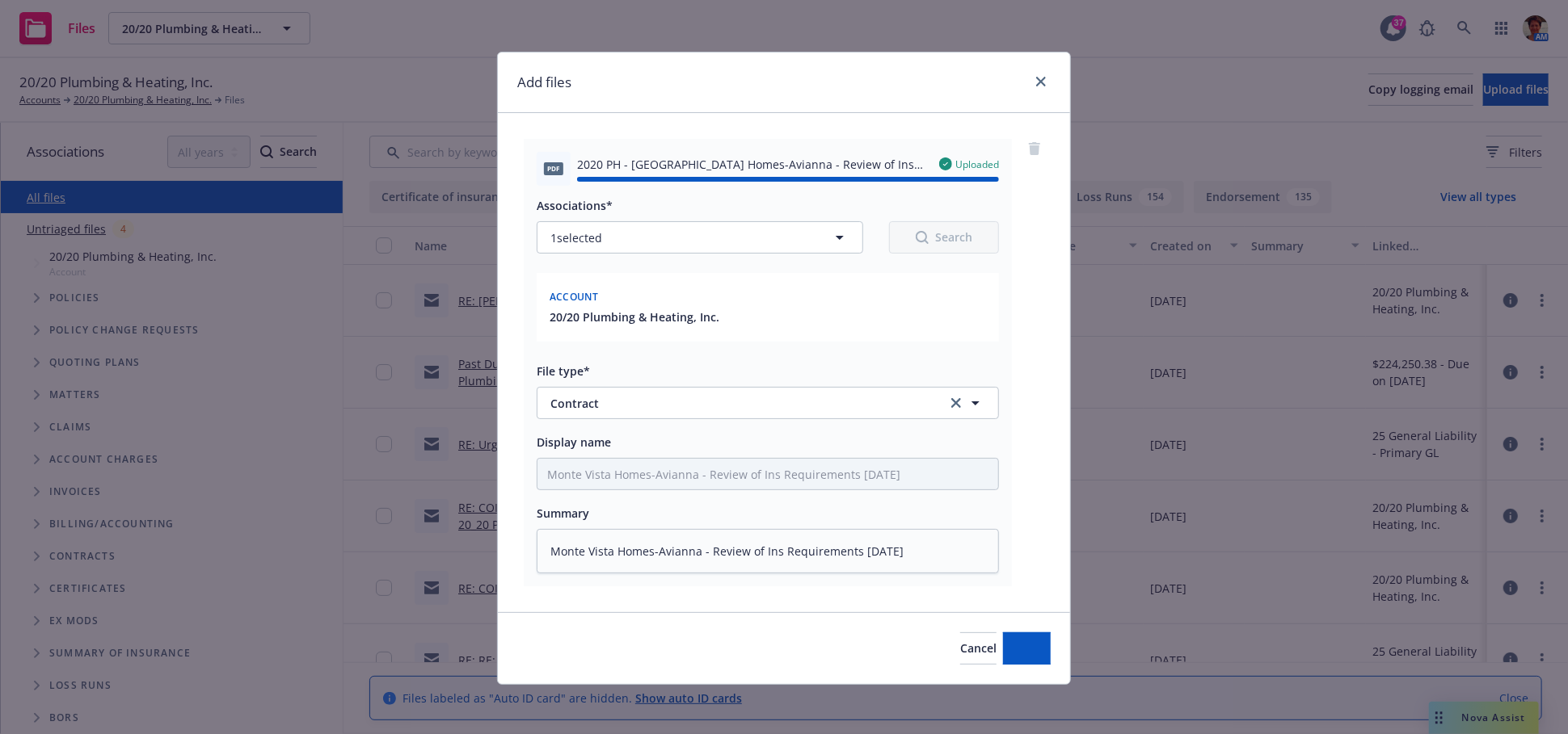
type textarea "x"
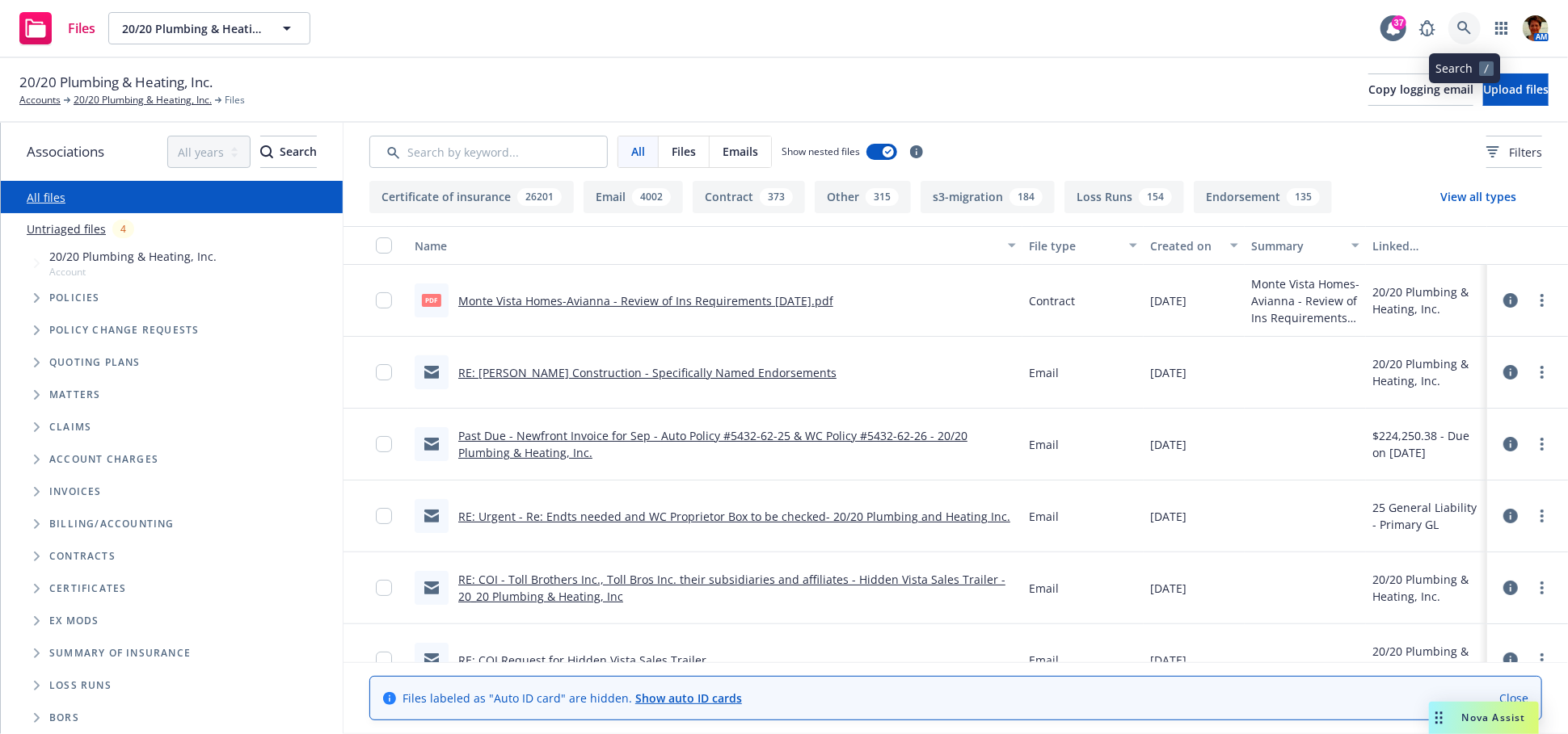
click at [1462, 29] on icon at bounding box center [1464, 27] width 14 height 14
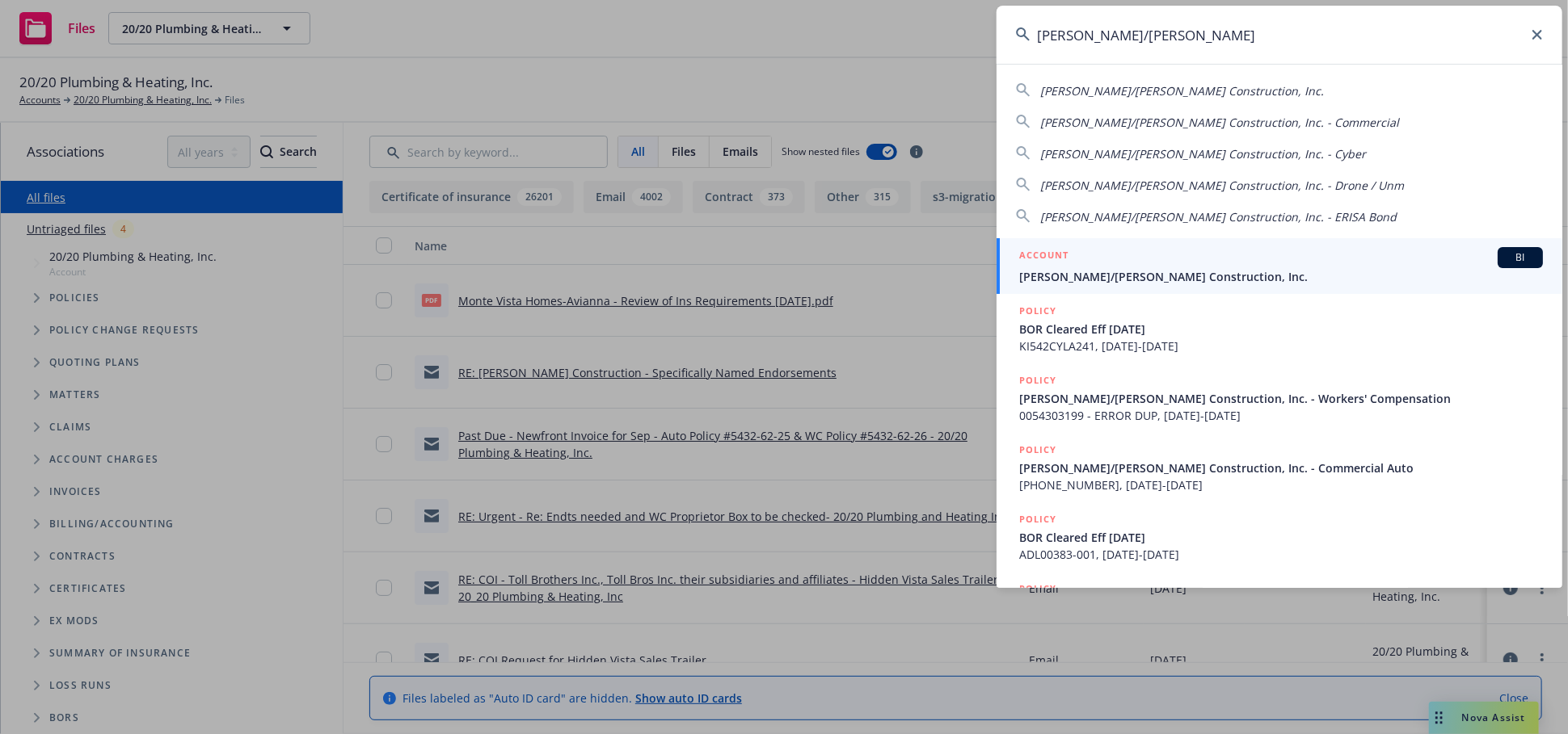
type input "[PERSON_NAME]/[PERSON_NAME]"
click at [1100, 271] on span "[PERSON_NAME]/[PERSON_NAME] Construction, Inc." at bounding box center [1281, 276] width 524 height 17
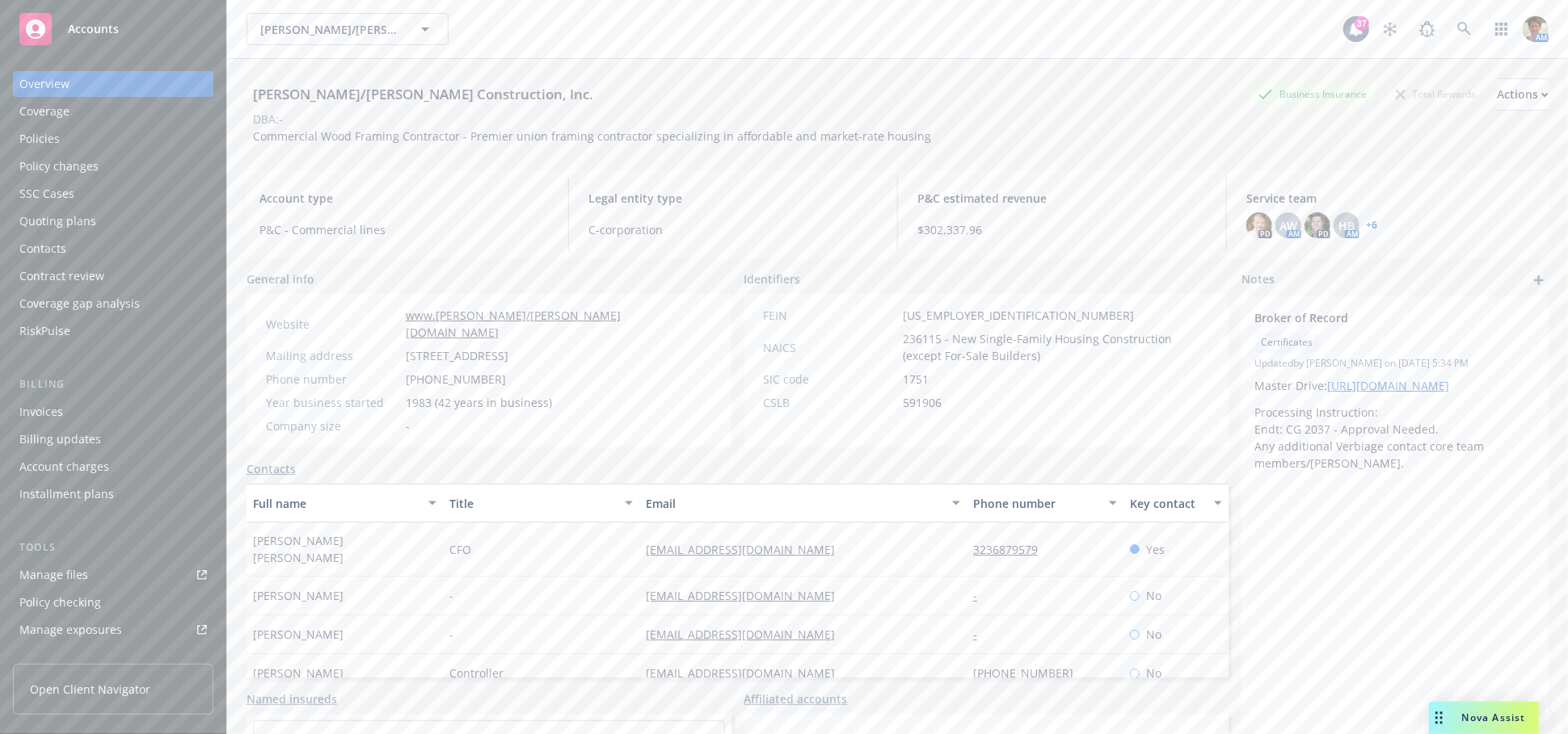
click at [88, 145] on div "Policies" at bounding box center [113, 139] width 187 height 25
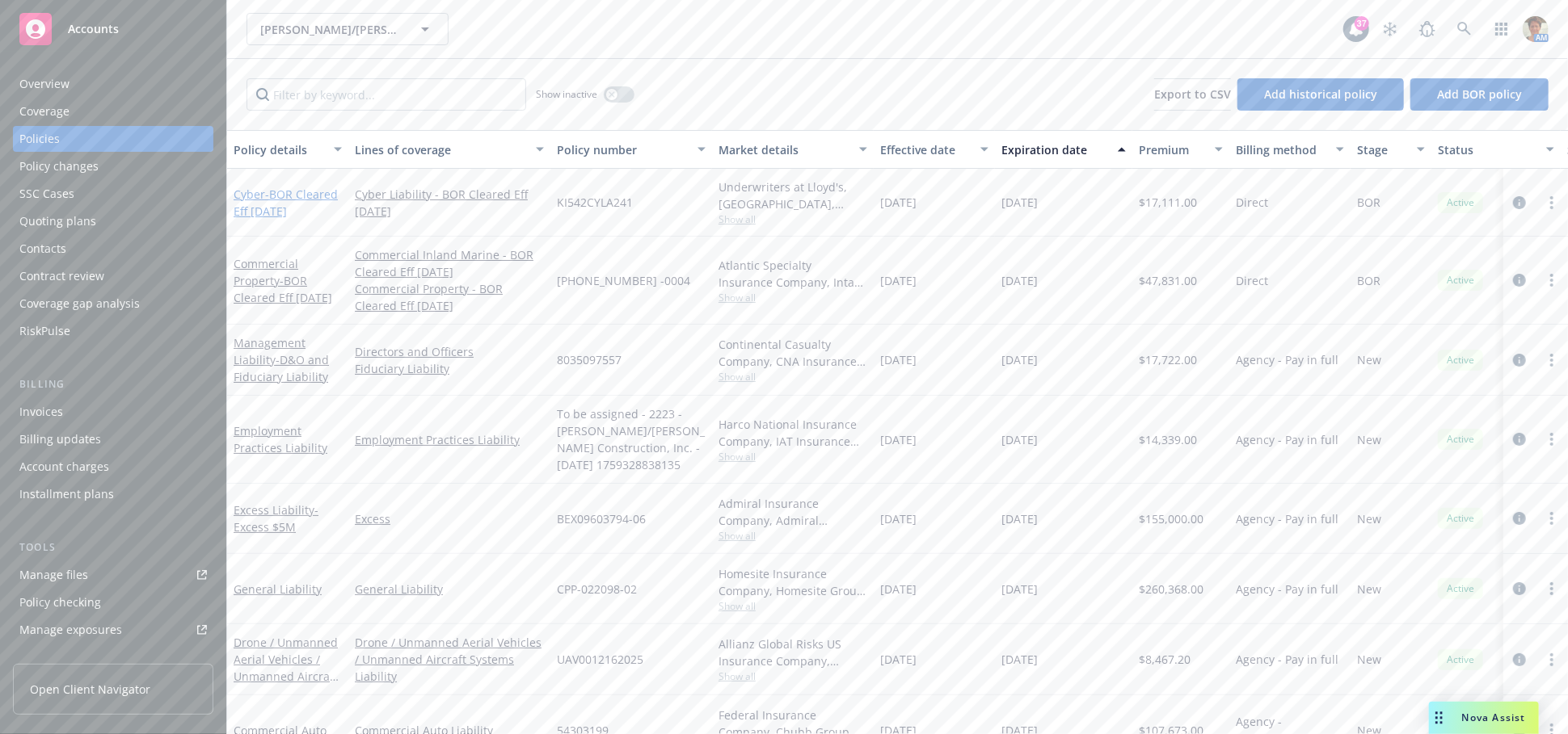
click at [269, 214] on span "- BOR Cleared Eff [DATE]" at bounding box center [285, 202] width 104 height 32
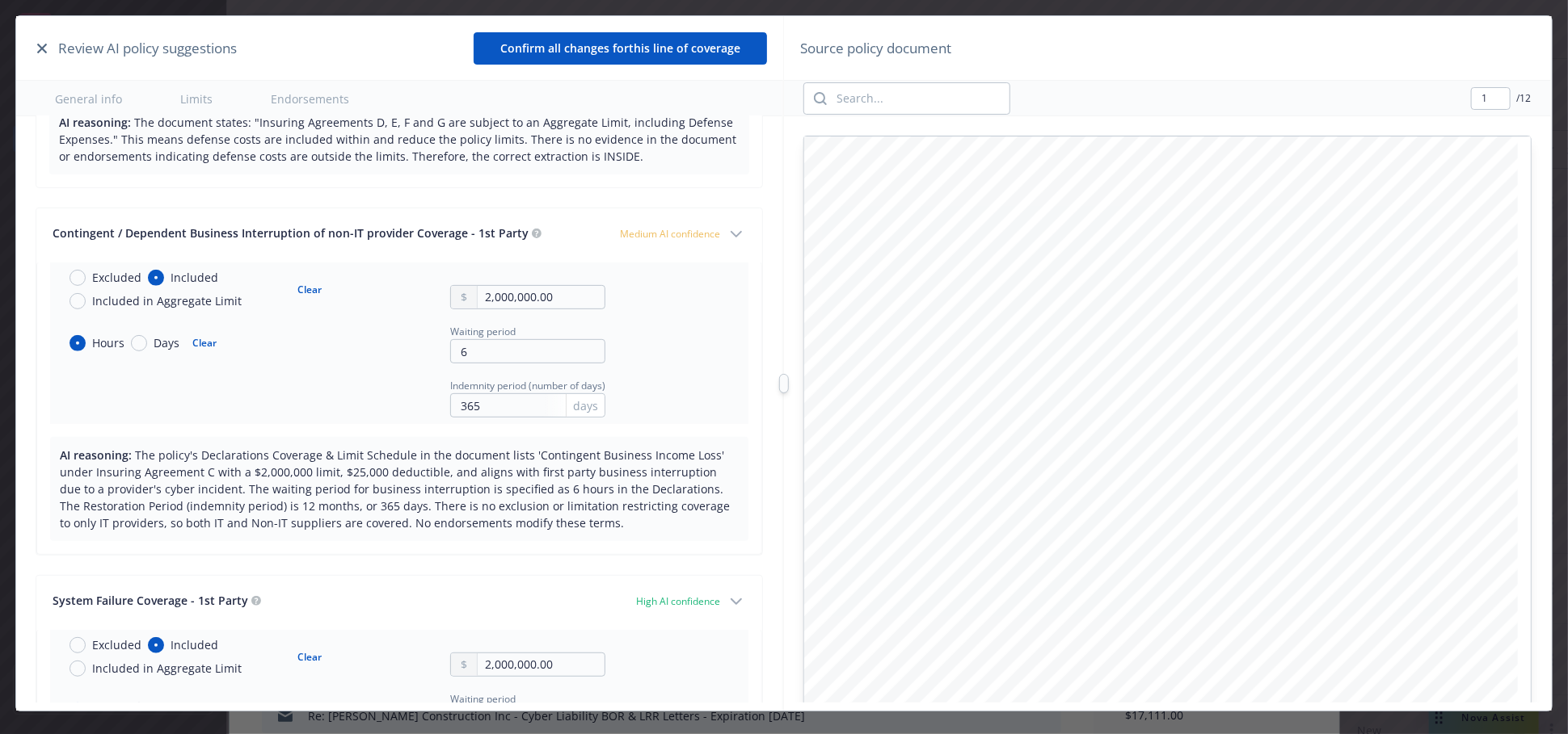
click at [46, 50] on icon "button" at bounding box center [42, 48] width 10 height 10
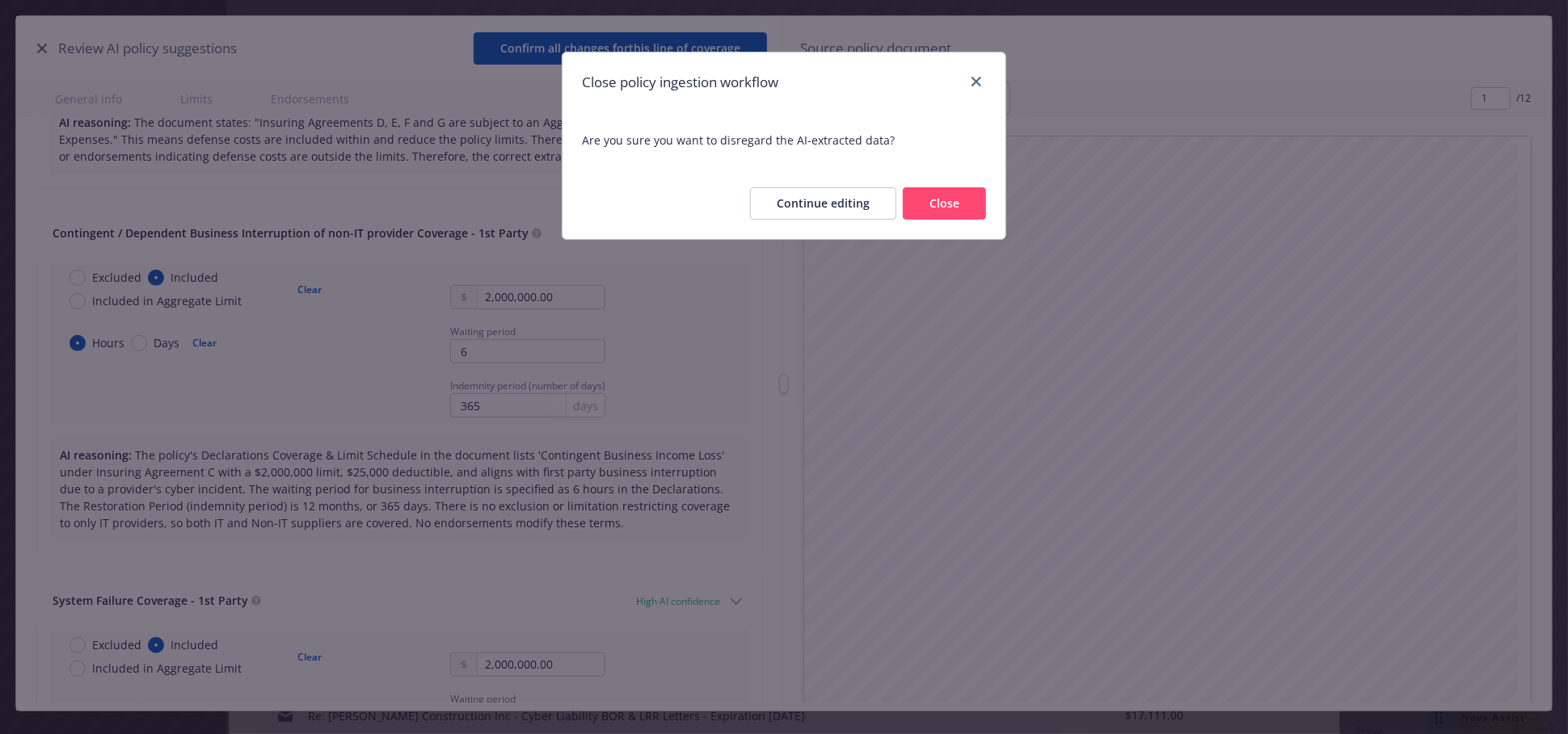
click at [935, 203] on button "Close" at bounding box center [943, 203] width 83 height 32
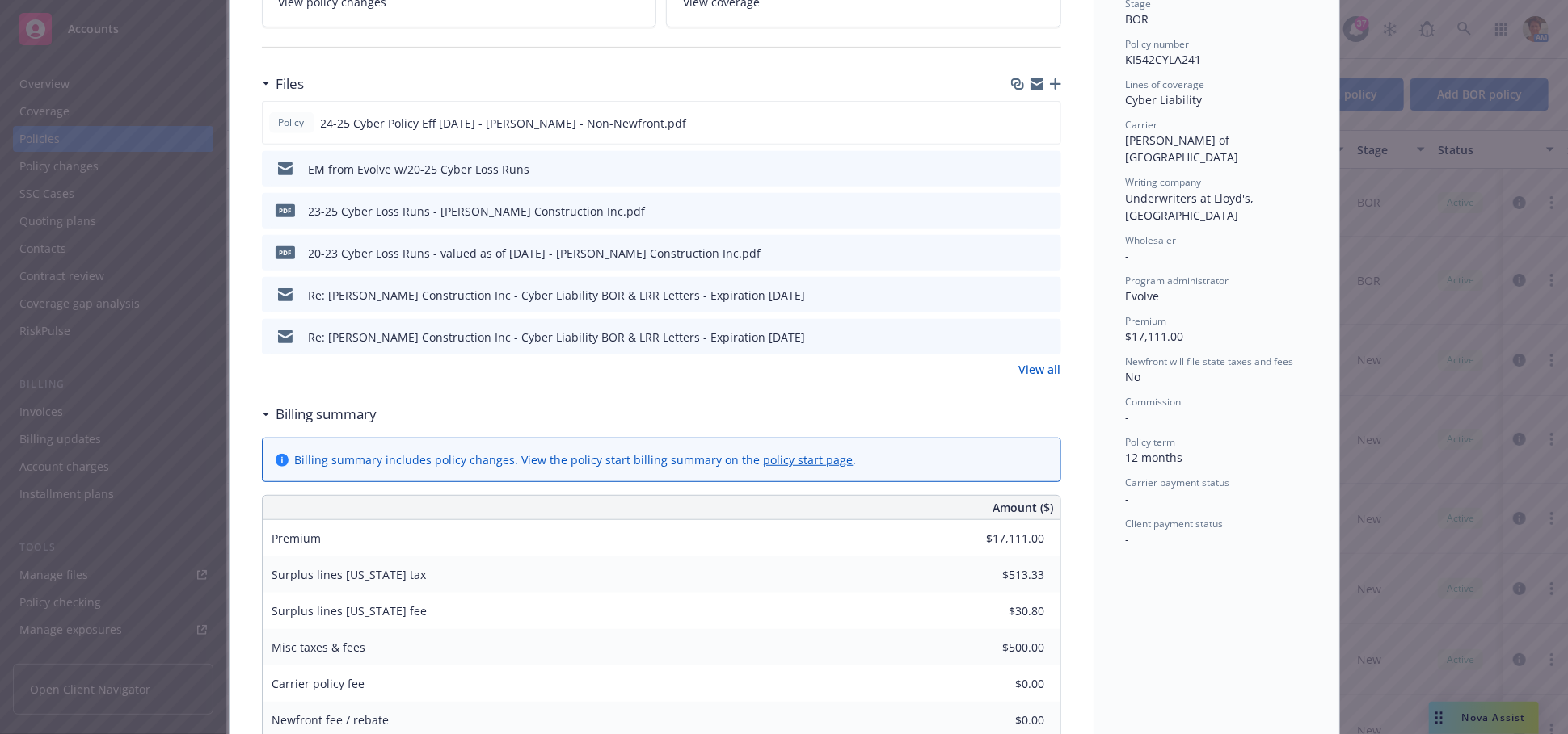
scroll to position [89, 0]
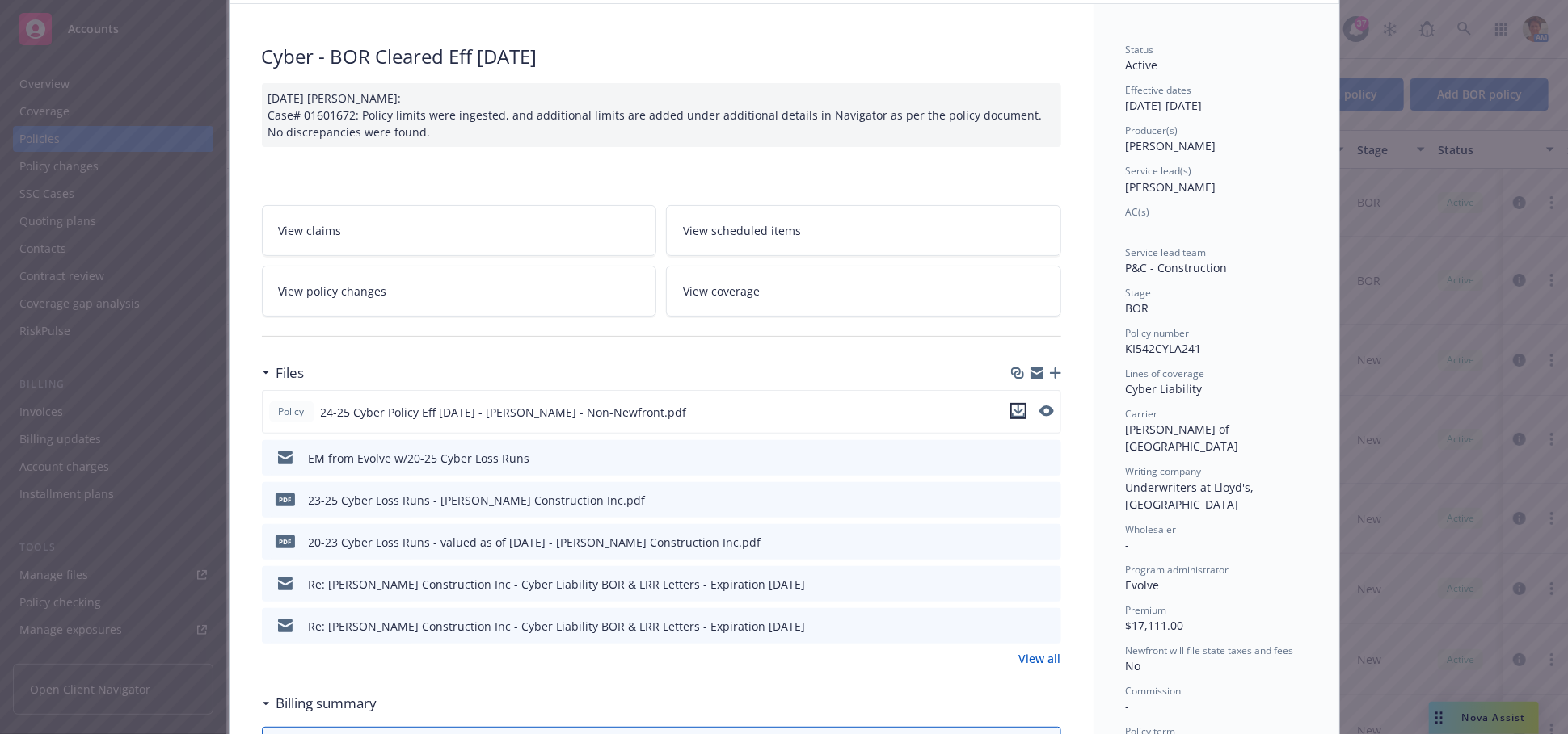
click at [1012, 413] on icon "download file" at bounding box center [1018, 411] width 13 height 13
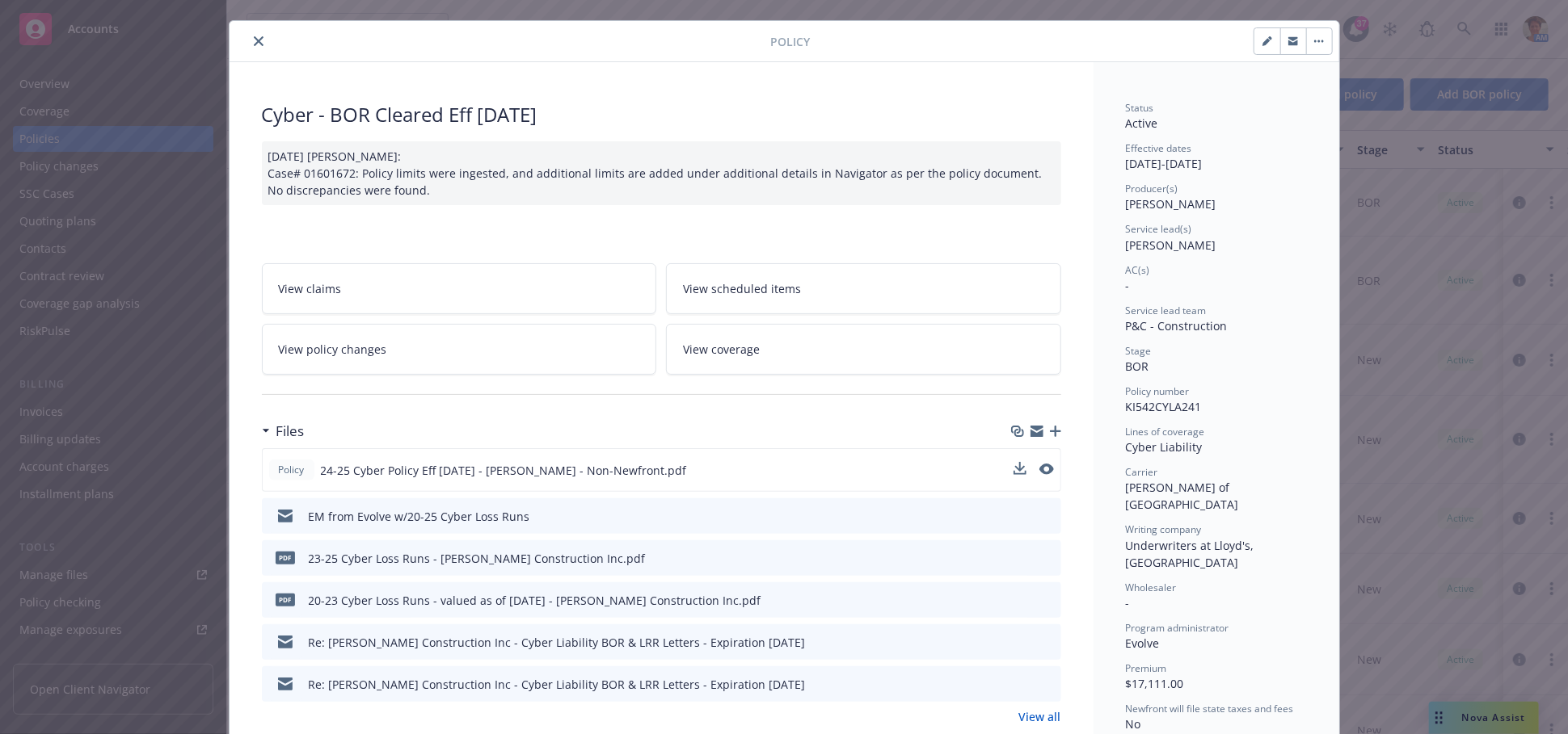
scroll to position [0, 0]
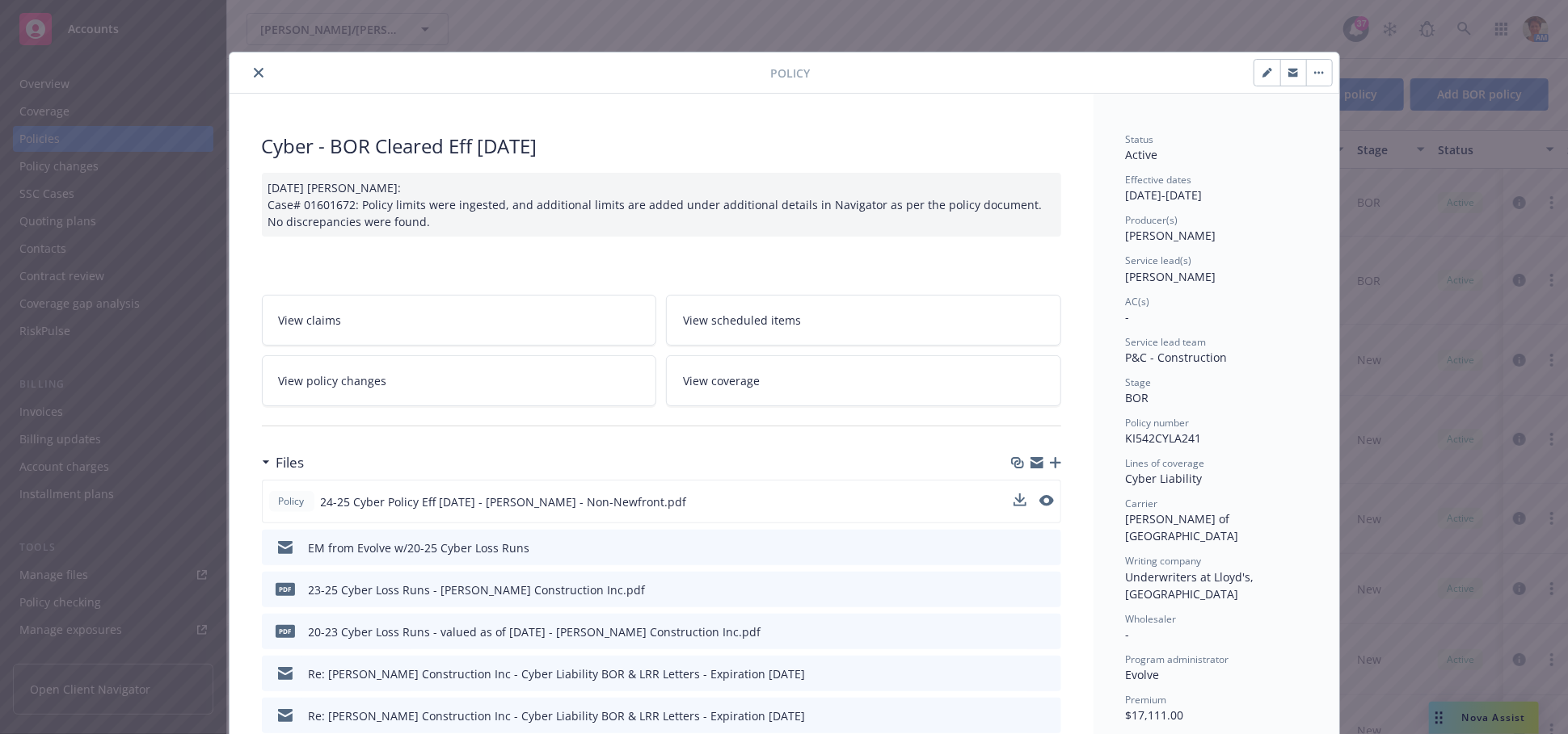
drag, startPoint x: 254, startPoint y: 63, endPoint x: 209, endPoint y: 140, distance: 89.2
click at [252, 66] on button "close" at bounding box center [259, 73] width 20 height 20
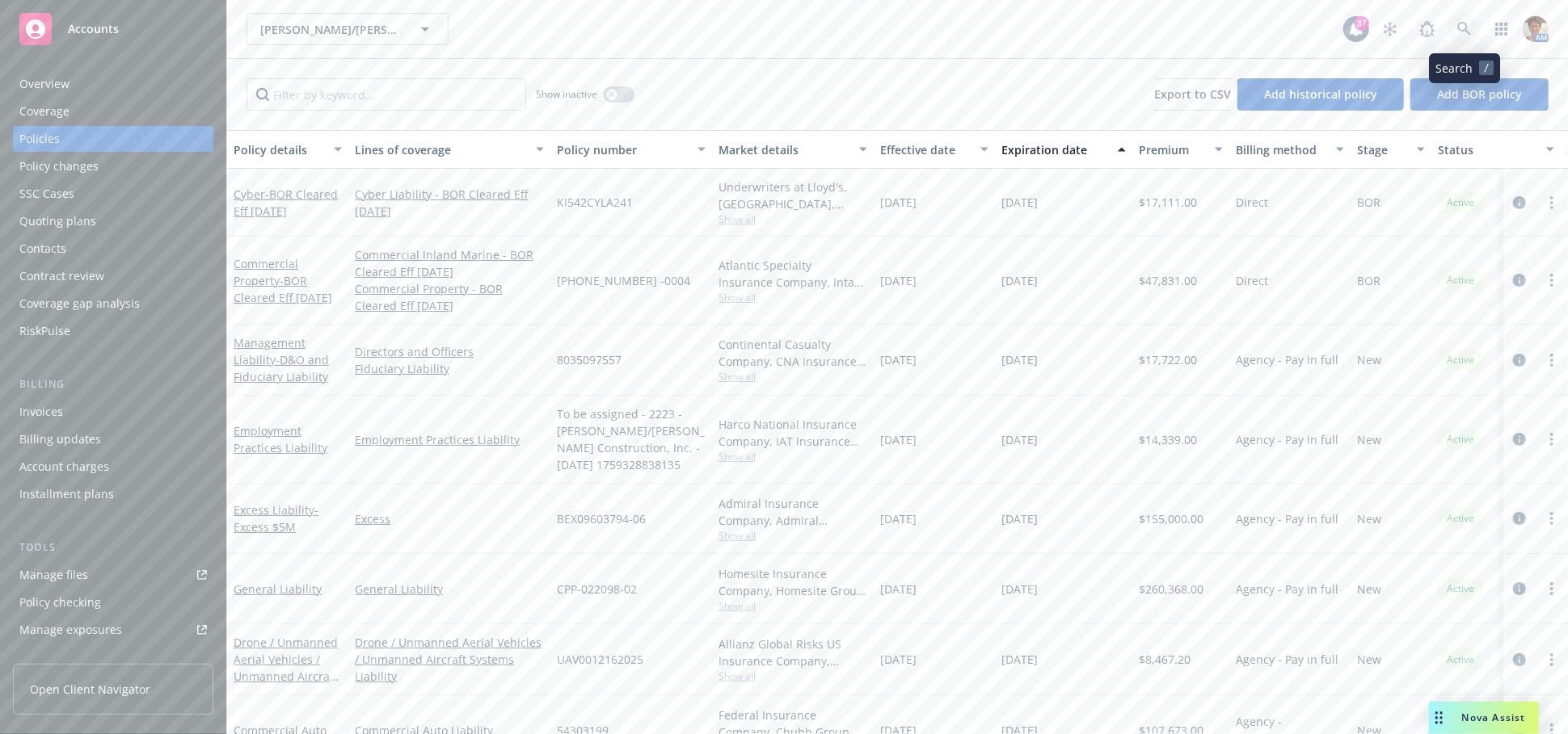
click at [1467, 35] on icon at bounding box center [1464, 28] width 15 height 15
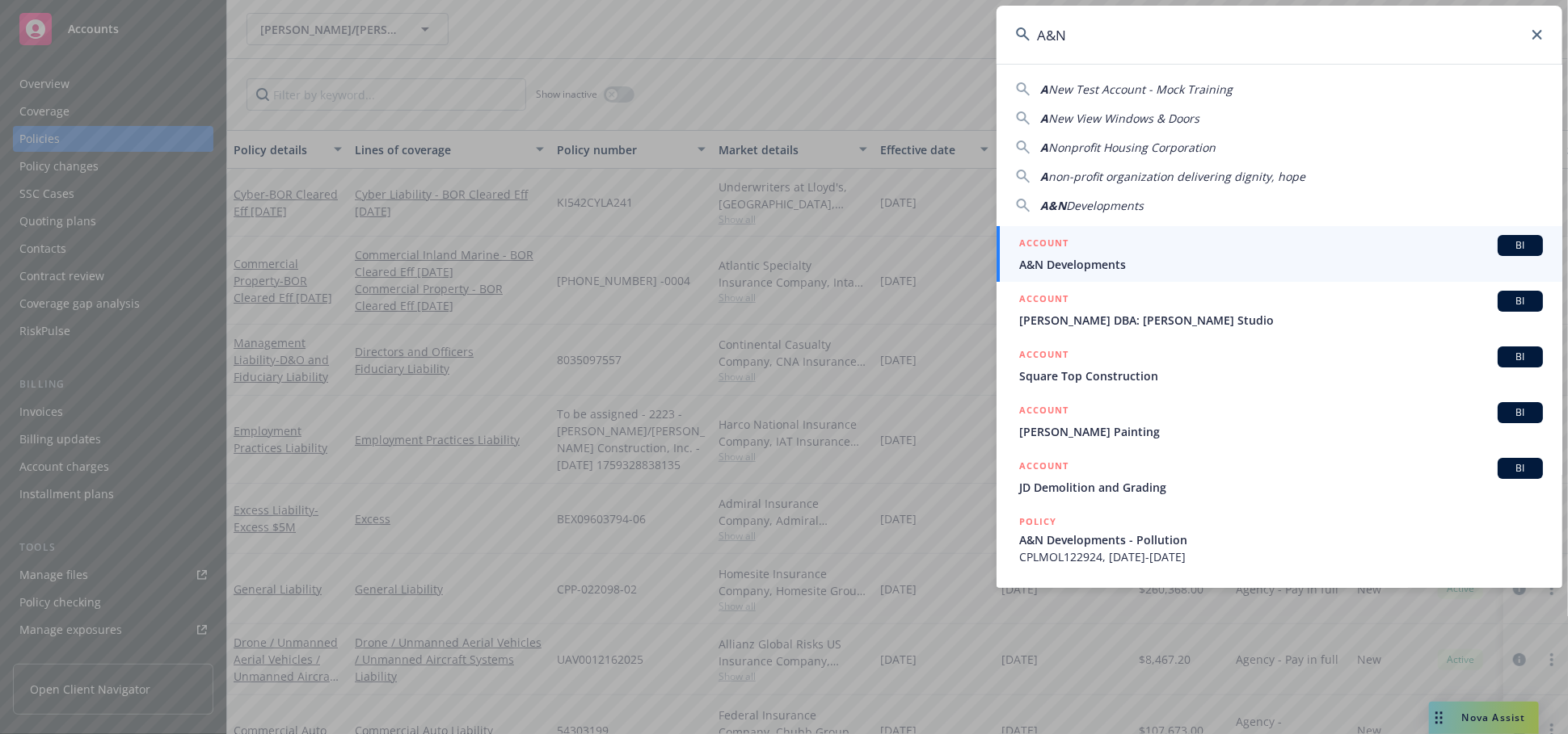
type input "A&N"
click at [1113, 263] on span "A&N Developments" at bounding box center [1281, 264] width 524 height 17
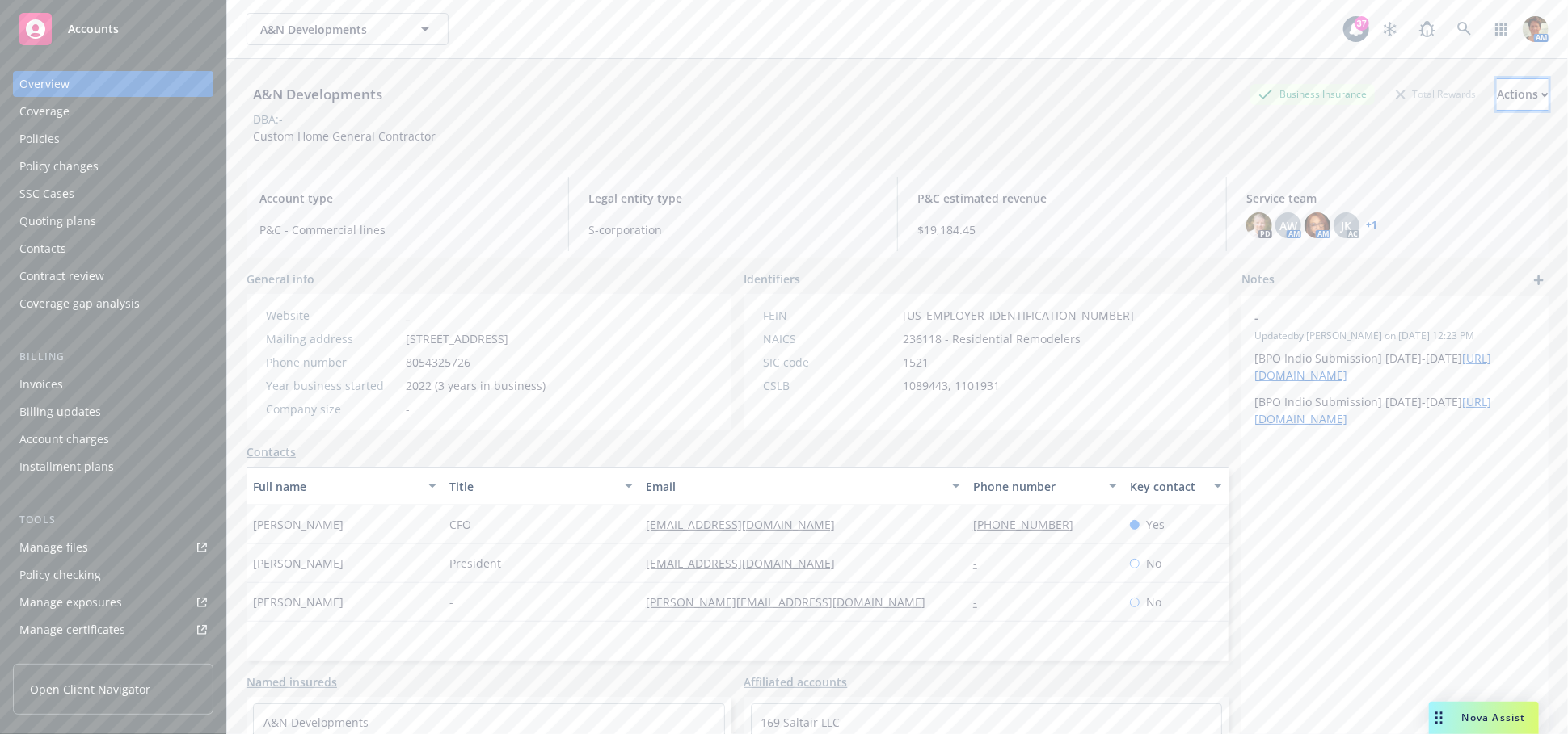
click at [1496, 99] on div "Actions" at bounding box center [1522, 94] width 52 height 30
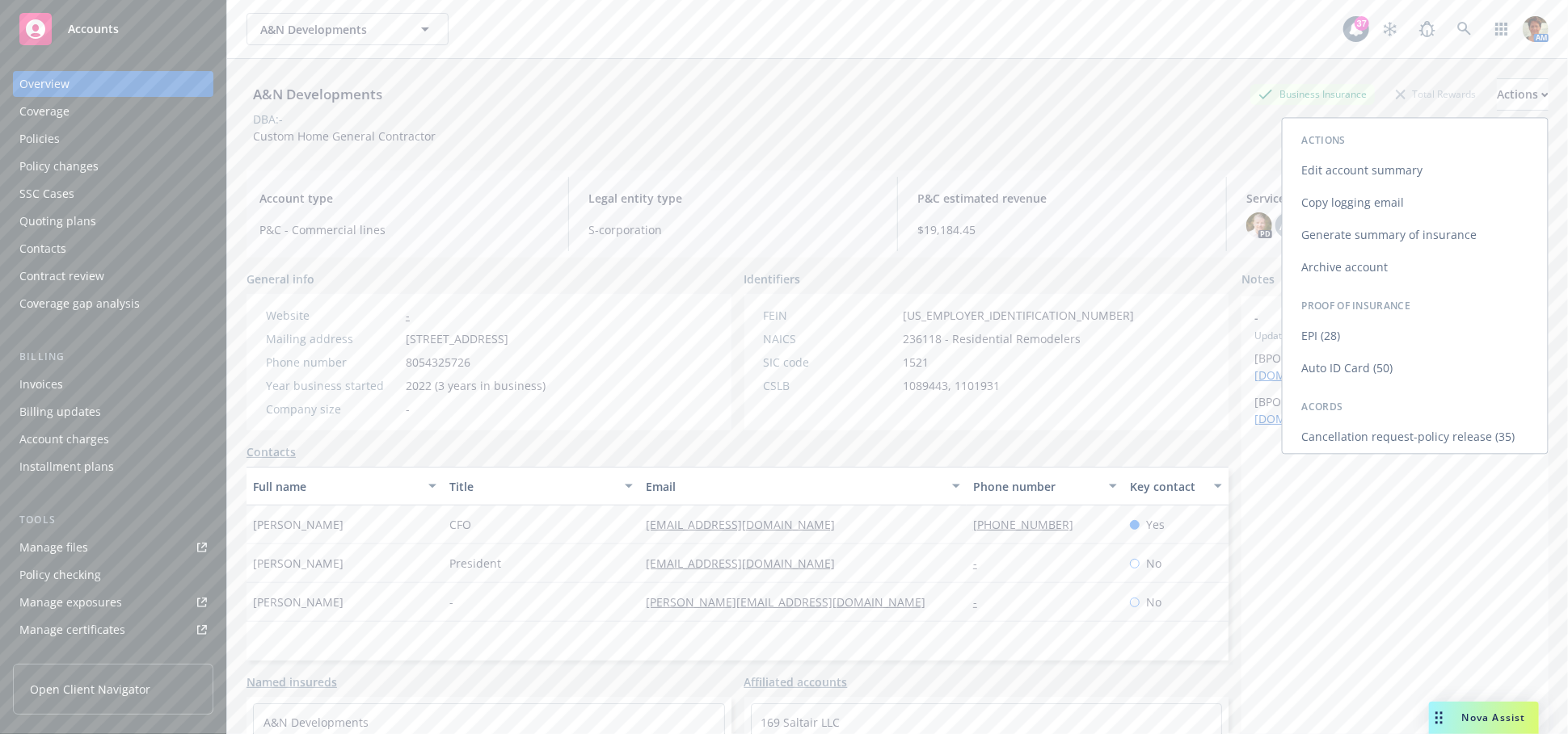
click at [1321, 196] on link "Copy logging email" at bounding box center [1415, 202] width 265 height 32
